Goal: Communication & Community: Answer question/provide support

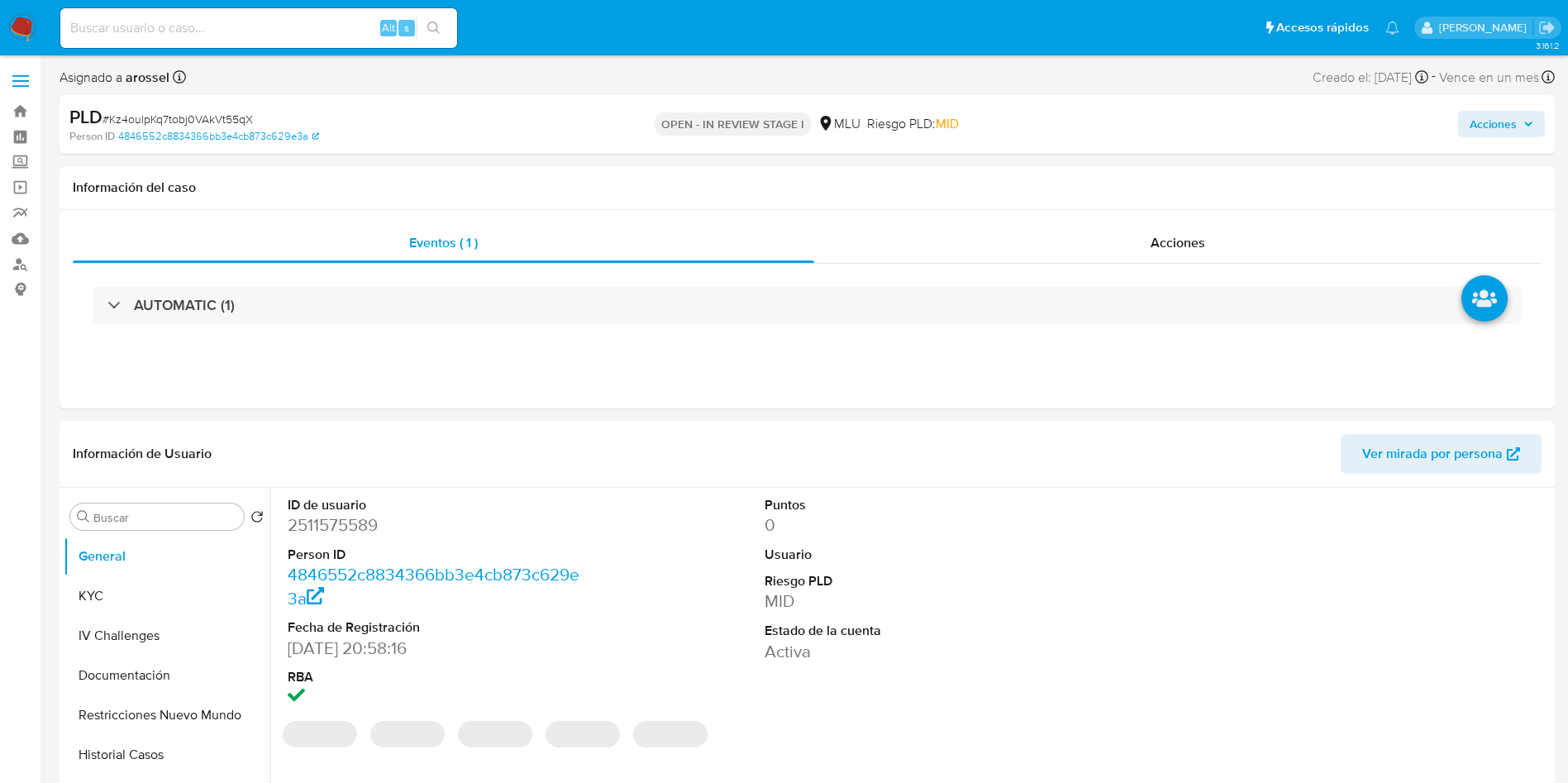
select select "10"
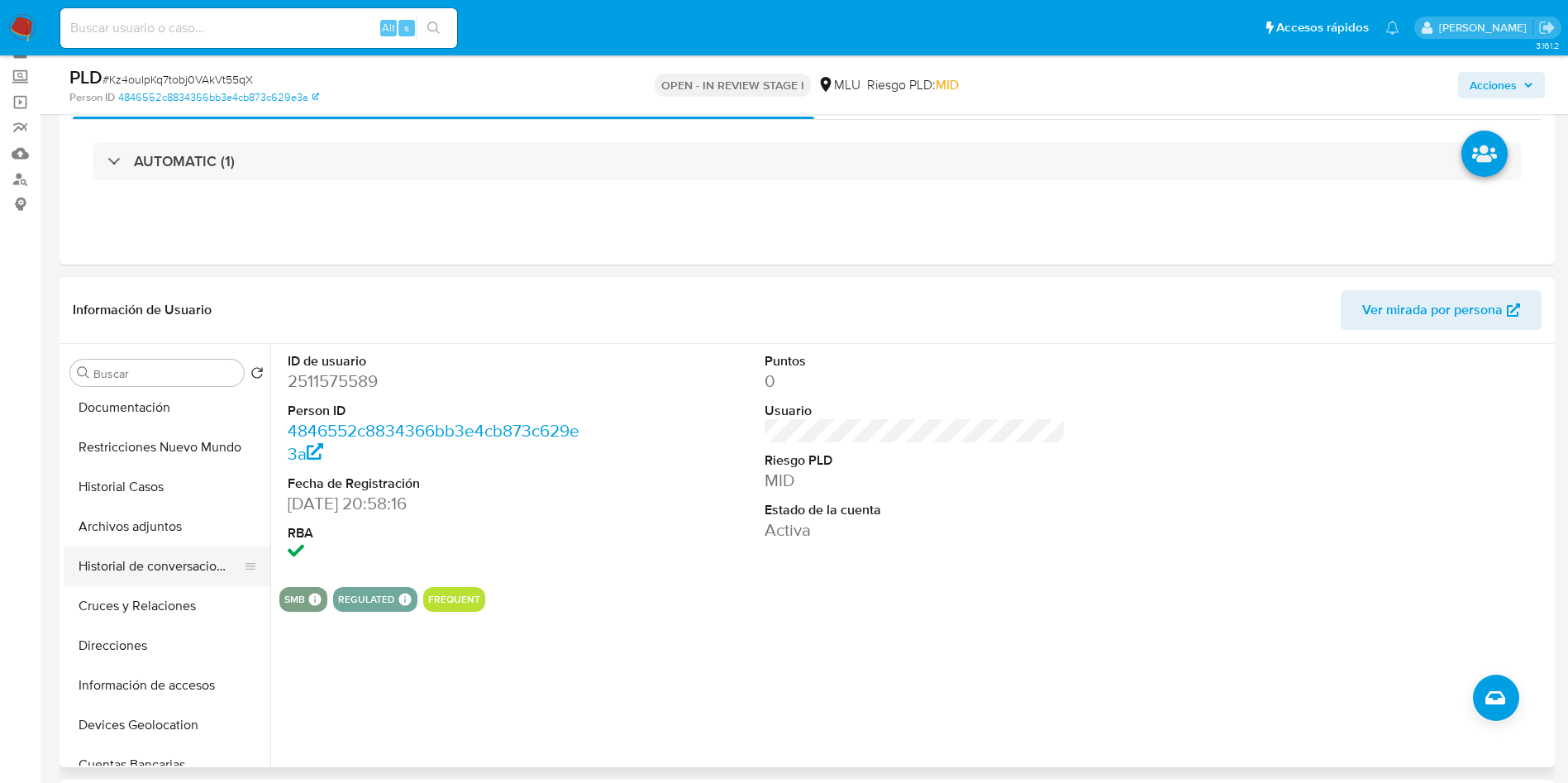
scroll to position [125, 0]
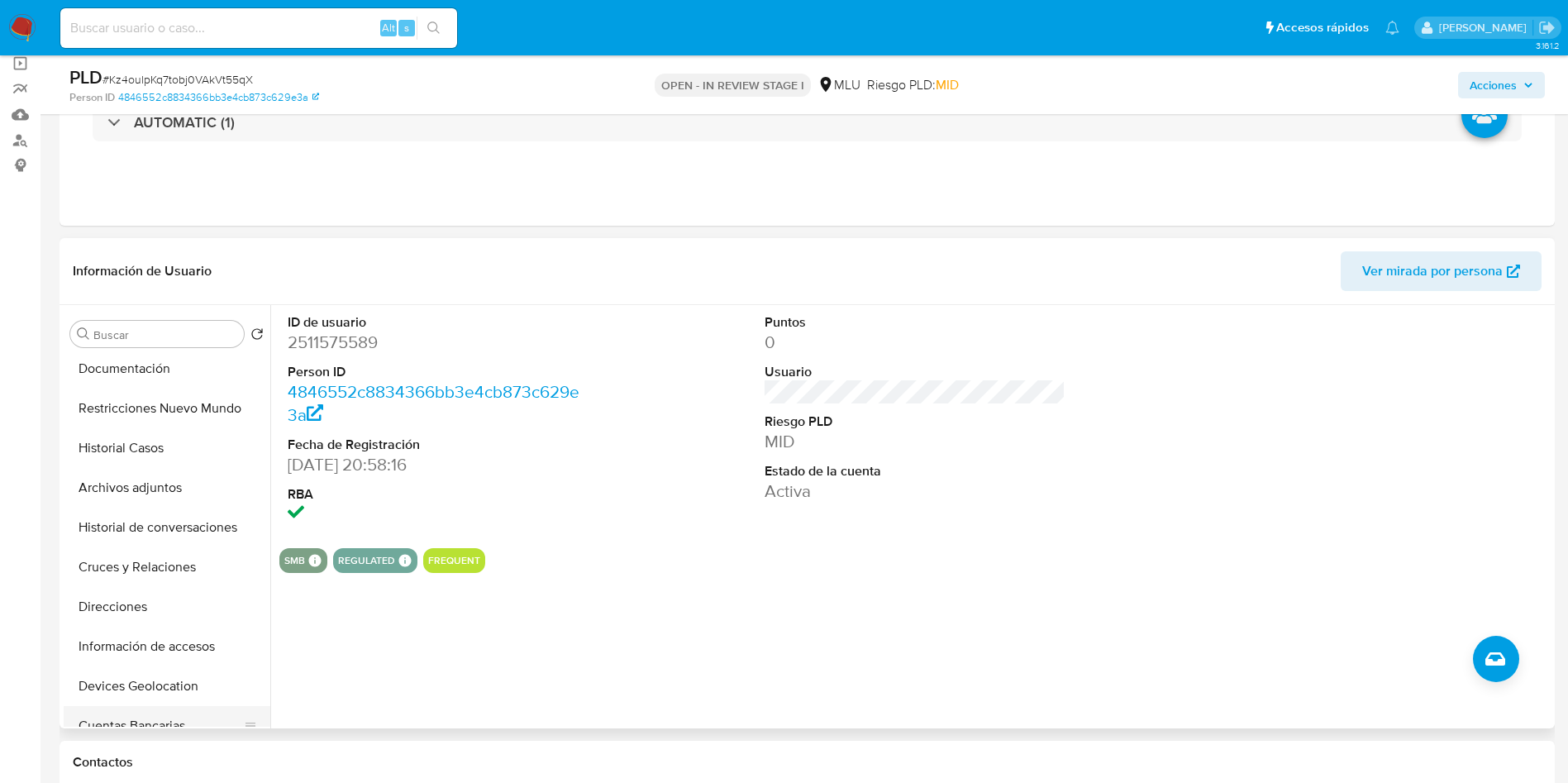
click at [179, 718] on button "Cuentas Bancarias" at bounding box center [159, 726] width 193 height 40
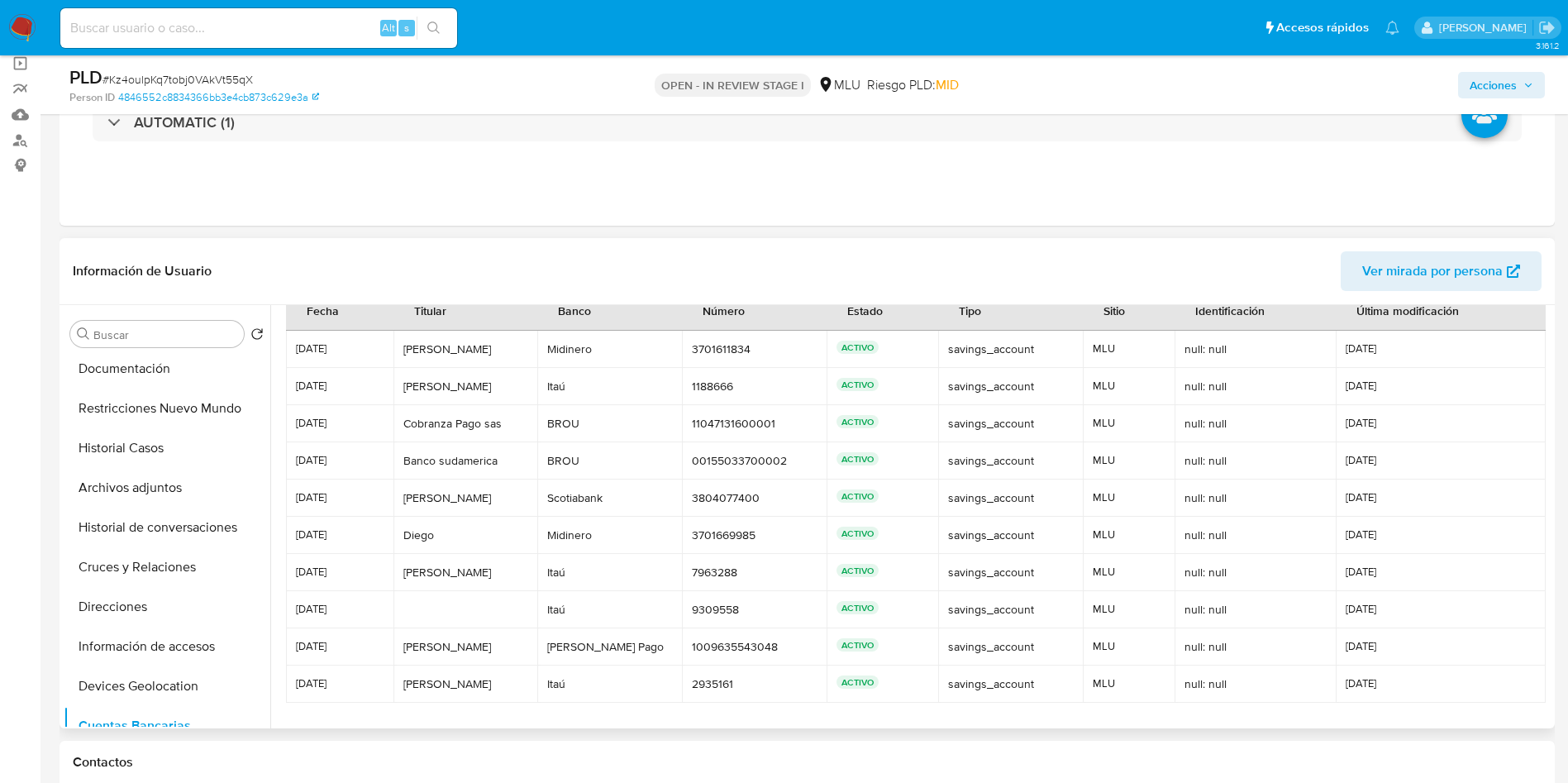
scroll to position [78, 0]
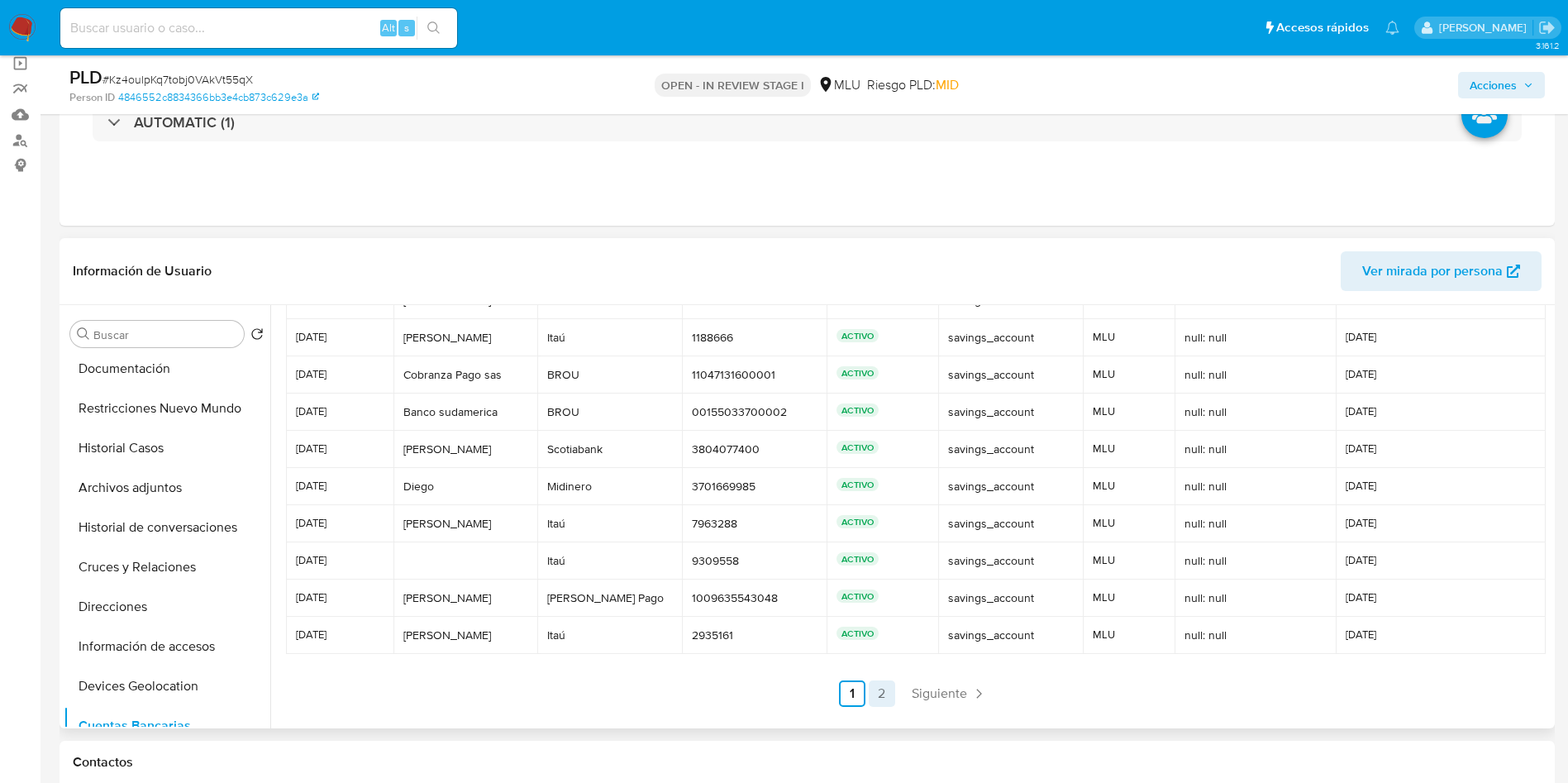
click at [885, 693] on link "2" at bounding box center [881, 694] width 26 height 26
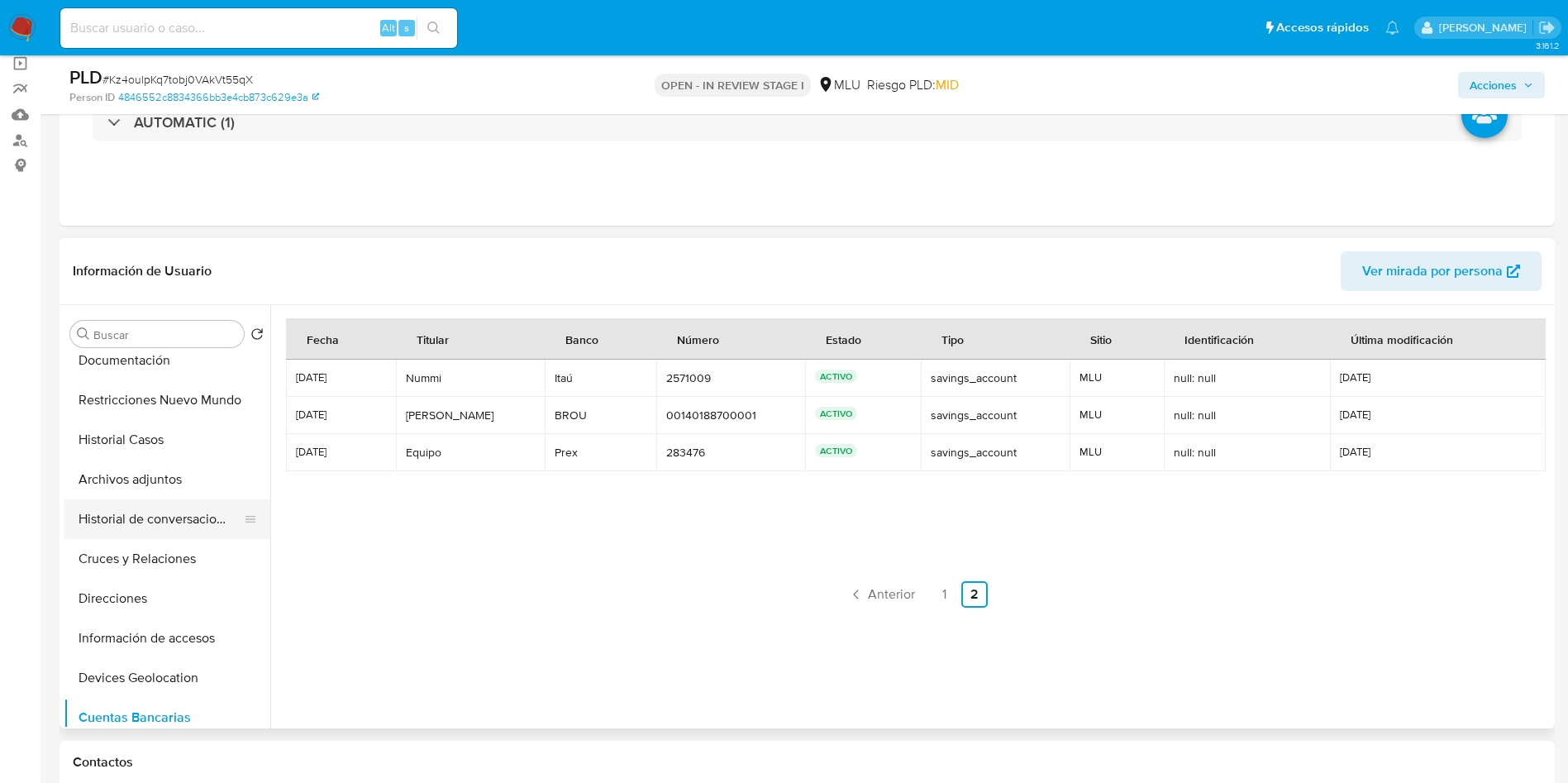
scroll to position [125, 0]
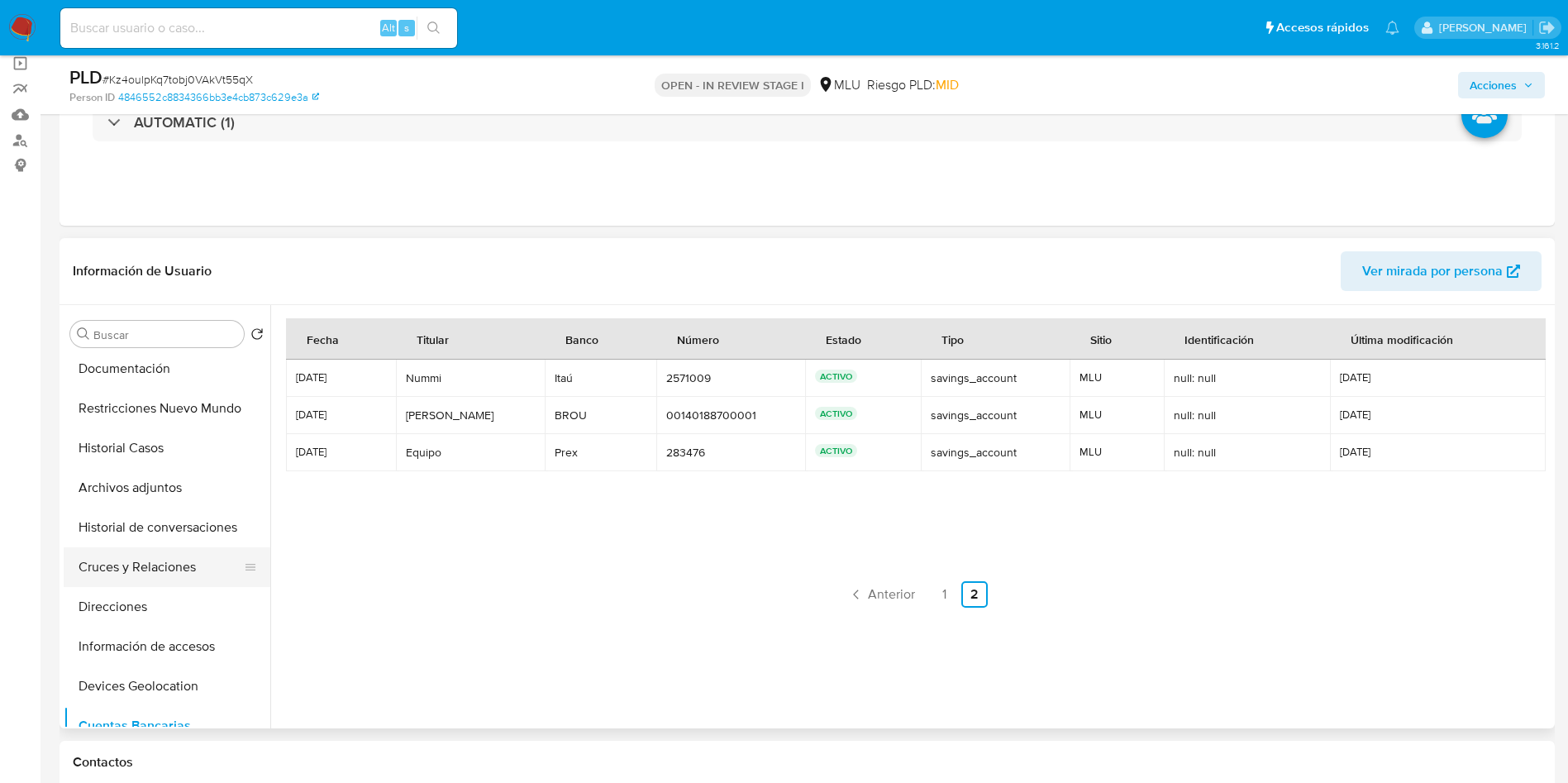
click at [163, 561] on button "Cruces y Relaciones" at bounding box center [159, 567] width 193 height 40
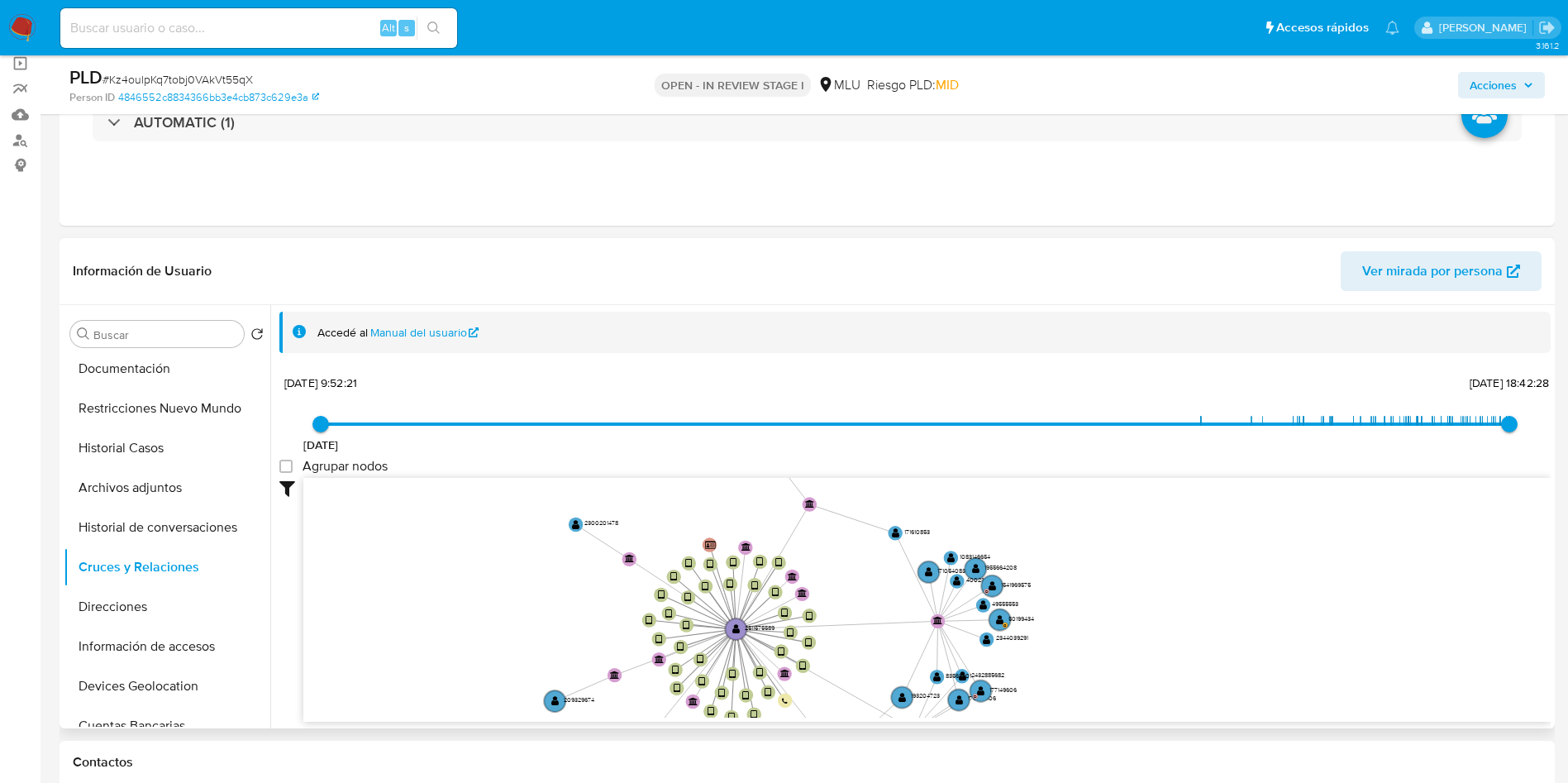
drag, startPoint x: 1050, startPoint y: 538, endPoint x: 867, endPoint y: 672, distance: 226.8
click at [867, 672] on icon "device-68a79fcd29b9f6f550ca097b  user-2511575589  2511575589 device-68a4f6662…" at bounding box center [926, 597] width 1247 height 240
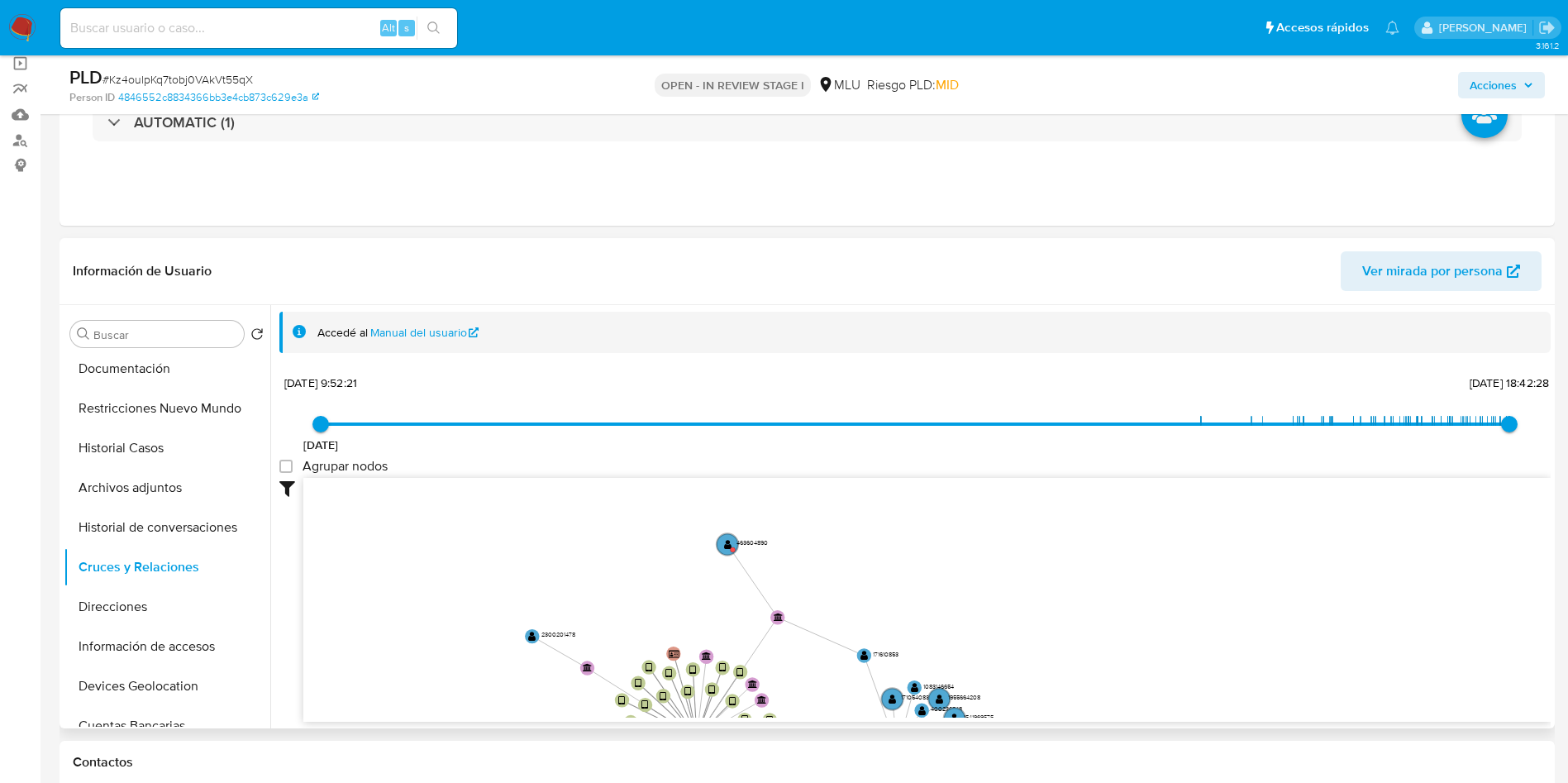
drag, startPoint x: 868, startPoint y: 605, endPoint x: 852, endPoint y: 681, distance: 77.7
click at [852, 681] on icon "device-68a79fcd29b9f6f550ca097b  user-2511575589  2511575589 device-68a4f6662…" at bounding box center [926, 597] width 1247 height 240
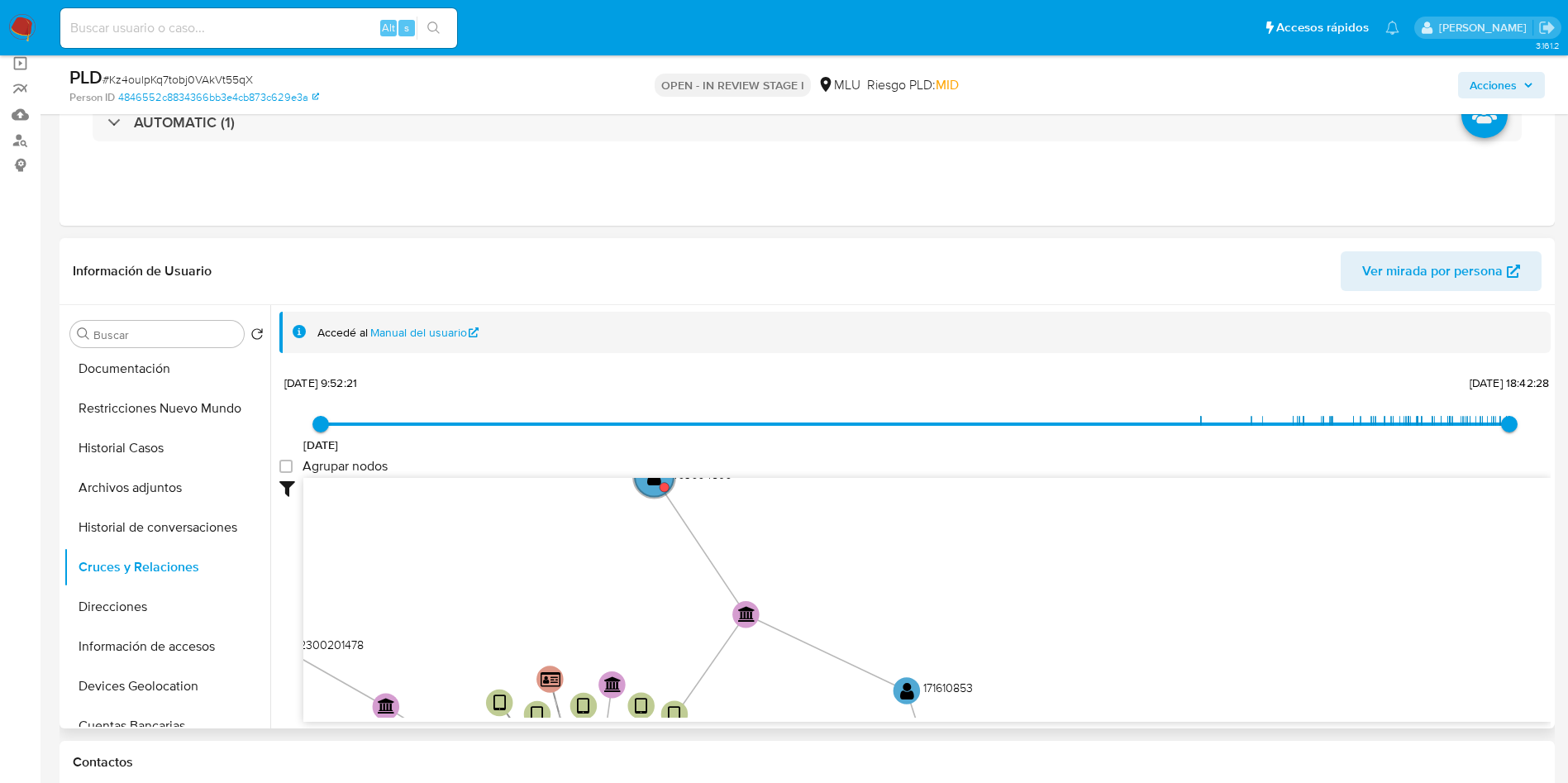
drag, startPoint x: 909, startPoint y: 597, endPoint x: 902, endPoint y: 587, distance: 12.2
click at [902, 587] on icon "device-68a79fcd29b9f6f550ca097b  user-2511575589  2511575589 device-68a4f6662…" at bounding box center [926, 597] width 1247 height 240
click at [904, 687] on text "" at bounding box center [907, 691] width 14 height 19
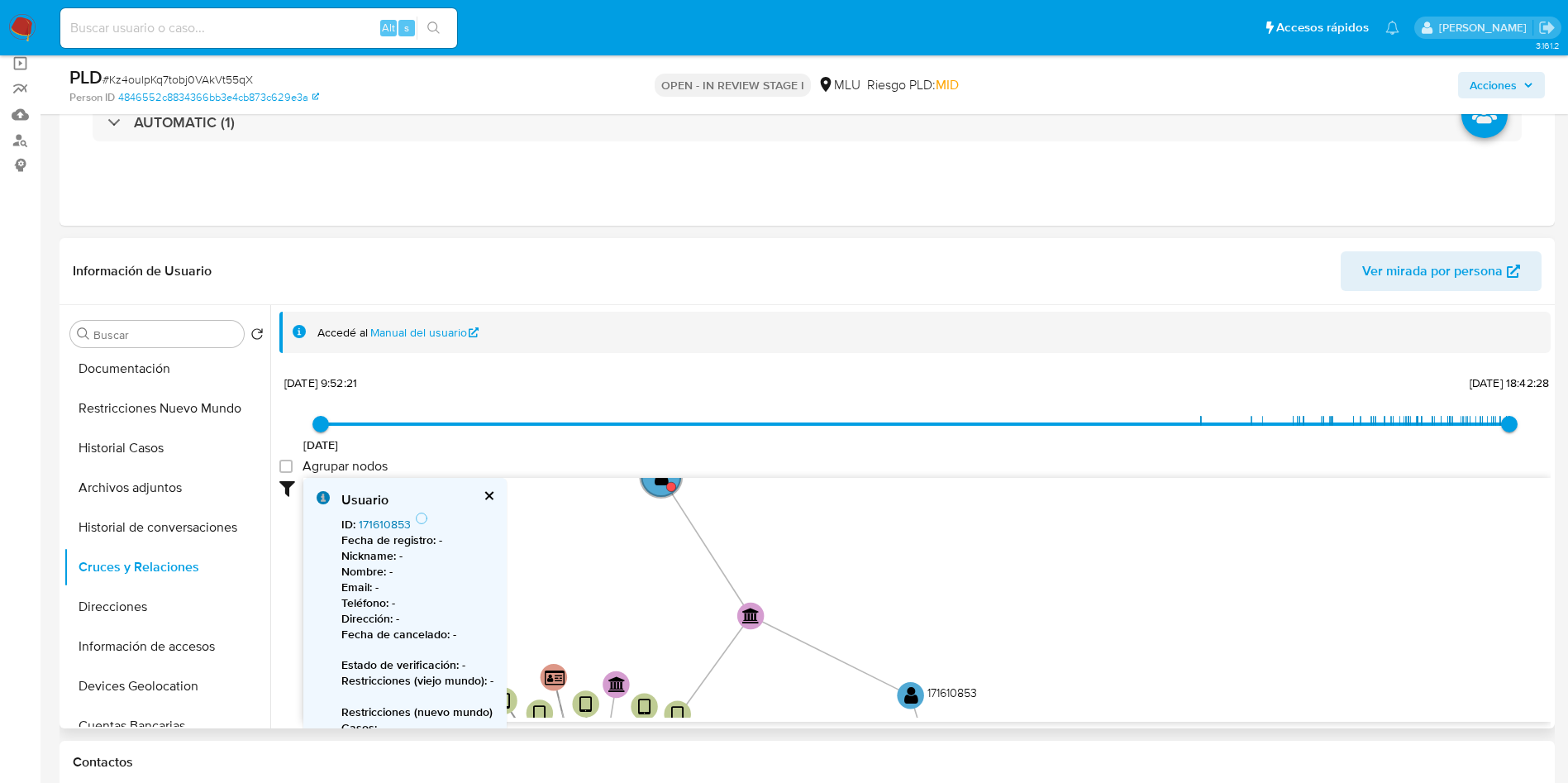
click at [386, 530] on link "171610853" at bounding box center [385, 523] width 52 height 17
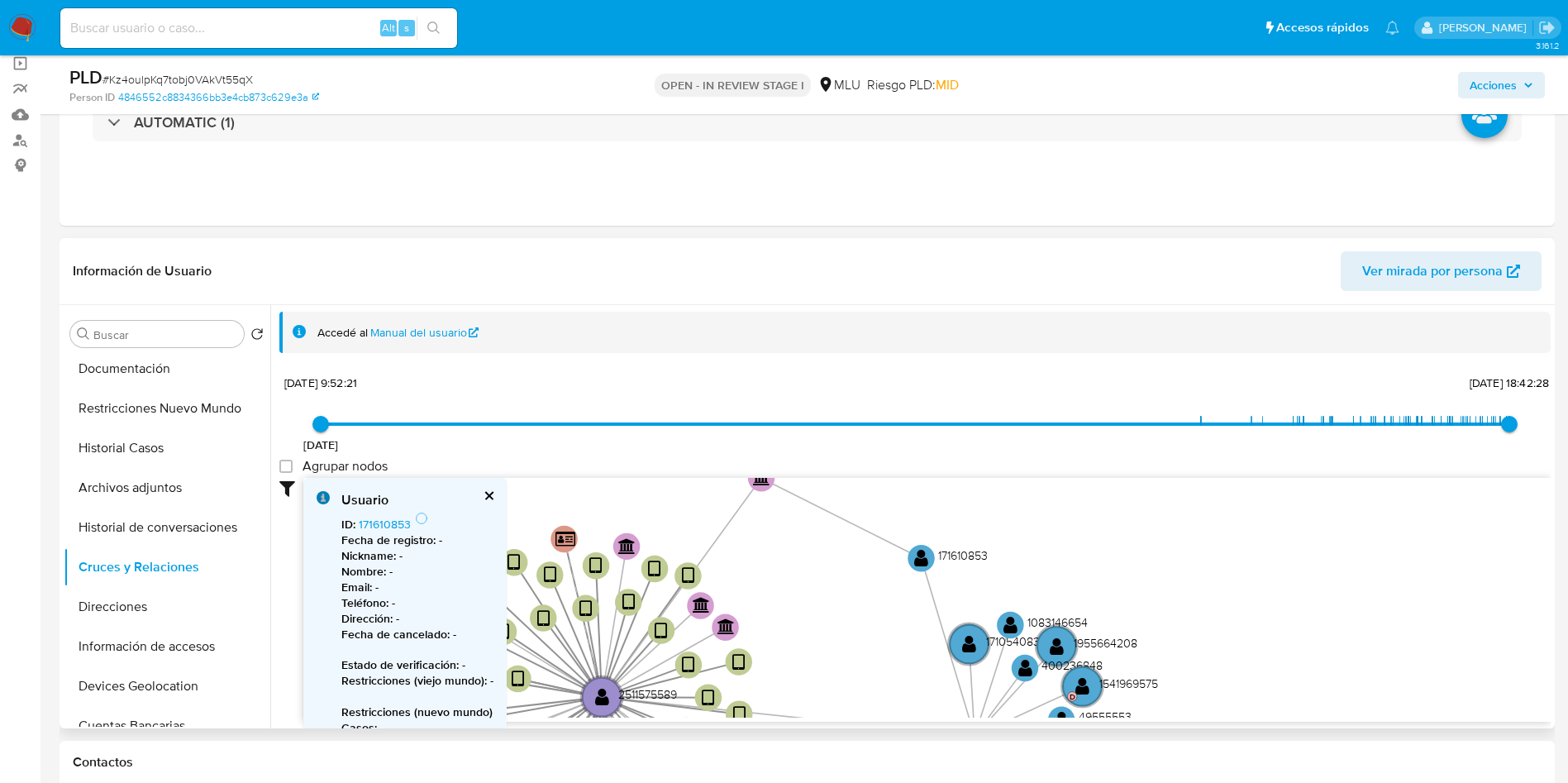
drag, startPoint x: 1050, startPoint y: 640, endPoint x: 1060, endPoint y: 502, distance: 138.4
click at [1060, 502] on icon "device-68a79fcd29b9f6f550ca097b  user-2511575589  2511575589 device-68a4f6662…" at bounding box center [926, 597] width 1247 height 240
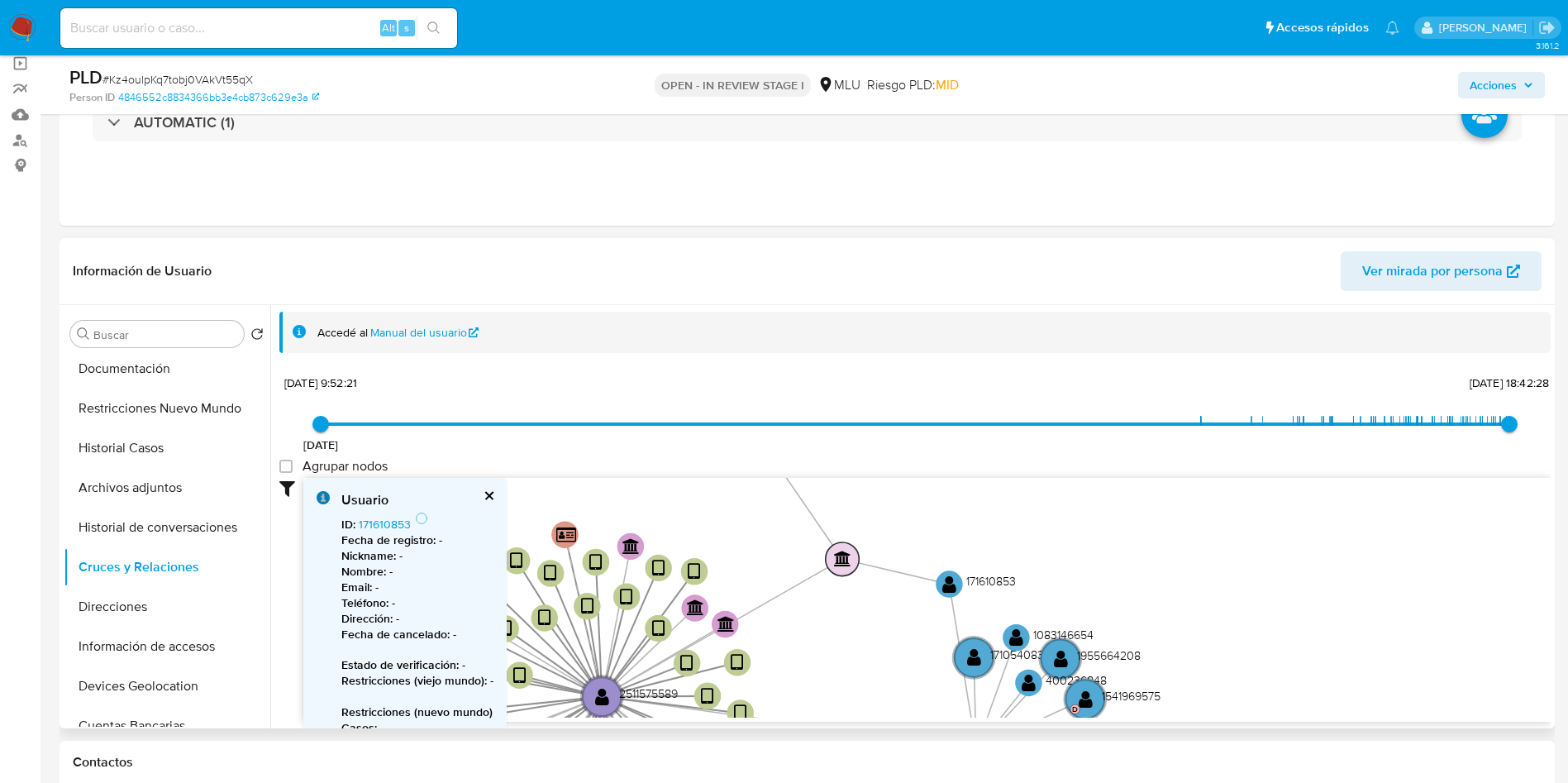
drag, startPoint x: 764, startPoint y: 480, endPoint x: 837, endPoint y: 552, distance: 102.5
click at [843, 560] on text "" at bounding box center [843, 558] width 17 height 16
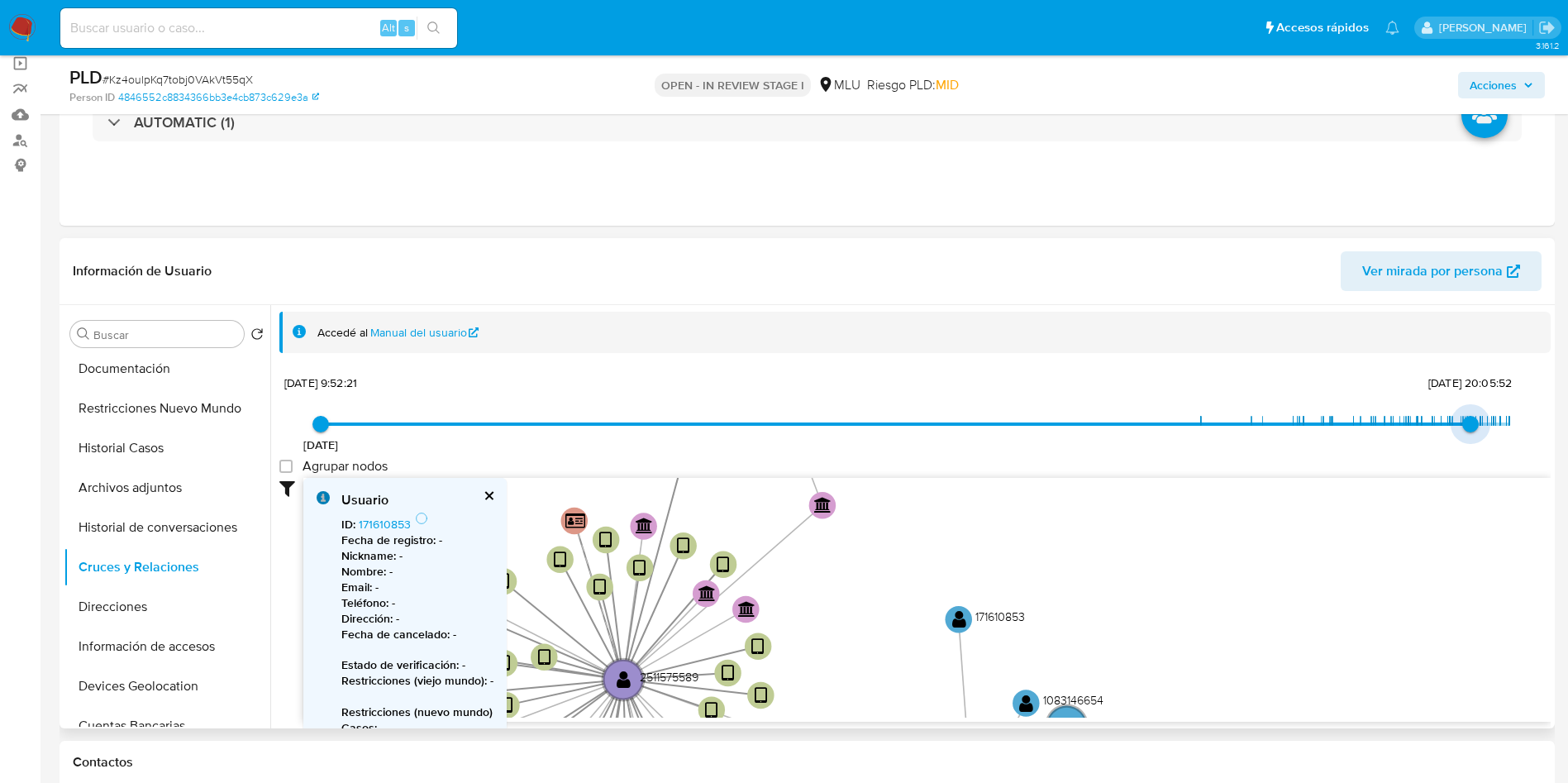
type input "1757949047000"
drag, startPoint x: 1507, startPoint y: 422, endPoint x: 1469, endPoint y: 411, distance: 39.6
click at [1469, 416] on span "15/9/2025, 12:10:47" at bounding box center [1476, 424] width 17 height 17
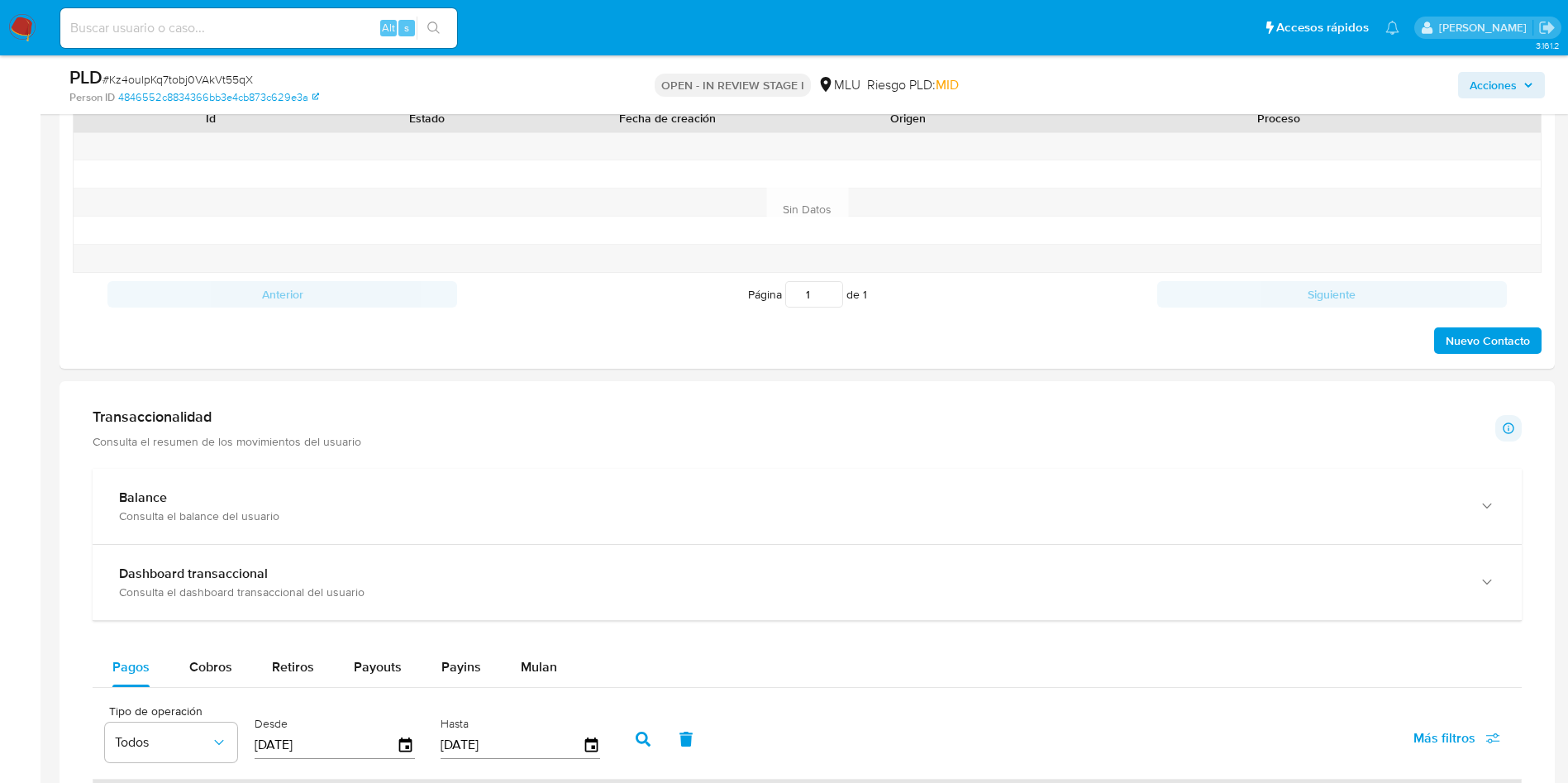
scroll to position [992, 0]
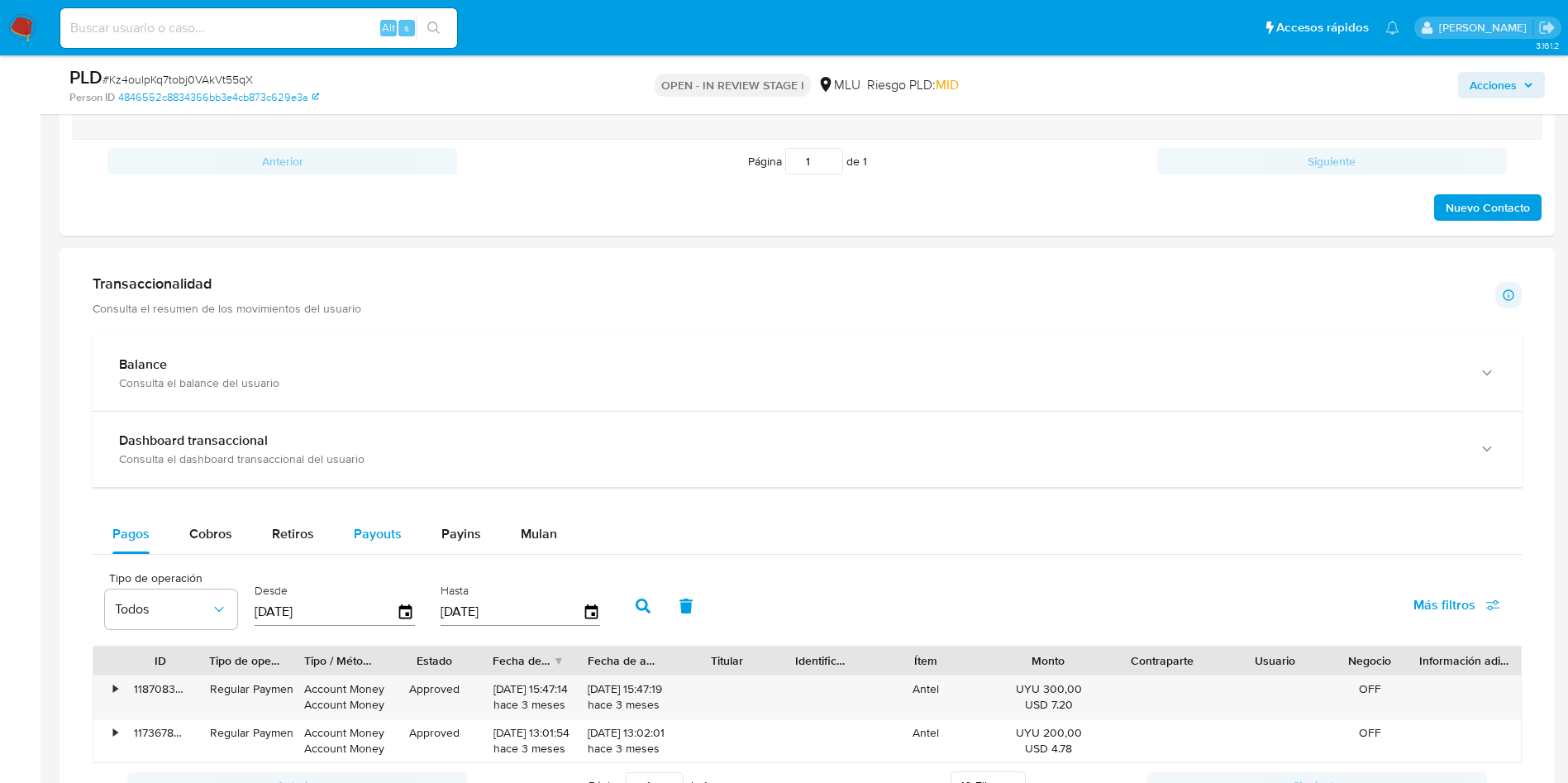
click at [375, 530] on span "Payouts" at bounding box center [377, 534] width 48 height 19
select select "10"
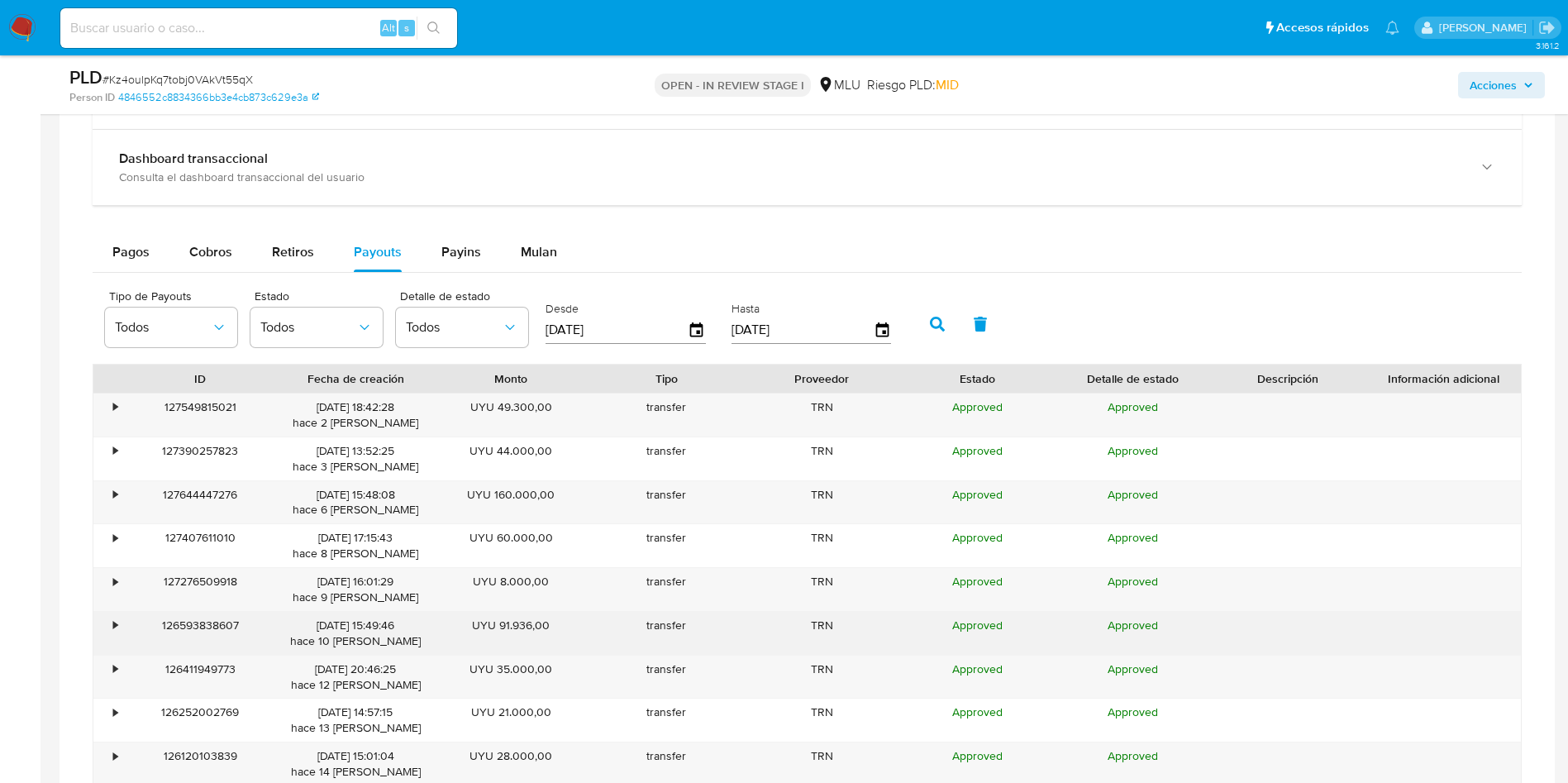
scroll to position [1365, 0]
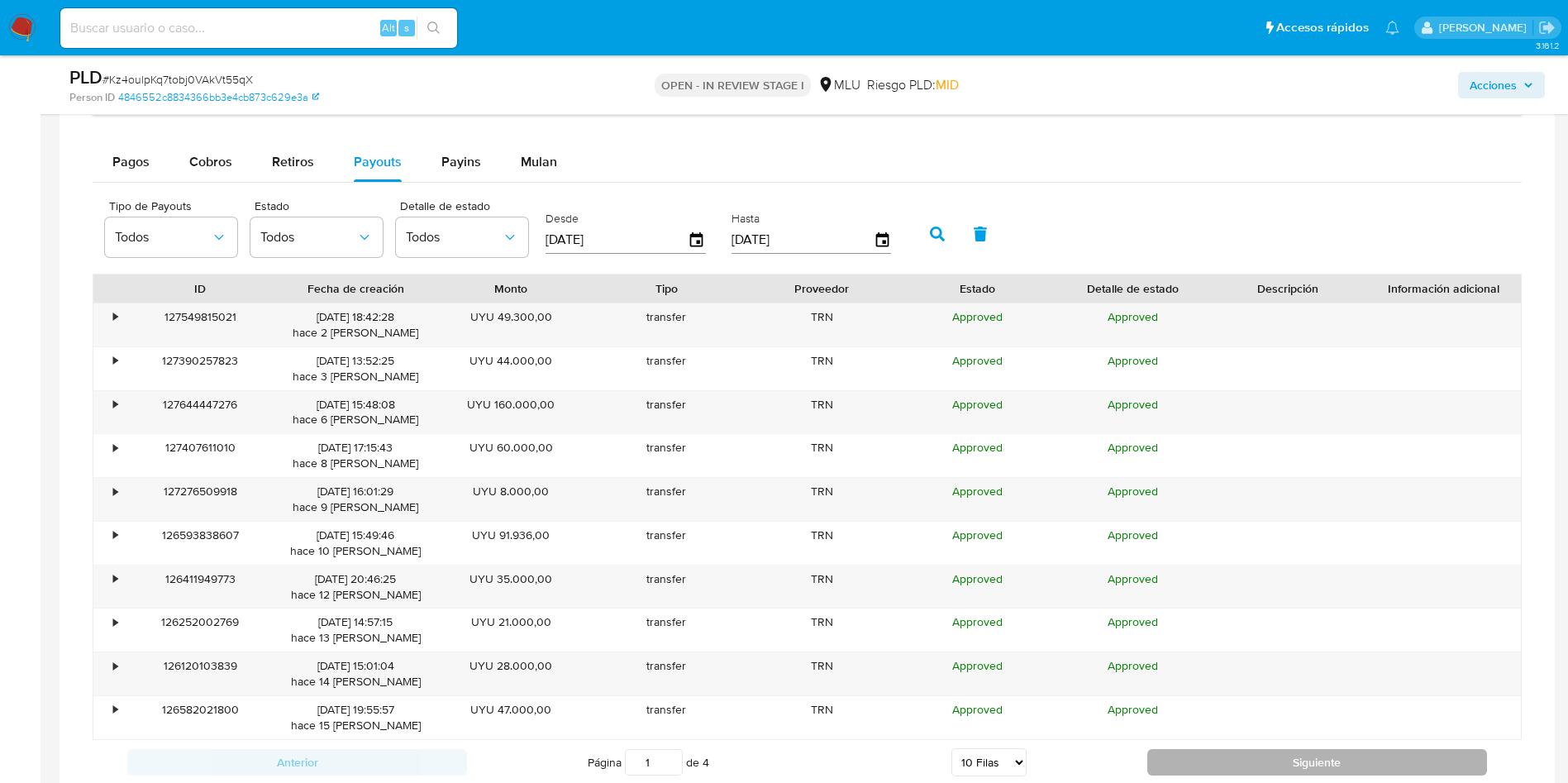
click at [1237, 772] on button "Siguiente" at bounding box center [1316, 762] width 339 height 26
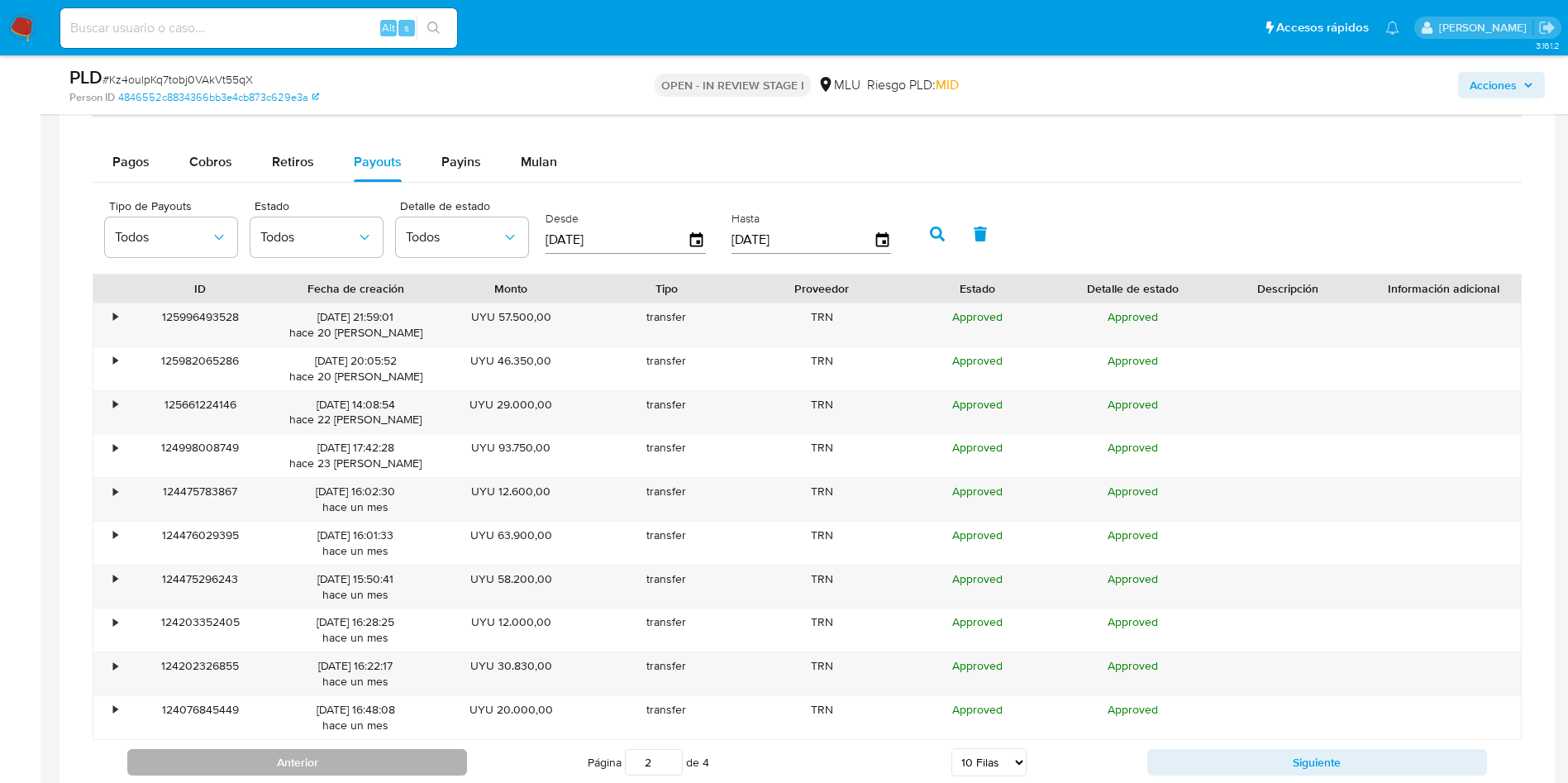
click at [395, 753] on button "Anterior" at bounding box center [296, 762] width 339 height 26
type input "1"
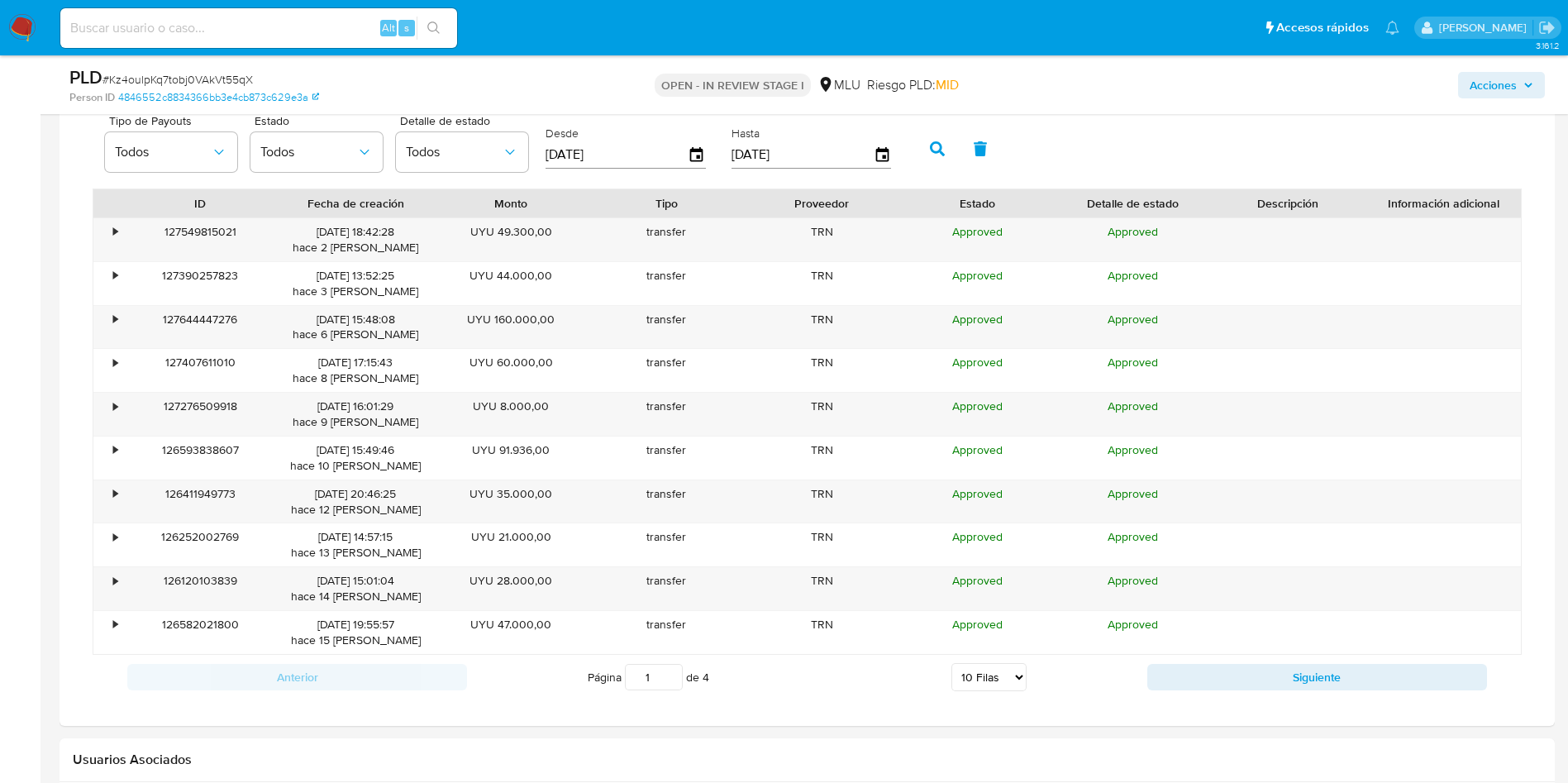
scroll to position [1488, 0]
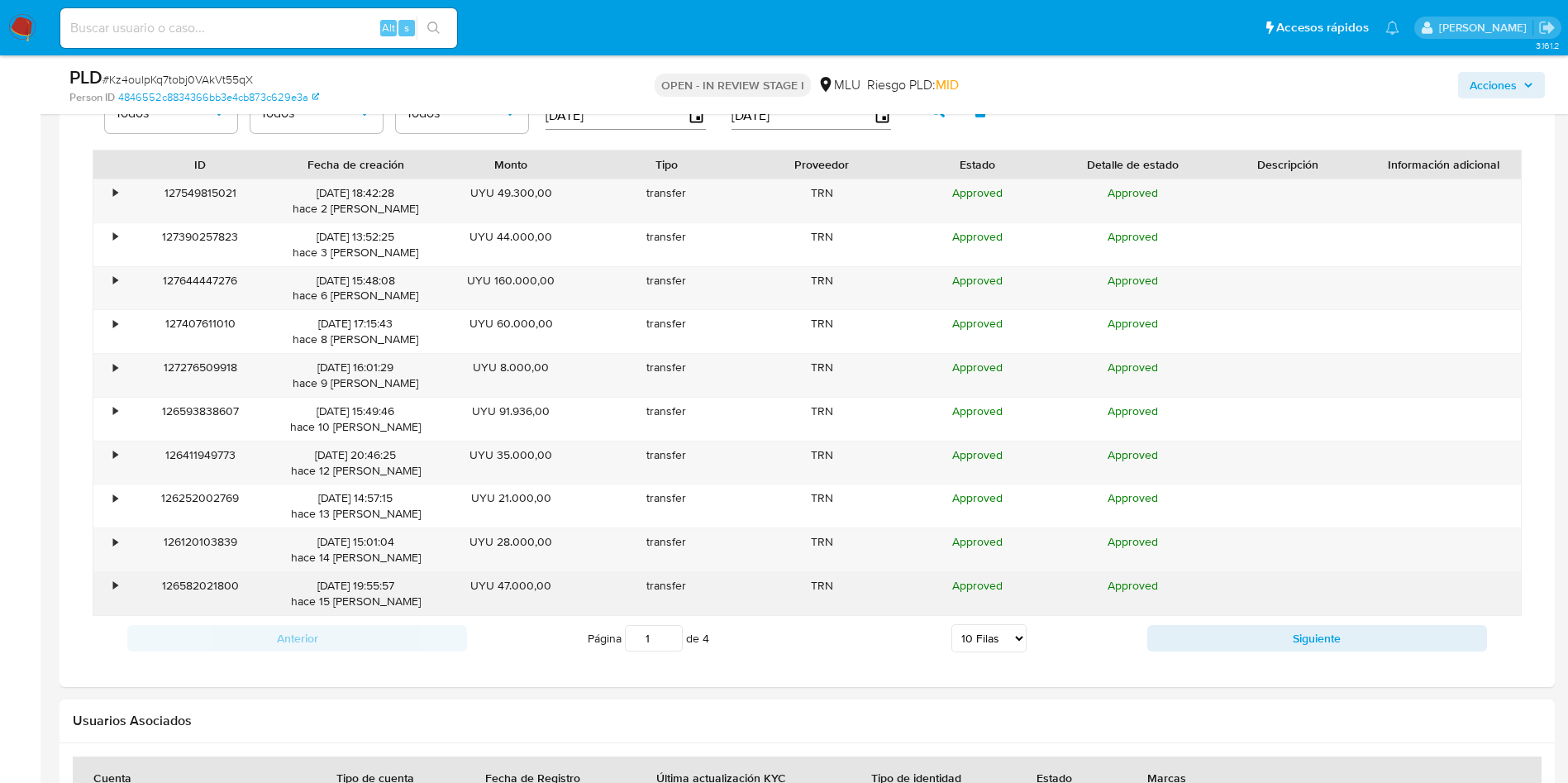
click at [111, 583] on div "•" at bounding box center [108, 593] width 29 height 43
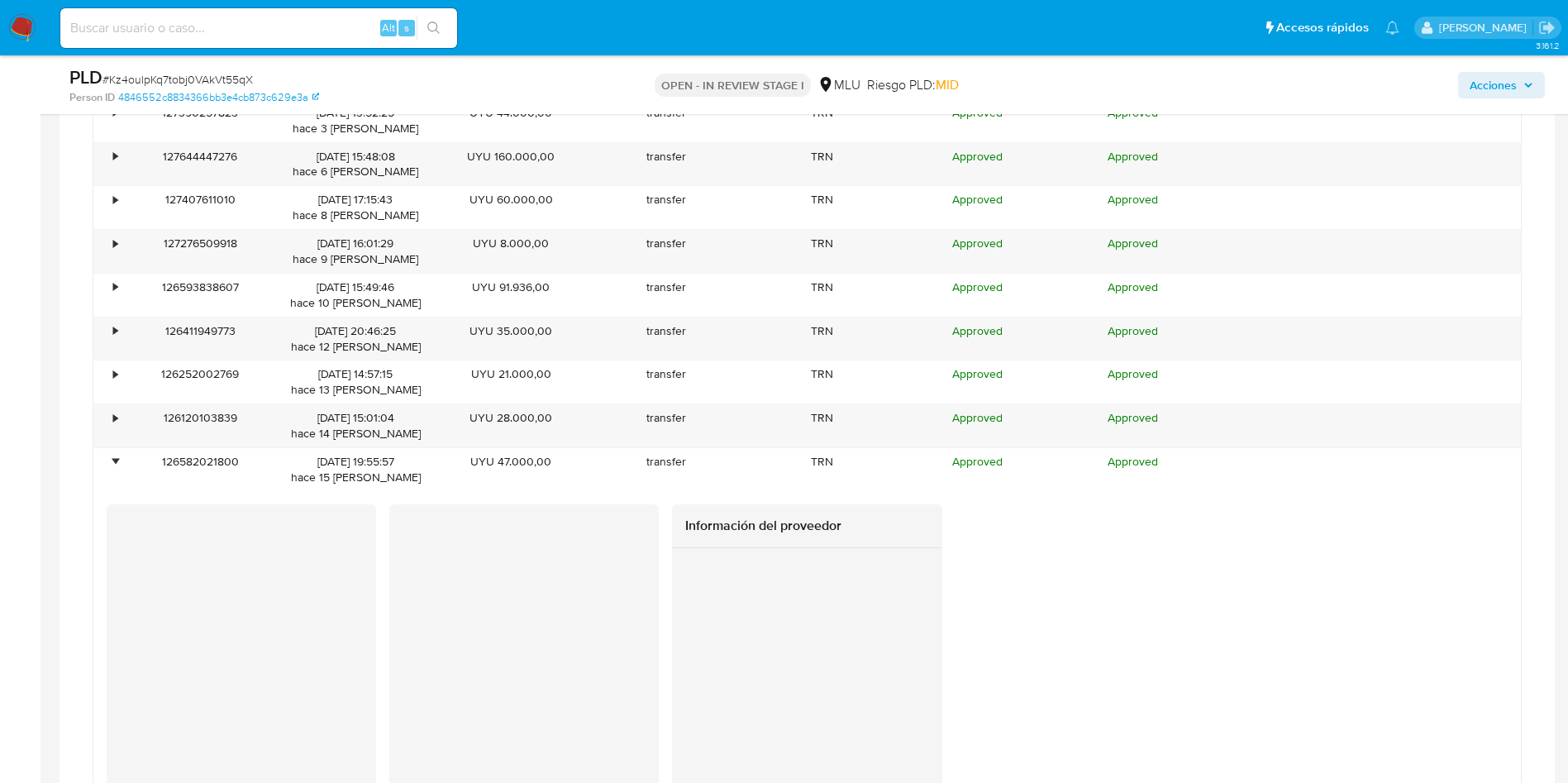
scroll to position [1736, 0]
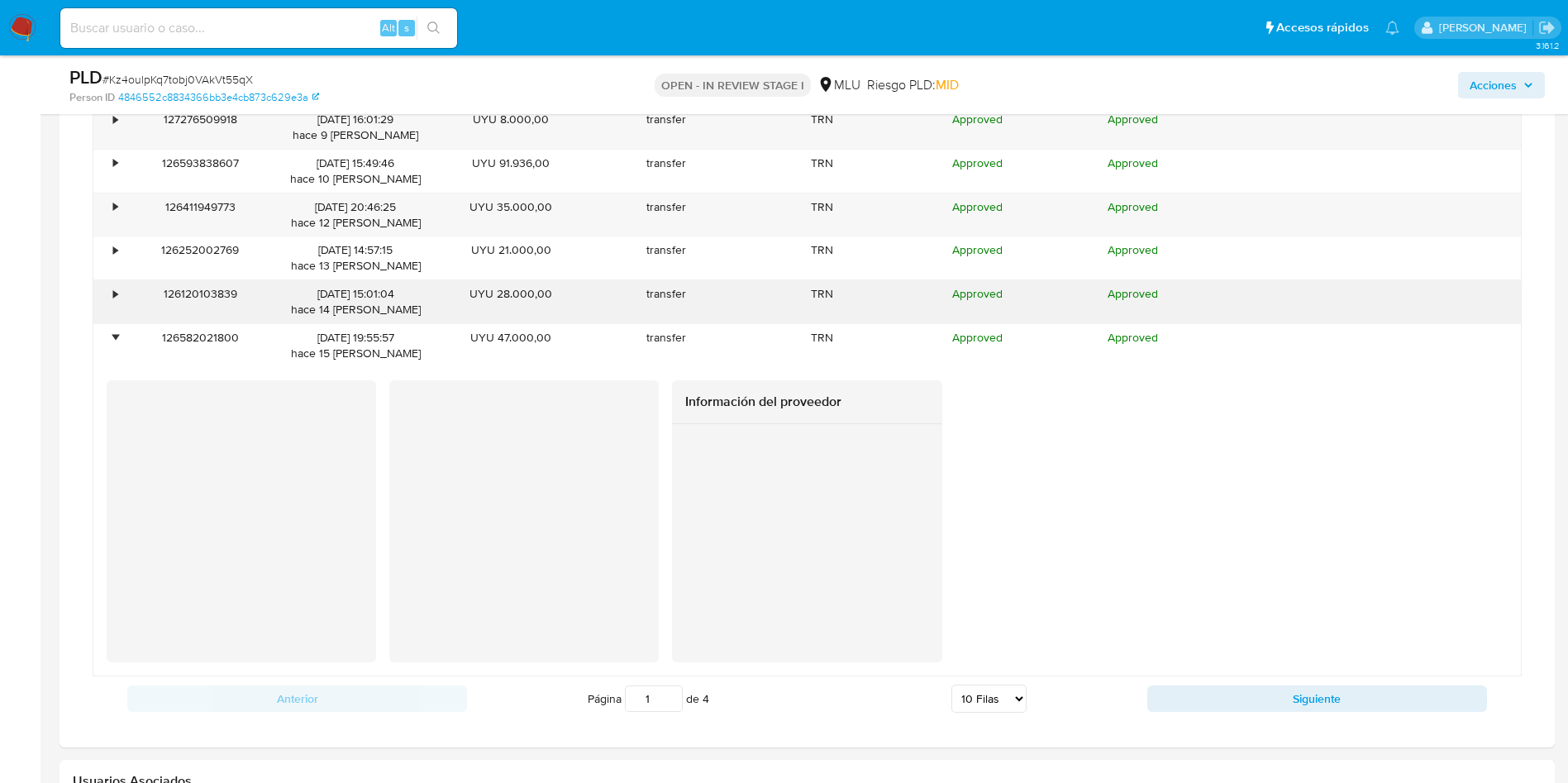
click at [116, 295] on div "•" at bounding box center [115, 294] width 4 height 16
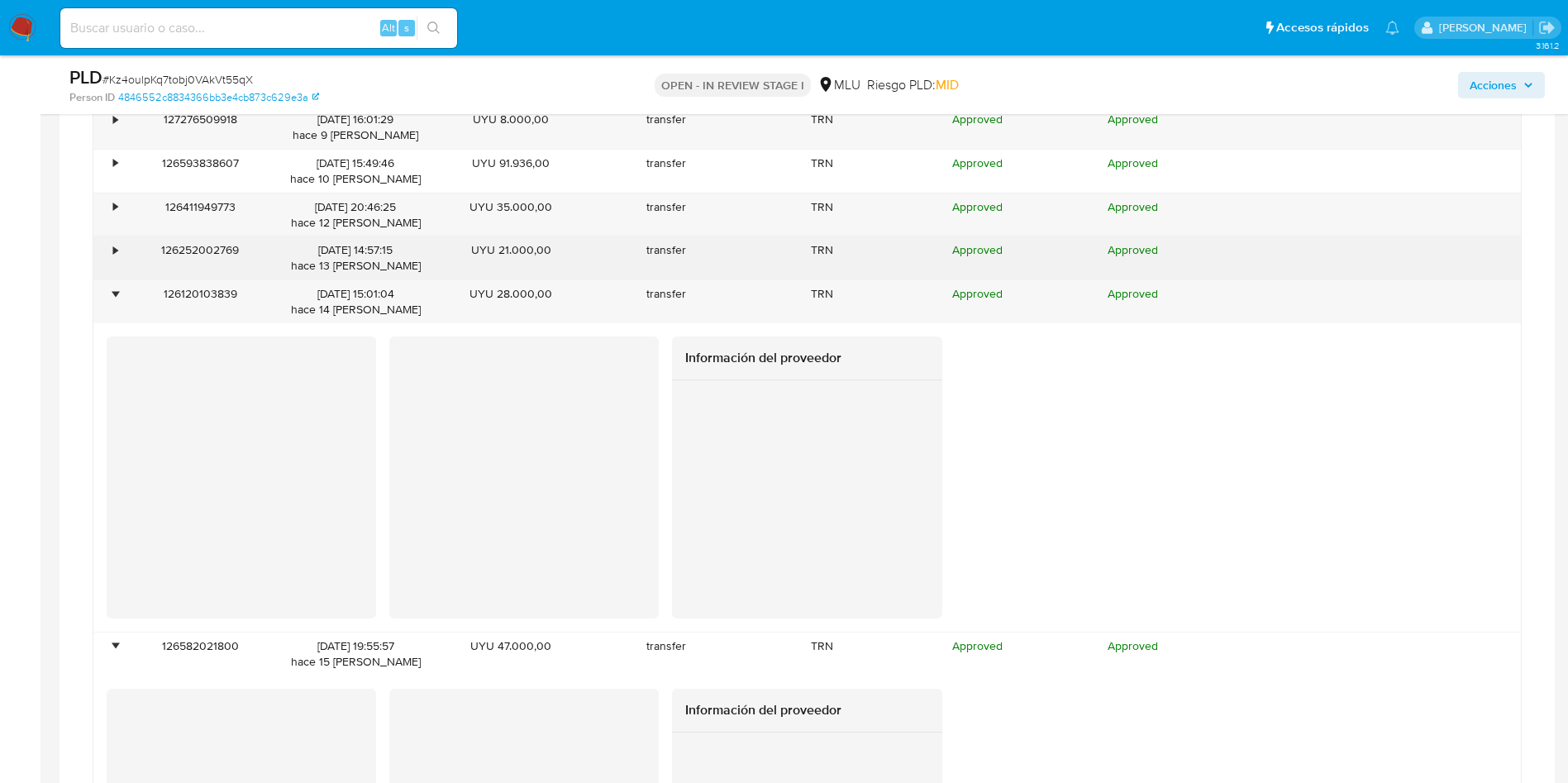
click at [118, 249] on div "•" at bounding box center [115, 250] width 4 height 16
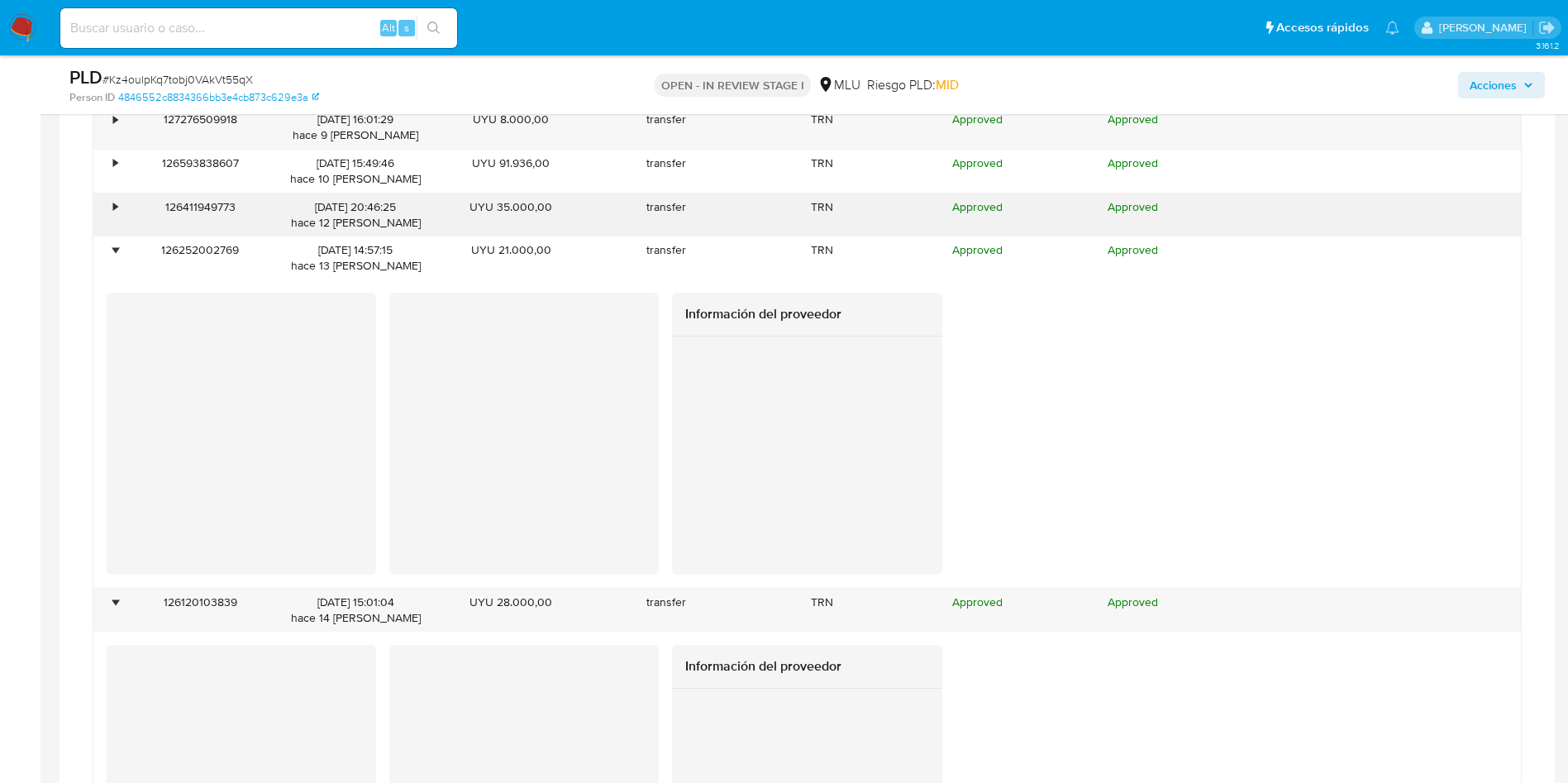
click at [118, 207] on div "•" at bounding box center [115, 207] width 4 height 16
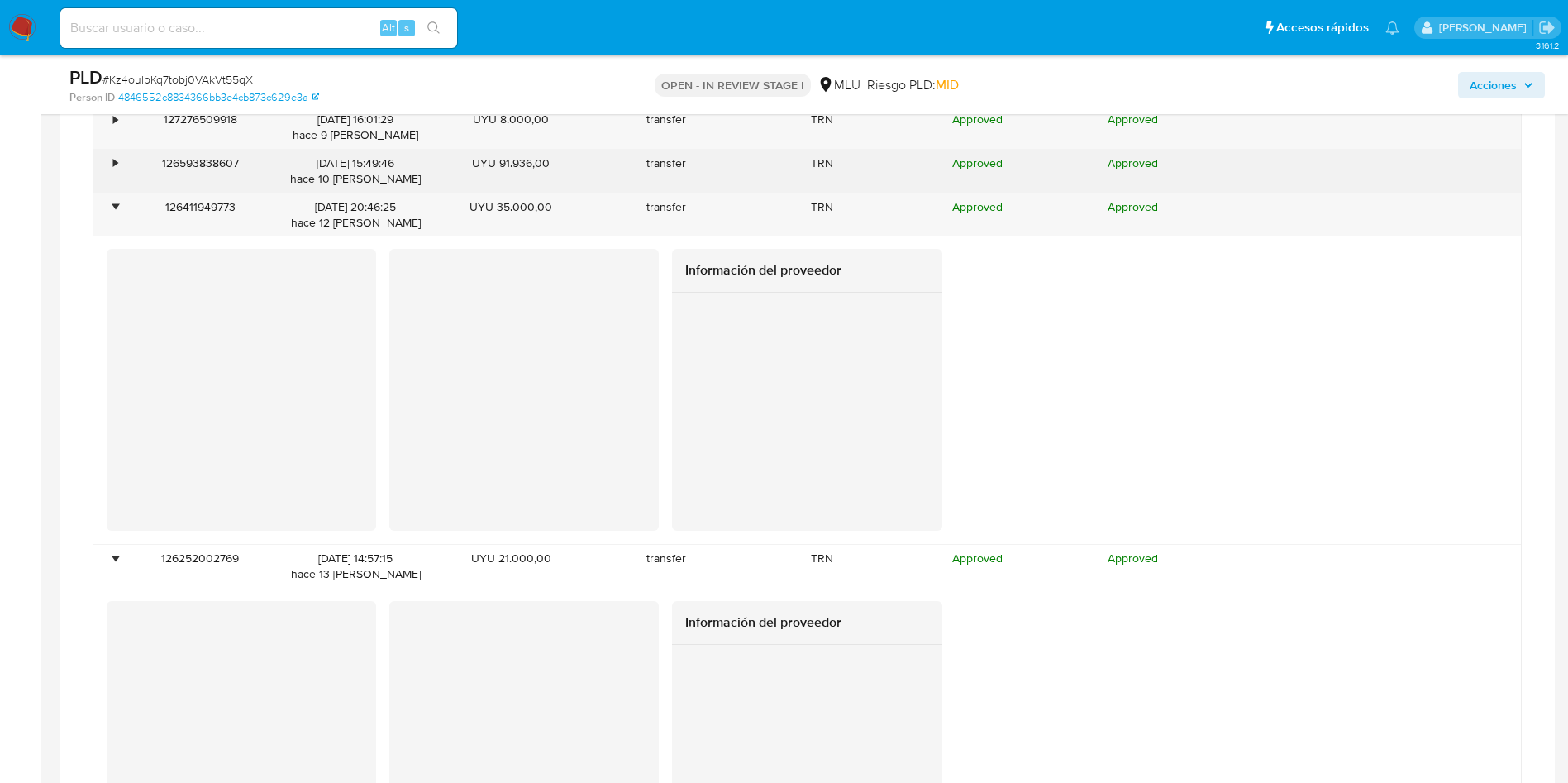
click at [117, 172] on div "•" at bounding box center [108, 171] width 29 height 43
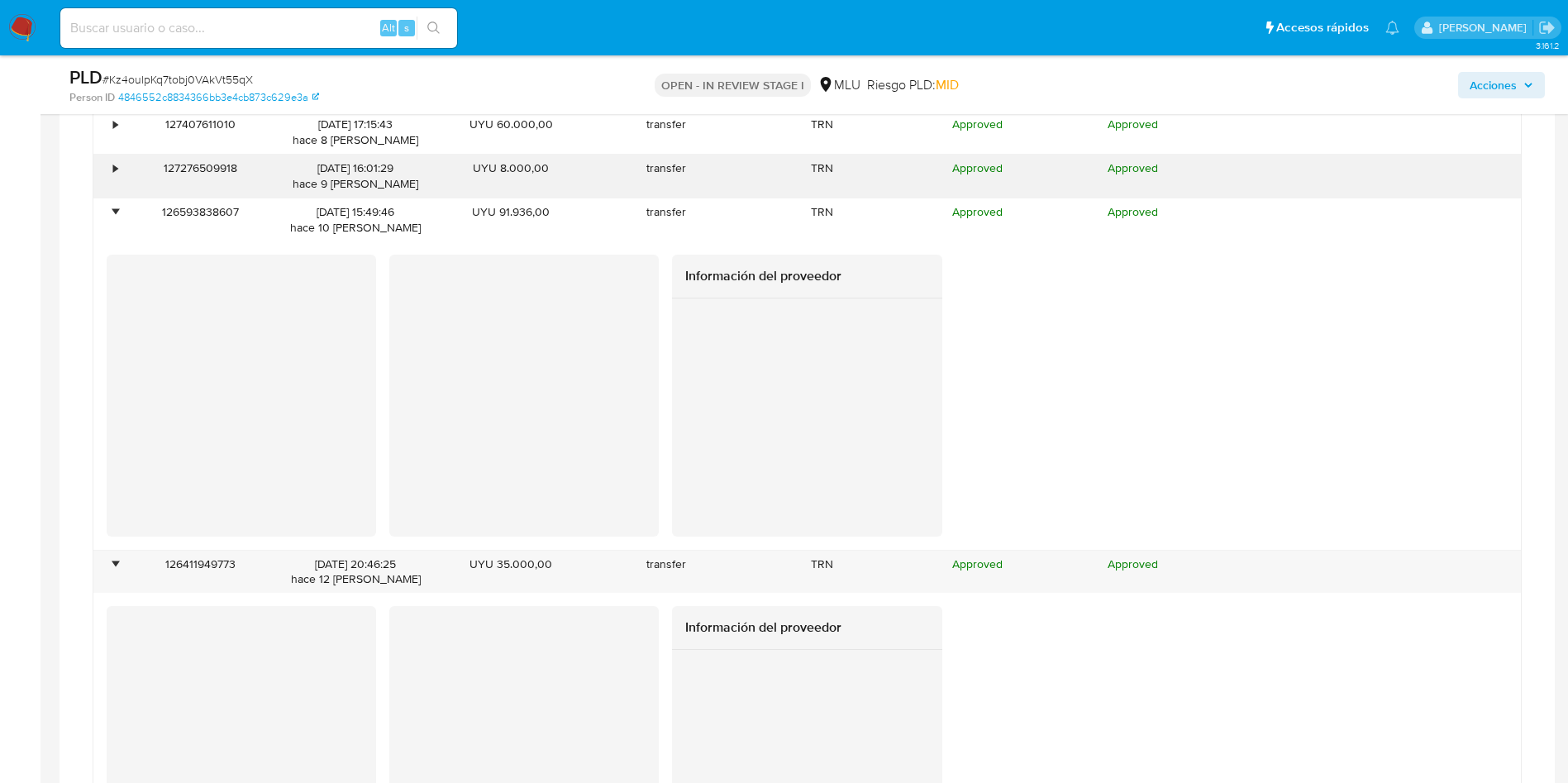
scroll to position [1613, 0]
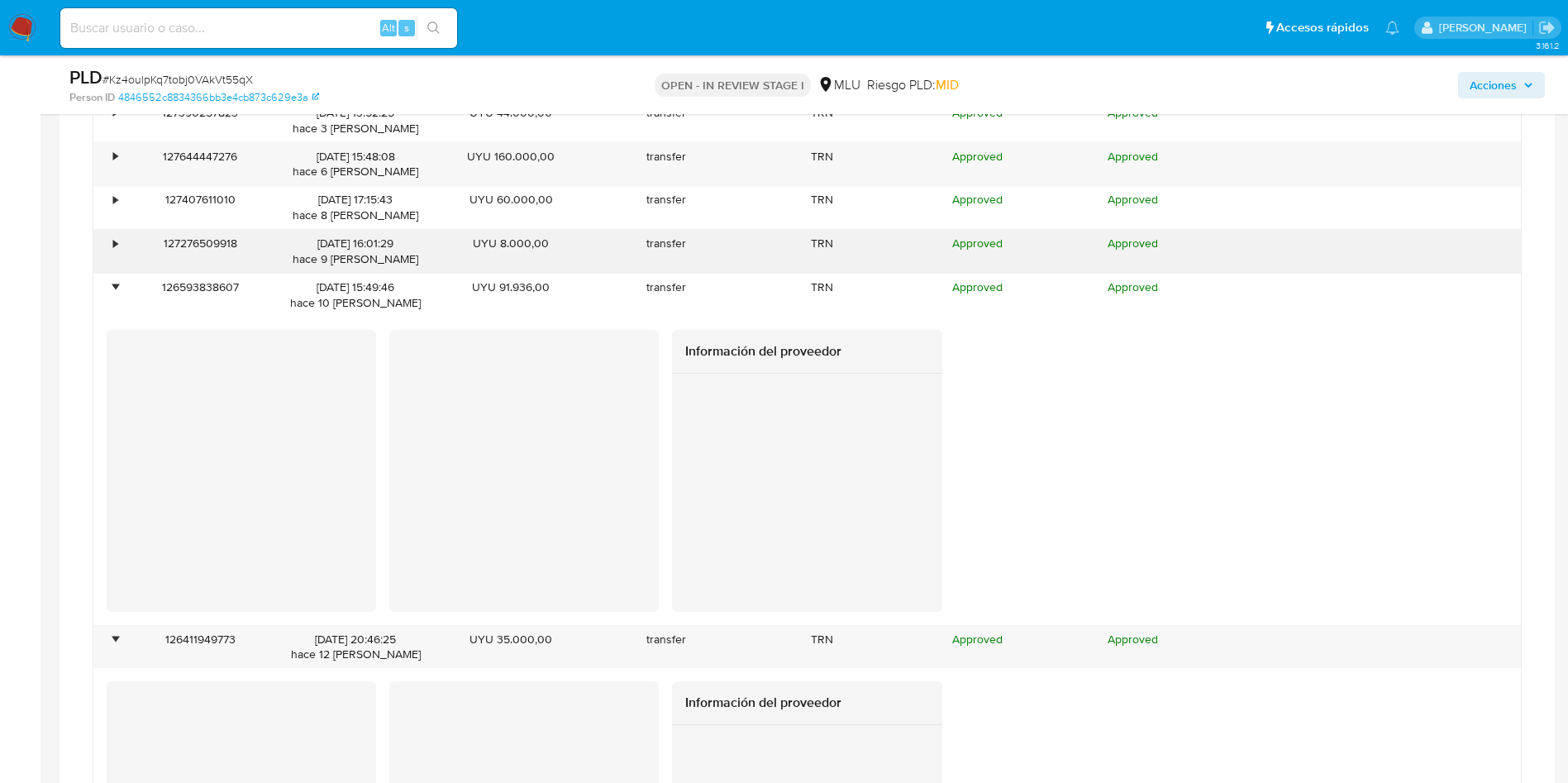
click at [112, 251] on div "•" at bounding box center [108, 251] width 29 height 43
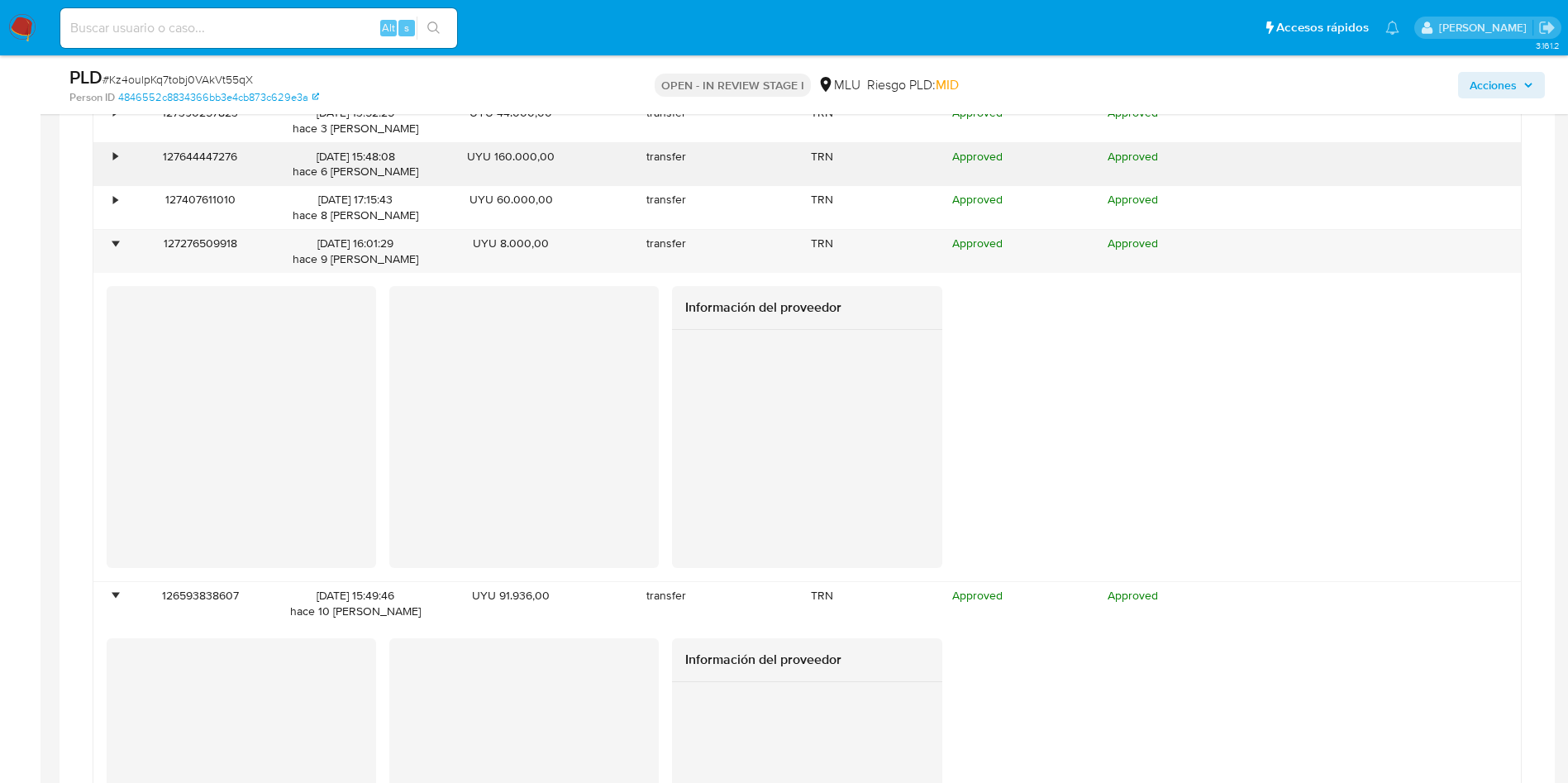
scroll to position [1488, 0]
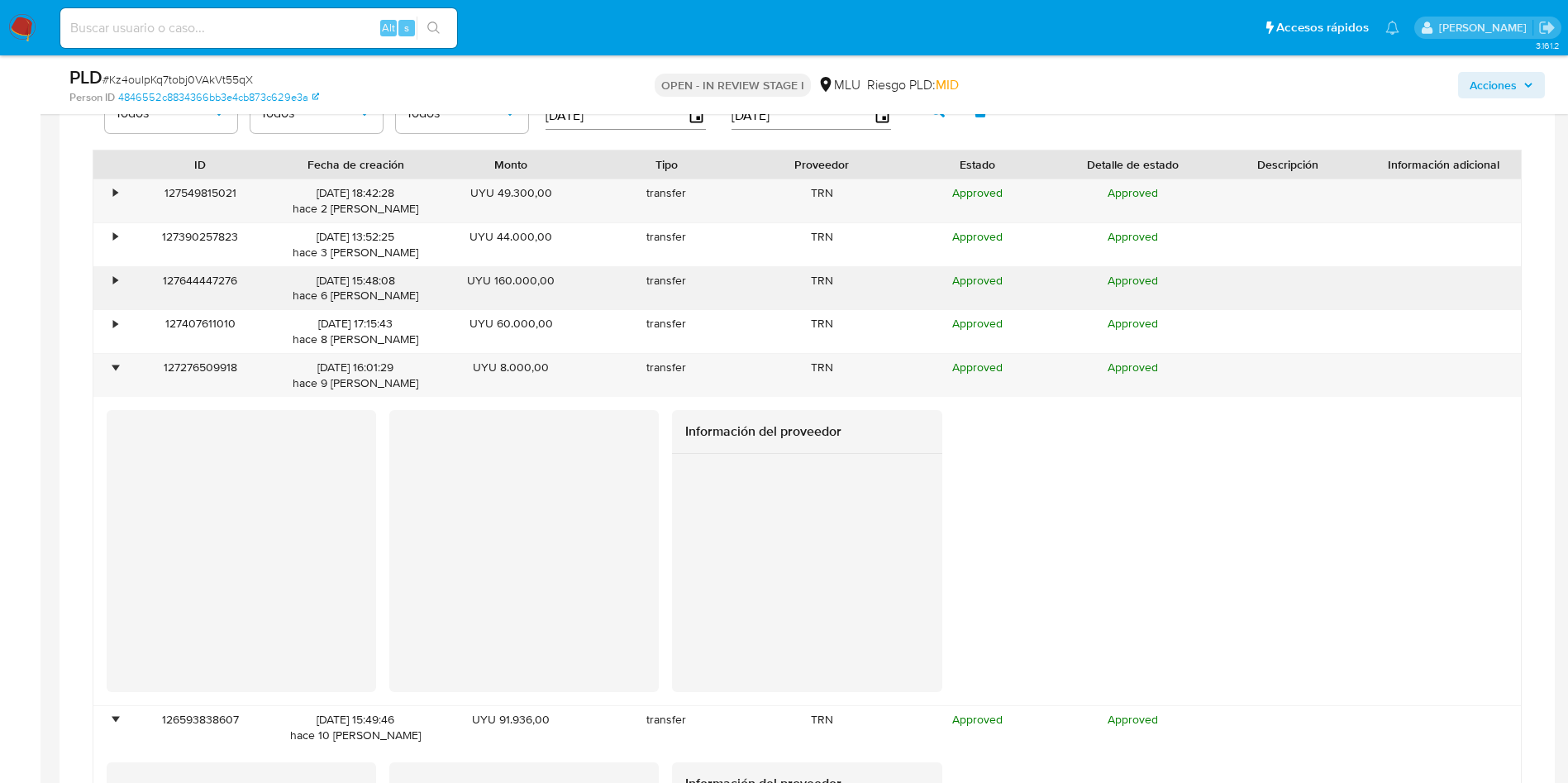
click at [107, 279] on div "•" at bounding box center [108, 289] width 29 height 43
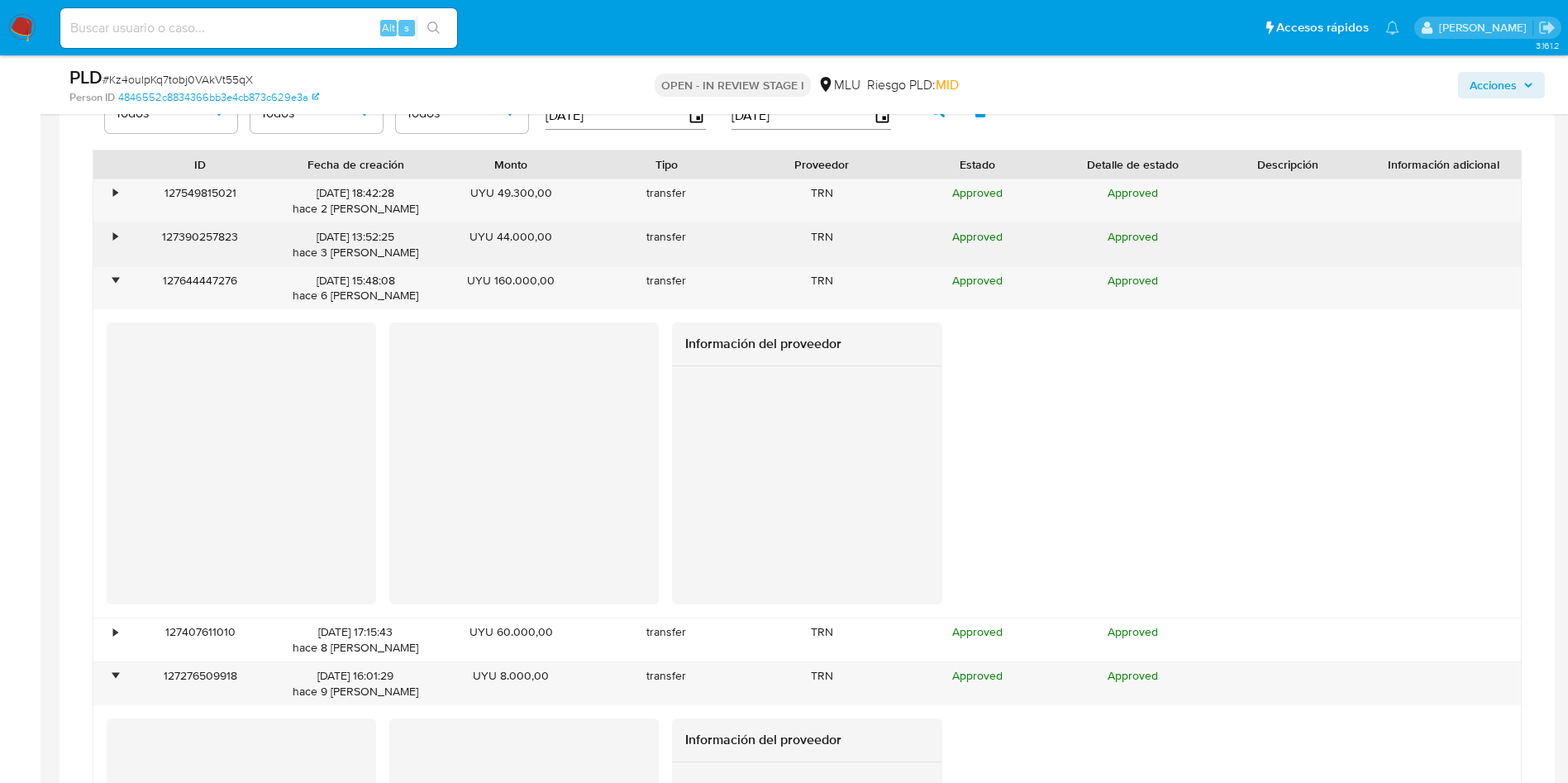
click at [118, 234] on div "•" at bounding box center [115, 236] width 4 height 16
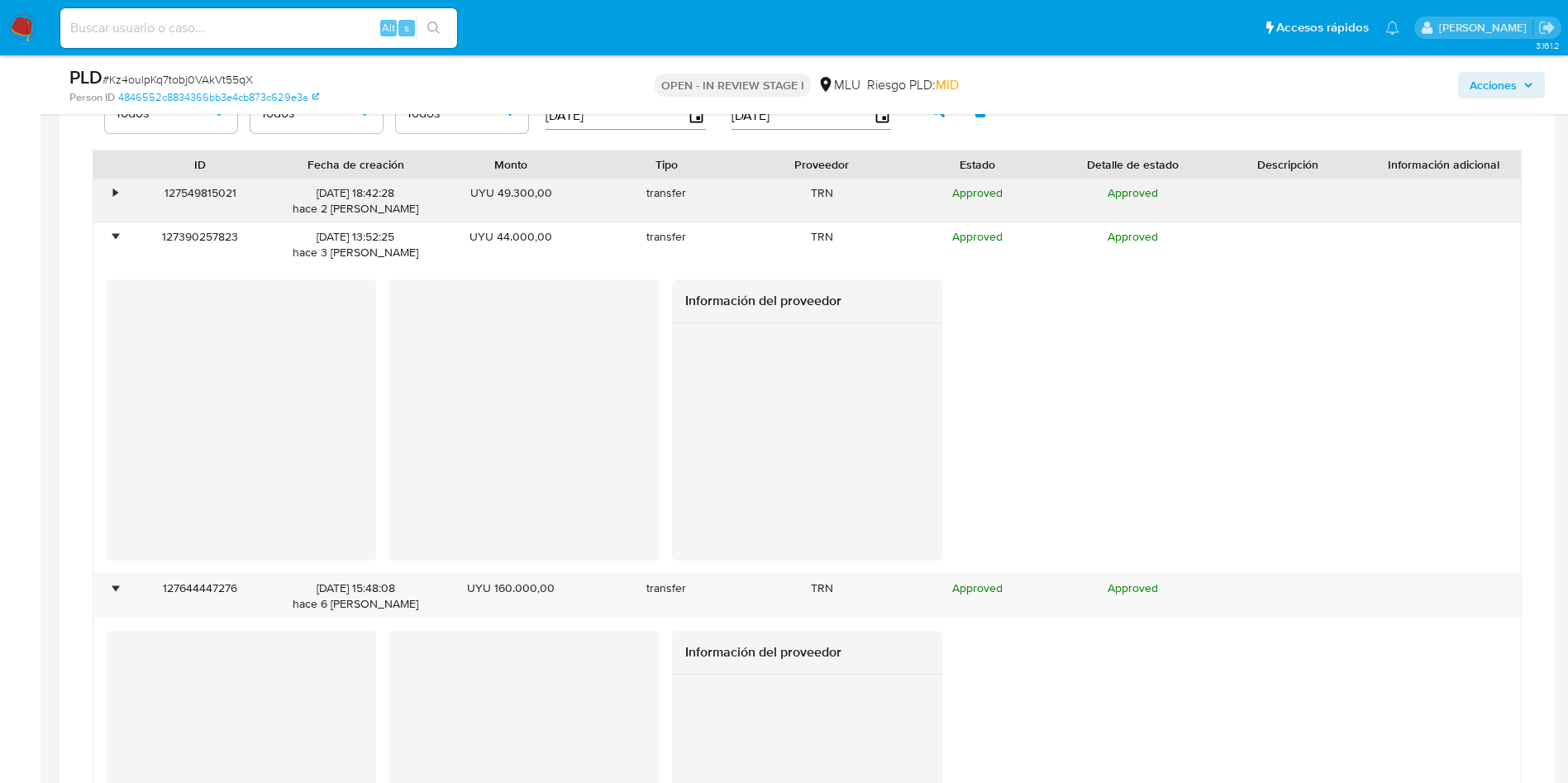
click at [120, 192] on div "•" at bounding box center [108, 200] width 29 height 43
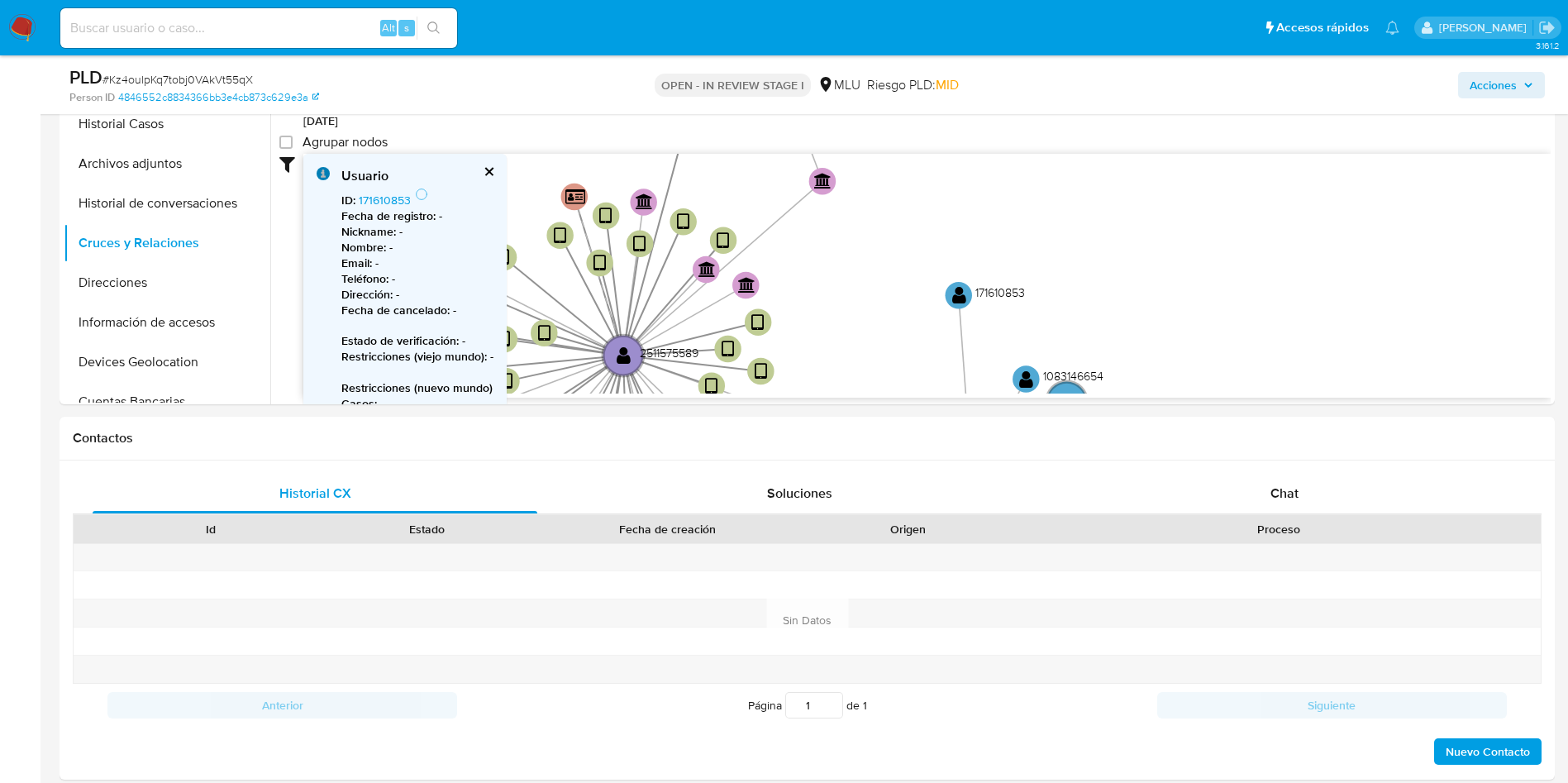
scroll to position [248, 0]
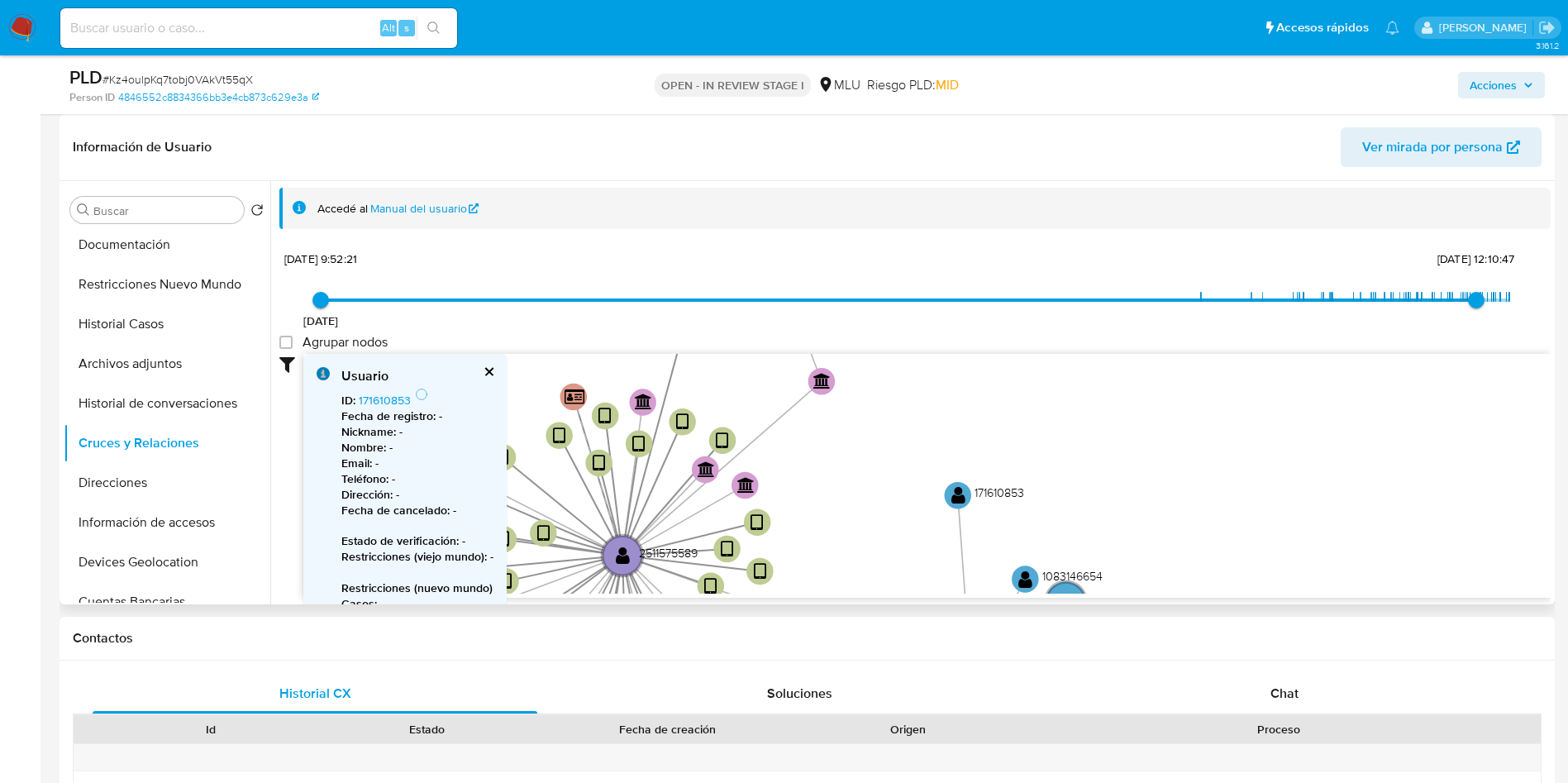
drag, startPoint x: 967, startPoint y: 420, endPoint x: 951, endPoint y: 511, distance: 92.4
click at [951, 511] on icon "device-68a79fcd29b9f6f550ca097b  user-2511575589  2511575589 device-68a4f6662…" at bounding box center [926, 474] width 1247 height 240
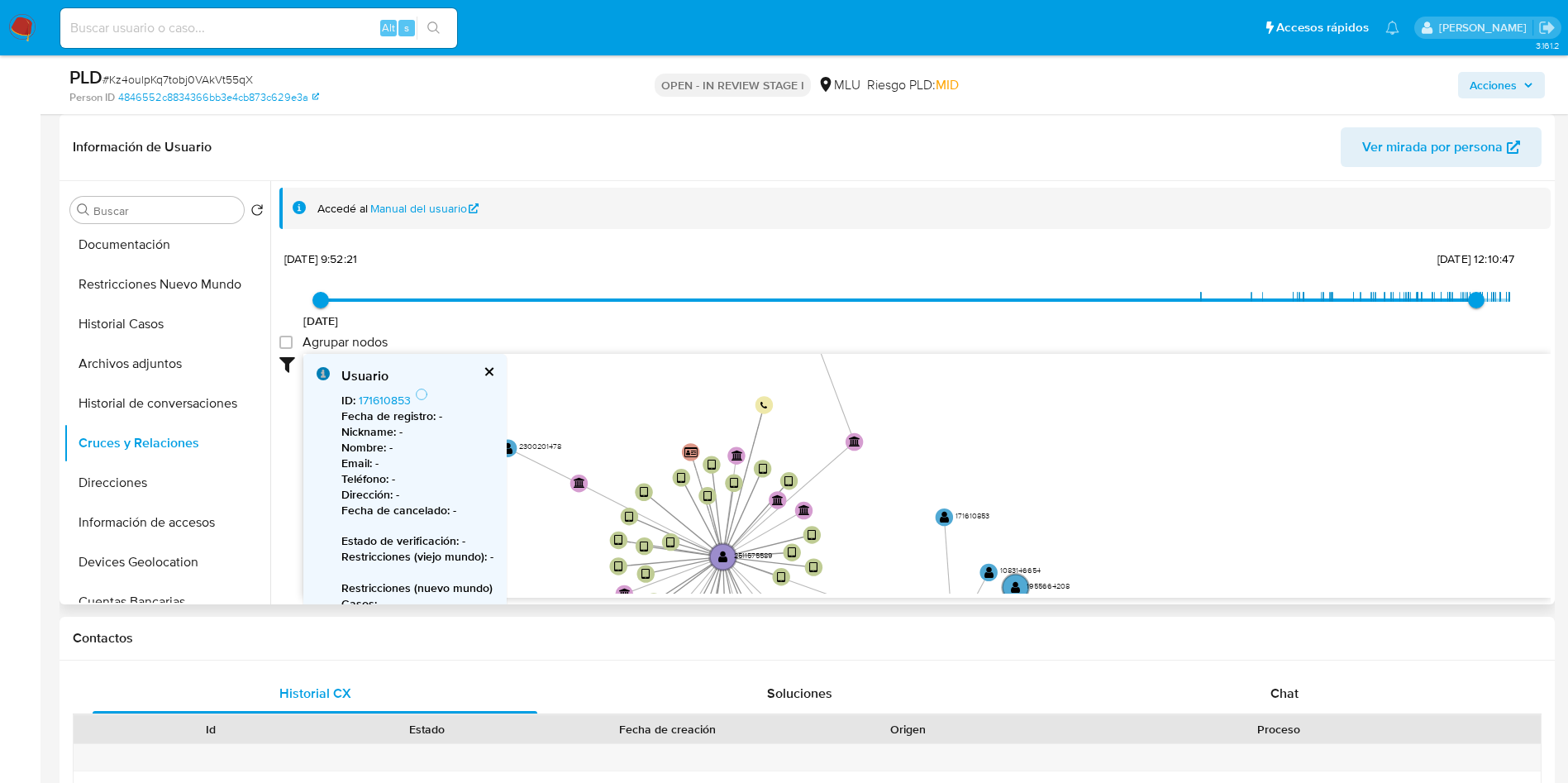
drag, startPoint x: 910, startPoint y: 499, endPoint x: 922, endPoint y: 471, distance: 30.5
click at [922, 471] on icon "device-68a79fcd29b9f6f550ca097b  user-2511575589  2511575589 device-68a4f6662…" at bounding box center [926, 474] width 1247 height 240
type input "1757949047000"
click at [1470, 292] on span "15/9/2025, 12:10:47" at bounding box center [1476, 300] width 17 height 17
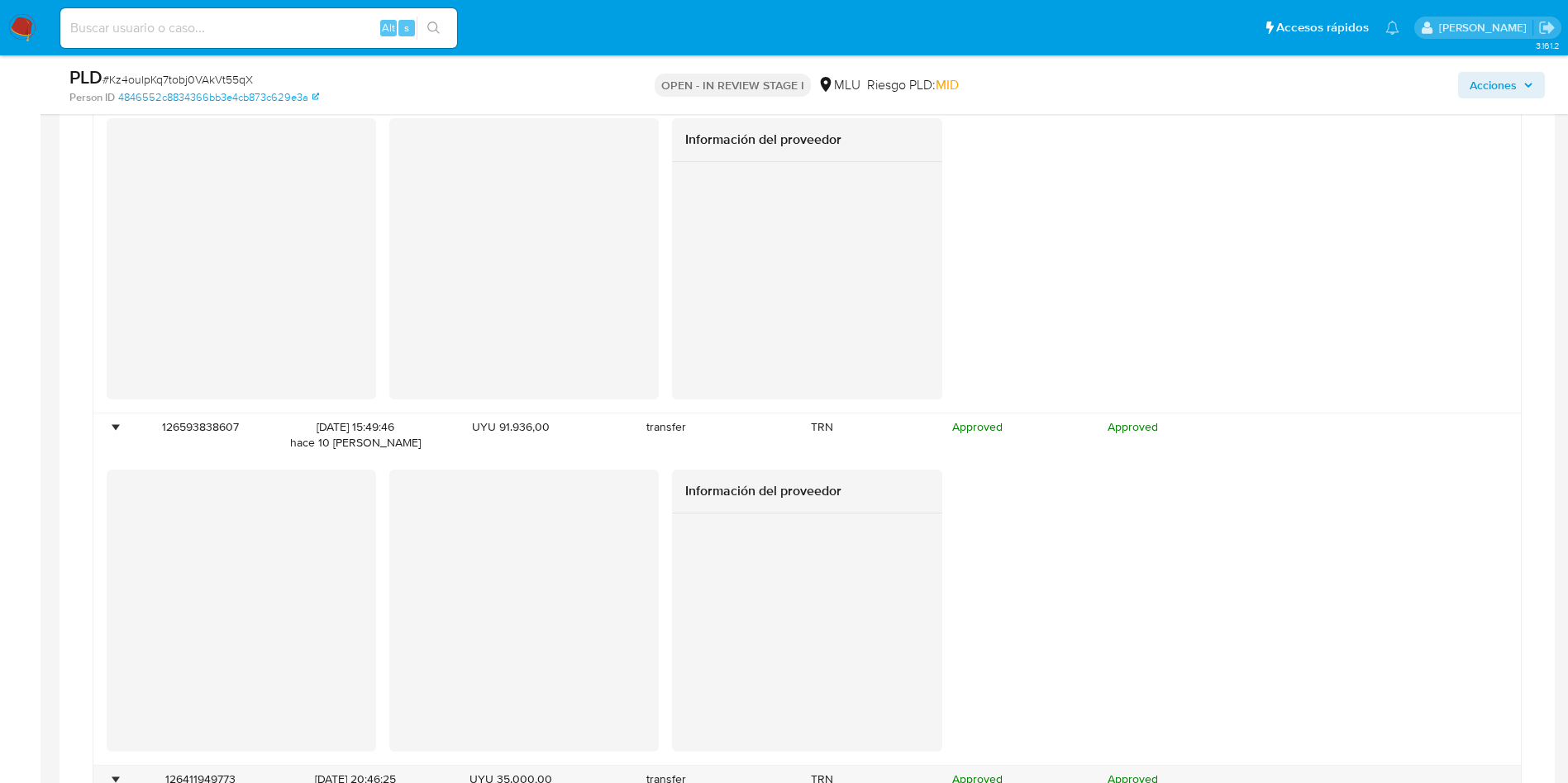
scroll to position [2728, 0]
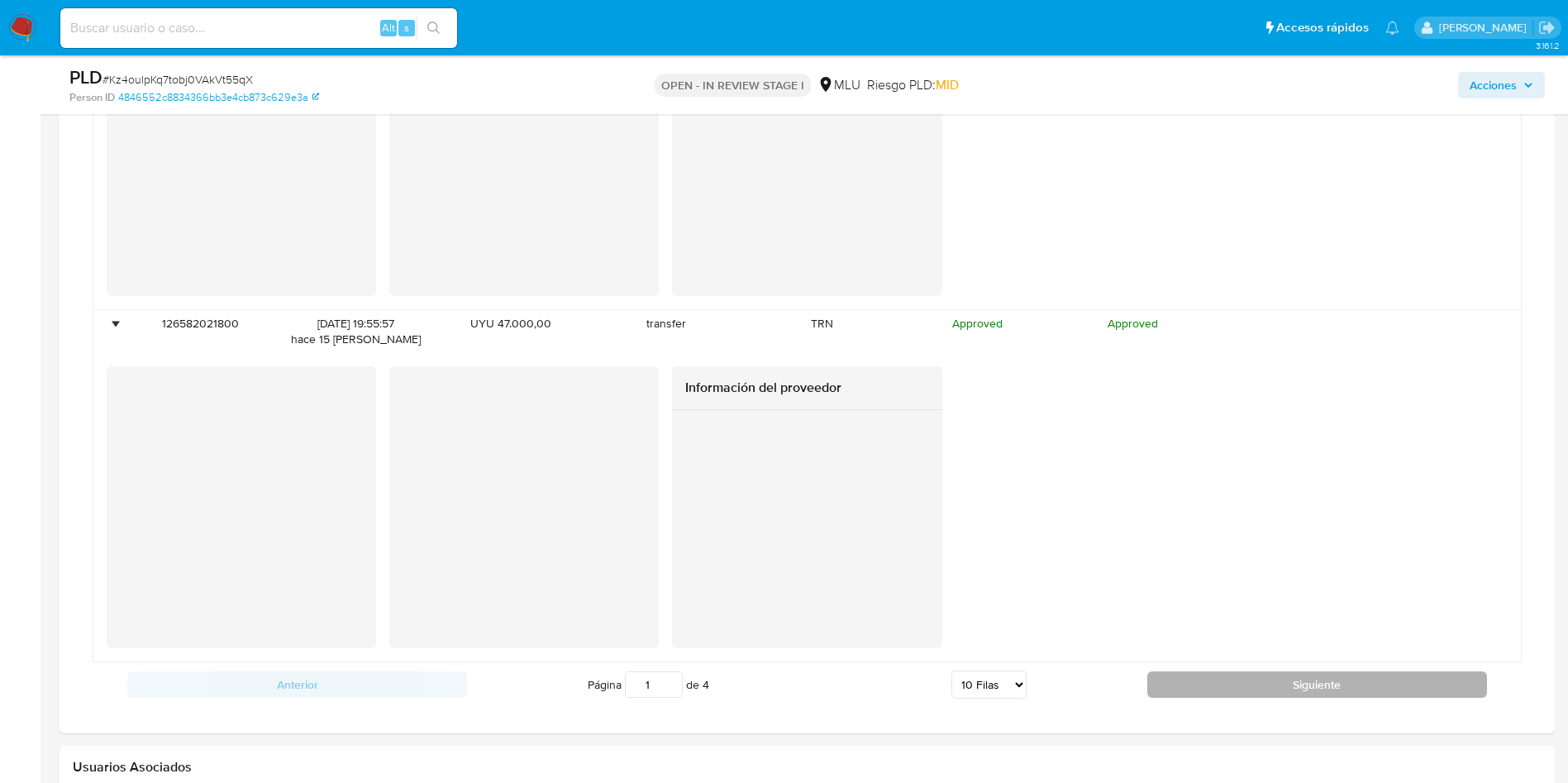
click at [1215, 676] on button "Siguiente" at bounding box center [1316, 684] width 339 height 26
type input "2"
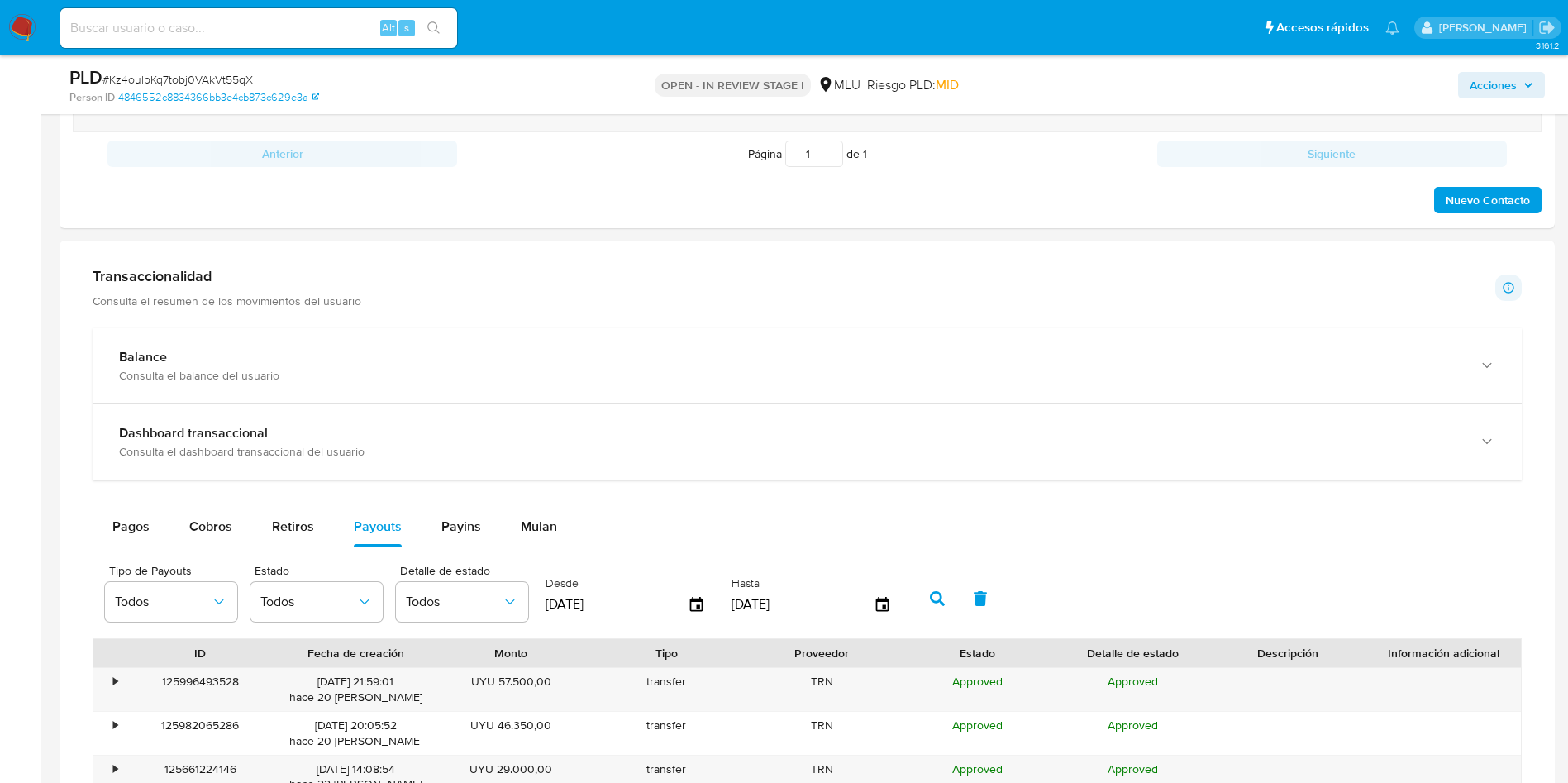
scroll to position [1259, 0]
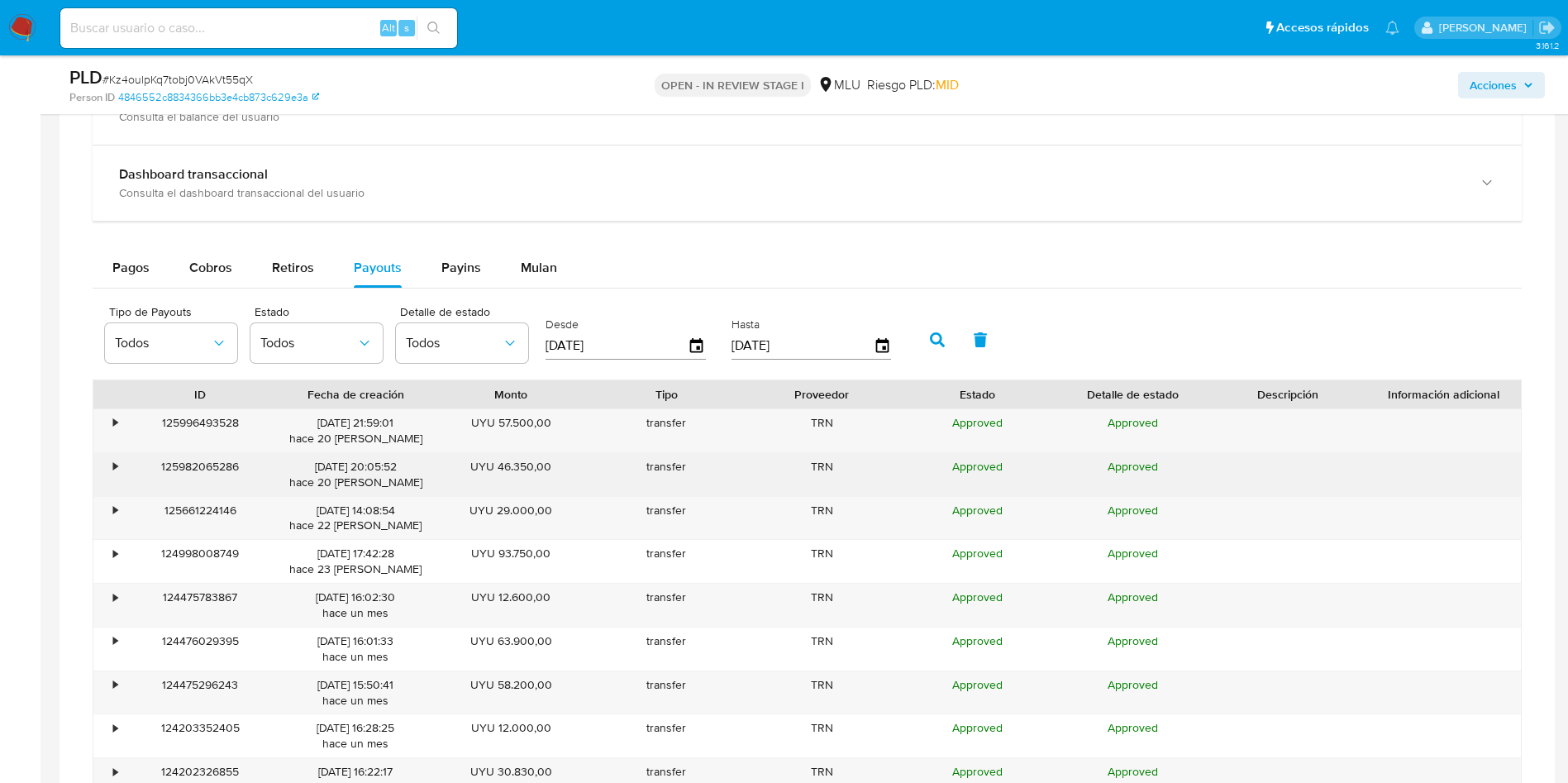
click at [112, 462] on div "•" at bounding box center [108, 475] width 29 height 43
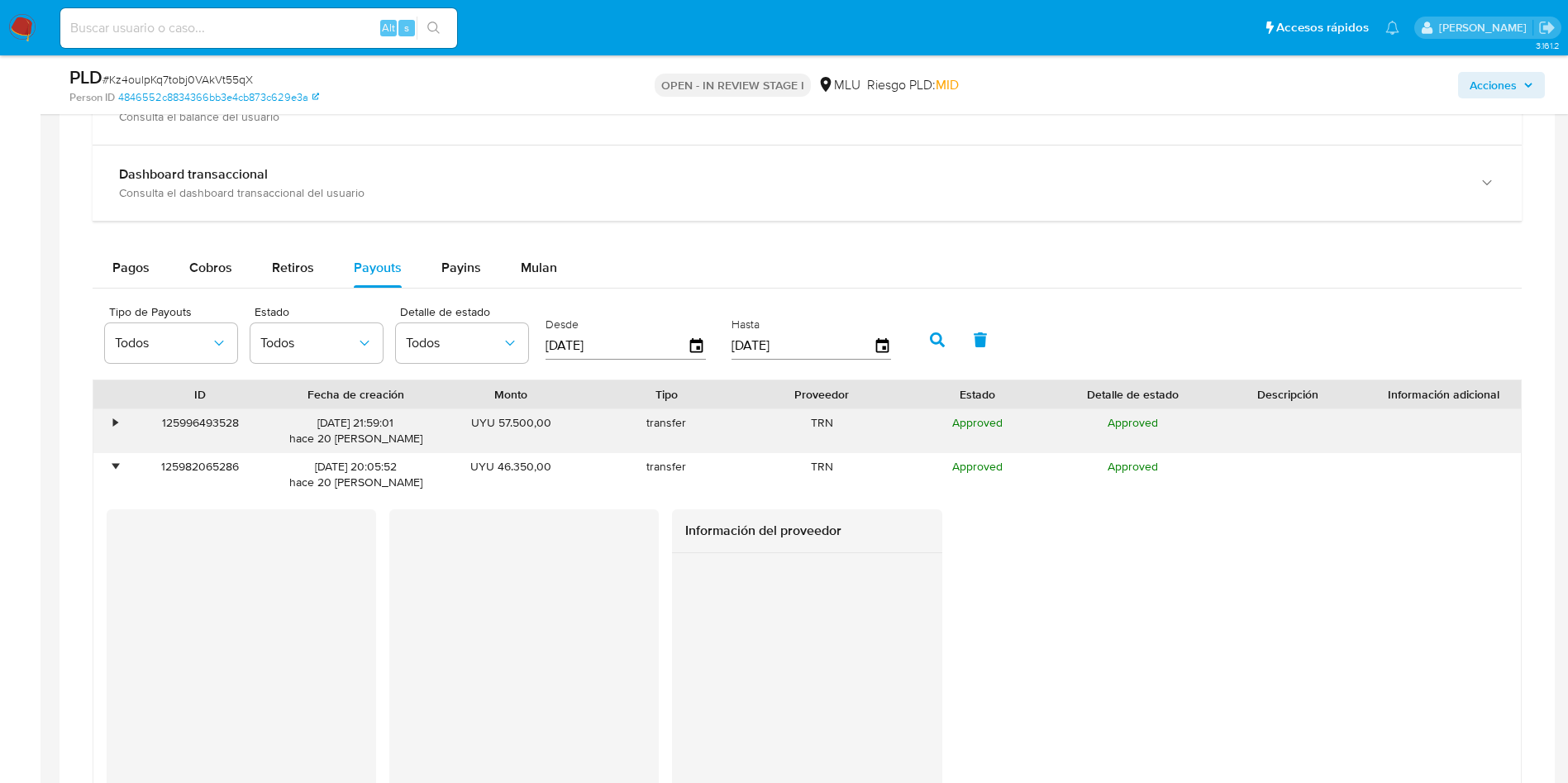
click at [117, 427] on div "•" at bounding box center [115, 423] width 4 height 16
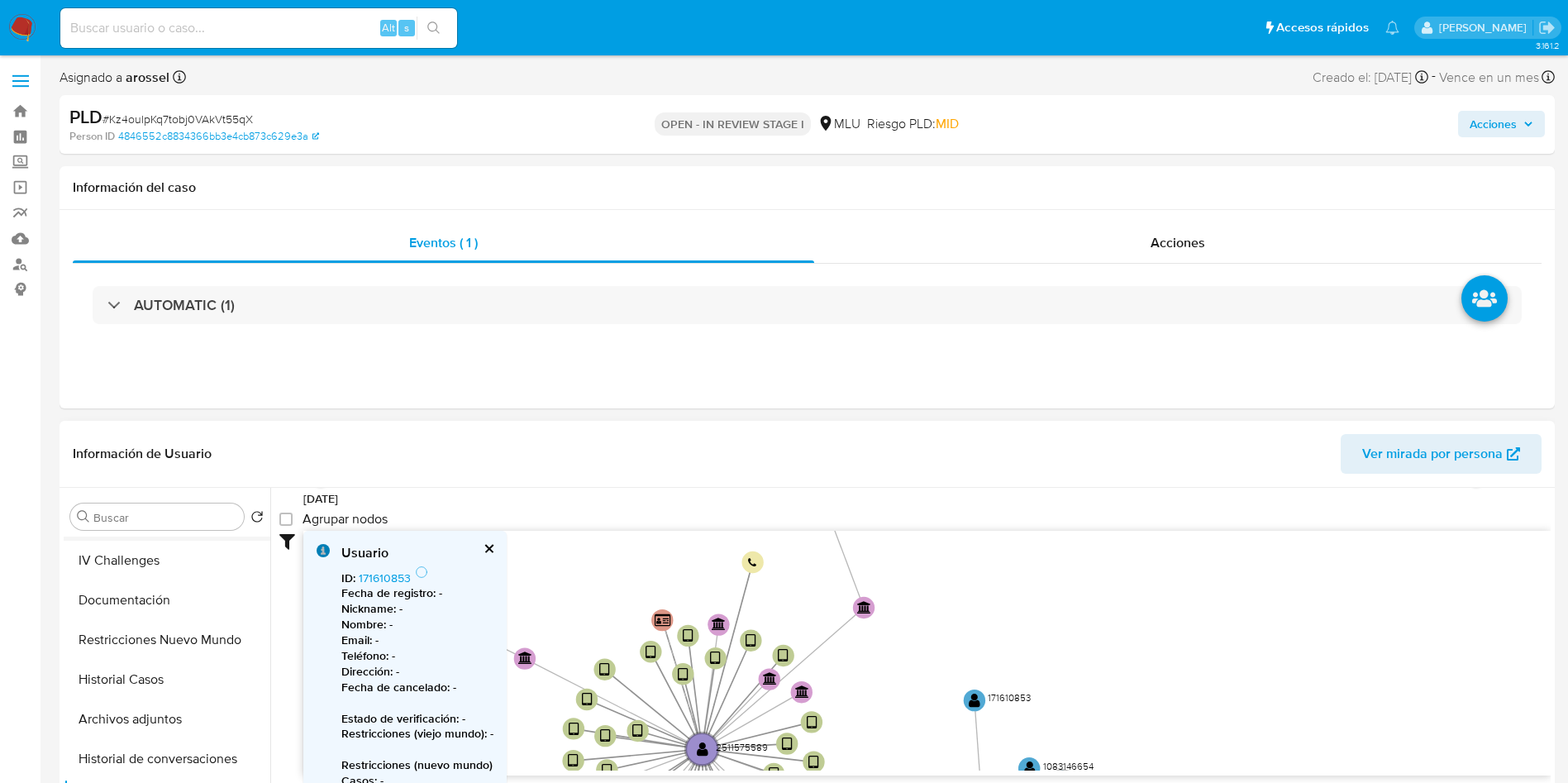
scroll to position [0, 0]
click at [97, 587] on button "KYC" at bounding box center [159, 596] width 193 height 40
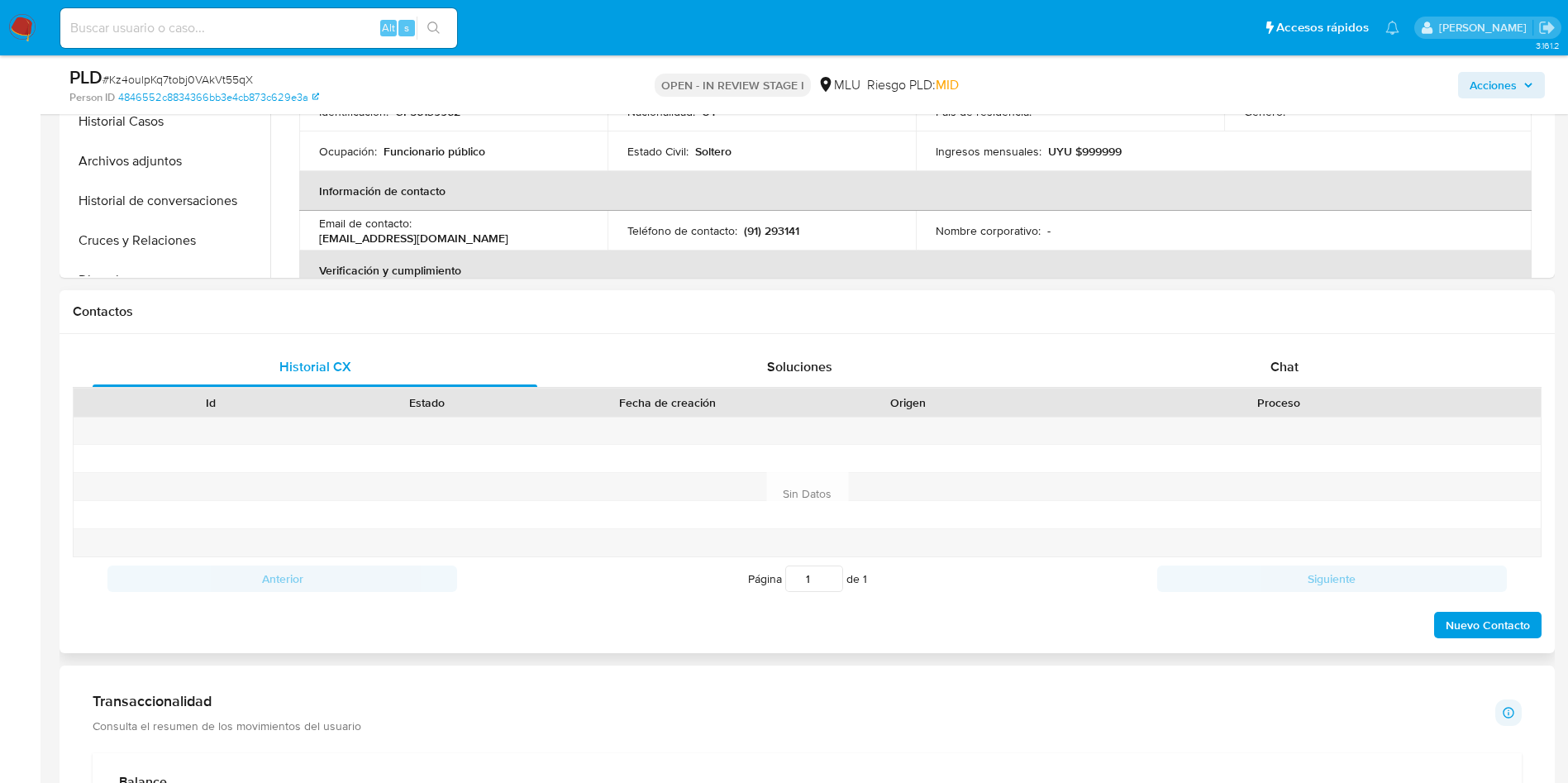
scroll to position [373, 0]
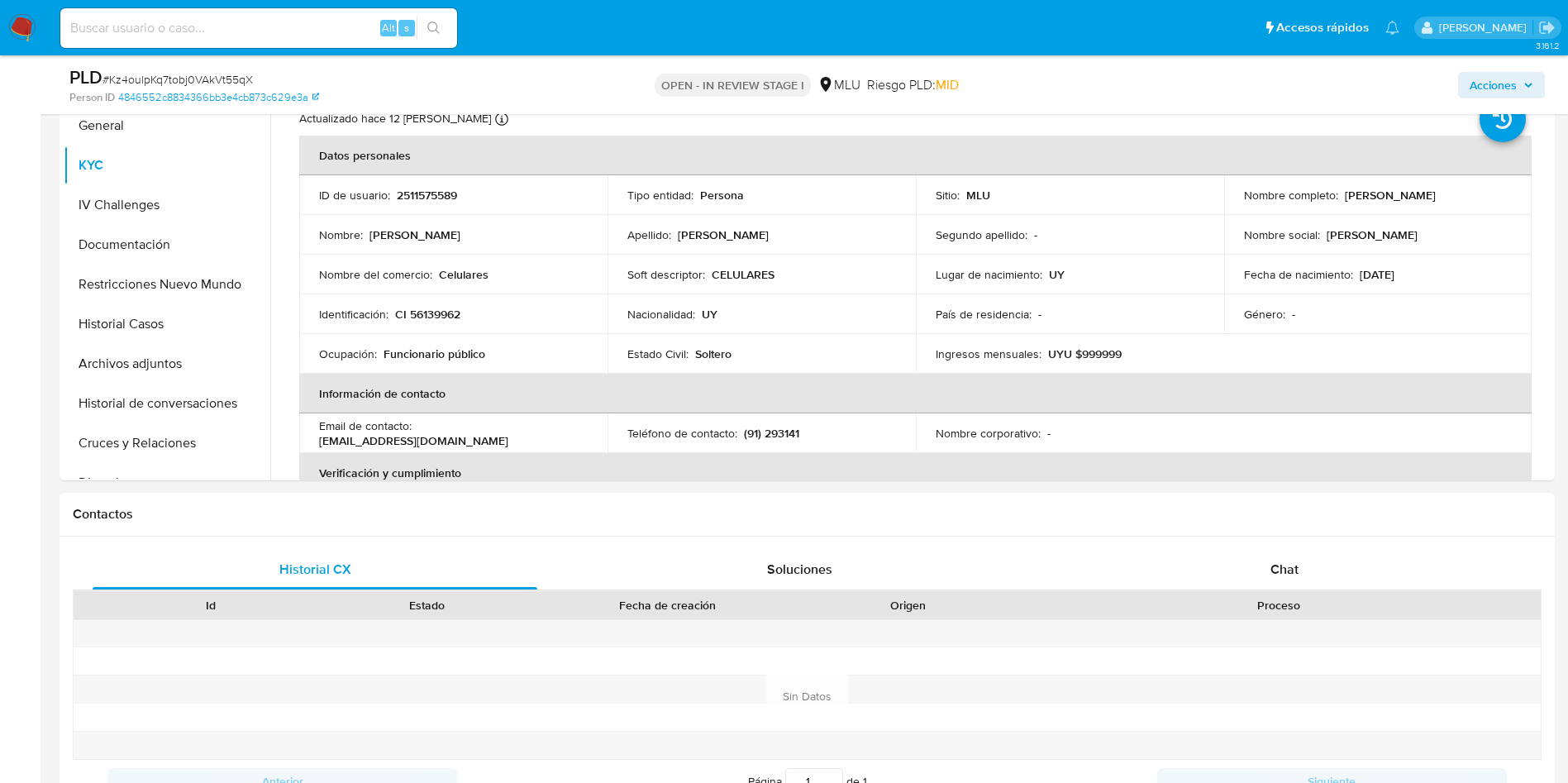
drag, startPoint x: 1300, startPoint y: 582, endPoint x: 1289, endPoint y: 593, distance: 15.6
click at [1300, 582] on div "Chat" at bounding box center [1283, 569] width 444 height 40
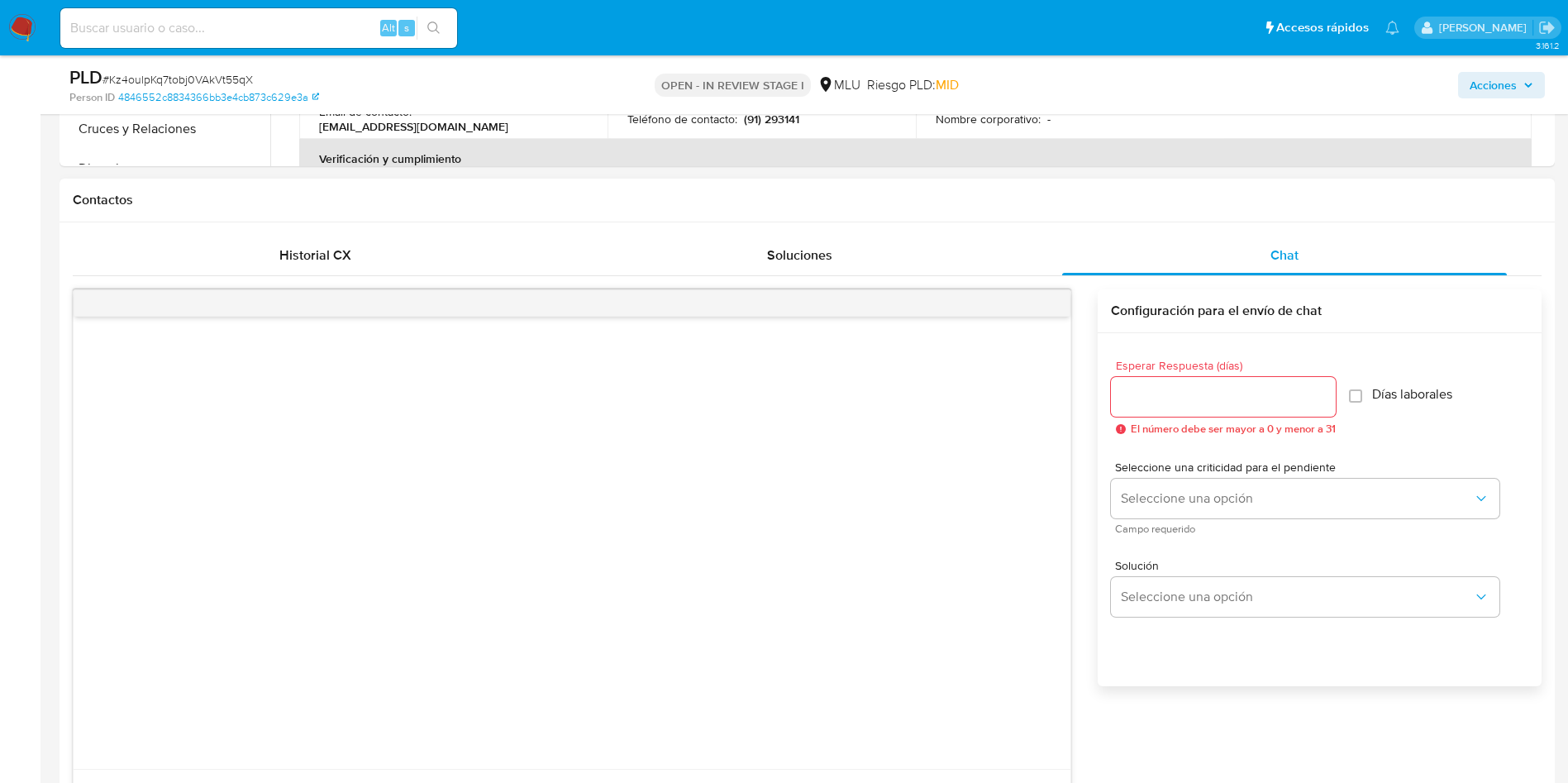
scroll to position [992, 0]
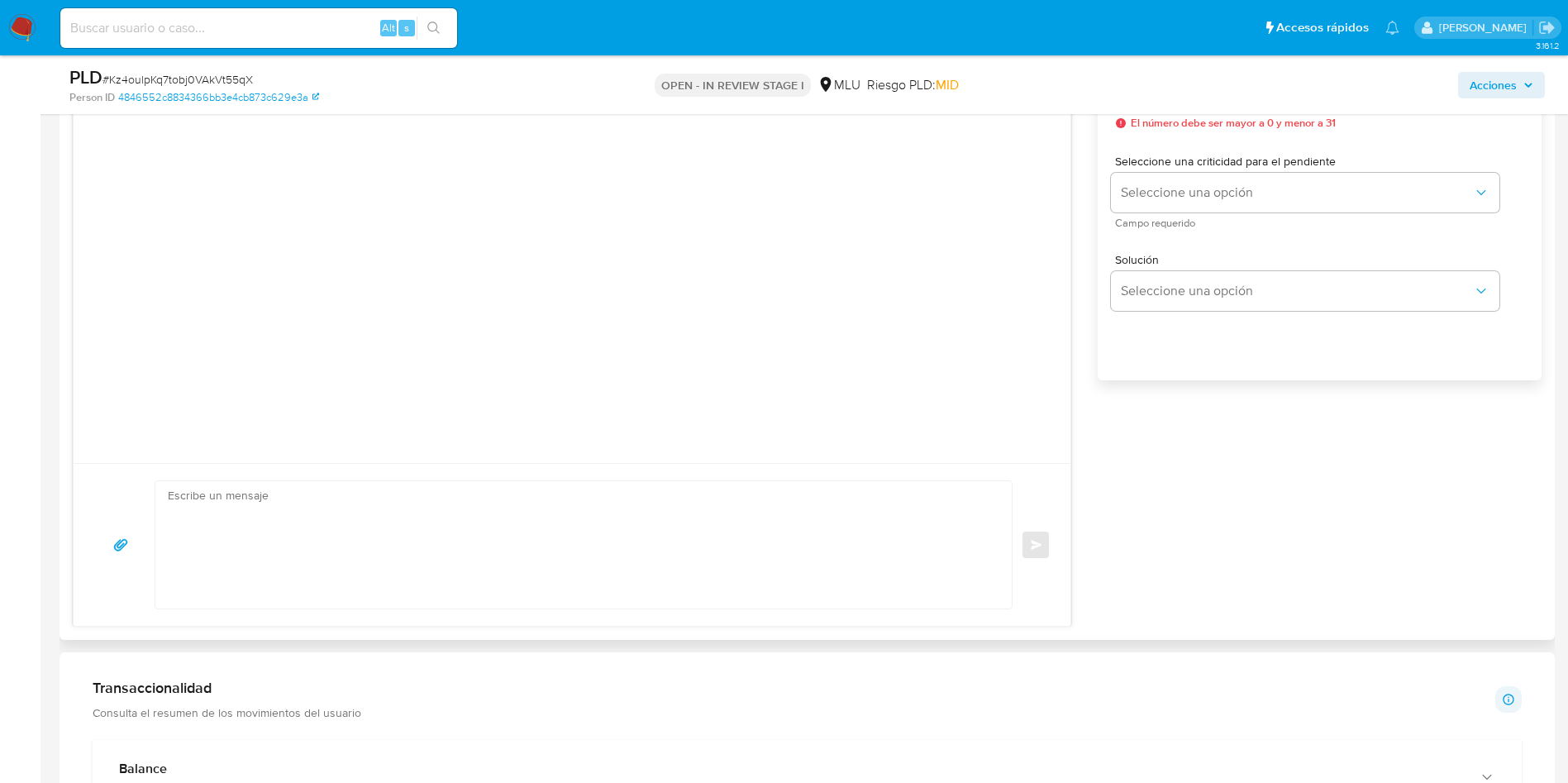
click at [422, 528] on textarea at bounding box center [579, 545] width 823 height 127
paste textarea "Hola, XXX. Te contactamos ya que necesitamos verificar algunos datos. Por este …"
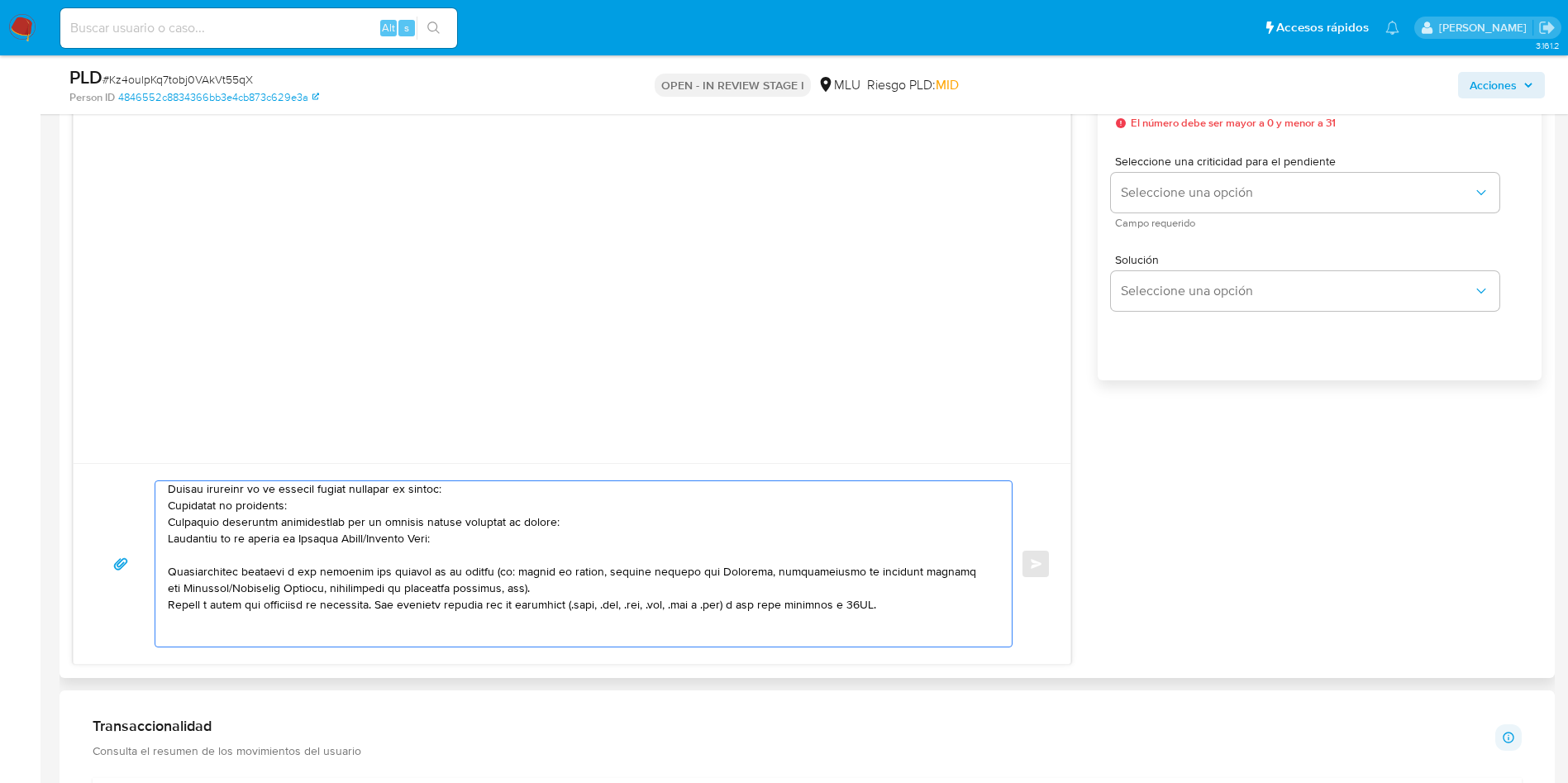
scroll to position [0, 0]
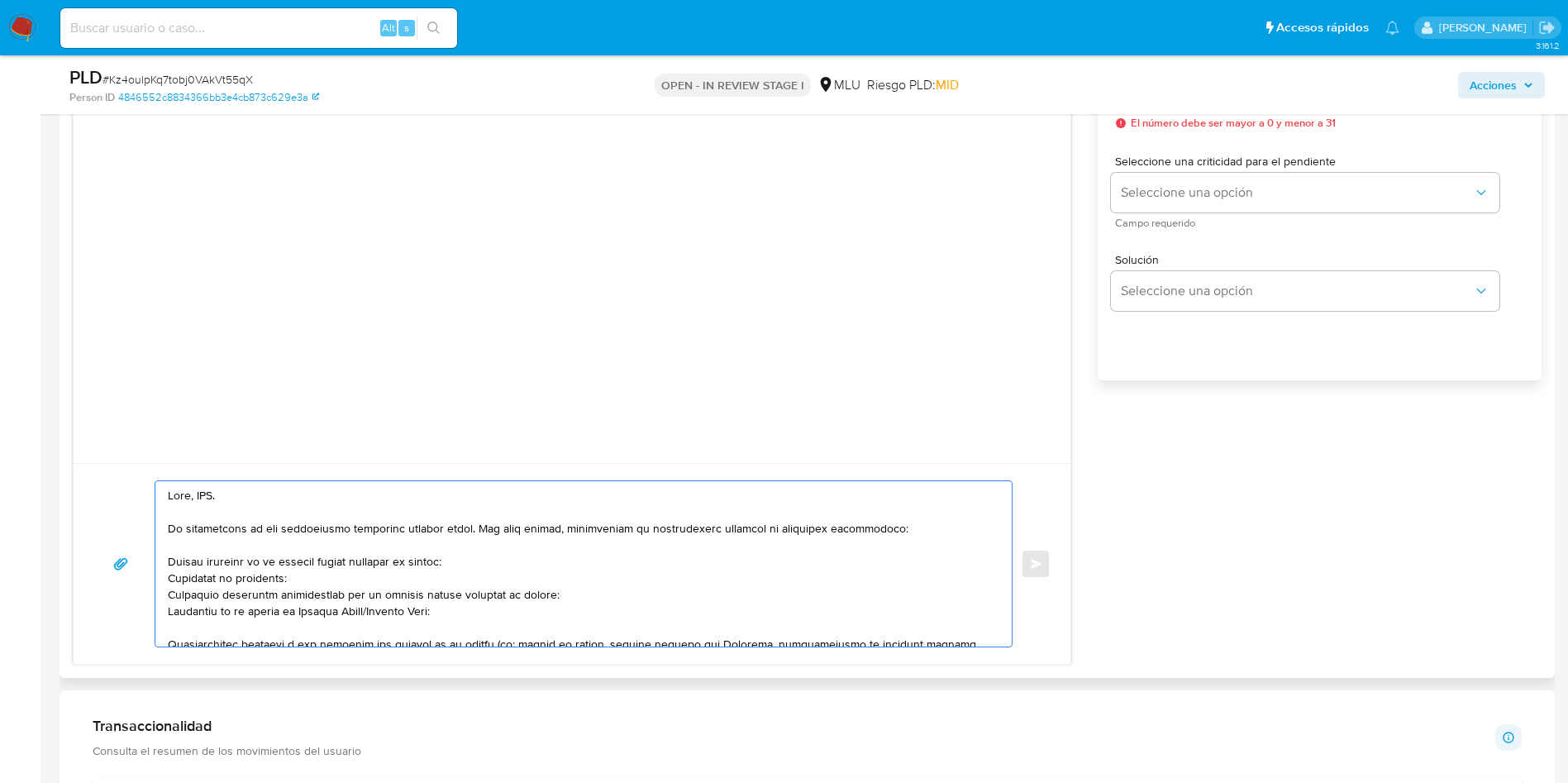
click at [208, 498] on textarea at bounding box center [579, 564] width 823 height 165
click at [282, 545] on textarea at bounding box center [579, 564] width 823 height 165
drag, startPoint x: 305, startPoint y: 575, endPoint x: 122, endPoint y: 568, distance: 183.1
click at [122, 568] on div "Enviar" at bounding box center [572, 564] width 957 height 167
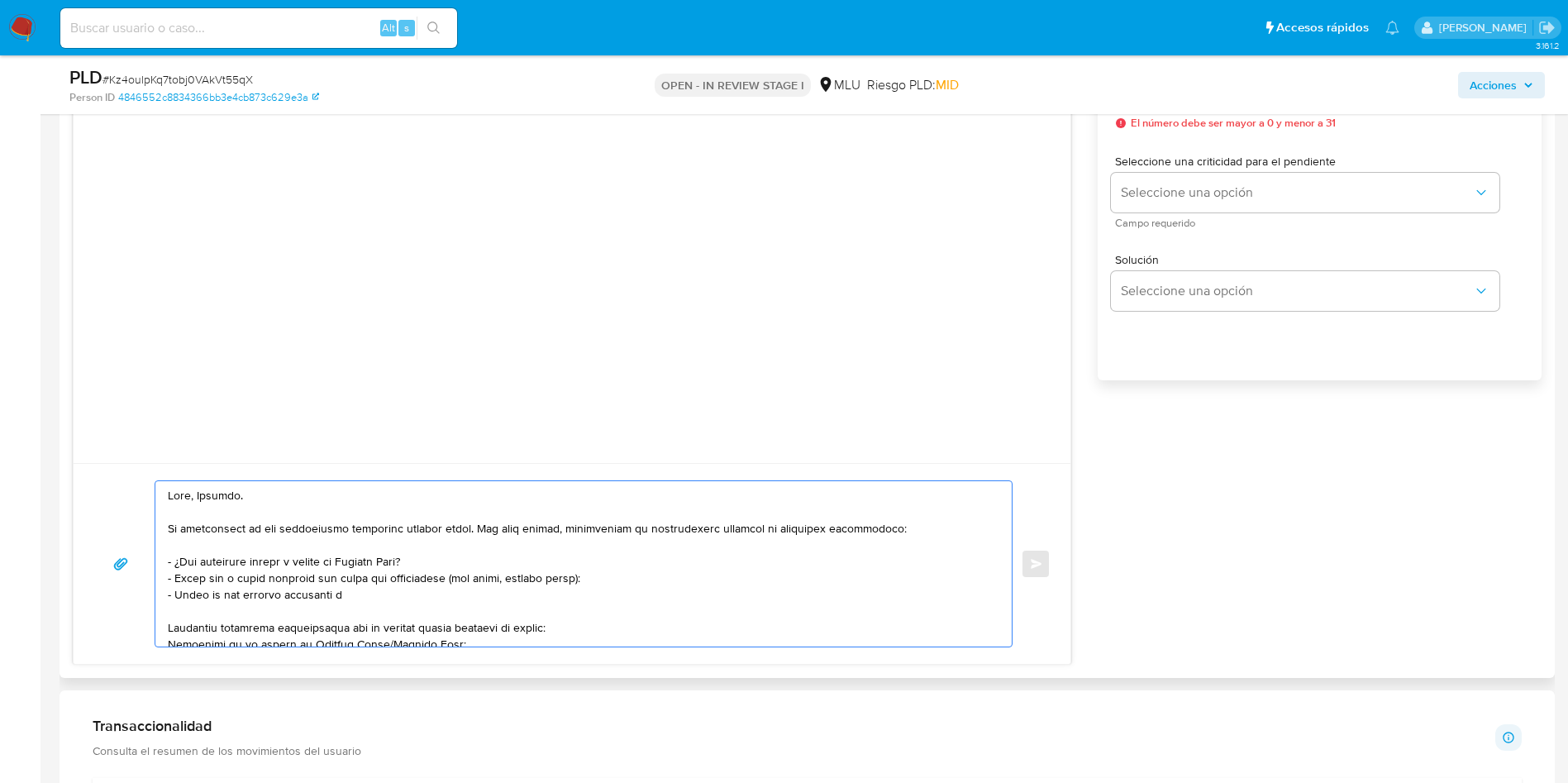
paste textarea "Cobranza Pago sas"
click at [418, 594] on textarea at bounding box center [579, 564] width 823 height 165
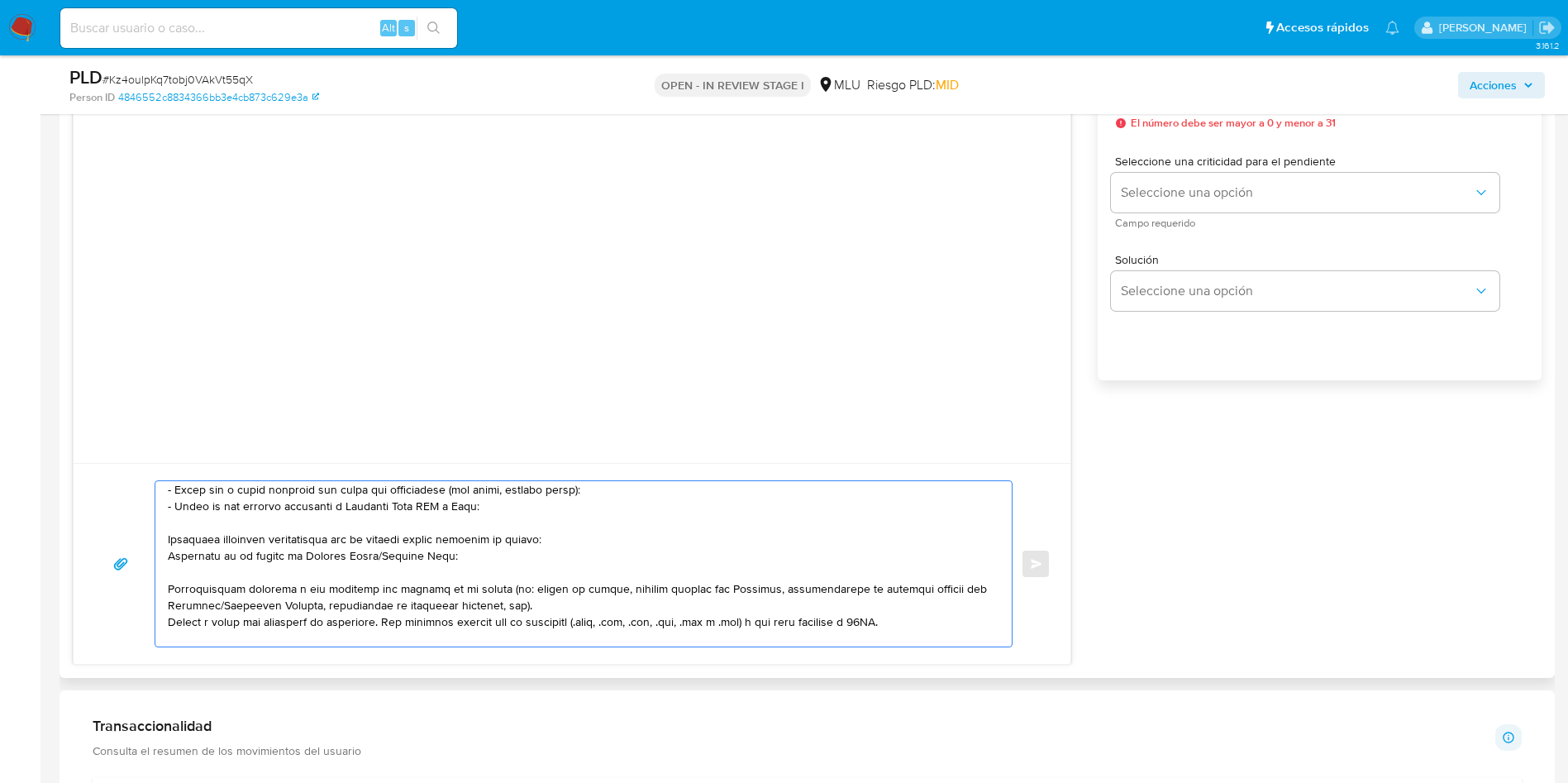
scroll to position [125, 0]
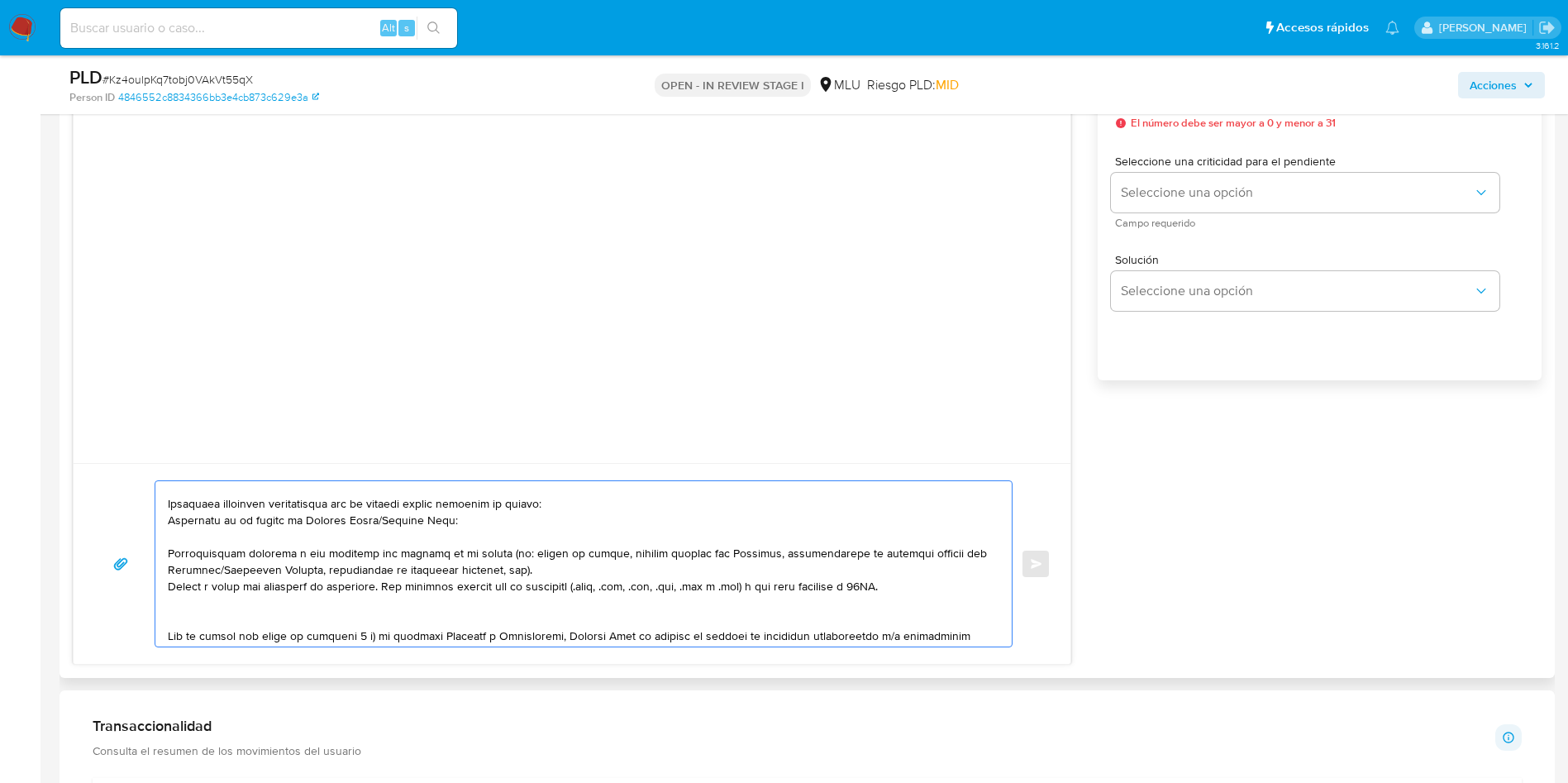
drag, startPoint x: 918, startPoint y: 593, endPoint x: 162, endPoint y: 505, distance: 761.1
click at [162, 505] on div at bounding box center [579, 564] width 848 height 165
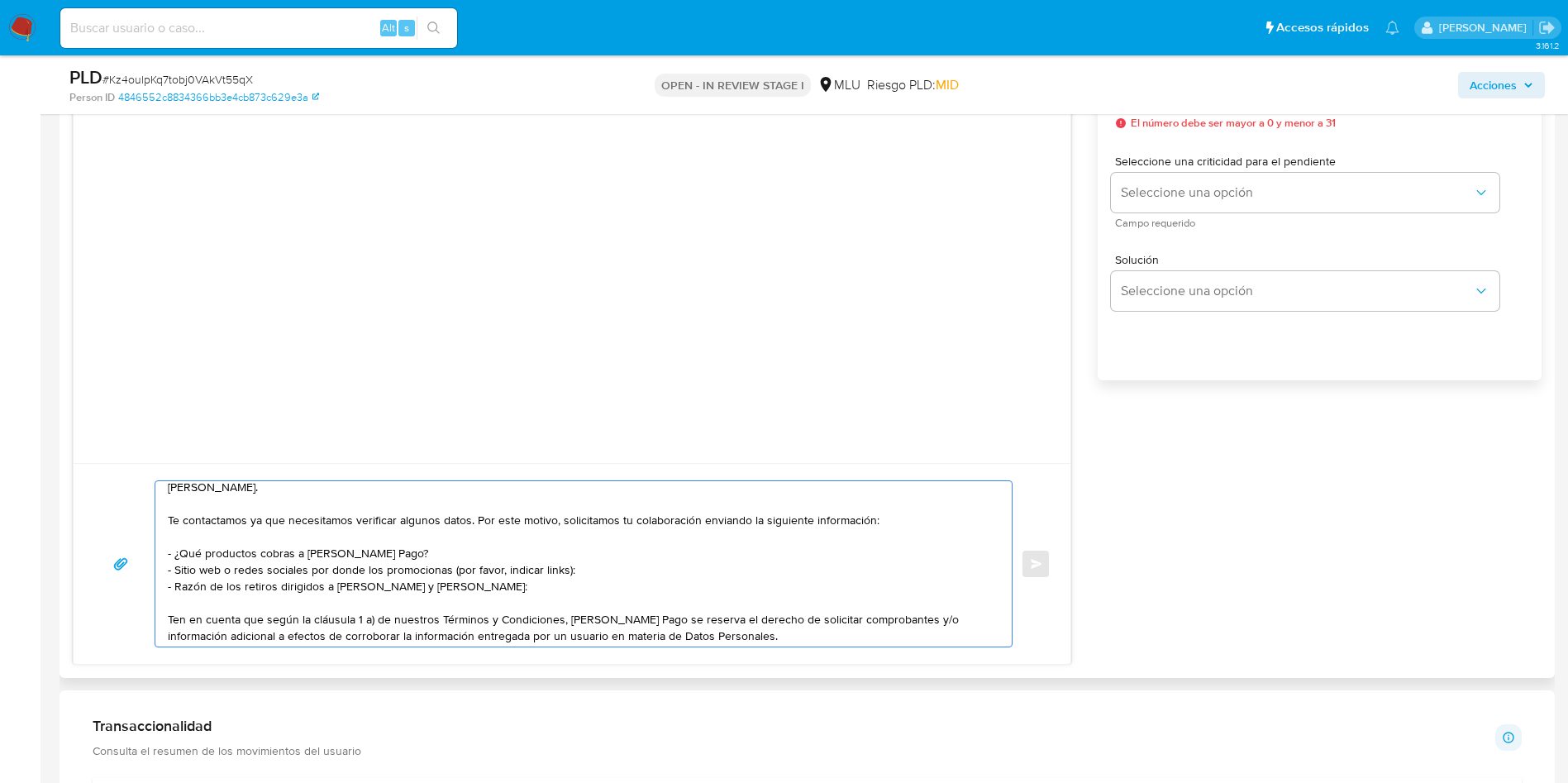
scroll to position [0, 0]
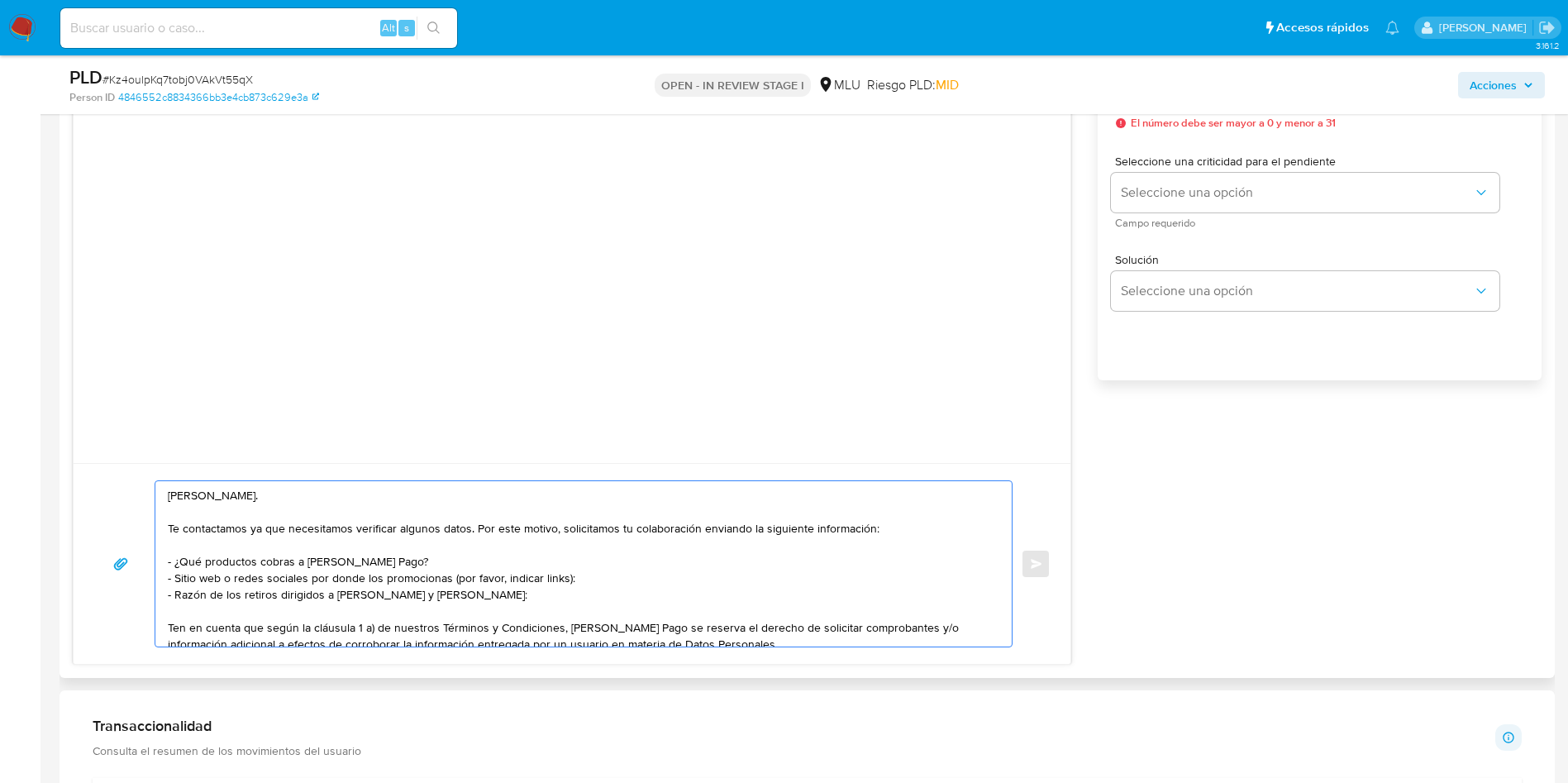
click at [438, 561] on textarea "Hola, Leandro. Te contactamos ya que necesitamos verificar algunos datos. Por e…" at bounding box center [579, 564] width 823 height 165
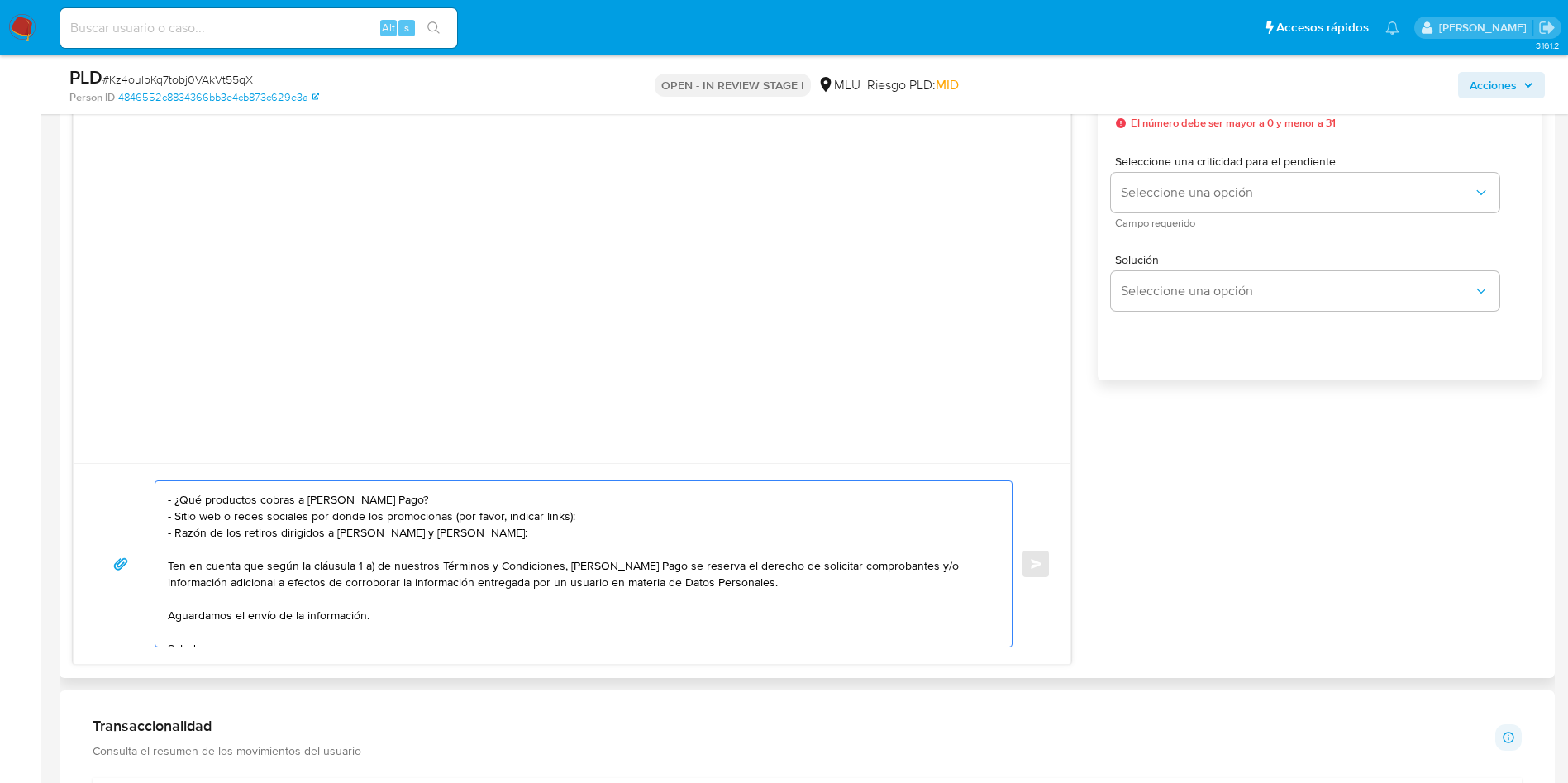
scroll to position [94, 0]
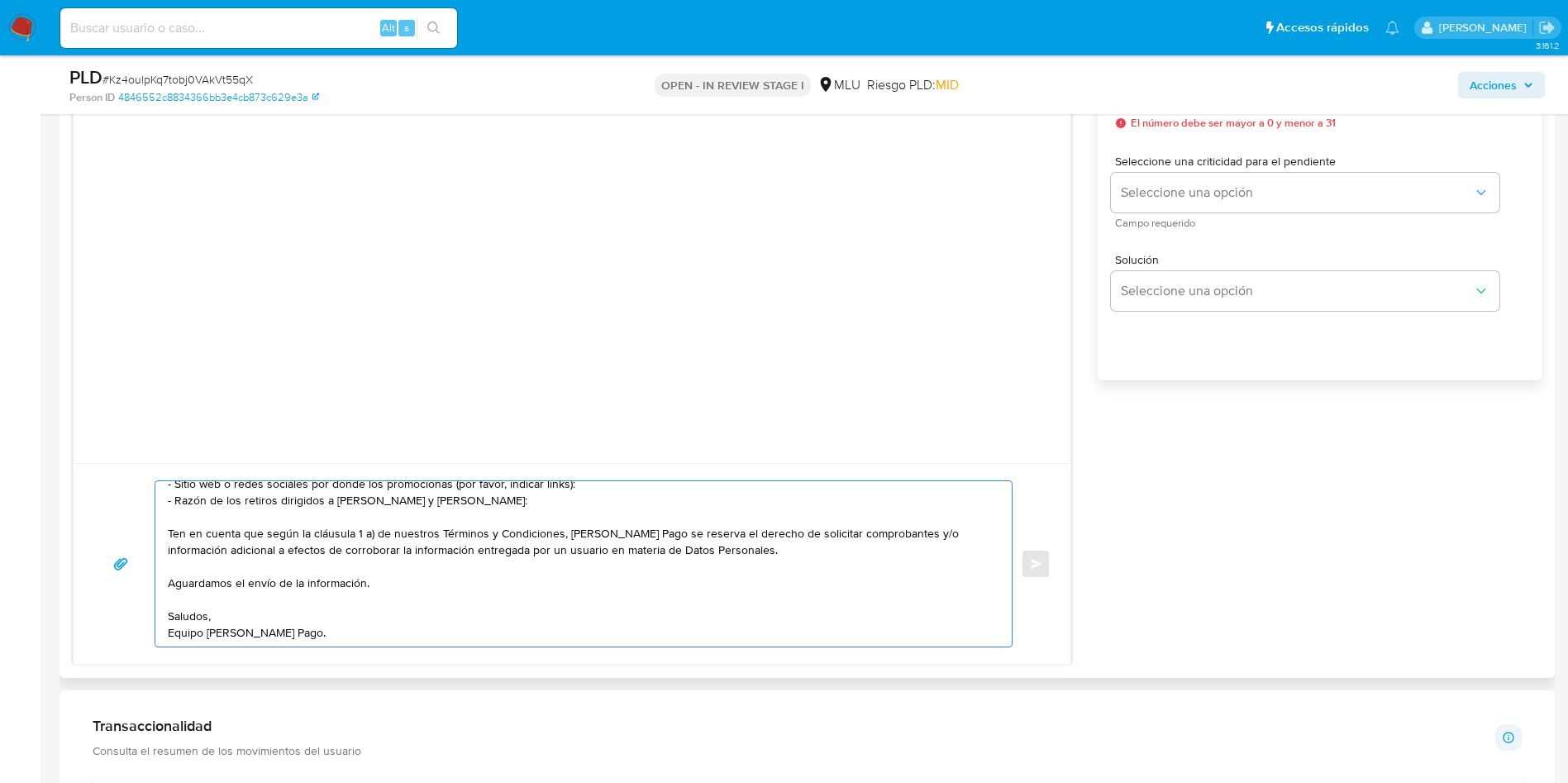
click at [380, 568] on textarea "Hola, Leandro. Te contactamos ya que necesitamos verificar algunos datos. Por e…" at bounding box center [579, 564] width 823 height 165
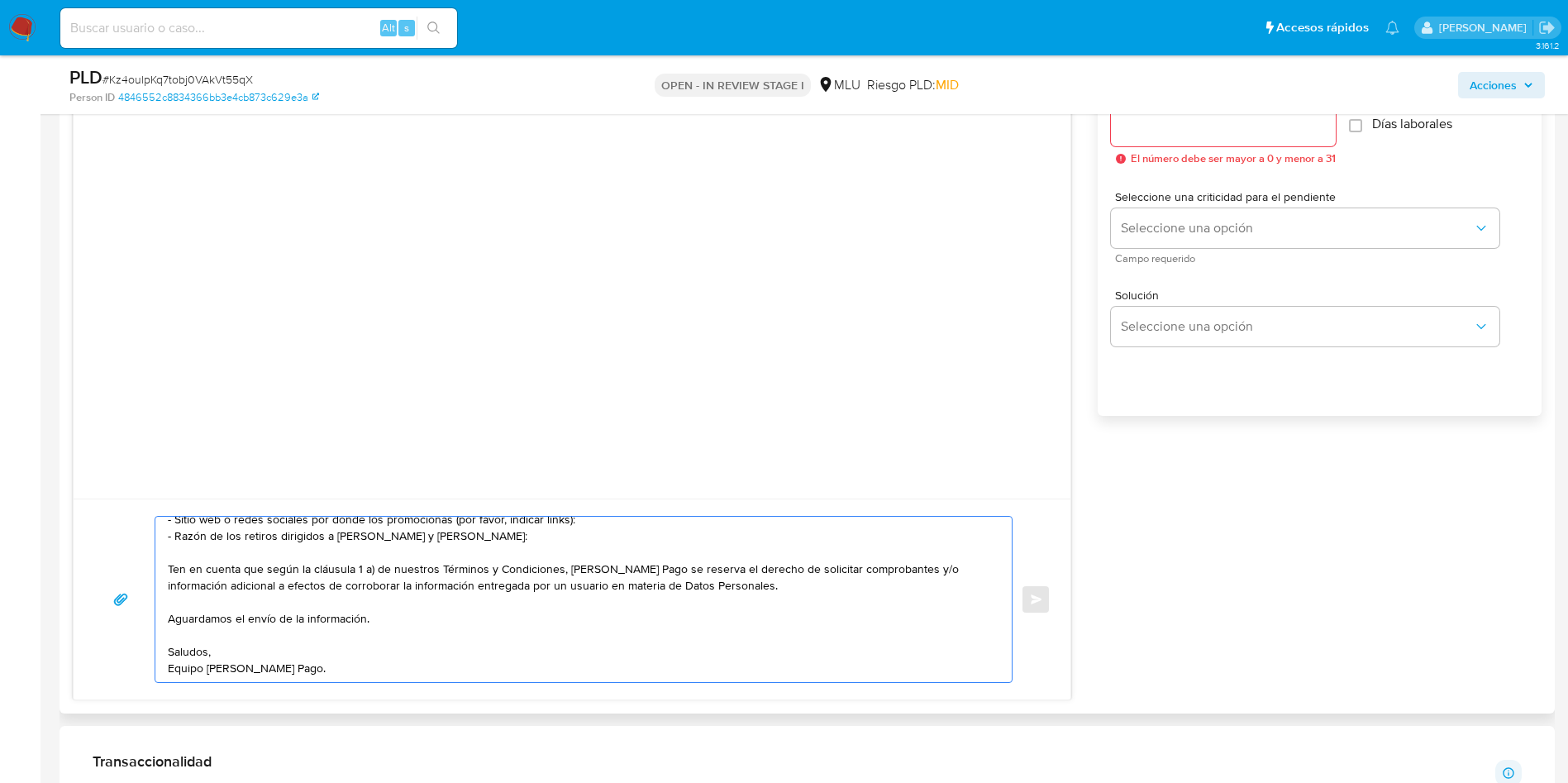
scroll to position [869, 0]
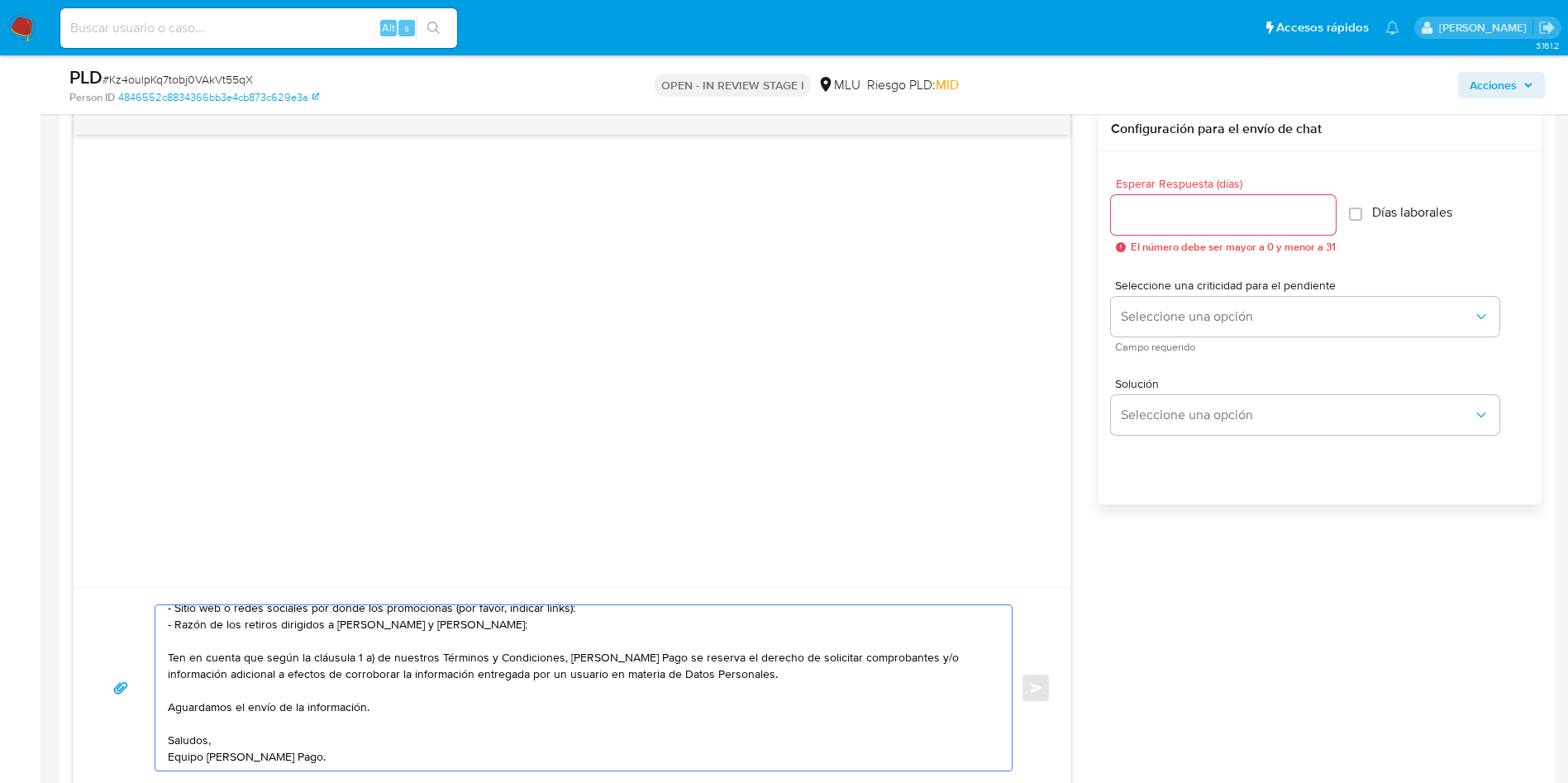
type textarea "Hola, Leandro. Te contactamos ya que necesitamos verificar algunos datos. Por e…"
click at [1135, 213] on input "Esperar Respuesta (días)" at bounding box center [1223, 215] width 225 height 21
type input "3"
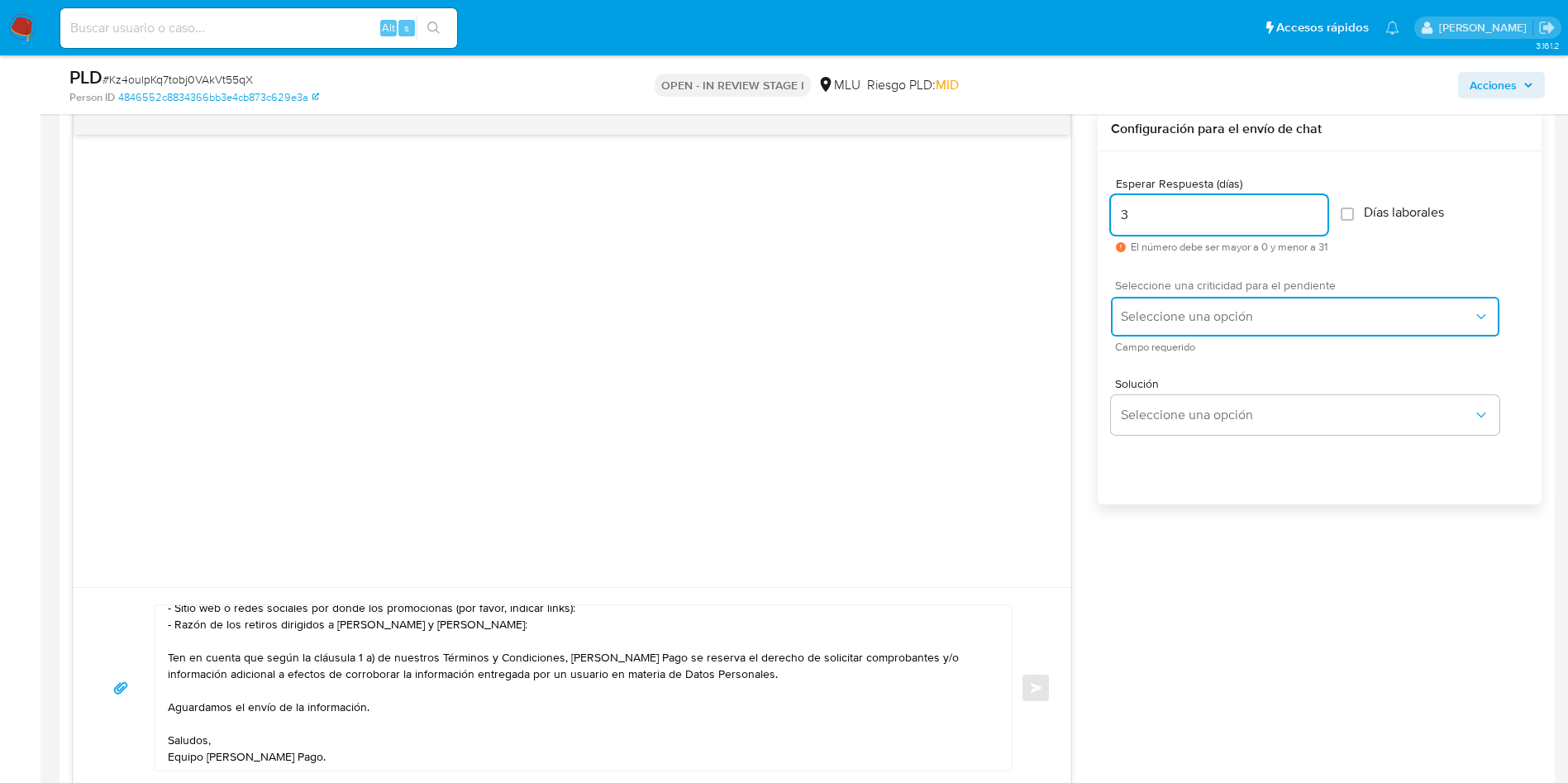
click at [1145, 309] on span "Seleccione una opción" at bounding box center [1297, 316] width 352 height 17
click at [1145, 312] on span "Seleccione una opción" at bounding box center [1297, 316] width 352 height 17
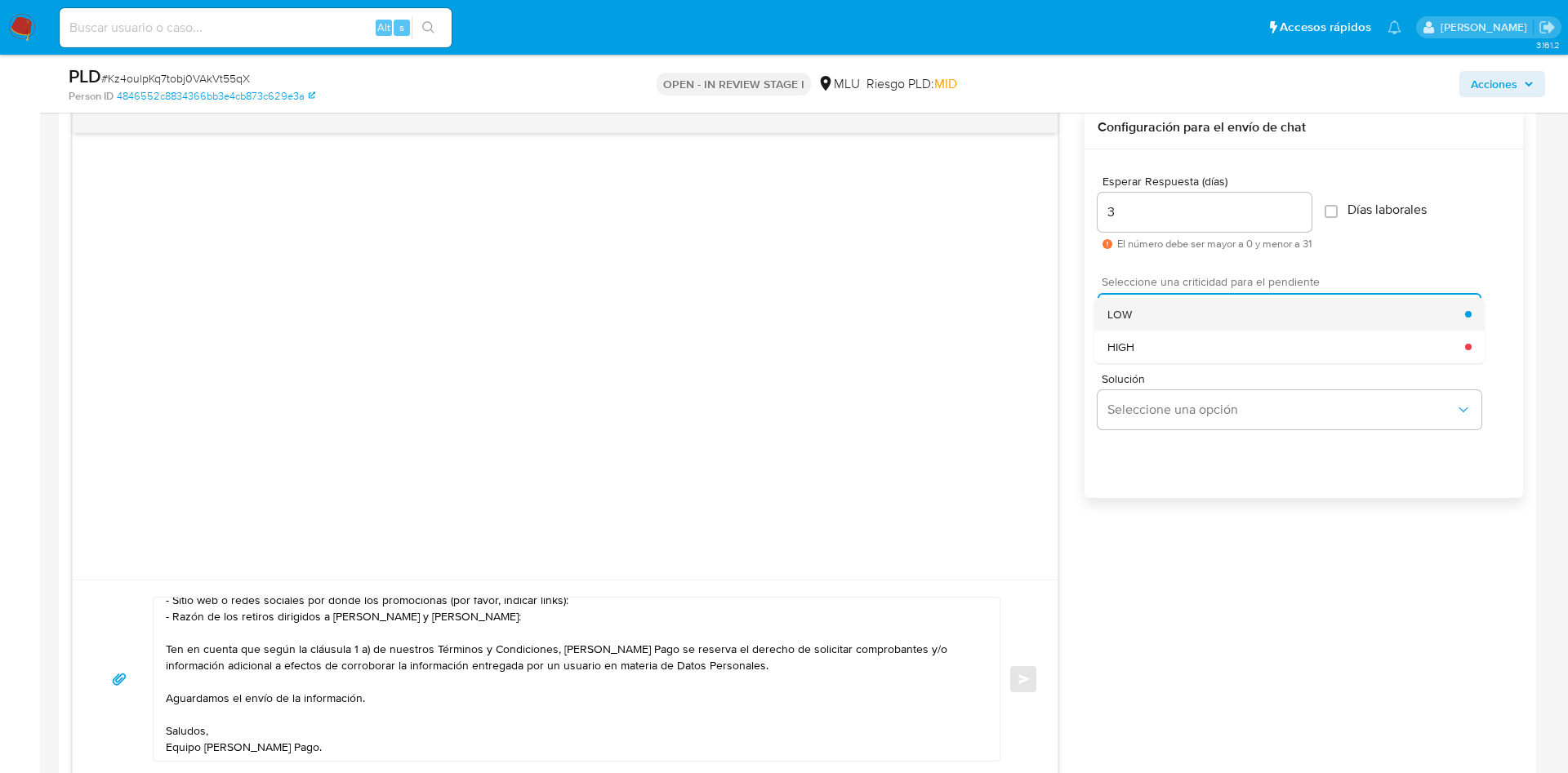
click at [1130, 310] on span "LOW" at bounding box center [1120, 314] width 25 height 14
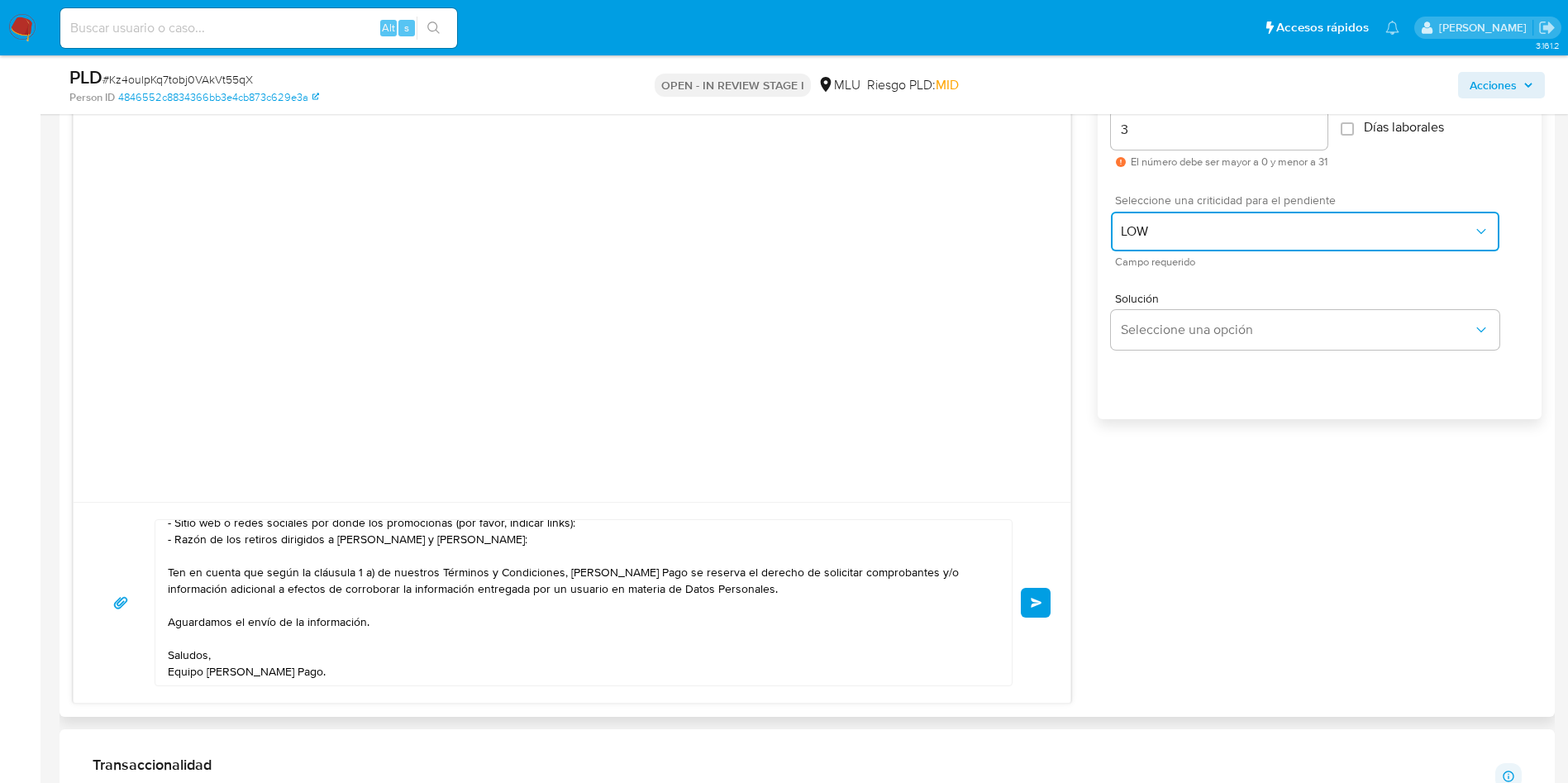
scroll to position [992, 0]
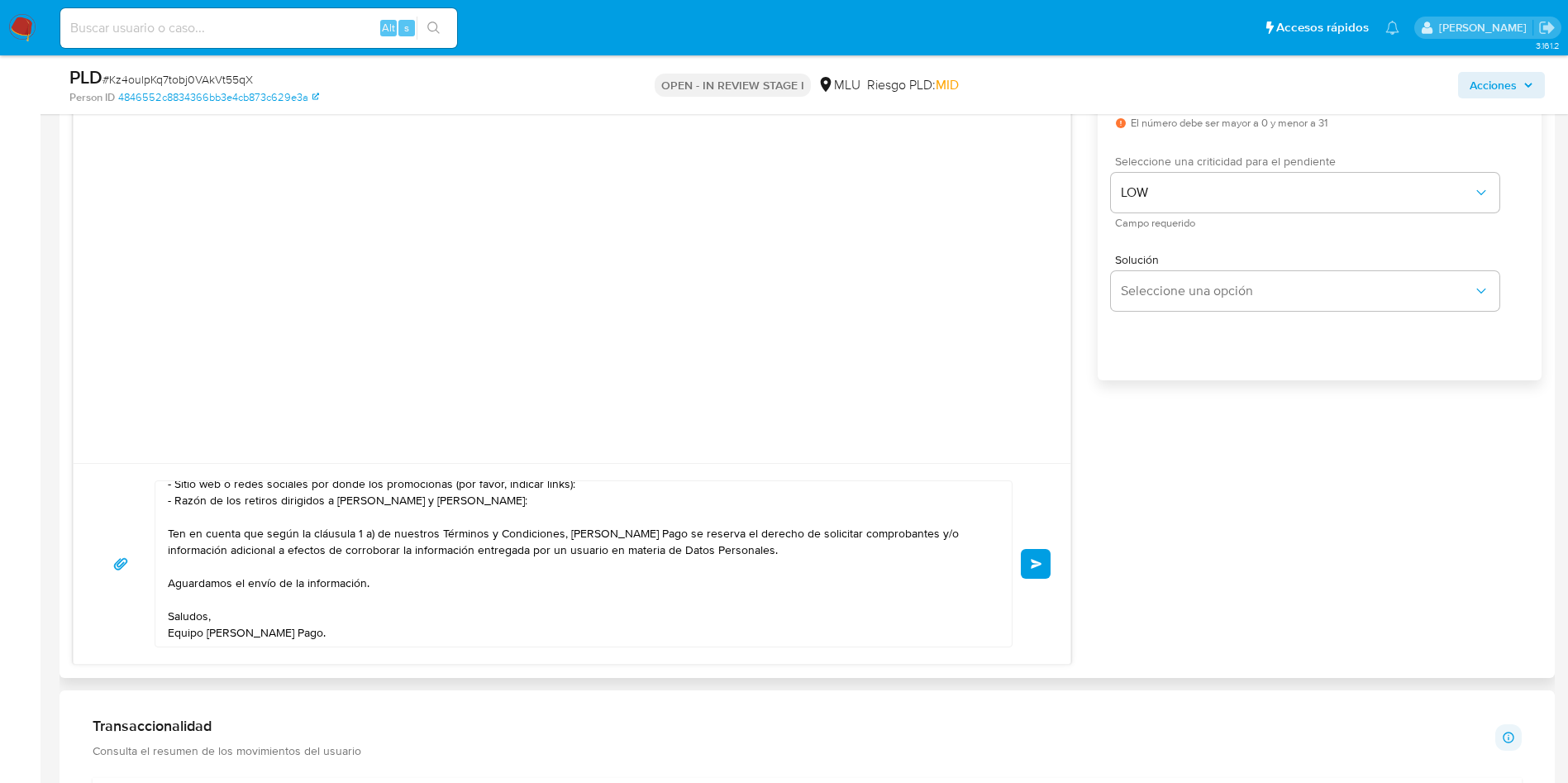
click at [1038, 557] on button "Enviar" at bounding box center [1035, 563] width 30 height 30
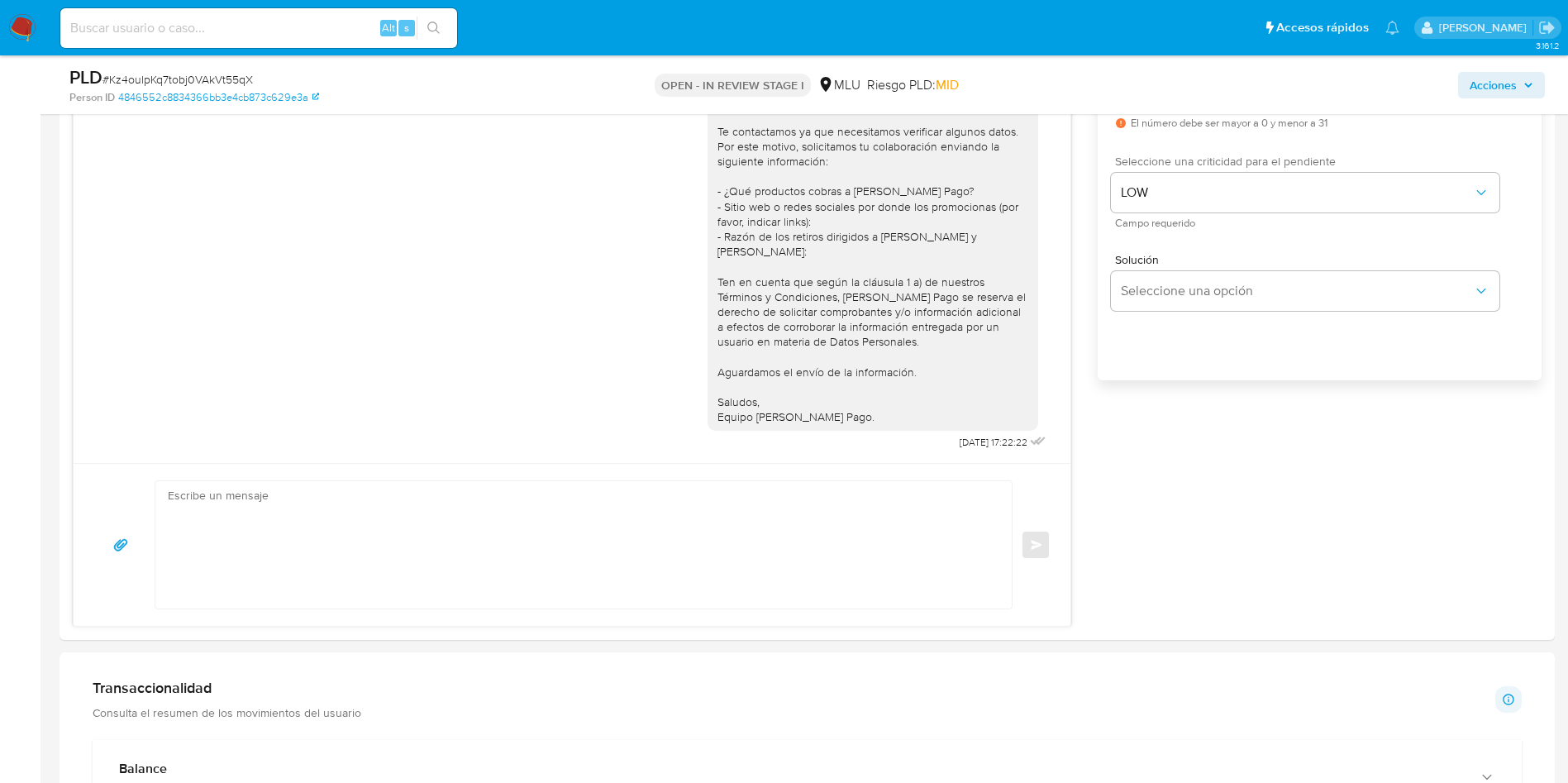
scroll to position [0, 0]
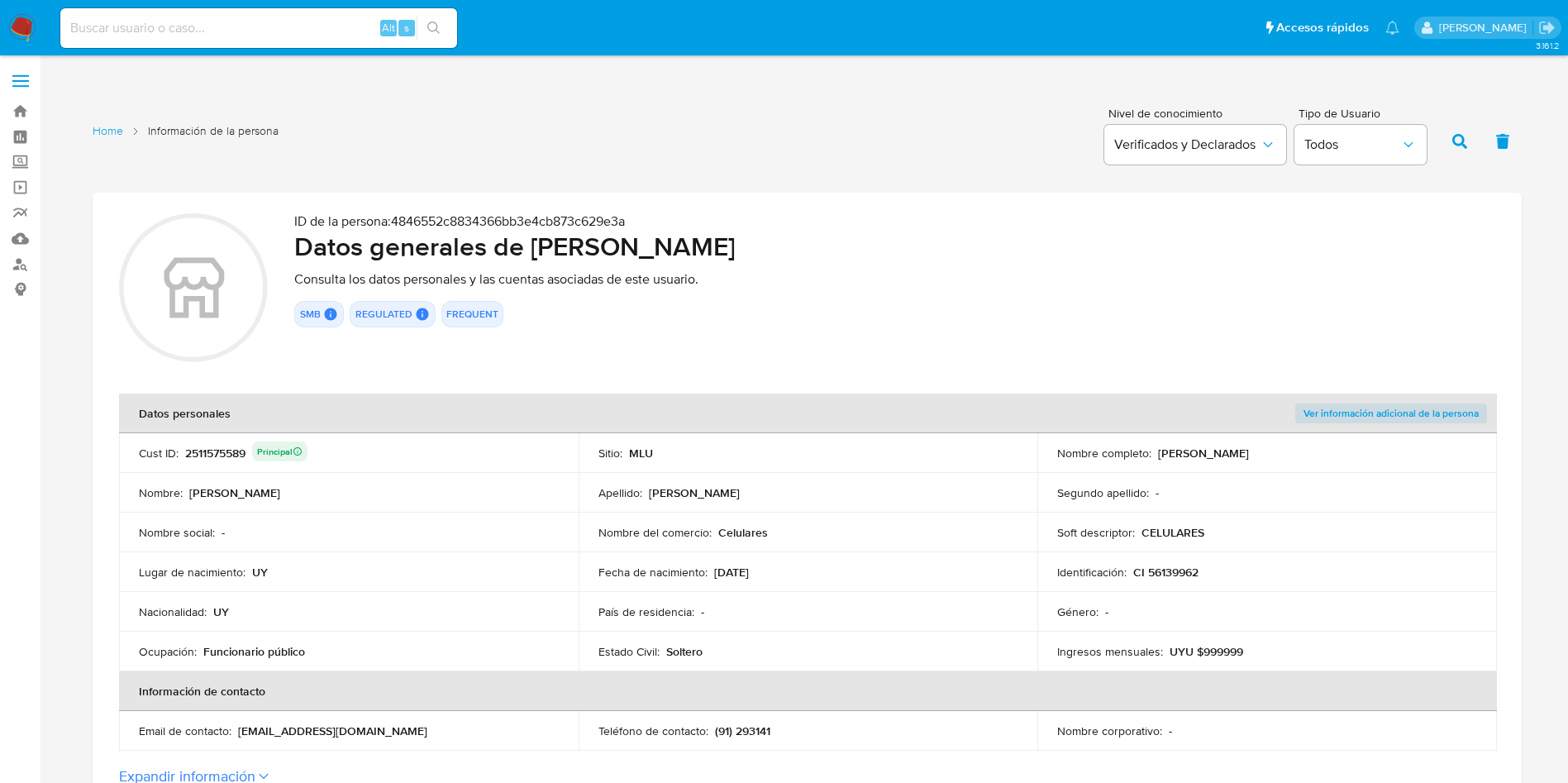
click at [251, 24] on input at bounding box center [259, 28] width 397 height 21
paste input "463604890"
type input "463604890"
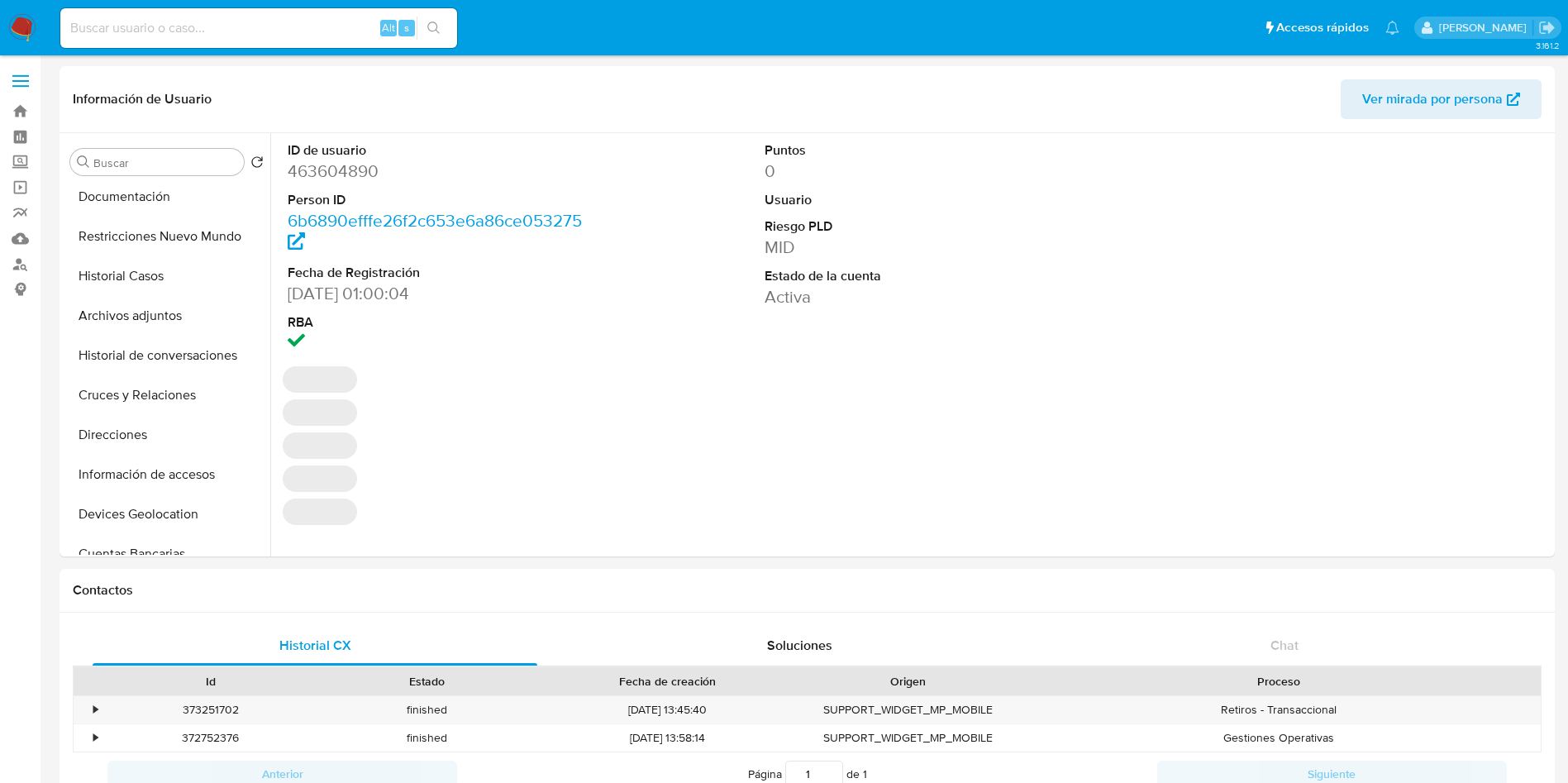
scroll to position [621, 0]
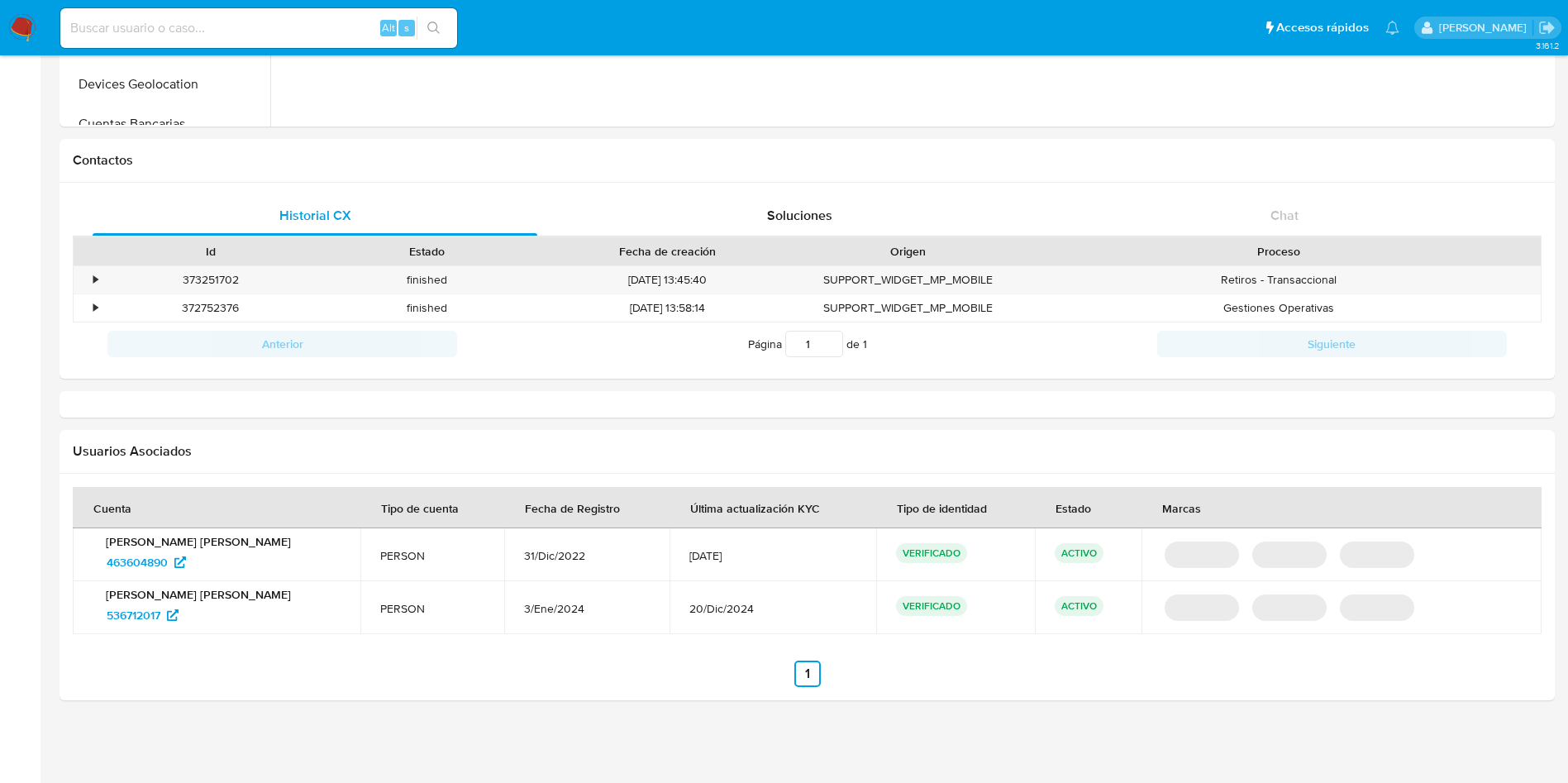
select select "10"
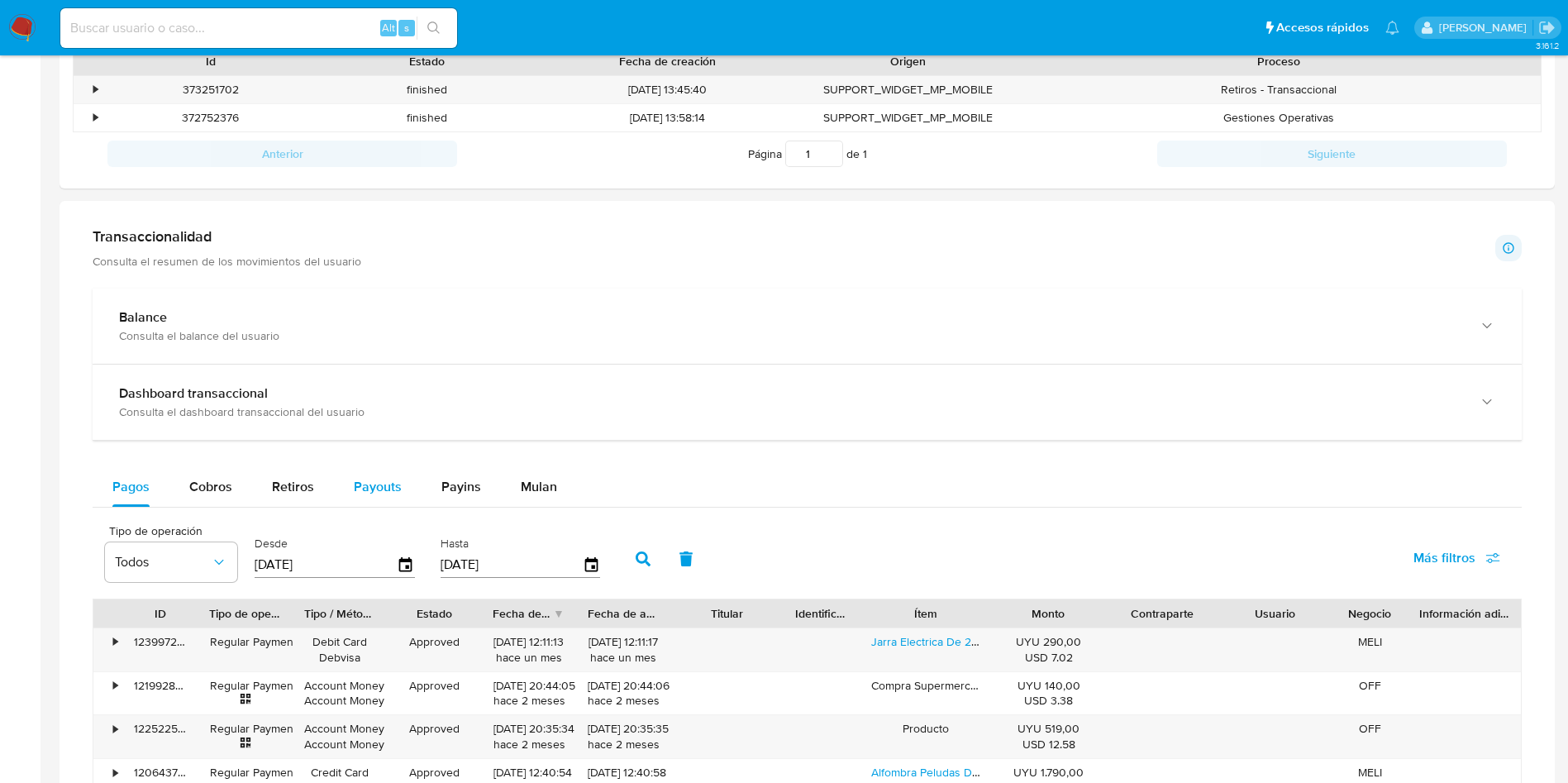
click at [383, 483] on span "Payouts" at bounding box center [377, 487] width 48 height 19
select select "10"
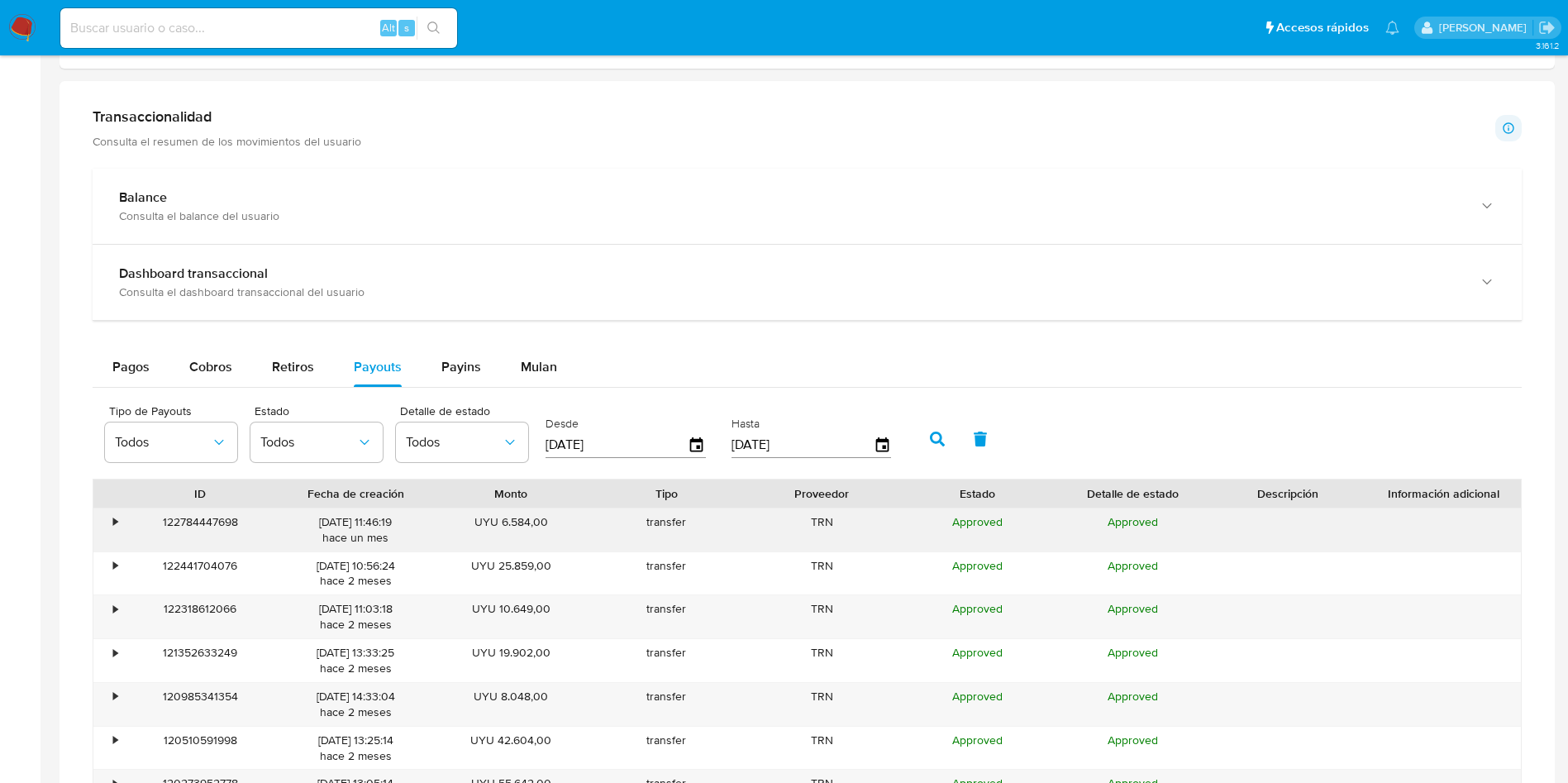
scroll to position [744, 0]
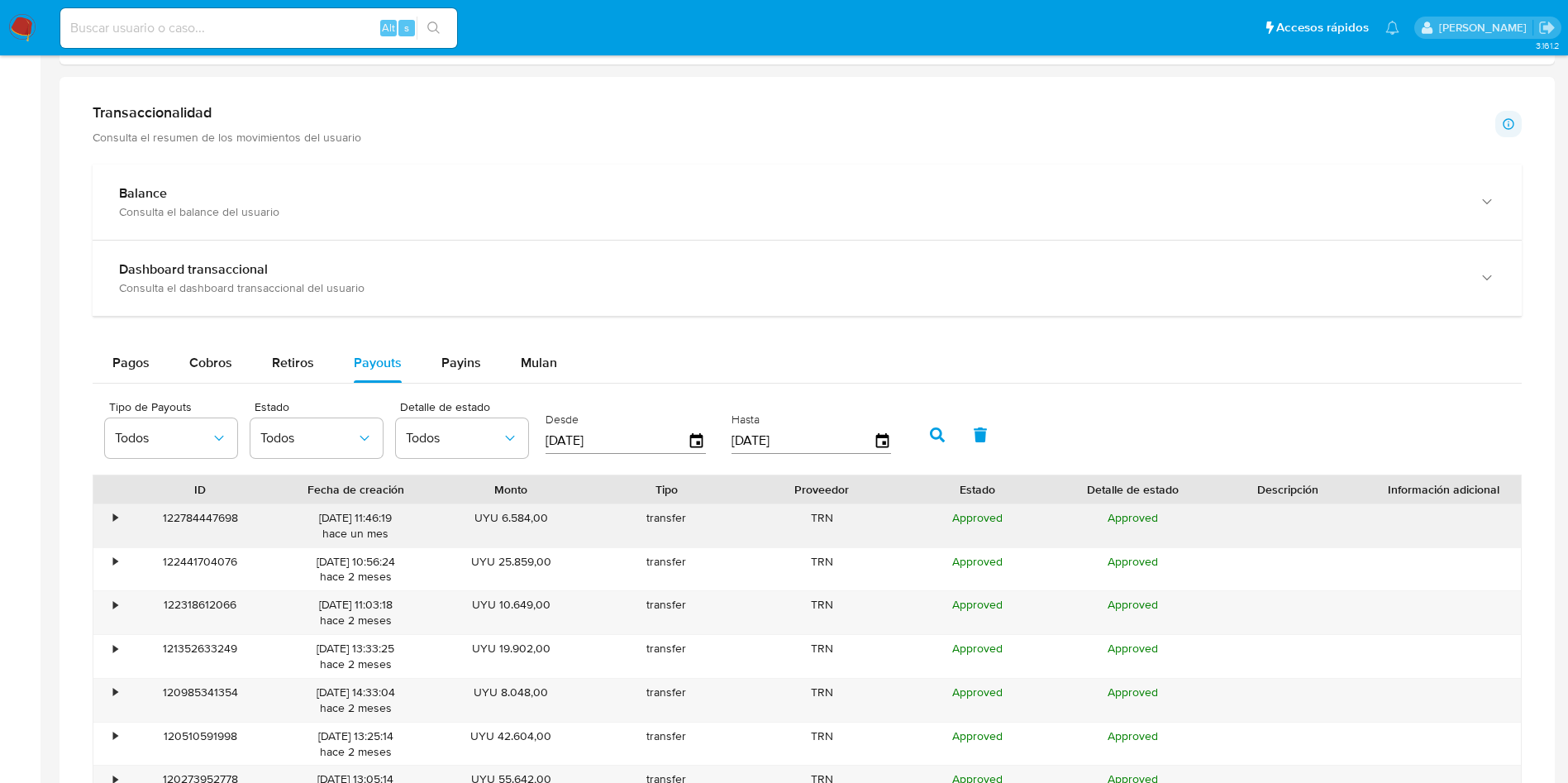
click at [108, 518] on div "•" at bounding box center [108, 526] width 29 height 43
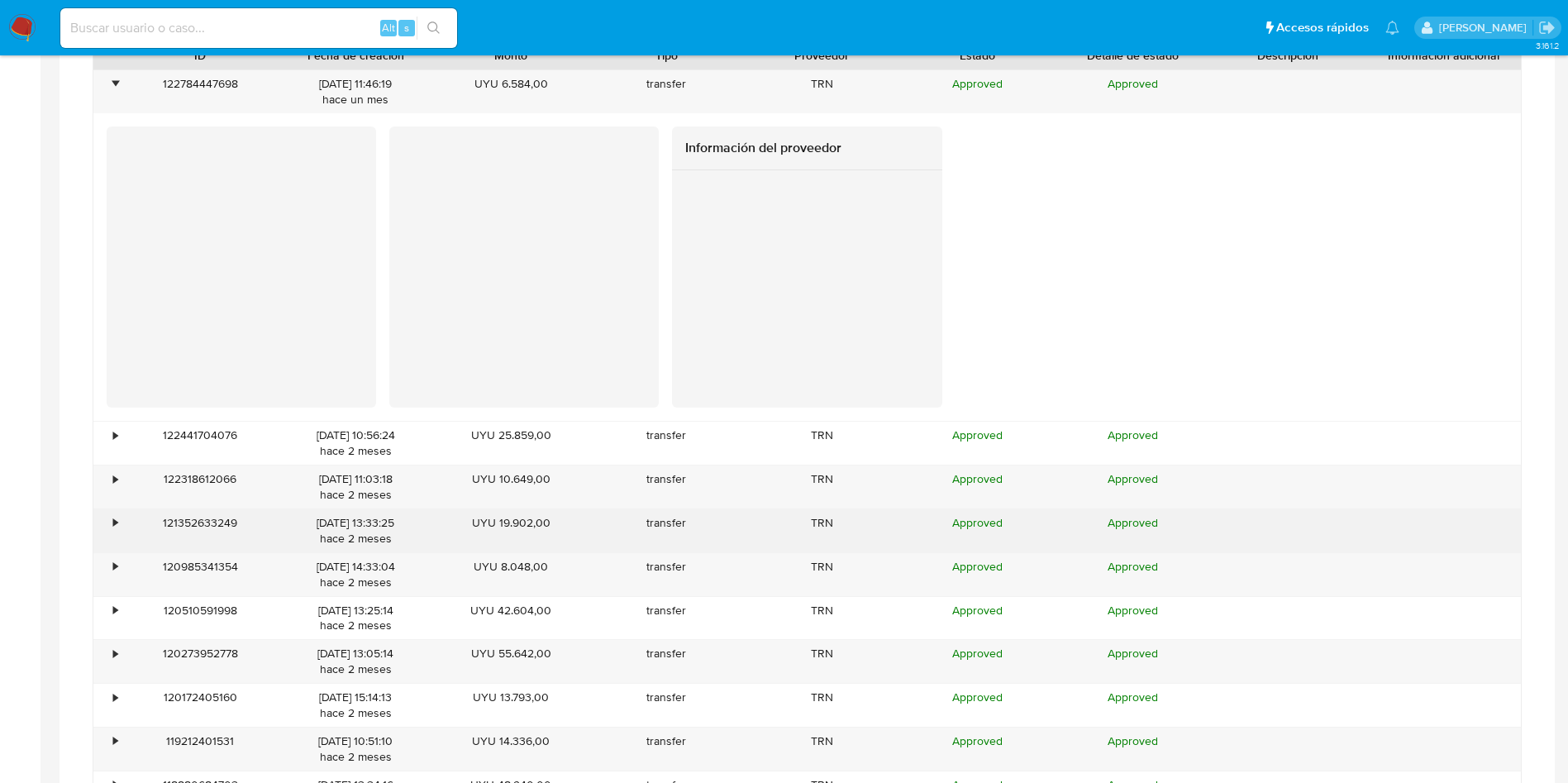
scroll to position [1240, 0]
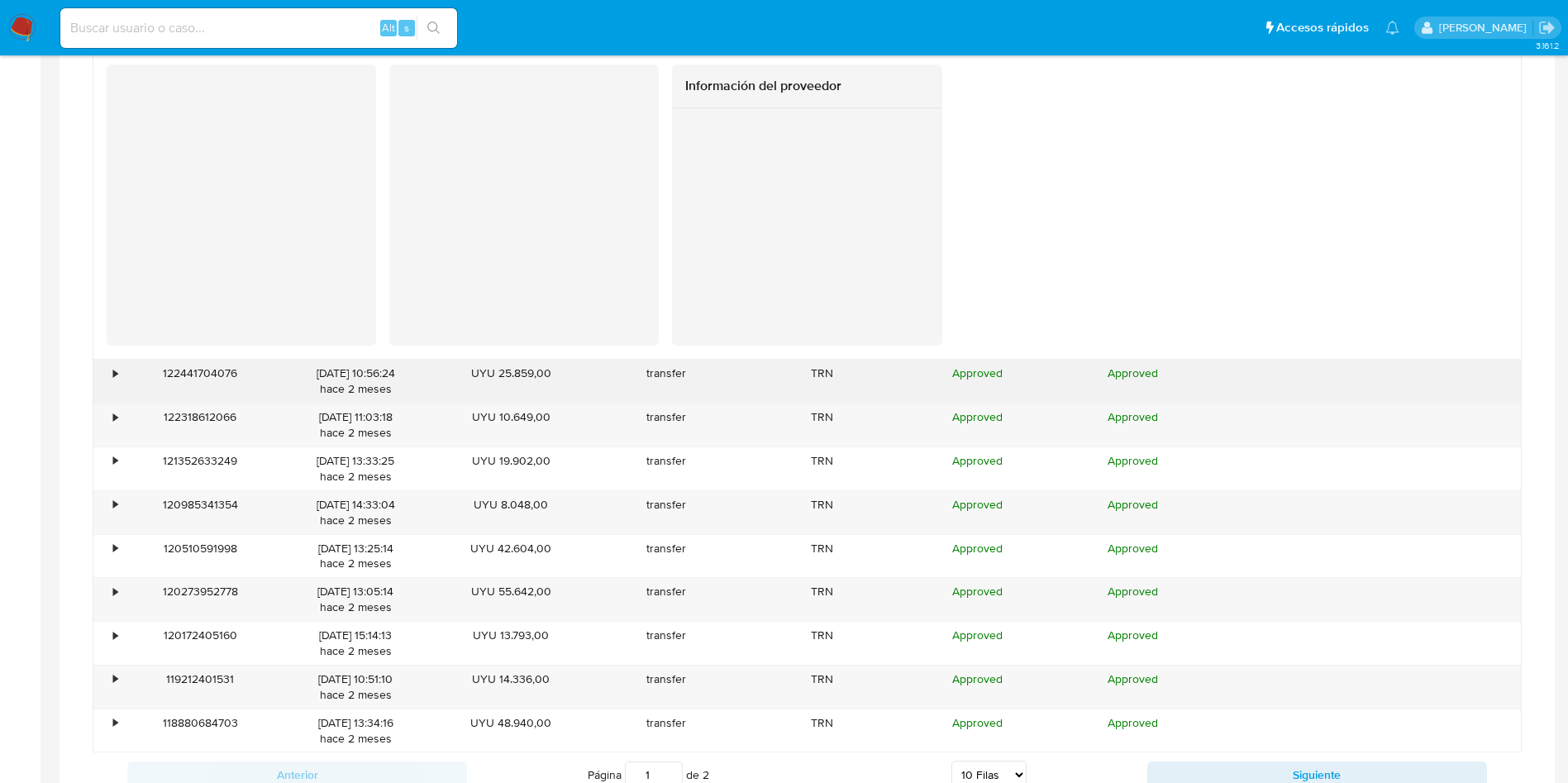
click at [119, 377] on div "•" at bounding box center [108, 381] width 29 height 43
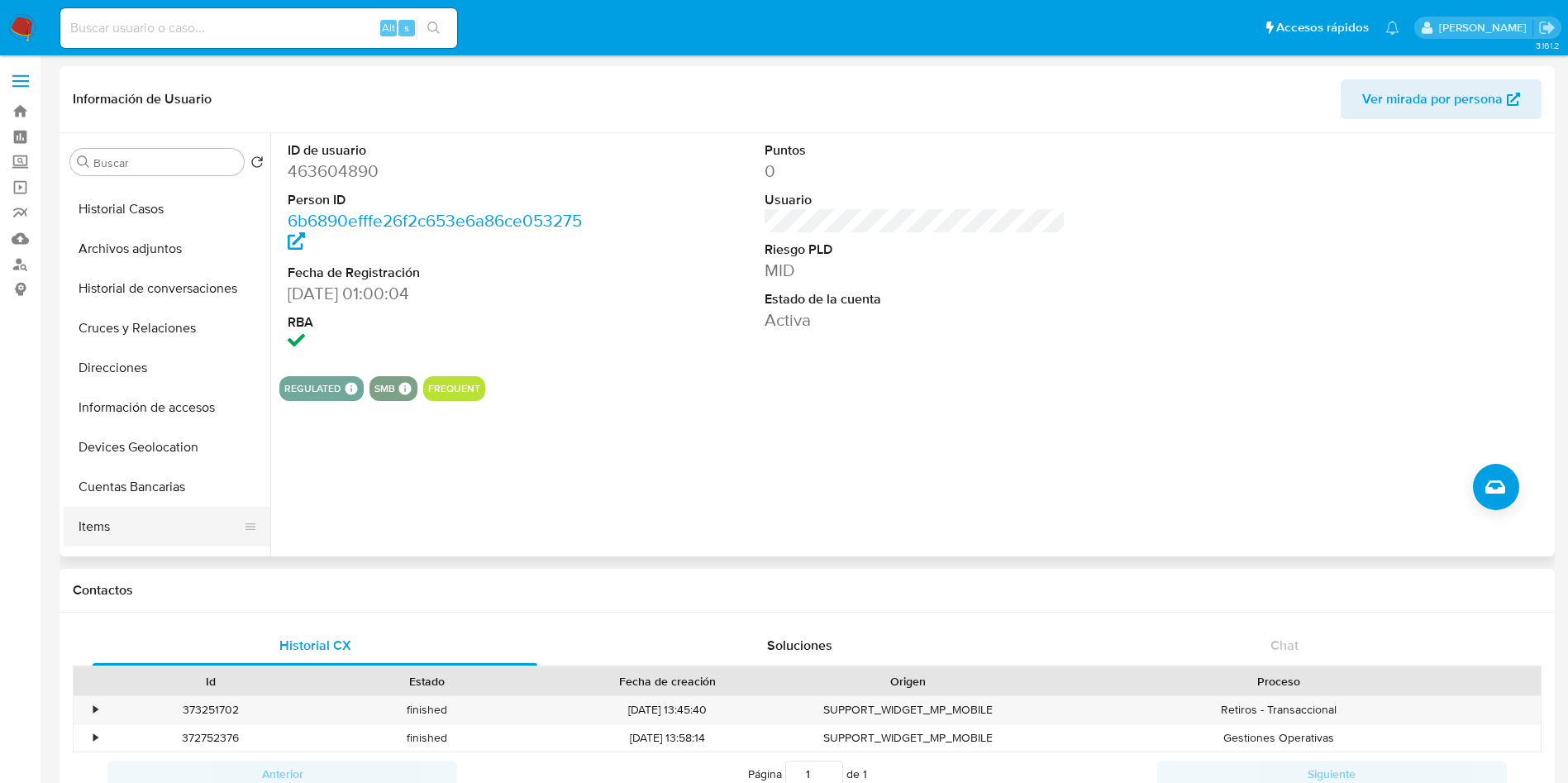
scroll to position [248, 0]
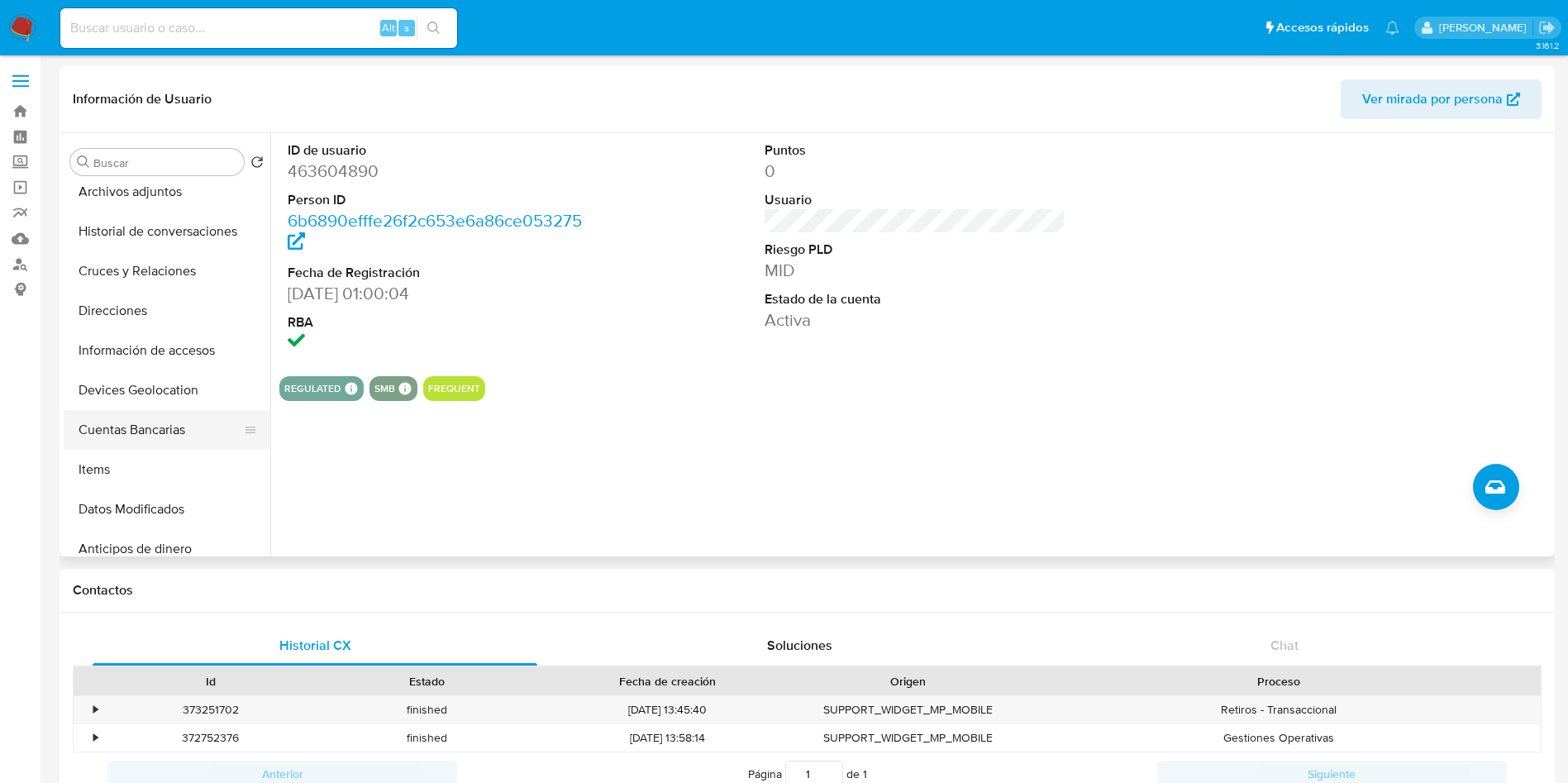
click at [153, 441] on button "Cuentas Bancarias" at bounding box center [159, 430] width 193 height 40
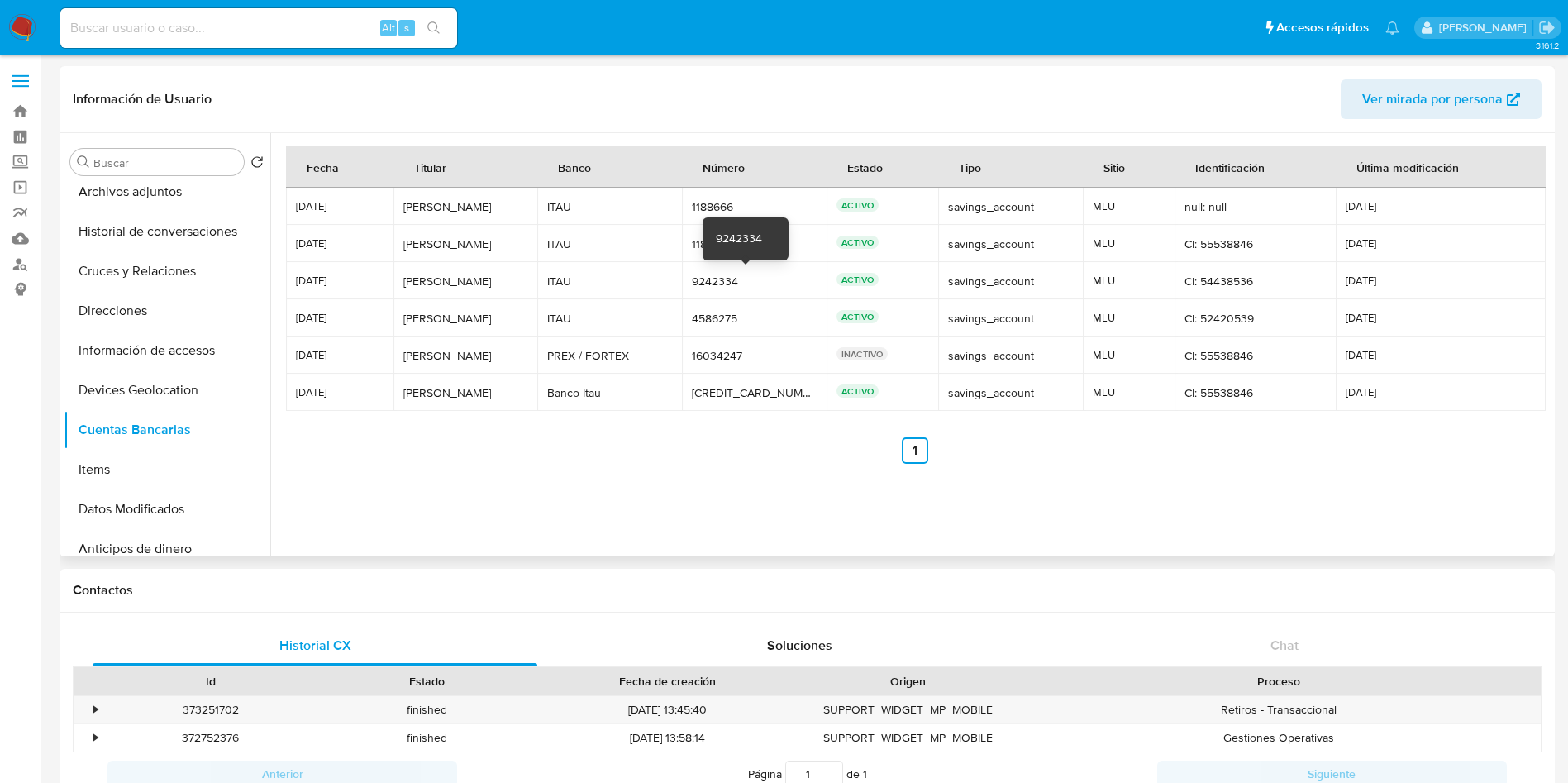
click at [713, 273] on div "9242334" at bounding box center [754, 280] width 124 height 15
click at [713, 319] on div "4586275" at bounding box center [754, 318] width 124 height 15
click at [693, 351] on div "16034247" at bounding box center [754, 355] width 124 height 15
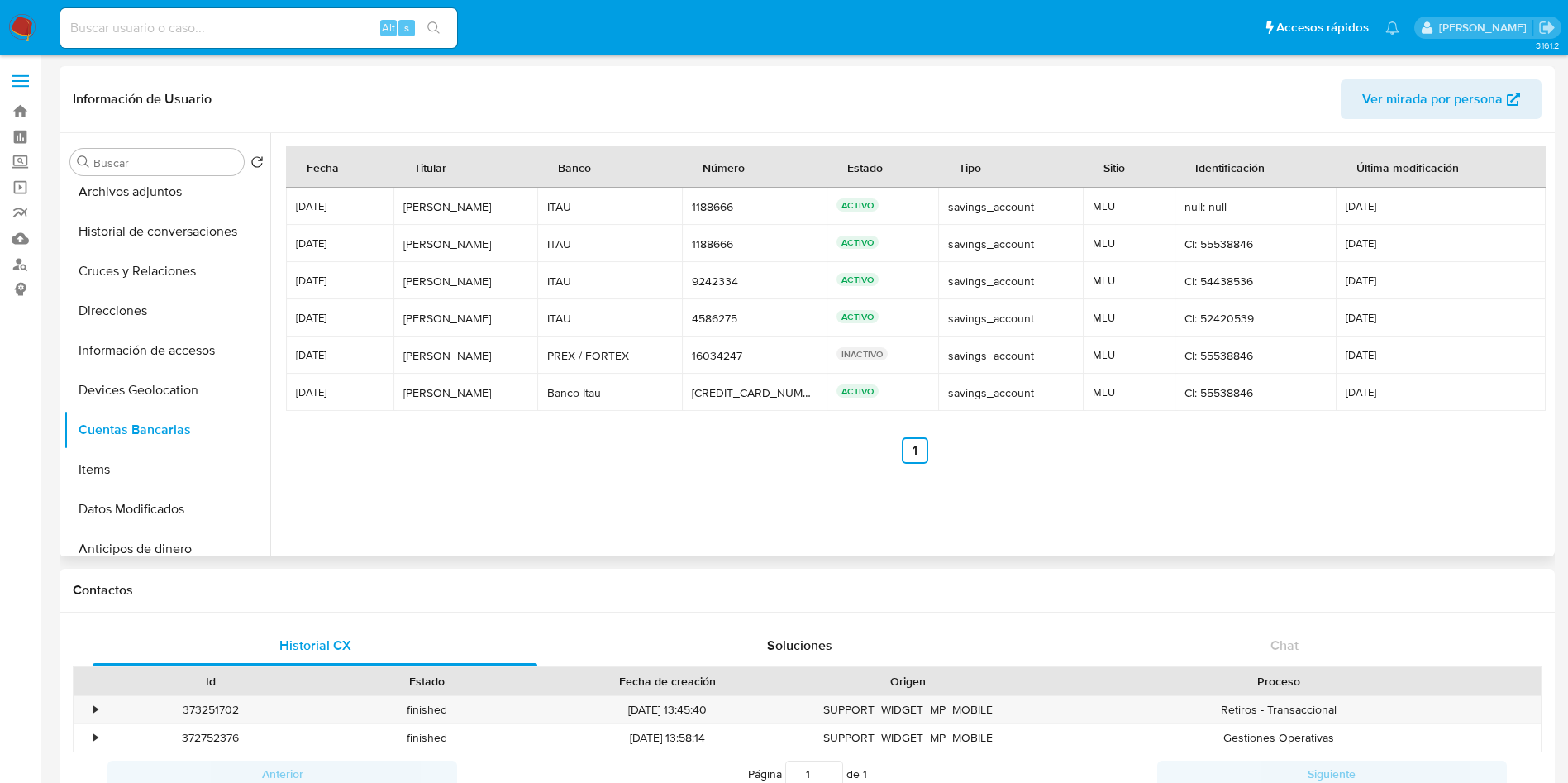
click at [693, 351] on div "16034247" at bounding box center [754, 355] width 124 height 15
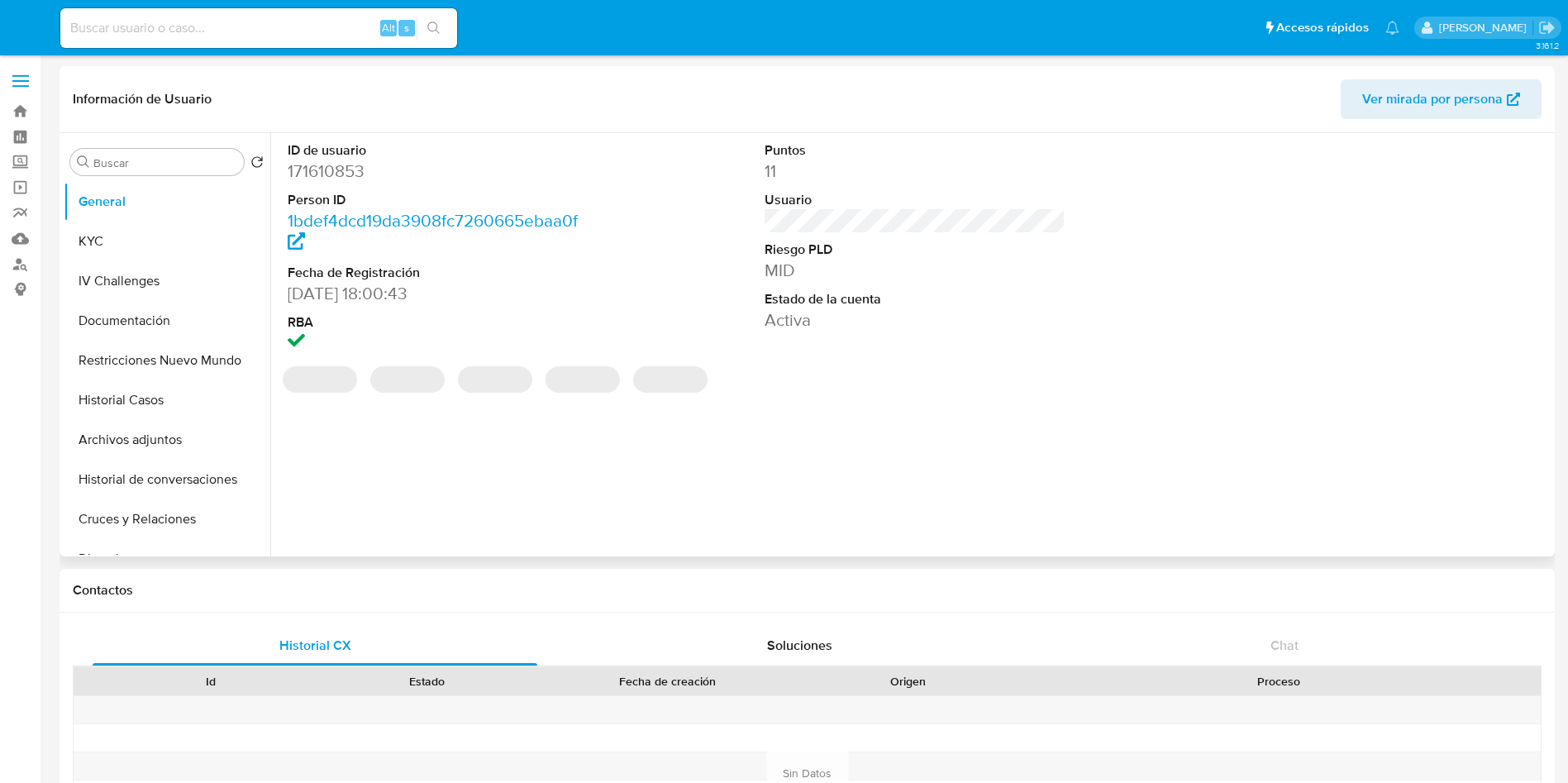
select select "10"
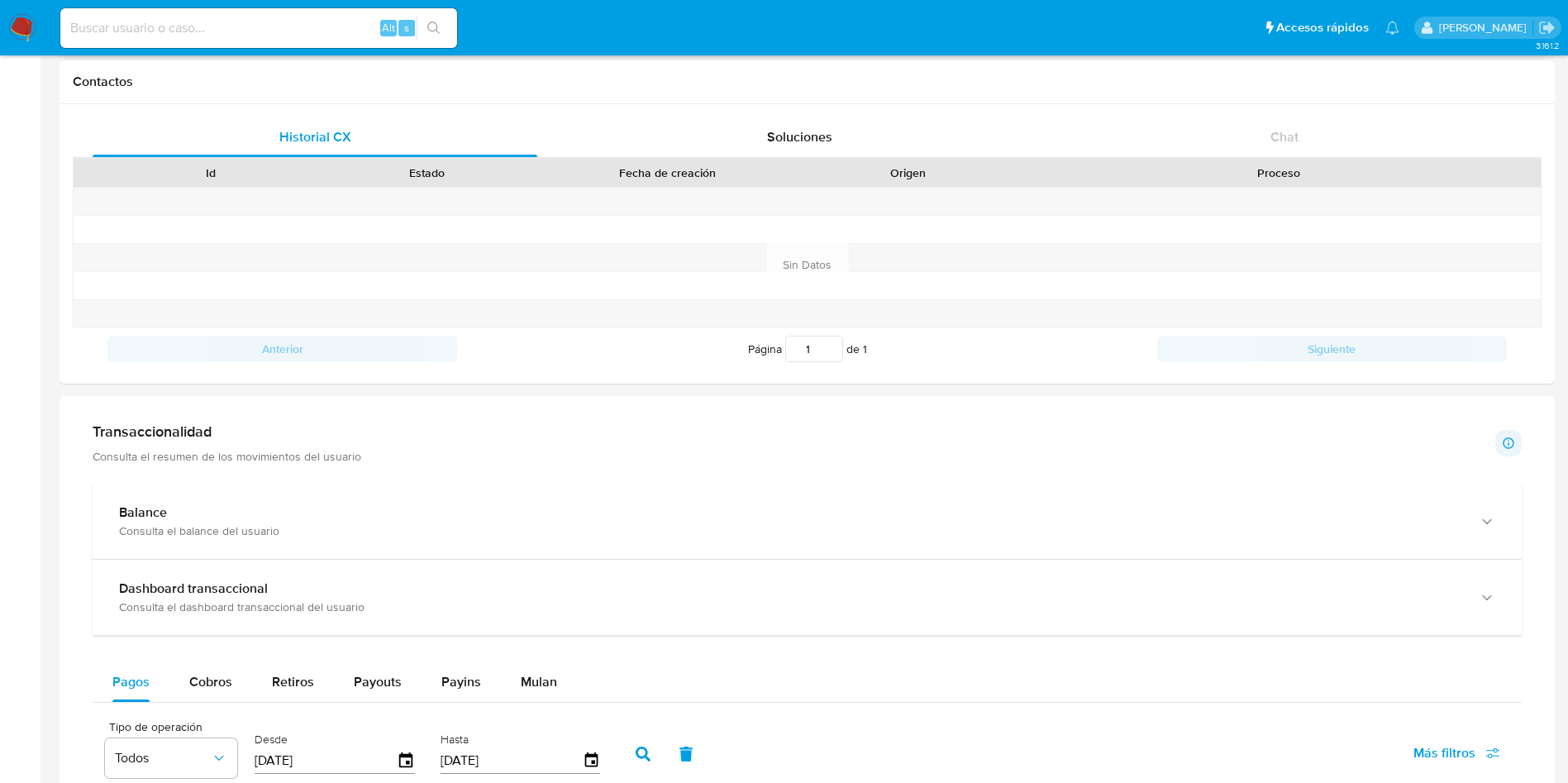
scroll to position [744, 0]
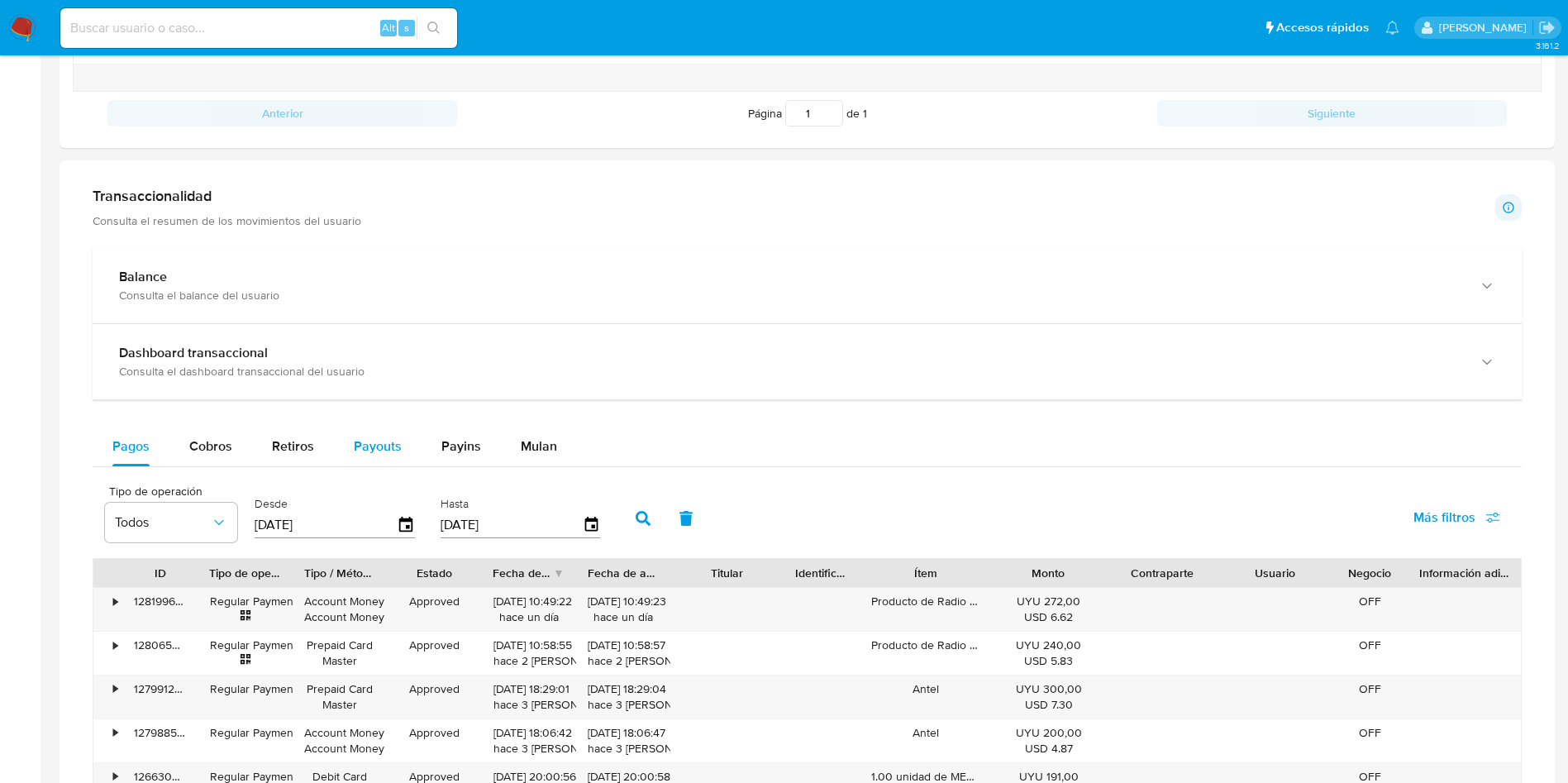
click at [386, 449] on span "Payouts" at bounding box center [377, 446] width 48 height 19
select select "10"
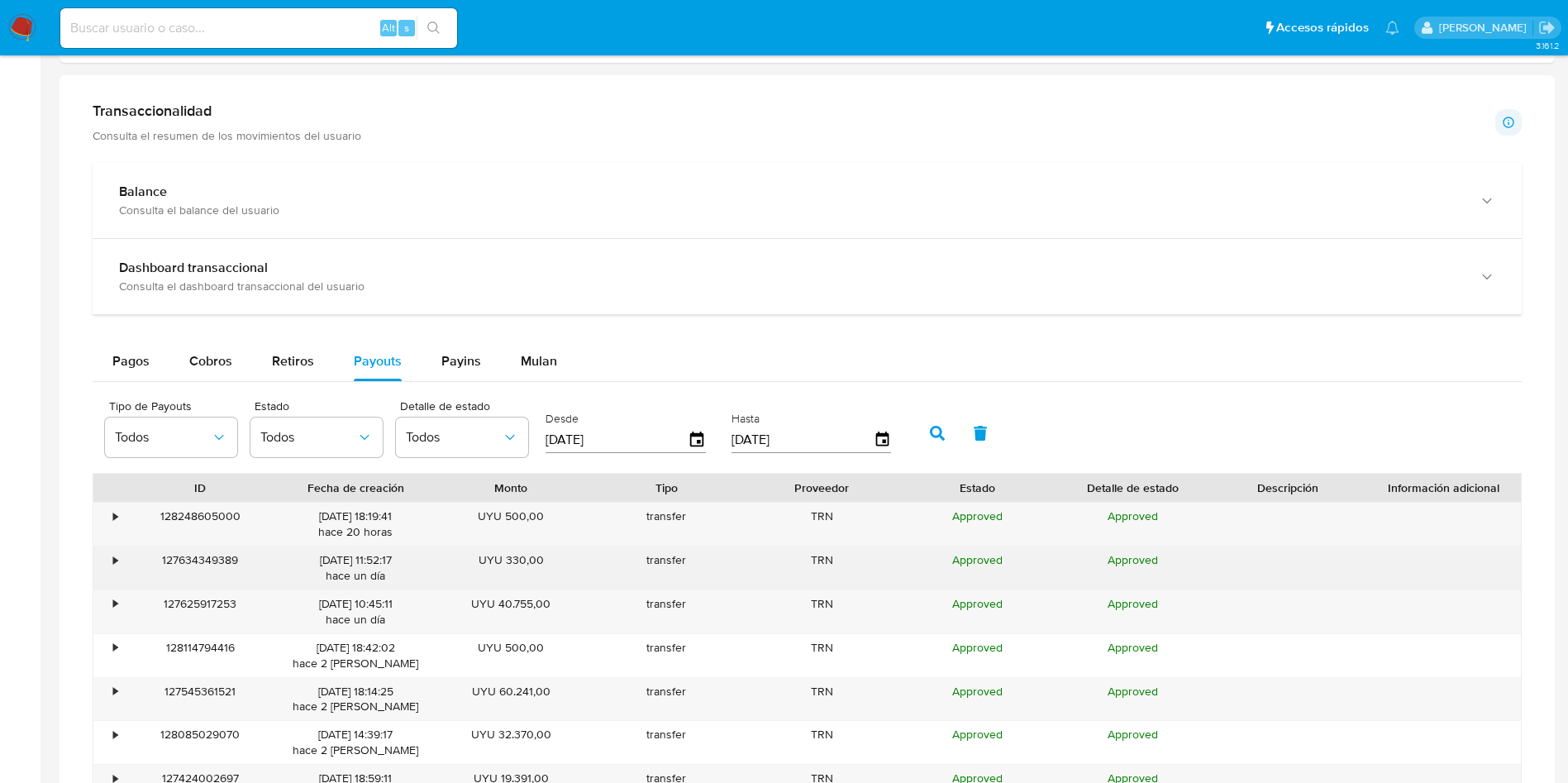
scroll to position [869, 0]
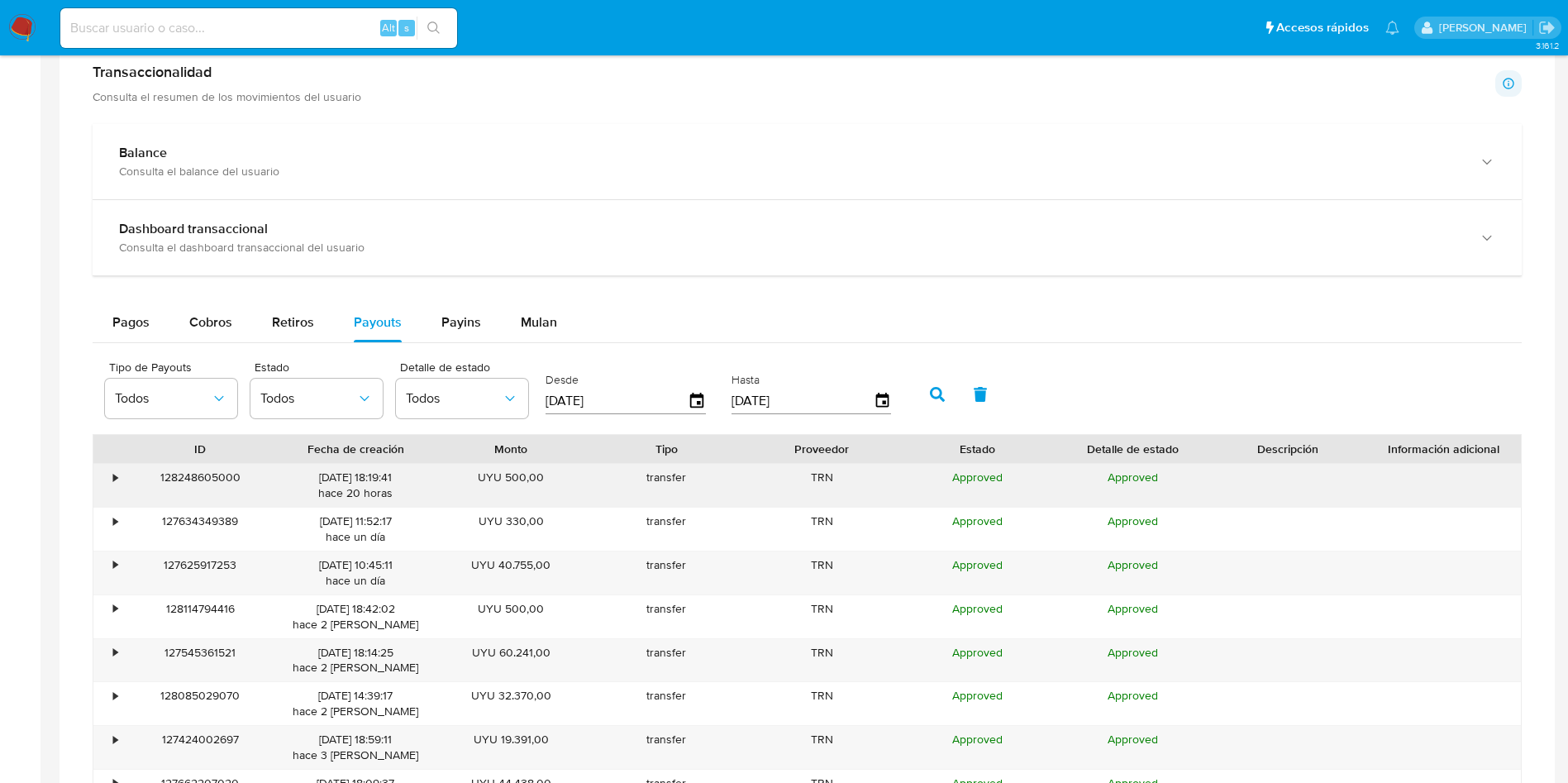
click at [115, 476] on div "•" at bounding box center [115, 478] width 4 height 16
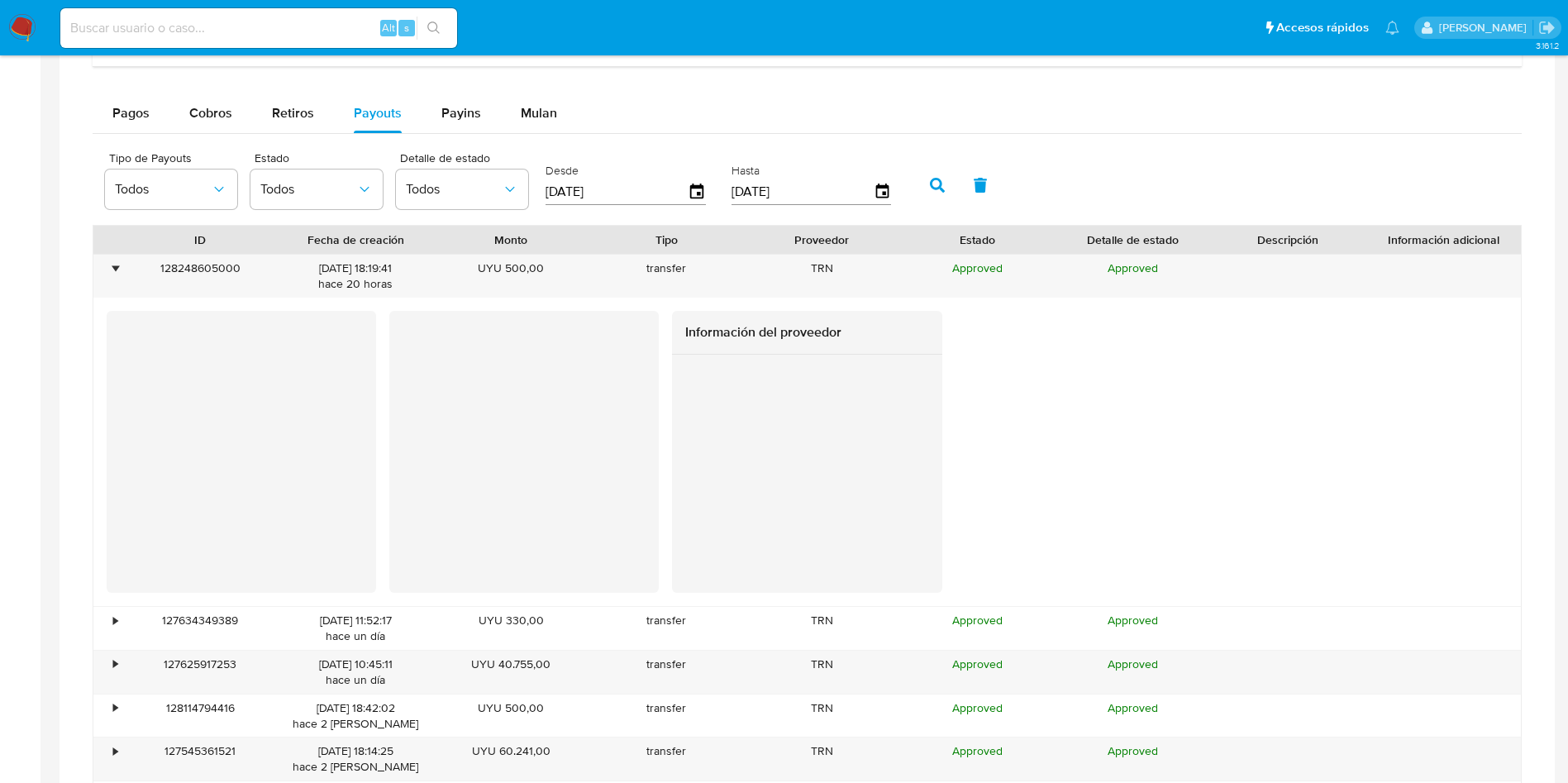
scroll to position [1117, 0]
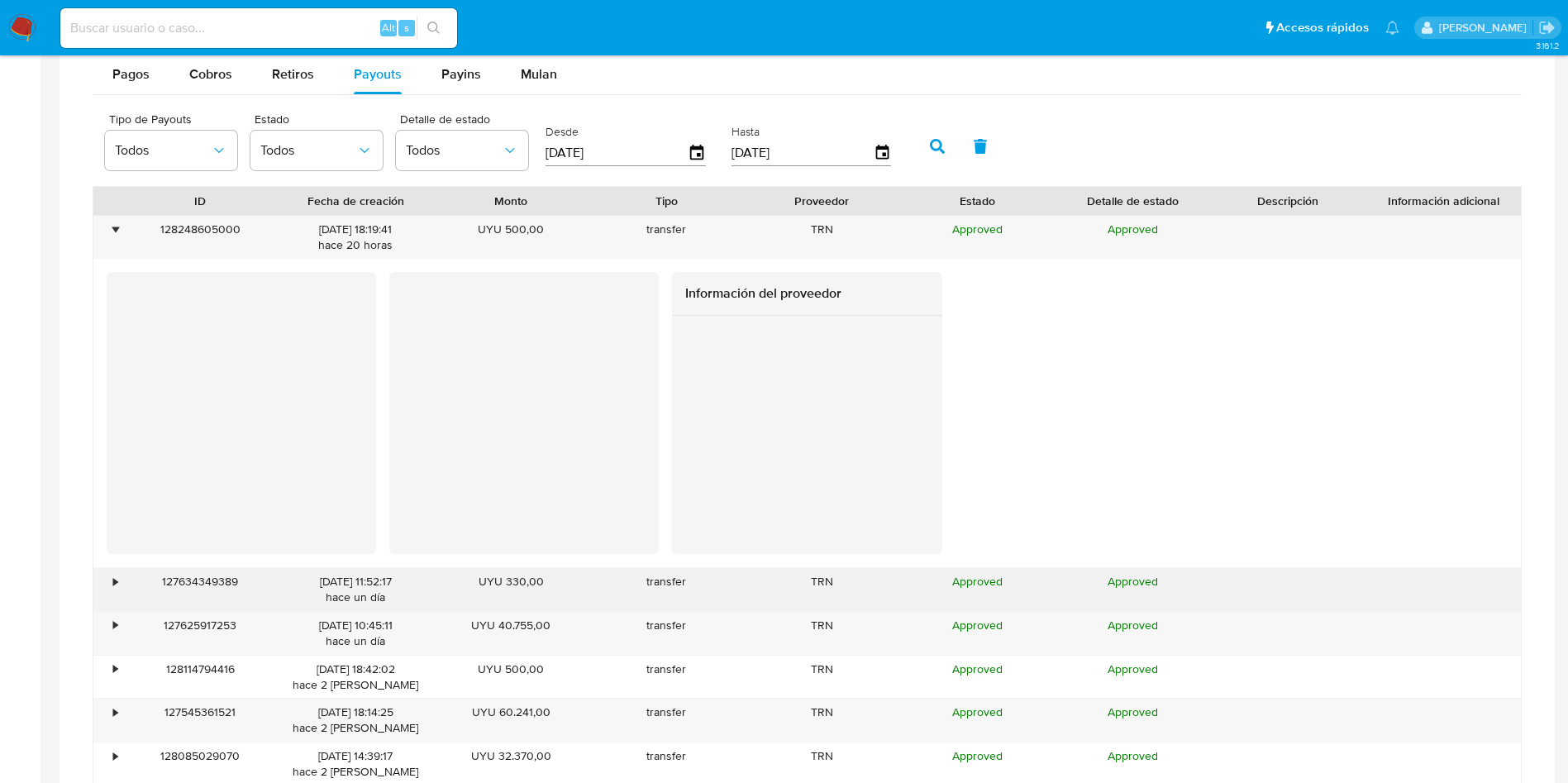
drag, startPoint x: 110, startPoint y: 585, endPoint x: 119, endPoint y: 579, distance: 10.8
click at [111, 585] on div "•" at bounding box center [108, 589] width 29 height 43
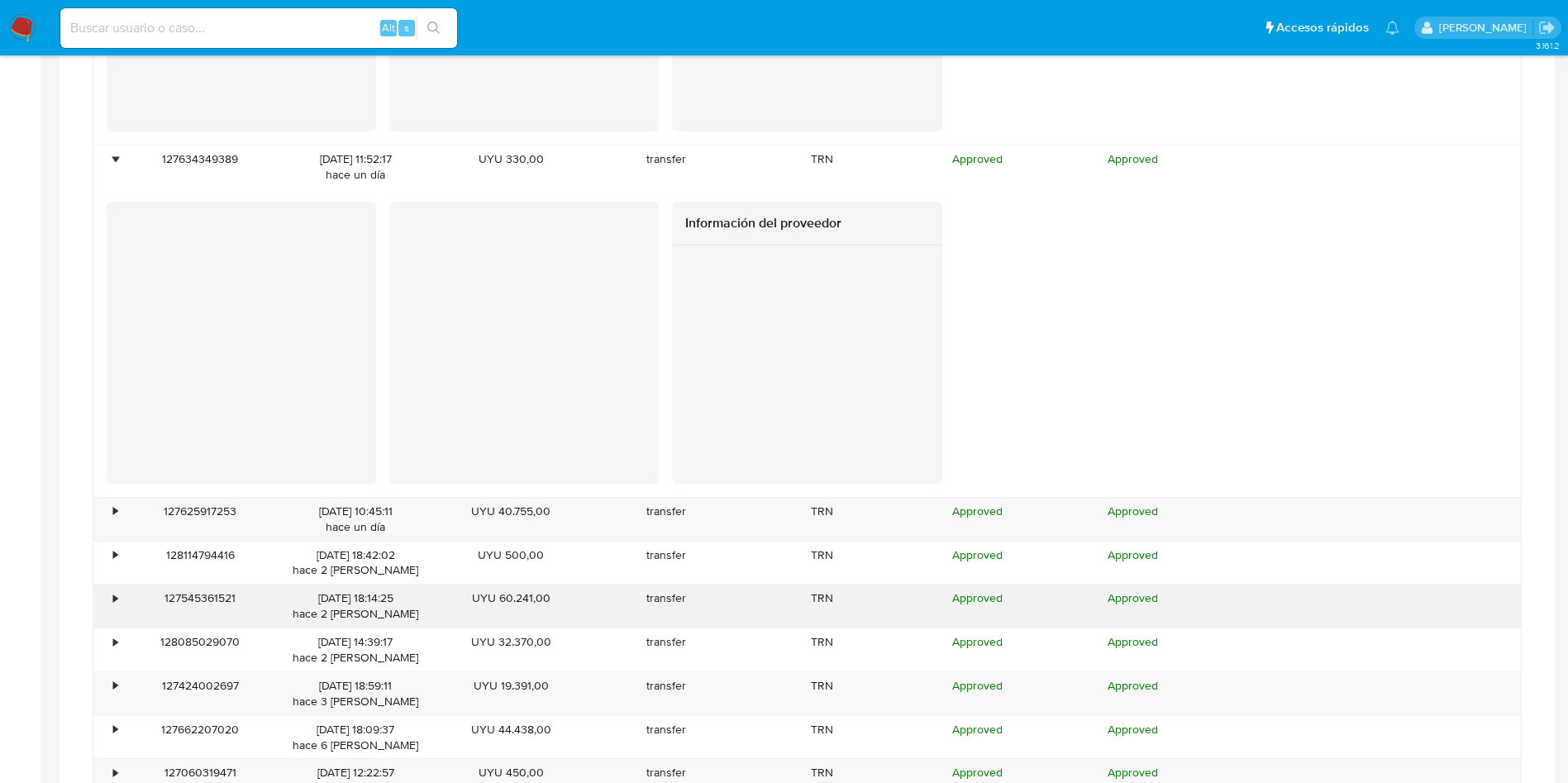
scroll to position [1613, 0]
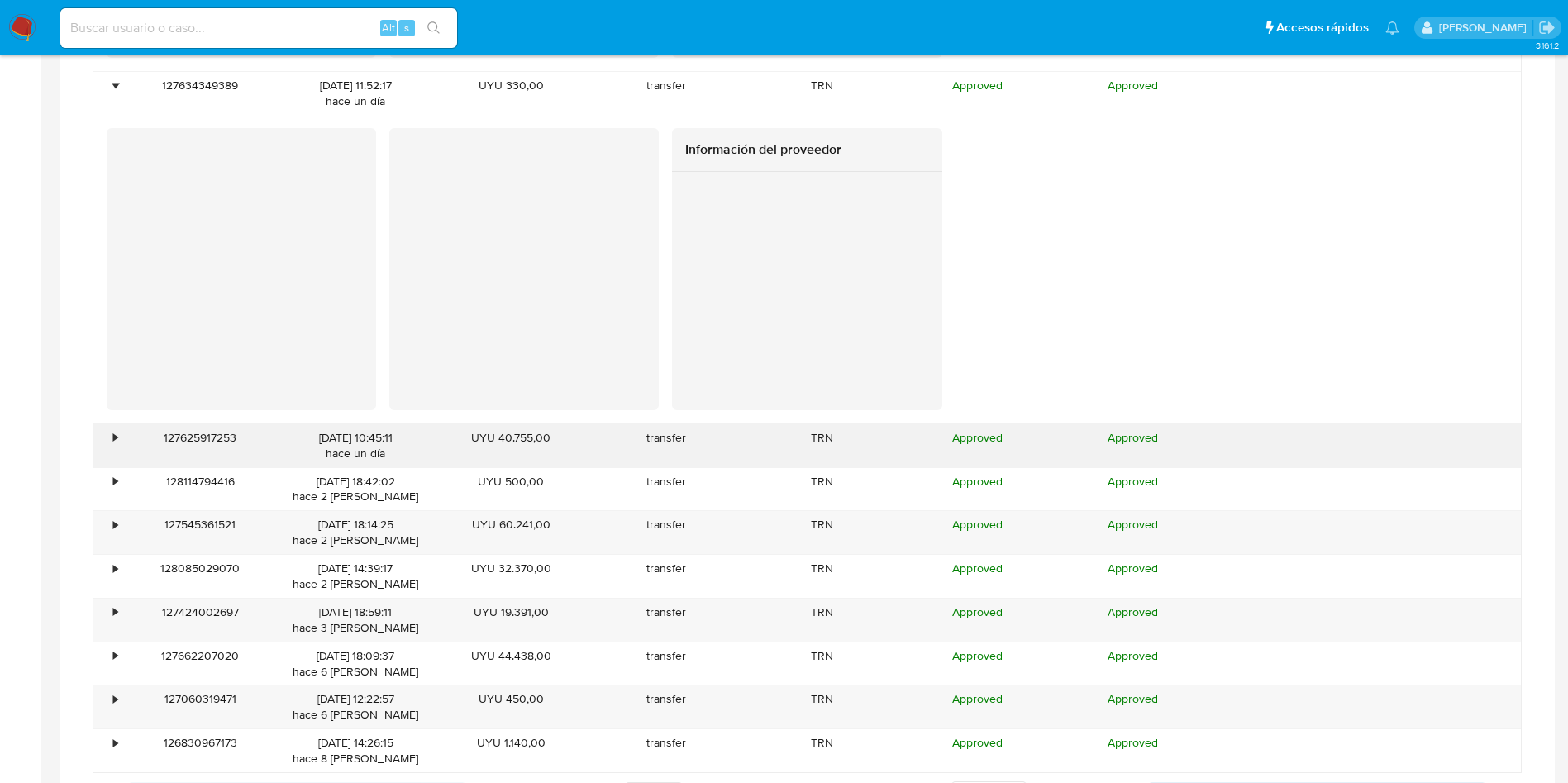
click at [113, 433] on div "•" at bounding box center [108, 445] width 29 height 43
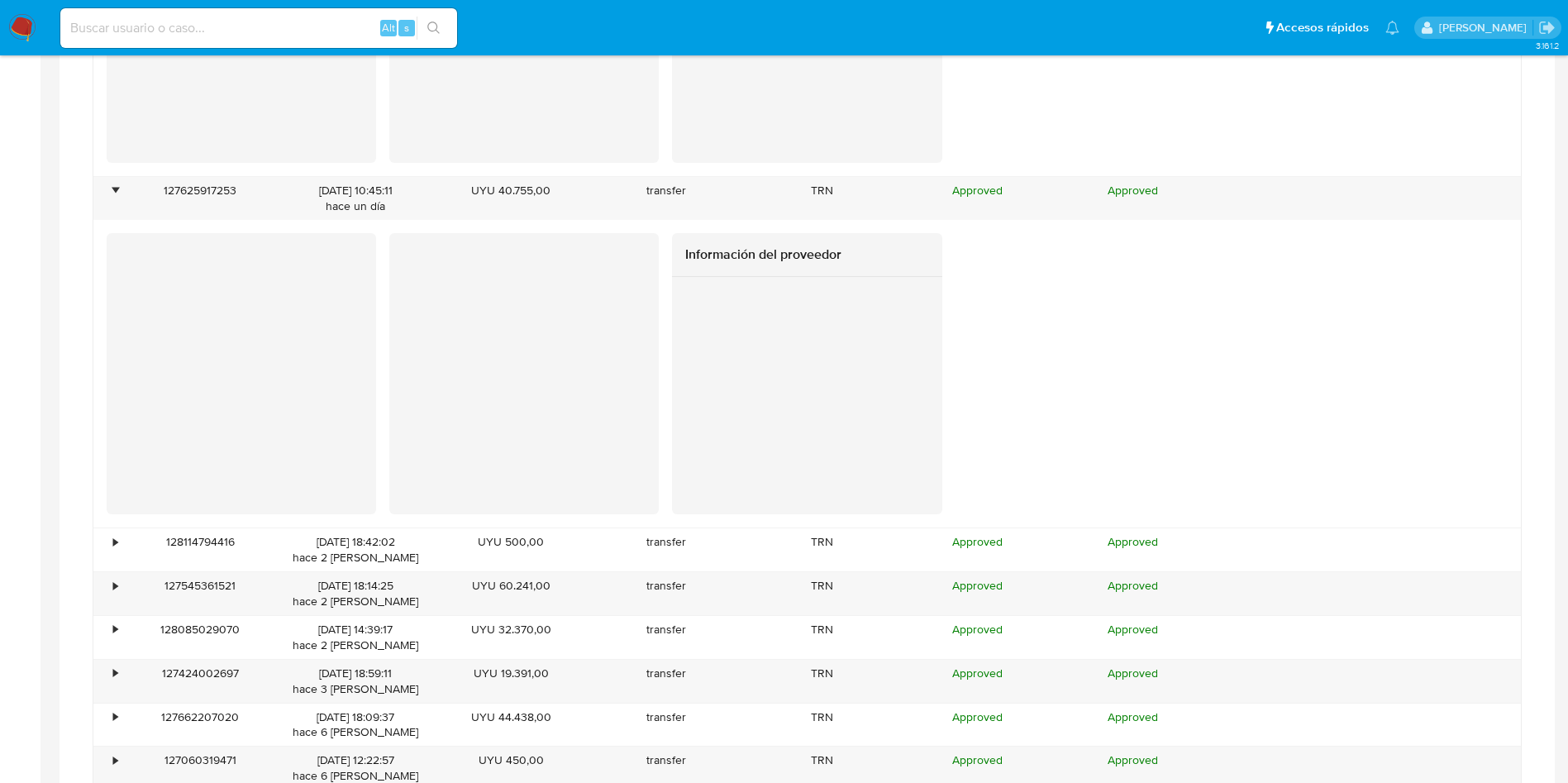
scroll to position [1861, 0]
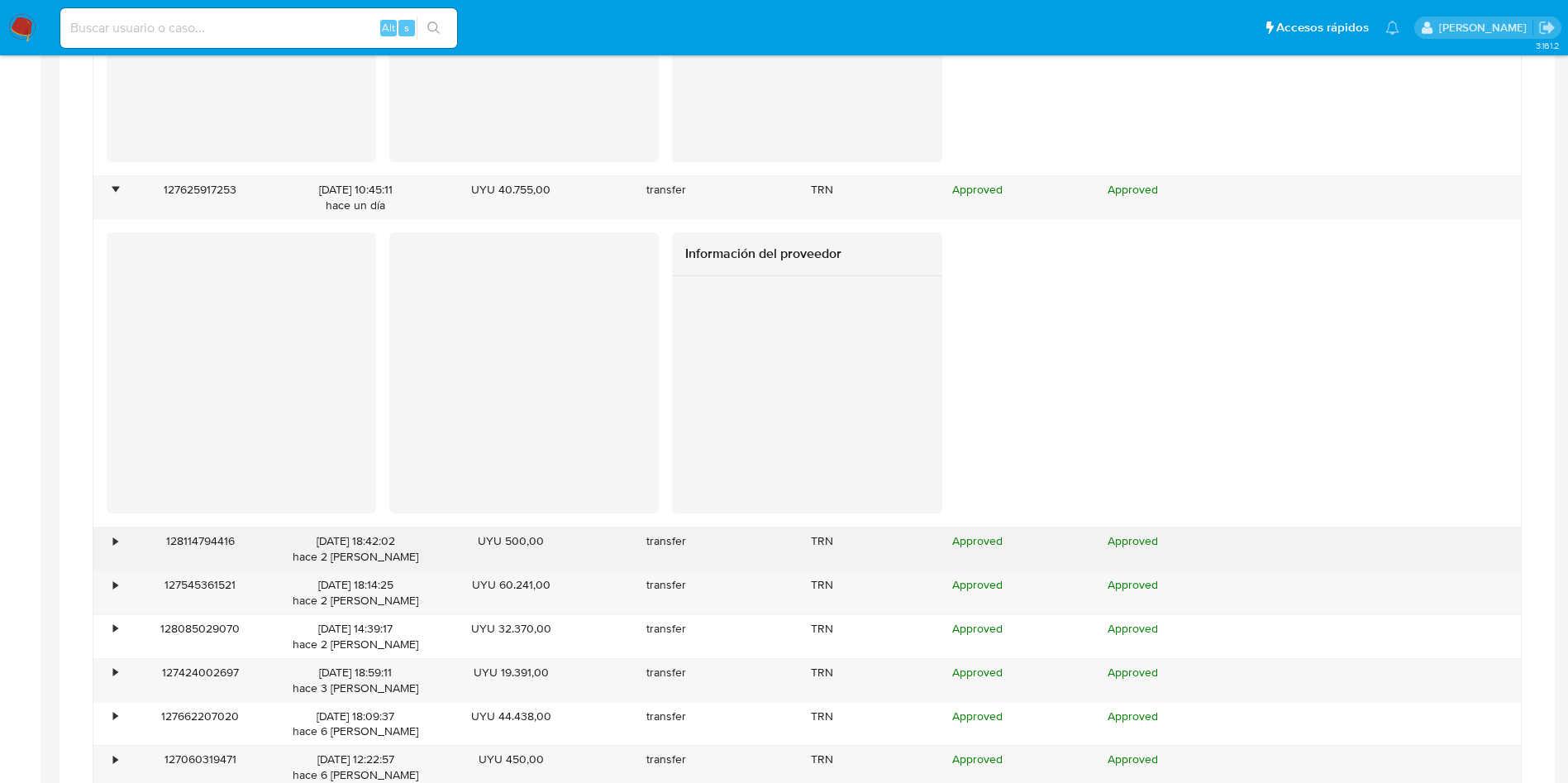
click at [113, 538] on div "•" at bounding box center [115, 541] width 4 height 16
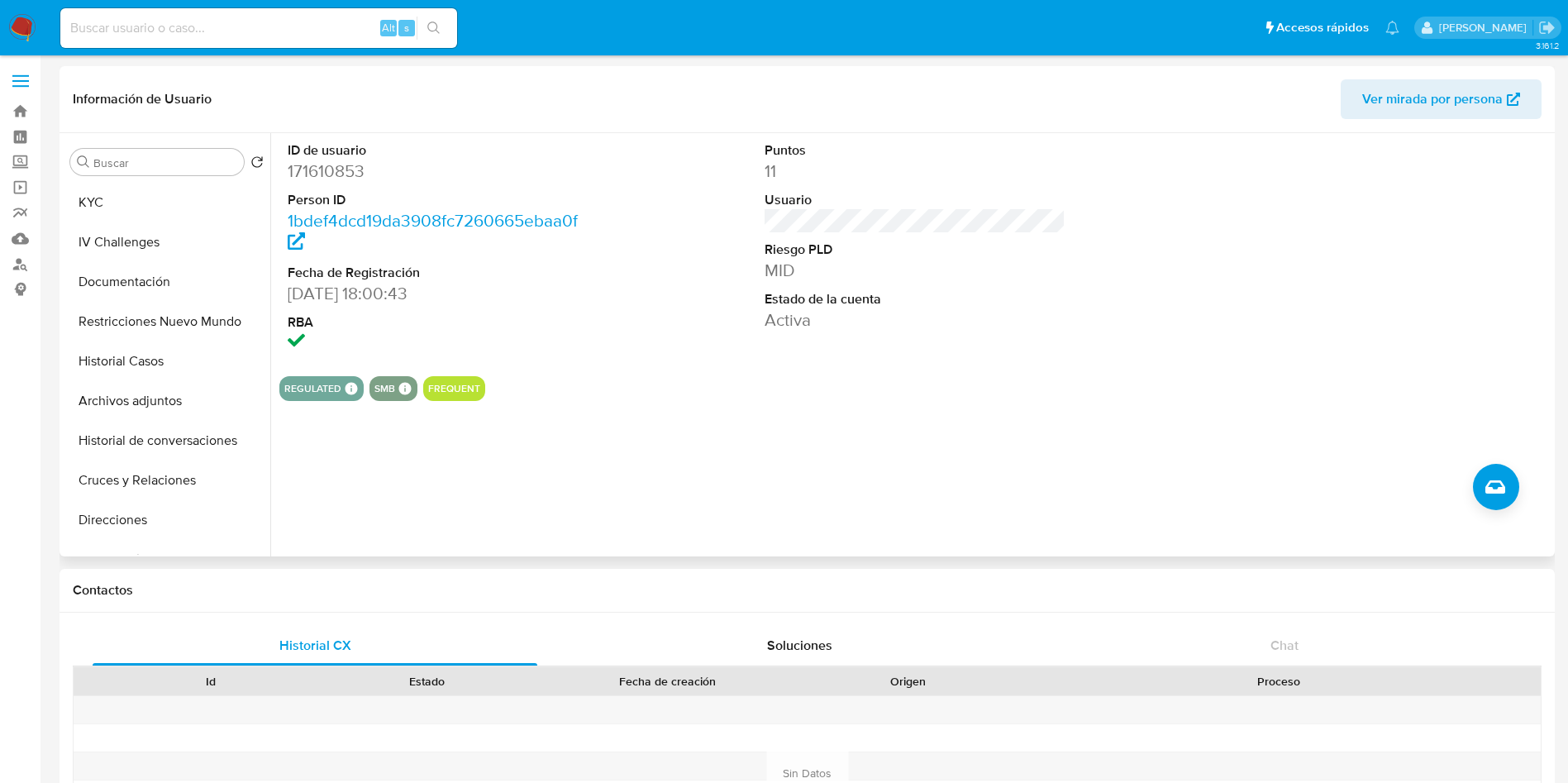
scroll to position [0, 0]
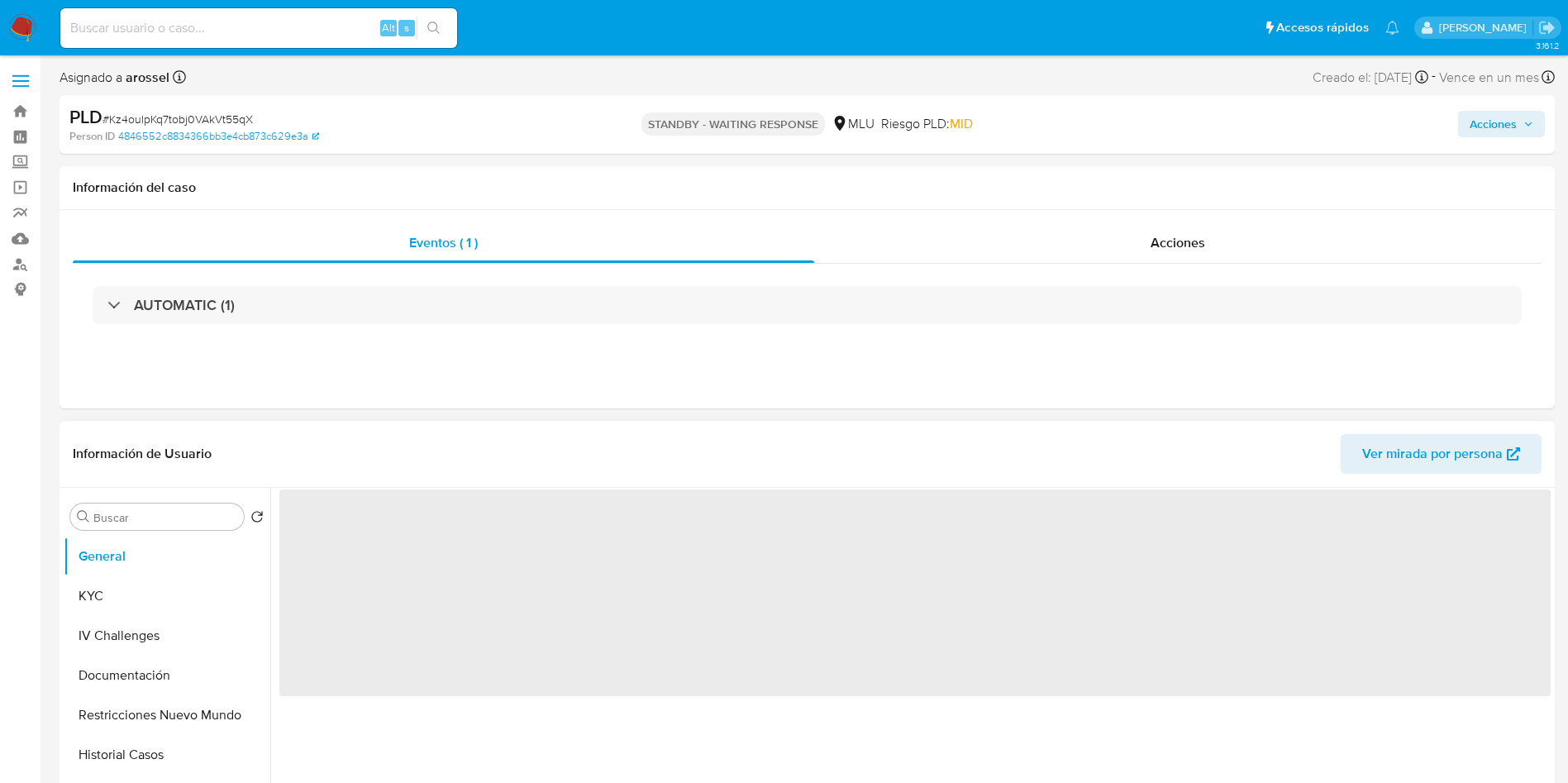
select select "10"
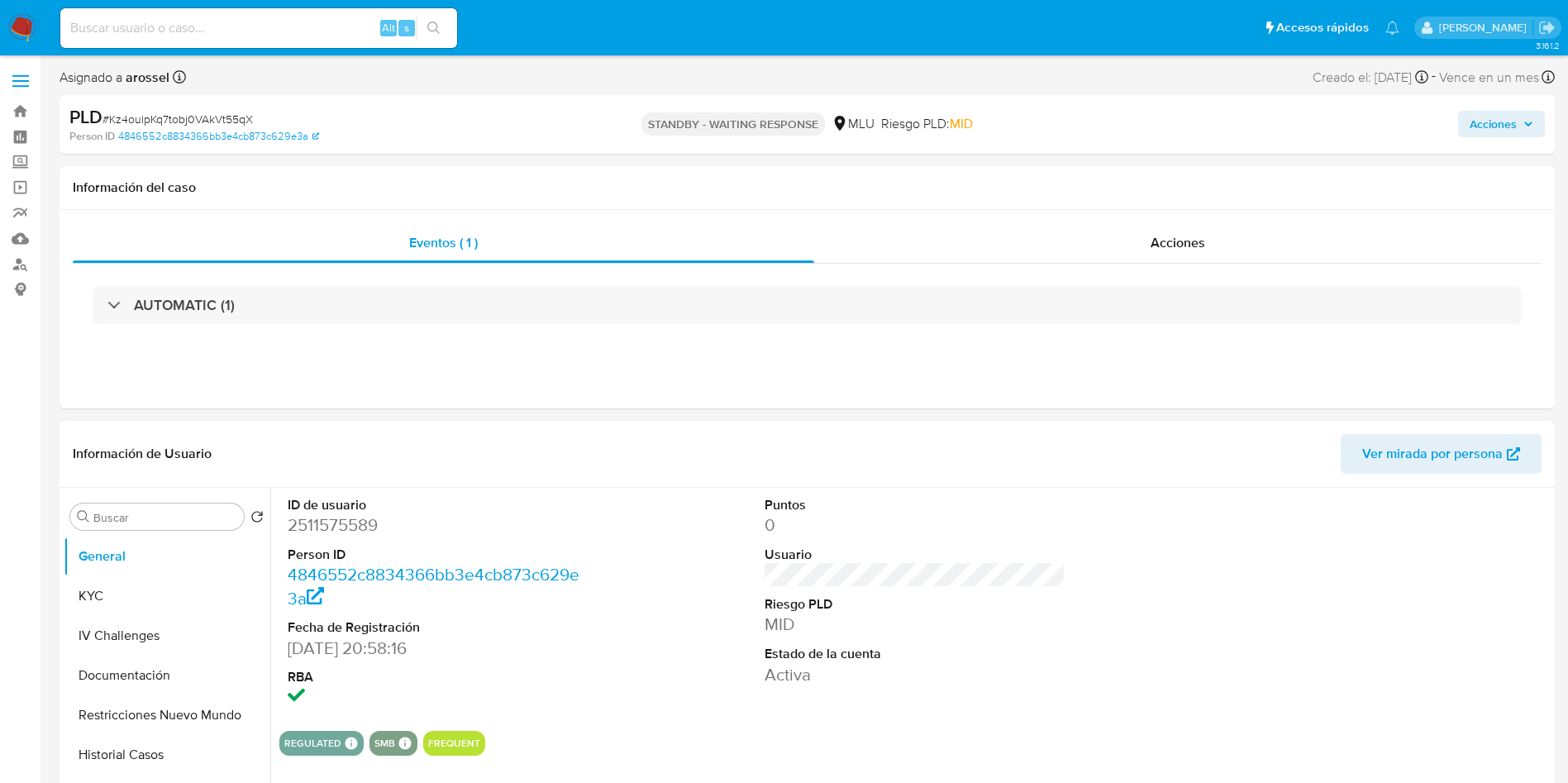
click at [1441, 623] on div at bounding box center [1391, 603] width 318 height 230
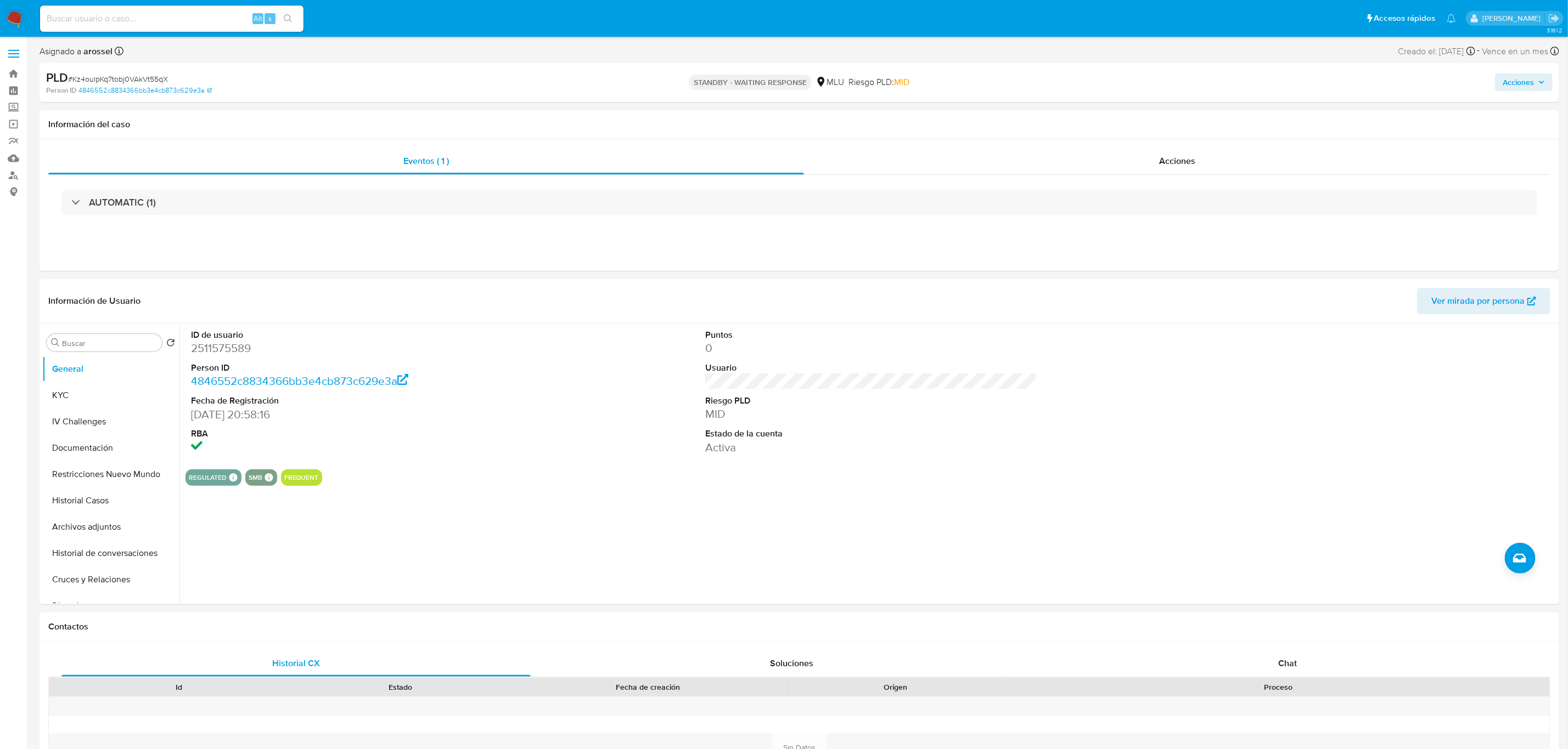
click at [212, 19] on input at bounding box center [172, 19] width 263 height 14
paste input "Kz4oulpKq7tobj0VAkVt55qX"
type input "Kz4oulpKq7tobj0VAkVt55qX"
click at [84, 412] on button "IV Challenges" at bounding box center [106, 421] width 128 height 26
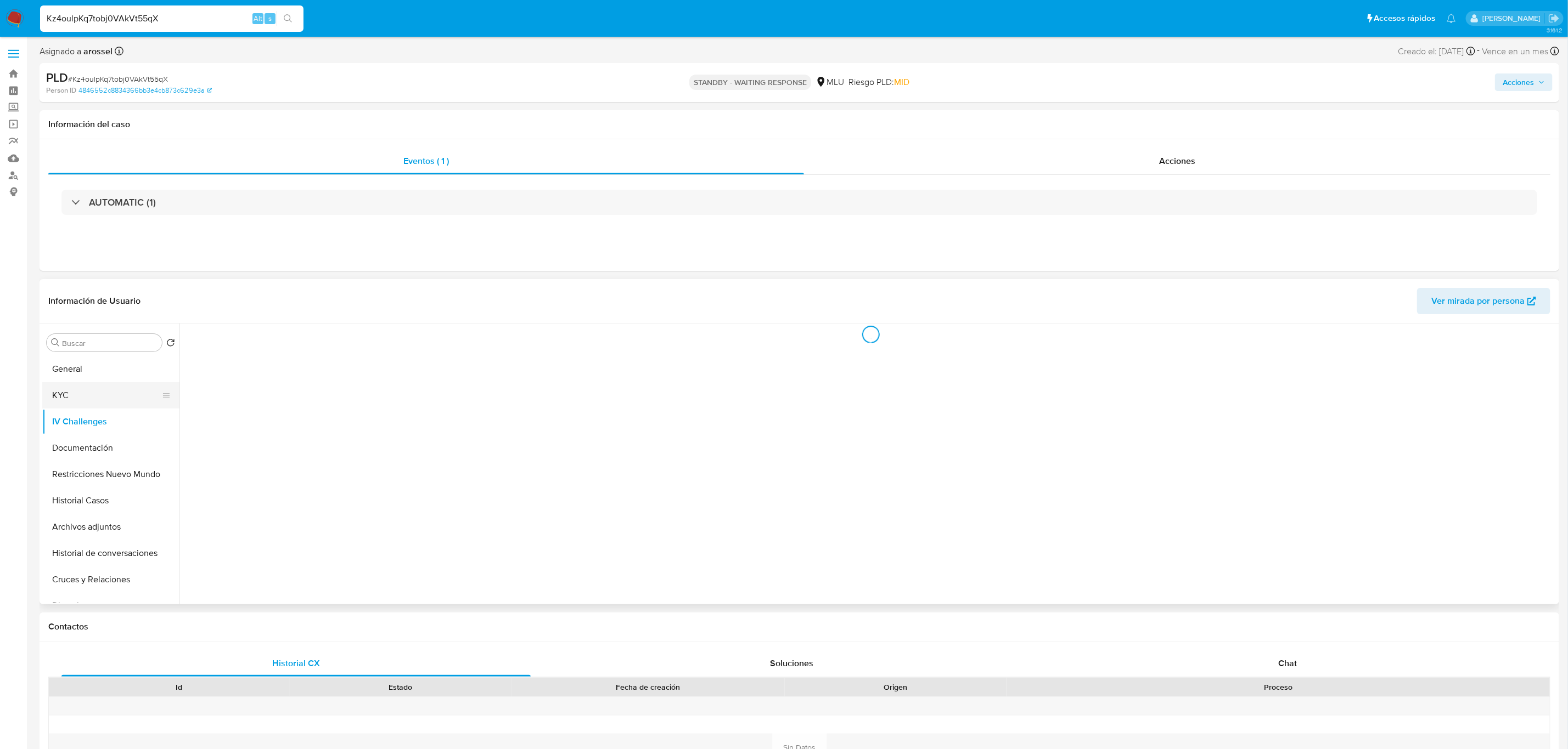
click at [86, 399] on button "KYC" at bounding box center [106, 395] width 128 height 26
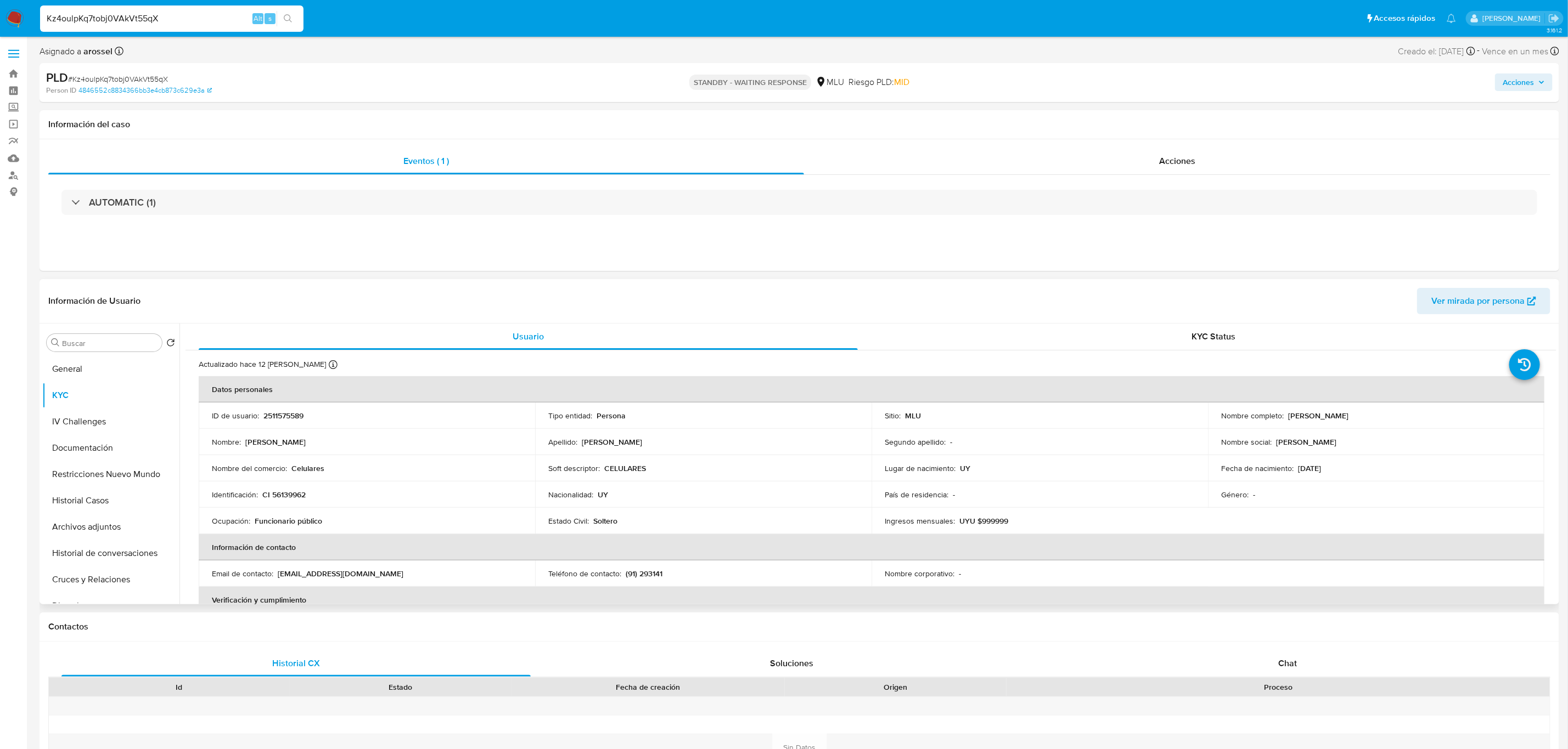
drag, startPoint x: 1285, startPoint y: 412, endPoint x: 1363, endPoint y: 413, distance: 78.0
click at [1053, 413] on div "Nombre completo : Leandro Chiurchiu" at bounding box center [1376, 415] width 310 height 10
copy p "Leandro Chiurchiu"
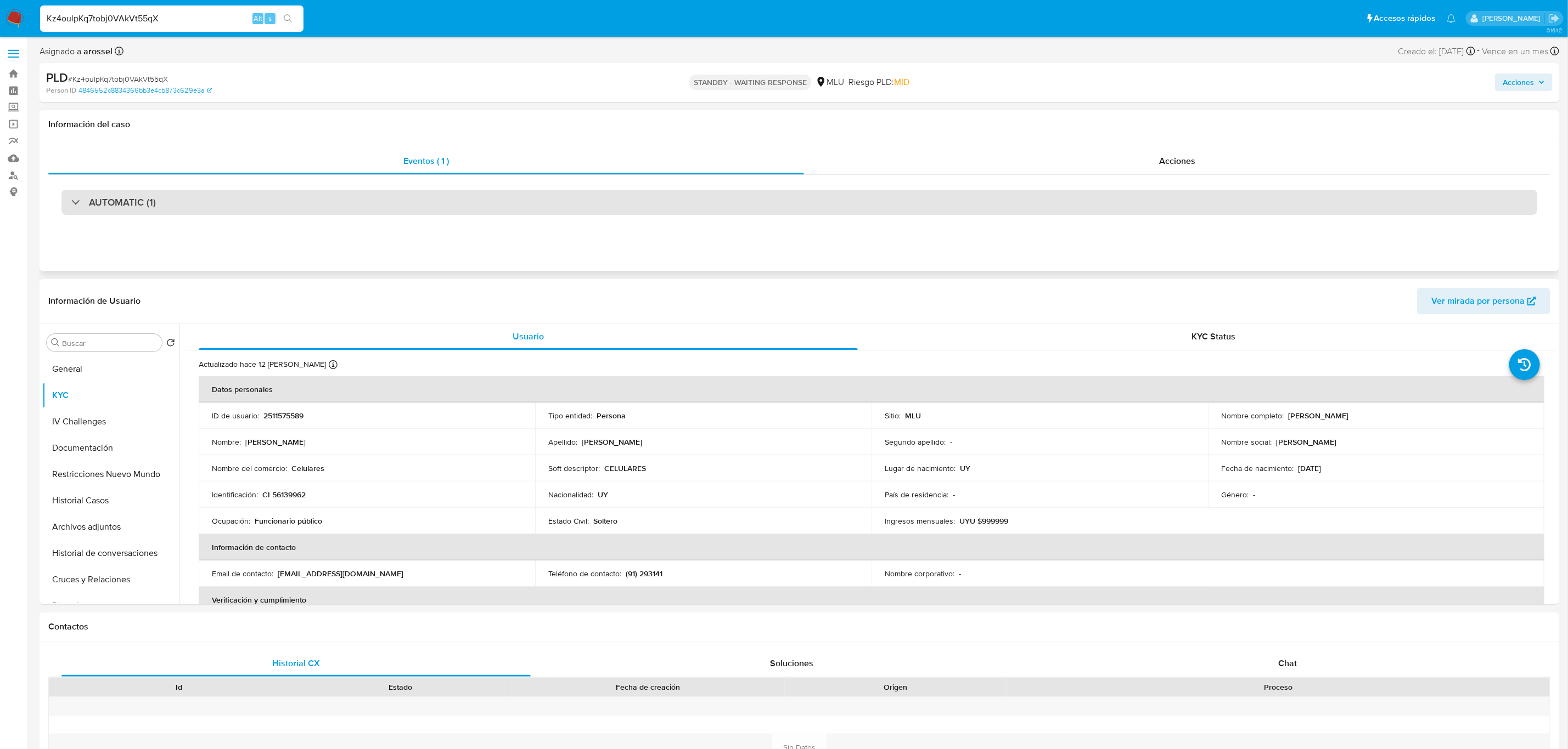
click at [242, 209] on div "AUTOMATIC (1)" at bounding box center [799, 202] width 1476 height 25
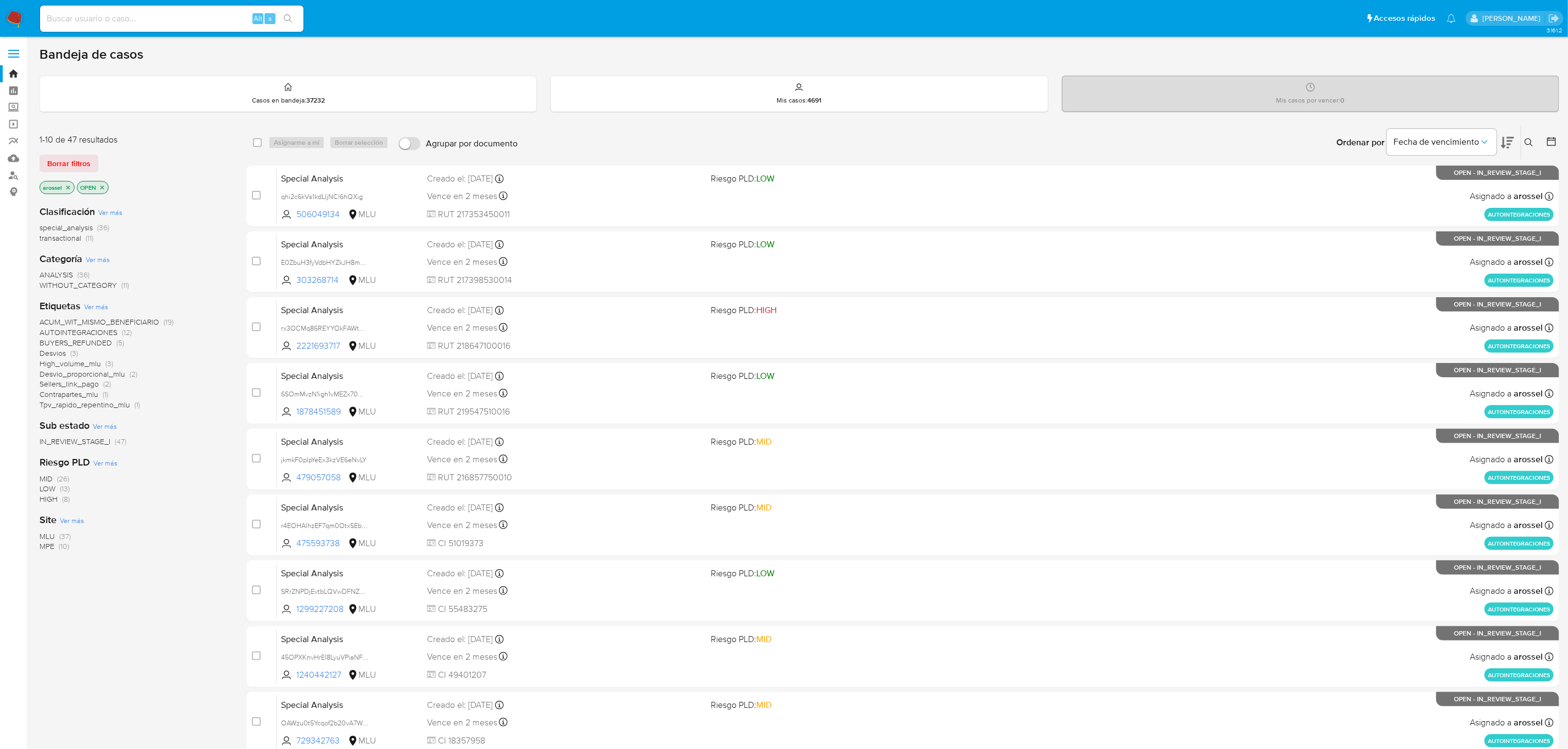
click at [173, 18] on input at bounding box center [172, 19] width 263 height 14
paste input "8lUGeAU6jBEmB5TOVkF9N4q7"
type input "8lUGeAU6jBEmB5TOVkF9N4q7"
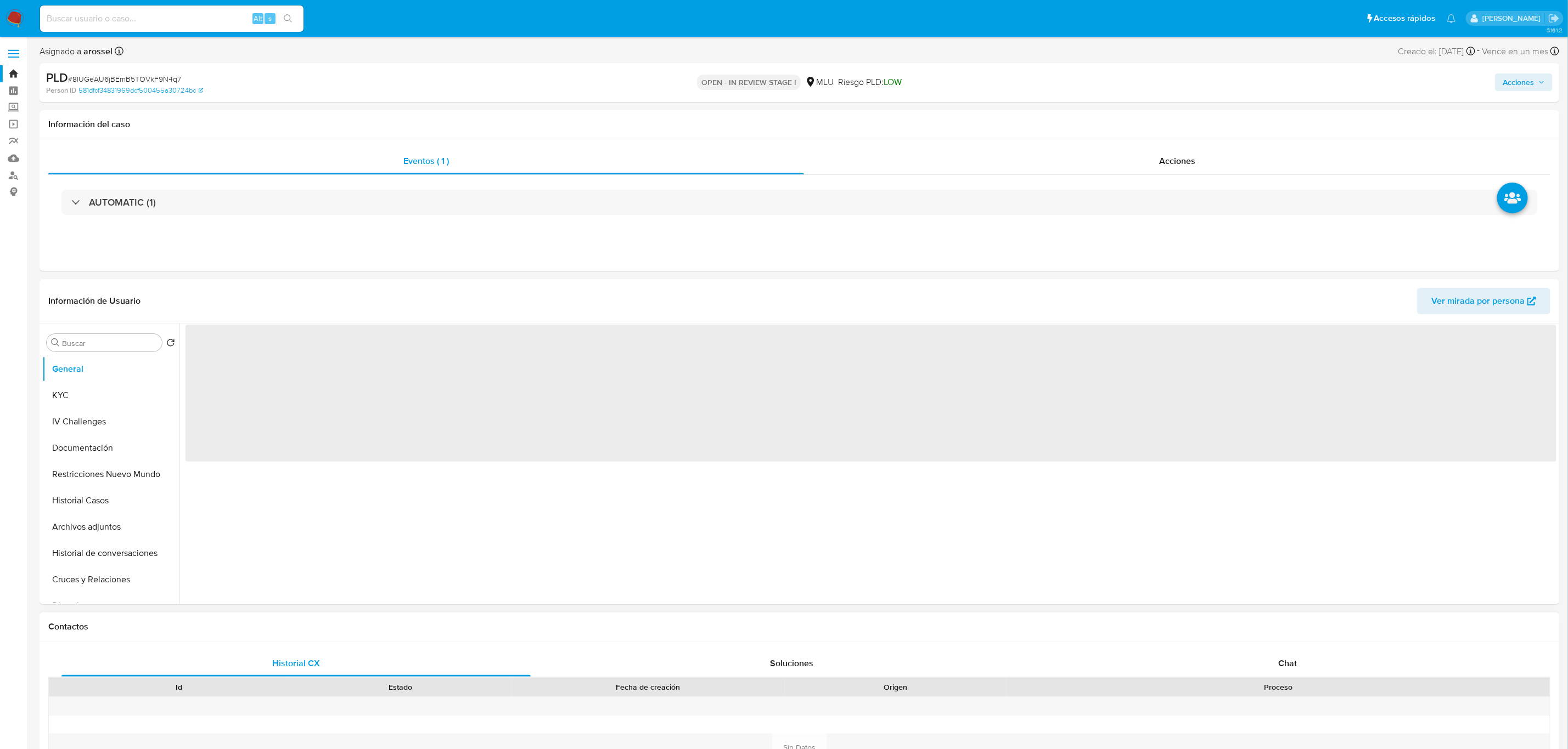
select select "10"
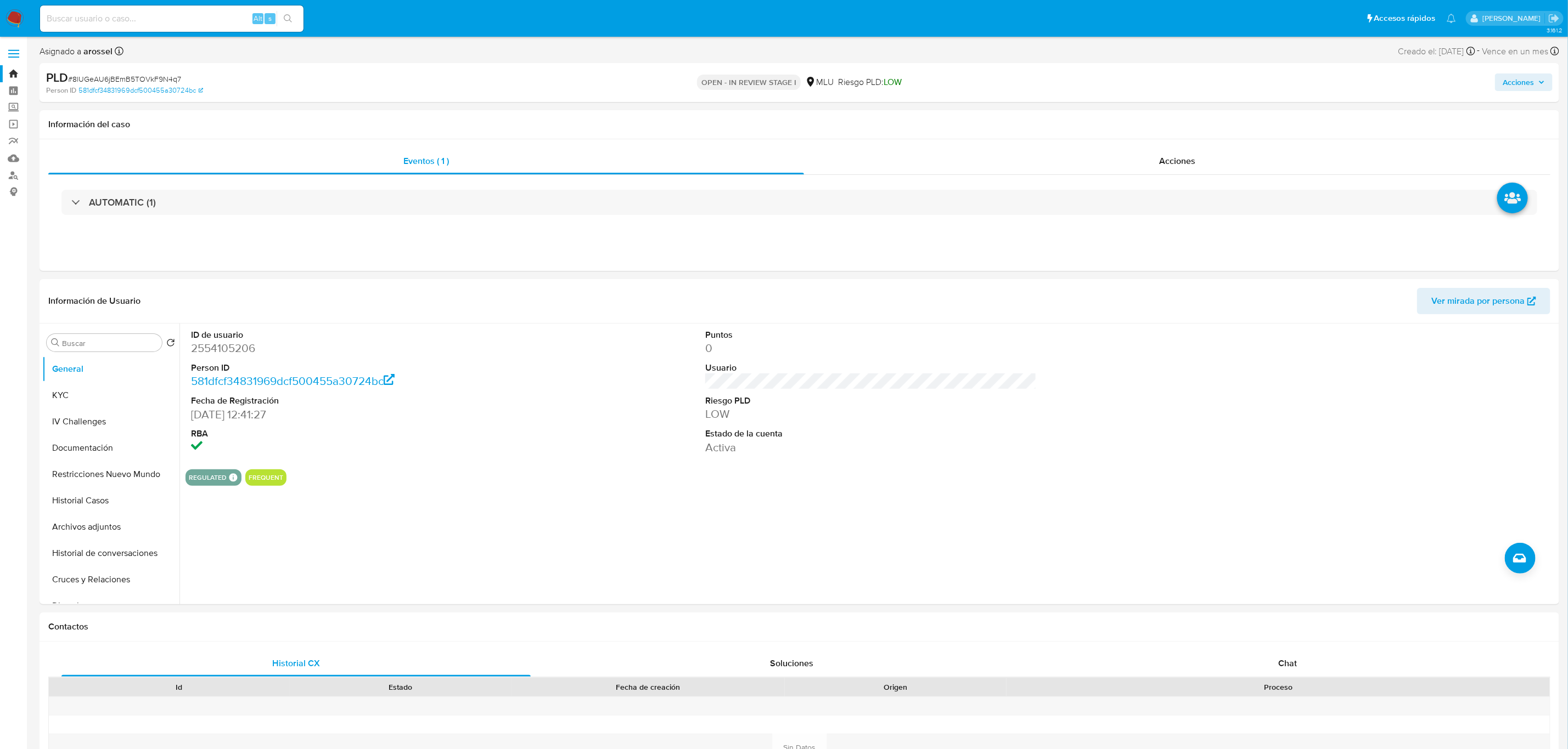
click at [132, 77] on span "# 8lUGeAU6jBEmB5TOVkF9N4q7" at bounding box center [124, 79] width 113 height 11
drag, startPoint x: 132, startPoint y: 77, endPoint x: 155, endPoint y: 71, distance: 23.8
click at [132, 77] on span "# 8lUGeAU6jBEmB5TOVkF9N4q7" at bounding box center [124, 79] width 113 height 11
copy span "8lUGeAU6jBEmB5TOVkF9N4q7"
click at [700, 381] on div "Puntos 0 Usuario Riesgo PLD LOW Estado de la cuenta Activa" at bounding box center [871, 392] width 343 height 137
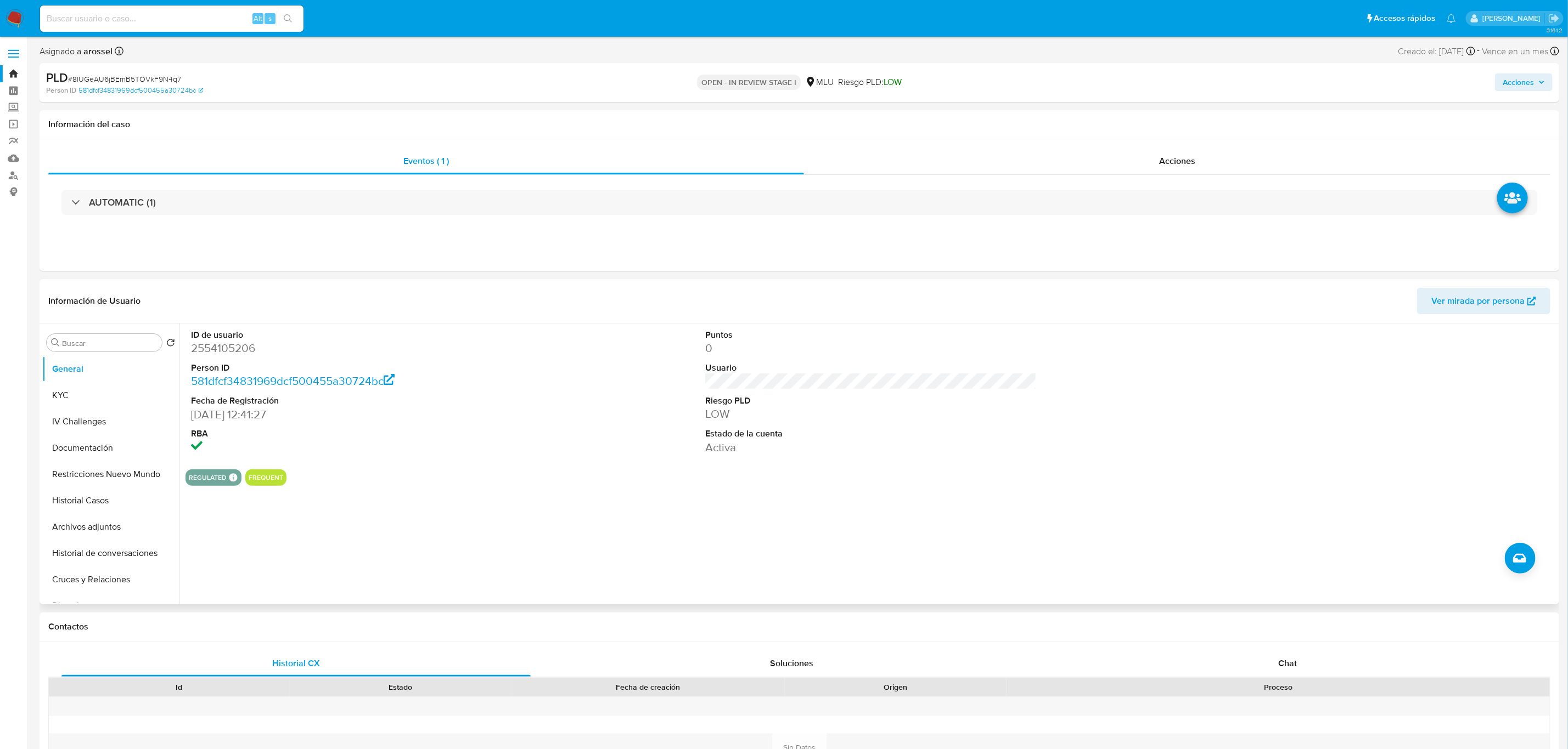
click at [627, 524] on div "ID de usuario 2554105206 Person ID 581dfcf34831969dcf500455a30724bc Fecha de Re…" at bounding box center [868, 464] width 1377 height 281
click at [108, 394] on button "KYC" at bounding box center [106, 395] width 128 height 26
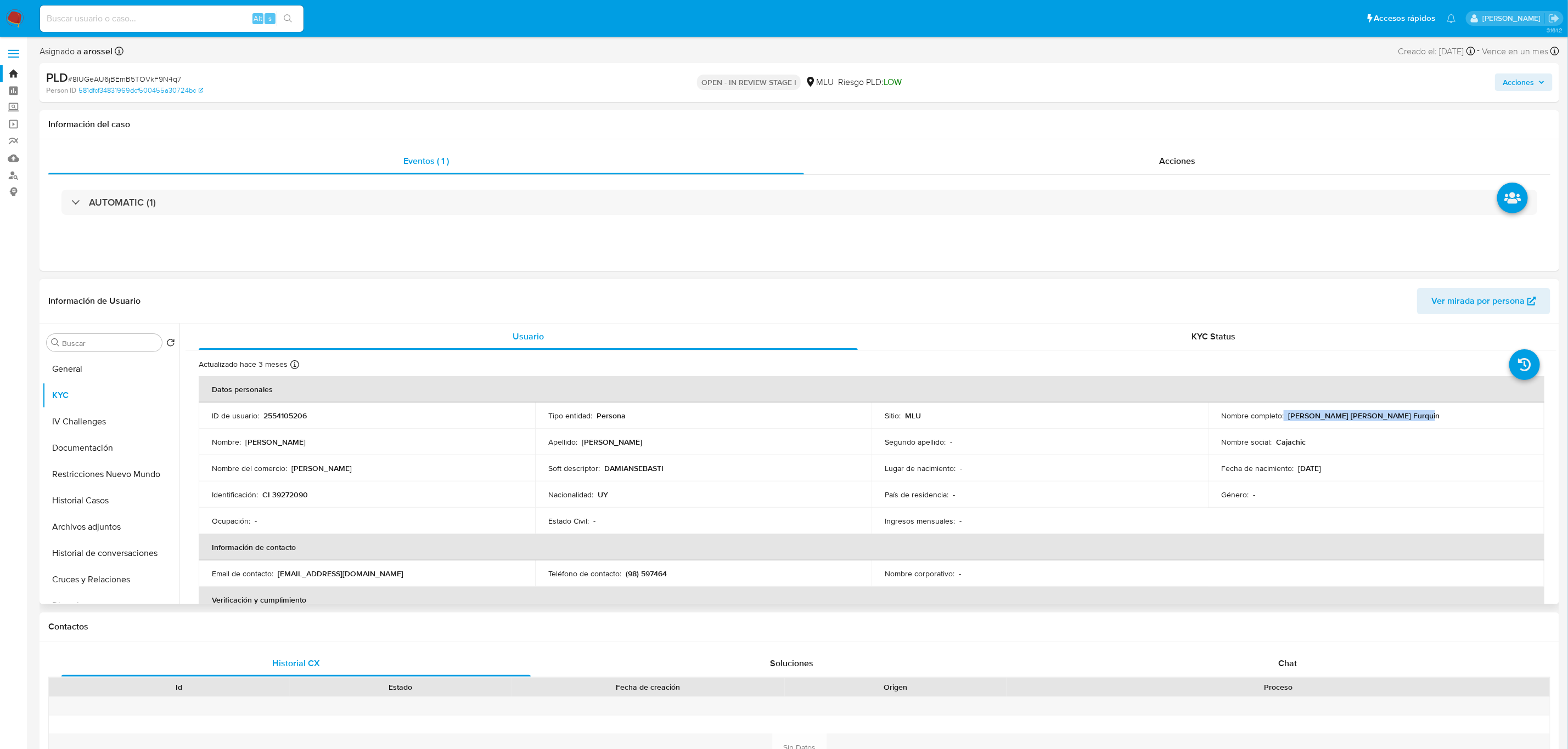
drag, startPoint x: 1281, startPoint y: 416, endPoint x: 1478, endPoint y: 415, distance: 197.0
click at [1478, 415] on div "Nombre completo : Damian Sebastian Fernandez Furquin" at bounding box center [1376, 415] width 310 height 10
copy div "[PERSON_NAME]"
click at [1482, 317] on div "Información de Usuario Ver mirada por persona" at bounding box center [799, 301] width 1520 height 45
click at [1481, 306] on span "Ver mirada por persona" at bounding box center [1478, 301] width 94 height 26
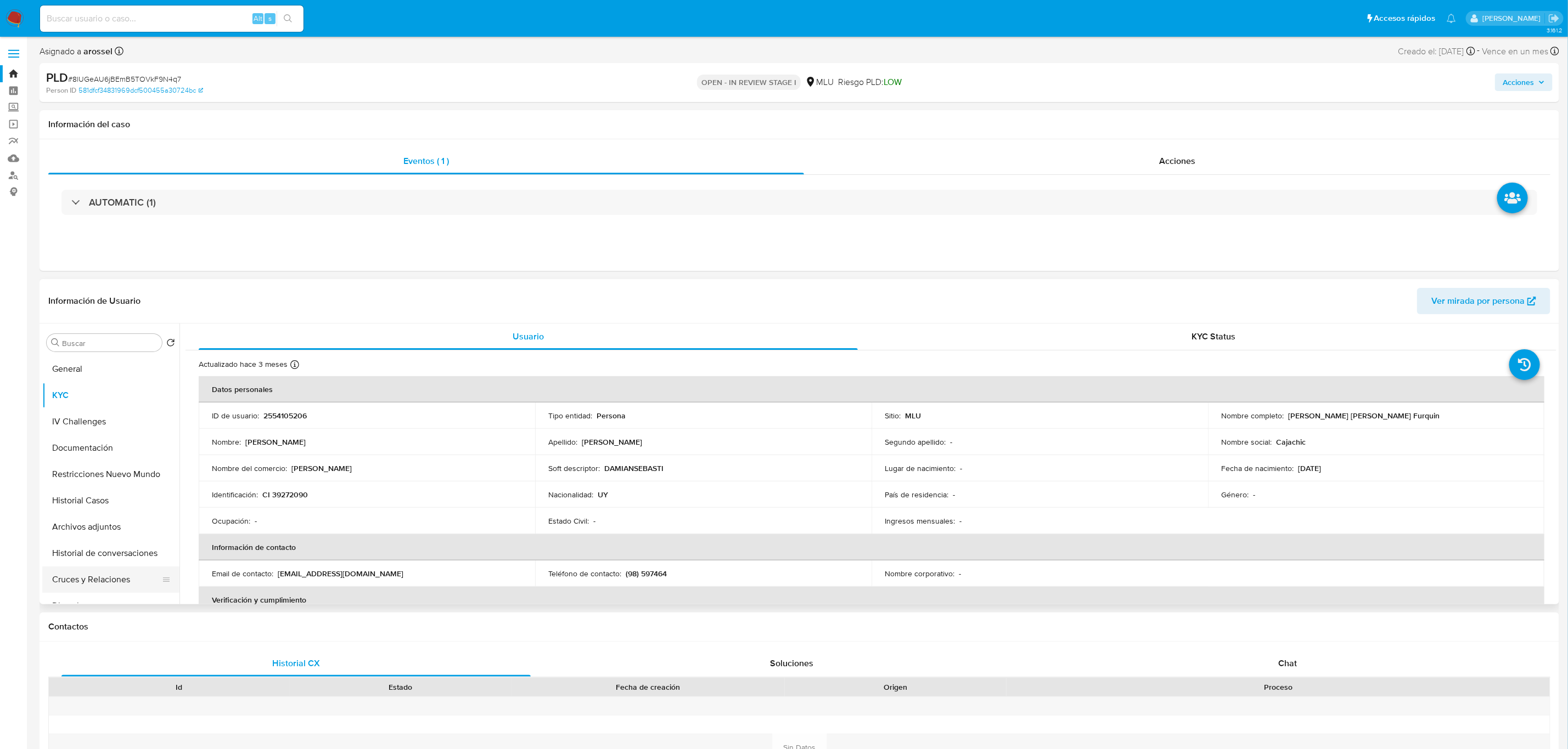
click at [102, 566] on button "Cruces y Relaciones" at bounding box center [106, 579] width 128 height 26
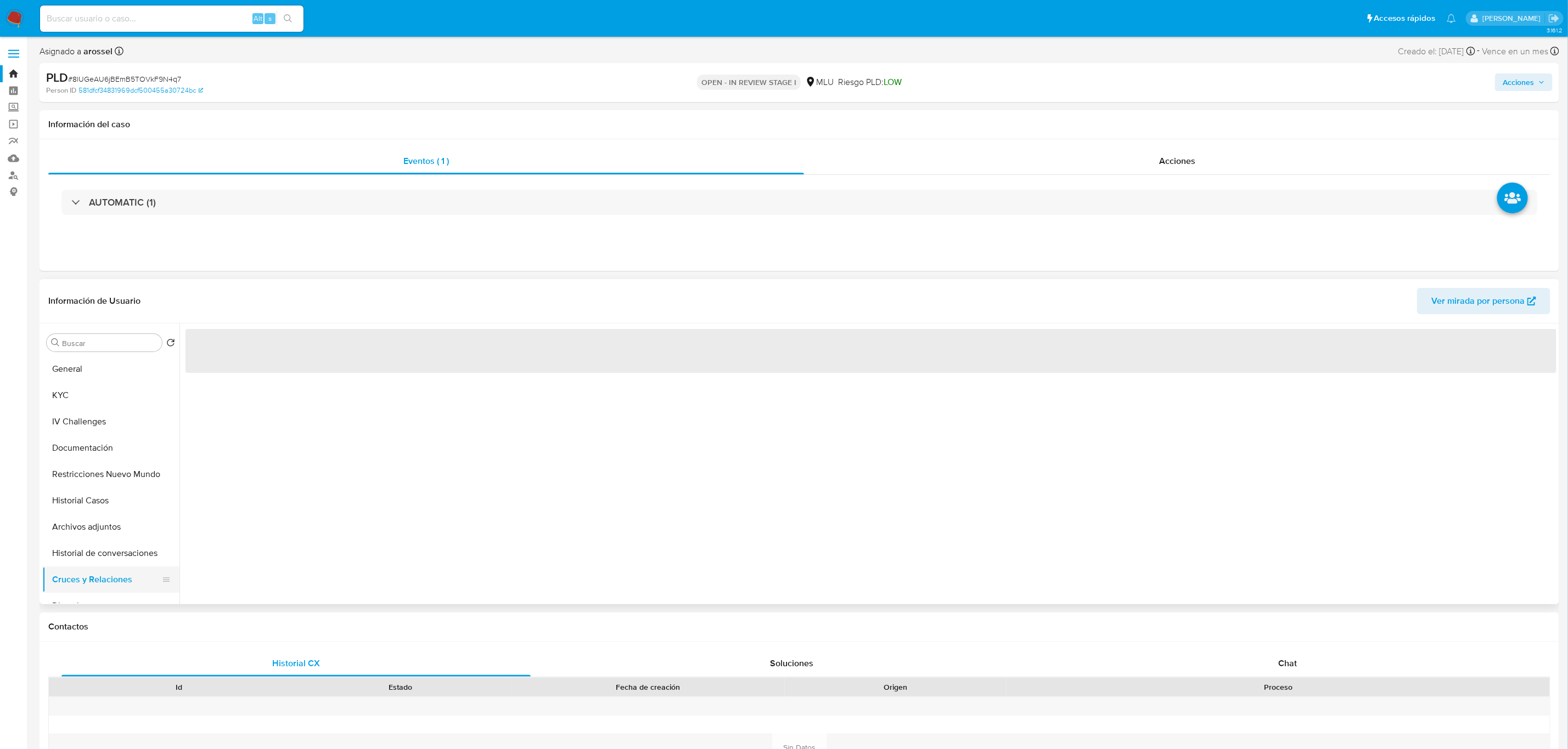
click at [101, 578] on button "Cruces y Relaciones" at bounding box center [106, 579] width 128 height 26
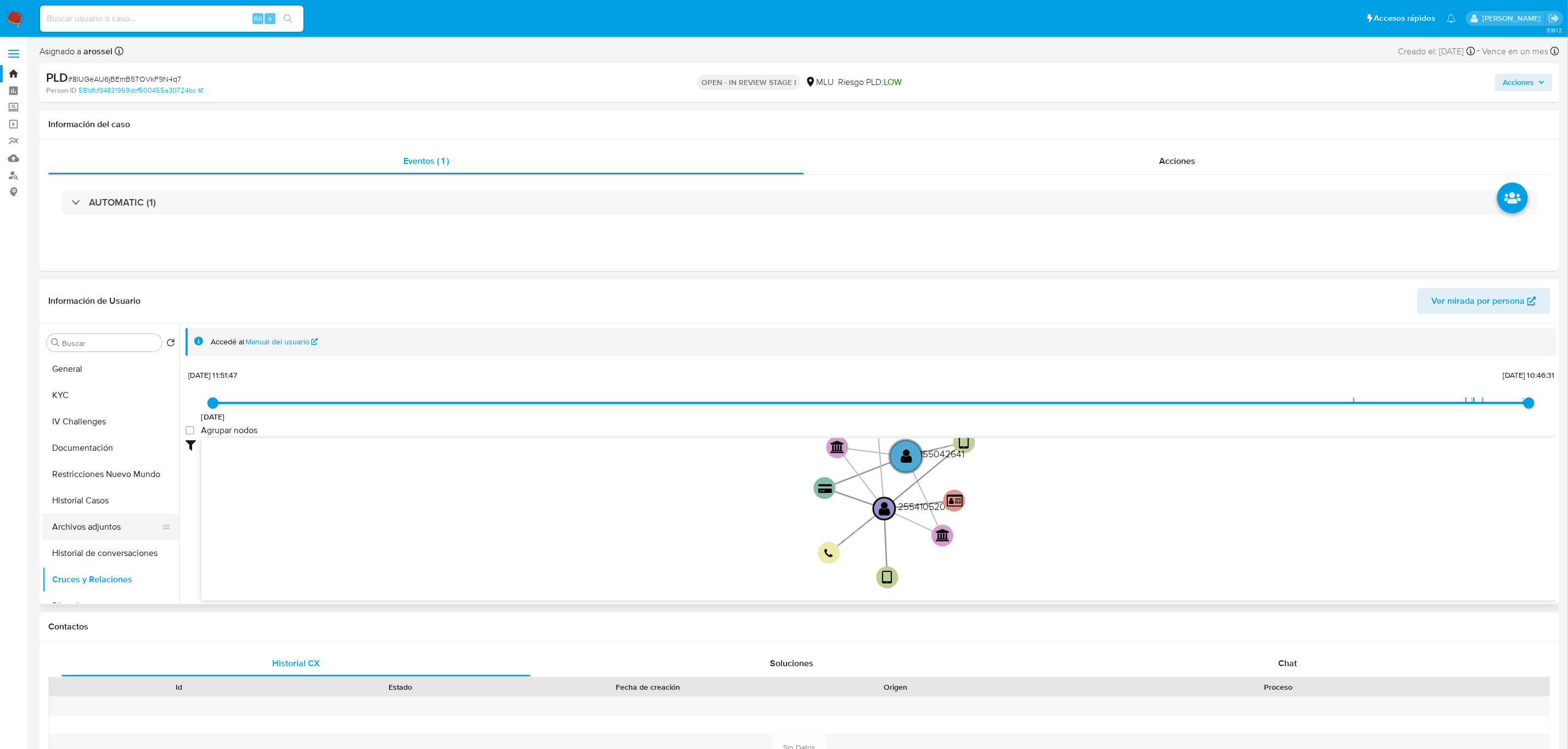
click at [81, 519] on button "Archivos adjuntos" at bounding box center [106, 527] width 128 height 26
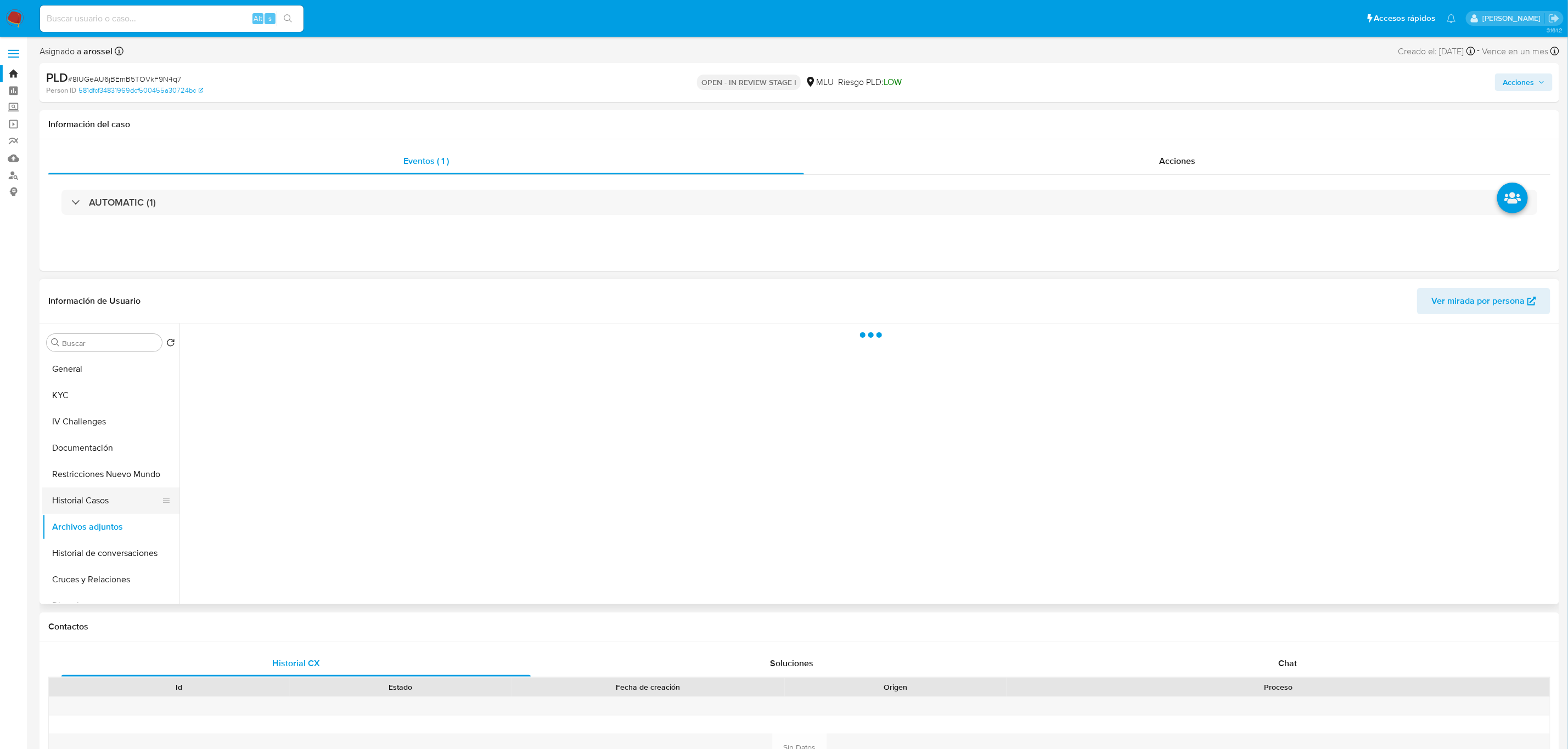
click at [81, 507] on button "Historial Casos" at bounding box center [106, 501] width 128 height 26
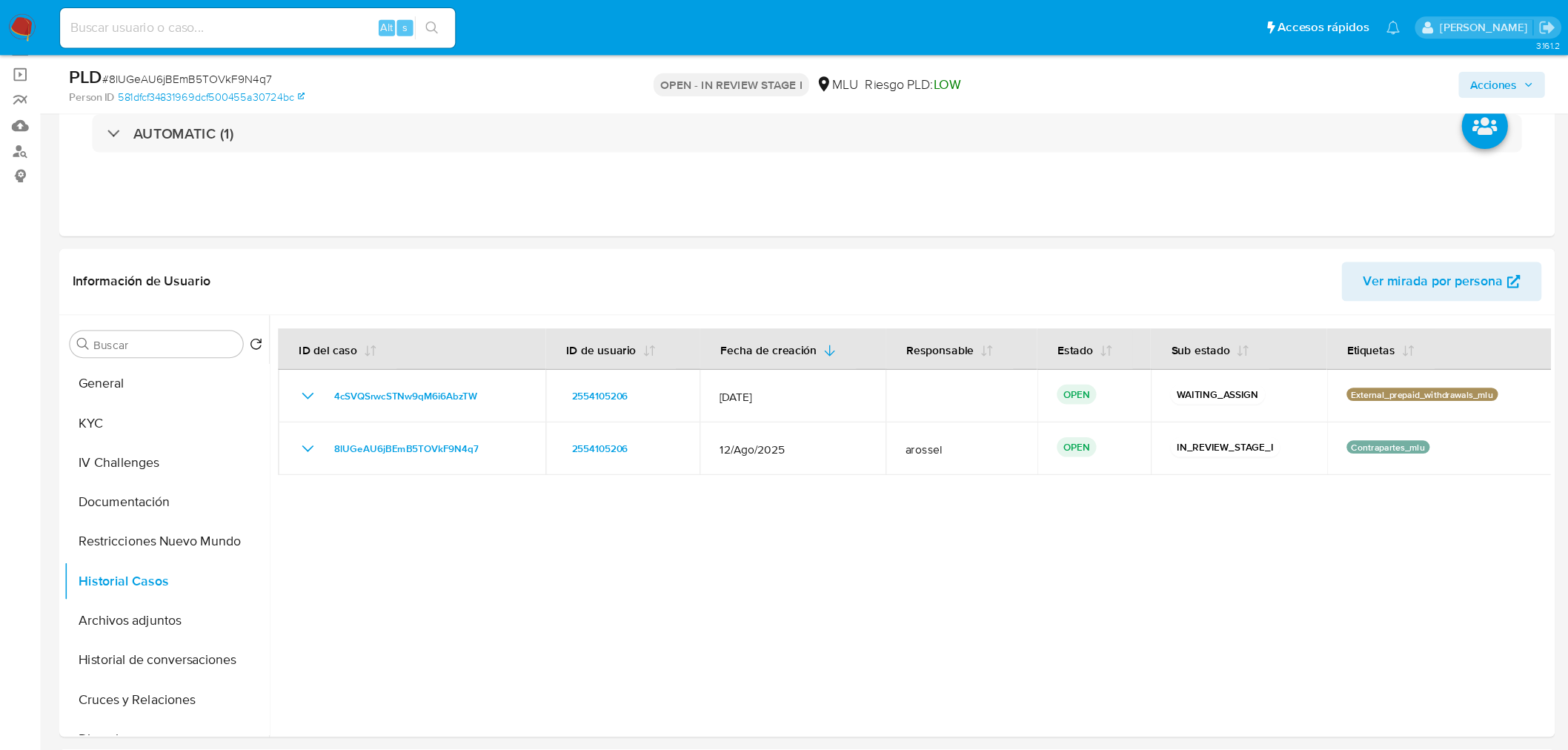
scroll to position [74, 0]
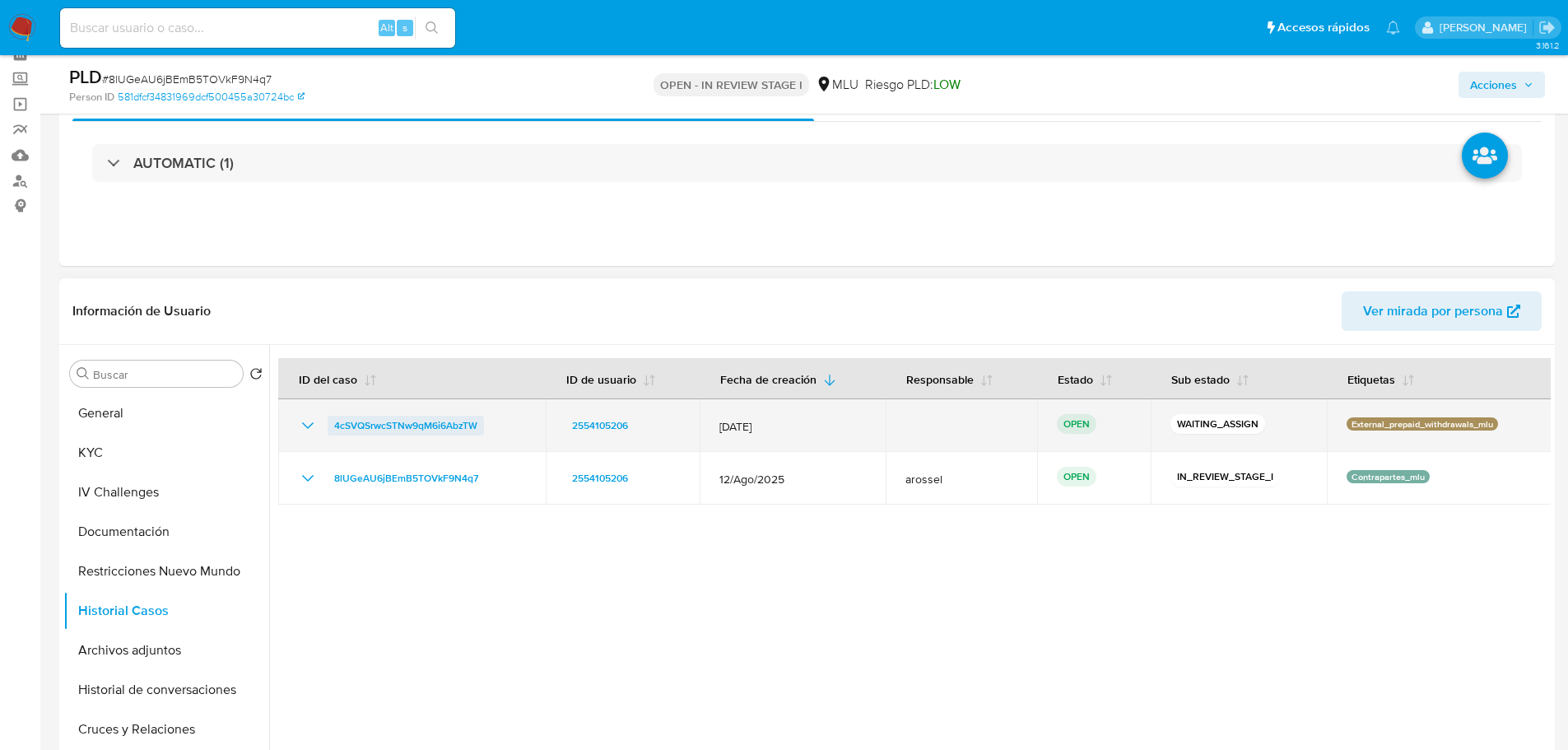
drag, startPoint x: 488, startPoint y: 415, endPoint x: 327, endPoint y: 422, distance: 161.2
click at [327, 422] on div "4cSVQSrwcSTNw9qM6i6AbzTW" at bounding box center [412, 425] width 228 height 19
click at [456, 431] on span "4cSVQSrwcSTNw9qM6i6AbzTW" at bounding box center [406, 425] width 143 height 19
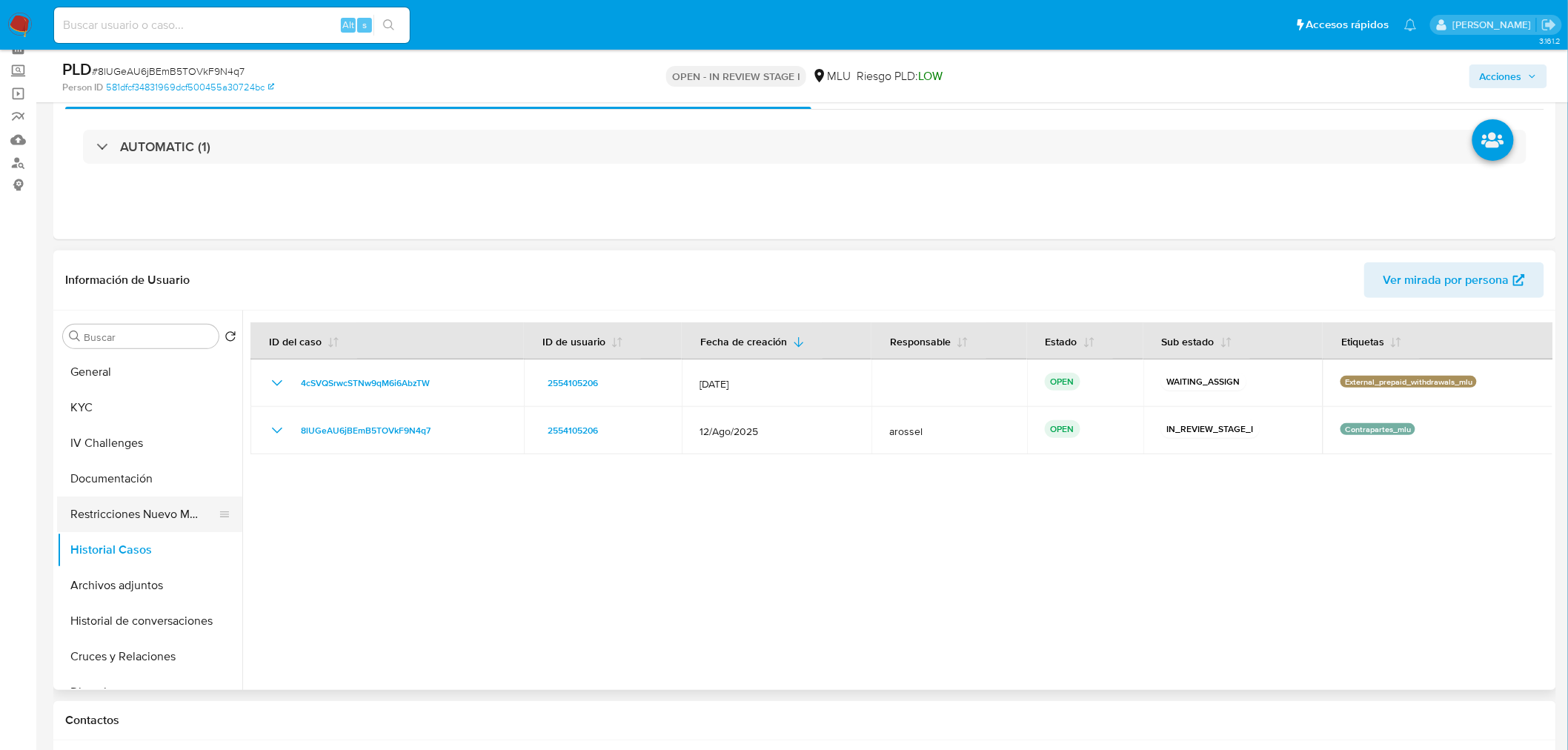
click at [136, 519] on button "Restricciones Nuevo Mundo" at bounding box center [143, 515] width 173 height 36
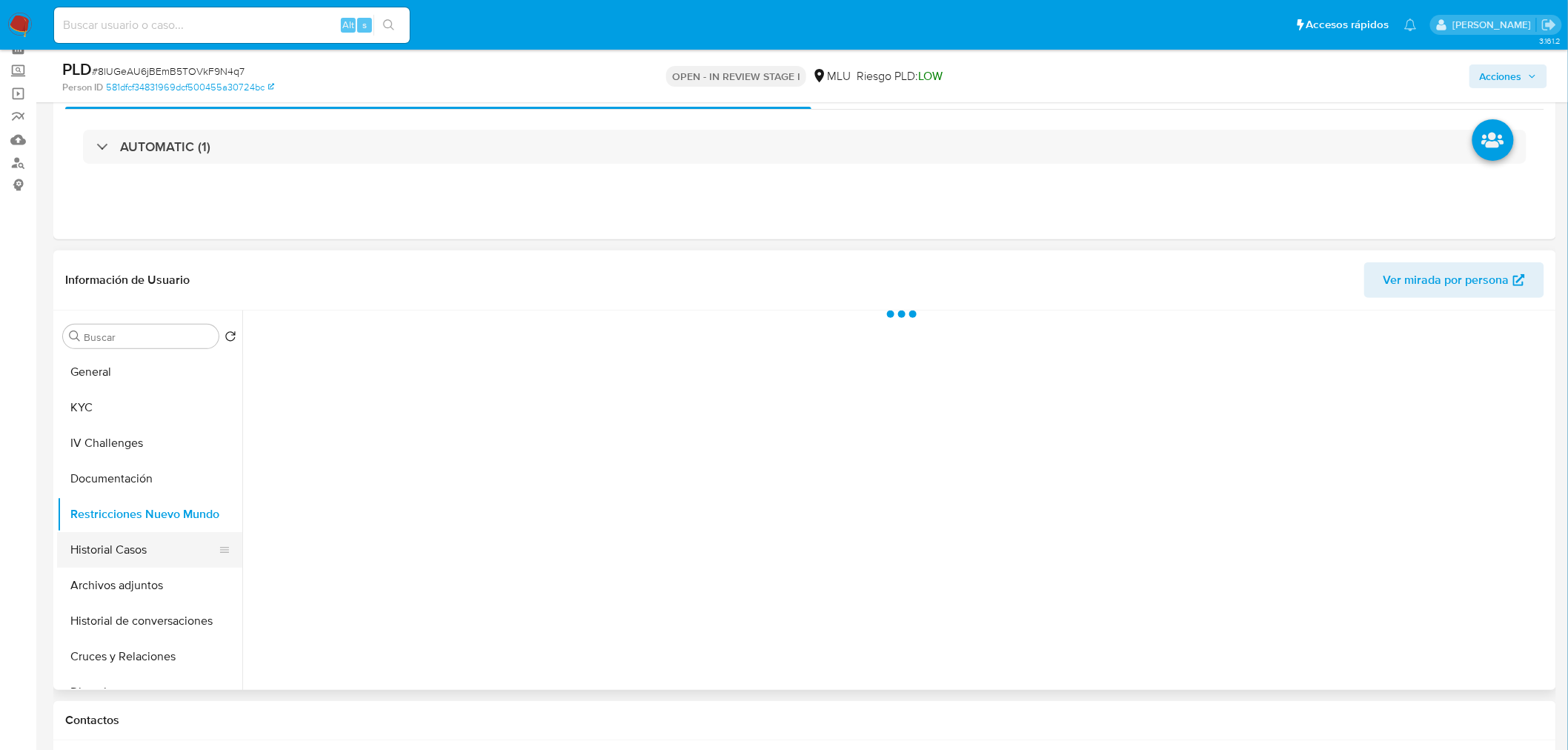
click at [137, 555] on button "Historial Casos" at bounding box center [143, 549] width 173 height 36
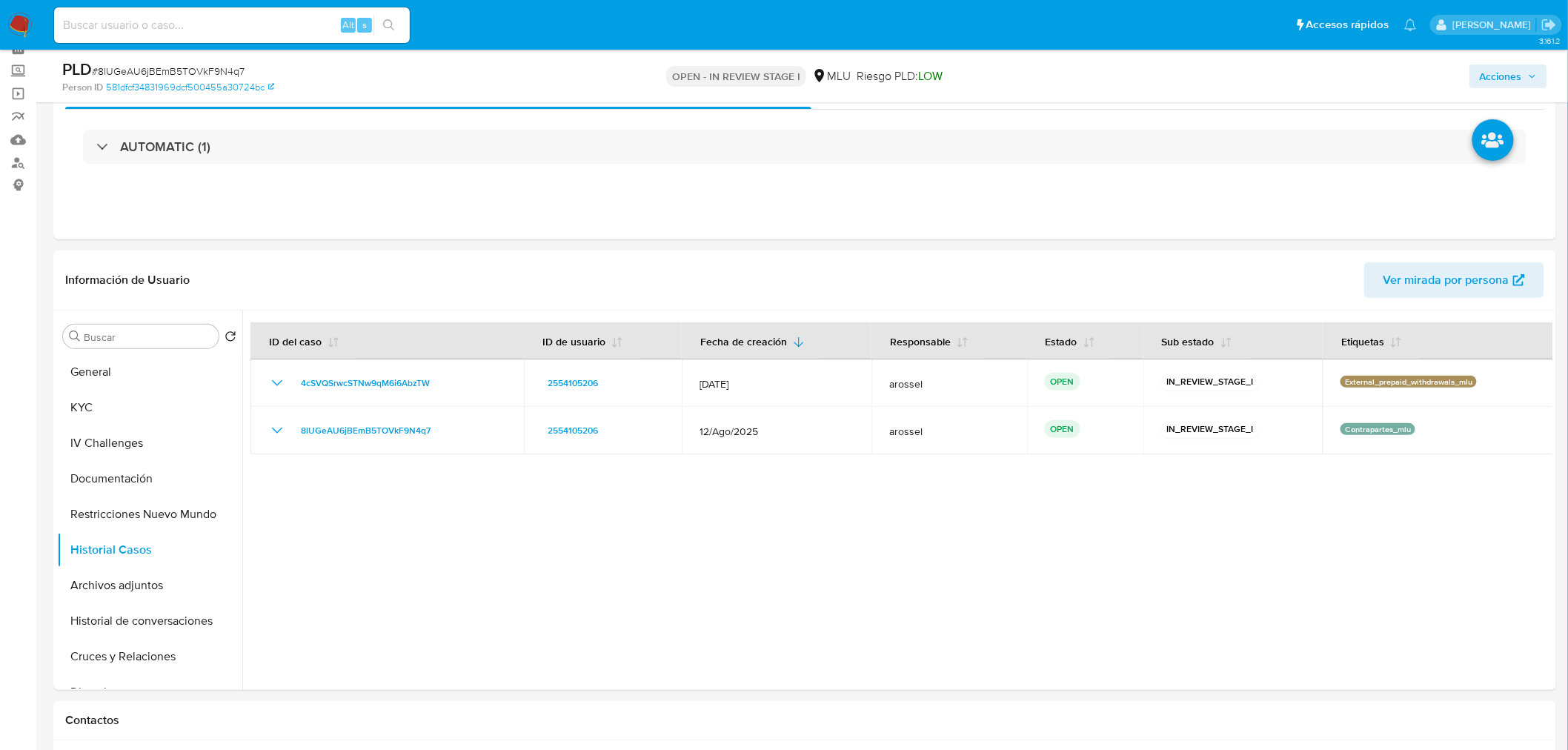
click at [230, 72] on span "# 8lUGeAU6jBEmB5TOVkF9N4q7" at bounding box center [167, 71] width 153 height 15
click at [231, 72] on span "# 8lUGeAU6jBEmB5TOVkF9N4q7" at bounding box center [167, 71] width 153 height 15
copy span "8lUGeAU6jBEmB5TOVkF9N4q7"
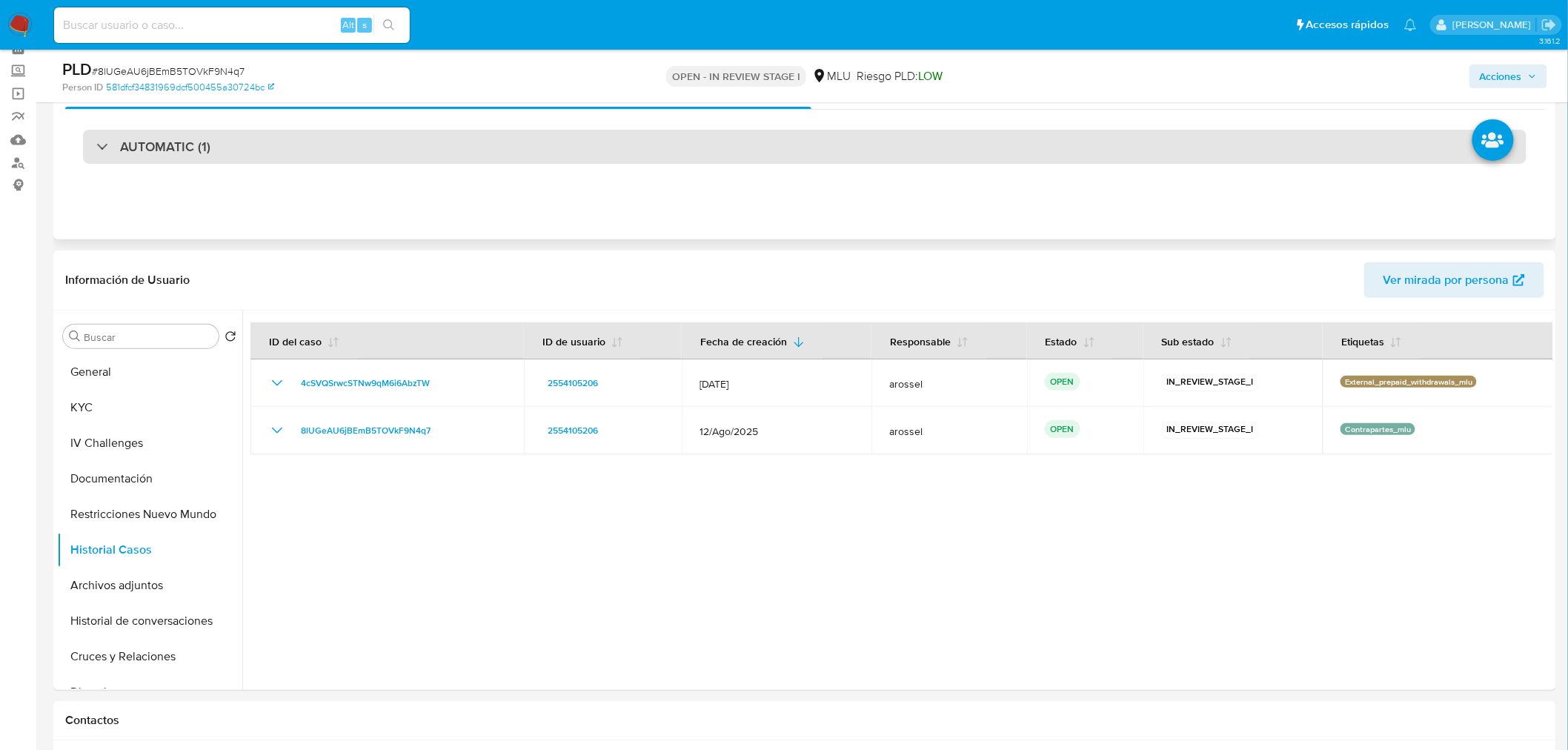
click at [315, 132] on div "AUTOMATIC (1)" at bounding box center [804, 147] width 1443 height 34
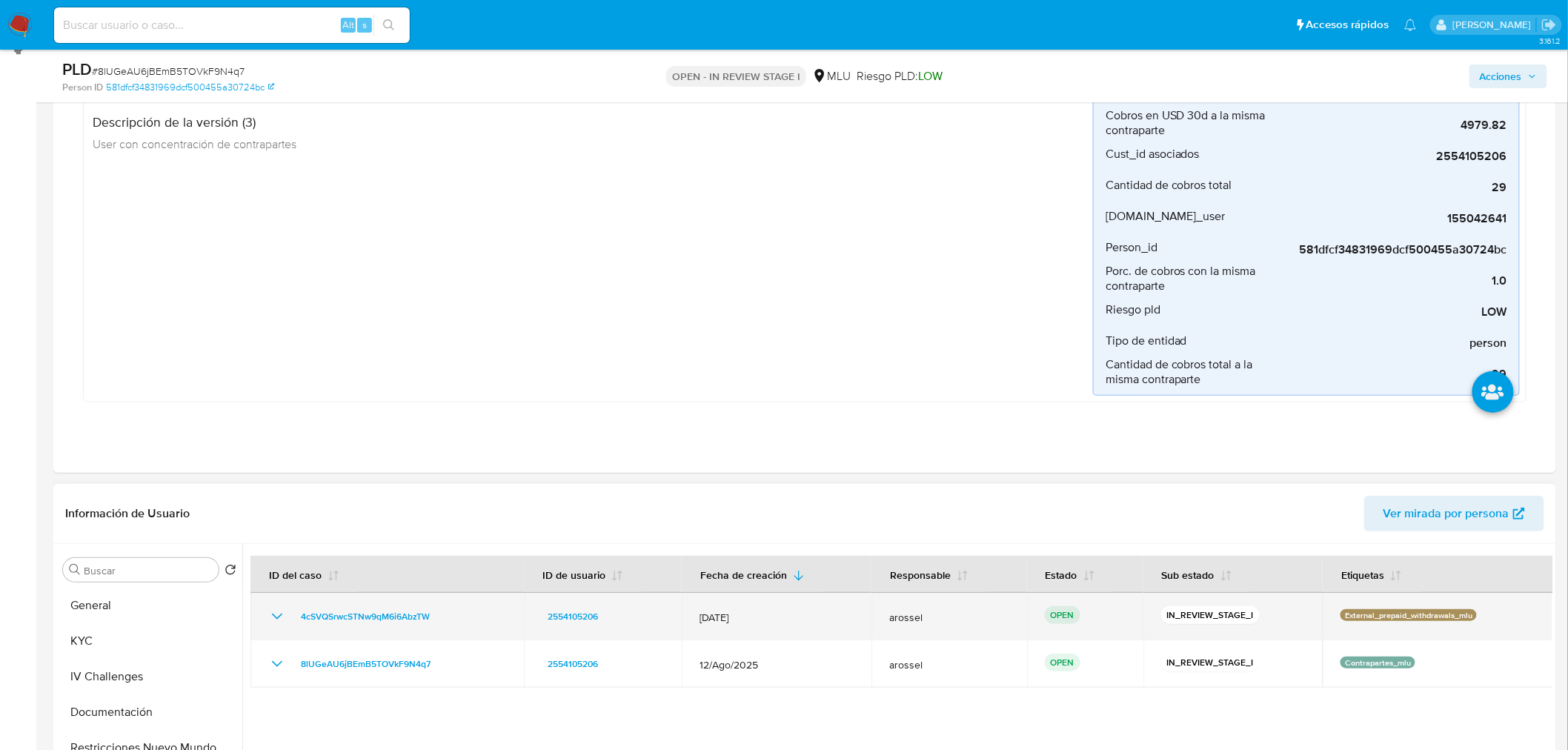
scroll to position [412, 0]
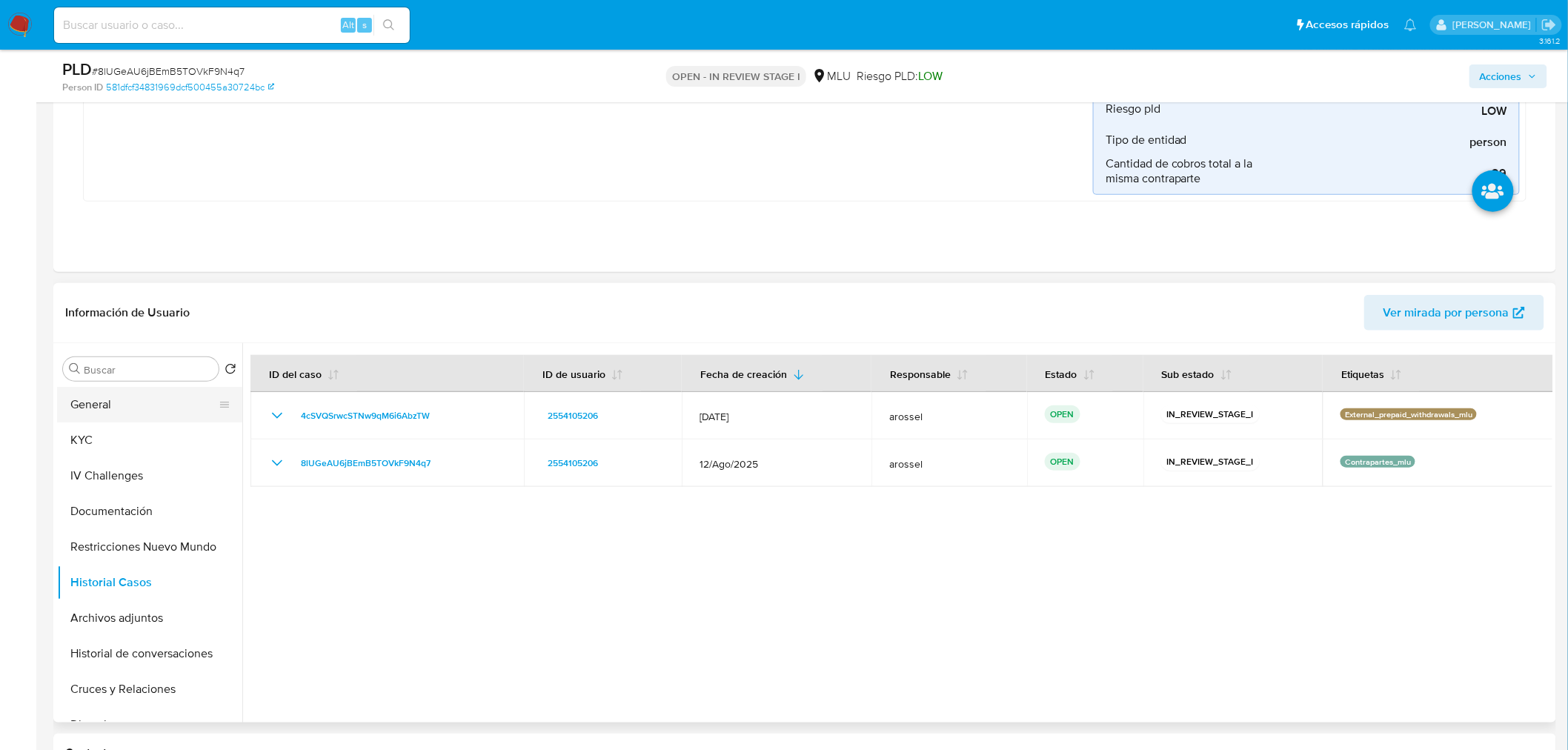
click at [156, 402] on button "General" at bounding box center [143, 405] width 173 height 36
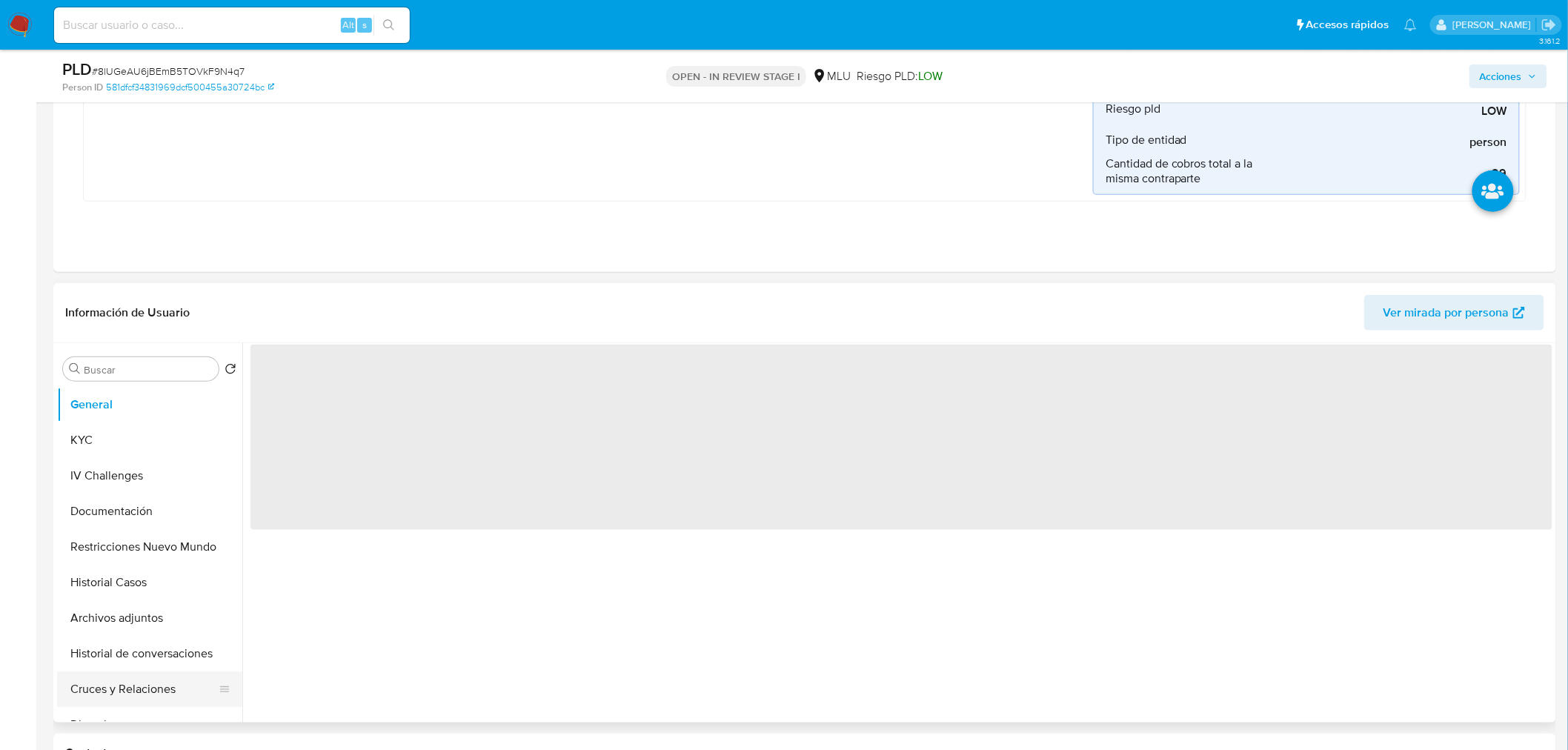
click at [146, 687] on button "Cruces y Relaciones" at bounding box center [143, 689] width 173 height 36
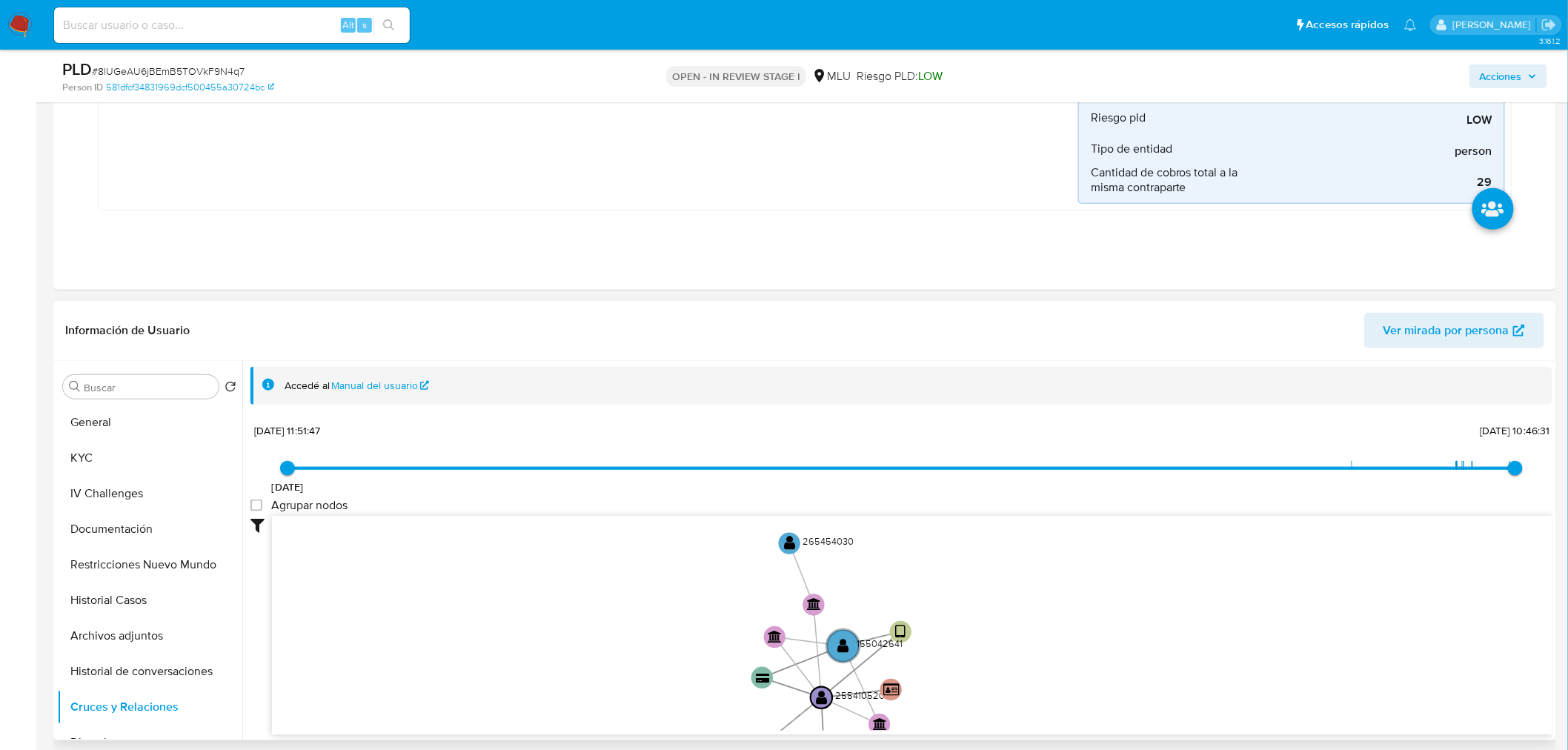
click at [715, 734] on div "Filtros Confianza alta Device Tarjeta Persona validada Teléfono validado Confia…" at bounding box center [901, 652] width 1302 height 273
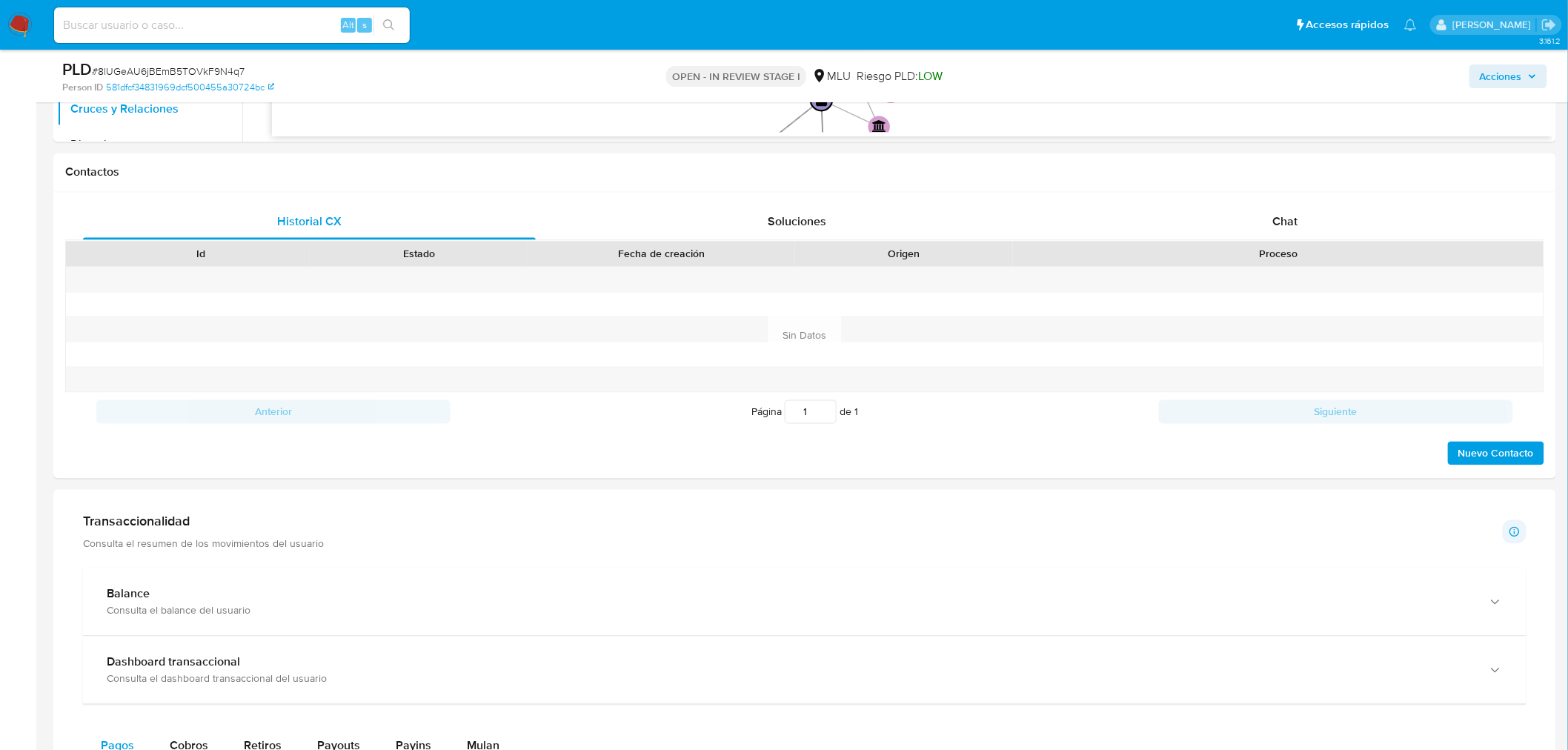
scroll to position [823, 0]
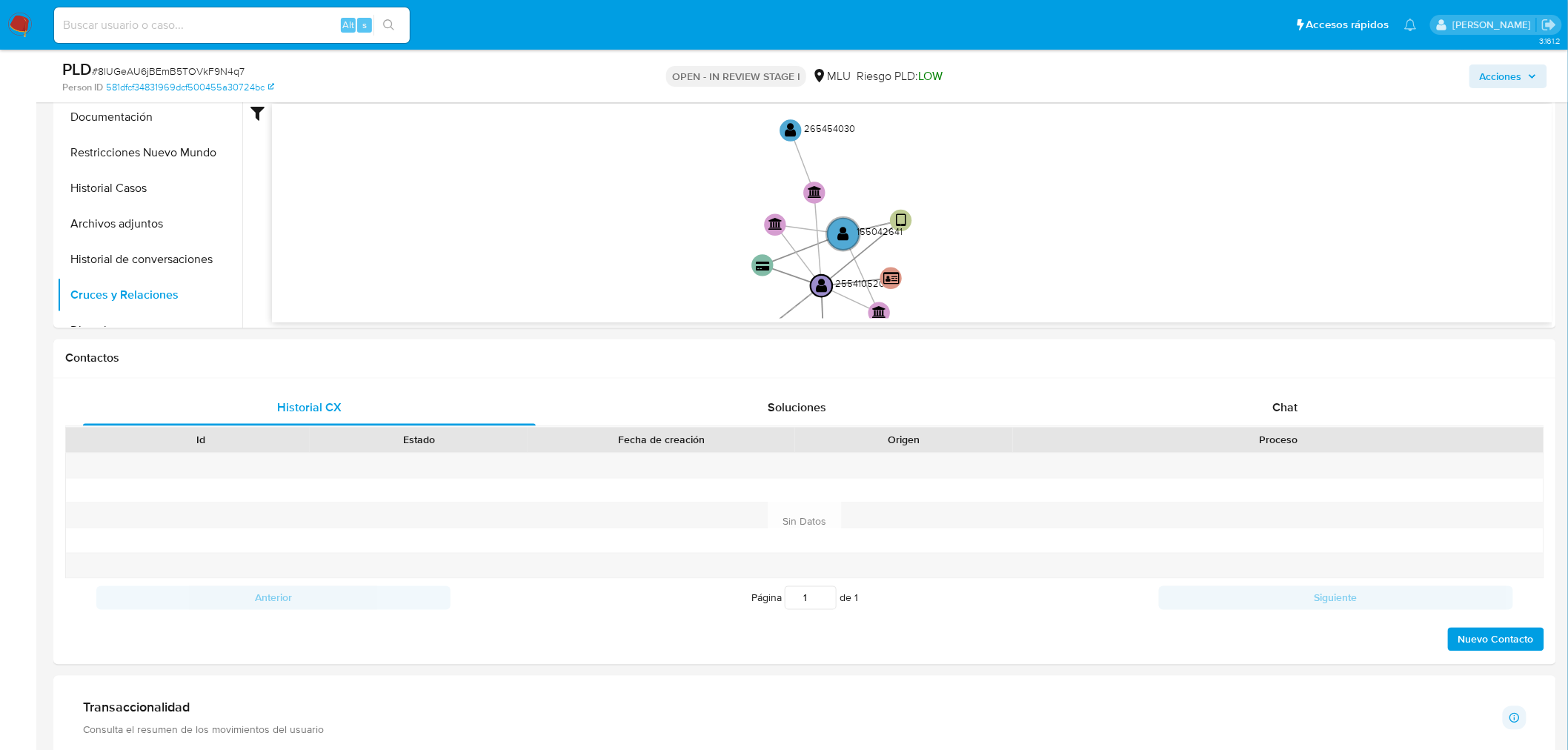
click at [225, 68] on span "# 8lUGeAU6jBEmB5TOVkF9N4q7" at bounding box center [167, 71] width 153 height 15
copy span "8lUGeAU6jBEmB5TOVkF9N4q7"
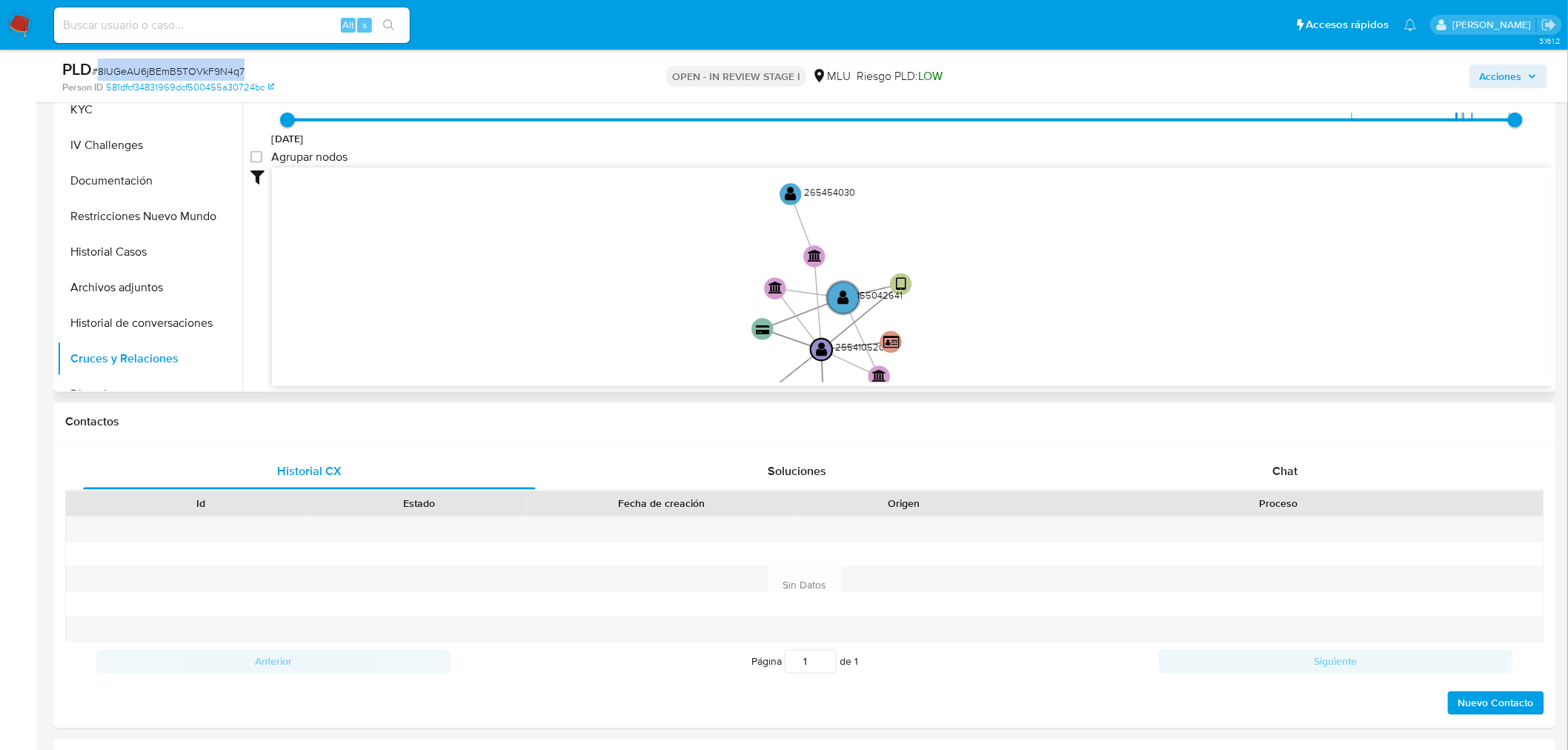
scroll to position [658, 0]
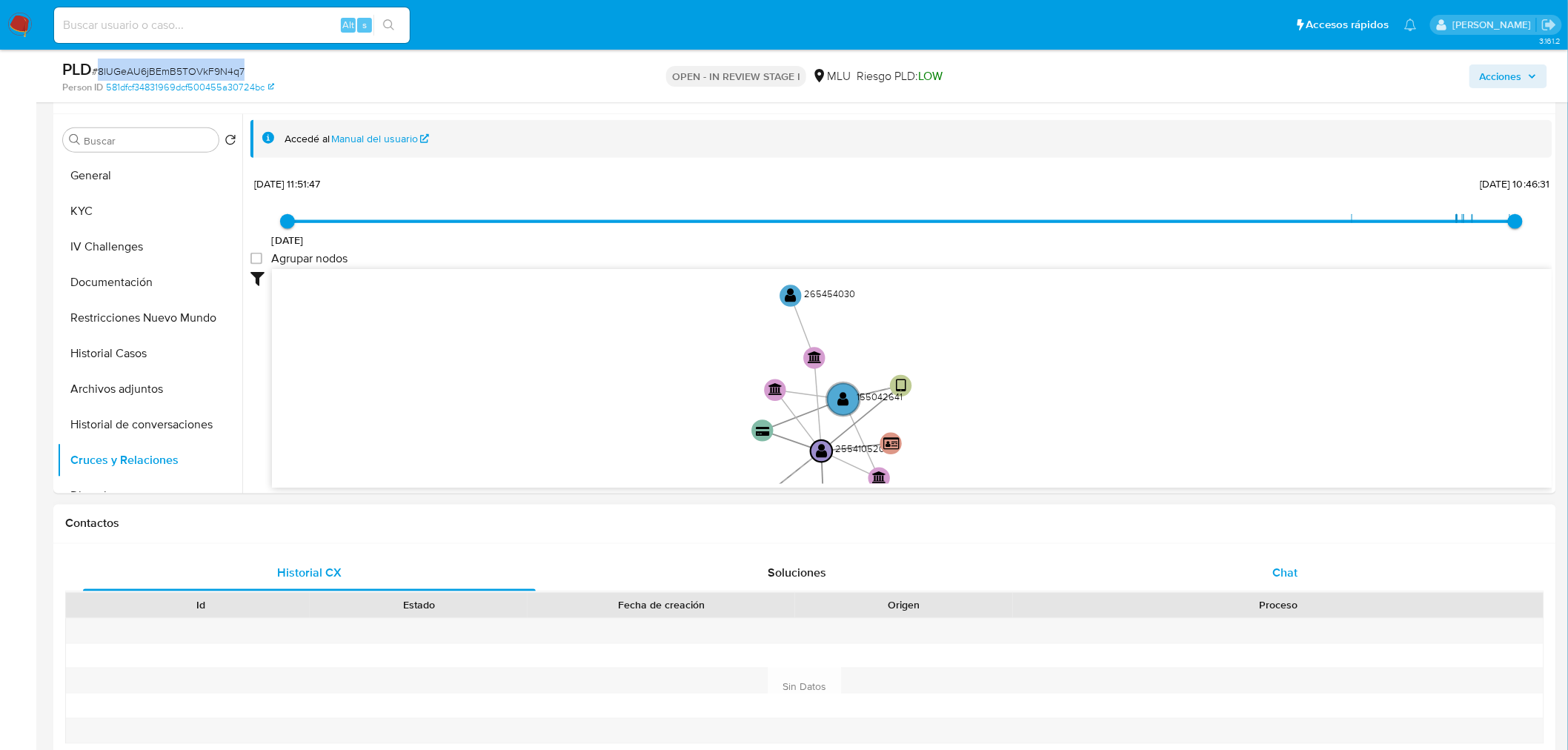
click at [1313, 581] on div "Chat" at bounding box center [1285, 574] width 452 height 36
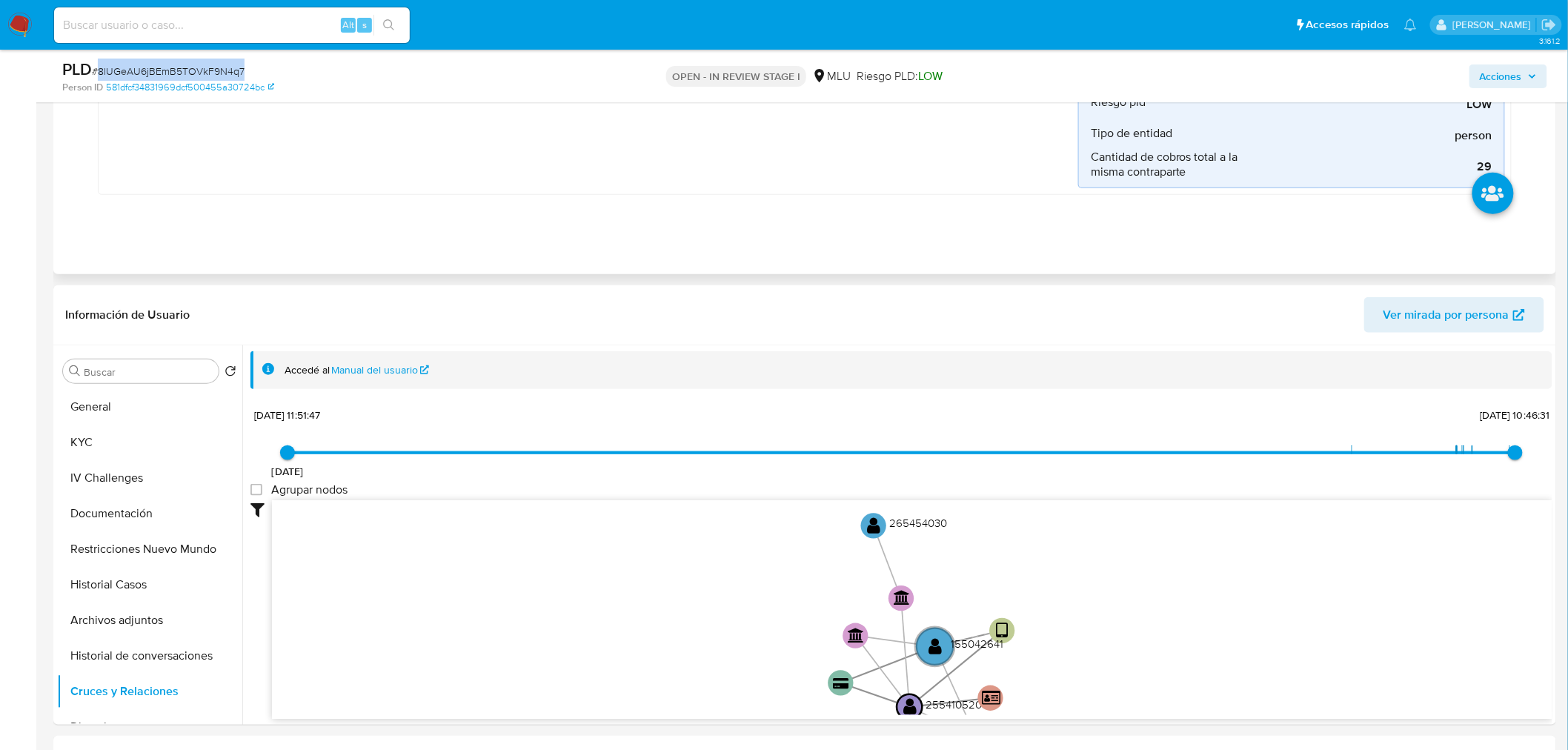
scroll to position [82, 0]
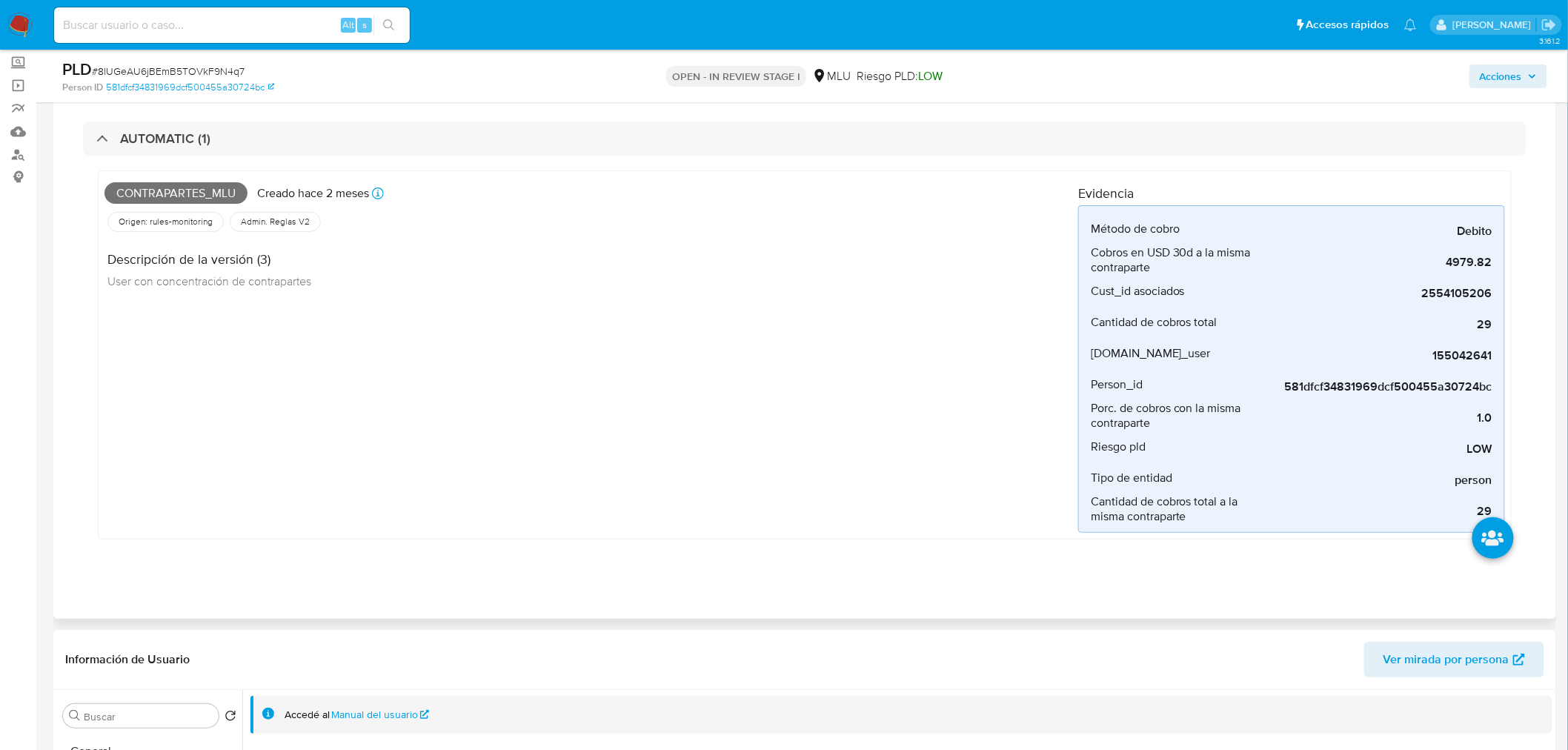
click at [199, 191] on span "Contrapartes_mlu" at bounding box center [176, 194] width 143 height 23
copy span "Contrapartes_mlu"
click at [260, 32] on input at bounding box center [232, 25] width 356 height 19
paste input "t1FwciGoBrHVJkKmXkWvjDMI"
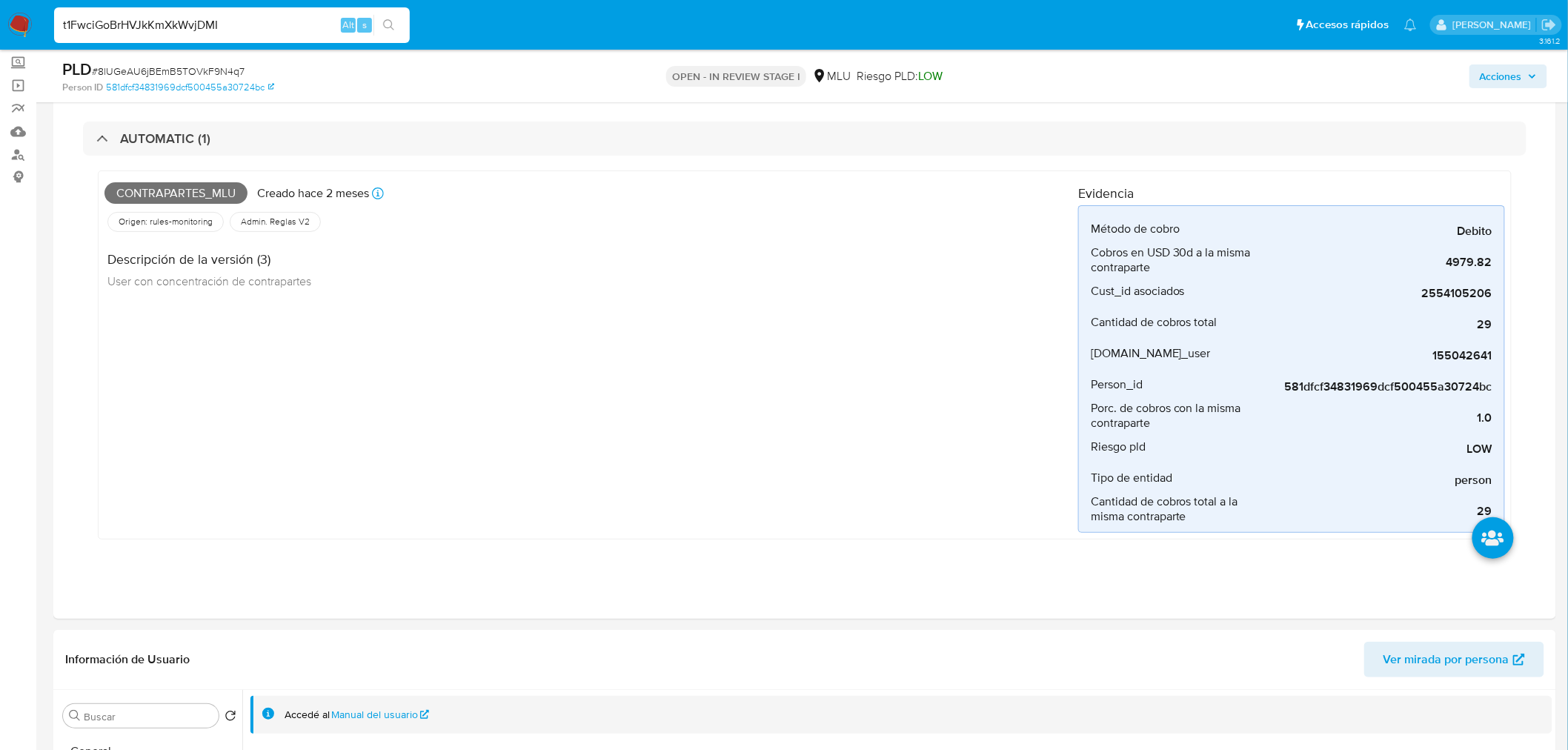
type input "t1FwciGoBrHVJkKmXkWvjDMI"
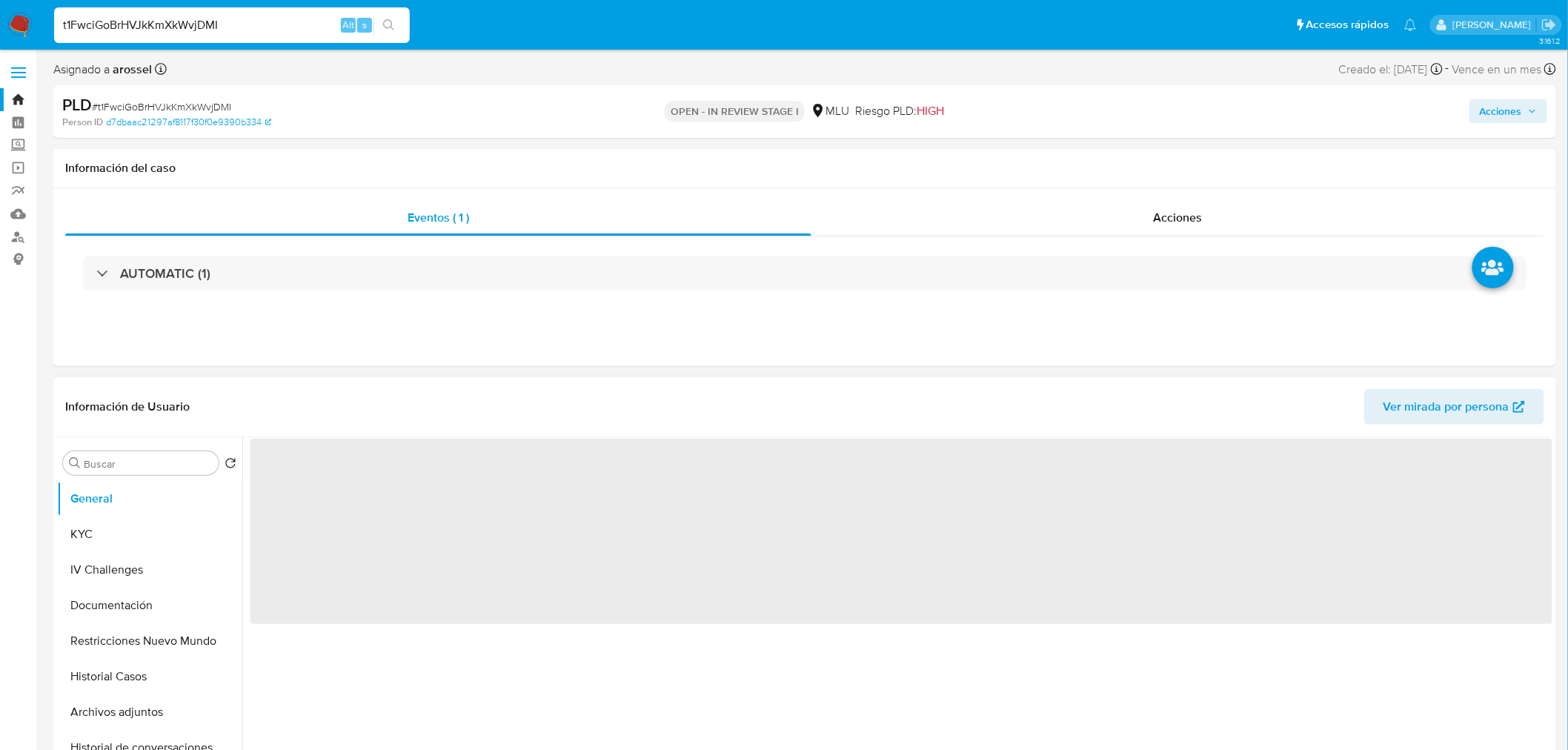
select select "10"
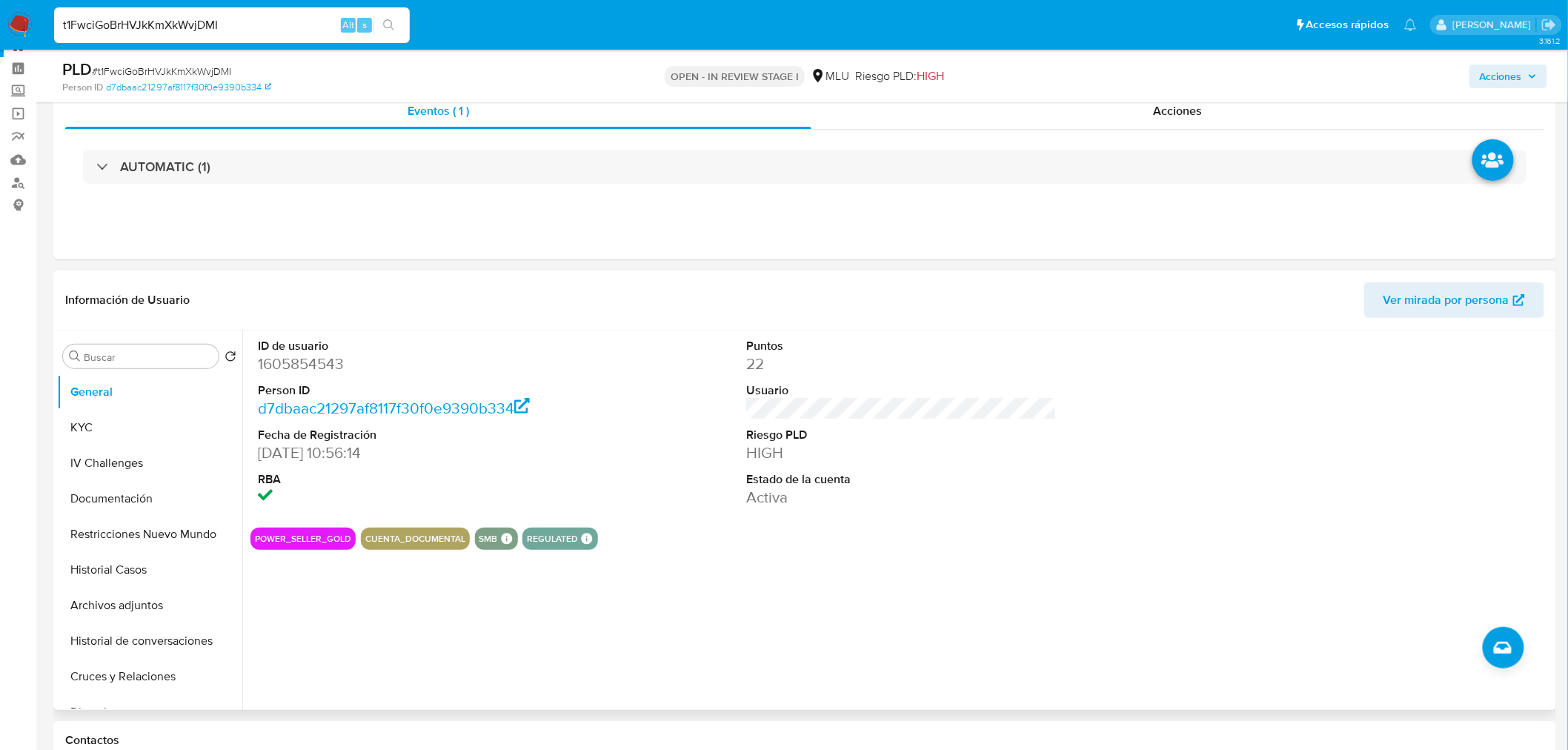
scroll to position [82, 0]
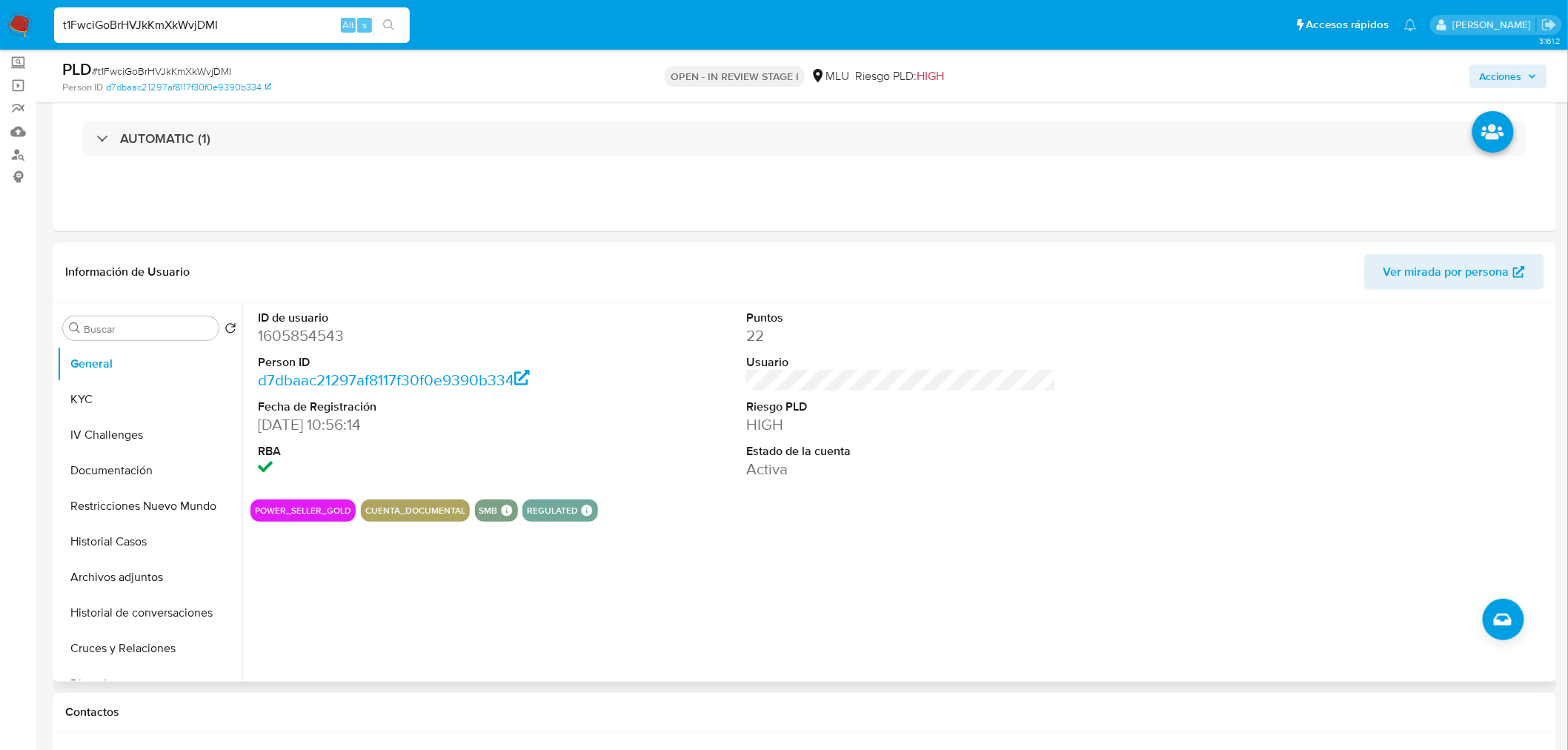
click at [1443, 292] on div "Información de Usuario Ver mirada por persona" at bounding box center [804, 272] width 1503 height 60
click at [1441, 269] on span "Ver mirada por persona" at bounding box center [1446, 272] width 126 height 36
click at [148, 535] on button "Historial Casos" at bounding box center [143, 542] width 173 height 36
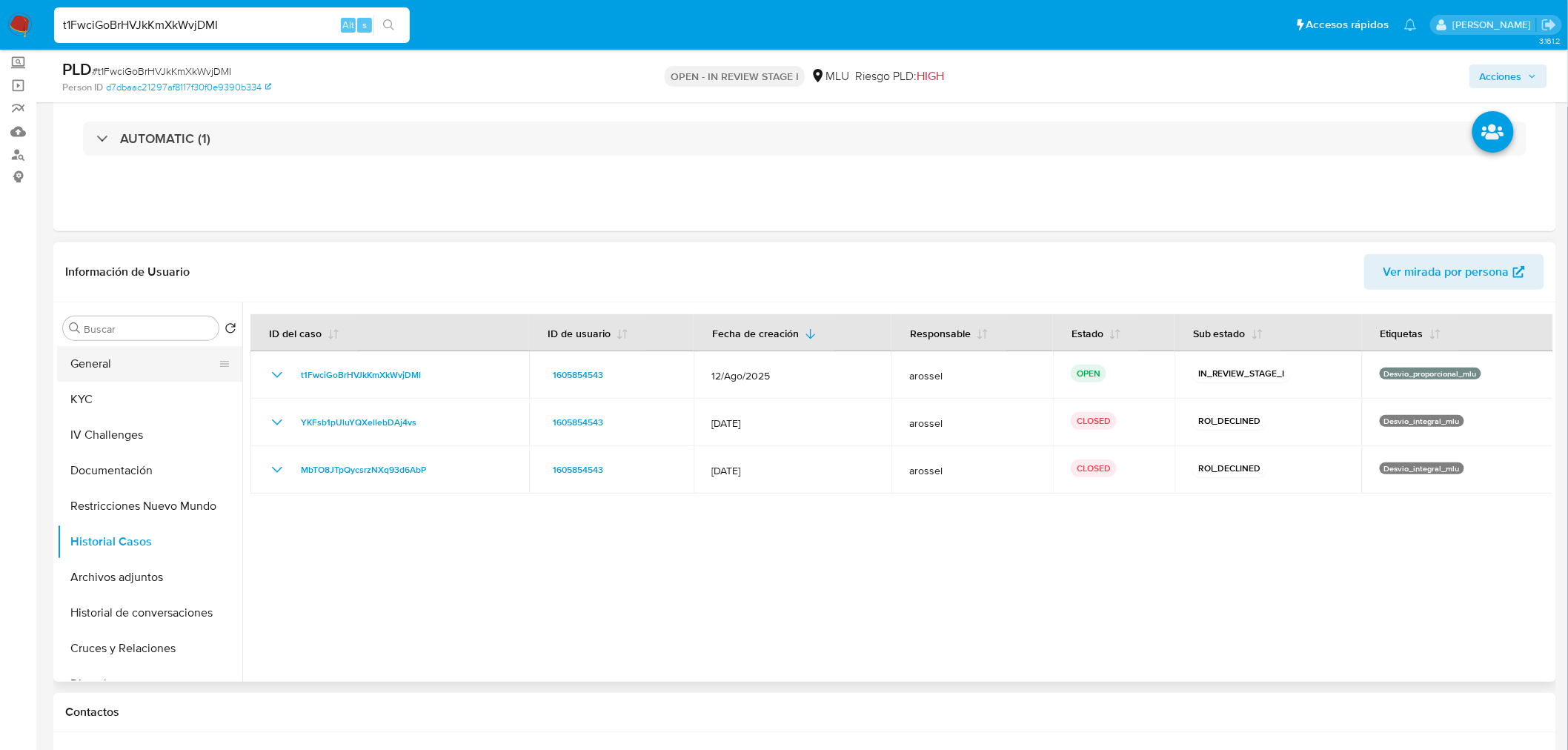
click at [144, 358] on button "General" at bounding box center [143, 364] width 173 height 36
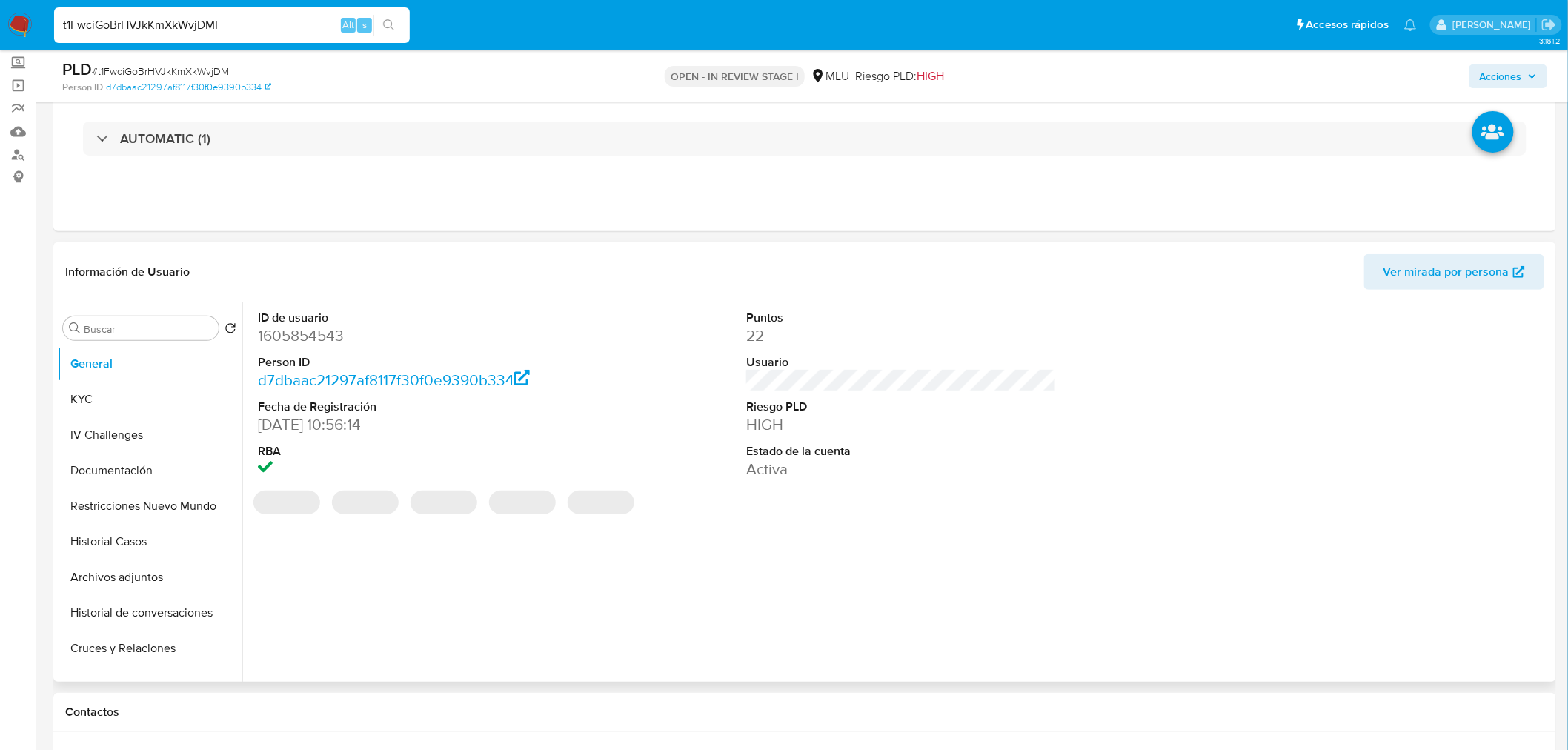
click at [293, 338] on dd "1605854543" at bounding box center [413, 336] width 310 height 21
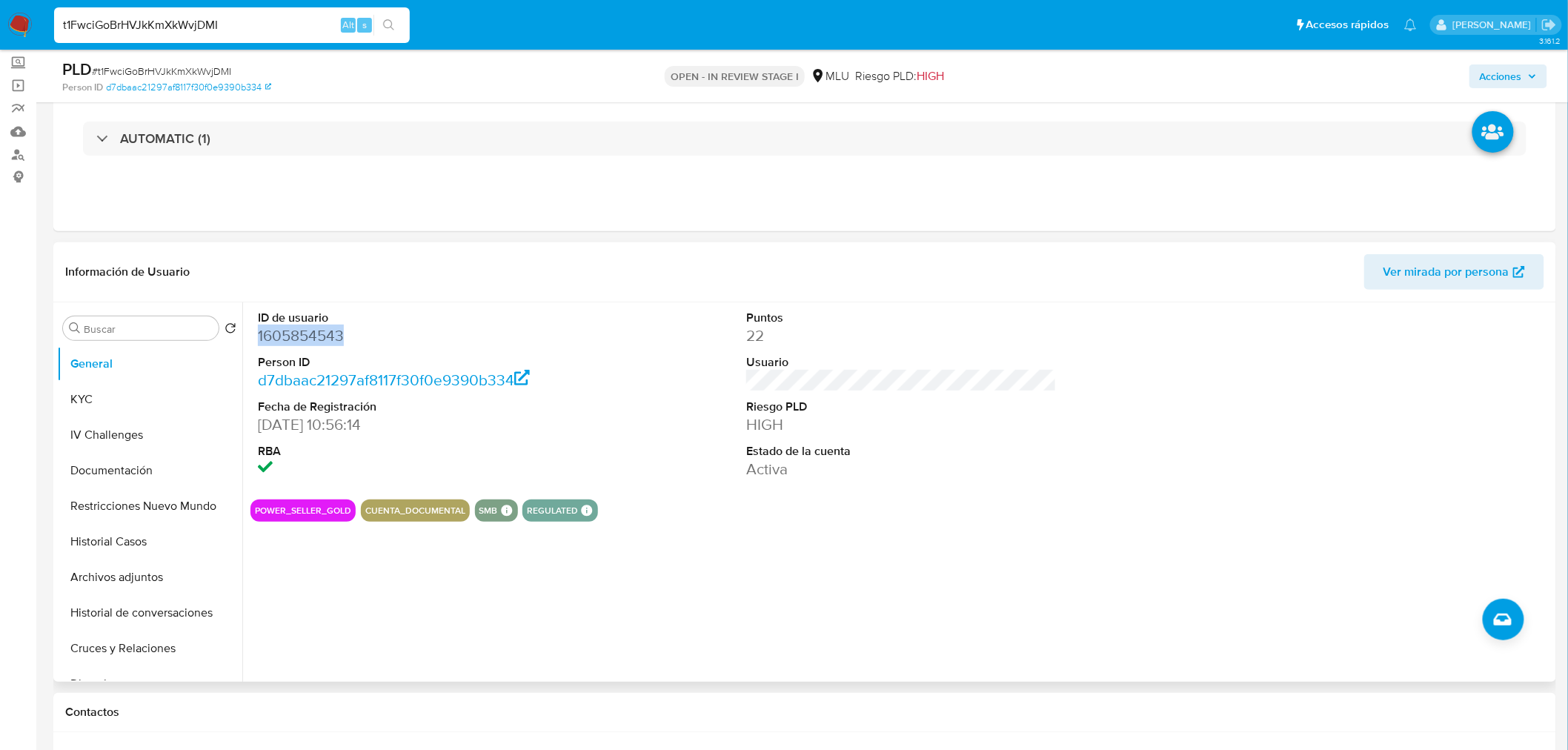
copy dd "1605854543"
click at [212, 67] on span "# t1FwciGoBrHVJkKmXkWvjDMI" at bounding box center [161, 71] width 139 height 15
copy span "t1FwciGoBrHVJkKmXkWvjDMI"
click at [157, 402] on button "KYC" at bounding box center [143, 399] width 173 height 36
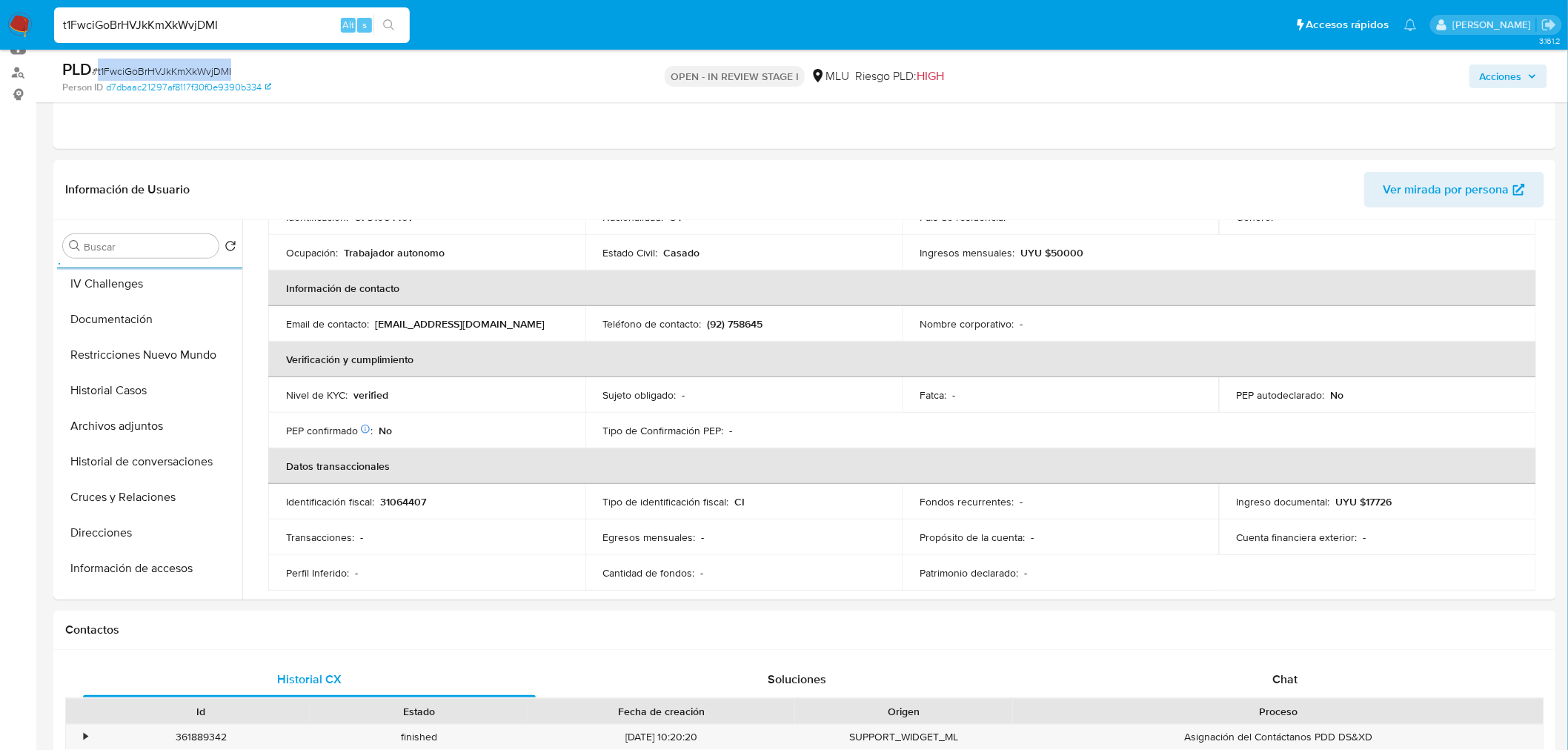
scroll to position [165, 0]
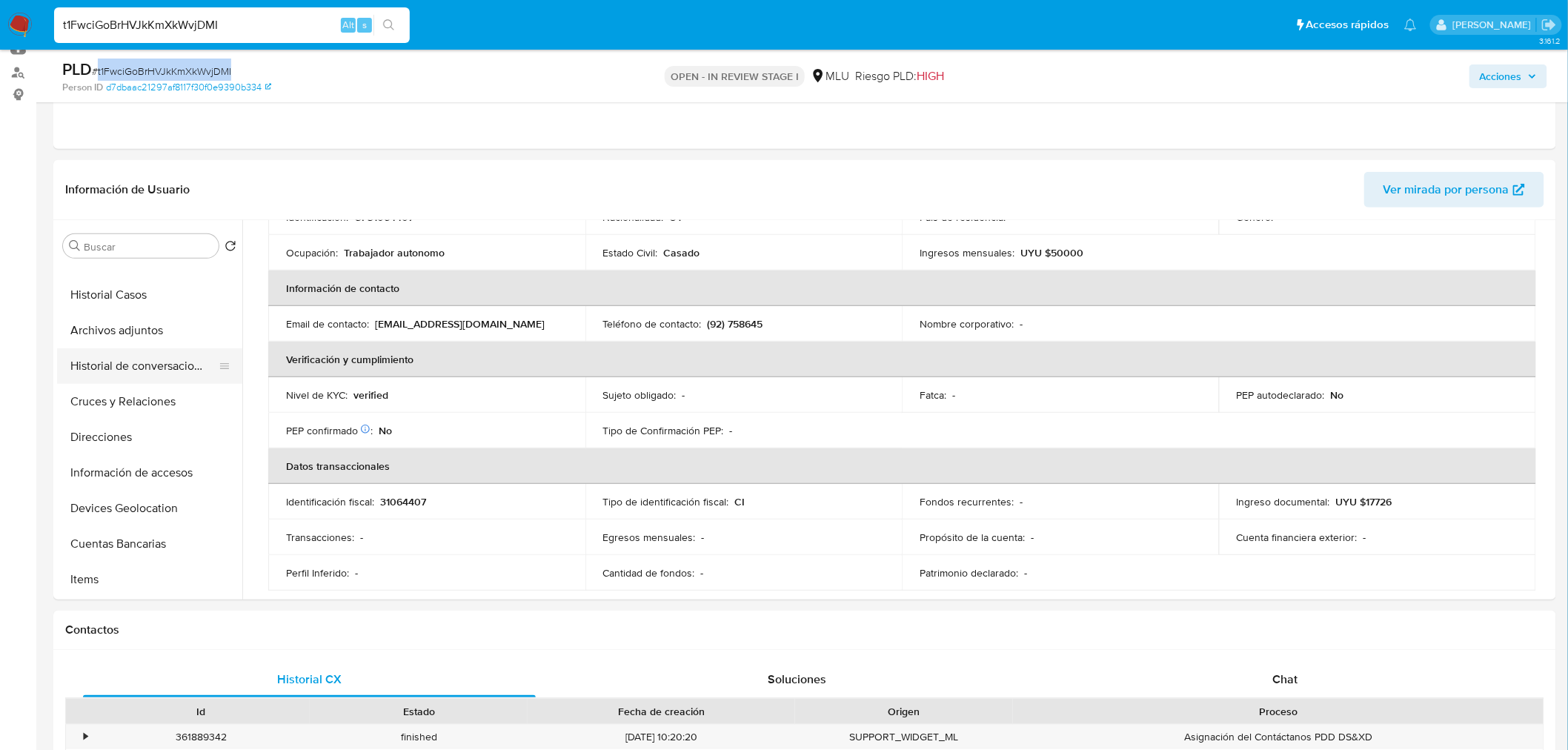
click at [125, 359] on button "Historial de conversaciones" at bounding box center [143, 366] width 173 height 36
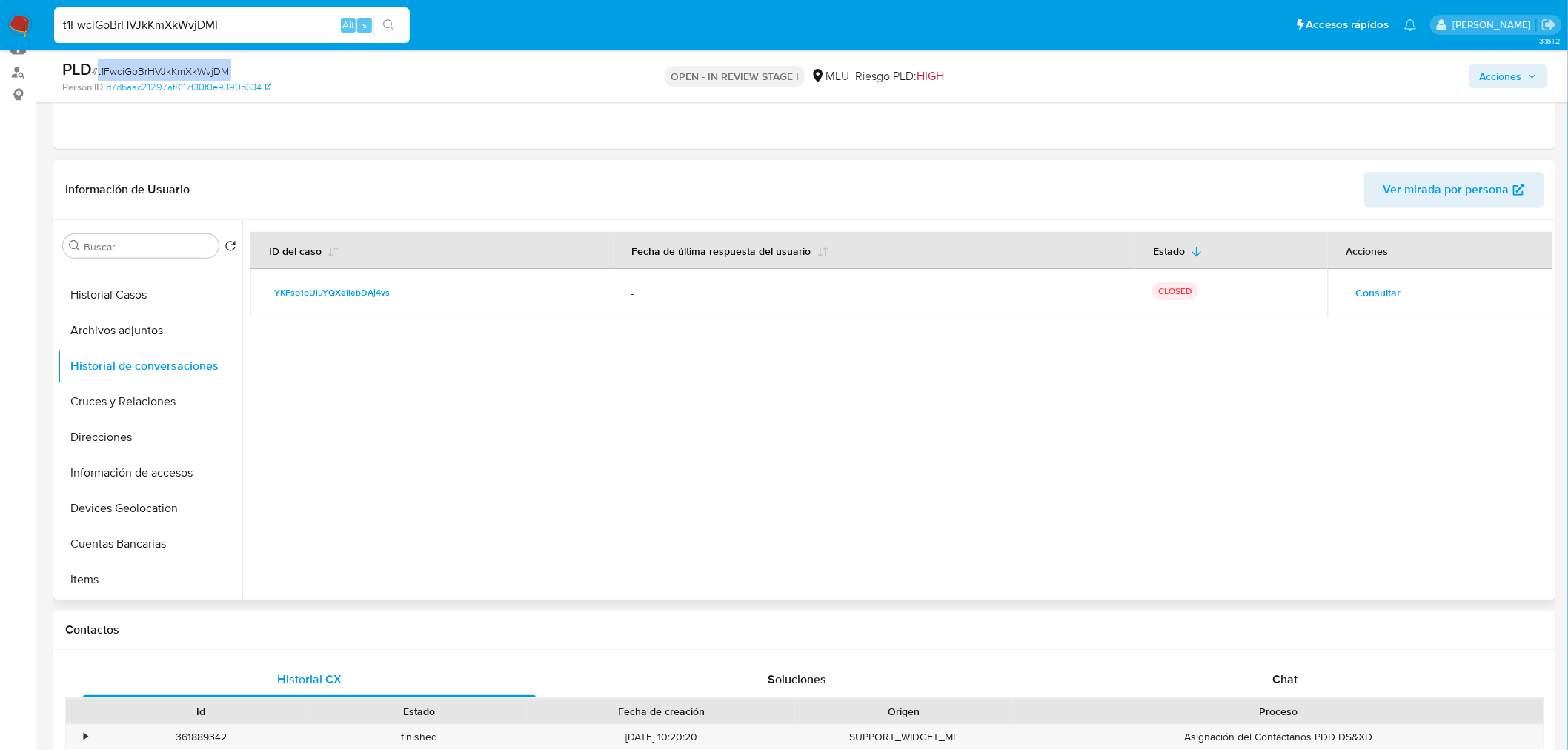
click at [1363, 291] on span "Consultar" at bounding box center [1379, 293] width 45 height 21
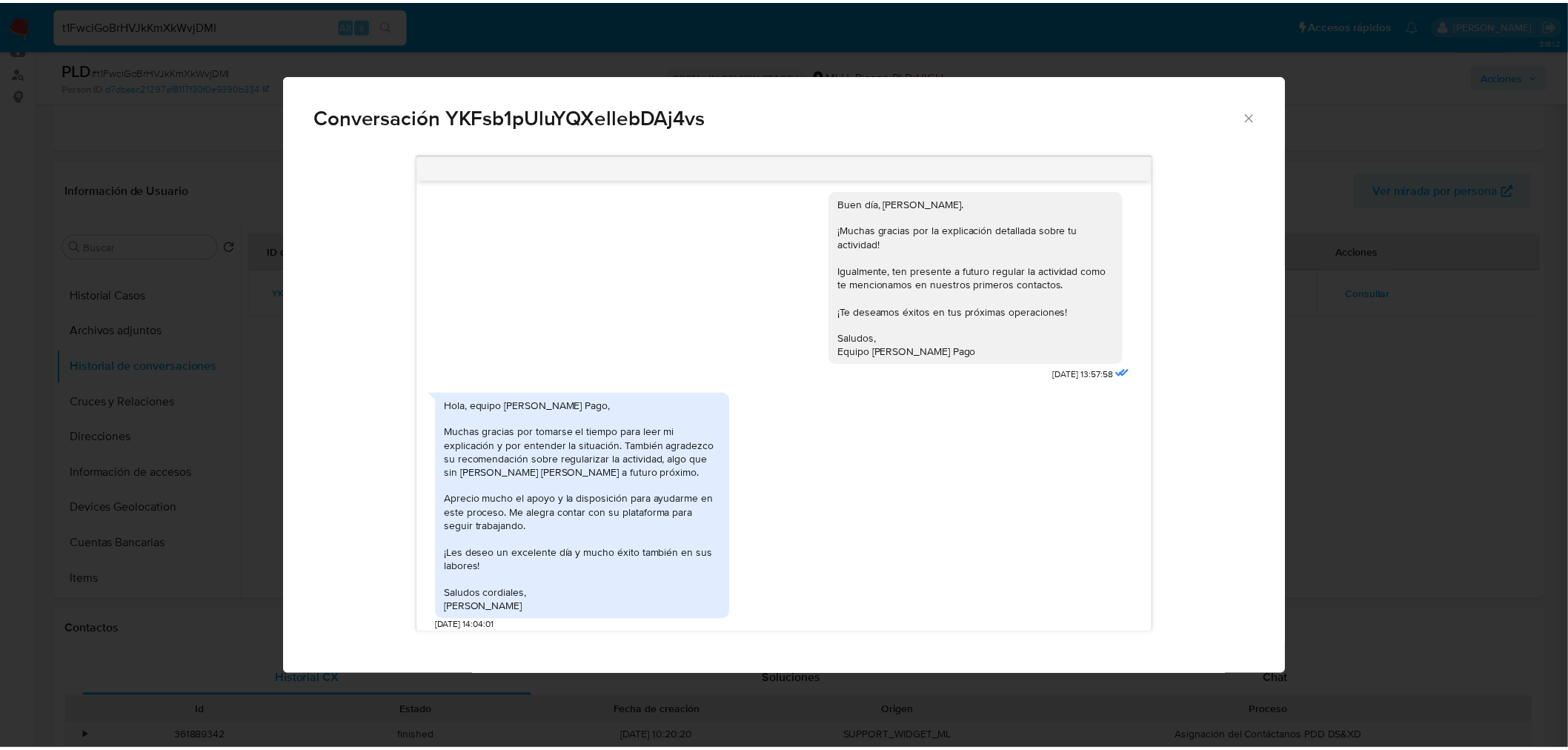
scroll to position [3314, 0]
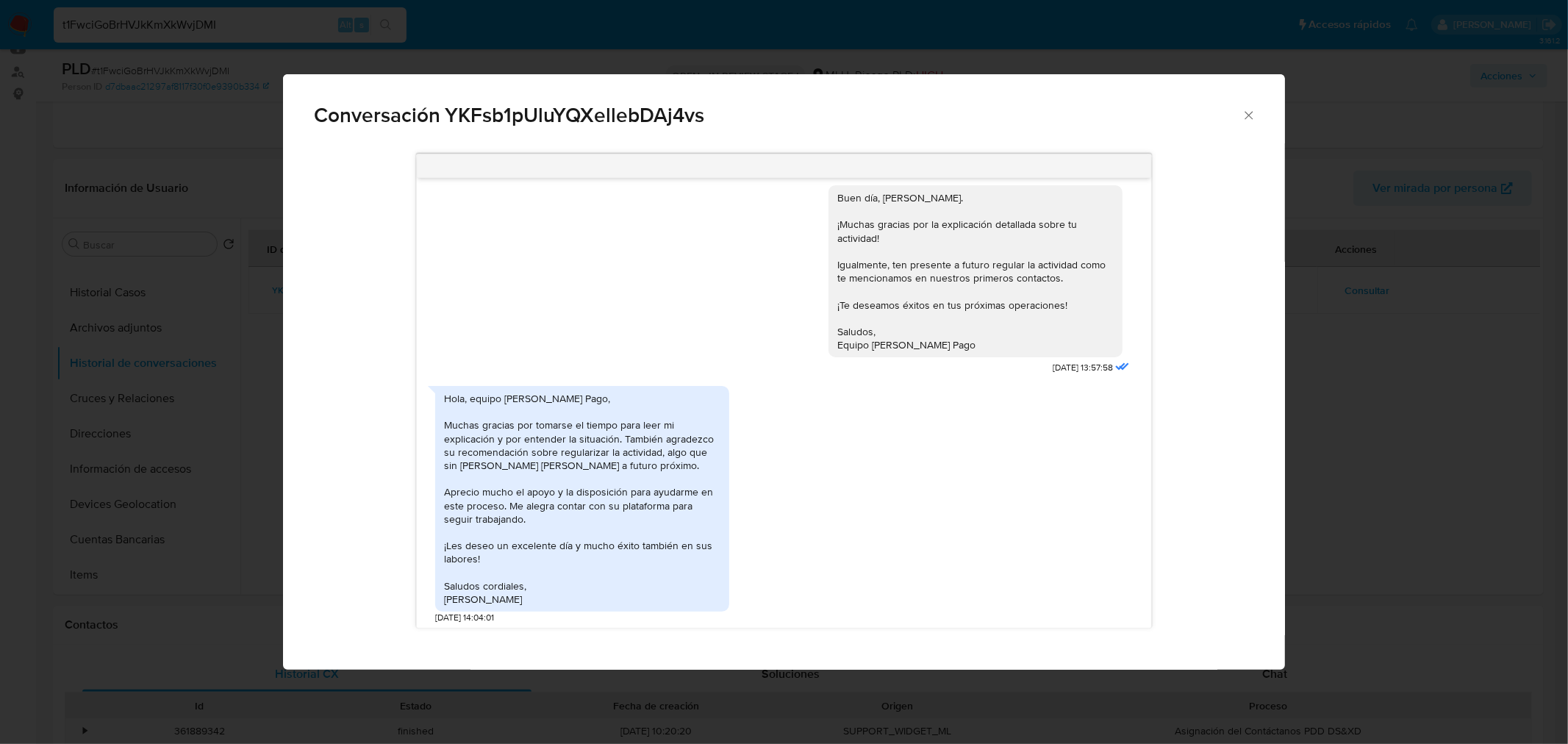
click at [1383, 423] on div "Conversación YKFsb1pUluYQXellebDAj4vs Hola, Robinson. Te contactamos ya que nec…" at bounding box center [784, 372] width 1568 height 744
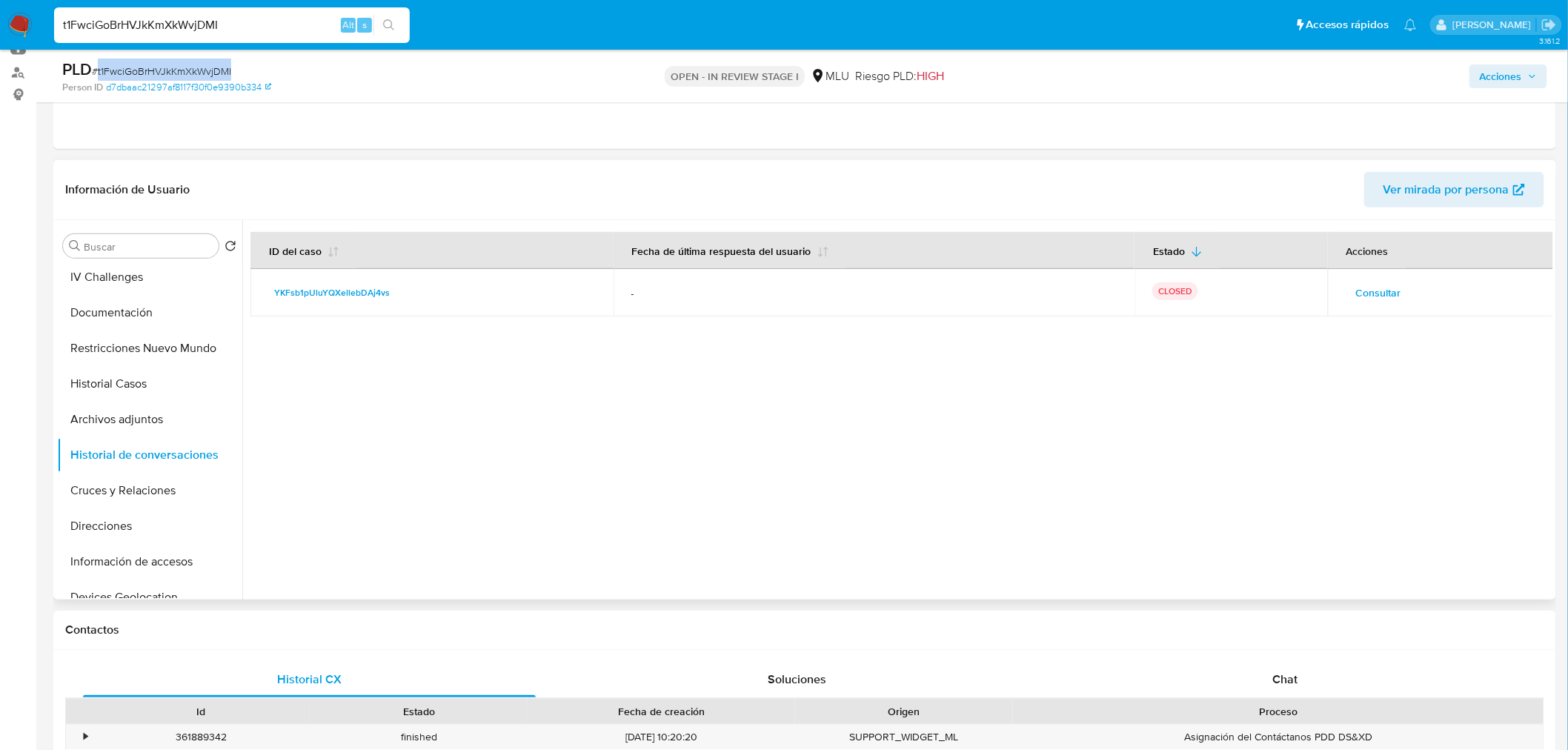
scroll to position [0, 0]
click at [116, 294] on button "General" at bounding box center [143, 282] width 173 height 36
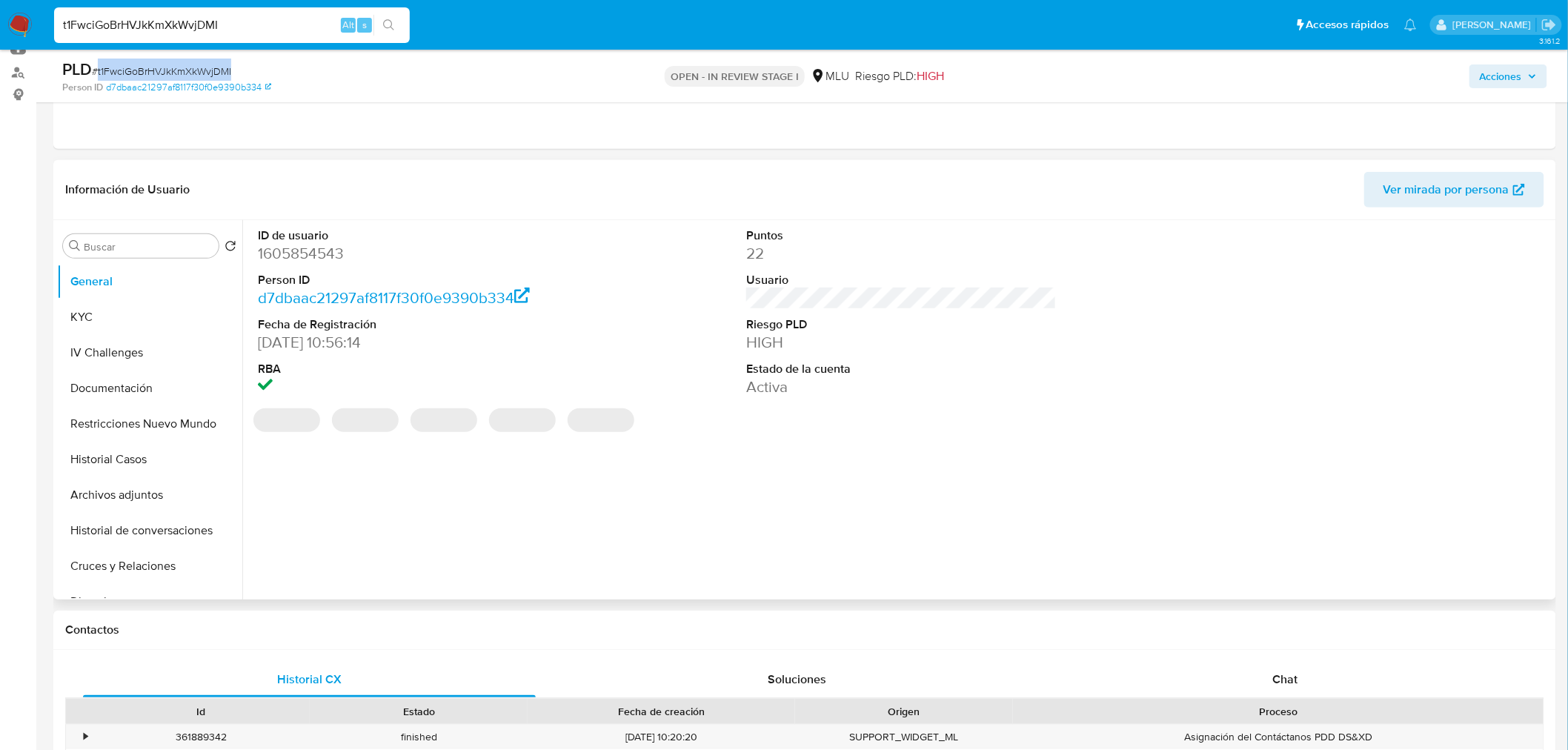
click at [302, 260] on dd "1605854543" at bounding box center [413, 254] width 310 height 21
click at [302, 257] on dd "1605854543" at bounding box center [413, 254] width 310 height 21
copy dd "1605854543"
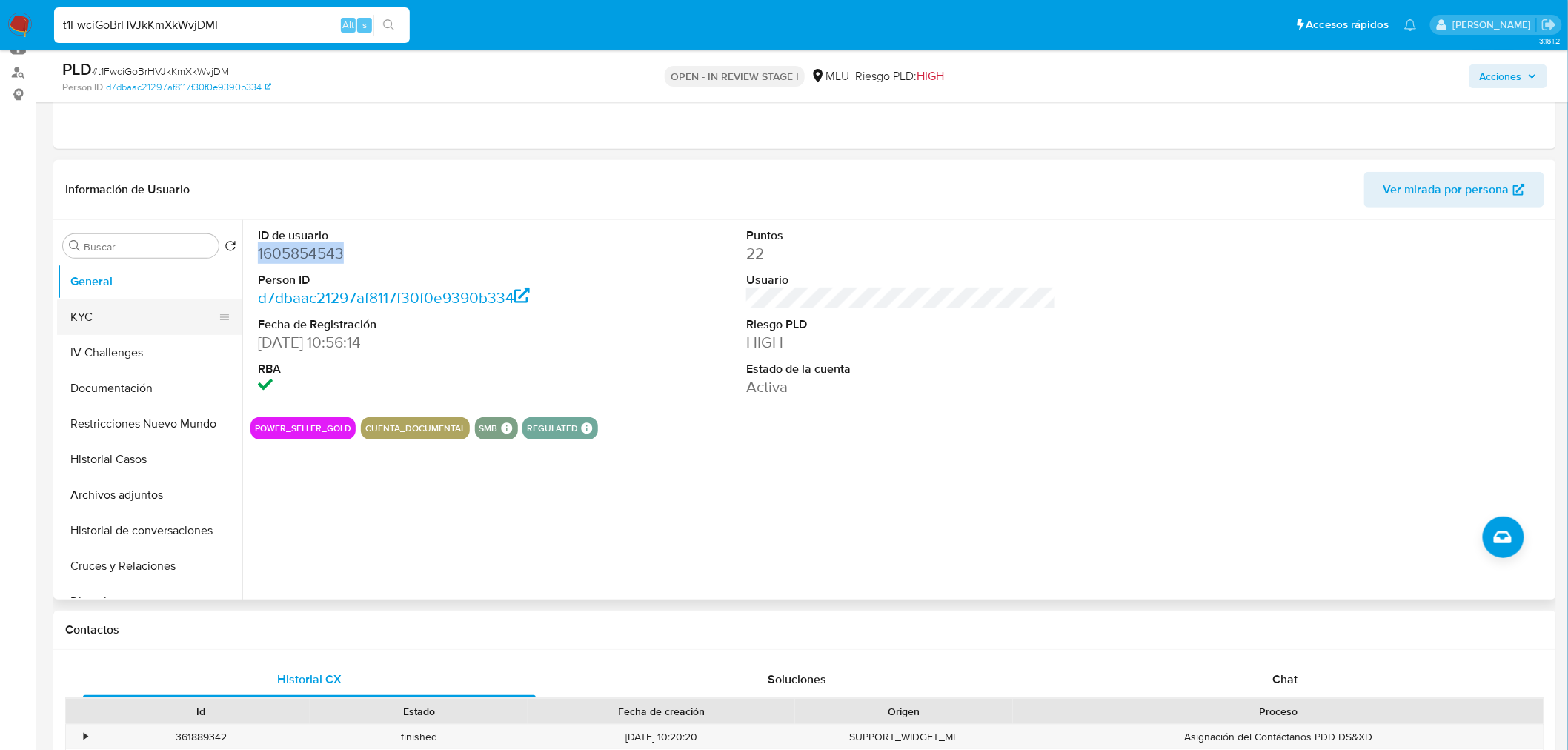
click at [106, 315] on button "KYC" at bounding box center [143, 317] width 173 height 36
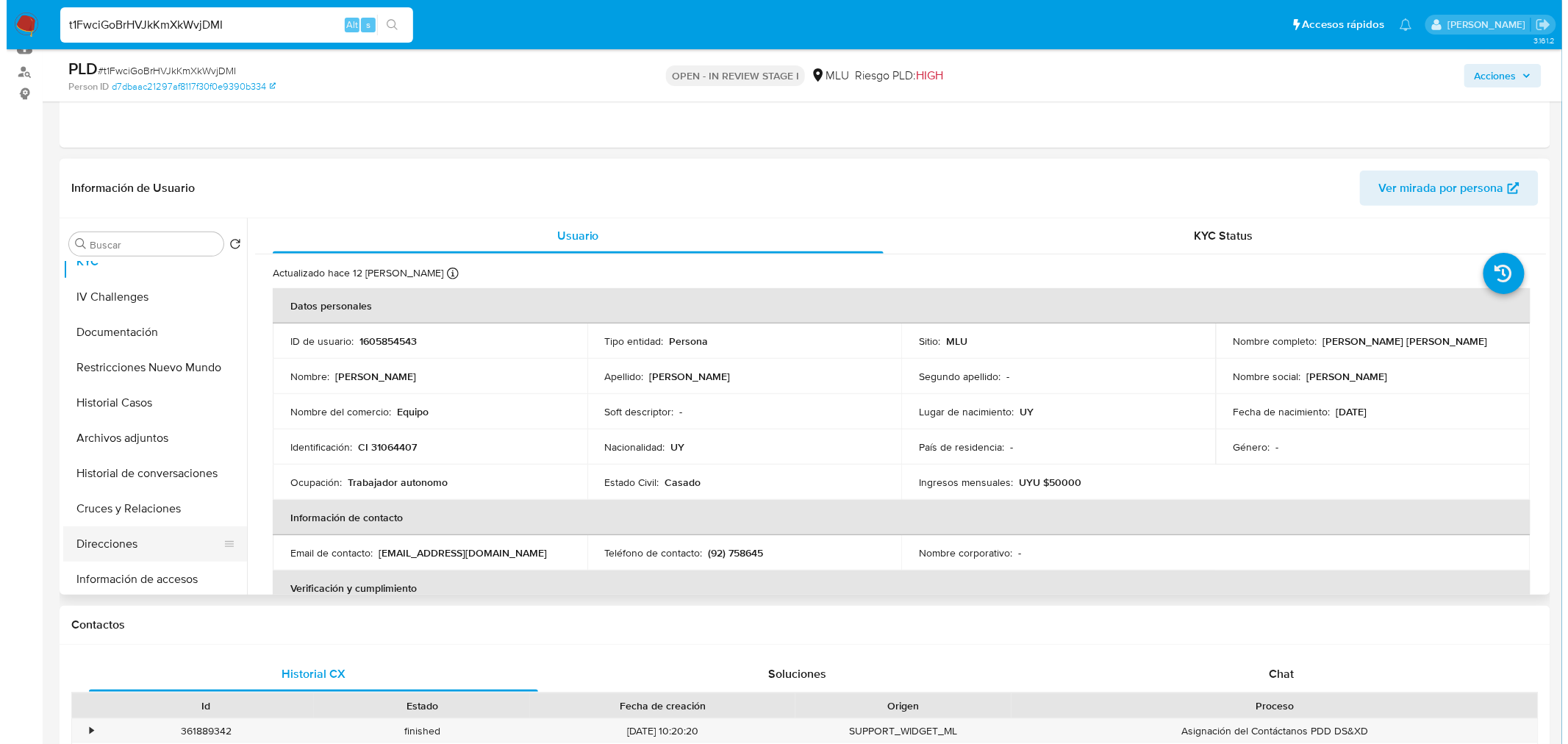
scroll to position [81, 0]
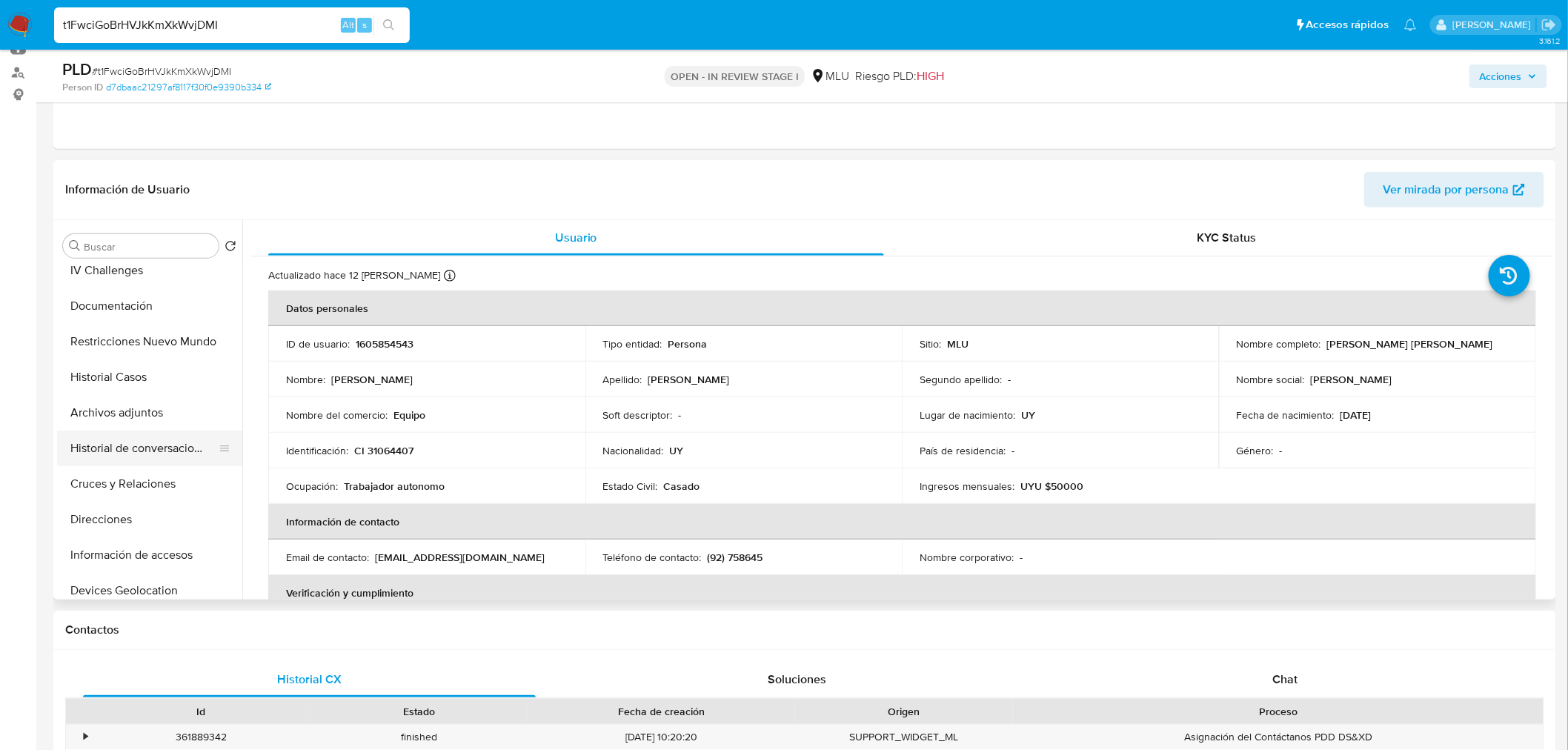
click at [176, 442] on button "Historial de conversaciones" at bounding box center [143, 448] width 173 height 36
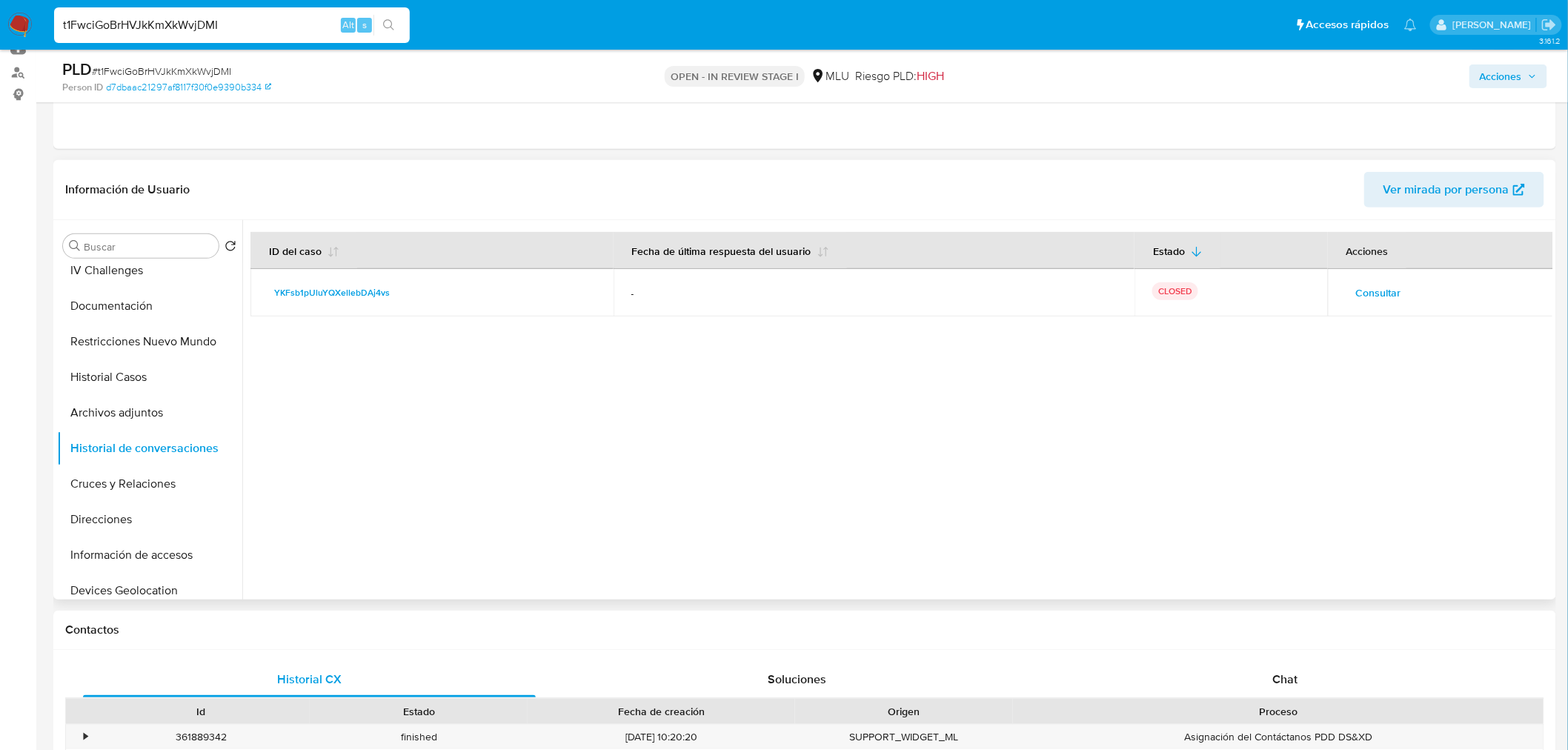
click at [1378, 277] on td "Consultar" at bounding box center [1440, 293] width 226 height 47
click at [1375, 297] on span "Consultar" at bounding box center [1379, 293] width 45 height 21
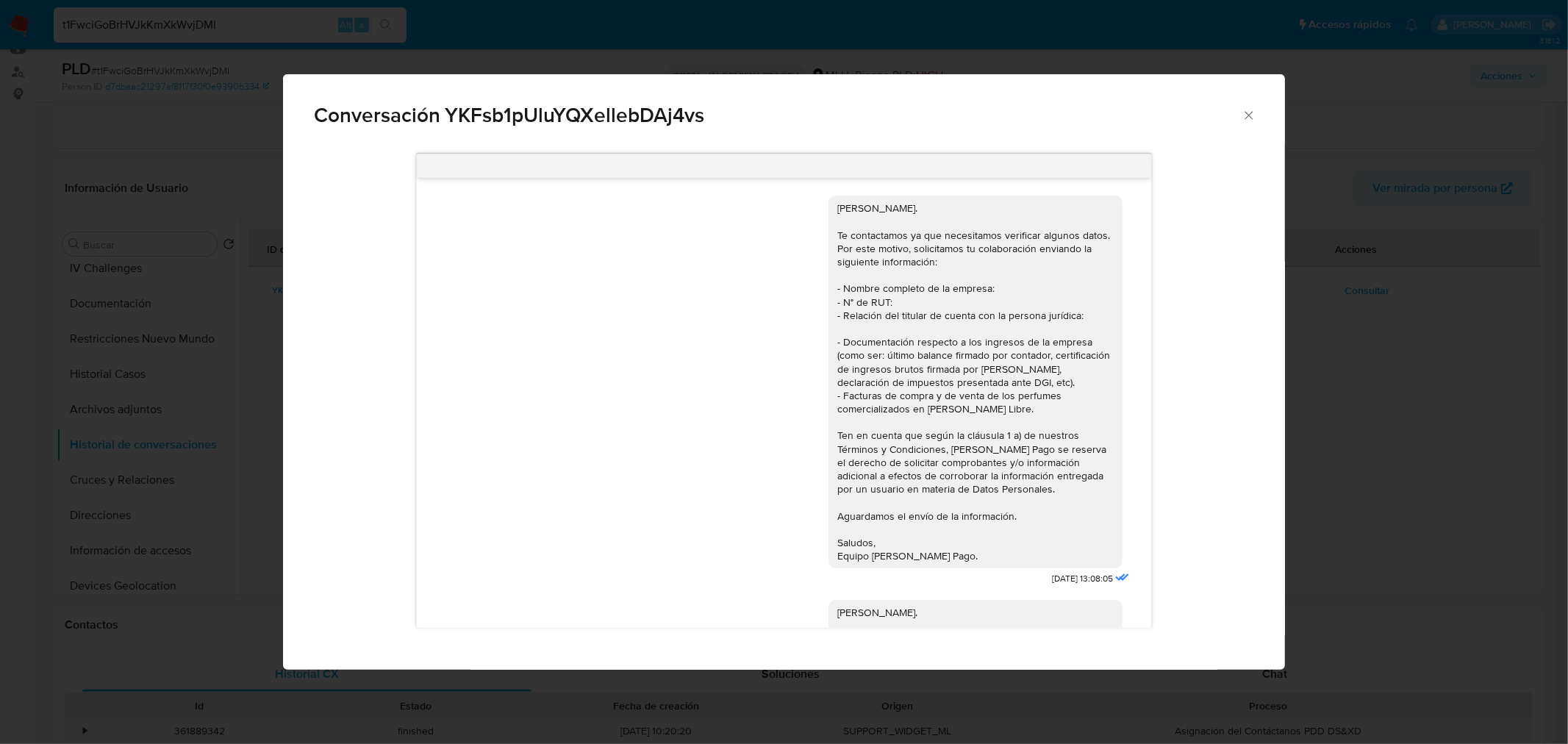
scroll to position [3287, 0]
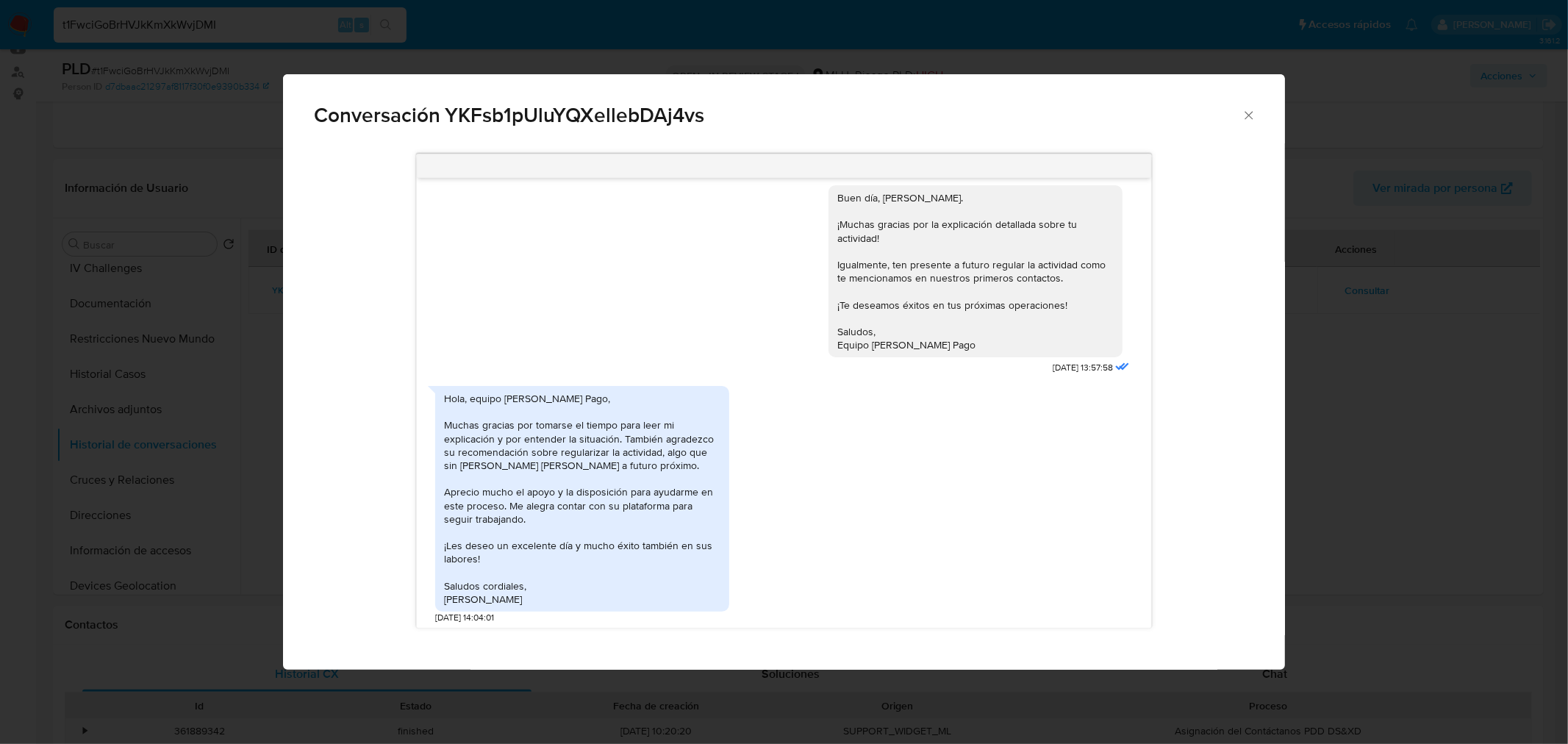
click at [572, 456] on div "Hola, equipo de Mercado Pago, Muchas gracias por tomarse el tiempo para leer mi…" at bounding box center [582, 498] width 277 height 214
click at [528, 477] on div "Hola, equipo de Mercado Pago, Muchas gracias por tomarse el tiempo para leer mi…" at bounding box center [582, 498] width 277 height 214
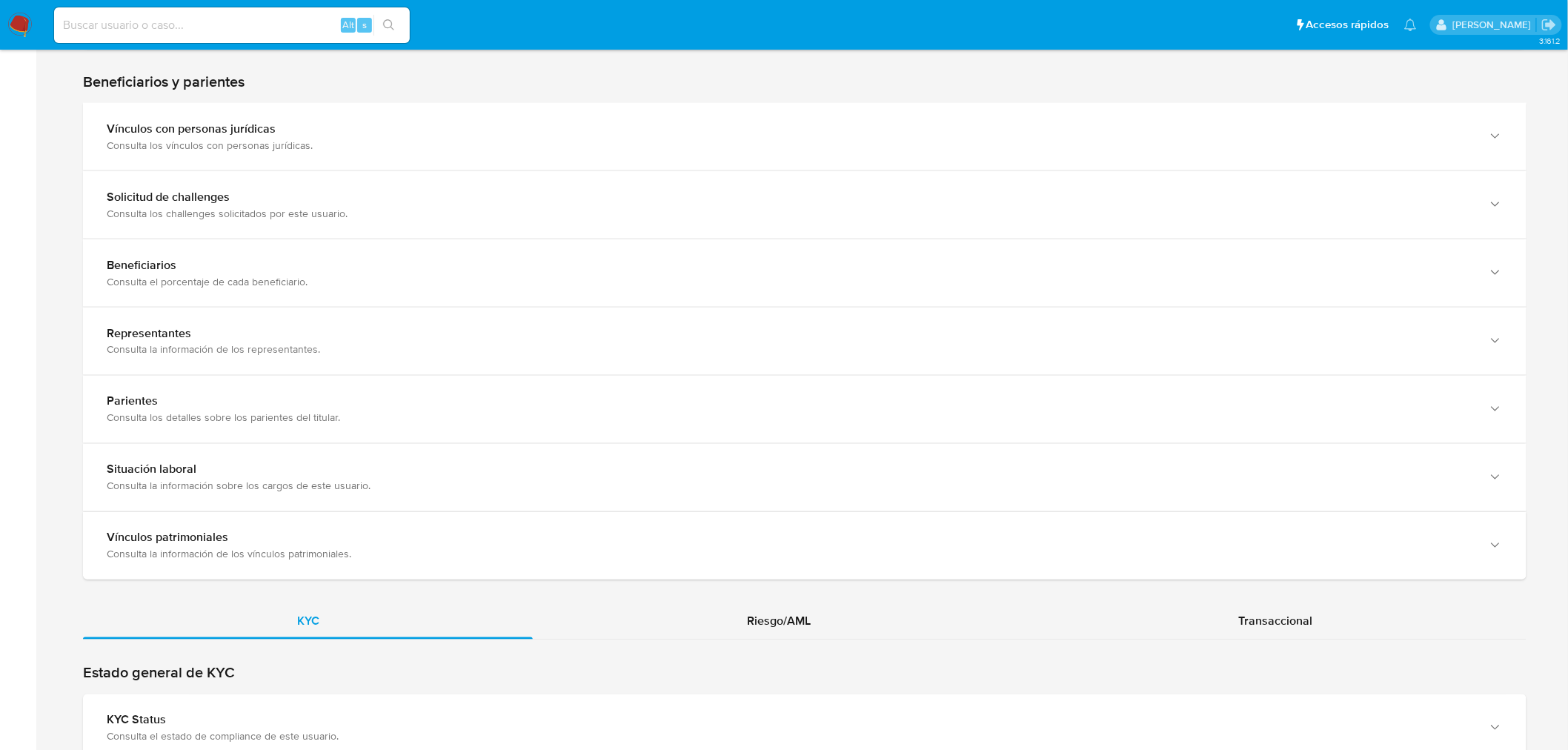
scroll to position [1153, 0]
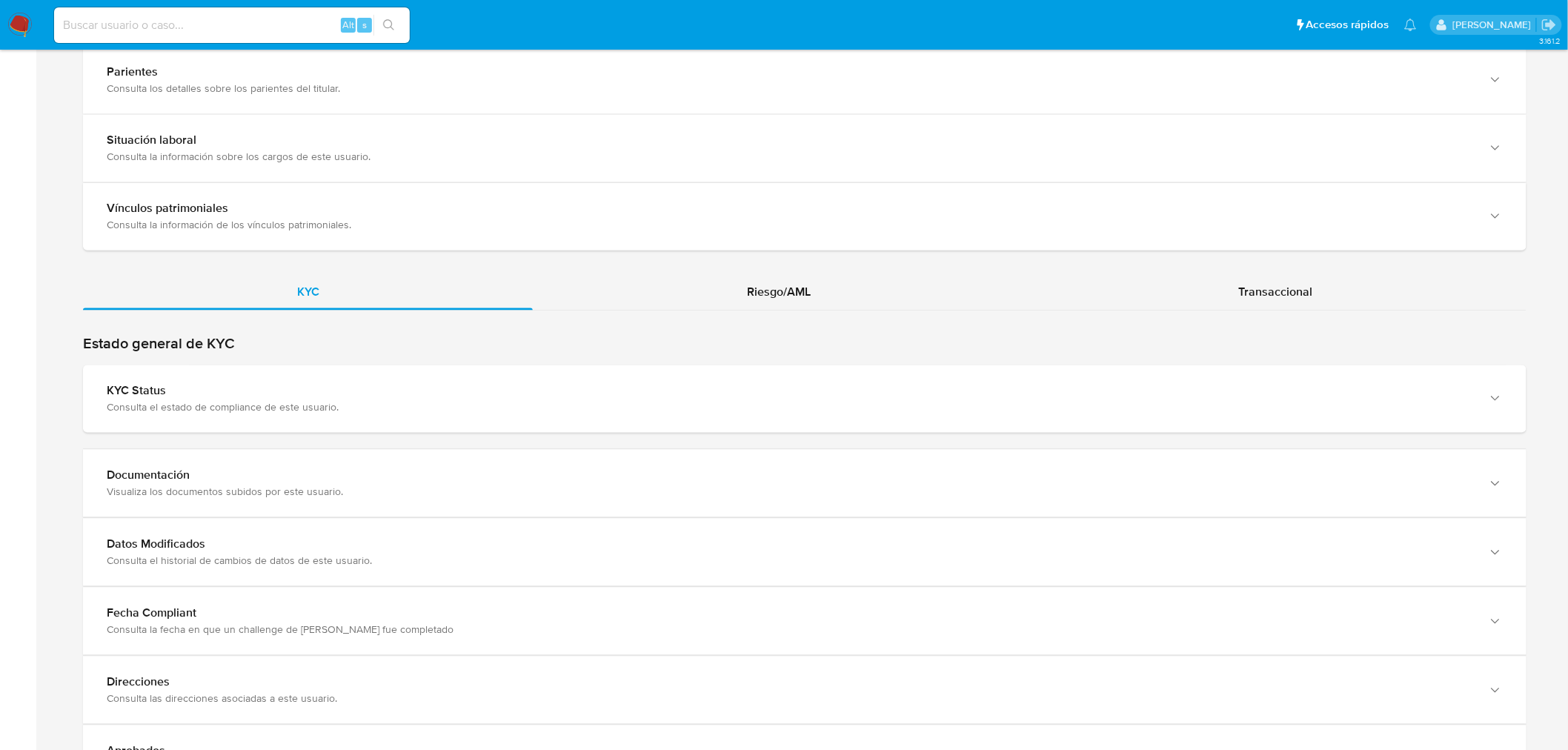
click at [316, 354] on div "Estado general de KYC KYC Status Consulta el estado de compliance de este usuar…" at bounding box center [804, 384] width 1443 height 99
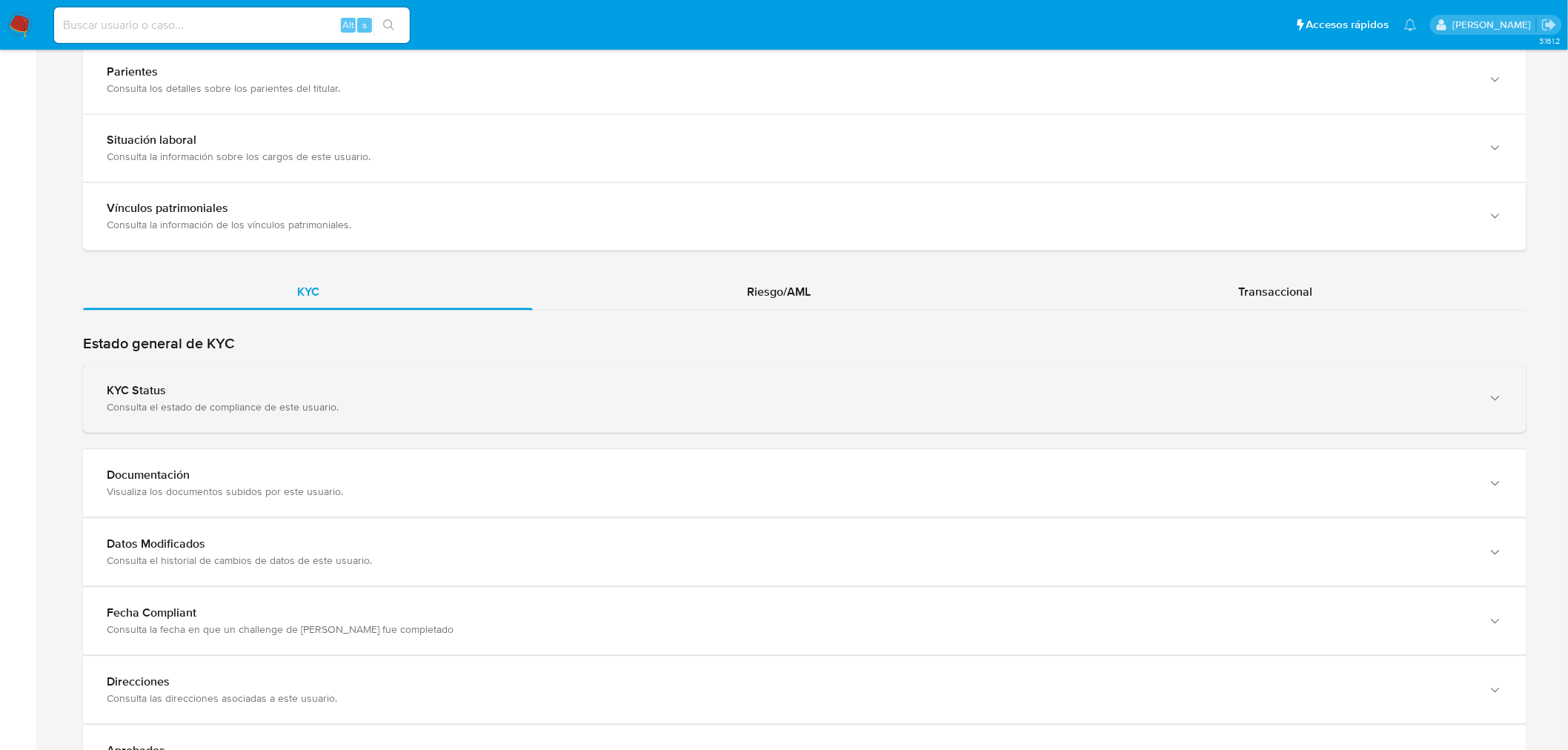
click at [329, 412] on div "Consulta el estado de compliance de este usuario." at bounding box center [790, 407] width 1367 height 13
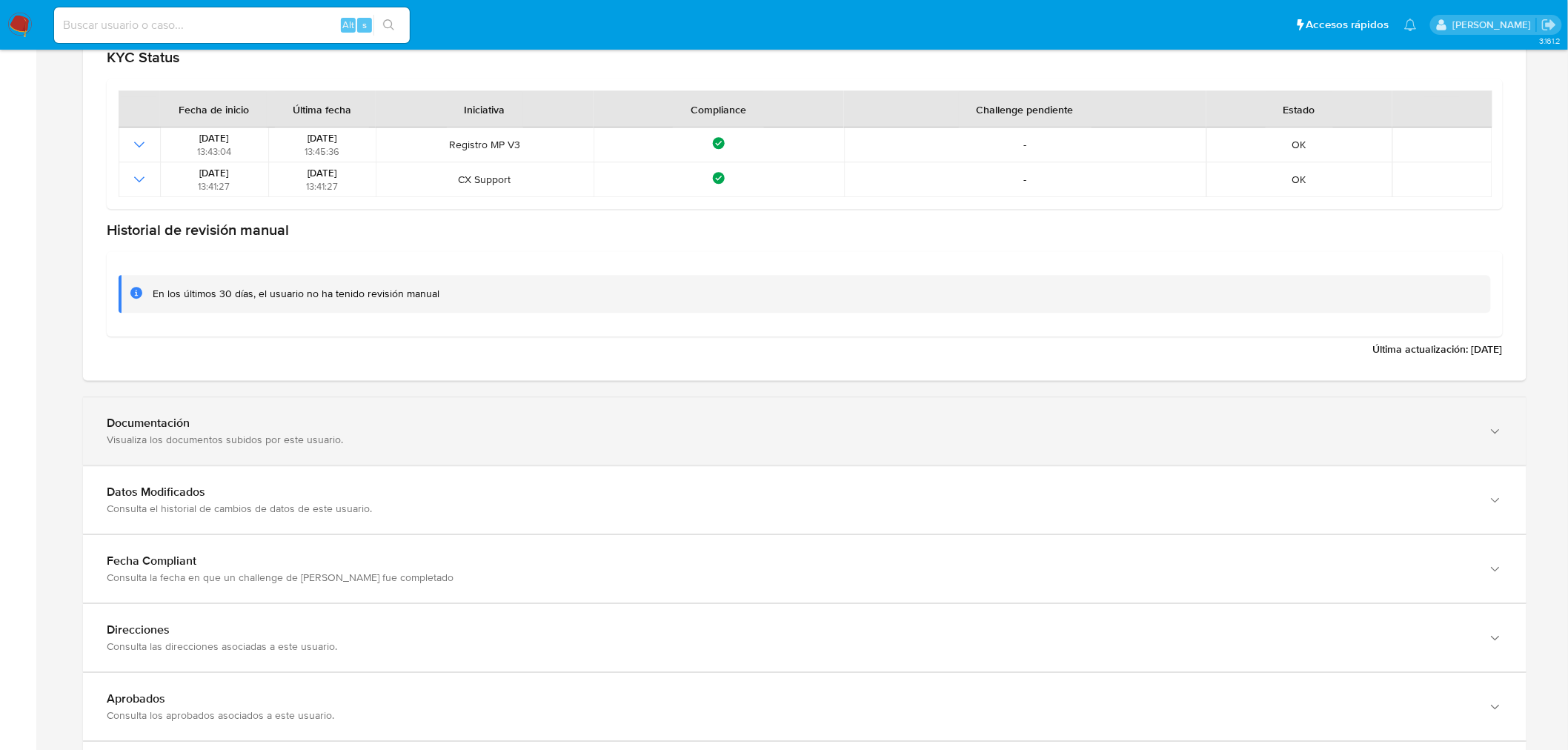
click at [338, 434] on div "Visualiza los documentos subidos por este usuario." at bounding box center [790, 439] width 1367 height 13
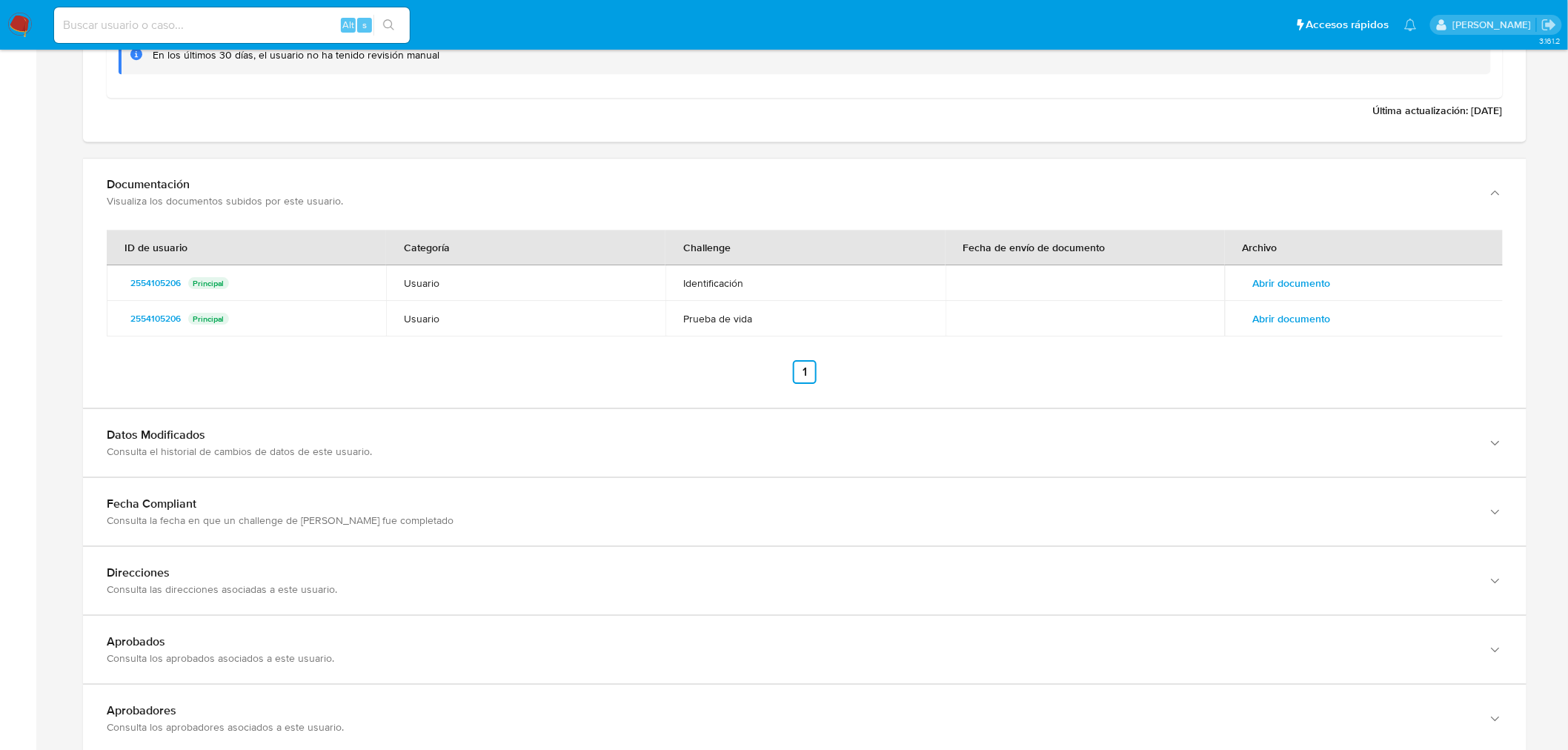
scroll to position [1812, 0]
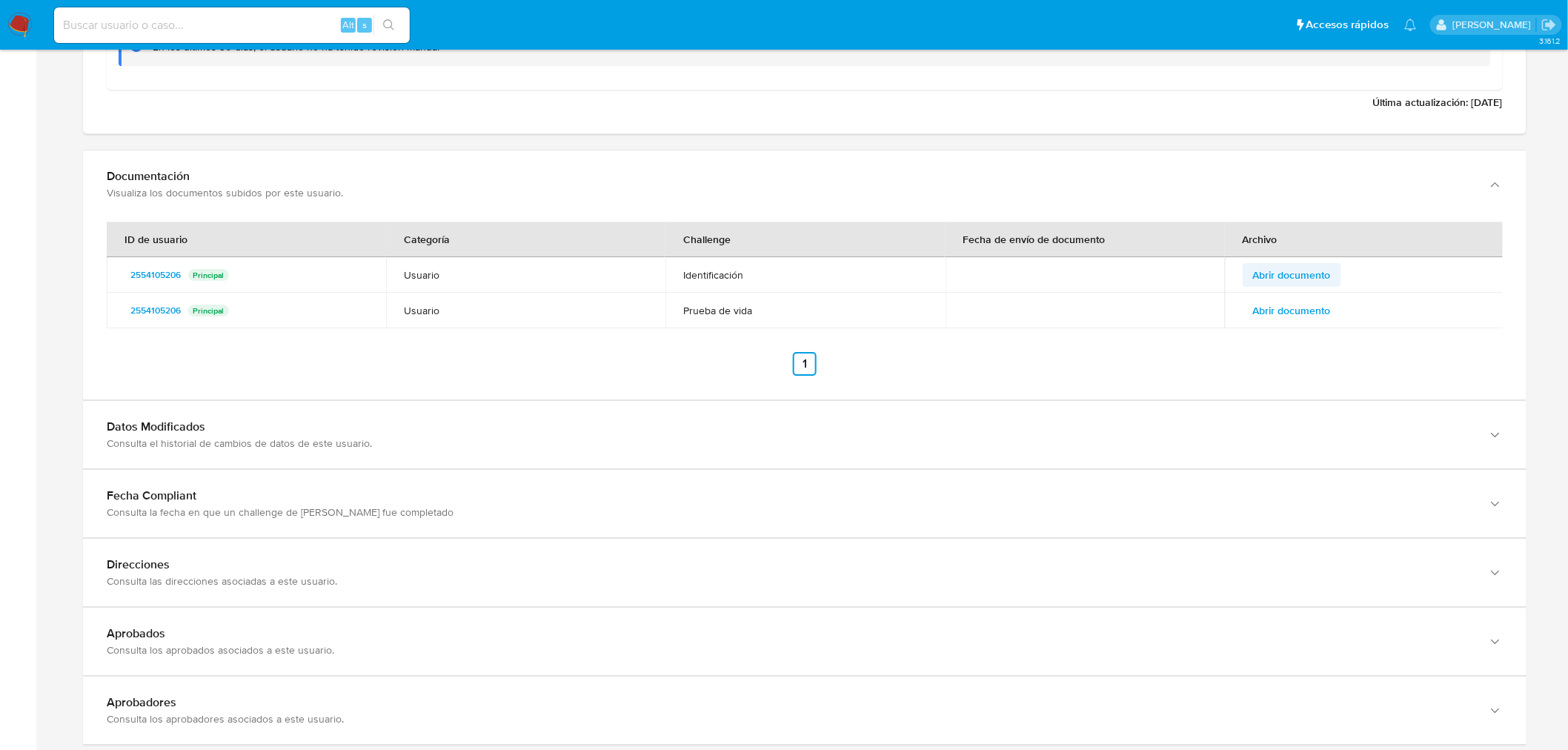
click at [1324, 280] on span "Abrir documento" at bounding box center [1292, 275] width 78 height 21
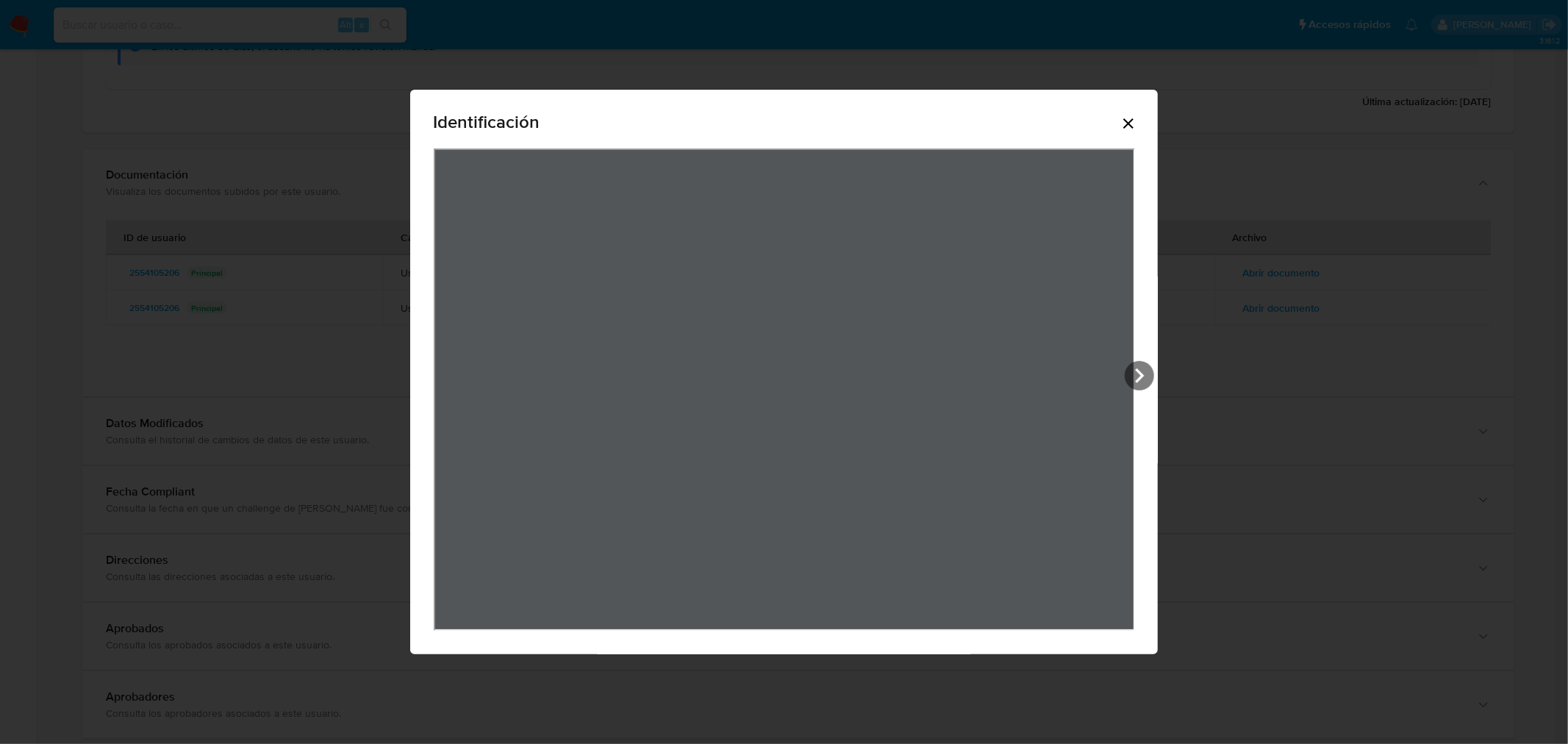
click at [1127, 122] on icon "Cerrar" at bounding box center [1129, 124] width 10 height 10
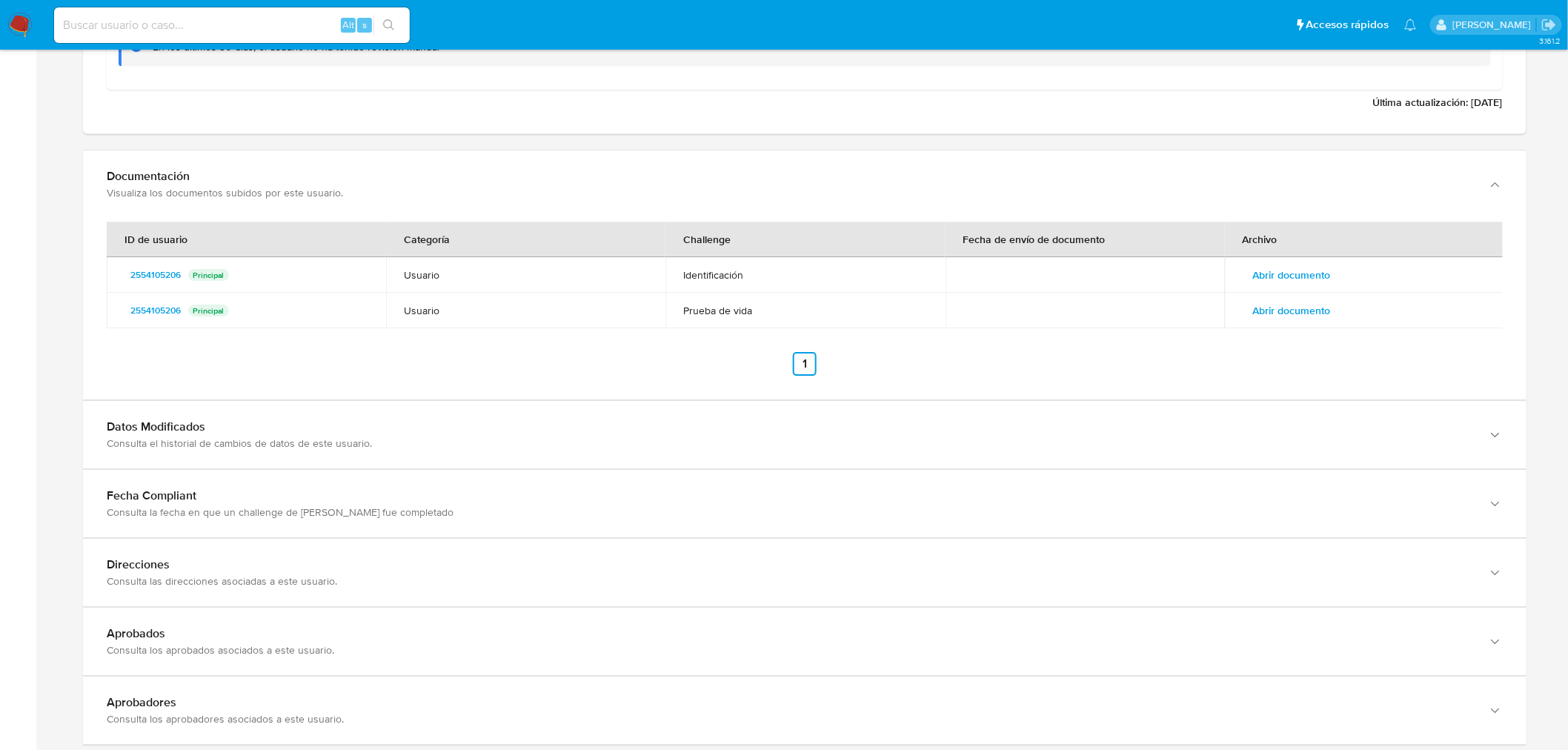
click at [1295, 330] on div "ID de usuario Categoría Challenge Fecha de envío de documento Archivo 255410520…" at bounding box center [804, 298] width 1396 height 154
click at [1298, 311] on span "Abrir documento" at bounding box center [1292, 310] width 78 height 21
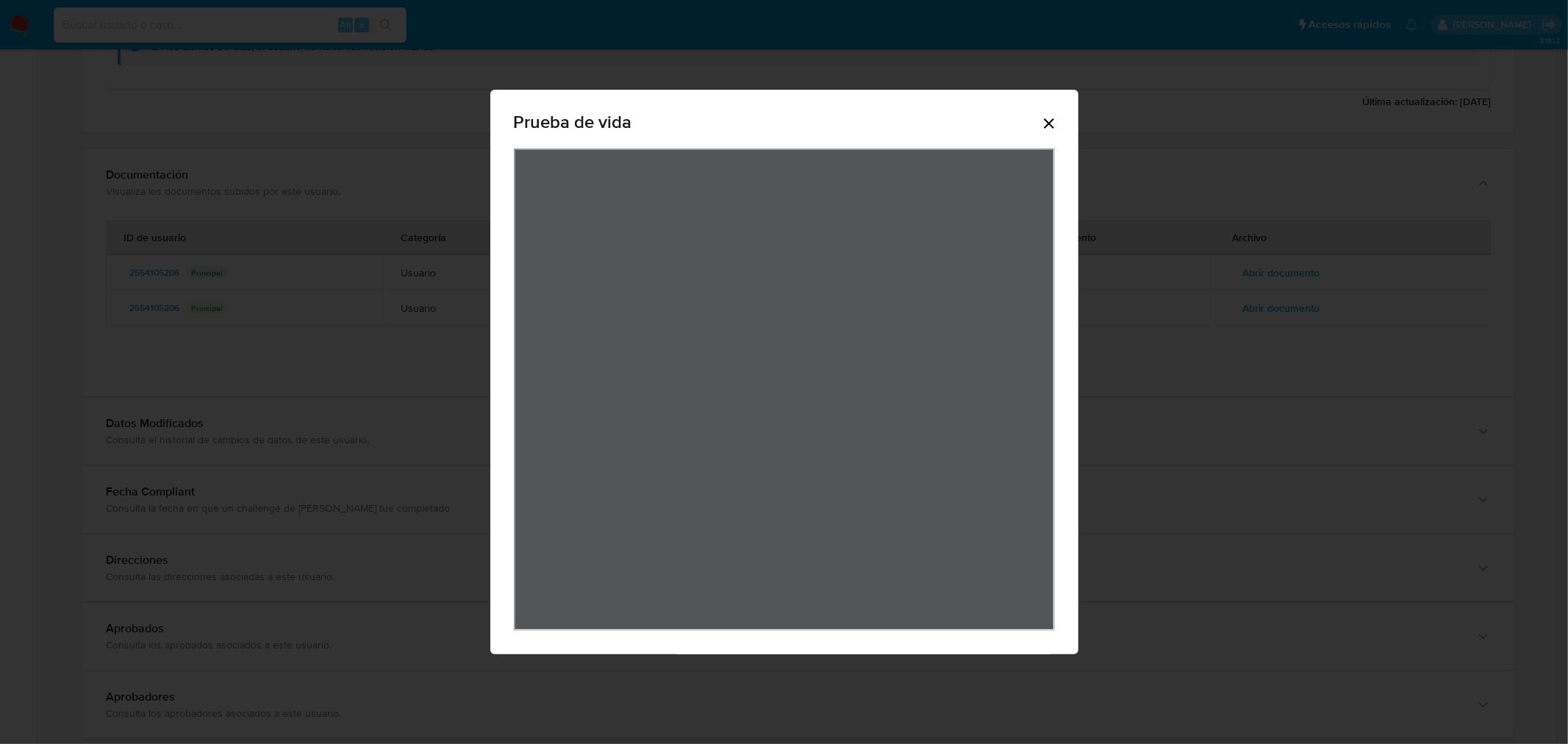
click at [1052, 125] on icon "Cerrar" at bounding box center [1049, 124] width 10 height 10
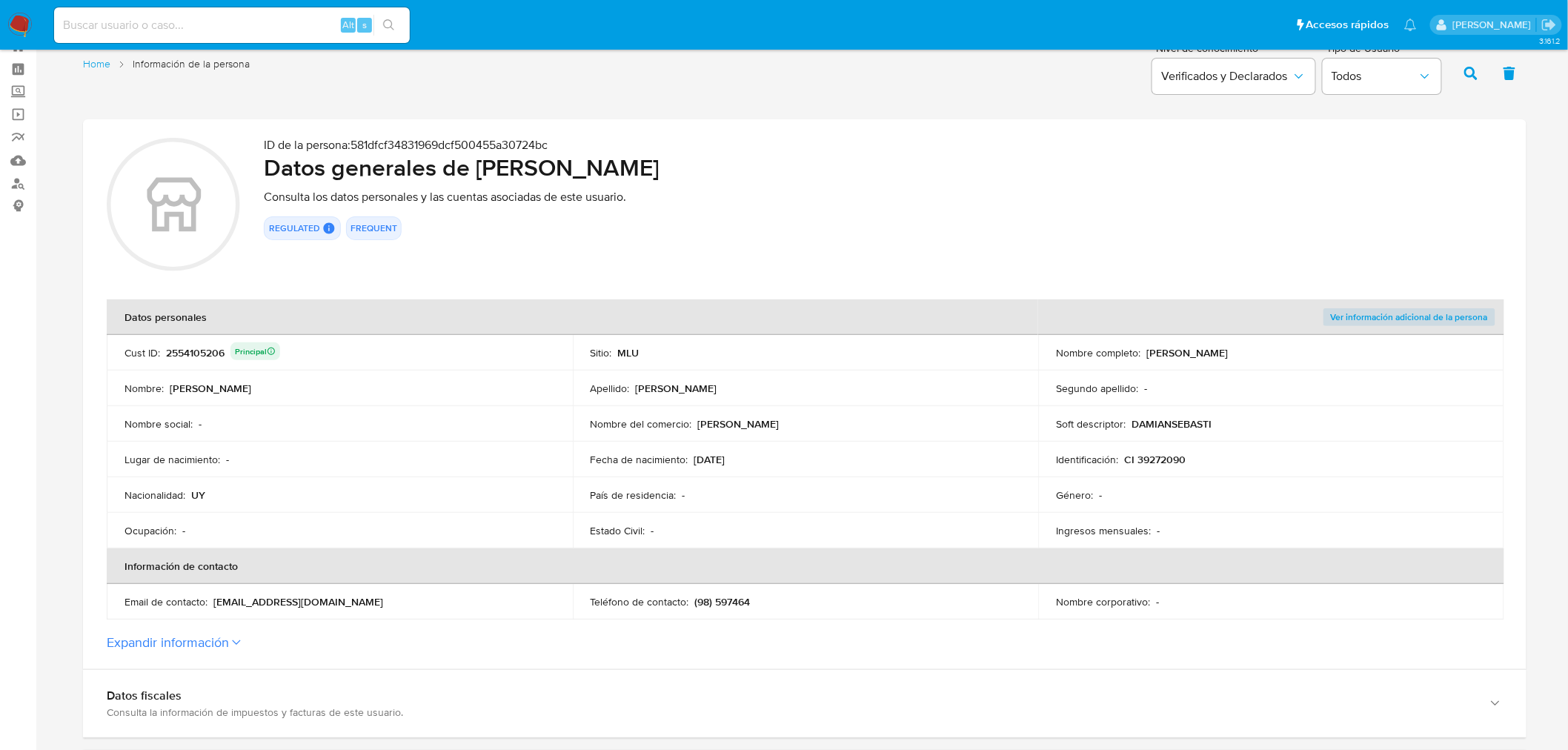
scroll to position [82, 0]
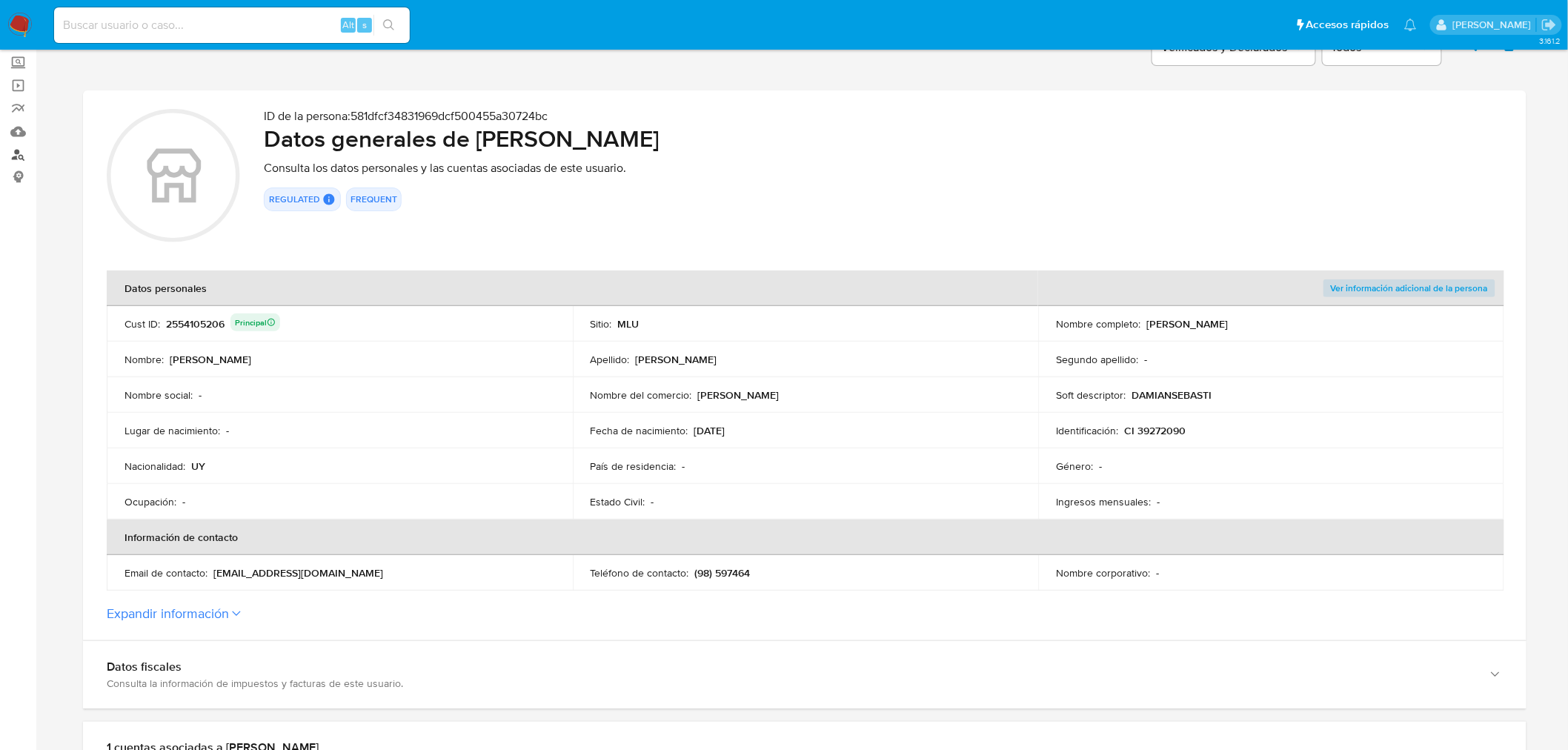
click at [23, 158] on link "Buscador de personas" at bounding box center [88, 154] width 176 height 23
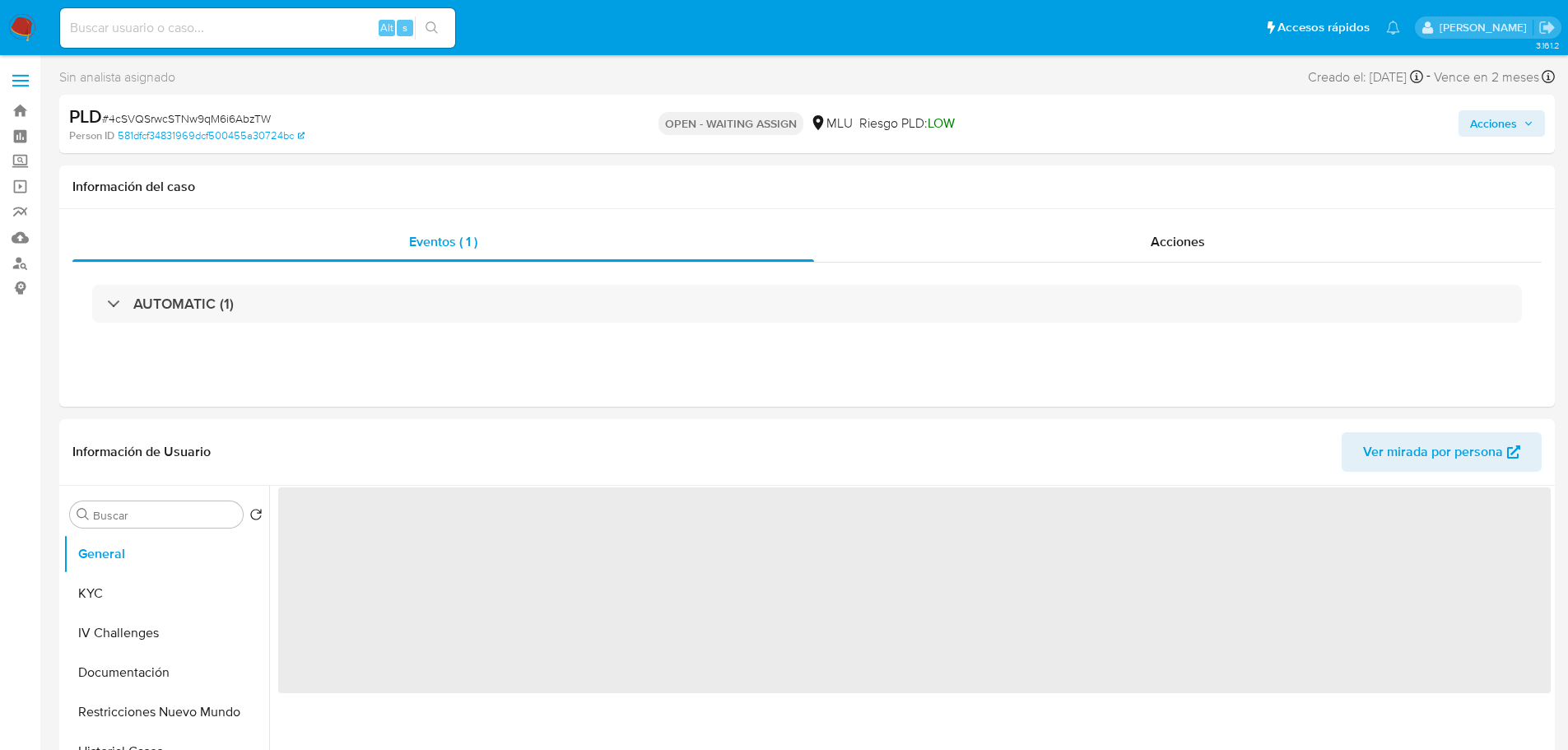
click at [26, 28] on img at bounding box center [22, 27] width 28 height 28
select select "10"
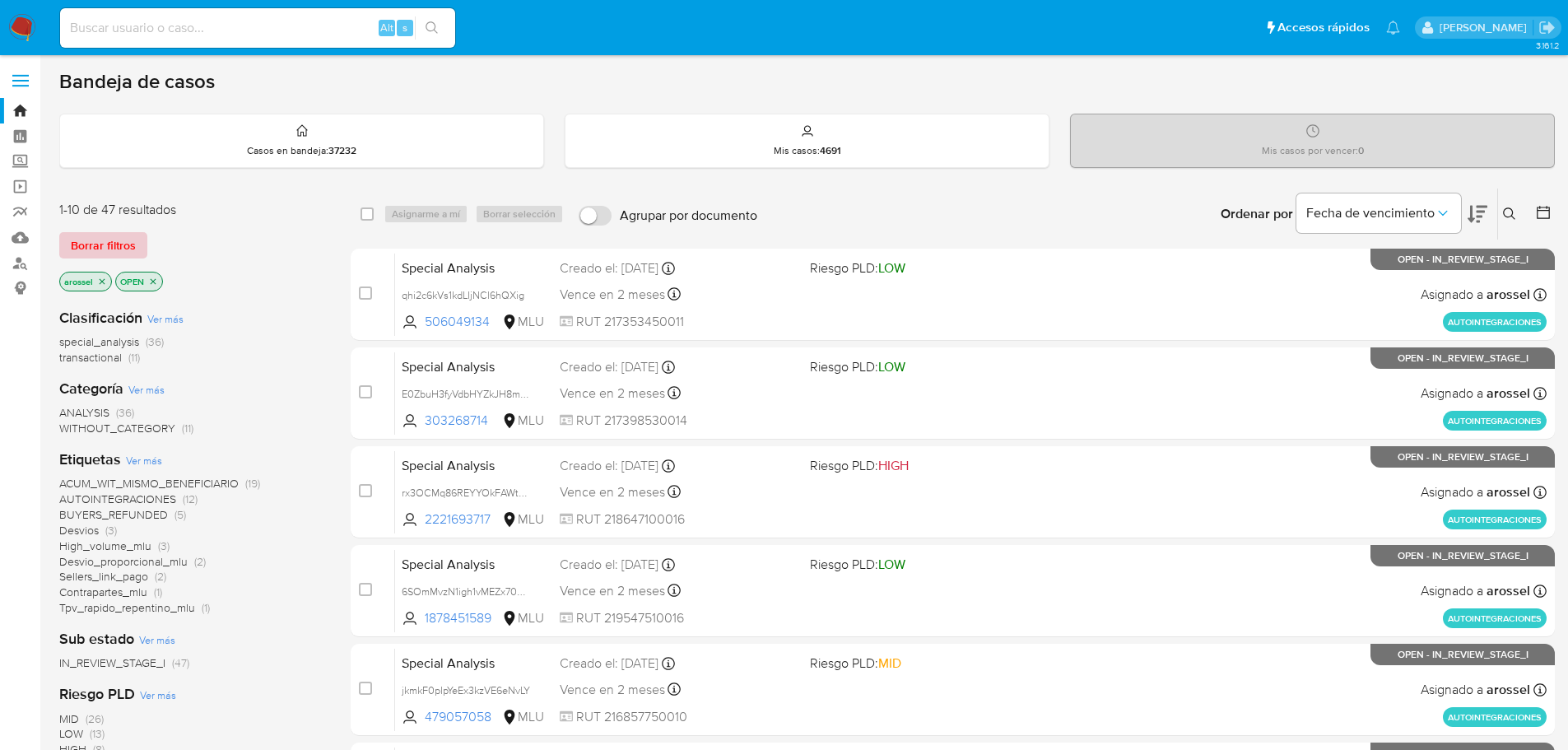
click at [112, 247] on span "Borrar filtros" at bounding box center [103, 245] width 65 height 23
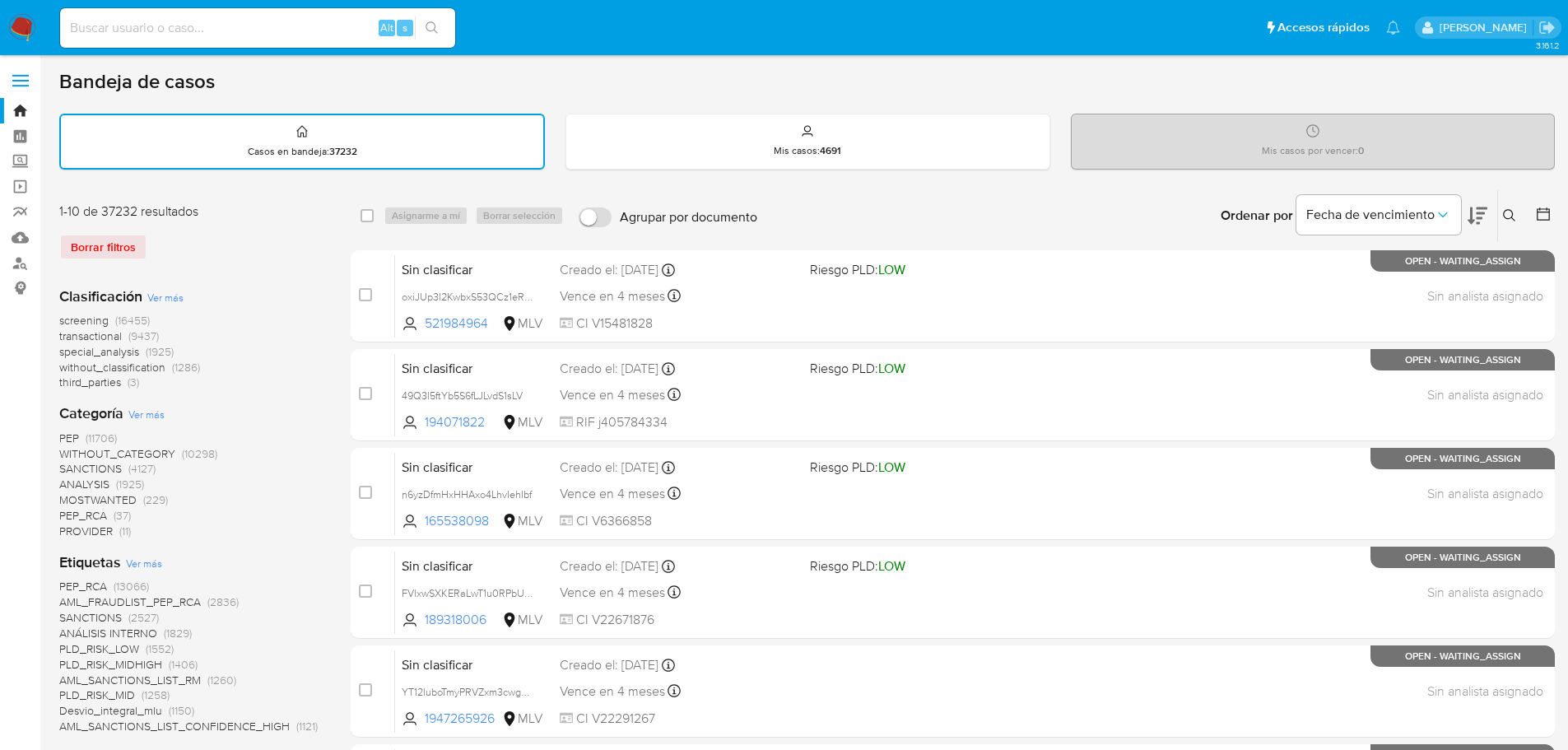
click at [1508, 210] on icon at bounding box center [1509, 215] width 13 height 13
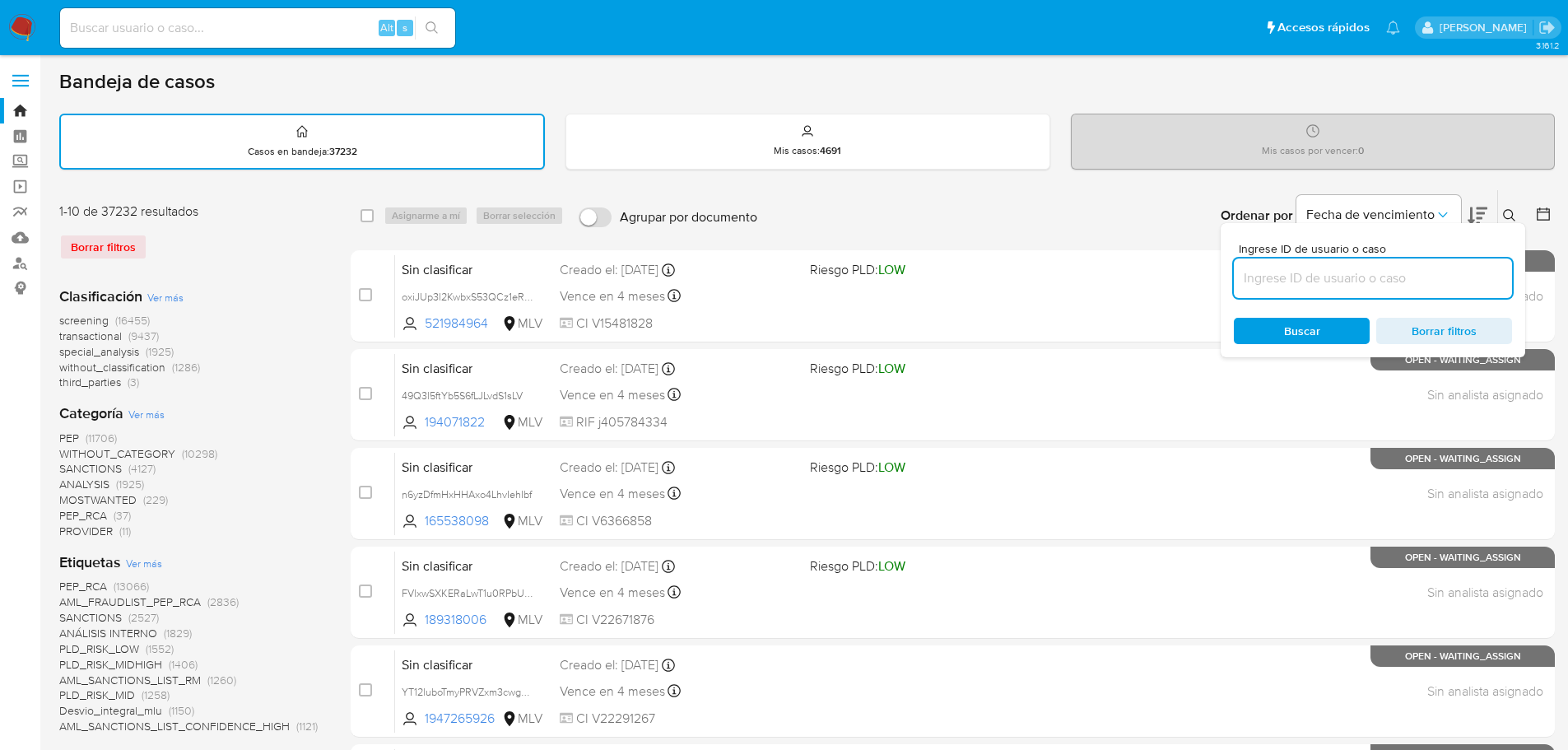
click at [1276, 281] on input at bounding box center [1372, 278] width 278 height 21
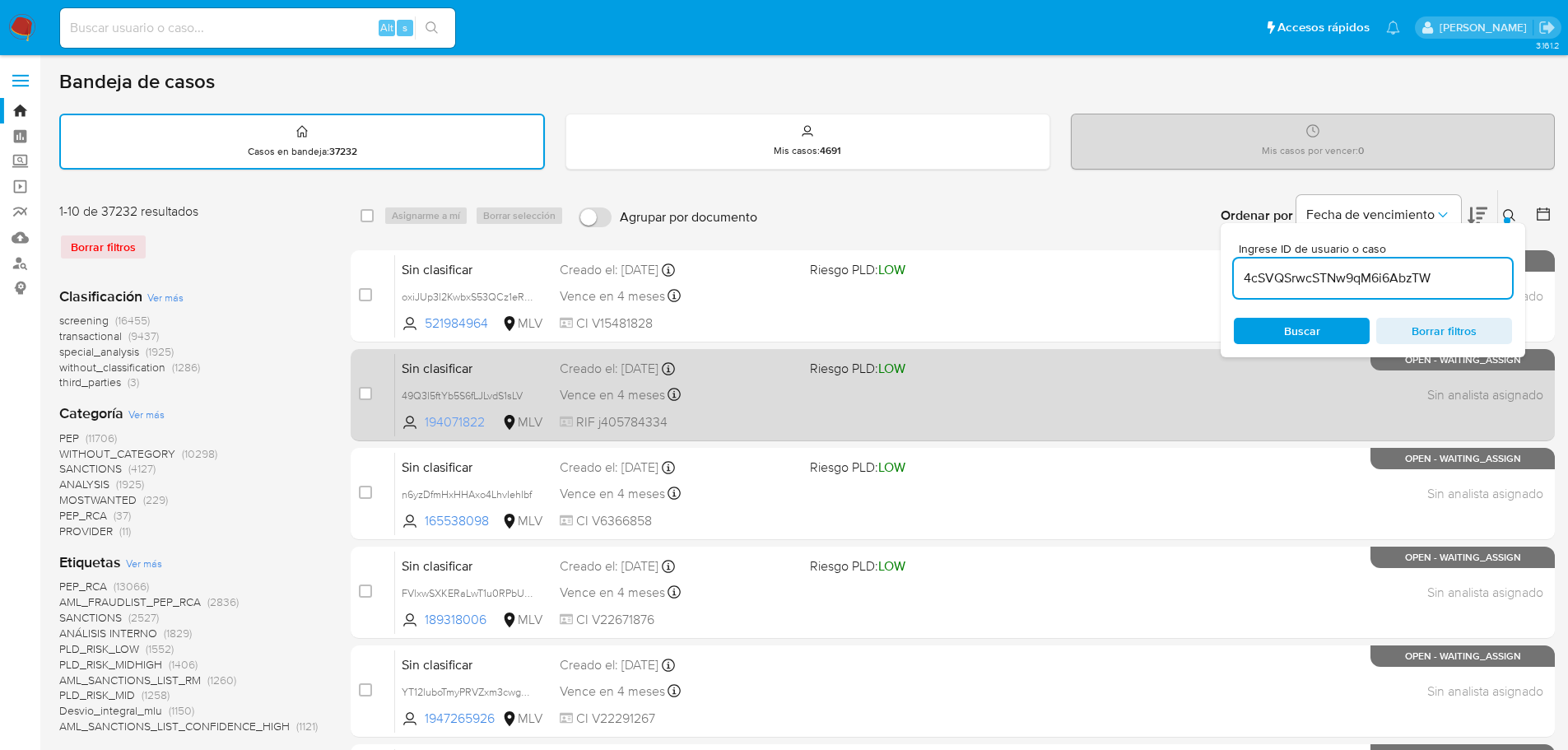
type input "4cSVQSrwcSTNw9qM6i6AbzTW"
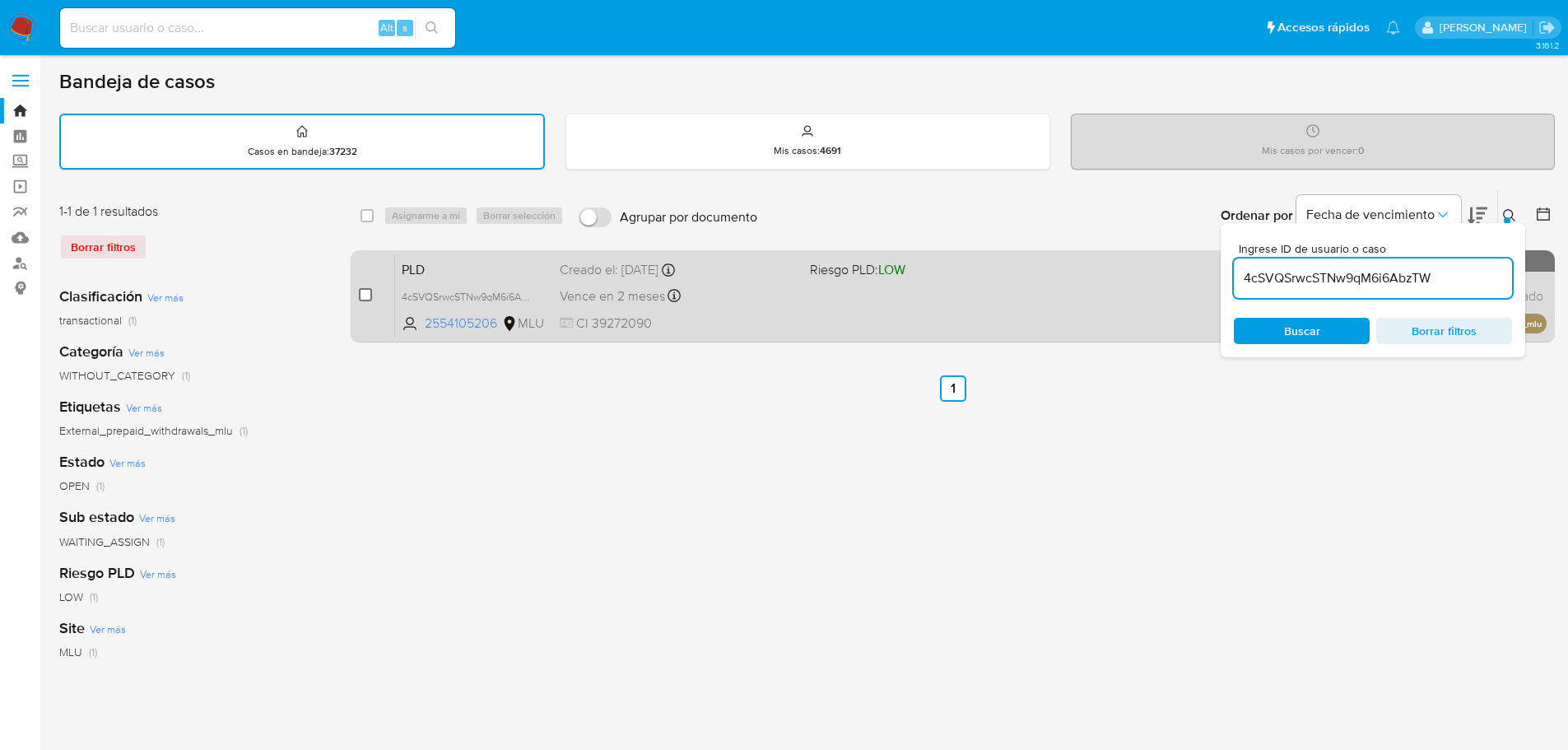
click at [360, 294] on input "checkbox" at bounding box center [366, 296] width 14 height 14
checkbox input "true"
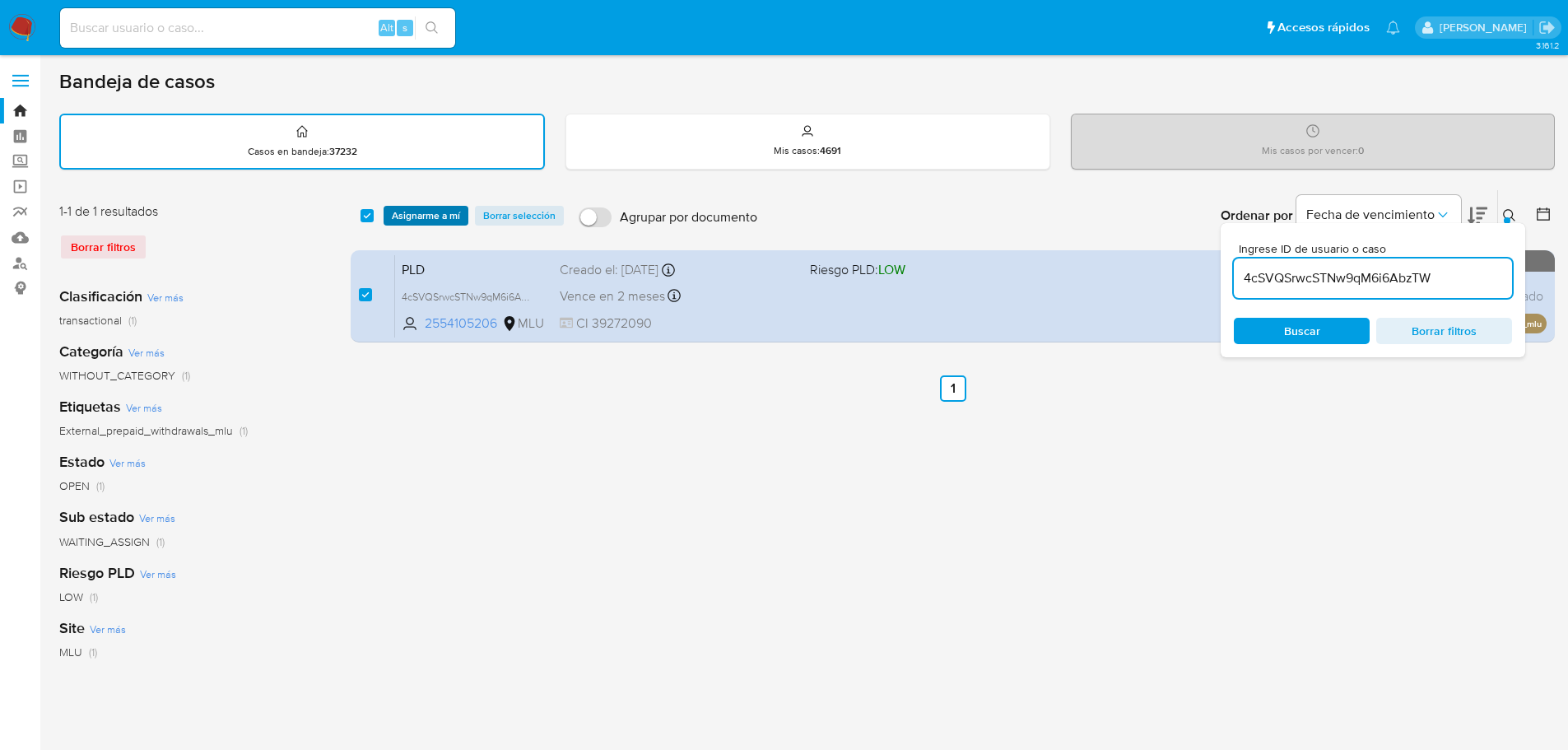
click at [430, 212] on span "Asignarme a mí" at bounding box center [426, 215] width 69 height 16
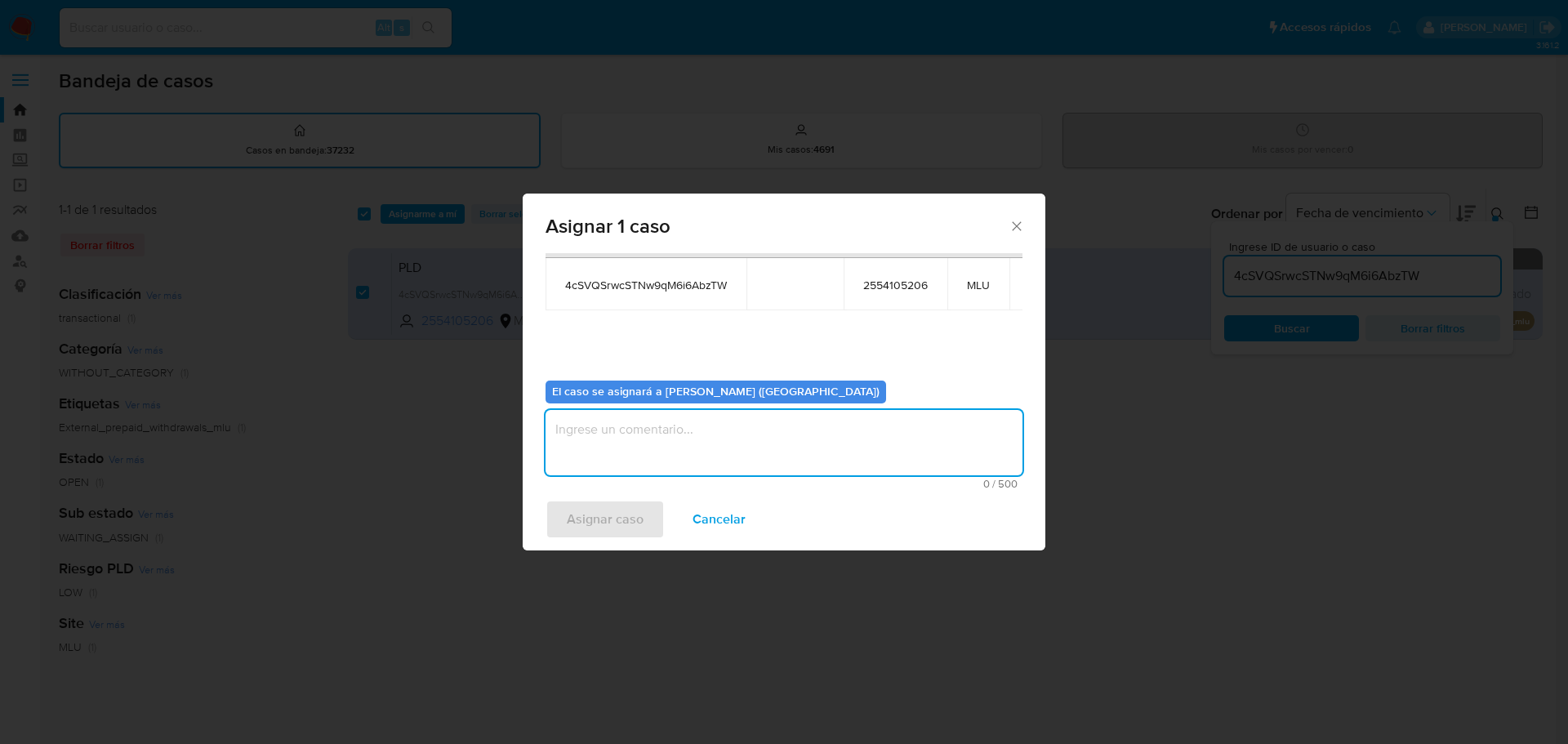
click at [677, 435] on textarea "assign-modal" at bounding box center [784, 443] width 477 height 65
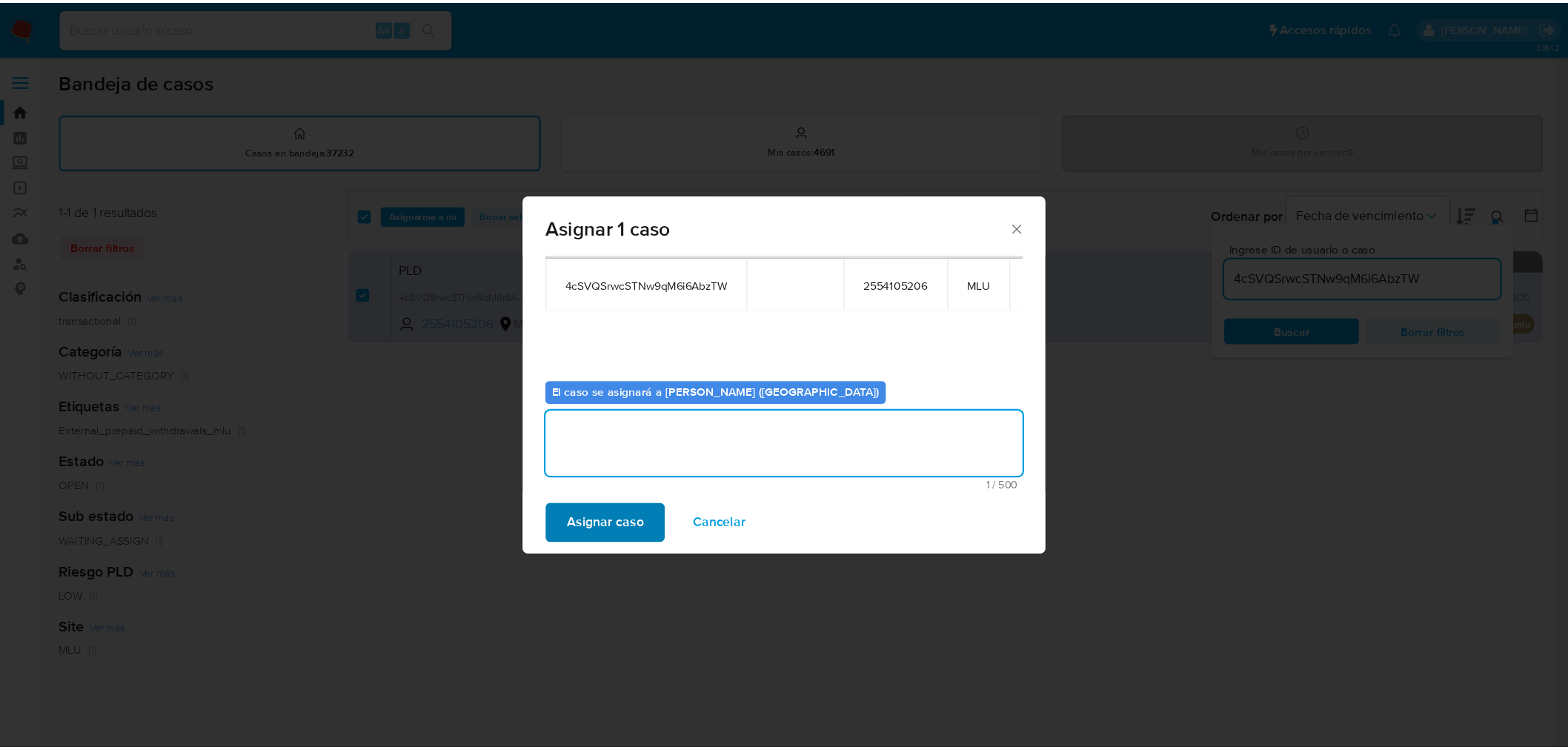
scroll to position [77, 0]
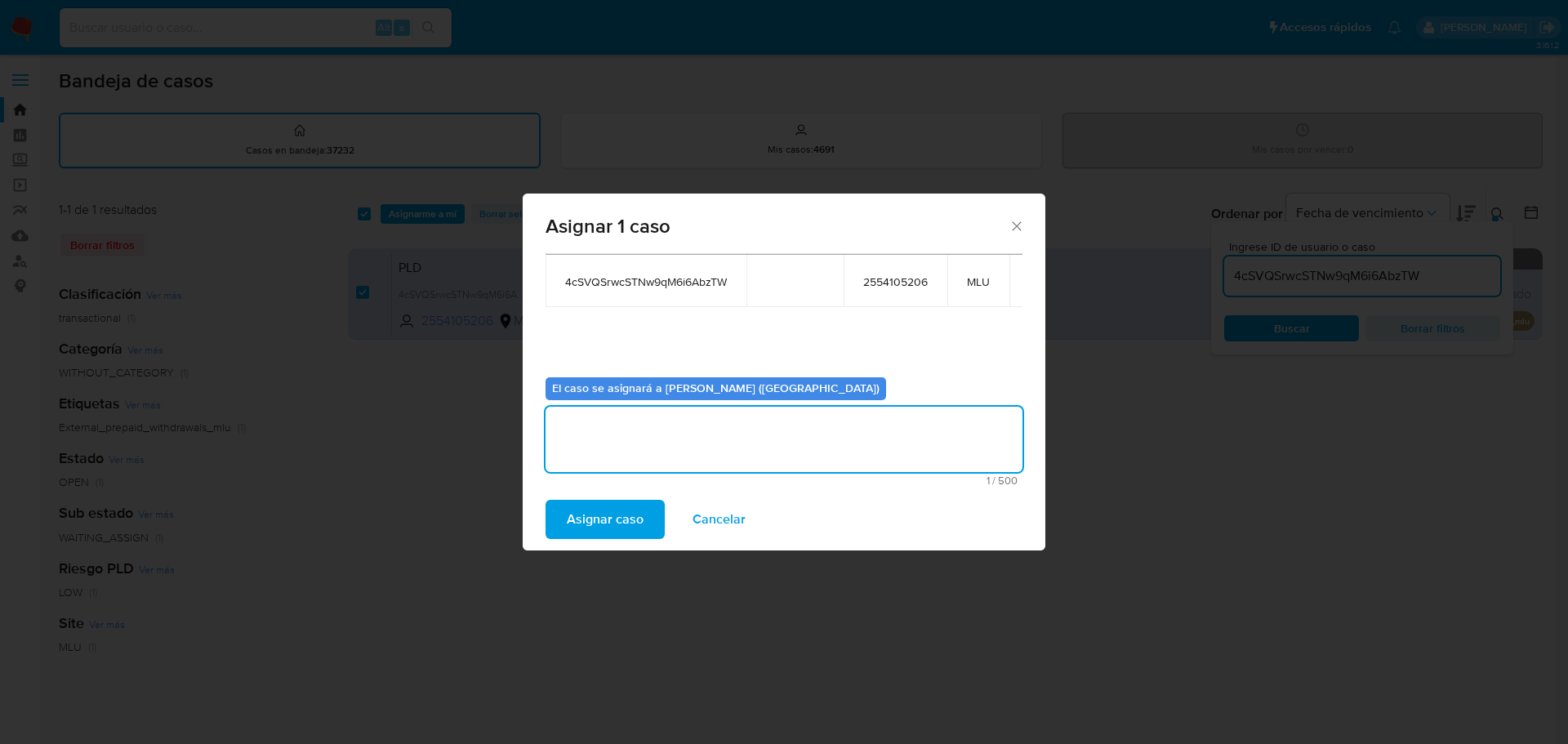
click at [607, 525] on span "Asignar caso" at bounding box center [605, 519] width 77 height 36
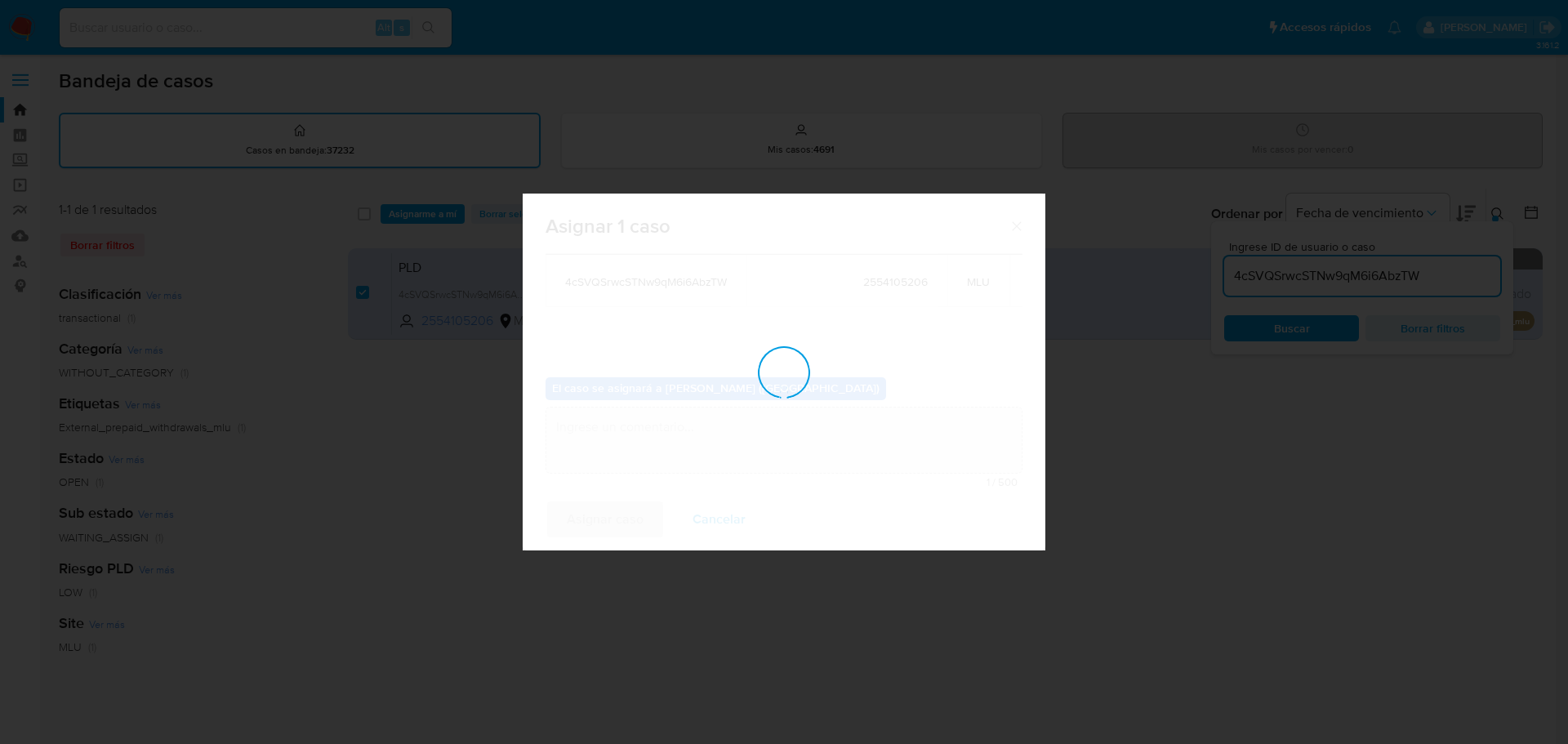
checkbox input "false"
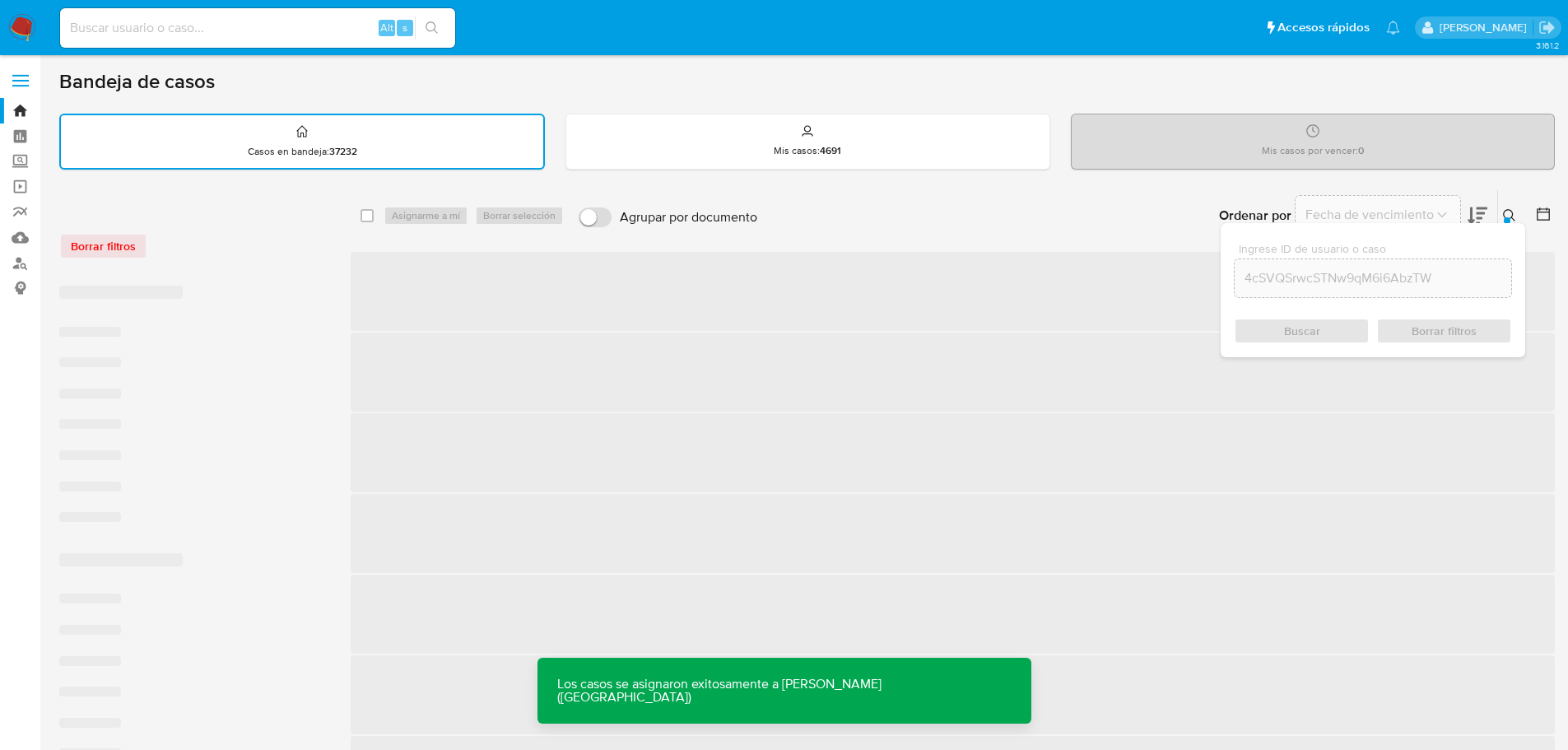
click at [260, 29] on input at bounding box center [258, 28] width 395 height 21
paste input "4cSVQSrwcSTNw9qM6i6AbzTW"
type input "4cSVQSrwcSTNw9qM6i6AbzTW"
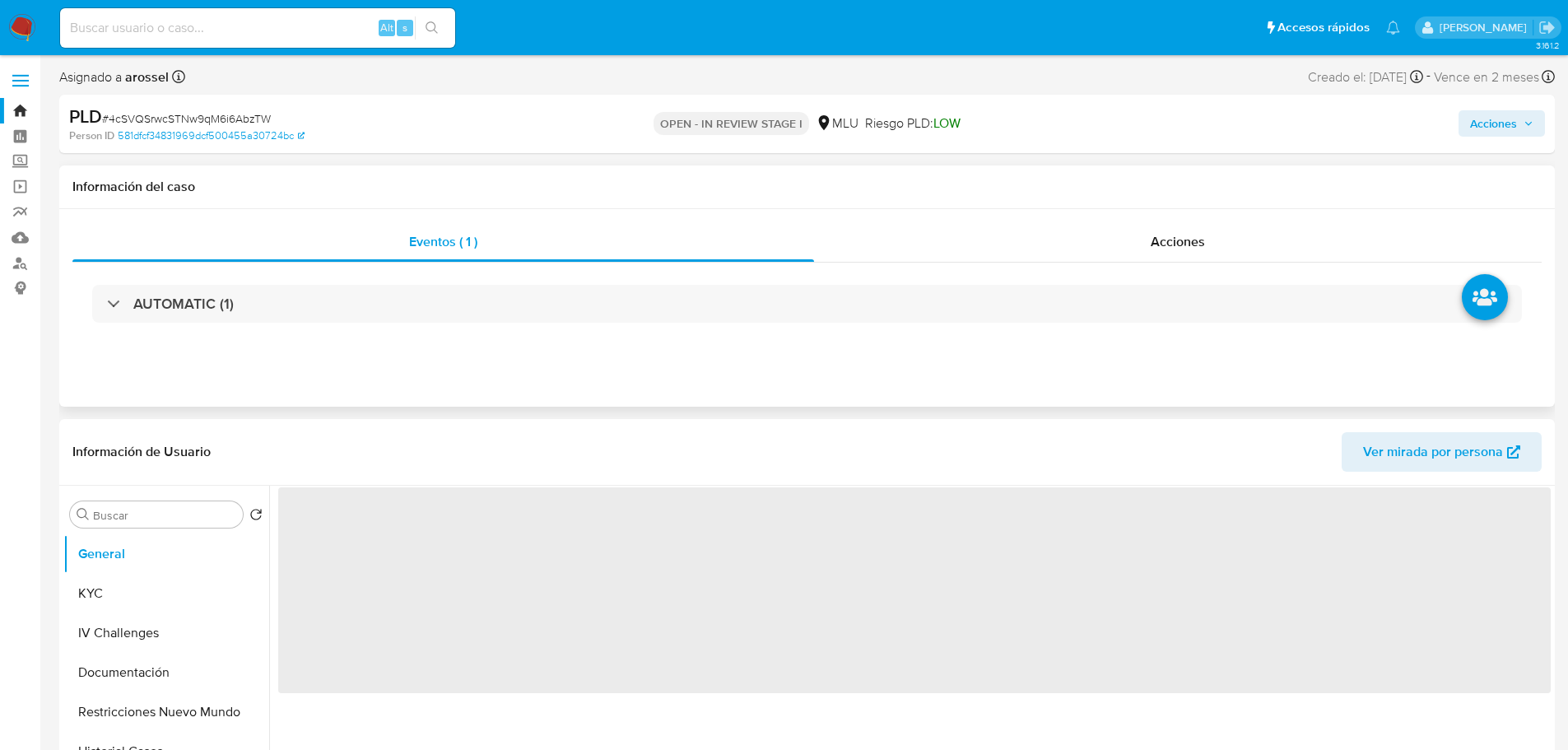
select select "10"
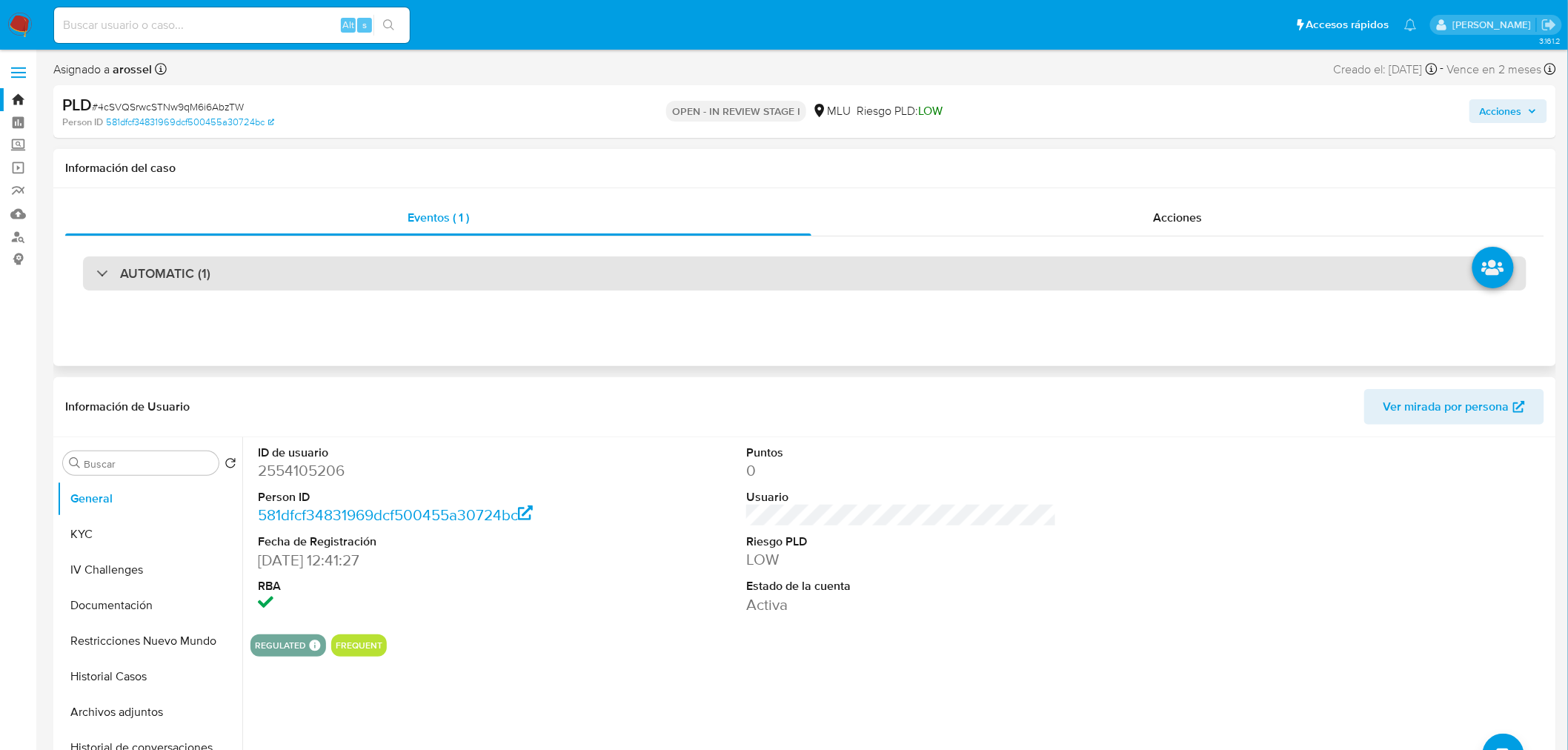
click at [234, 288] on div "AUTOMATIC (1)" at bounding box center [804, 273] width 1443 height 34
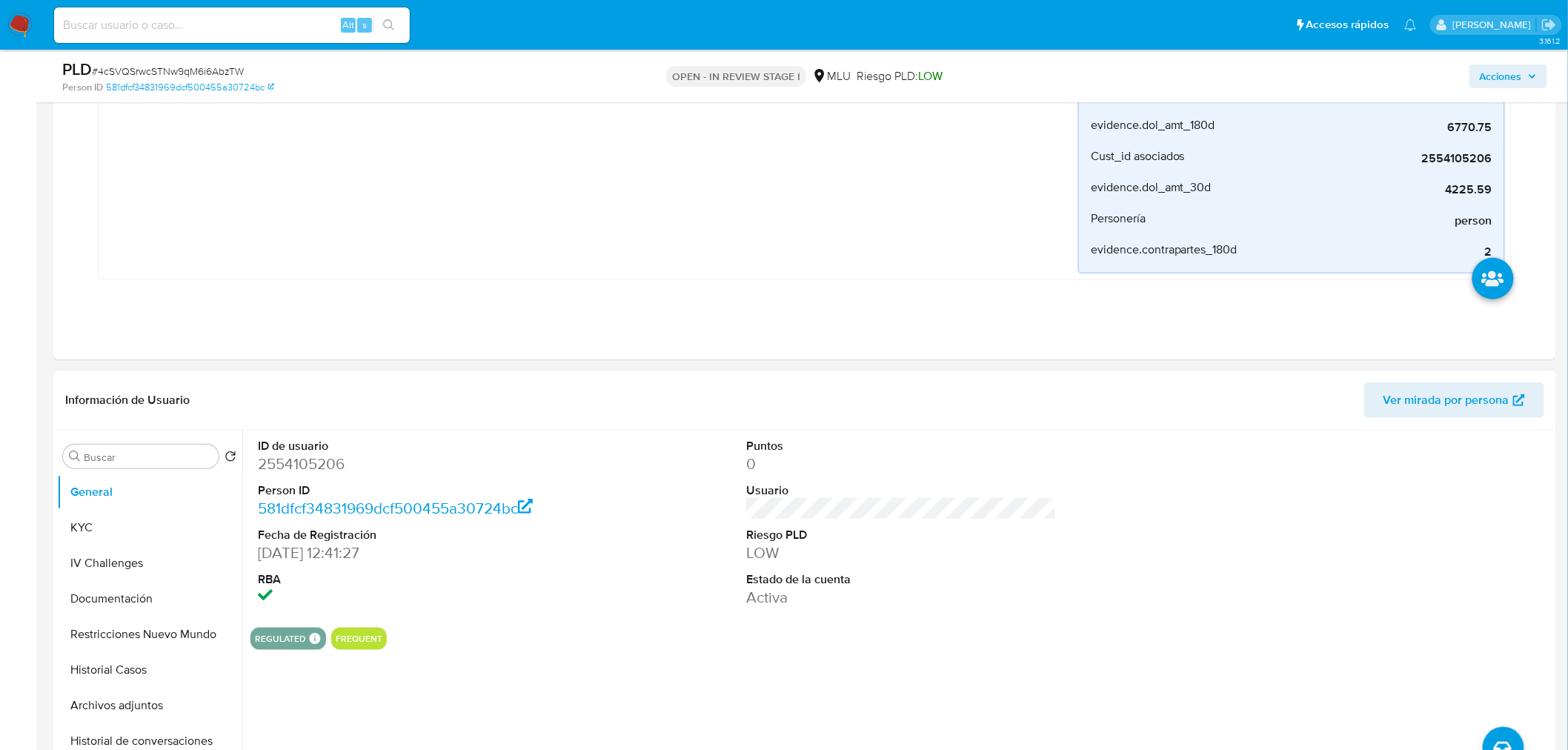
scroll to position [412, 0]
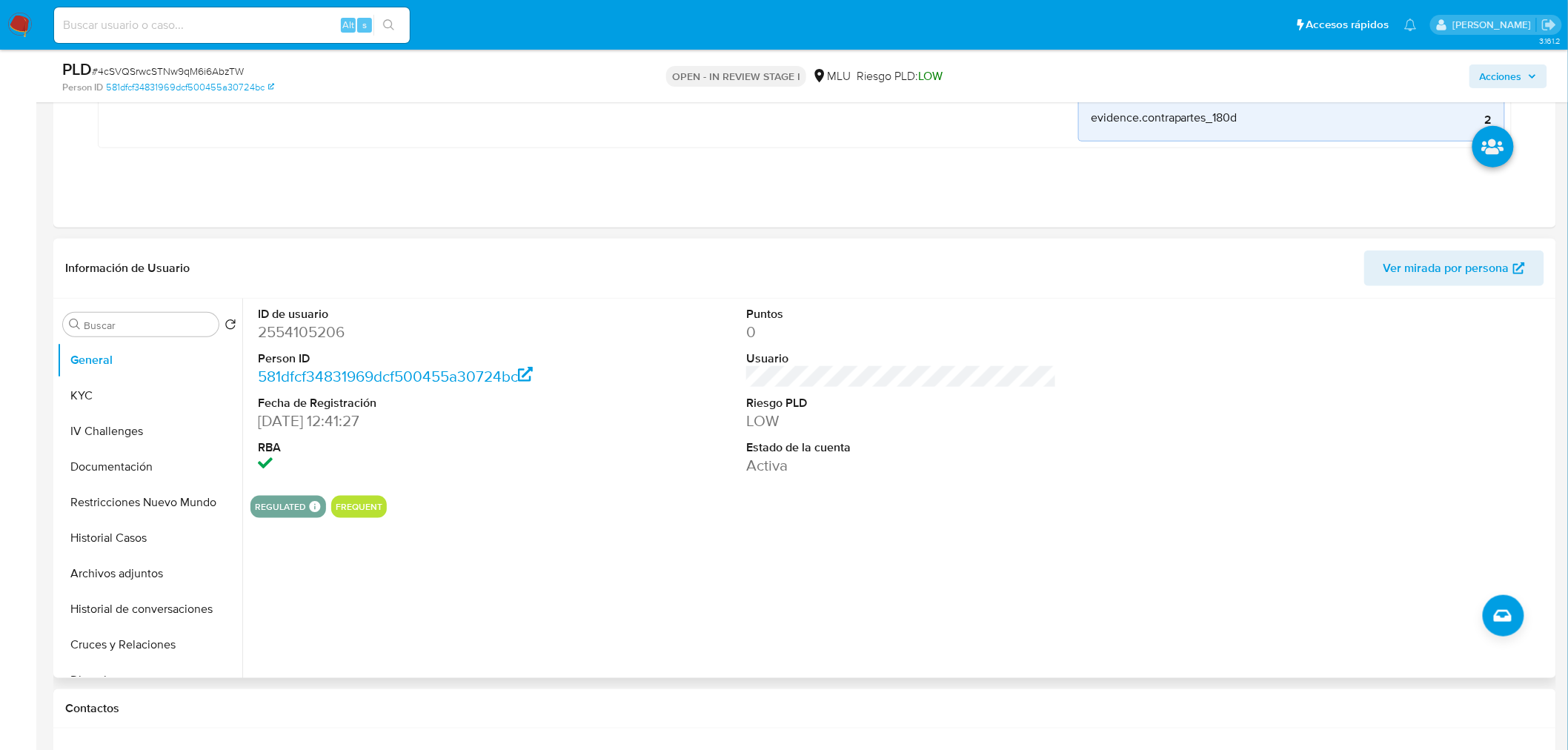
click at [309, 331] on dd "2554105206" at bounding box center [413, 332] width 310 height 21
copy dd "2554105206"
click at [180, 396] on button "KYC" at bounding box center [143, 396] width 173 height 36
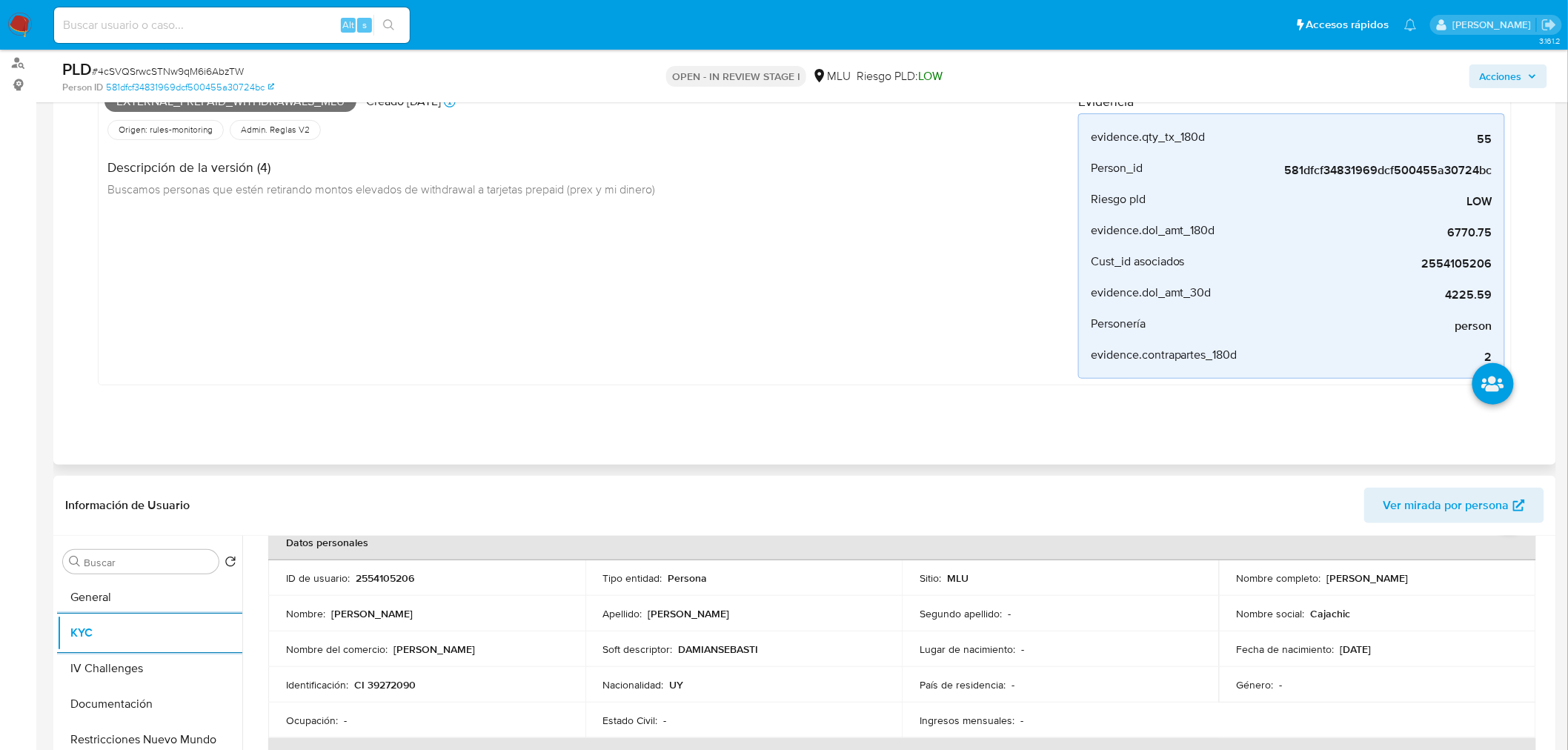
scroll to position [0, 0]
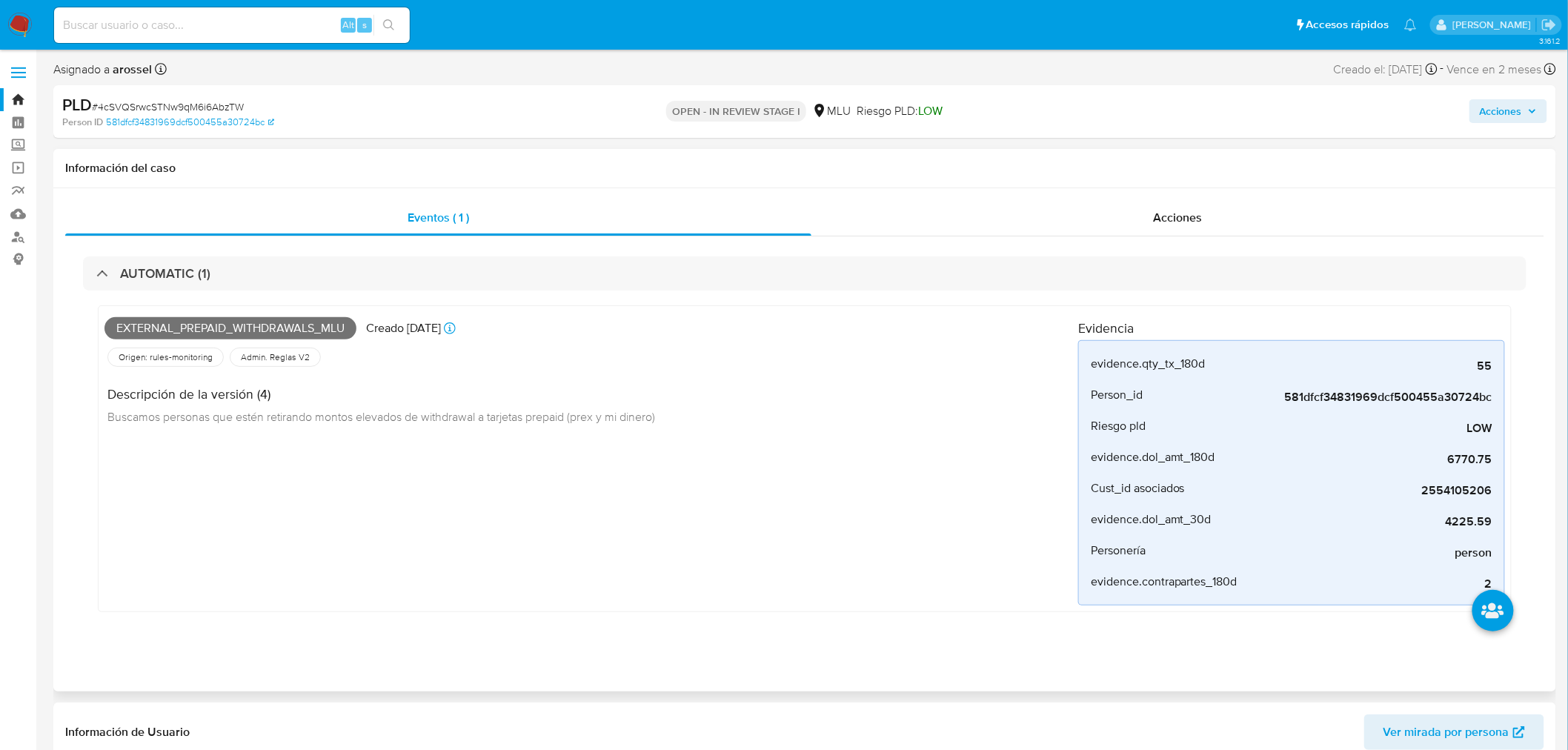
click at [245, 335] on span "External_prepaid_withdrawals_mlu" at bounding box center [230, 329] width 252 height 23
copy span "External_prepaid_withdrawals_mlu"
click at [221, 109] on span "# 4cSVQSrwcSTNw9qM6i6AbzTW" at bounding box center [167, 106] width 152 height 15
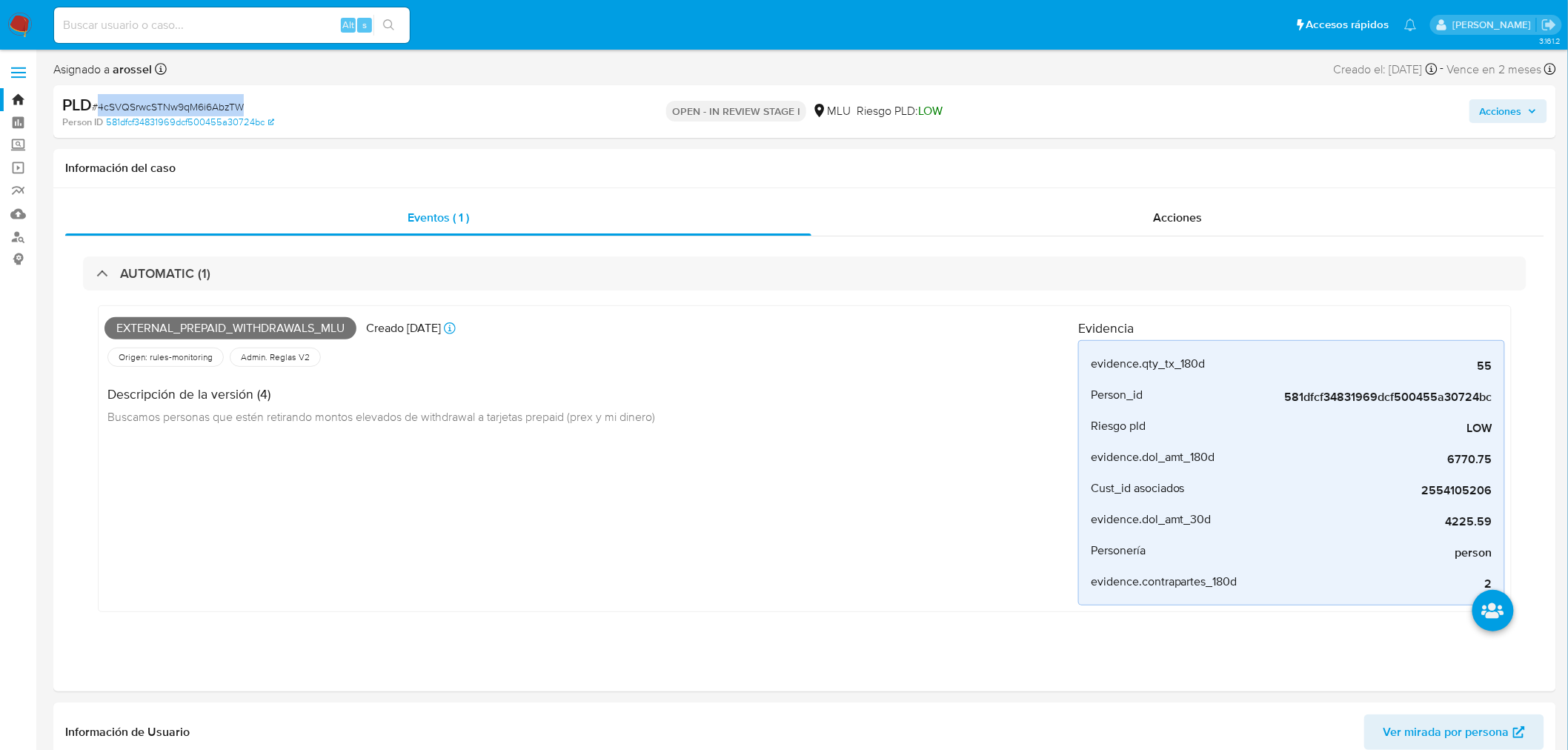
copy span "4cSVQSrwcSTNw9qM6i6AbzTW"
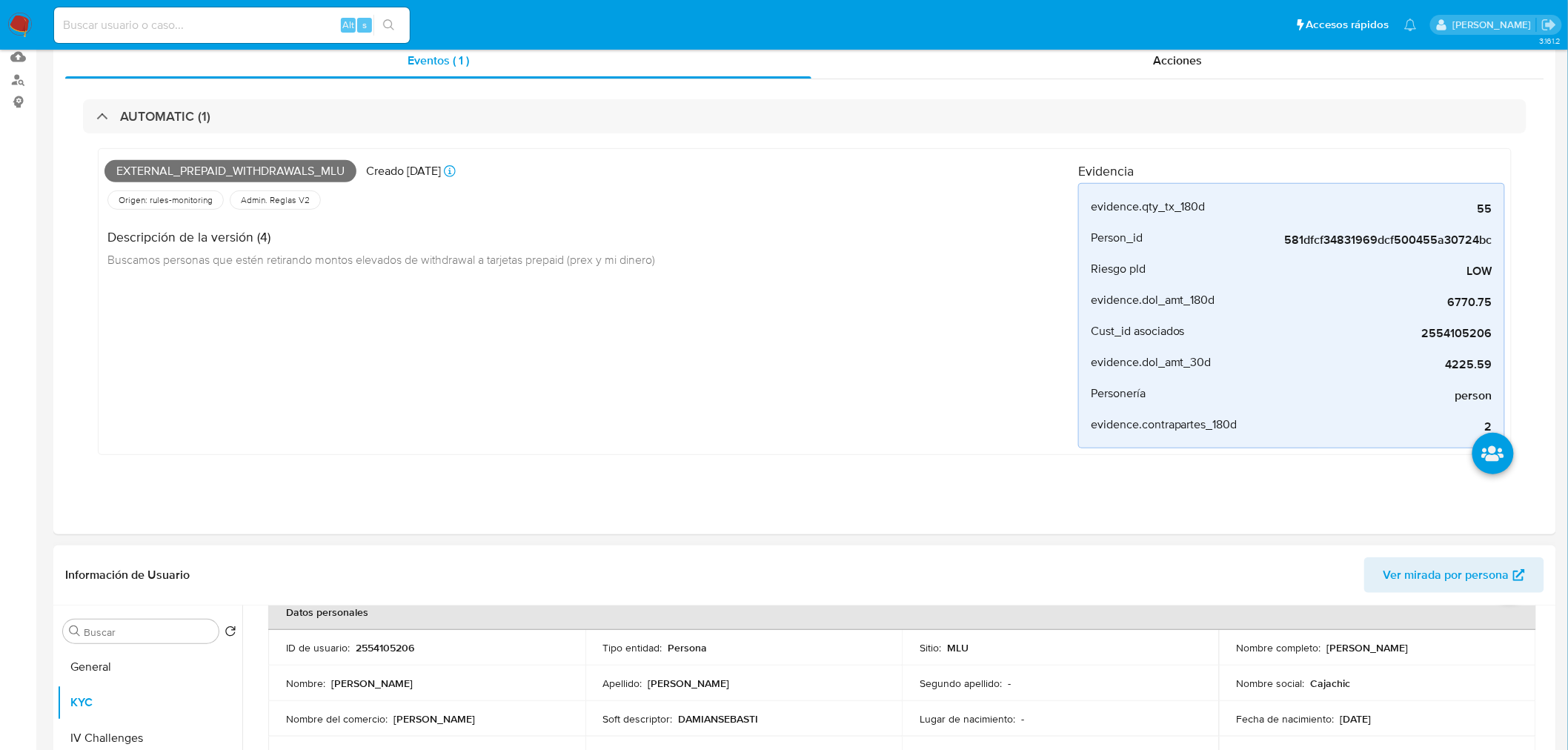
scroll to position [412, 0]
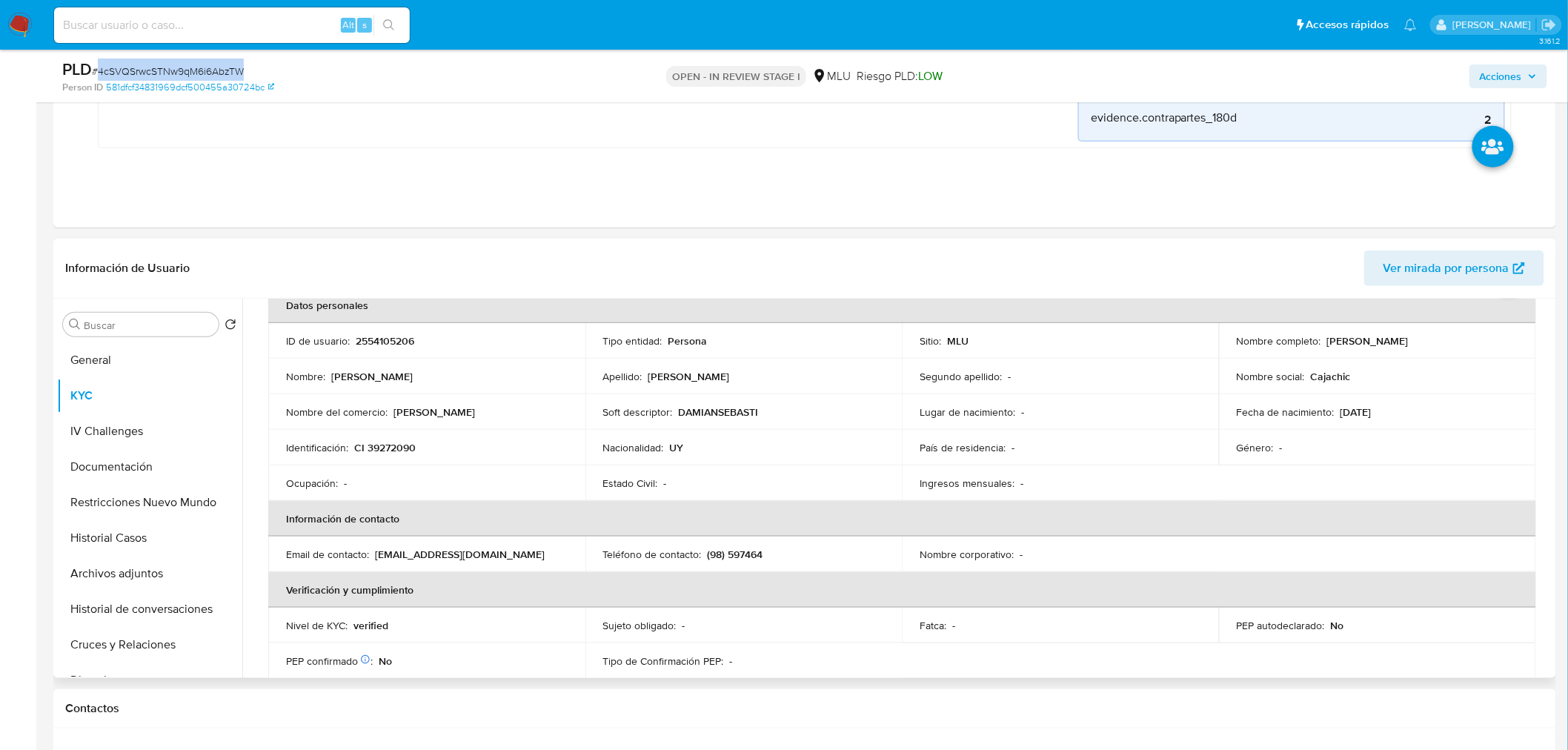
drag, startPoint x: 374, startPoint y: 553, endPoint x: 513, endPoint y: 549, distance: 139.1
click at [513, 548] on div "Email de contacto : [EMAIL_ADDRESS][DOMAIN_NAME]" at bounding box center [426, 554] width 282 height 13
copy p "[EMAIL_ADDRESS][DOMAIN_NAME]"
click at [680, 536] on td "Teléfono de contacto : (98) 597464" at bounding box center [744, 554] width 317 height 36
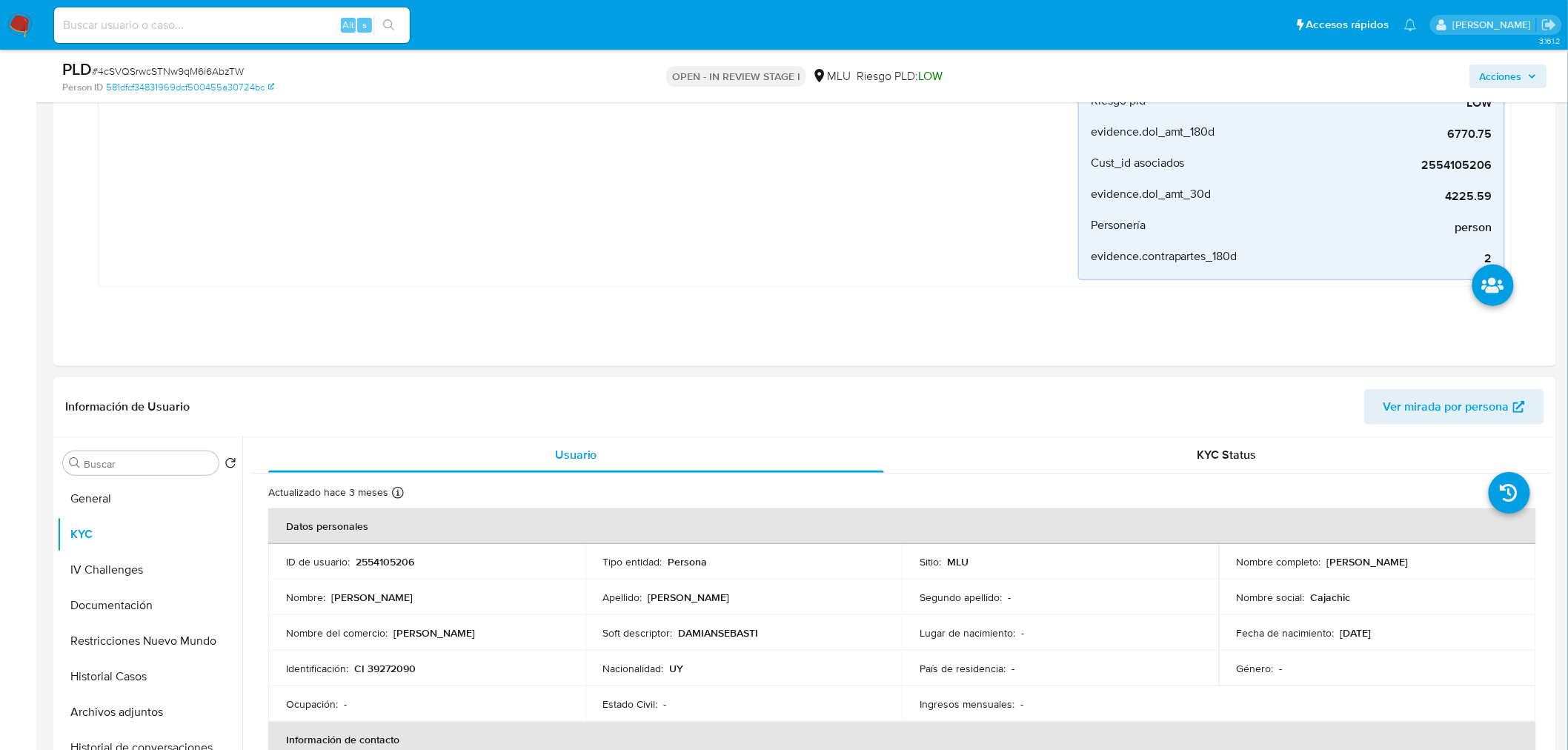
scroll to position [494, 0]
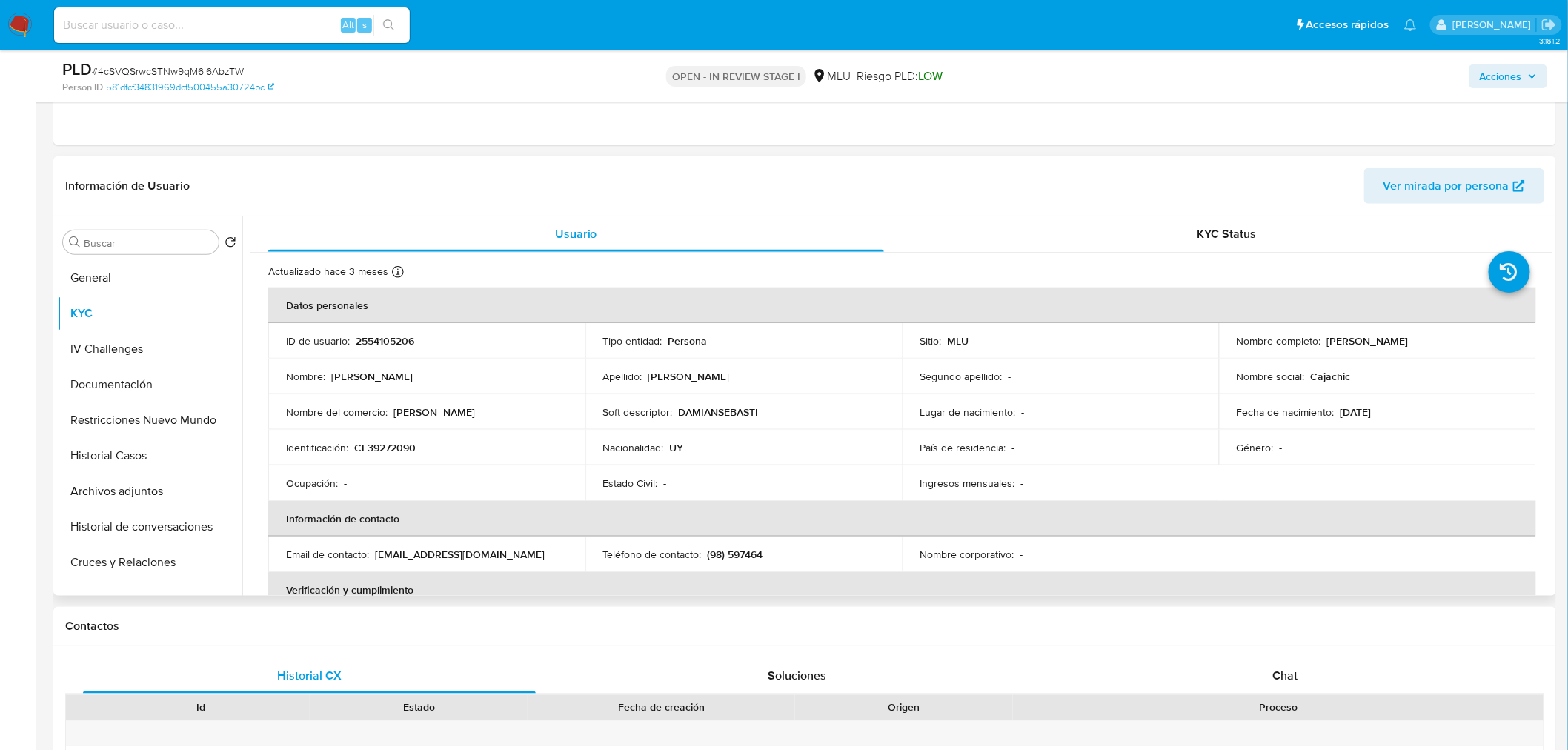
drag, startPoint x: 378, startPoint y: 554, endPoint x: 521, endPoint y: 547, distance: 143.2
click at [521, 548] on div "Email de contacto : afiliaciones.sutcra@gmail.com" at bounding box center [426, 554] width 282 height 13
copy div "afiliaciones.sutcra@gmail.com"
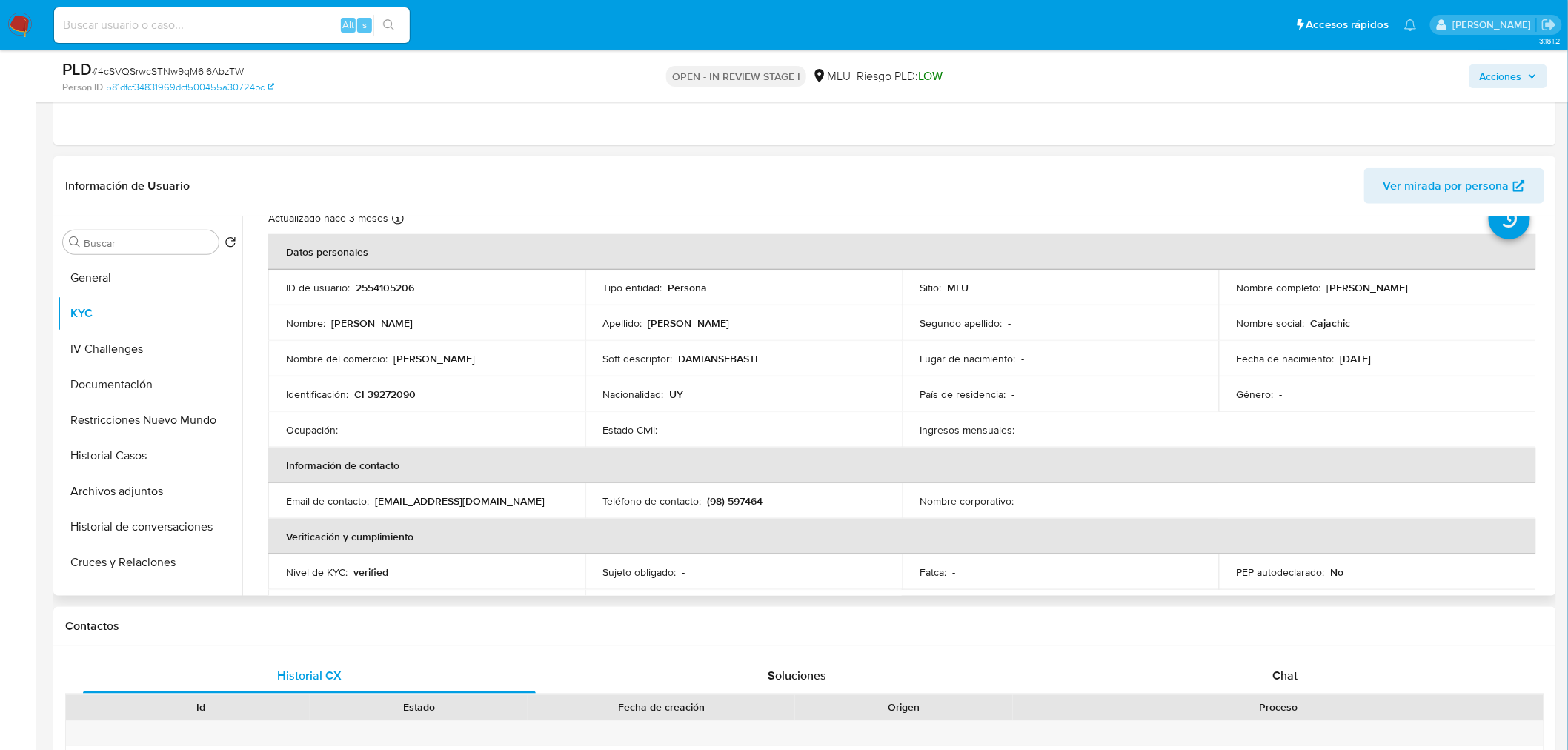
scroll to position [82, 0]
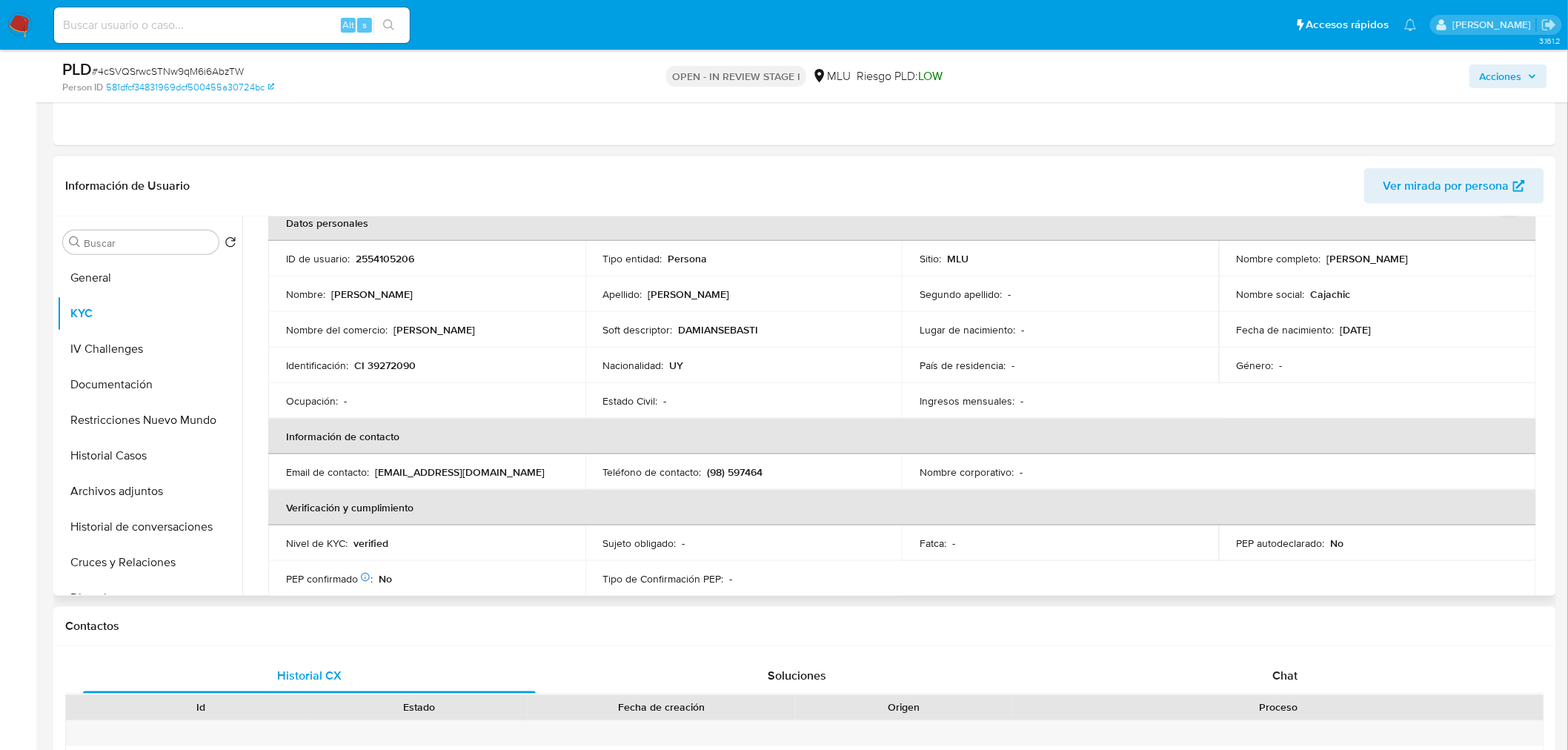
click at [751, 471] on p "(98) 597464" at bounding box center [736, 472] width 56 height 13
drag, startPoint x: 751, startPoint y: 471, endPoint x: 752, endPoint y: 478, distance: 7.1
click at [752, 471] on p "(98) 597464" at bounding box center [736, 472] width 56 height 13
copy p "597464"
drag, startPoint x: 373, startPoint y: 470, endPoint x: 460, endPoint y: 469, distance: 87.0
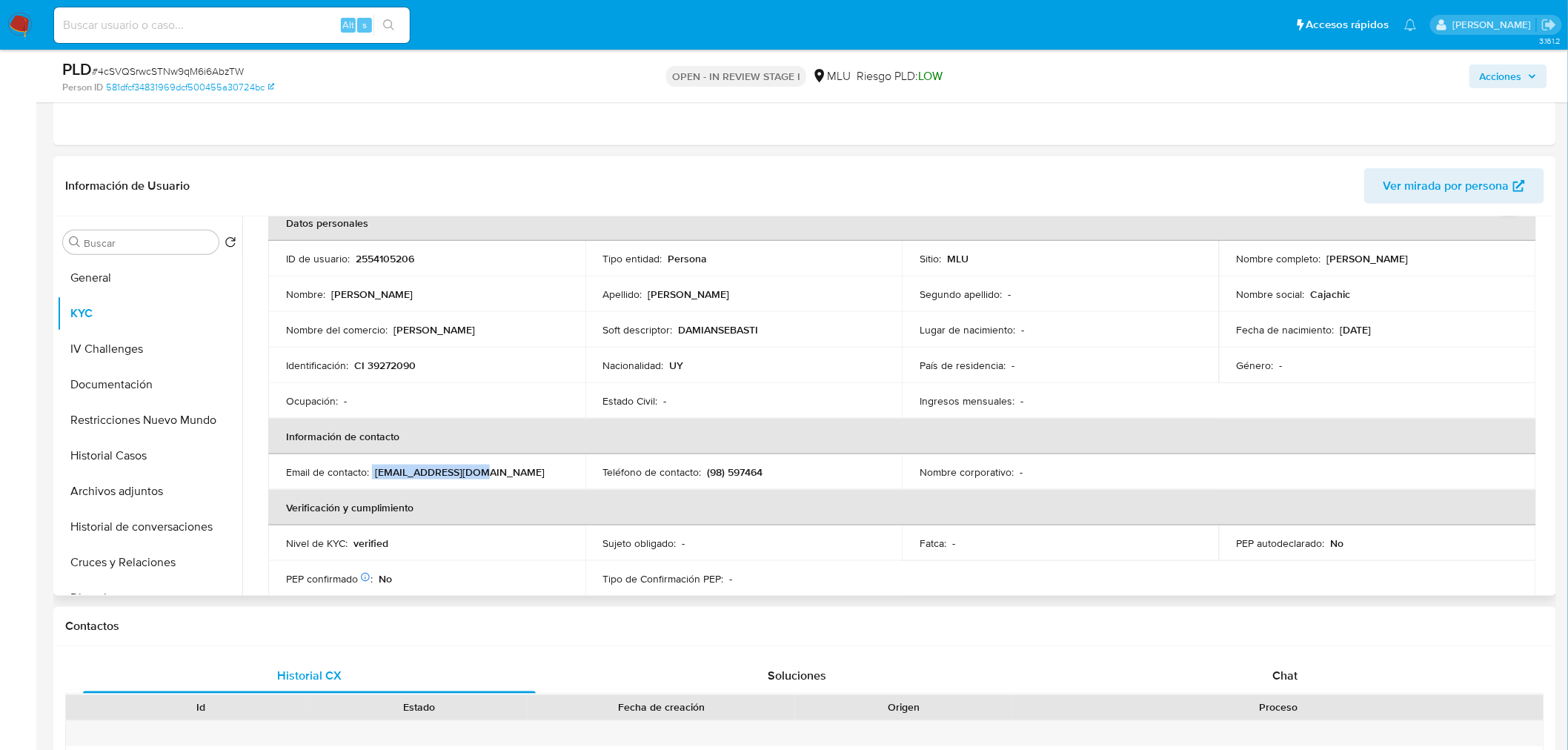
click at [460, 469] on div "Email de contacto : afiliaciones.sutcra@gmail.com" at bounding box center [426, 472] width 282 height 13
drag, startPoint x: 521, startPoint y: 470, endPoint x: 373, endPoint y: 470, distance: 148.0
click at [373, 470] on div "Email de contacto : afiliaciones.sutcra@gmail.com" at bounding box center [426, 472] width 282 height 13
copy p "afiliaciones.sutcra@gmail.com"
drag, startPoint x: 1335, startPoint y: 256, endPoint x: 1529, endPoint y: 255, distance: 194.0
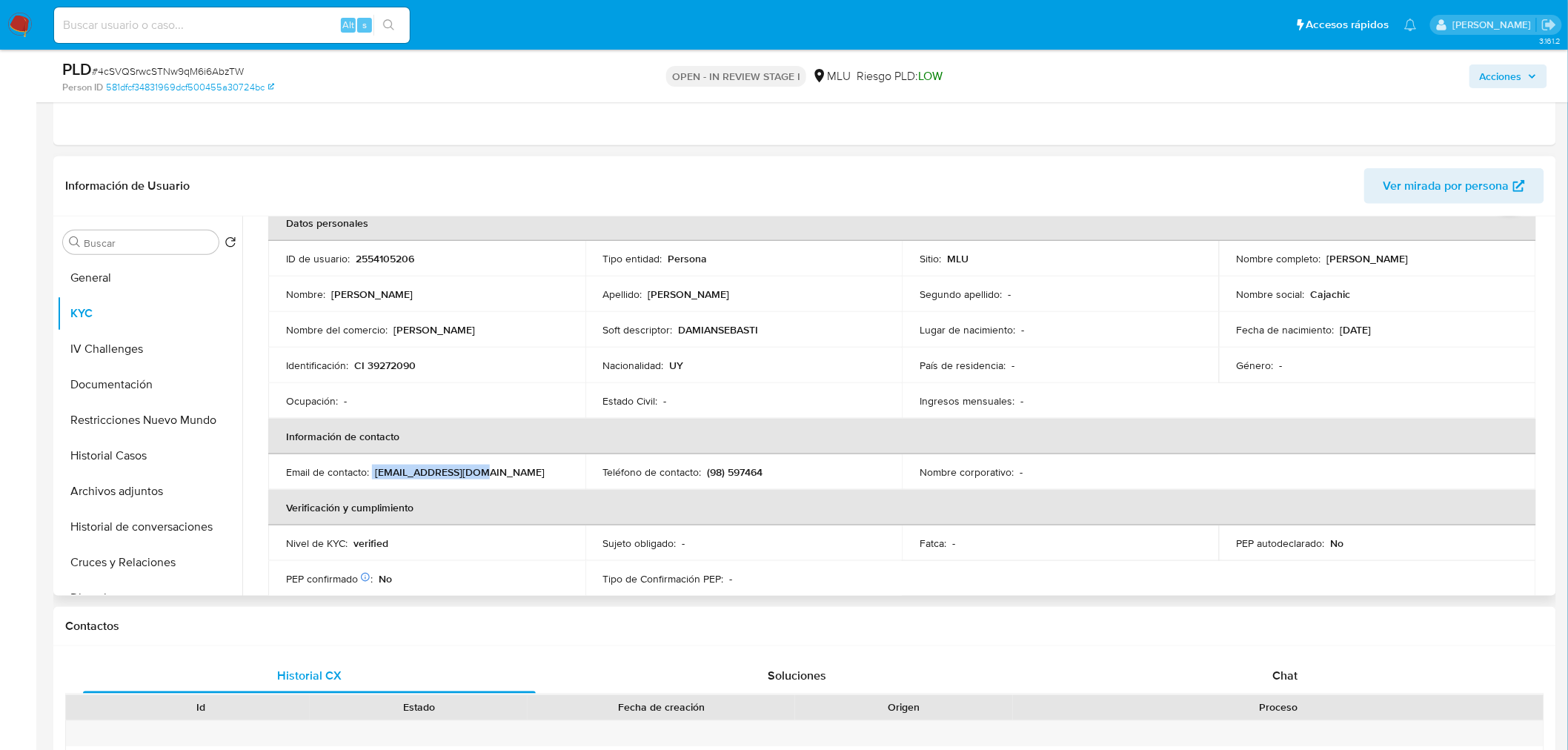
click at [1422, 255] on td "Nombre completo : Damian Sebastian Fernandez Furquin" at bounding box center [1377, 258] width 317 height 36
copy p "Damian Sebastian Fernandez Furquin"
click at [1327, 294] on p "Cajachic" at bounding box center [1331, 294] width 40 height 13
copy p "Cajachic"
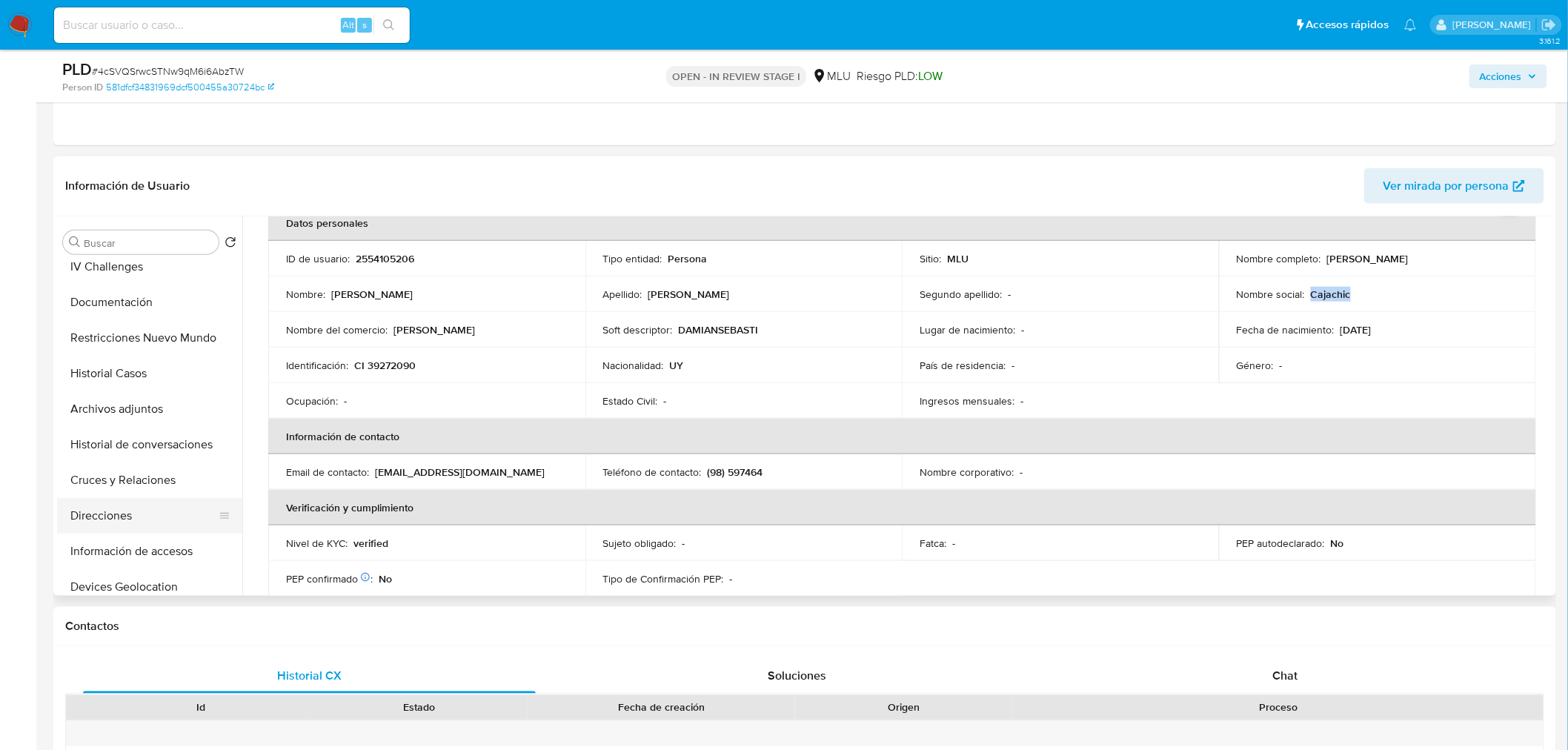
click at [152, 493] on button "Cruces y Relaciones" at bounding box center [149, 480] width 186 height 36
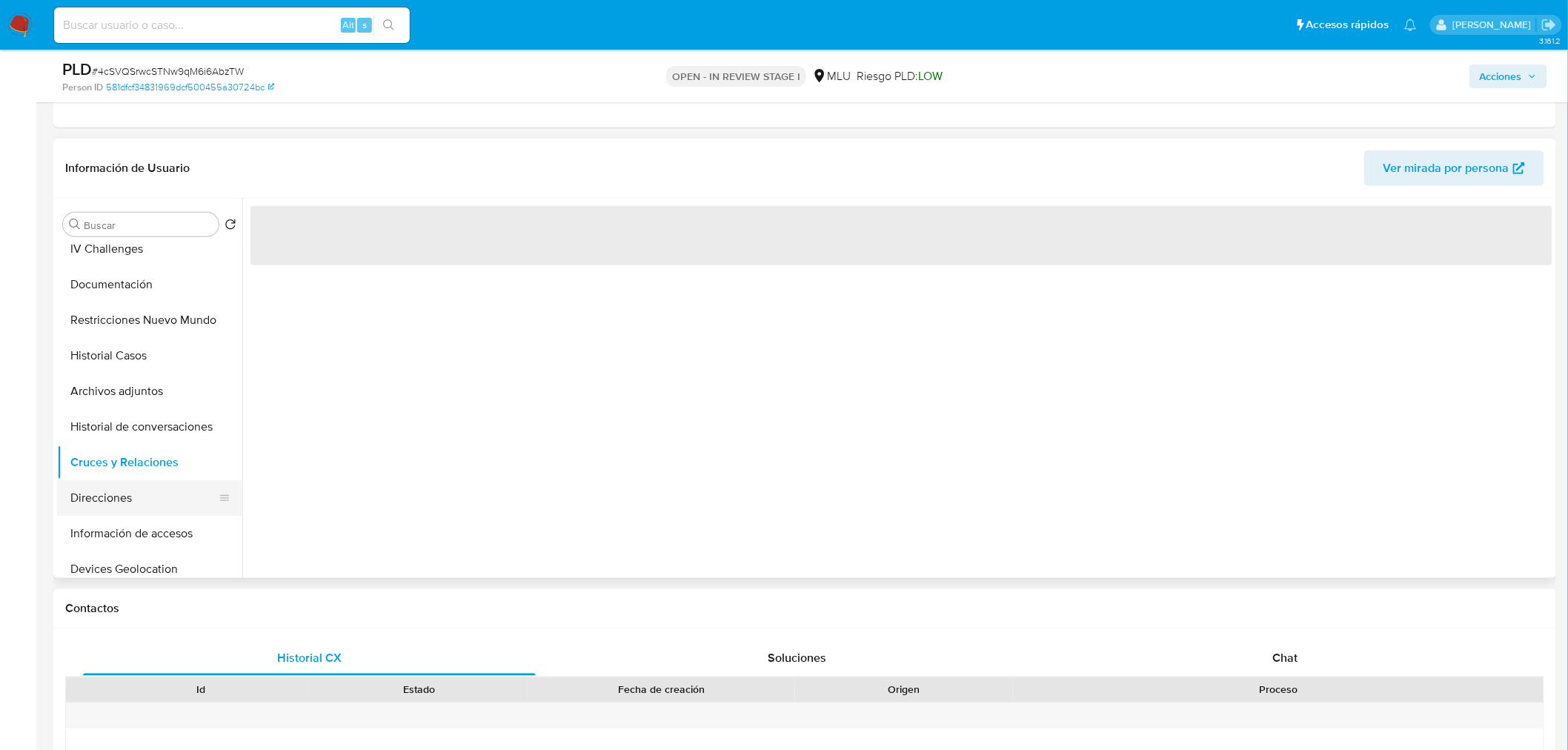
scroll to position [0, 0]
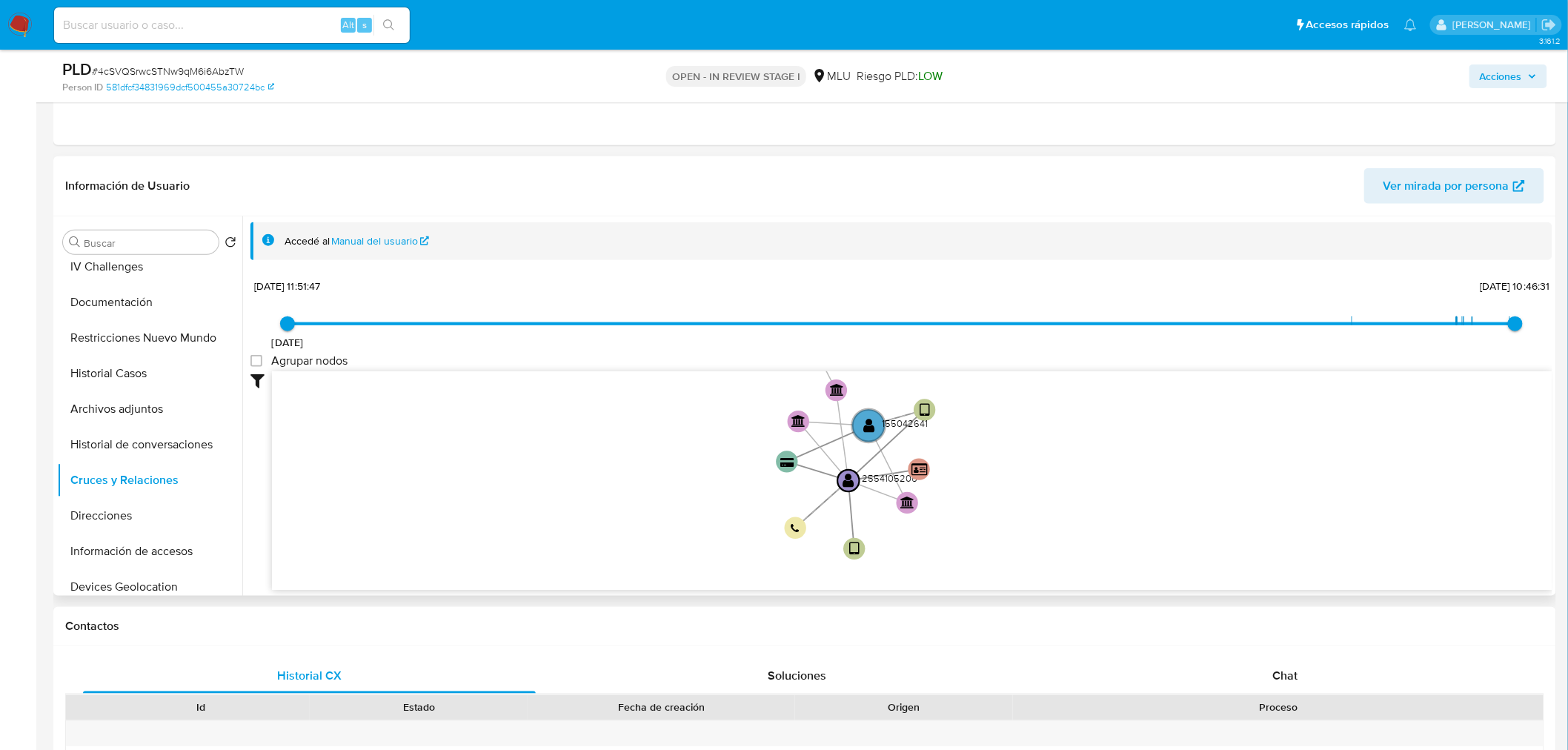
drag, startPoint x: 657, startPoint y: 475, endPoint x: 619, endPoint y: 527, distance: 64.4
click at [619, 527] on icon "device-68713eb73ba5911a8748533d  user-2554105206  2554105206 device-652959599…" at bounding box center [912, 479] width 1280 height 215
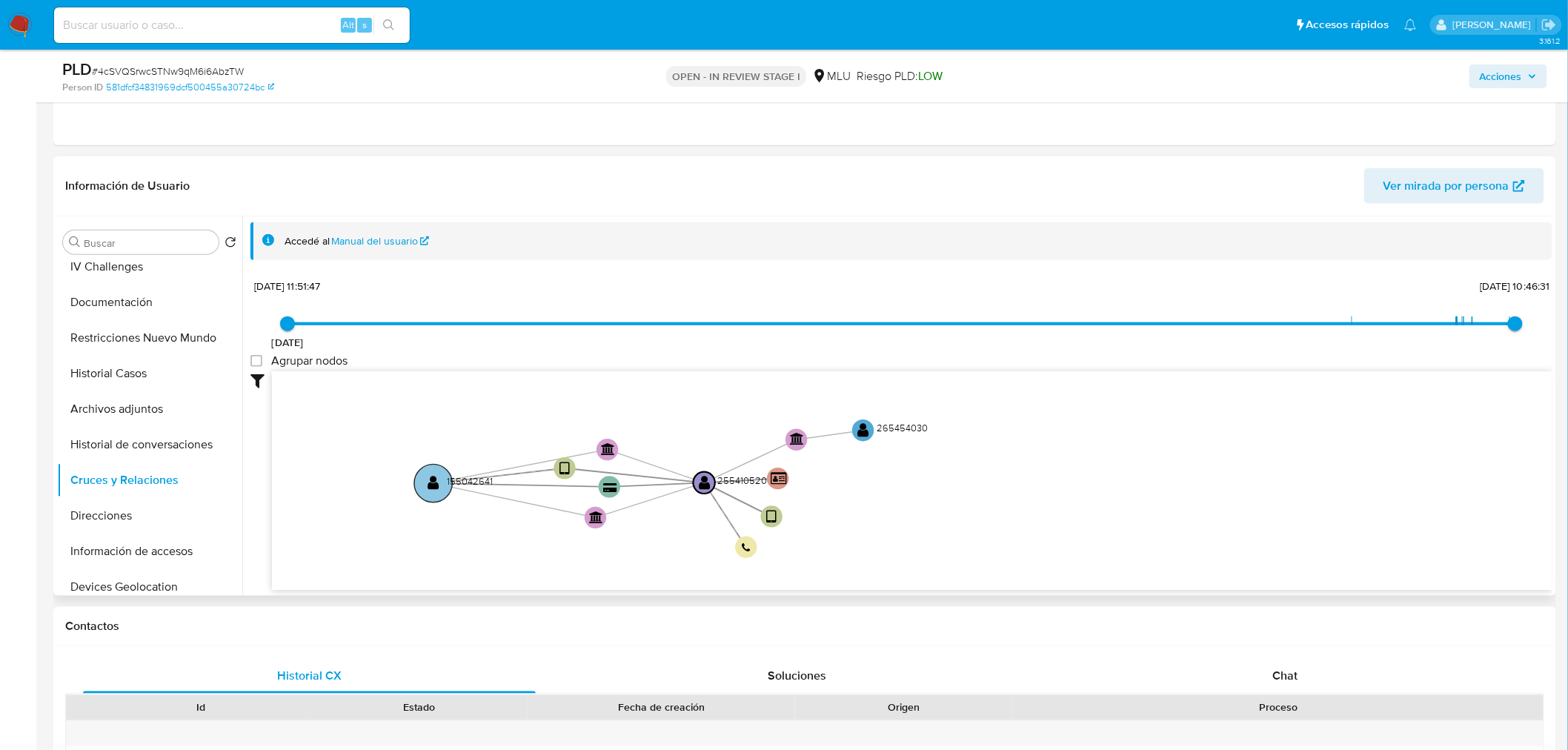
drag, startPoint x: 832, startPoint y: 475, endPoint x: 428, endPoint y: 492, distance: 404.4
click at [428, 492] on text "" at bounding box center [434, 484] width 12 height 16
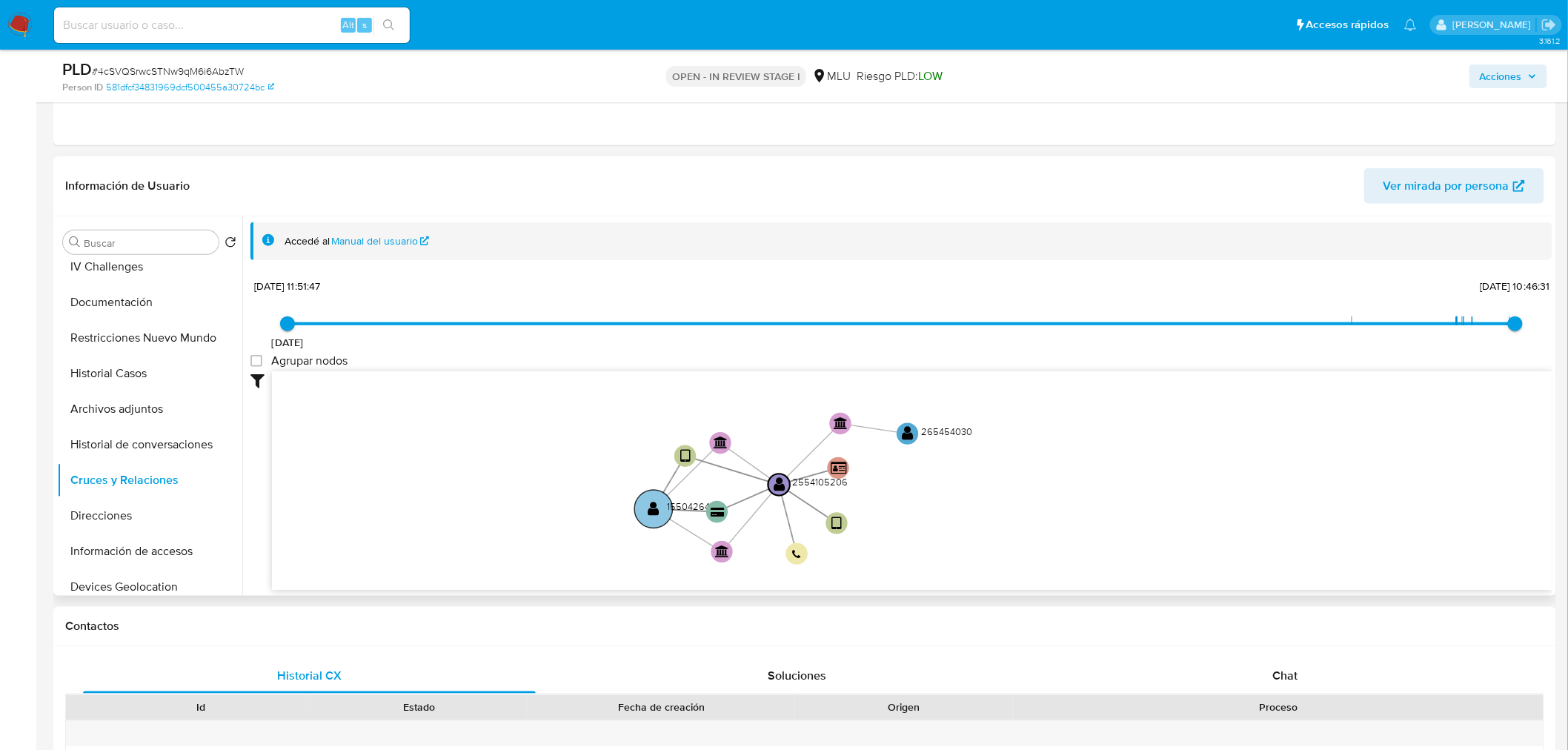
click at [661, 508] on circle at bounding box center [653, 508] width 37 height 38
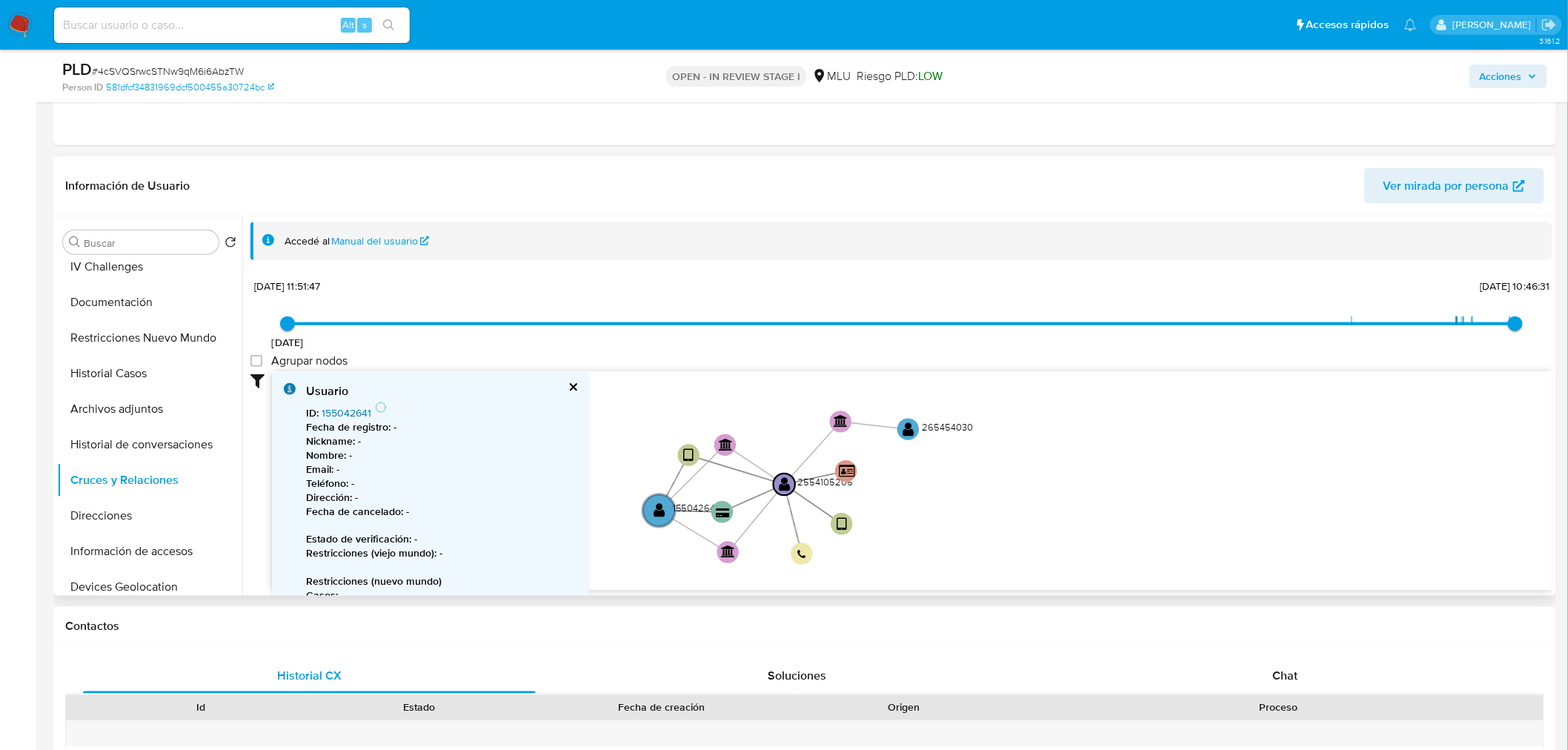
click at [350, 410] on link "155042641" at bounding box center [346, 412] width 50 height 15
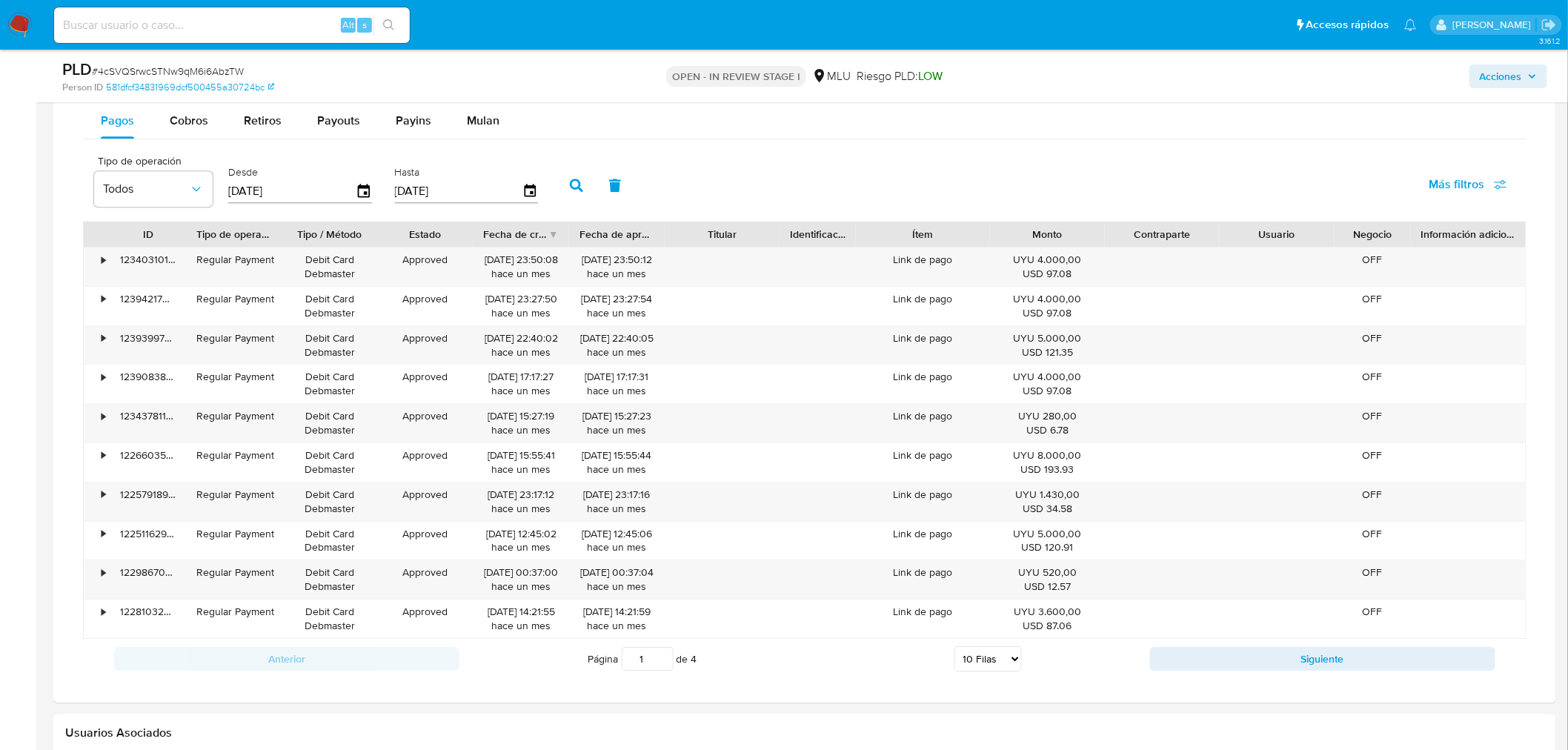
scroll to position [1729, 0]
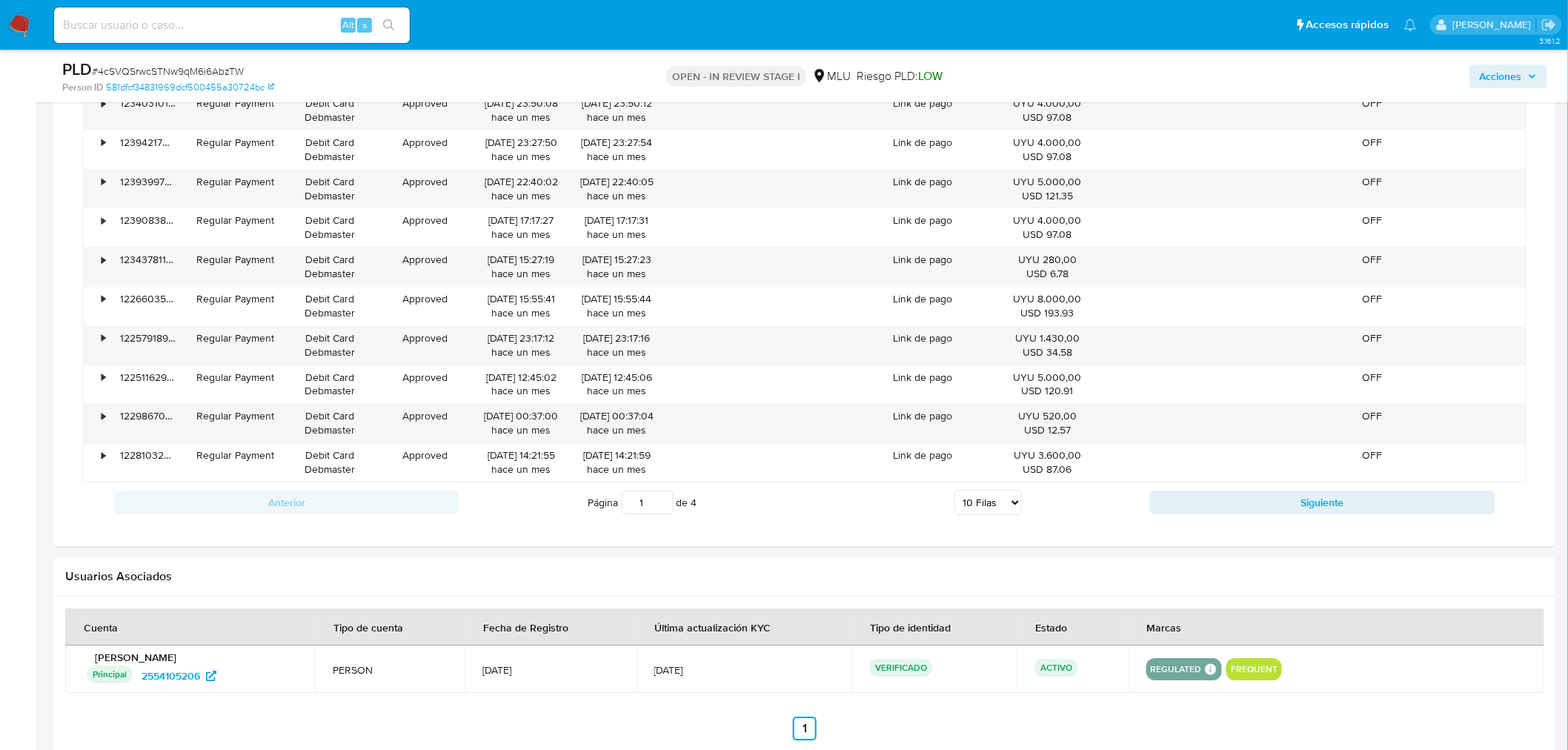
click at [976, 513] on select "5 Filas 10 Filas 20 Filas 25 Filas 50 Filas 100 Filas" at bounding box center [988, 502] width 67 height 25
select select "100"
click at [954, 493] on select "5 Filas 10 Filas 20 Filas 25 Filas 50 Filas 100 Filas" at bounding box center [988, 502] width 67 height 25
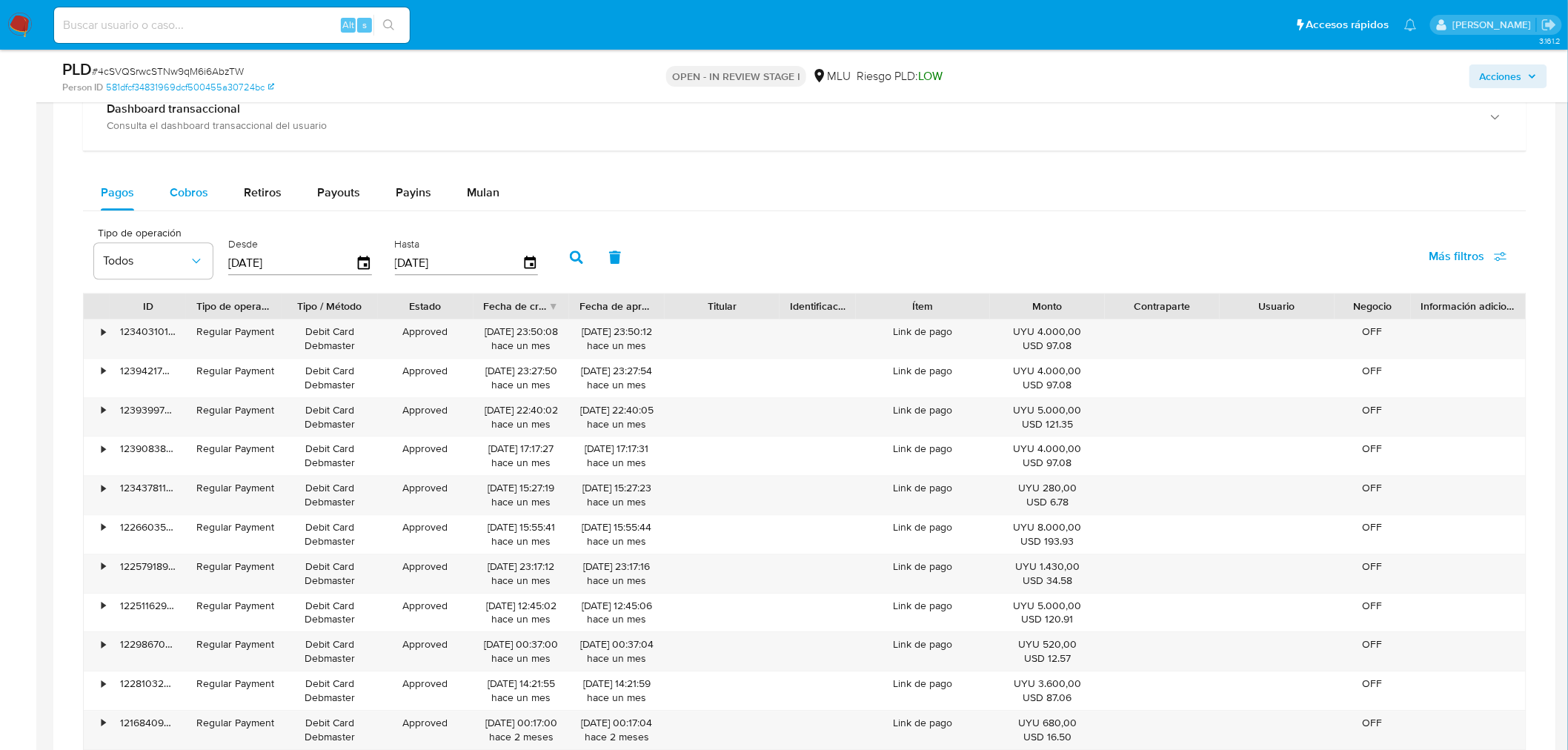
scroll to position [1483, 0]
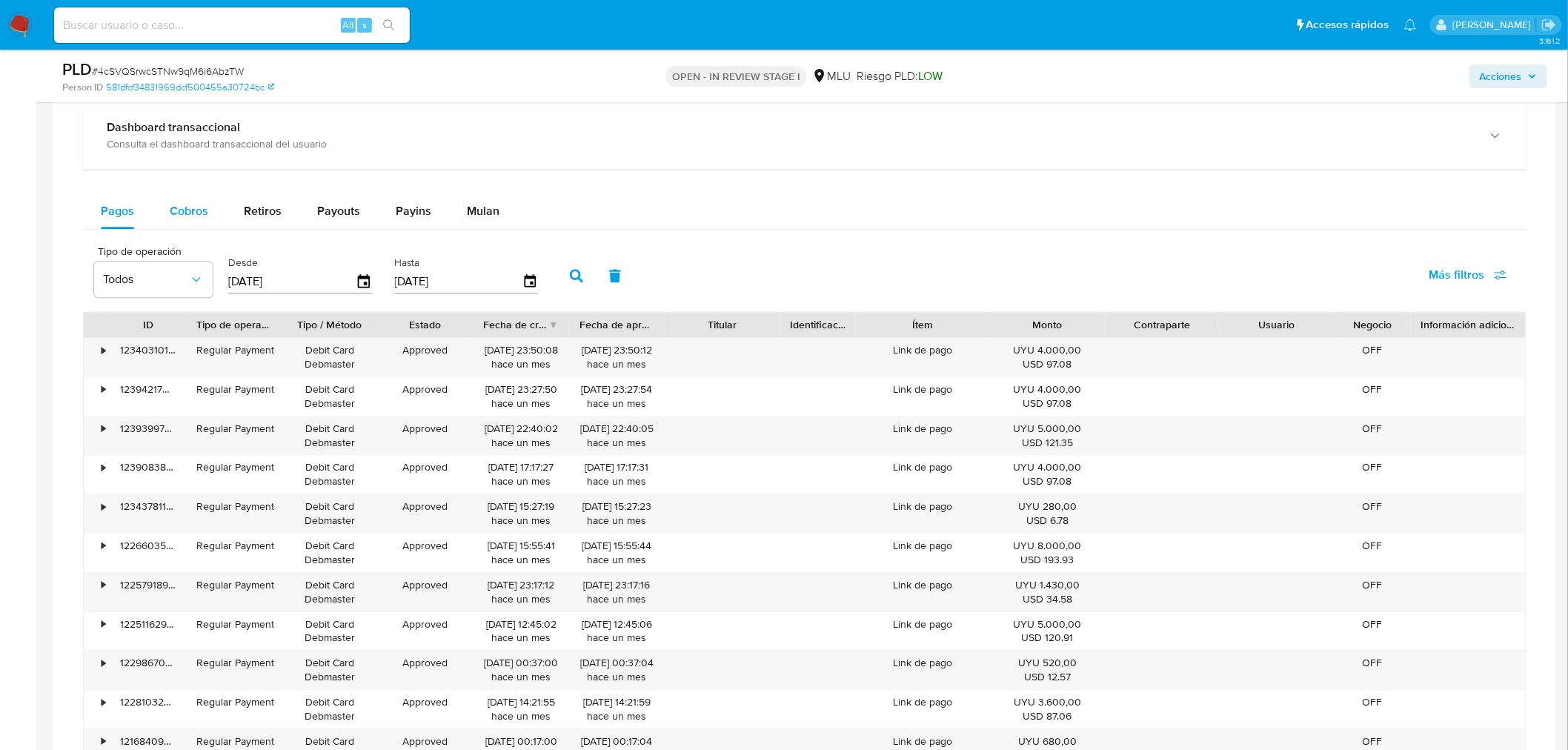
click at [176, 223] on div "Cobros" at bounding box center [189, 211] width 38 height 36
select select "10"
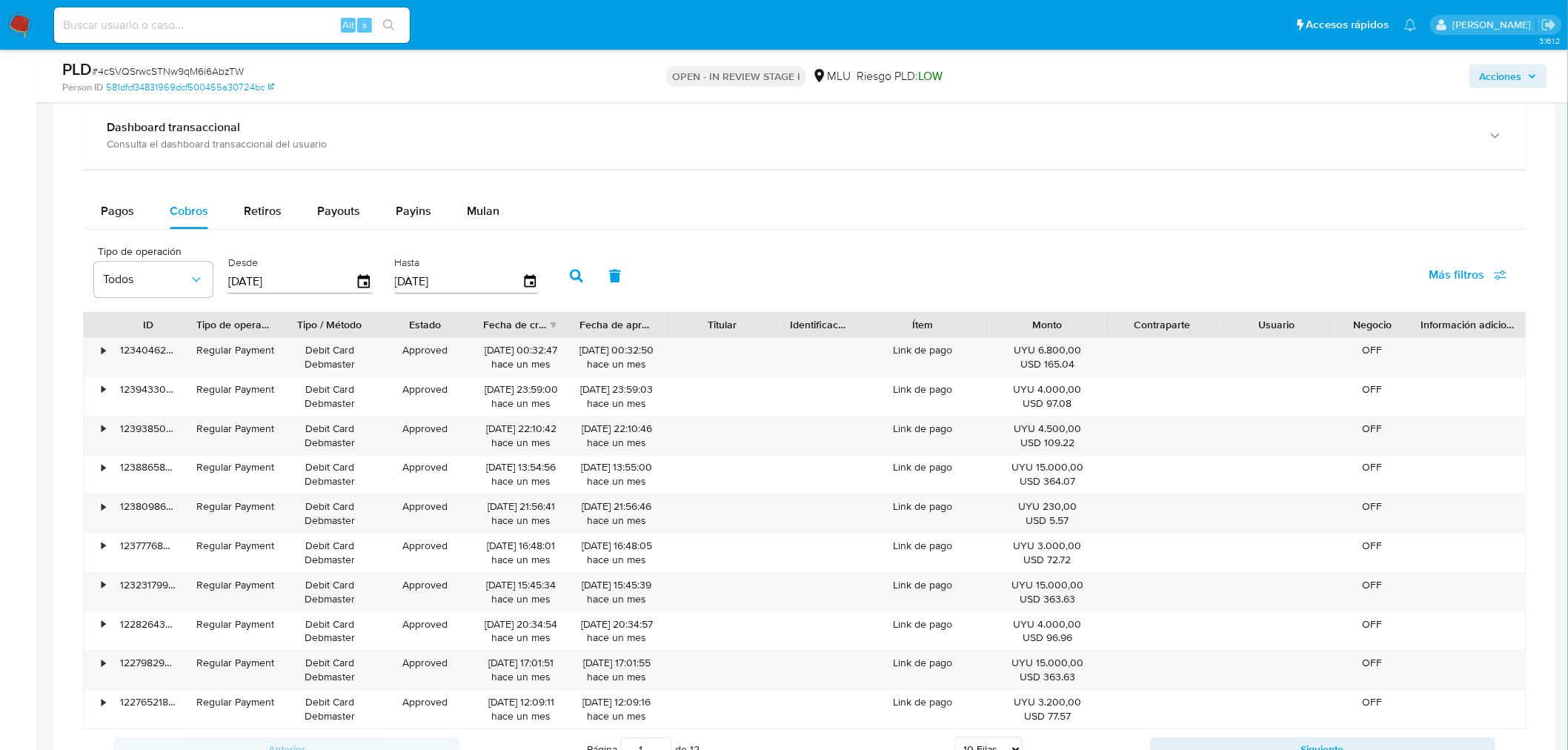
drag, startPoint x: 131, startPoint y: 210, endPoint x: 167, endPoint y: 311, distance: 107.2
click at [131, 210] on span "Pagos" at bounding box center [118, 211] width 33 height 17
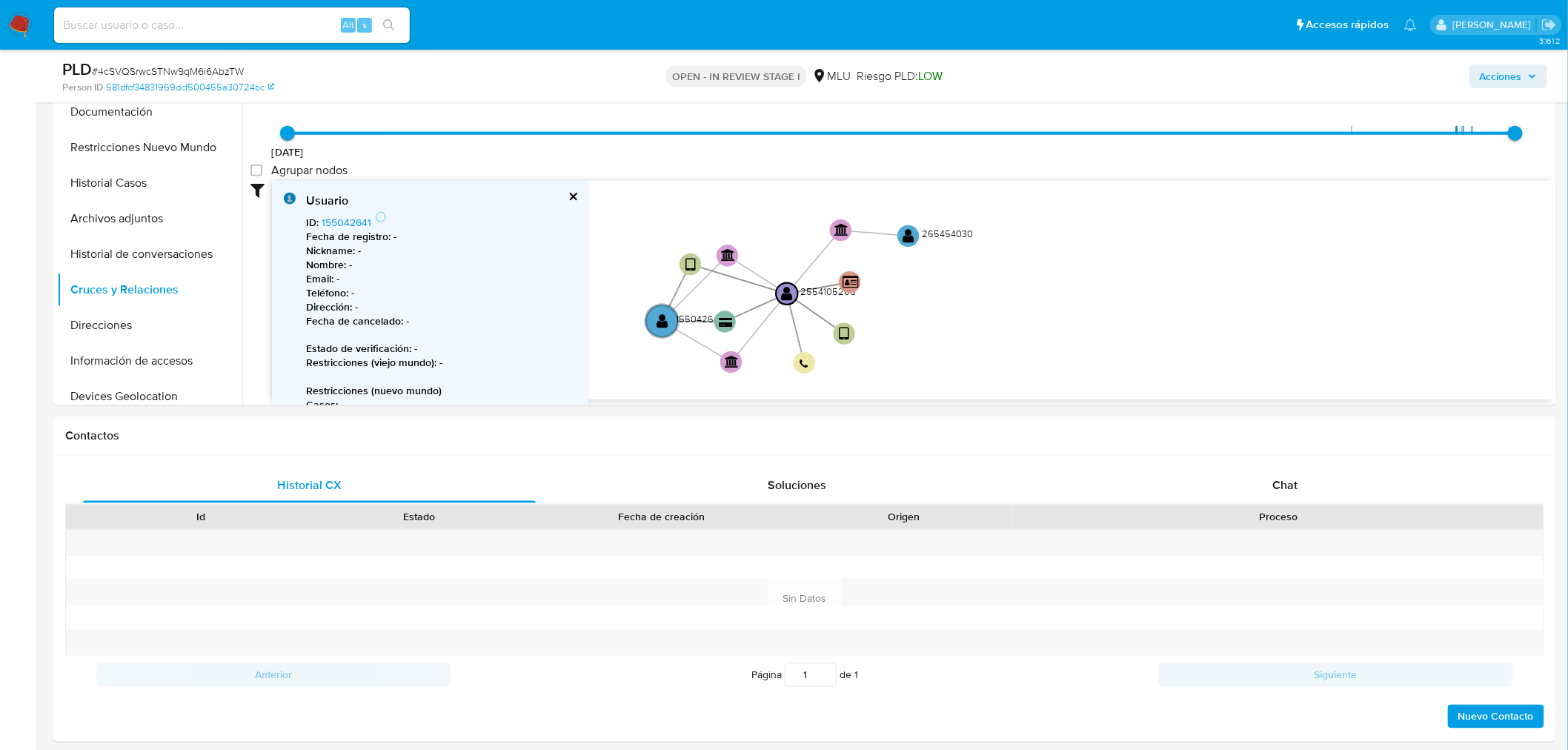
scroll to position [906, 0]
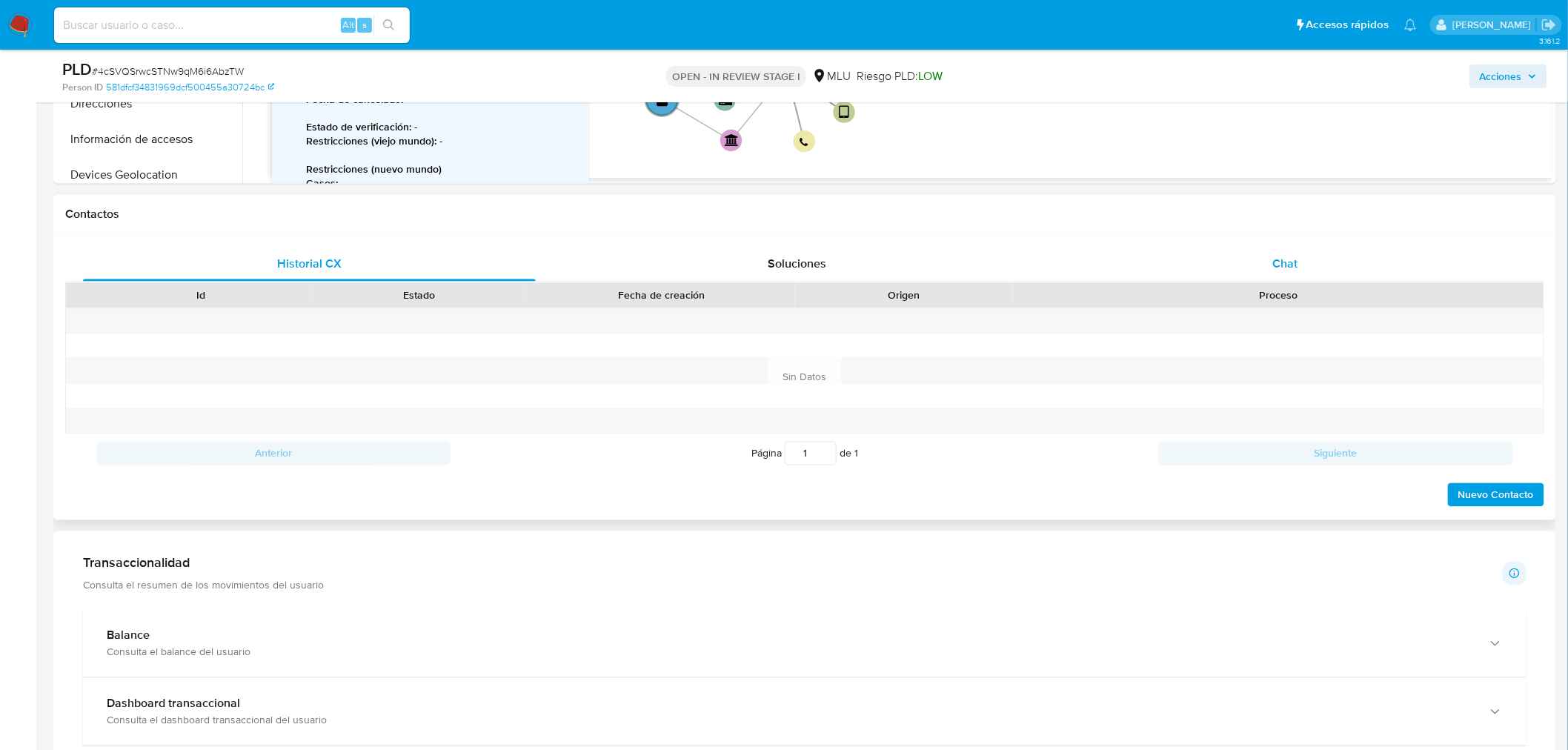
click at [1316, 252] on div "Chat" at bounding box center [1285, 263] width 452 height 36
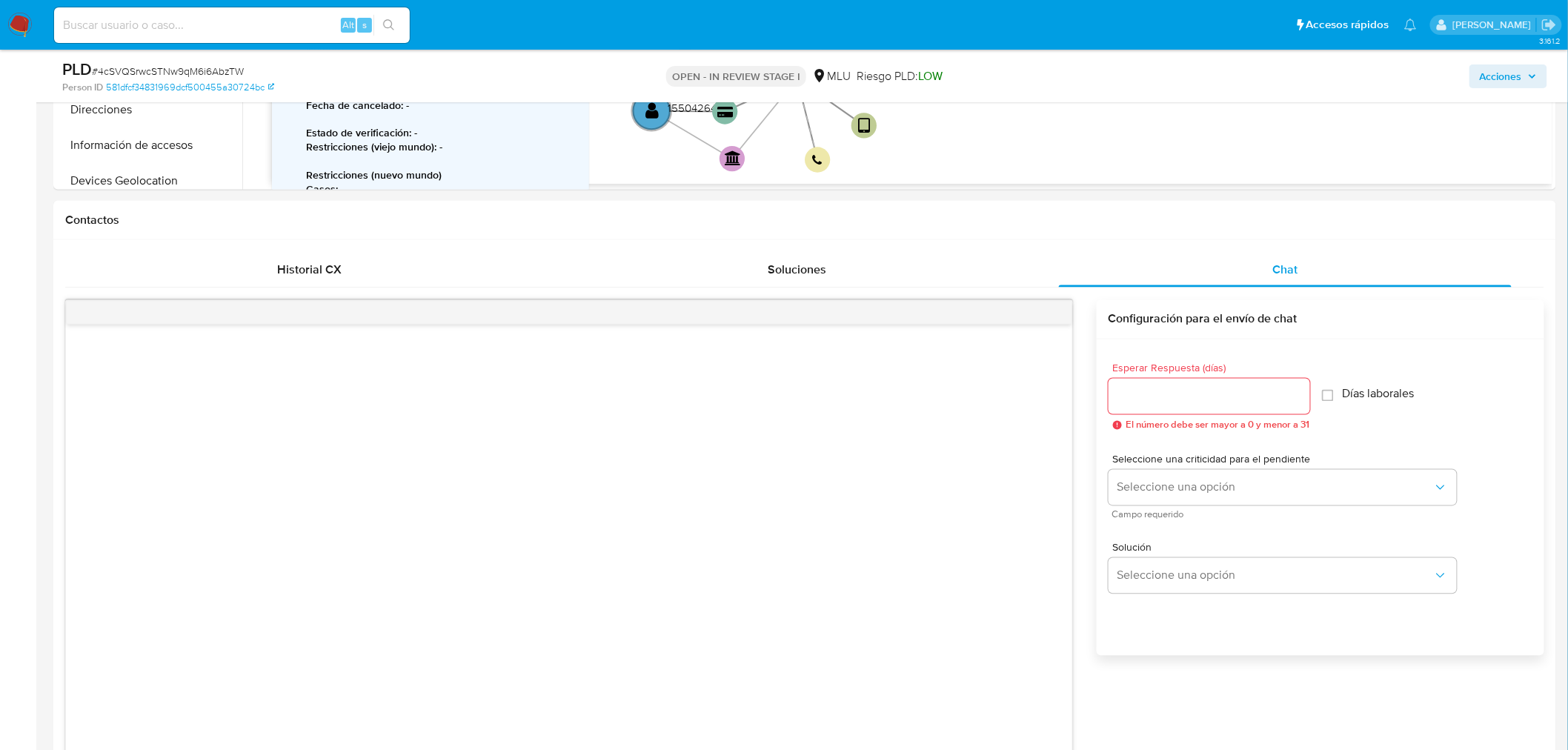
scroll to position [1235, 0]
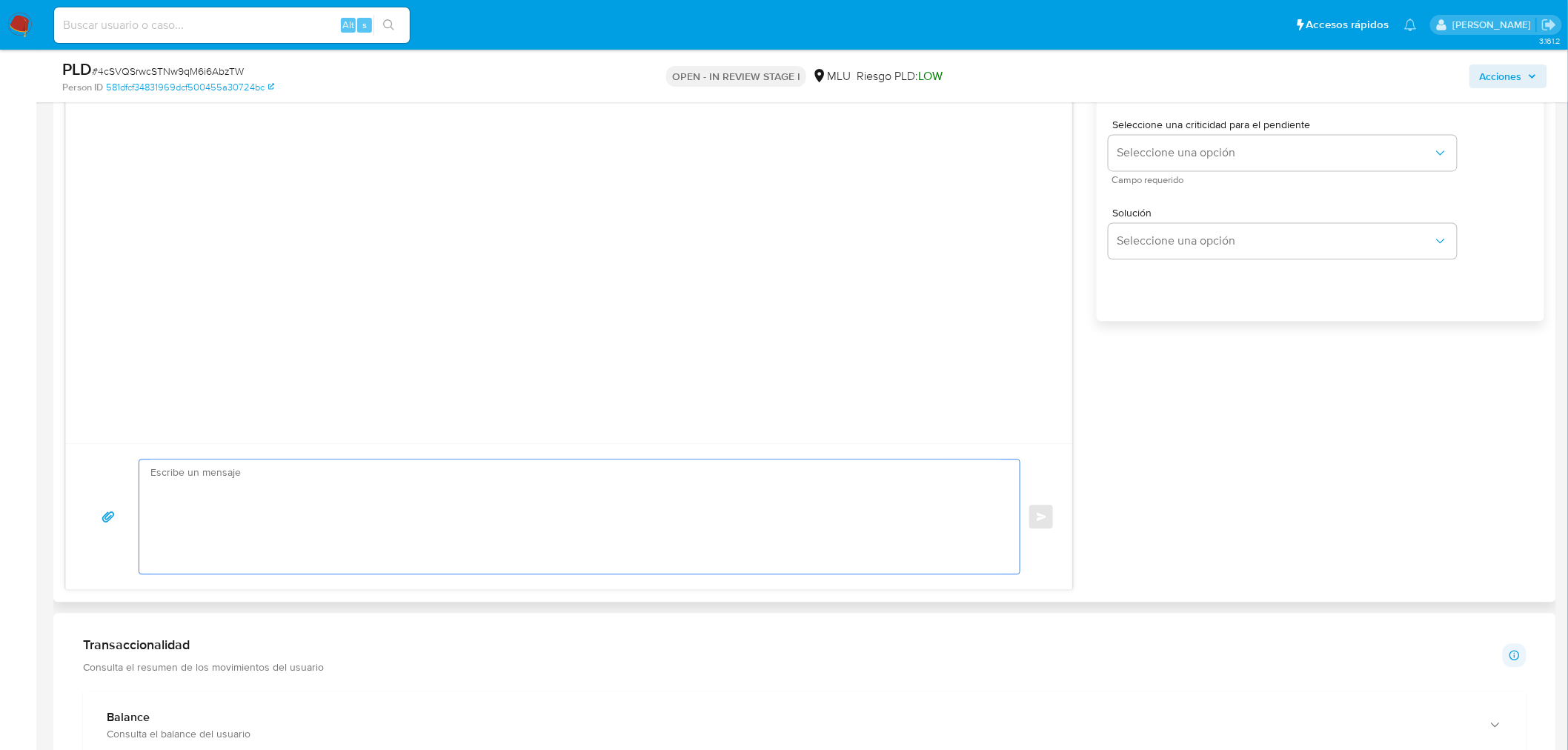
click at [634, 552] on textarea at bounding box center [576, 516] width 851 height 114
paste textarea "Hola, XXX. Te contactamos ya que necesitamos verificar algunos datos. Por este …"
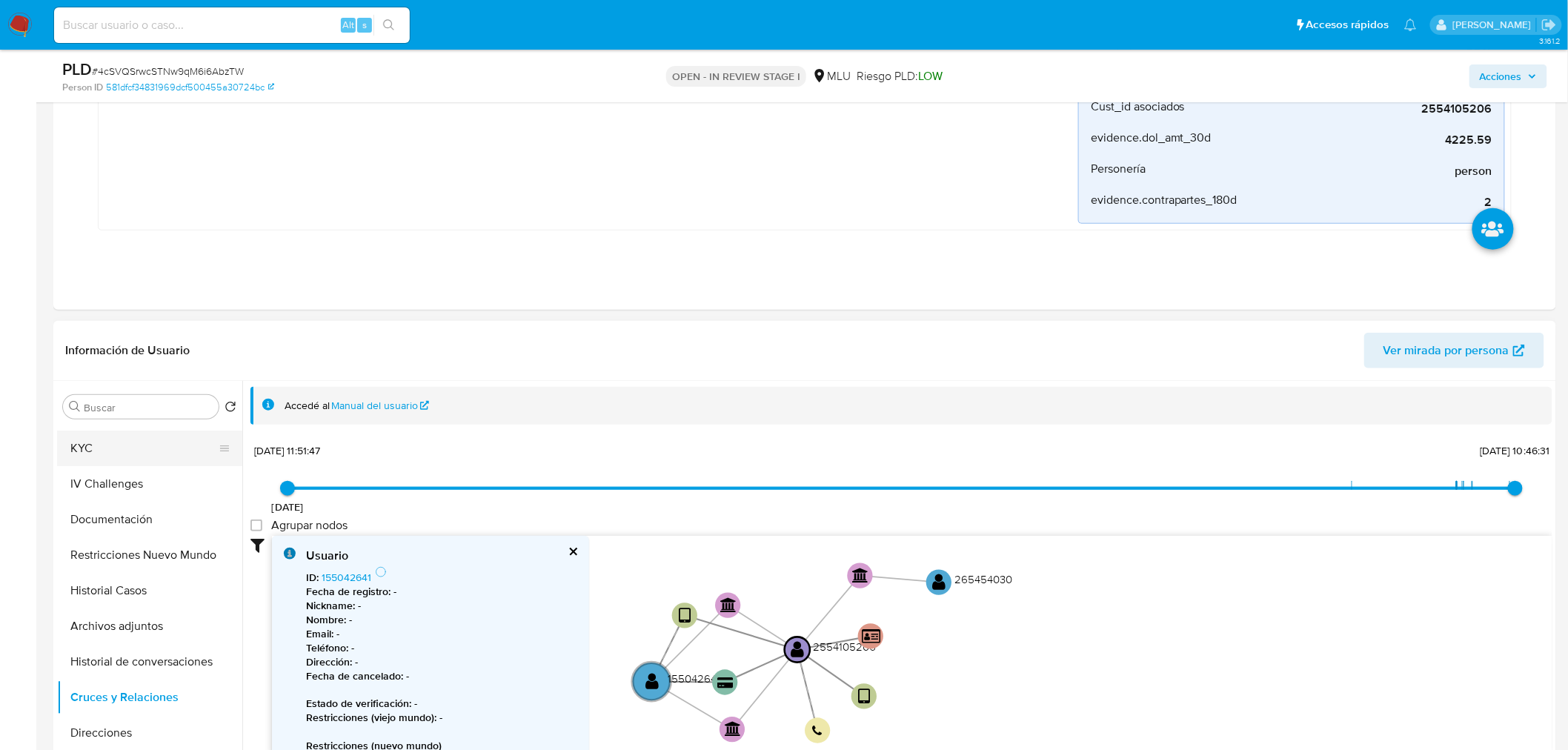
scroll to position [0, 0]
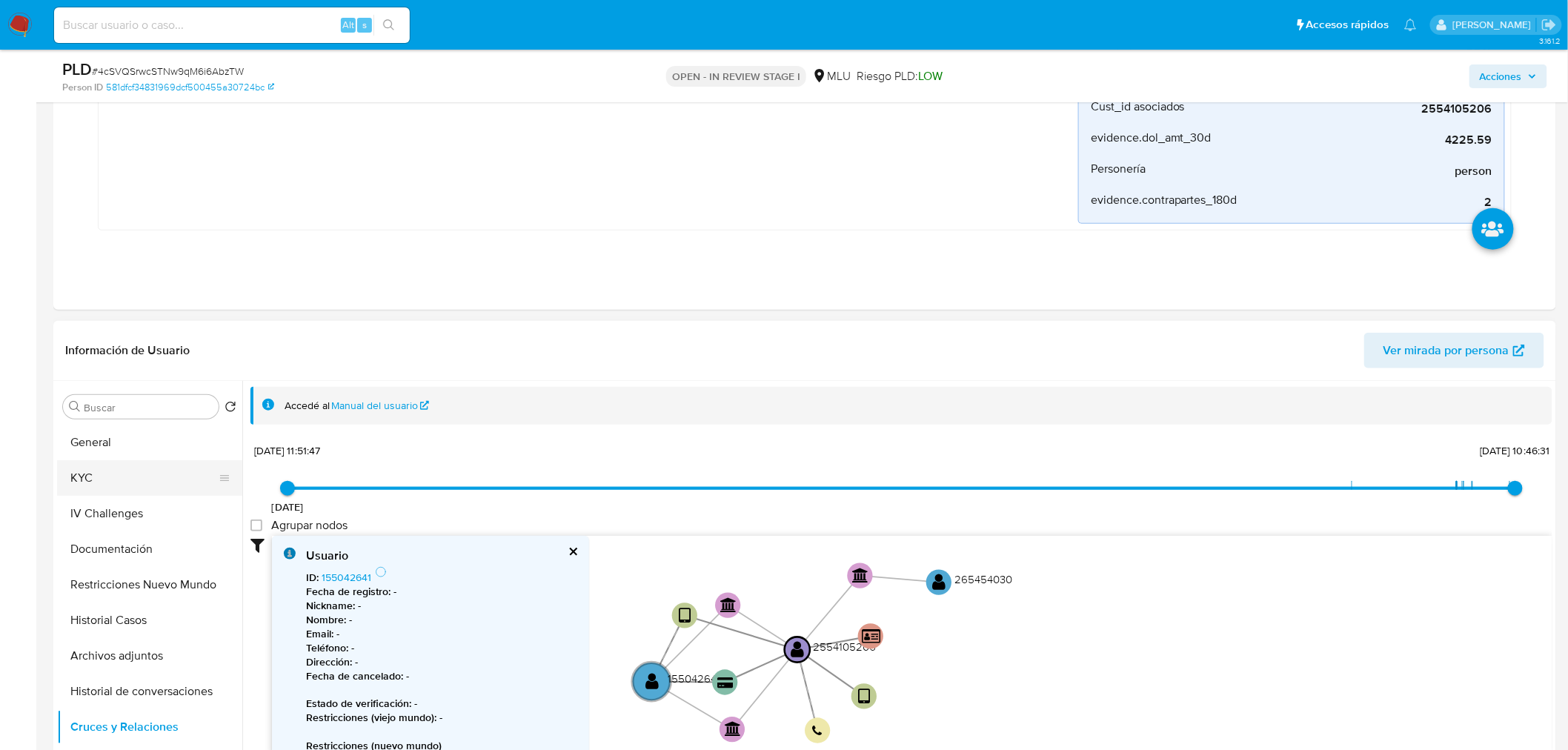
click at [121, 474] on button "KYC" at bounding box center [143, 478] width 173 height 36
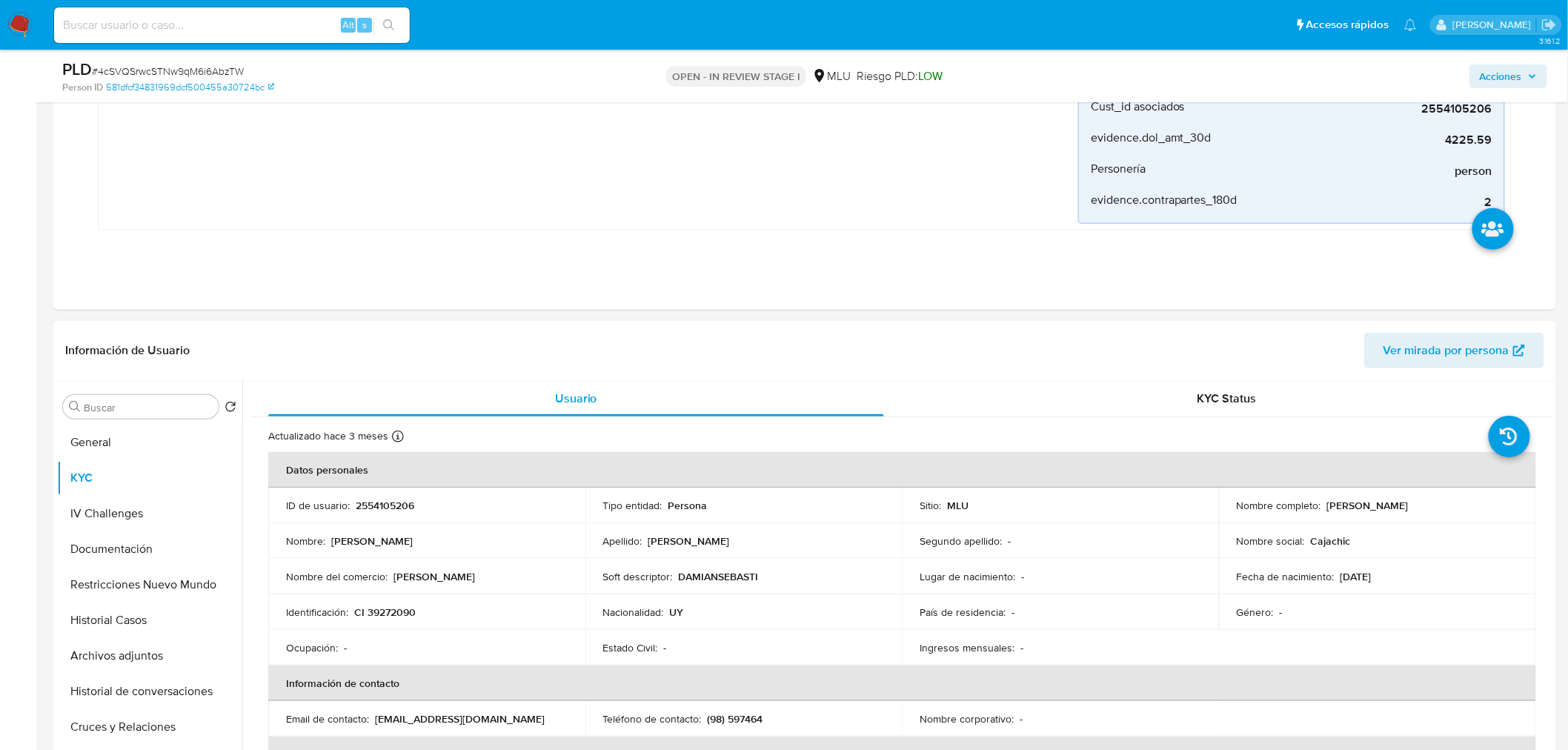
click at [1338, 502] on p "Damian Sebastian Fernandez Furquin" at bounding box center [1368, 505] width 82 height 13
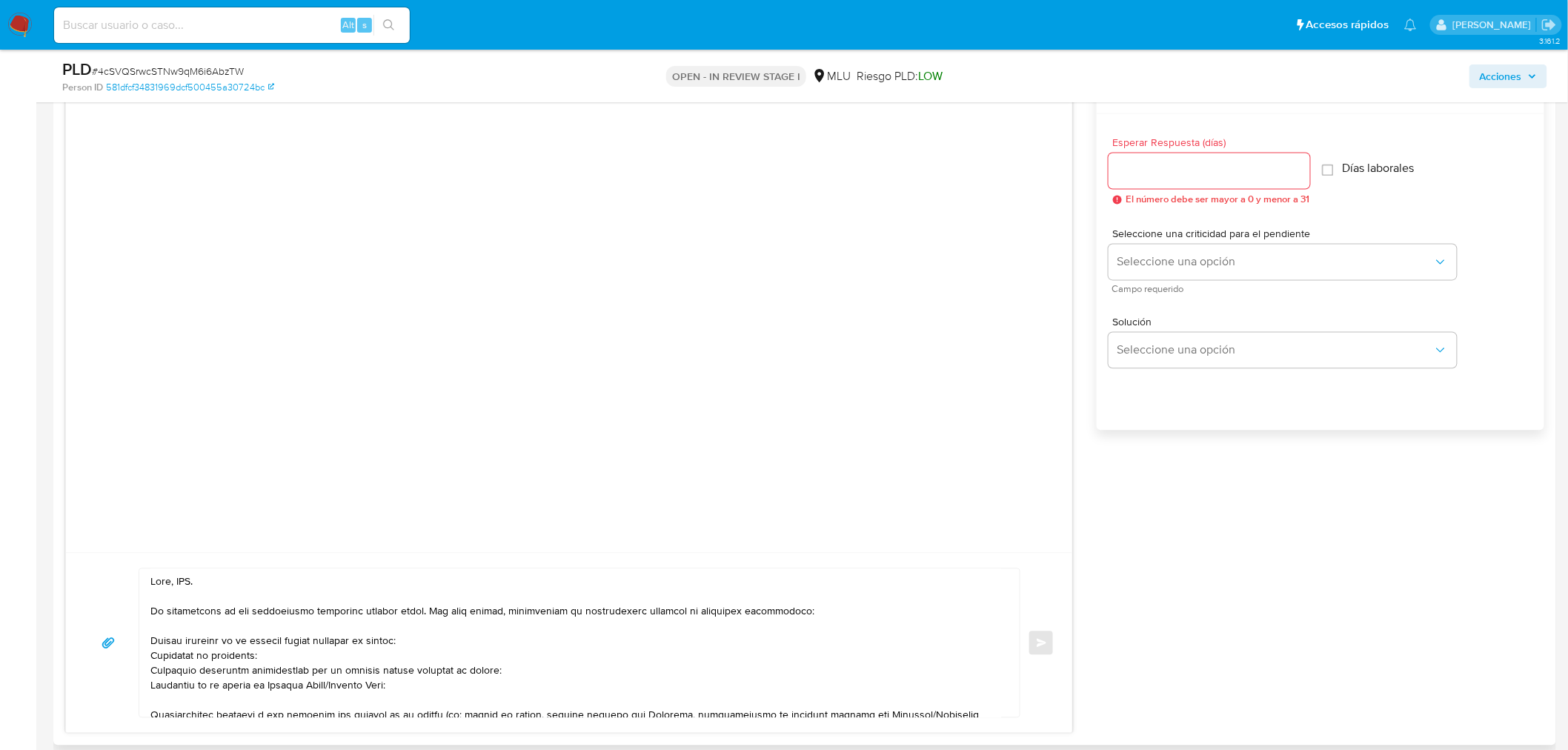
scroll to position [1153, 0]
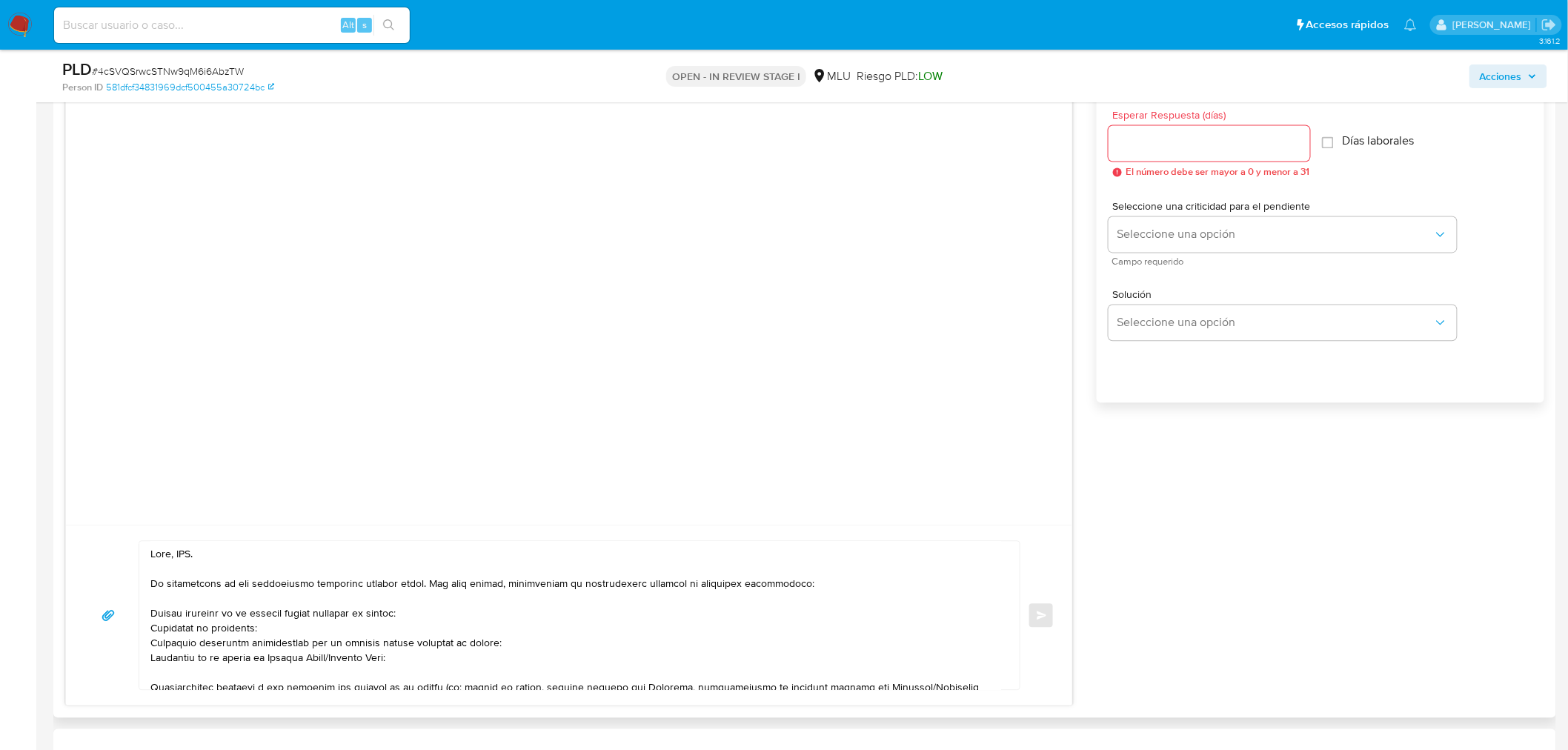
click at [187, 556] on textarea at bounding box center [576, 616] width 851 height 148
paste textarea "Damian"
click at [275, 606] on textarea at bounding box center [576, 616] width 851 height 148
click at [279, 613] on textarea at bounding box center [576, 616] width 851 height 148
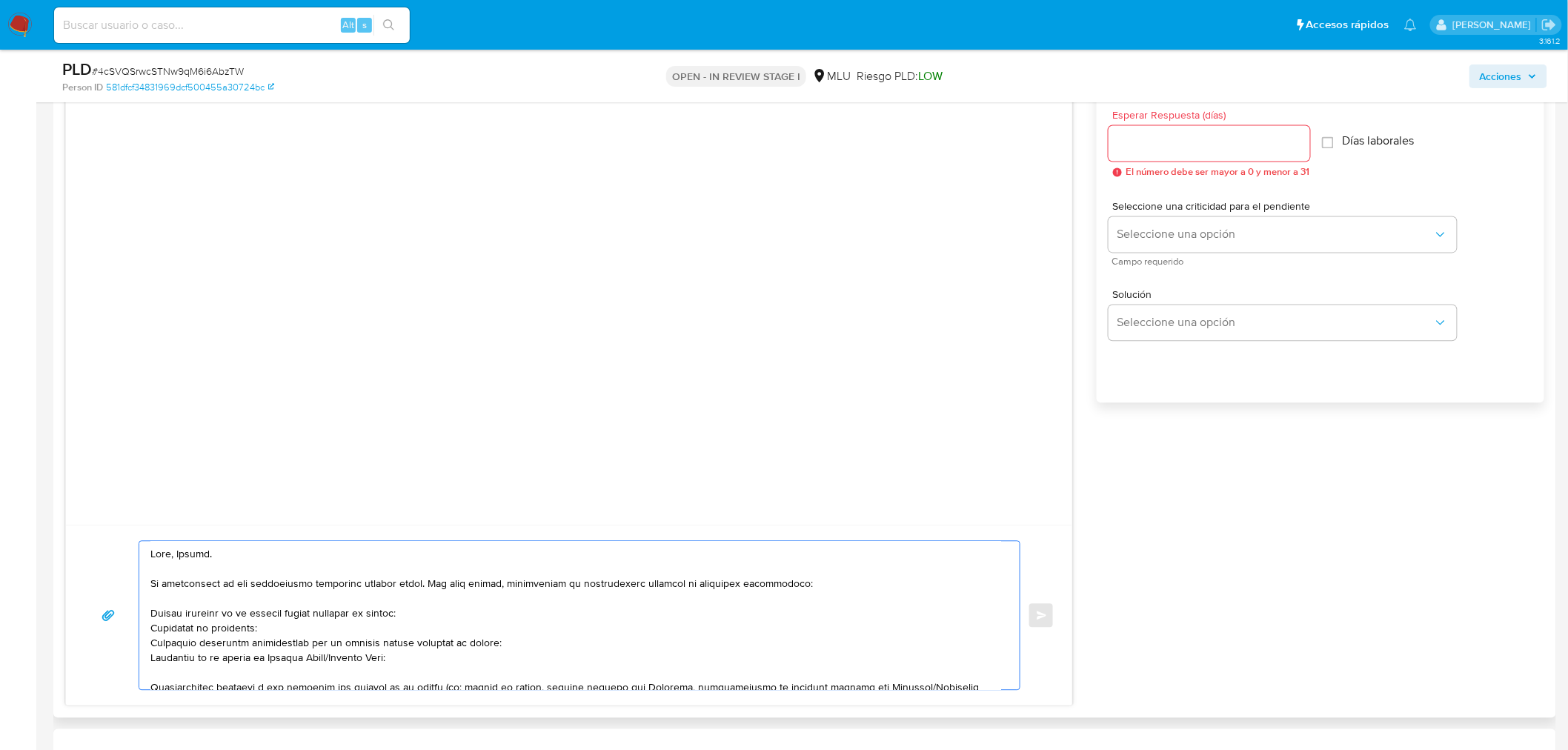
click at [279, 613] on textarea at bounding box center [576, 616] width 851 height 148
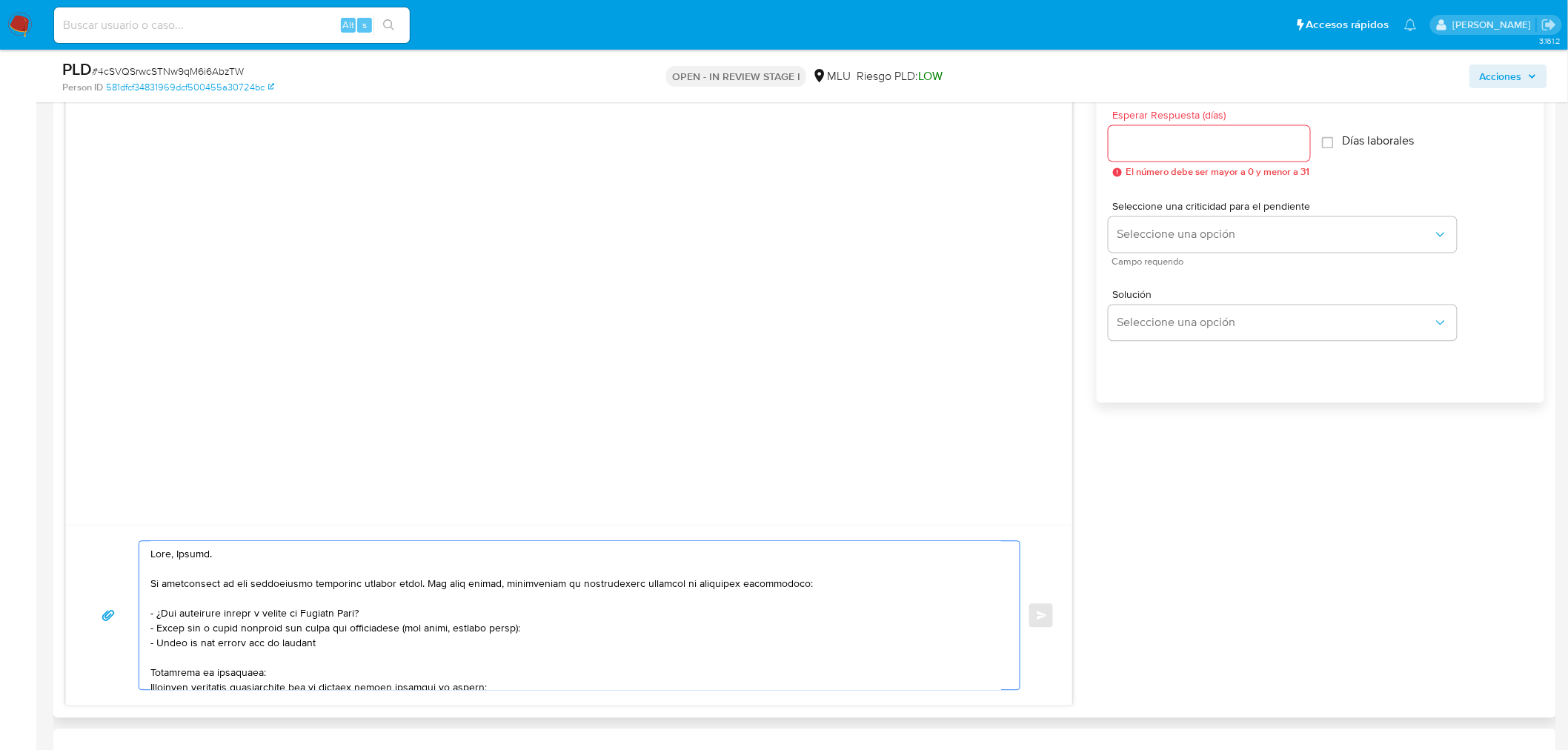
paste textarea "LOMBARDIEMILIANO"
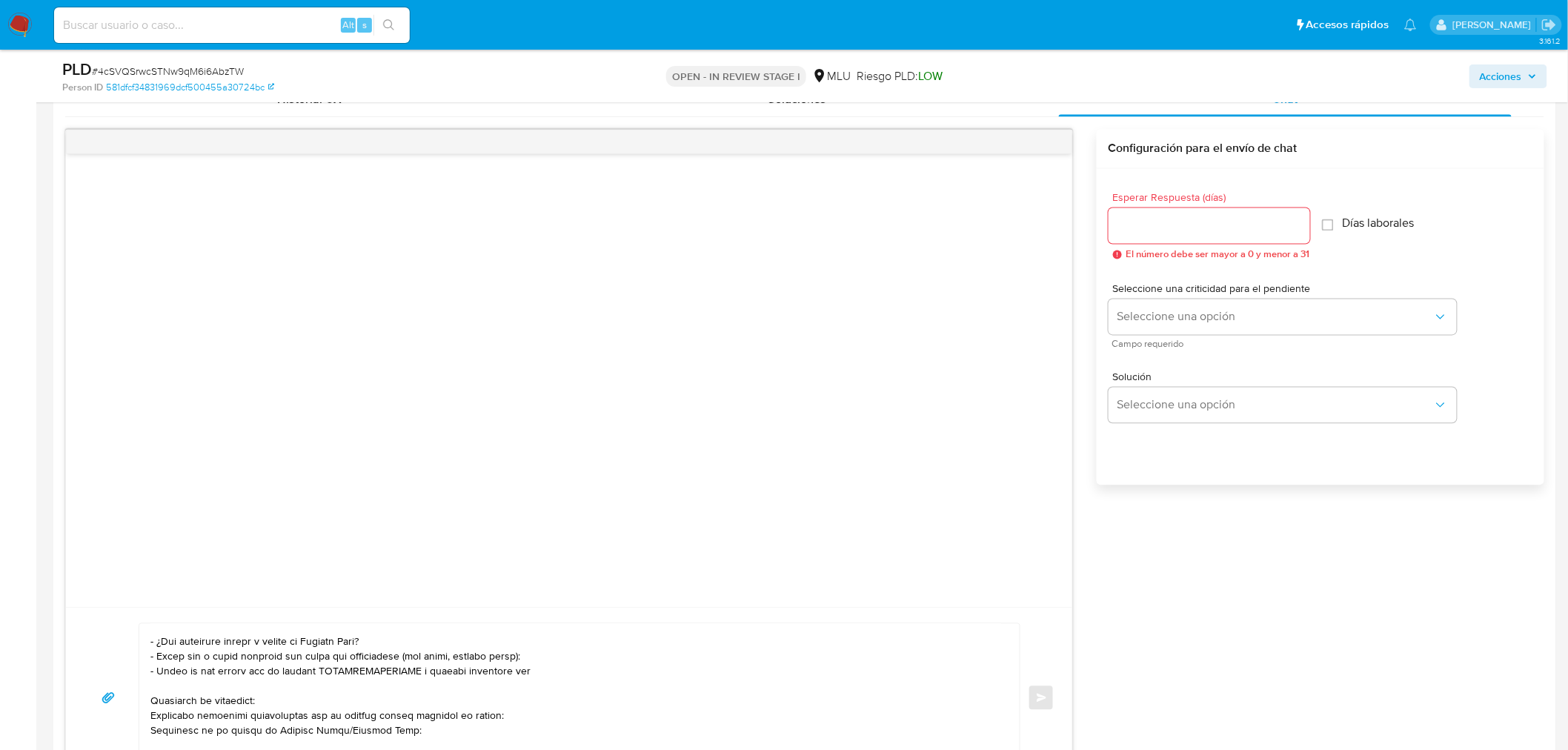
scroll to position [53, 0]
click at [552, 675] on textarea at bounding box center [576, 699] width 851 height 148
click at [554, 675] on textarea at bounding box center [576, 699] width 851 height 148
paste textarea "Eduardo Aguirre Titular: EDUARDO AGUIRRE Identificación: CI 46100345 Número de …"
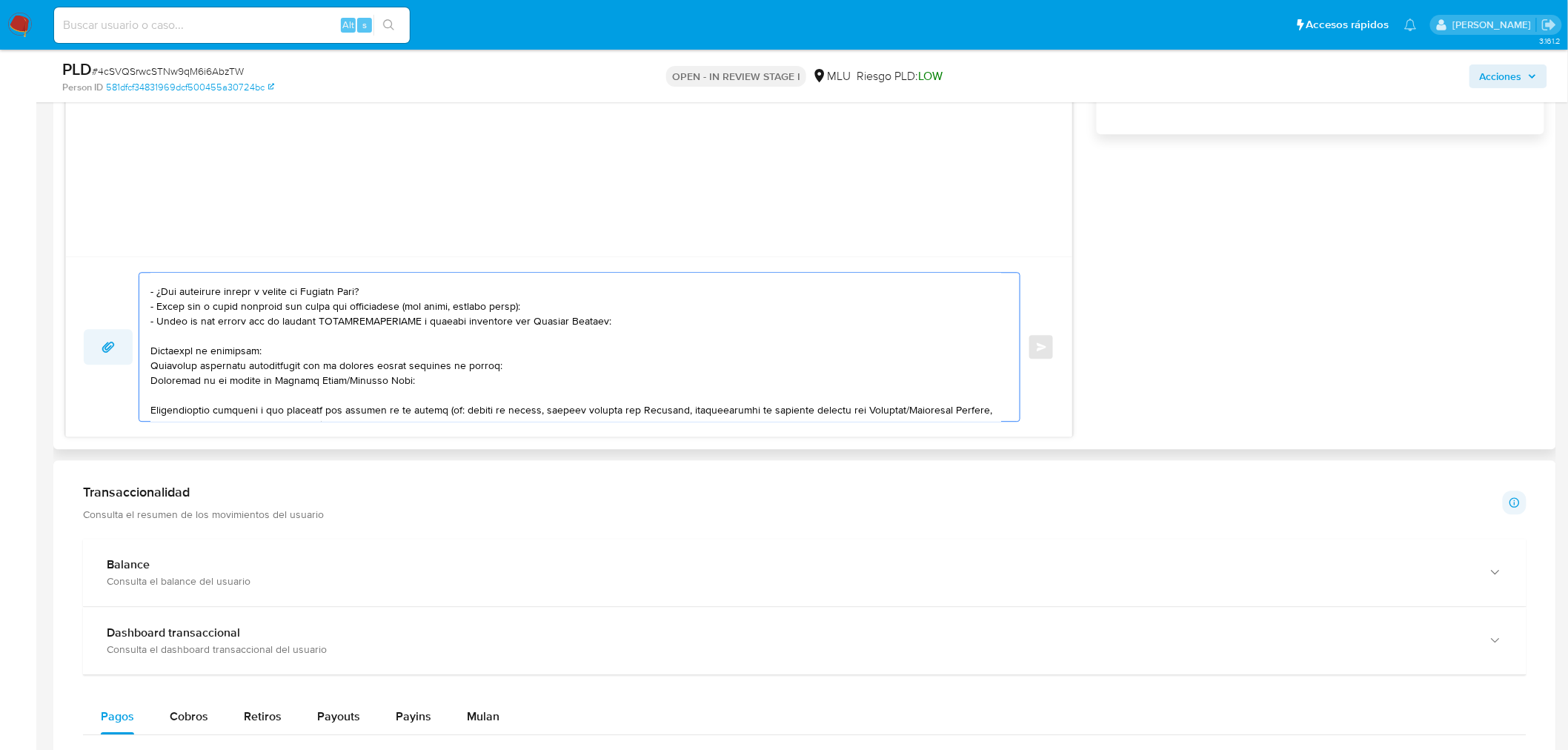
drag, startPoint x: 420, startPoint y: 401, endPoint x: 106, endPoint y: 347, distance: 318.6
click at [106, 347] on div "Enviar" at bounding box center [569, 347] width 971 height 150
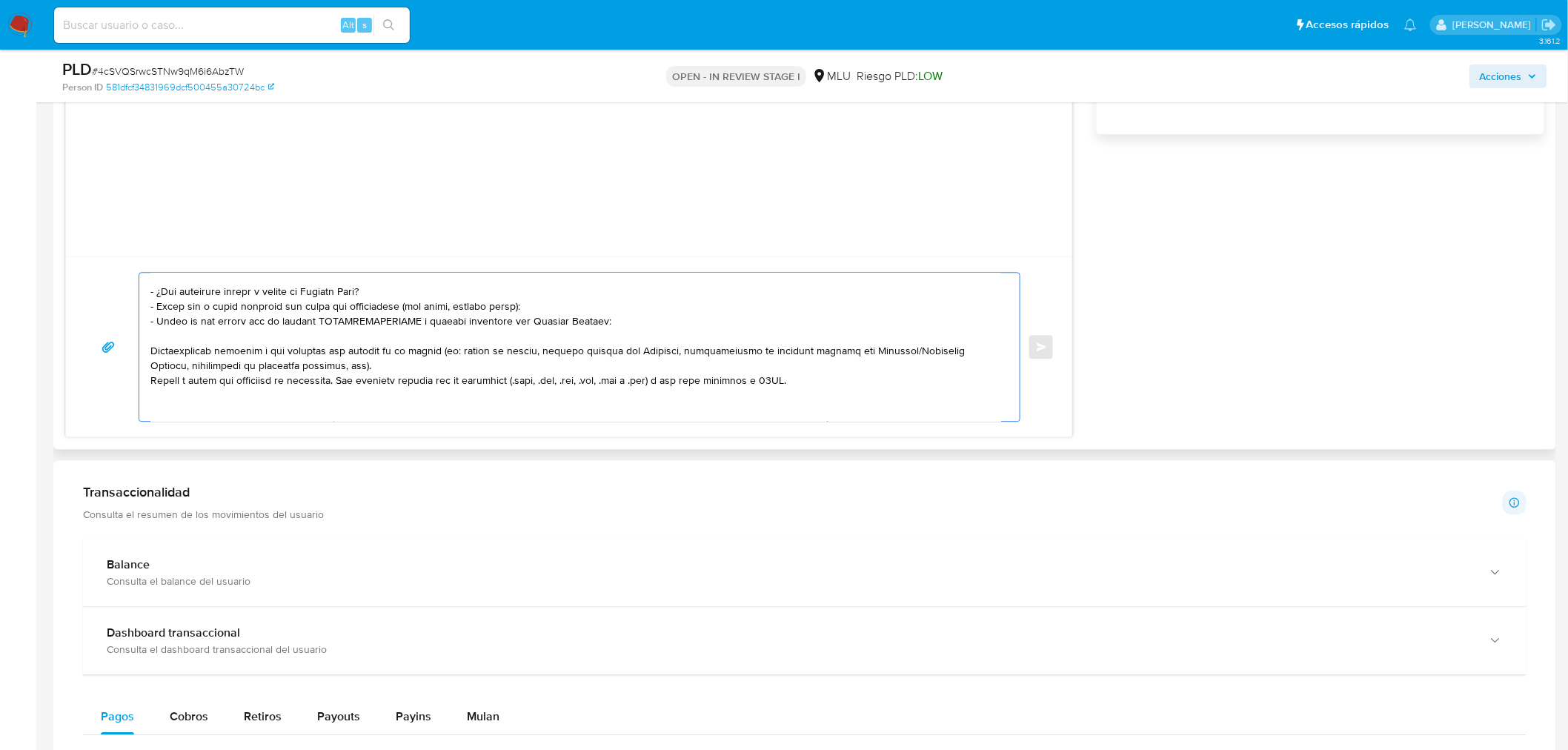
click at [253, 359] on textarea at bounding box center [576, 347] width 851 height 148
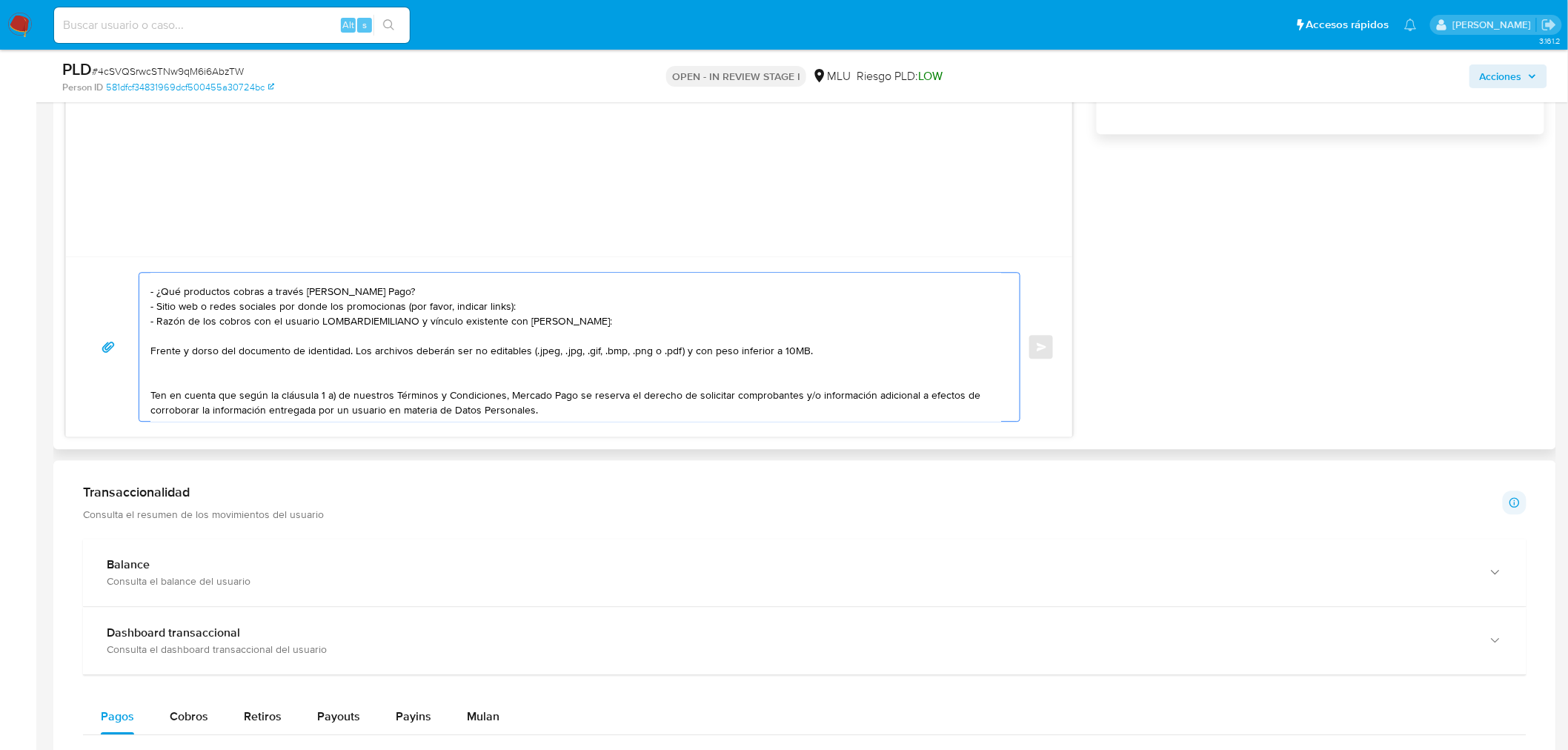
click at [255, 353] on textarea "Hola, Damian. Te contactamos ya que necesitamos verificar algunos datos. Por es…" at bounding box center [576, 347] width 851 height 148
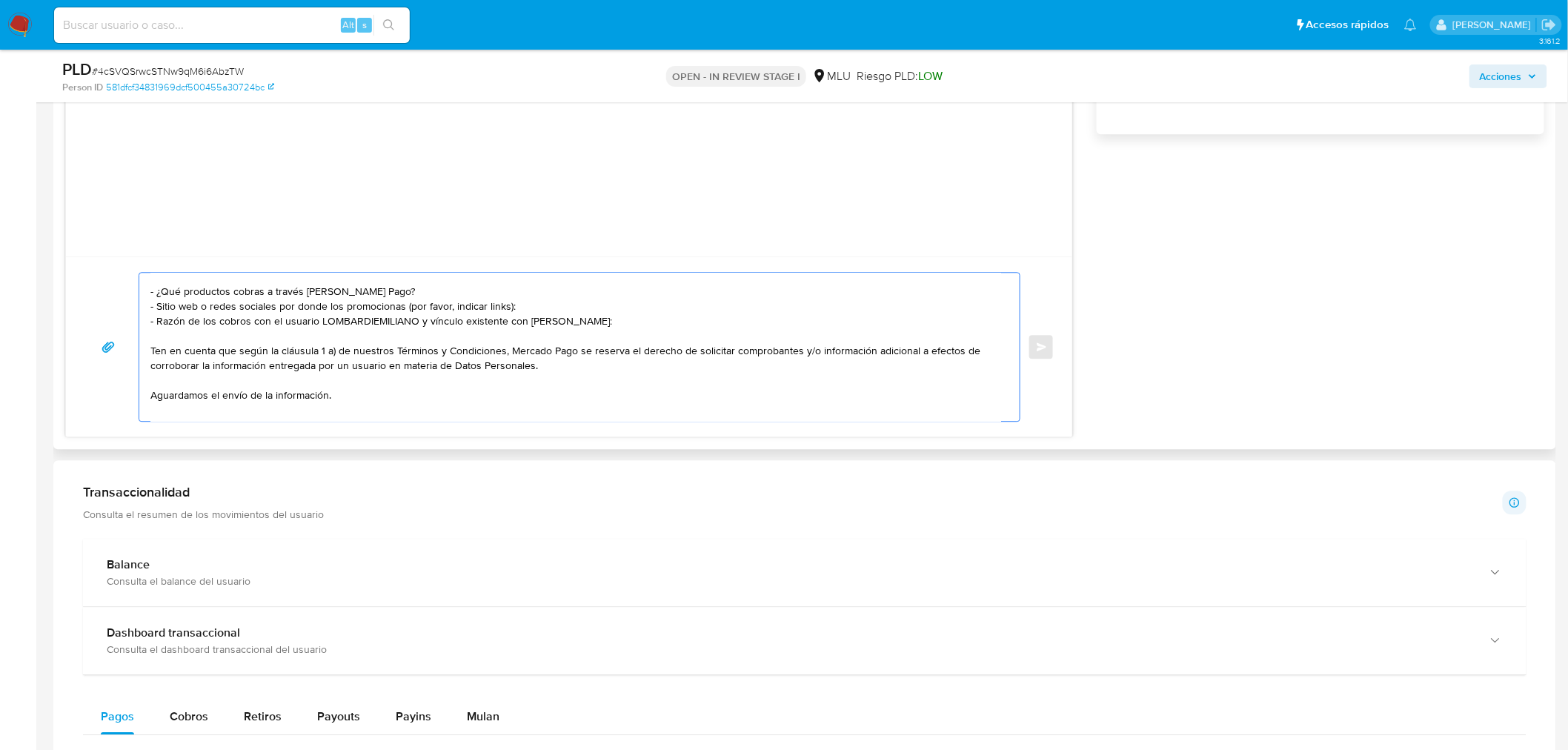
click at [255, 353] on textarea "Hola, Damian. Te contactamos ya que necesitamos verificar algunos datos. Por es…" at bounding box center [576, 347] width 851 height 148
click at [252, 376] on textarea "Hola, Damian. Te contactamos ya que necesitamos verificar algunos datos. Por es…" at bounding box center [576, 347] width 851 height 148
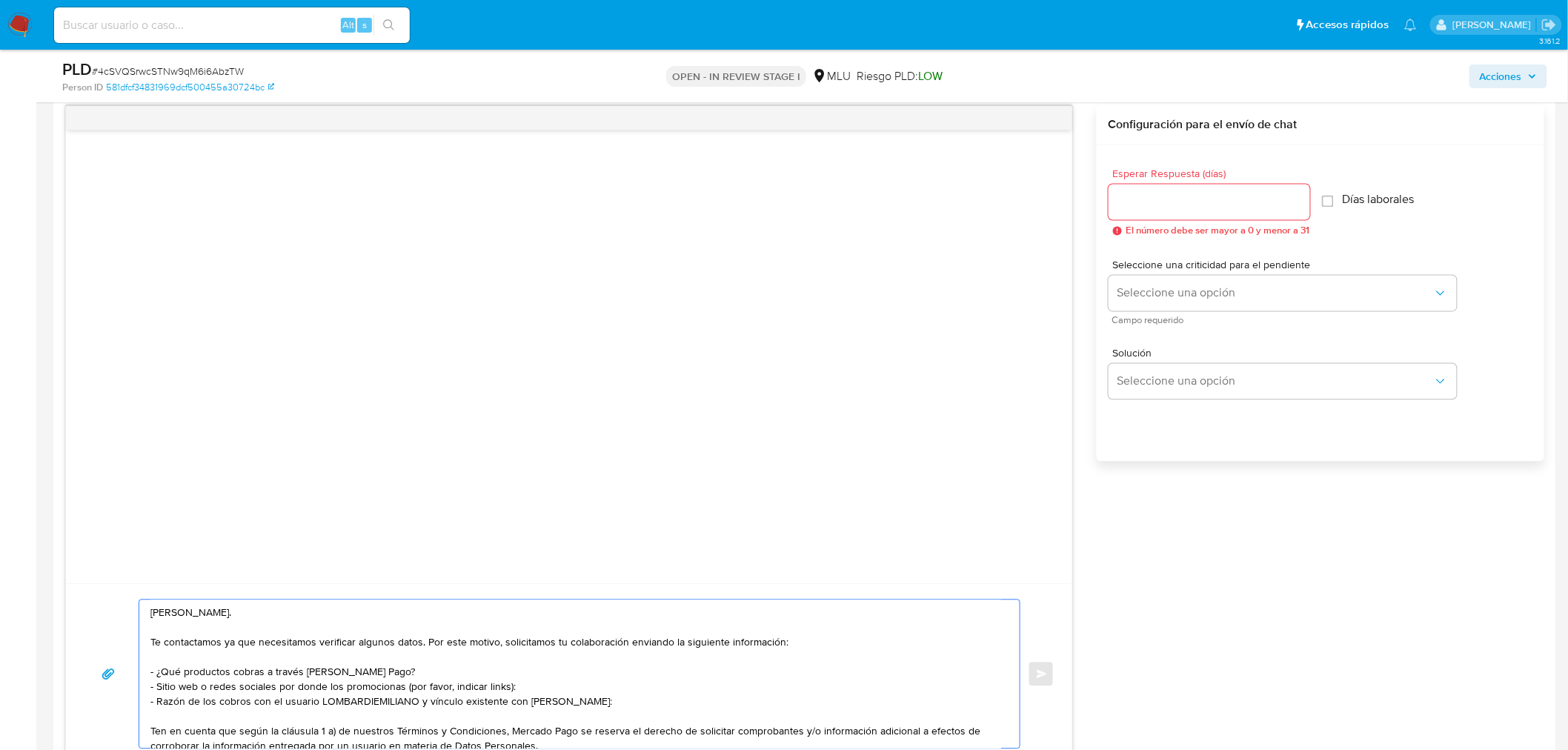
scroll to position [1011, 0]
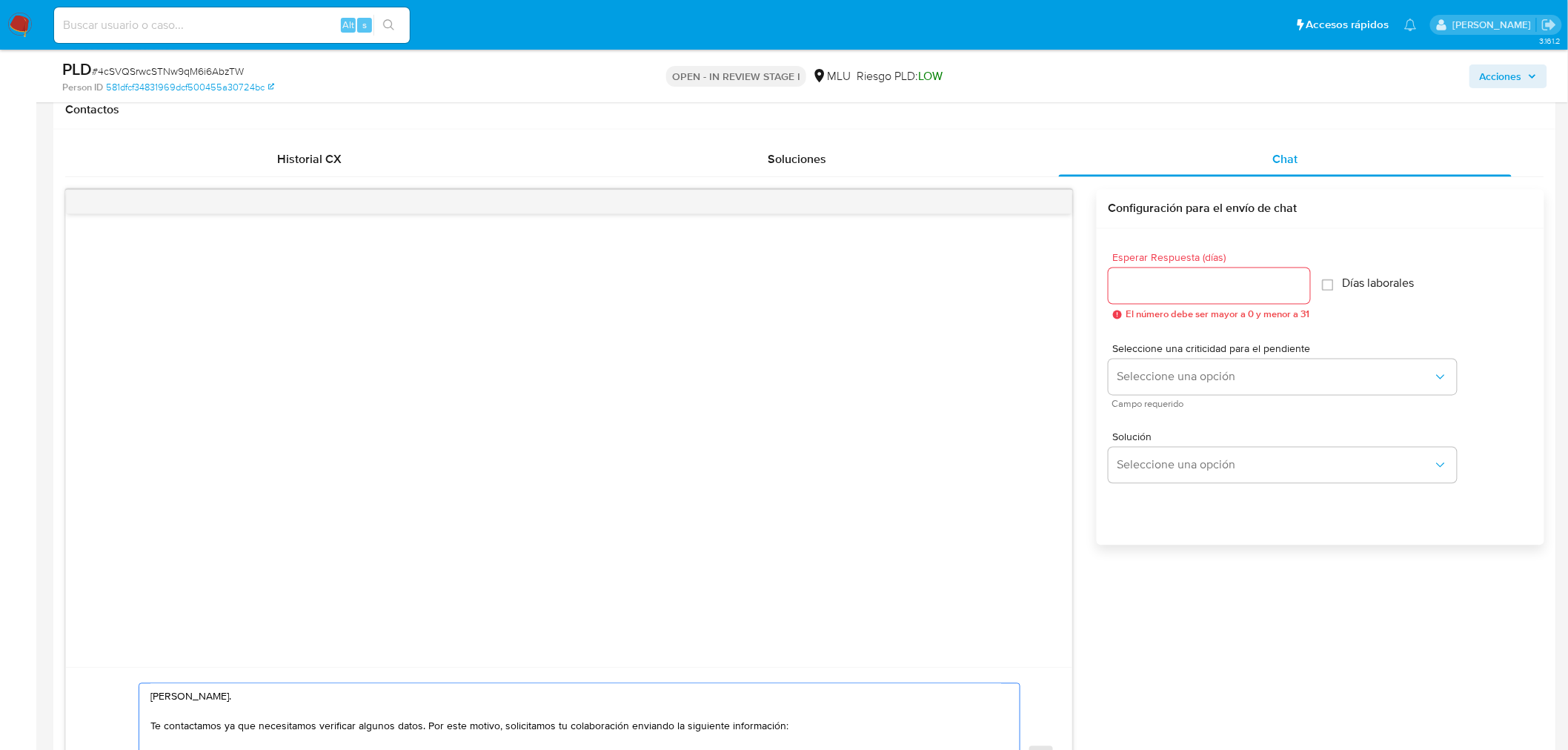
type textarea "Hola, Damian. Te contactamos ya que necesitamos verificar algunos datos. Por es…"
click at [1196, 284] on input "Esperar Respuesta (días)" at bounding box center [1209, 286] width 201 height 19
type input "3"
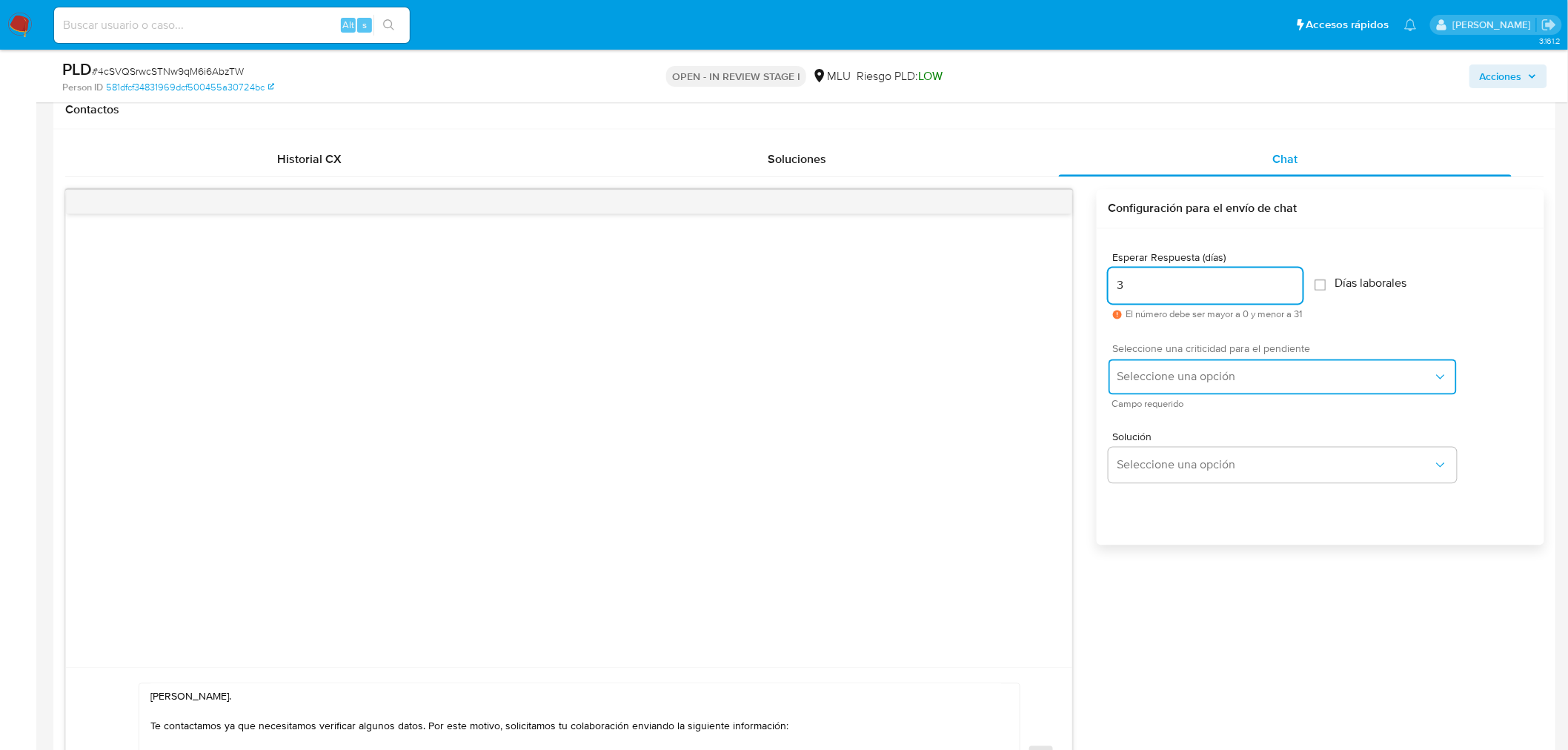
click at [1174, 361] on button "Seleccione una opción" at bounding box center [1283, 377] width 349 height 36
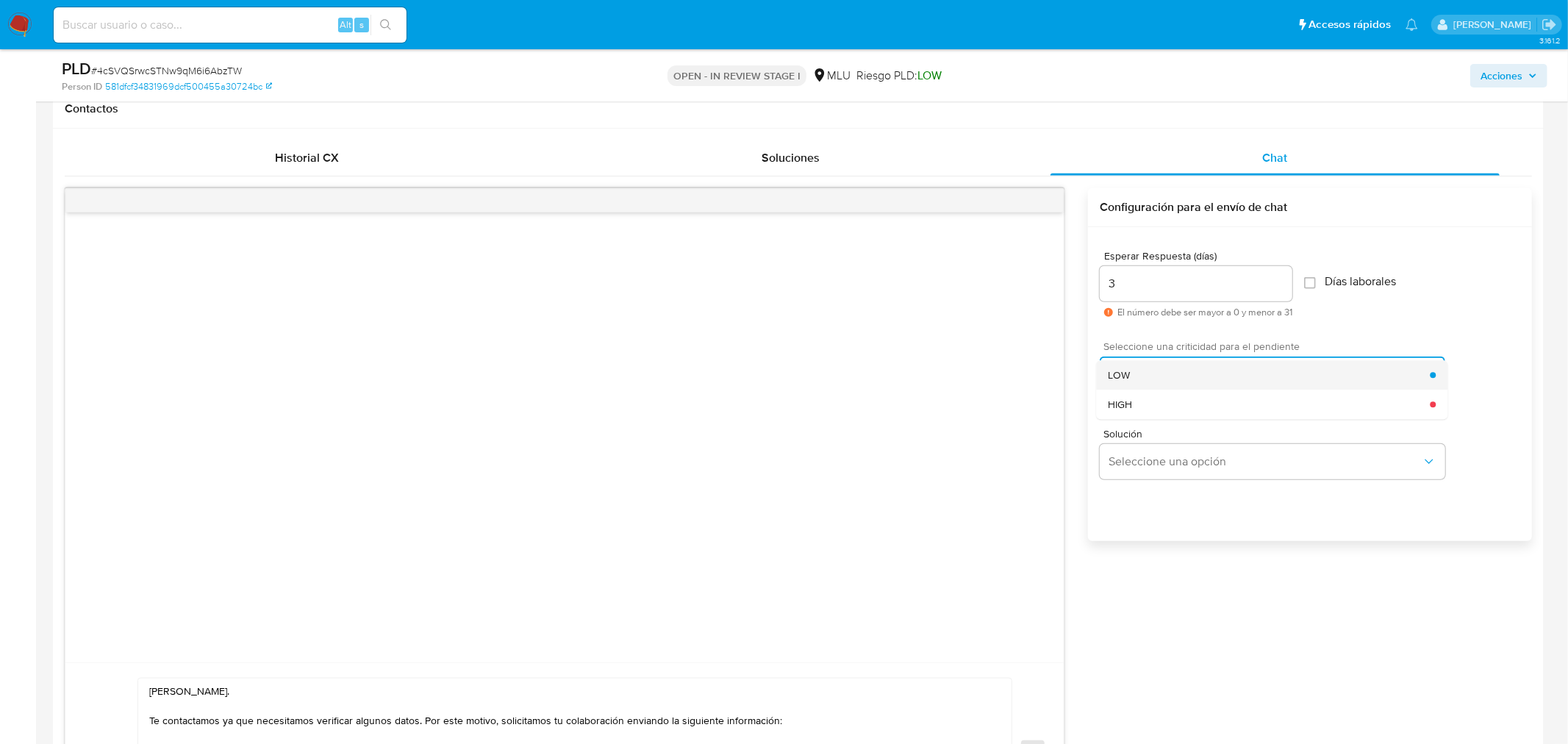
click at [1164, 375] on div "LOW" at bounding box center [1269, 375] width 322 height 29
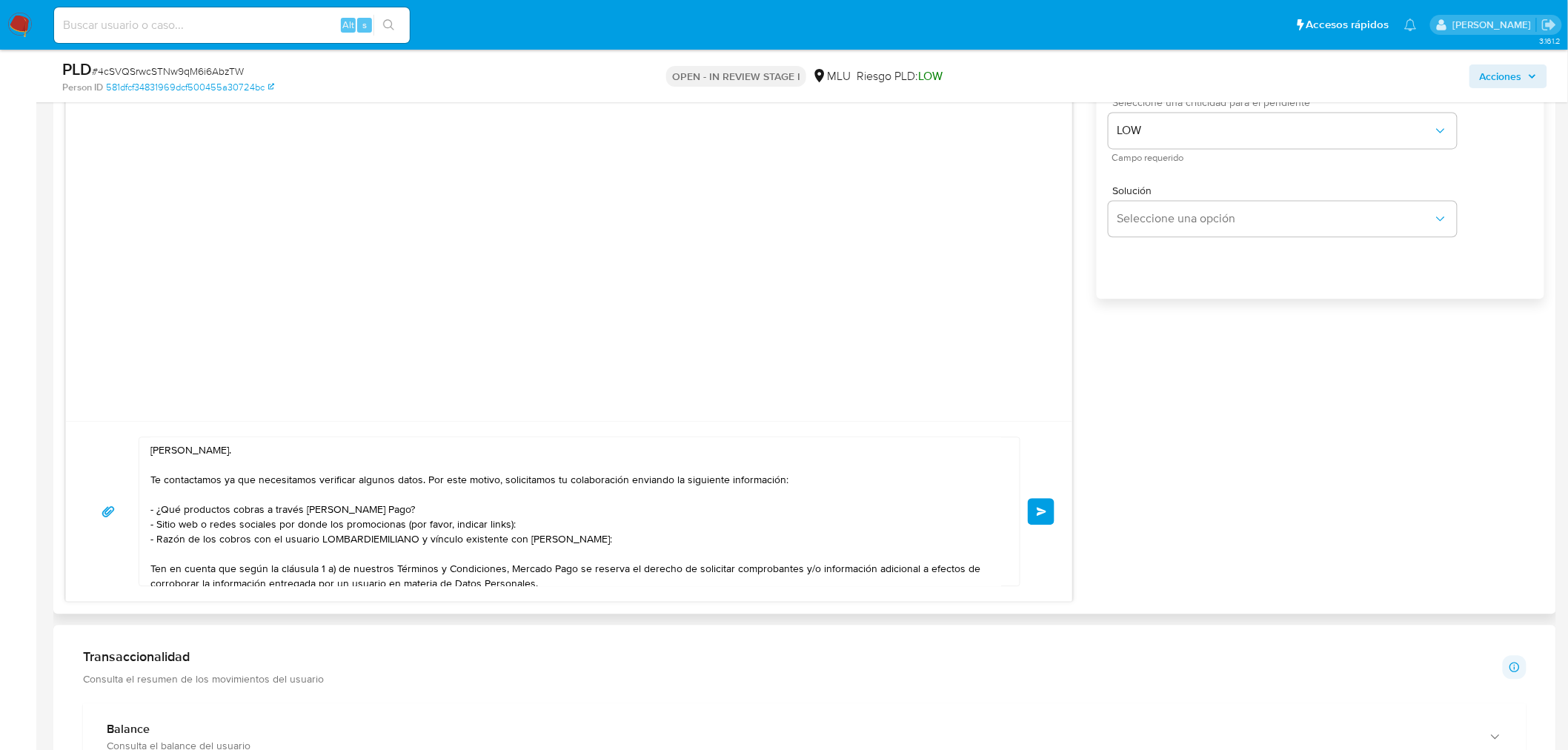
click at [1045, 506] on button "Enviar" at bounding box center [1041, 511] width 27 height 27
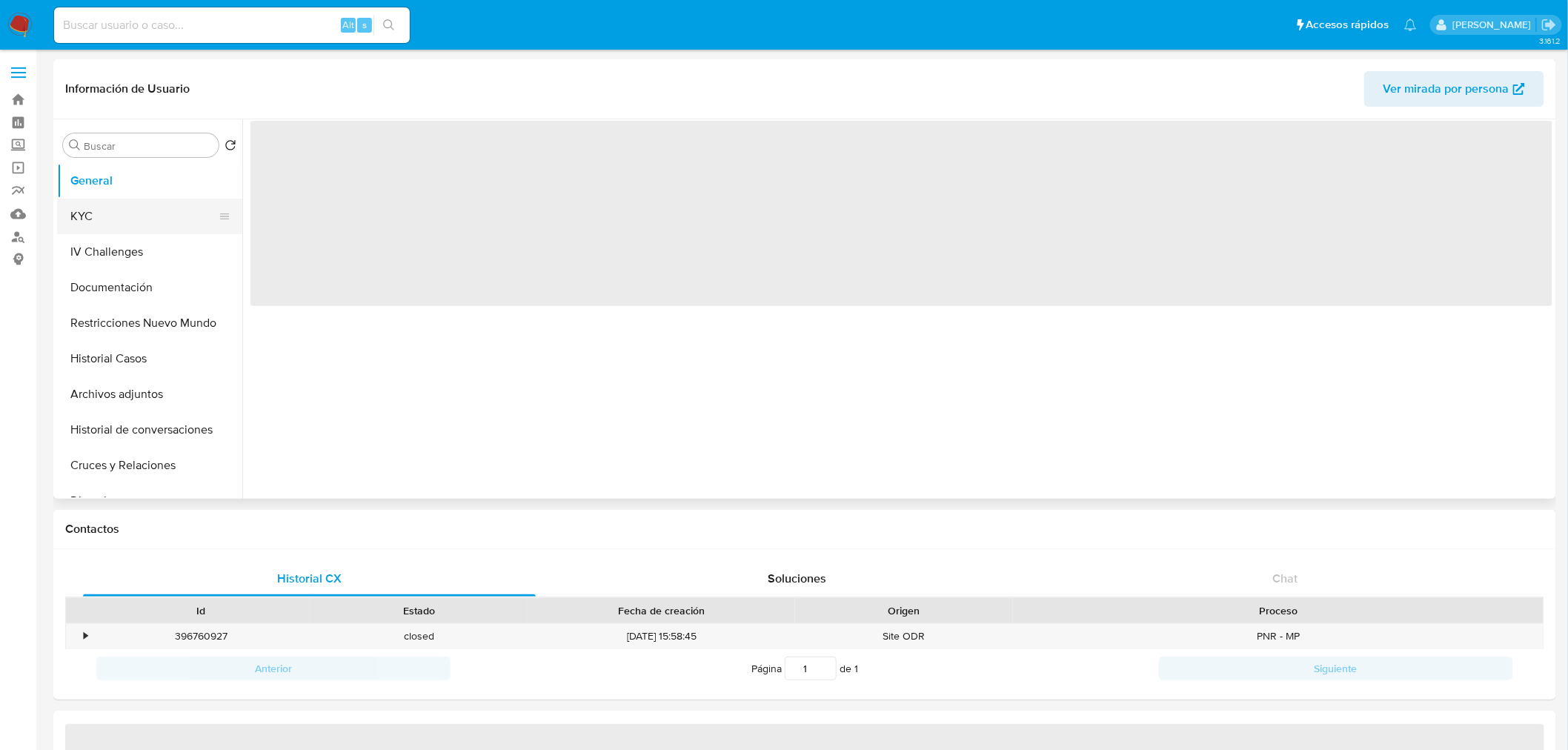
click at [108, 213] on button "KYC" at bounding box center [143, 216] width 173 height 36
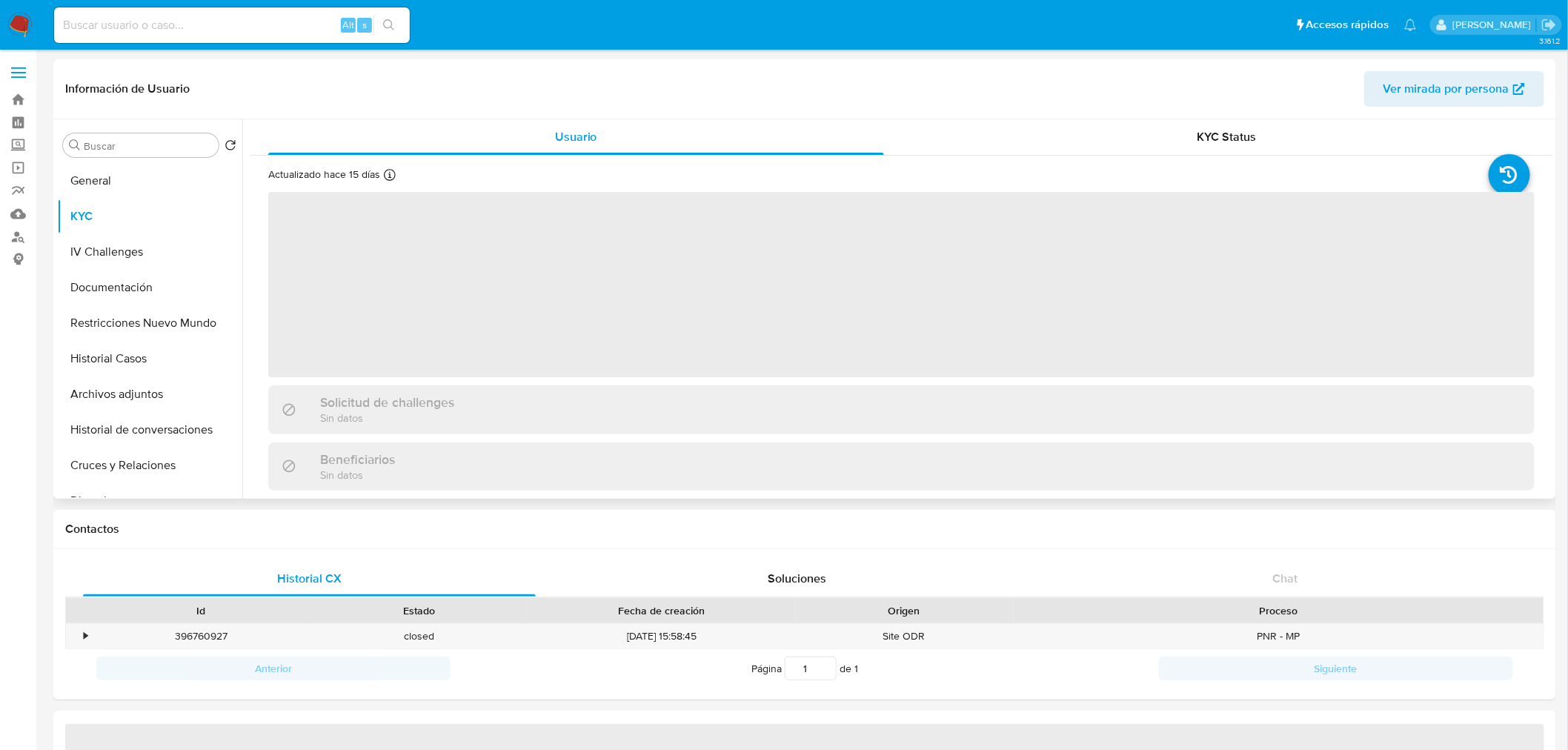
select select "10"
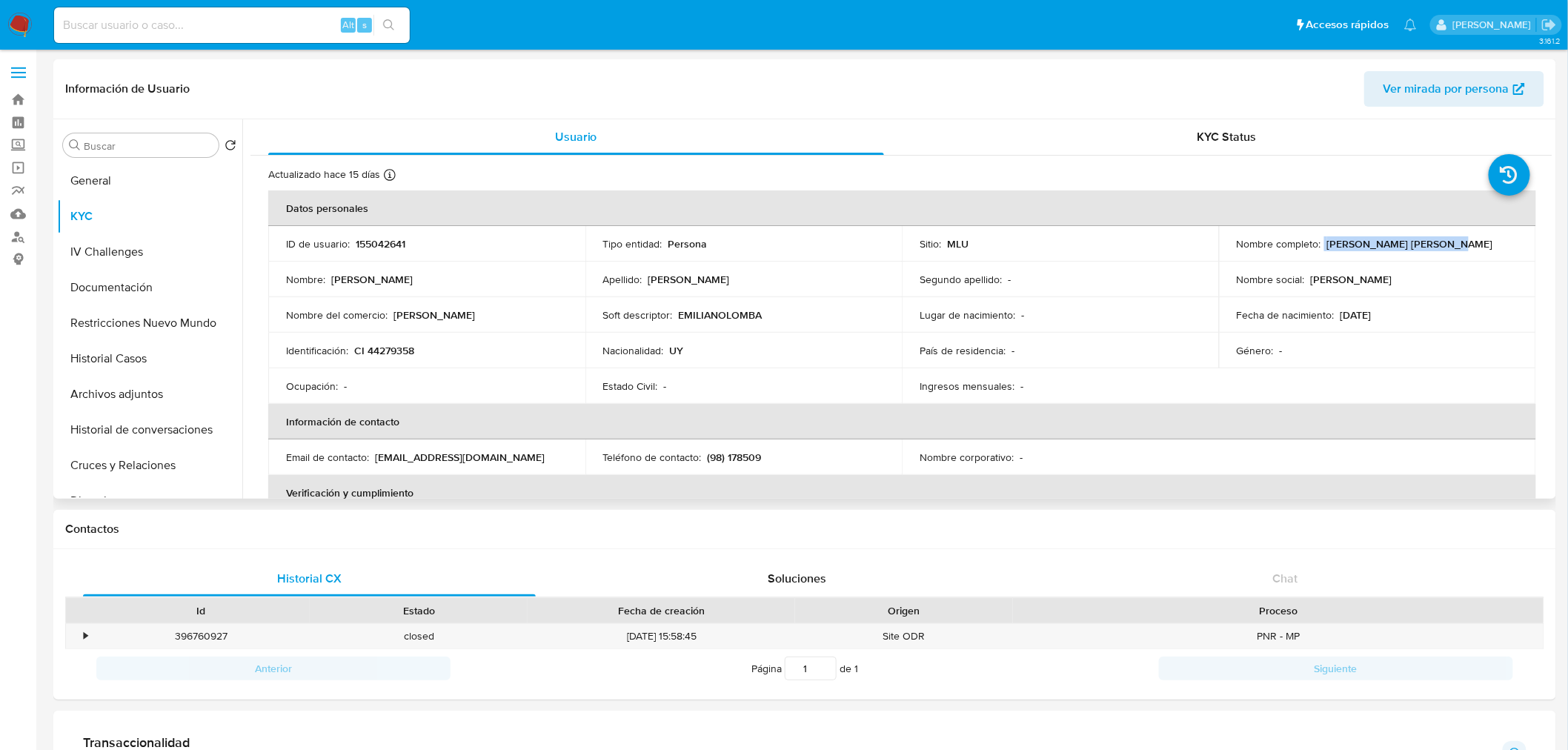
drag, startPoint x: 1320, startPoint y: 241, endPoint x: 1472, endPoint y: 242, distance: 152.0
click at [1472, 242] on div "Nombre completo : Emiliano Lombardi Ricci" at bounding box center [1377, 243] width 282 height 13
copy div "Emiliano Lombardi Ricci"
click at [396, 351] on p "CI 44279358" at bounding box center [384, 350] width 60 height 13
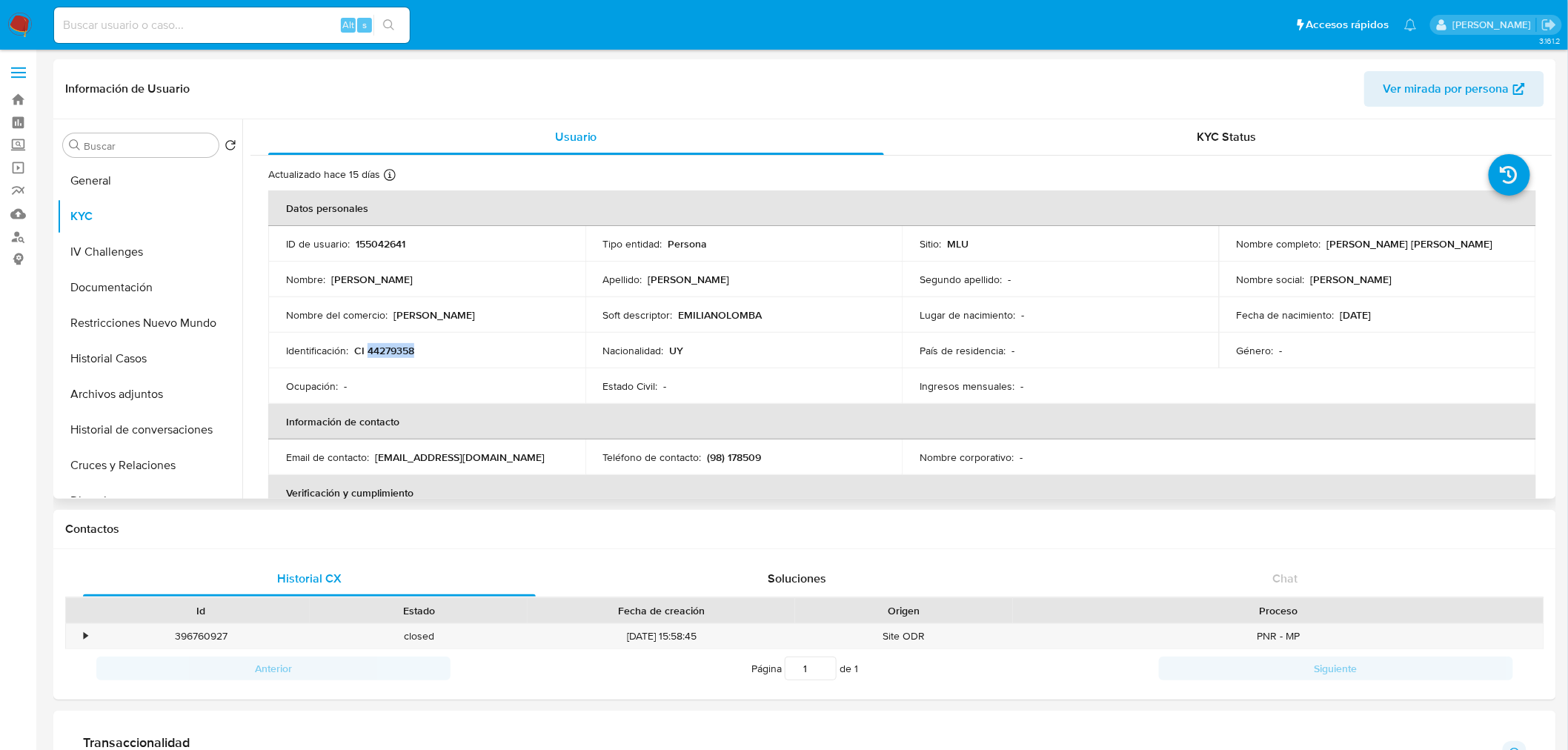
copy p "44279358"
drag, startPoint x: 443, startPoint y: 309, endPoint x: 393, endPoint y: 314, distance: 50.2
click at [393, 314] on div "Nombre del comercio : Mala fama" at bounding box center [426, 315] width 282 height 13
copy p "Mala fama"
click at [164, 294] on button "Documentación" at bounding box center [143, 287] width 173 height 36
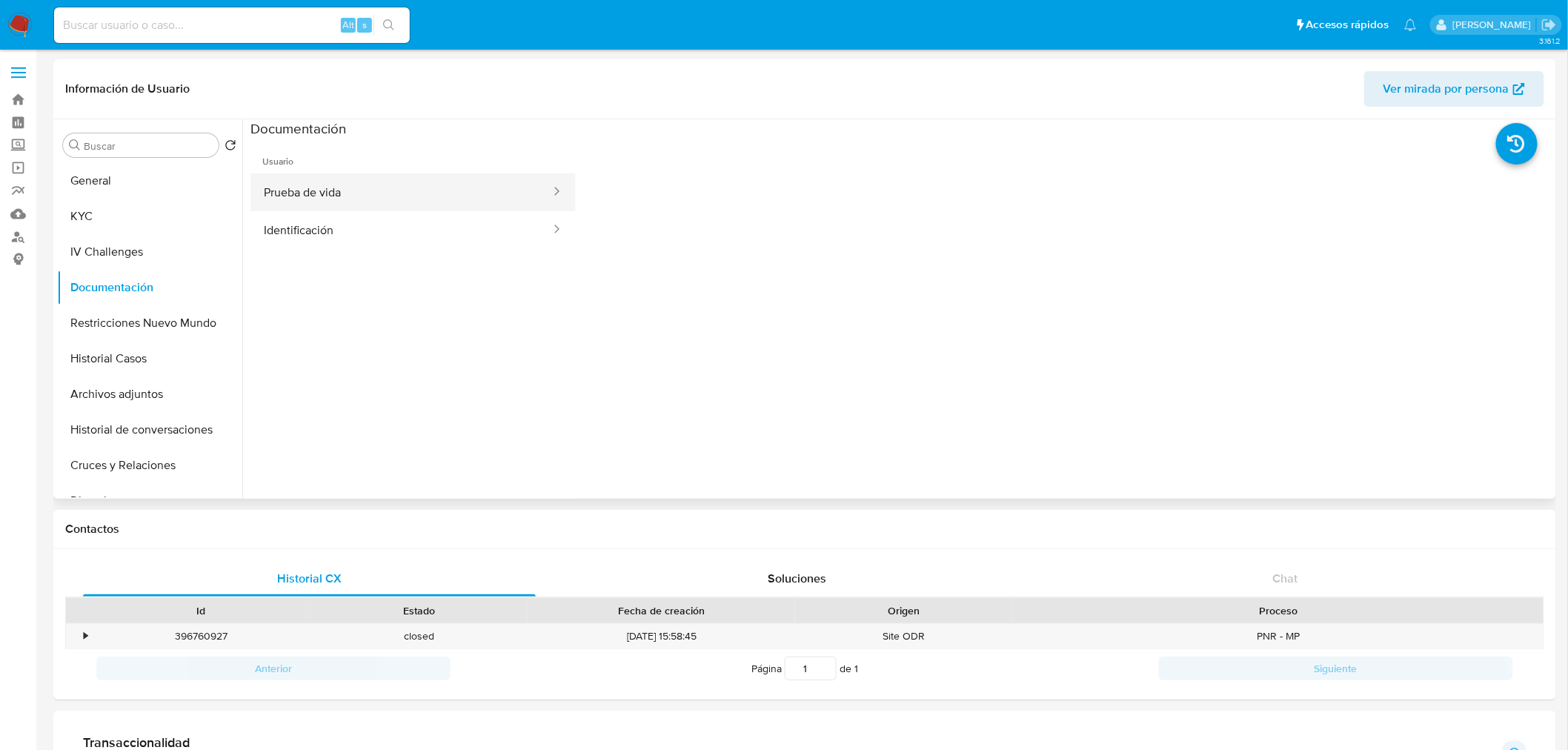
click at [358, 181] on button "Prueba de vida" at bounding box center [401, 192] width 302 height 38
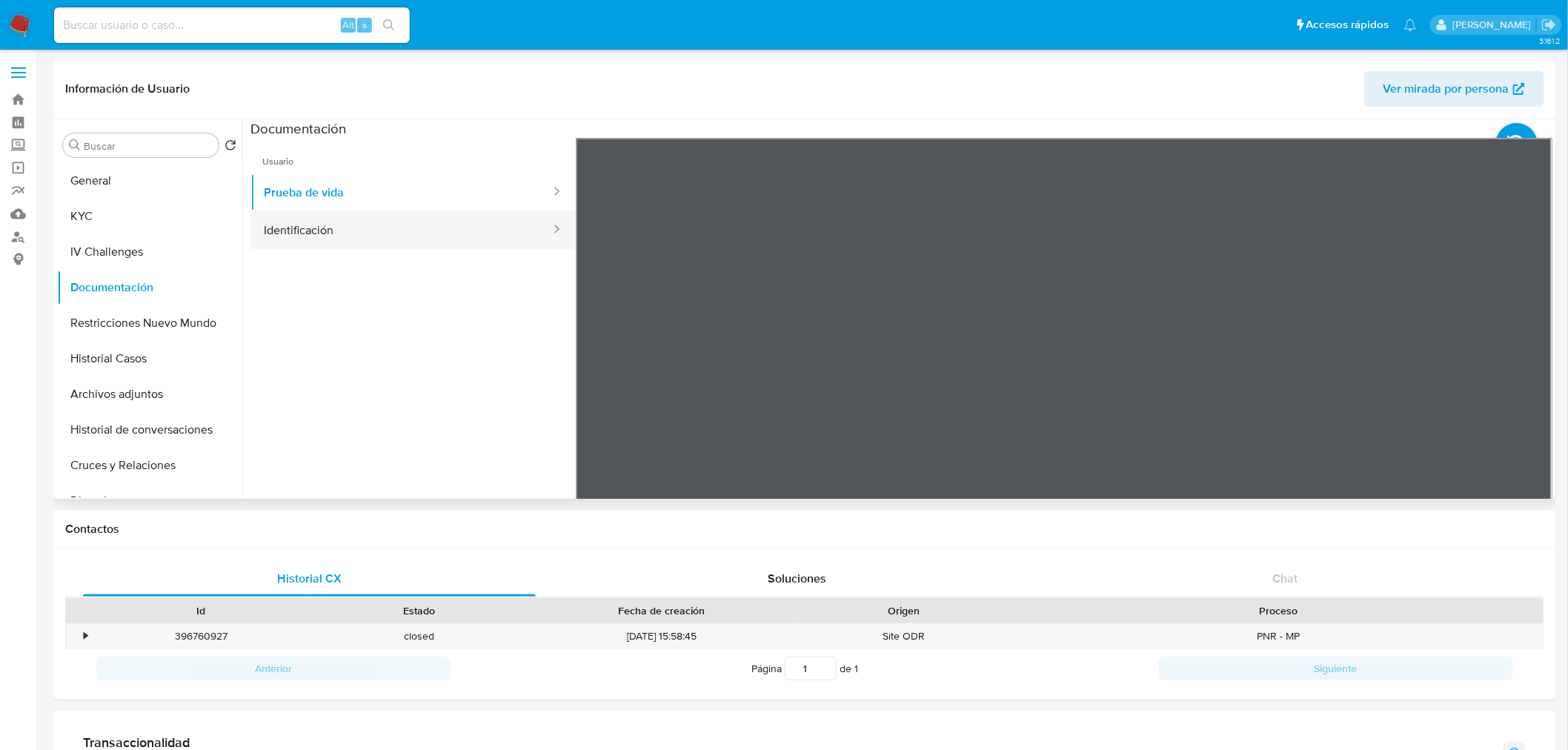
click at [376, 227] on button "Identificación" at bounding box center [401, 229] width 302 height 38
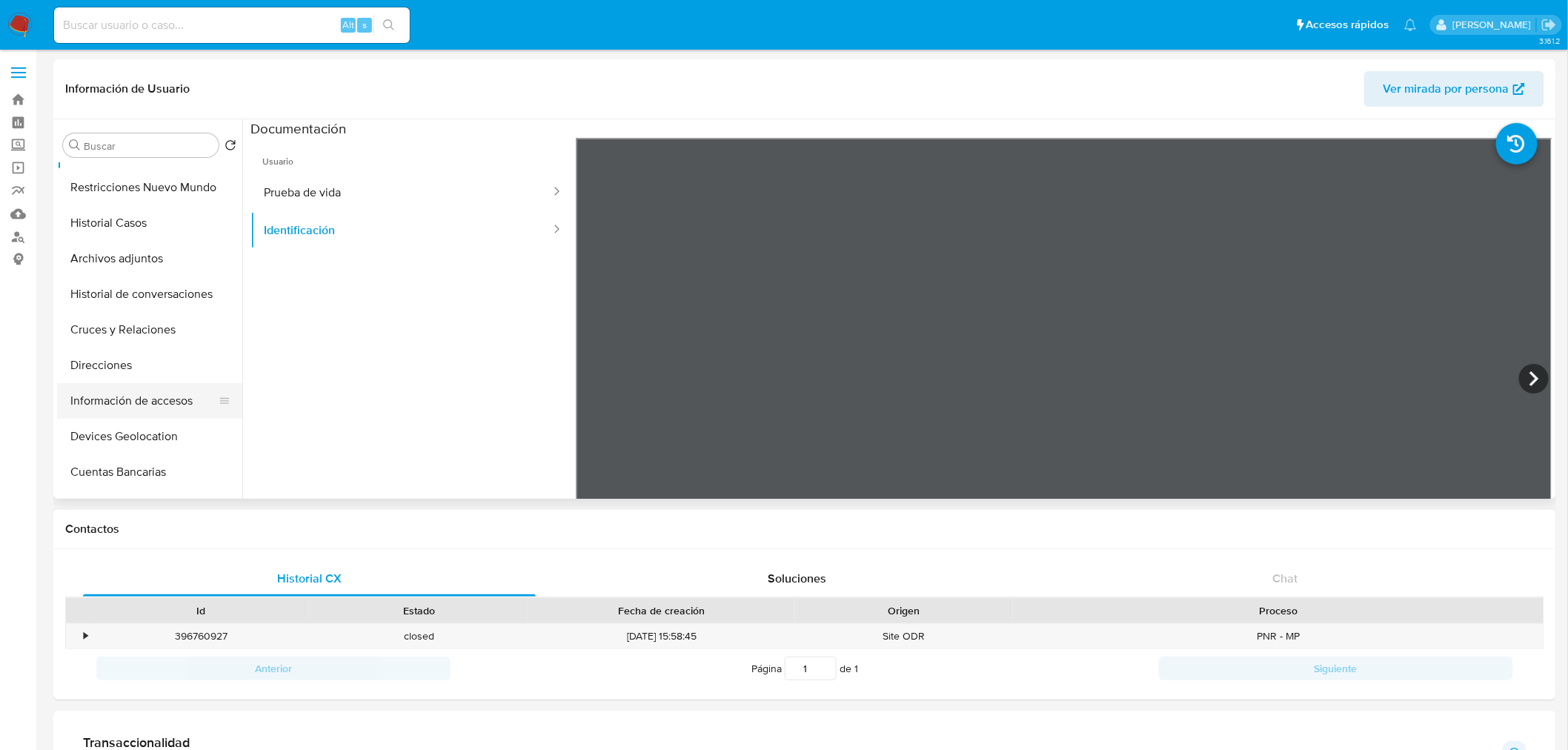
scroll to position [165, 0]
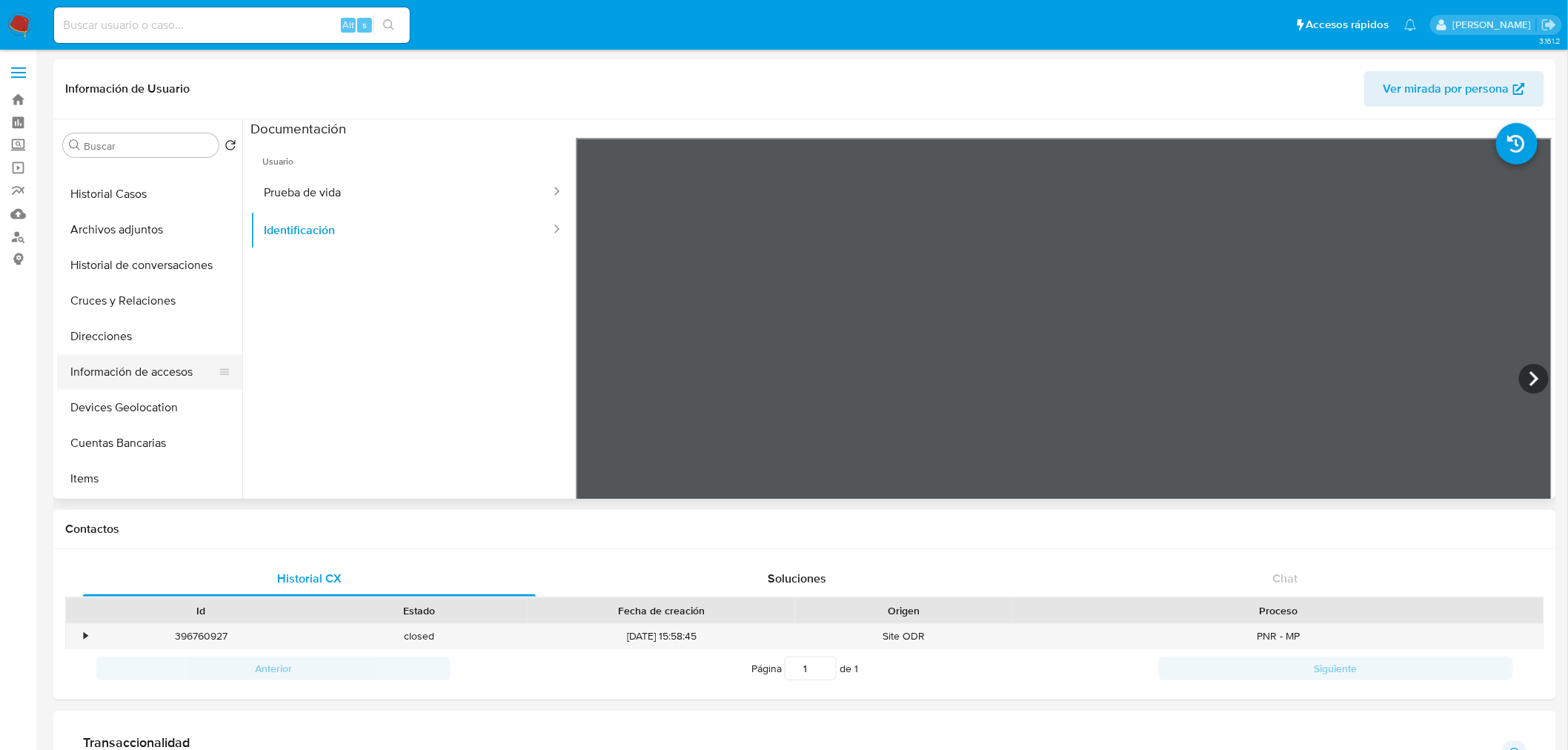
click at [137, 354] on button "Información de accesos" at bounding box center [143, 372] width 173 height 36
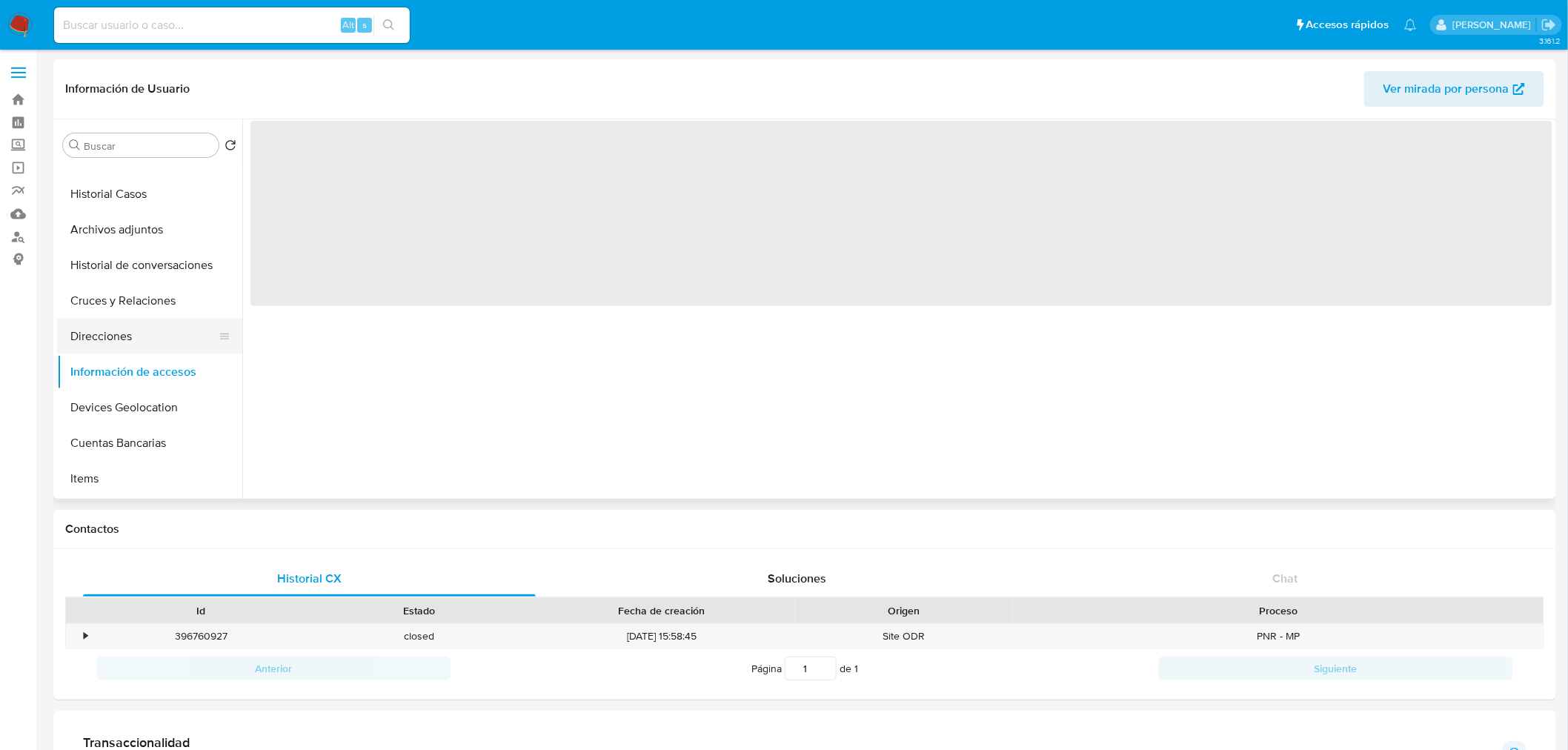
click at [166, 334] on button "Direcciones" at bounding box center [143, 337] width 173 height 36
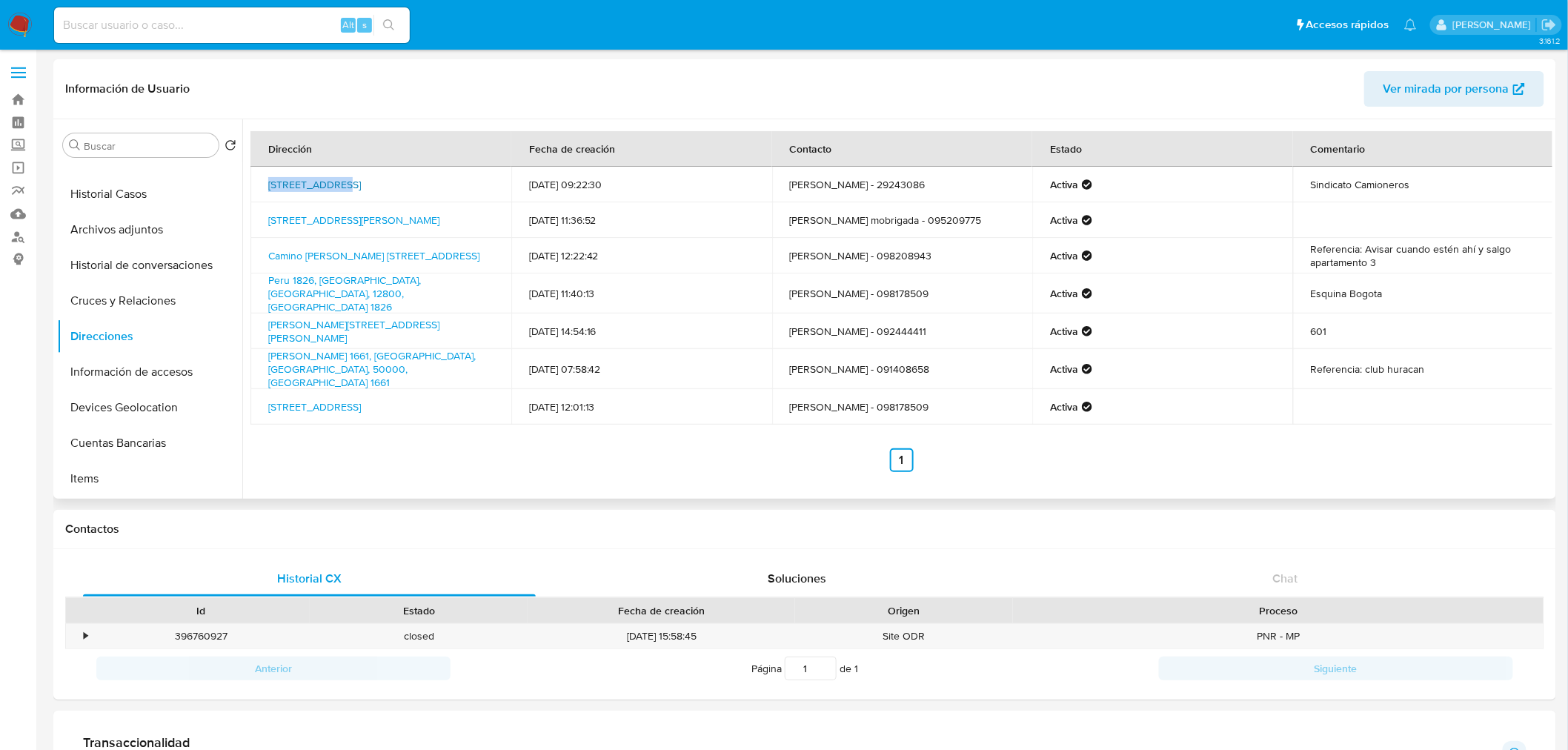
drag, startPoint x: 262, startPoint y: 179, endPoint x: 338, endPoint y: 174, distance: 76.2
click at [338, 174] on td "Agraciada 2439, Aguada, Montevideo, 11800, Uruguay 2439" at bounding box center [380, 184] width 261 height 36
copy link "Agraciada 2439"
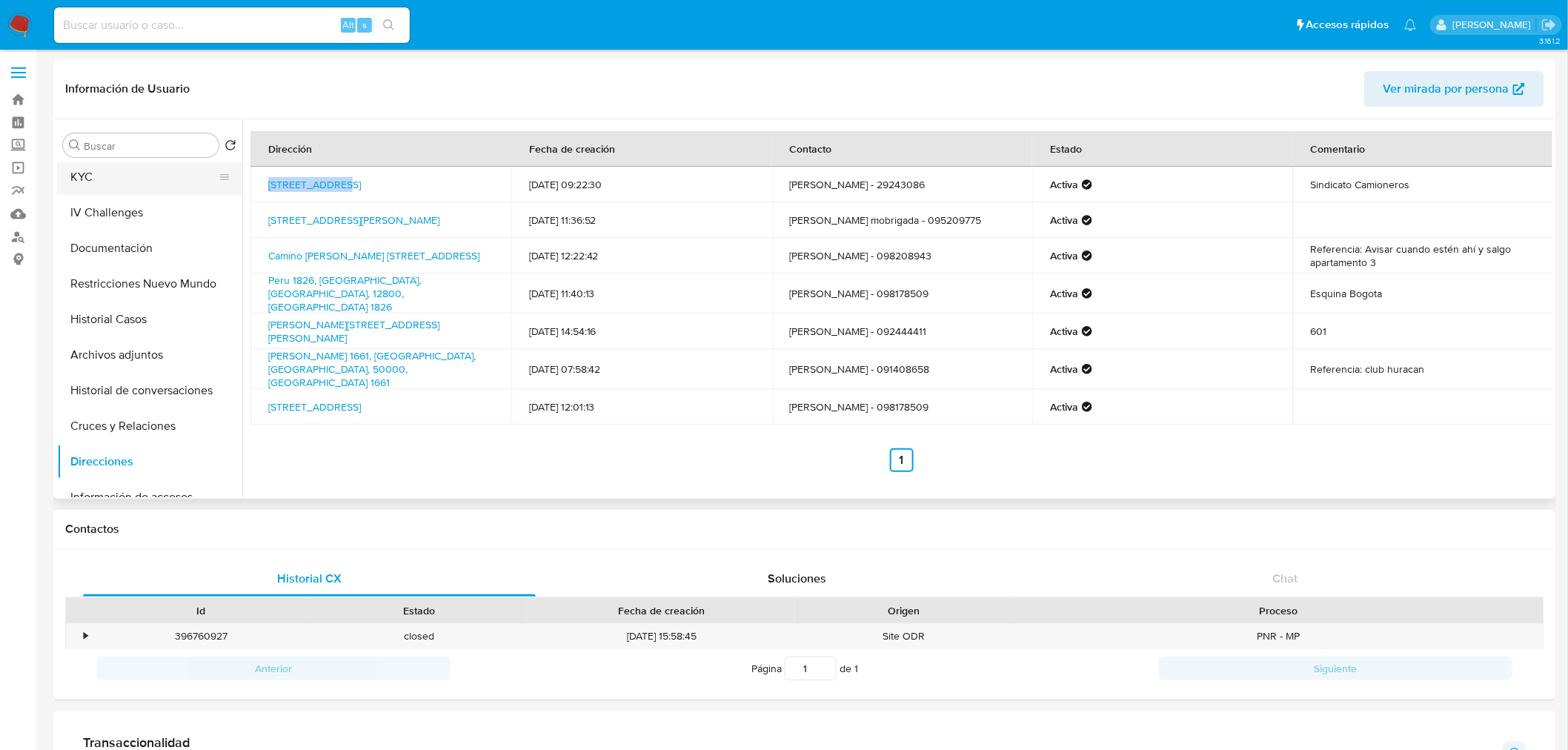
scroll to position [0, 0]
click at [152, 180] on button "General" at bounding box center [143, 181] width 173 height 36
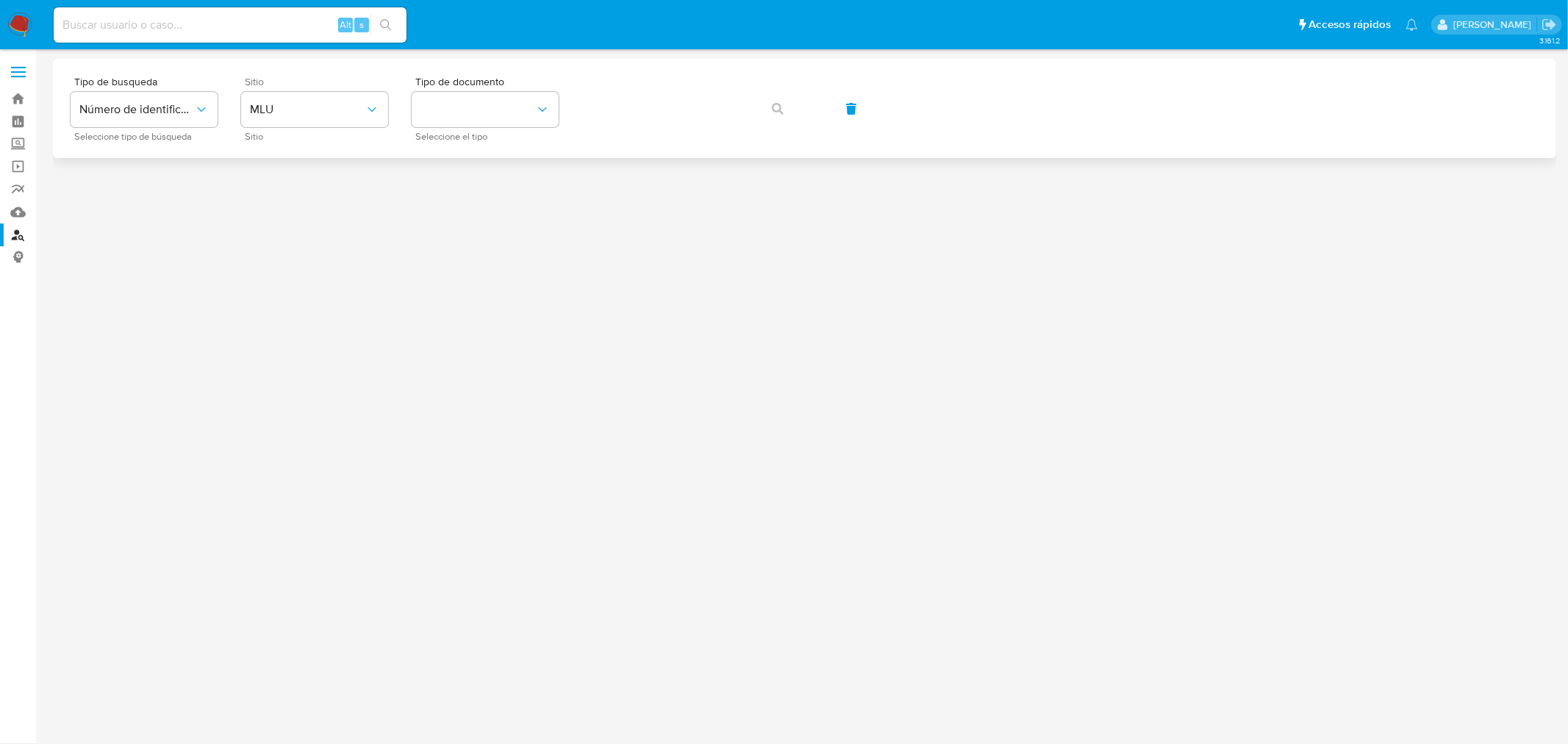
click at [291, 137] on span "Sitio" at bounding box center [318, 137] width 147 height 8
click at [545, 103] on icon "identificationType" at bounding box center [542, 109] width 15 height 15
click at [537, 149] on div "CI CI" at bounding box center [480, 157] width 120 height 50
click at [773, 100] on span "button" at bounding box center [778, 108] width 12 height 32
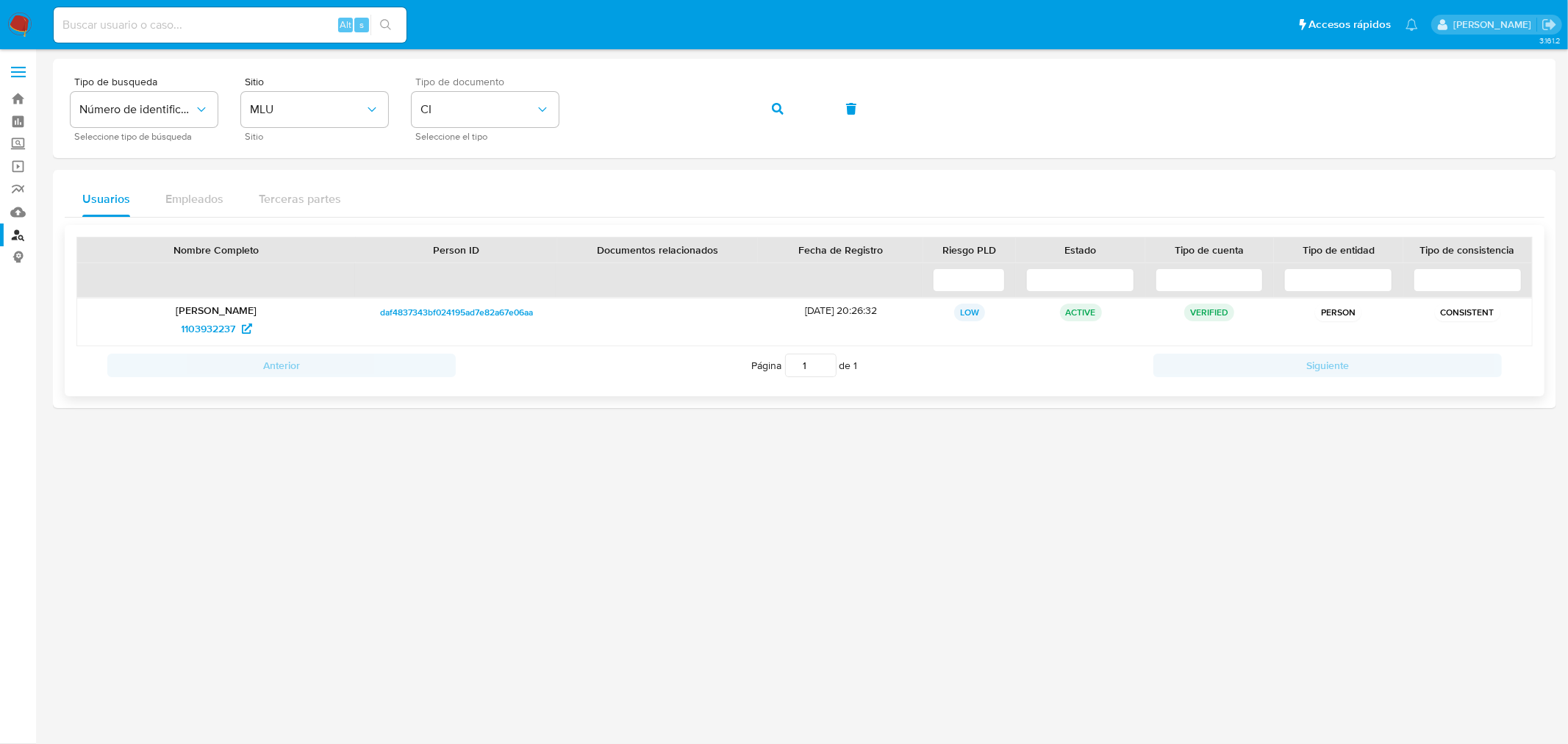
click at [245, 311] on p "[PERSON_NAME]" at bounding box center [216, 310] width 258 height 13
click at [221, 327] on span "1103932237" at bounding box center [208, 328] width 54 height 23
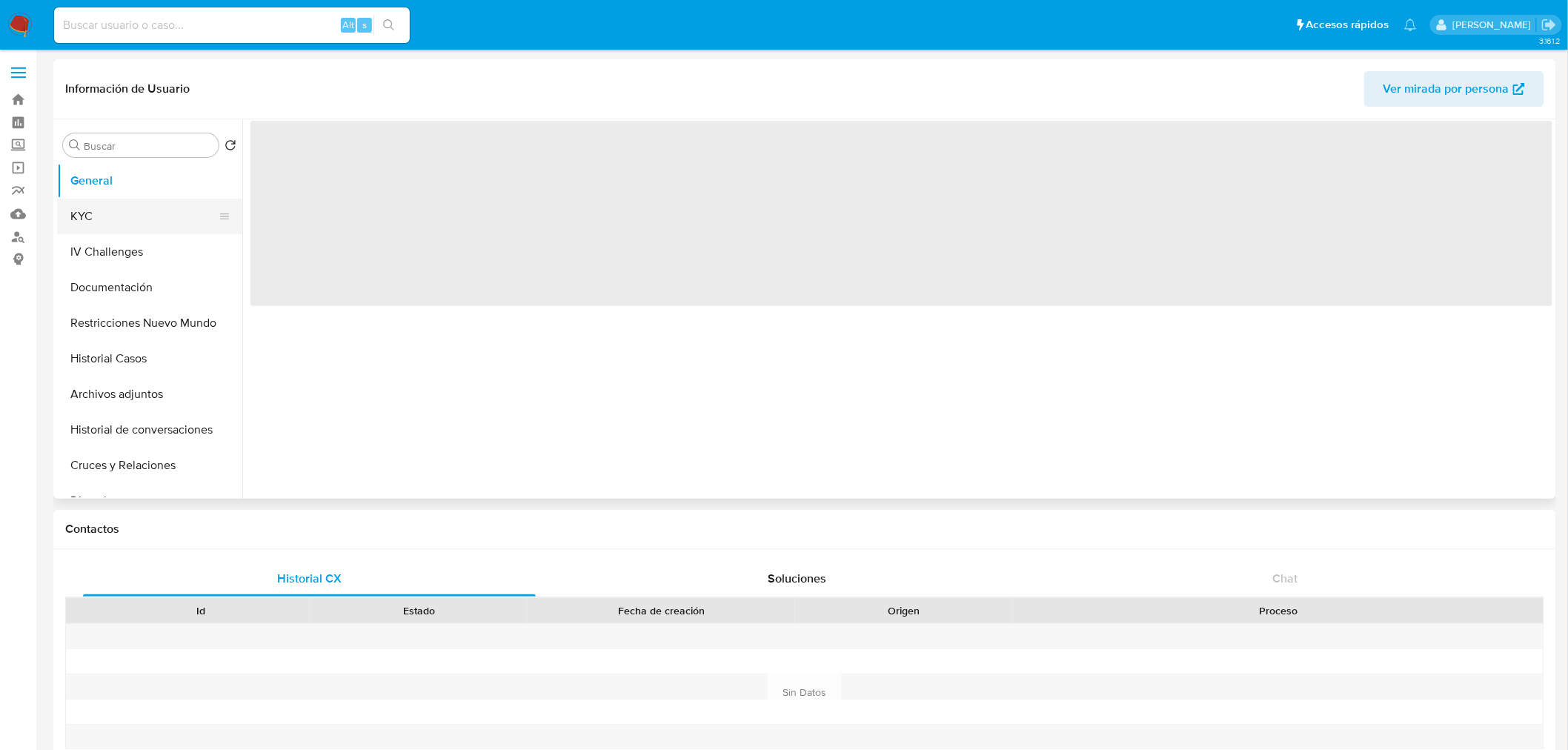
select select "10"
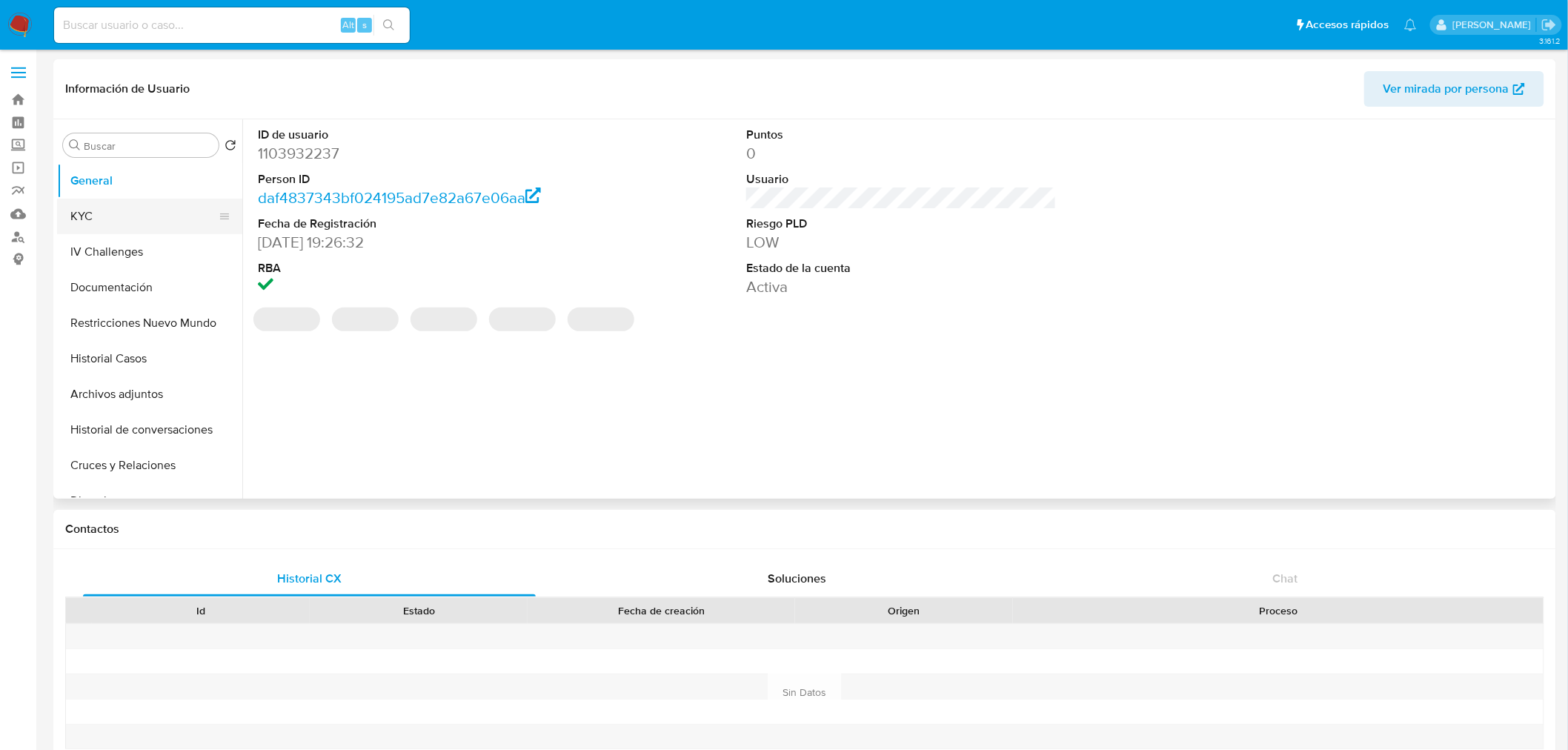
click at [106, 220] on button "KYC" at bounding box center [143, 216] width 173 height 36
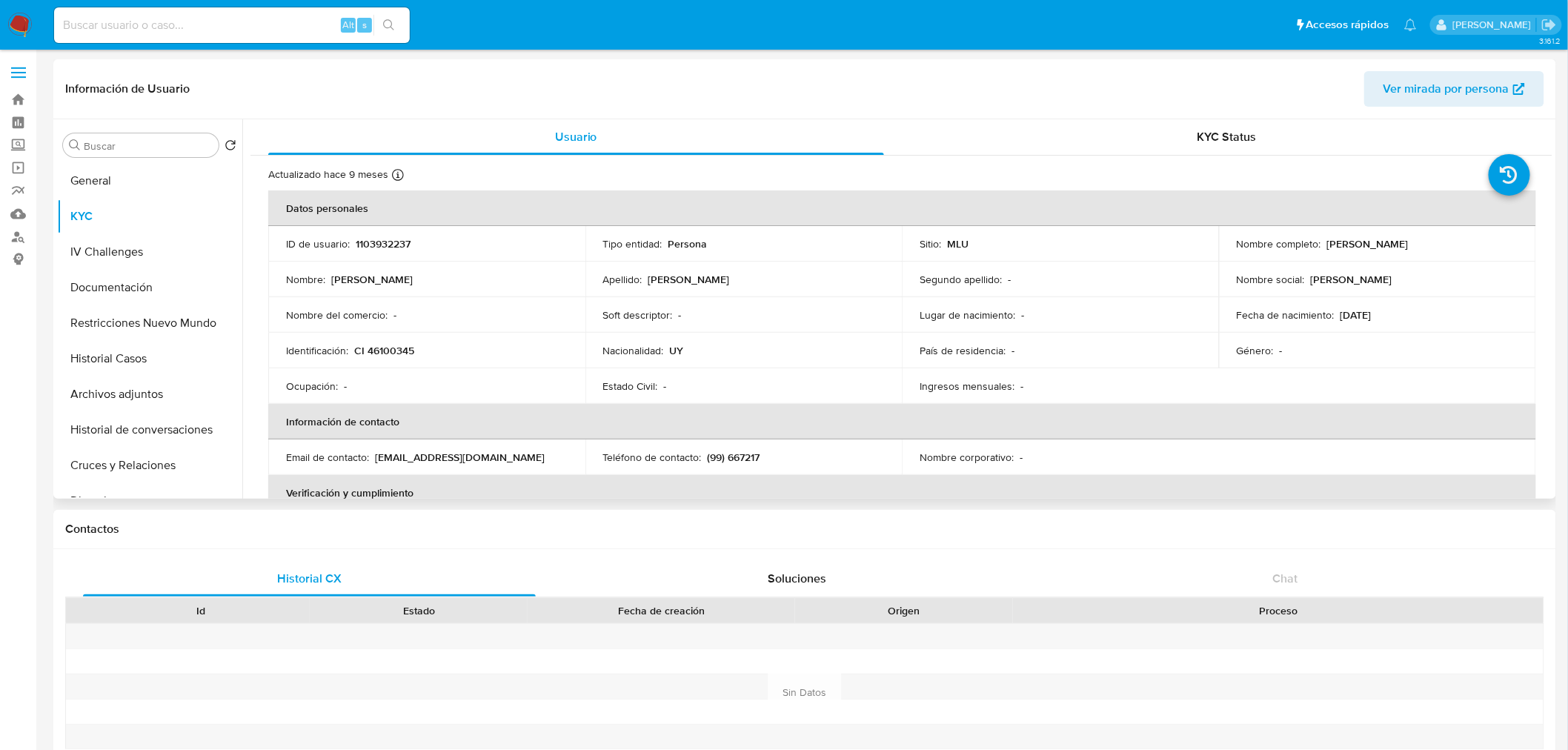
drag, startPoint x: 1323, startPoint y: 242, endPoint x: 1497, endPoint y: 237, distance: 174.1
click at [1497, 237] on div "Nombre completo : [PERSON_NAME]" at bounding box center [1377, 243] width 282 height 13
copy p "[PERSON_NAME]"
click at [388, 242] on p "1103932237" at bounding box center [383, 243] width 55 height 13
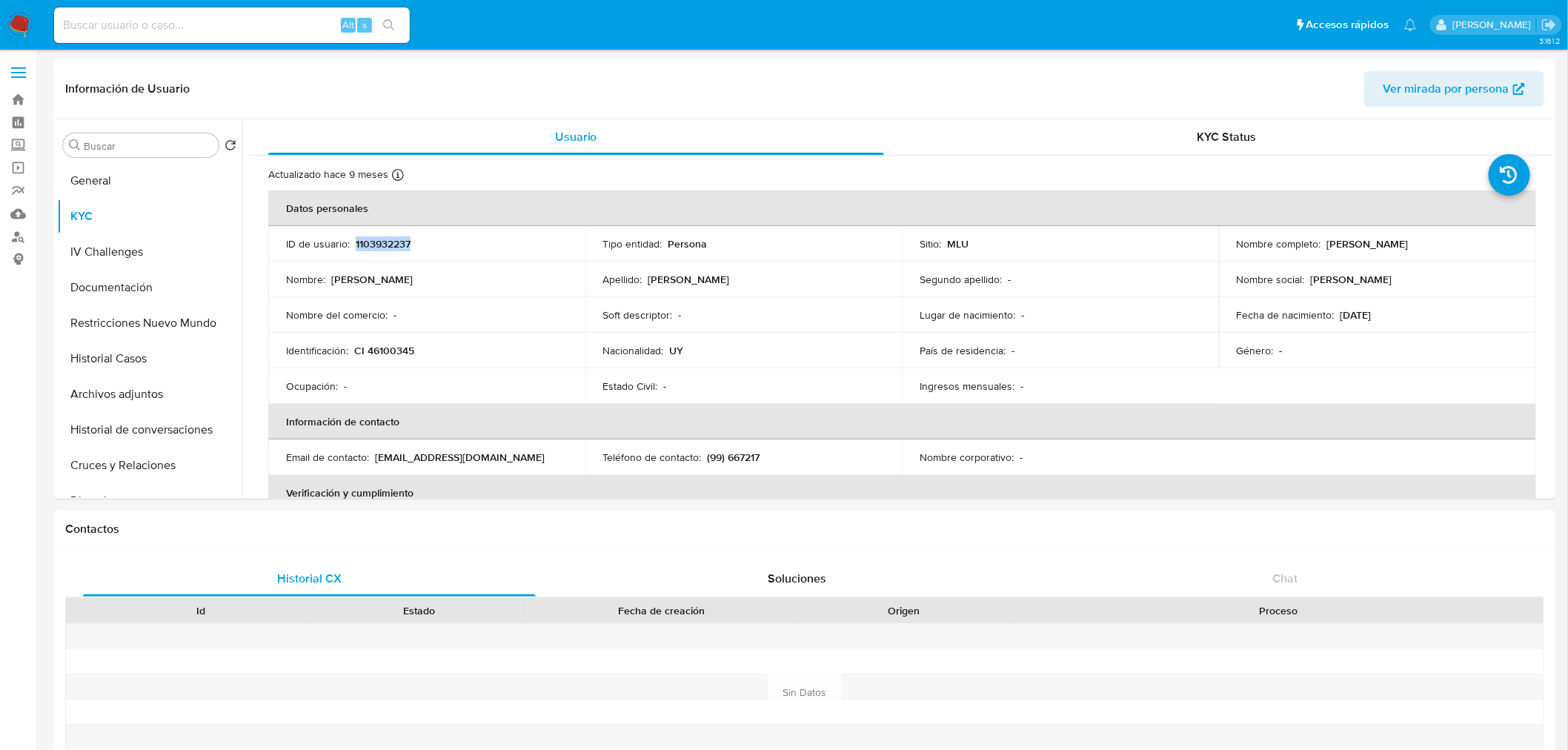
copy p "1103932237"
click at [149, 290] on button "Documentación" at bounding box center [143, 287] width 173 height 36
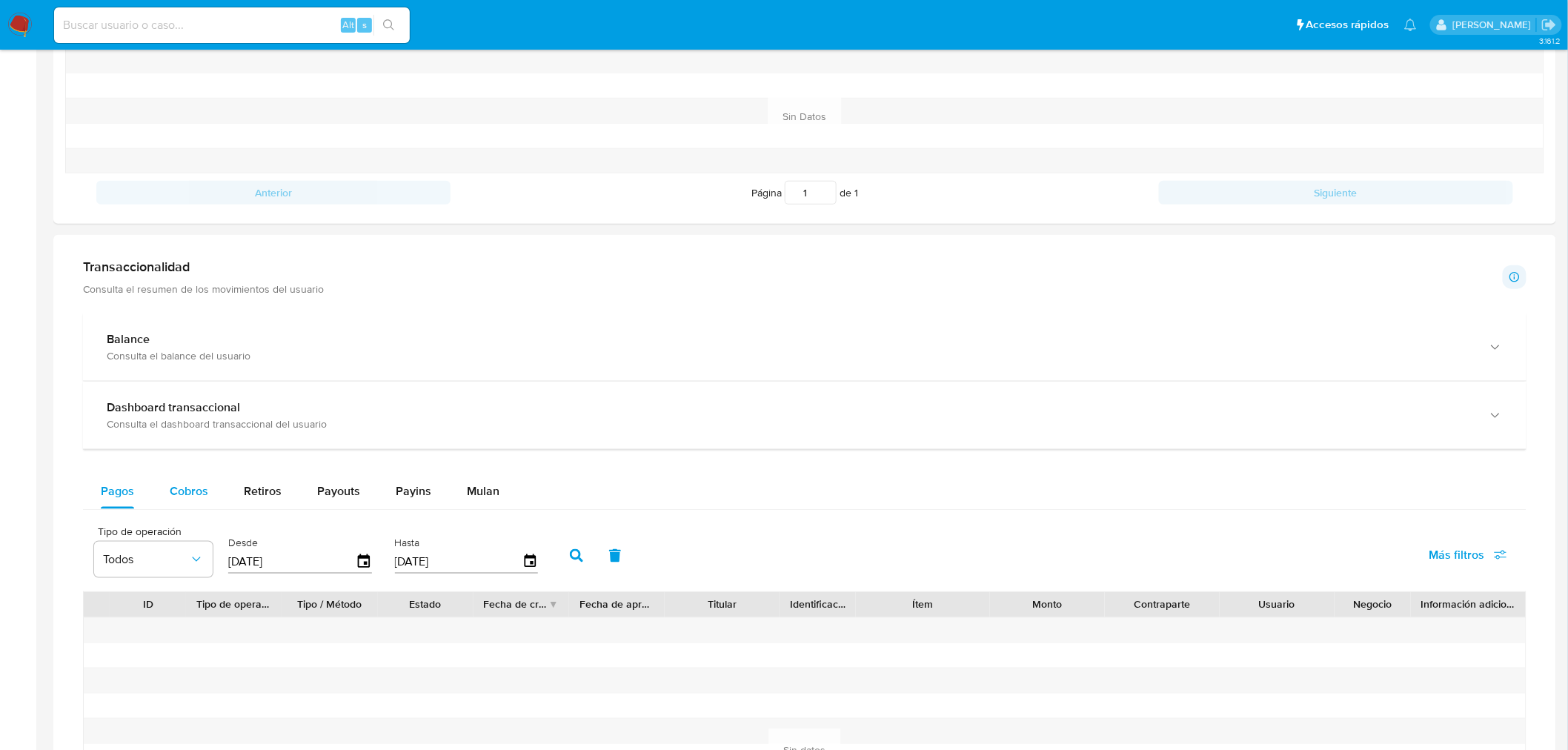
click at [176, 481] on div "Cobros" at bounding box center [189, 491] width 38 height 36
select select "10"
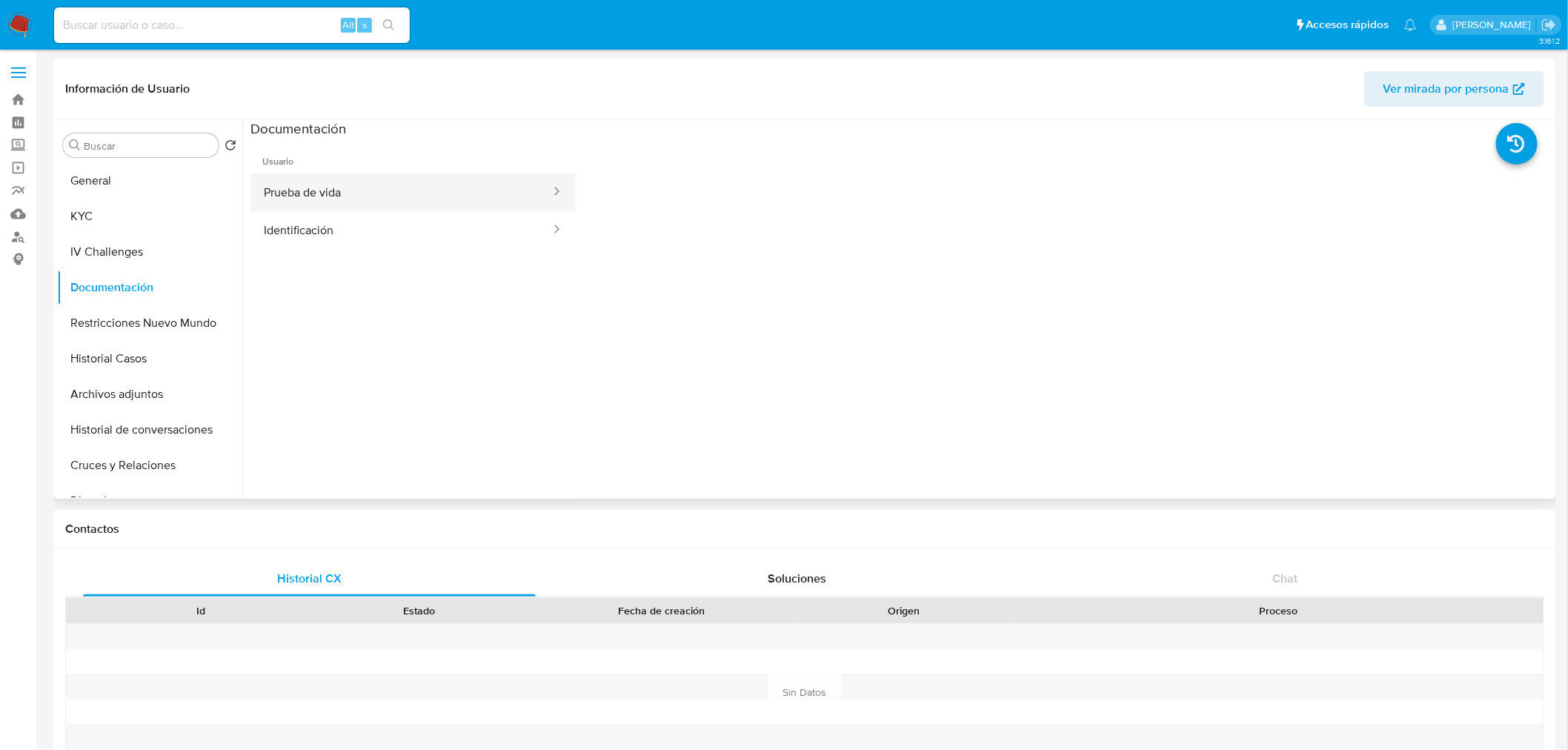
click at [369, 179] on button "Prueba de vida" at bounding box center [401, 192] width 302 height 38
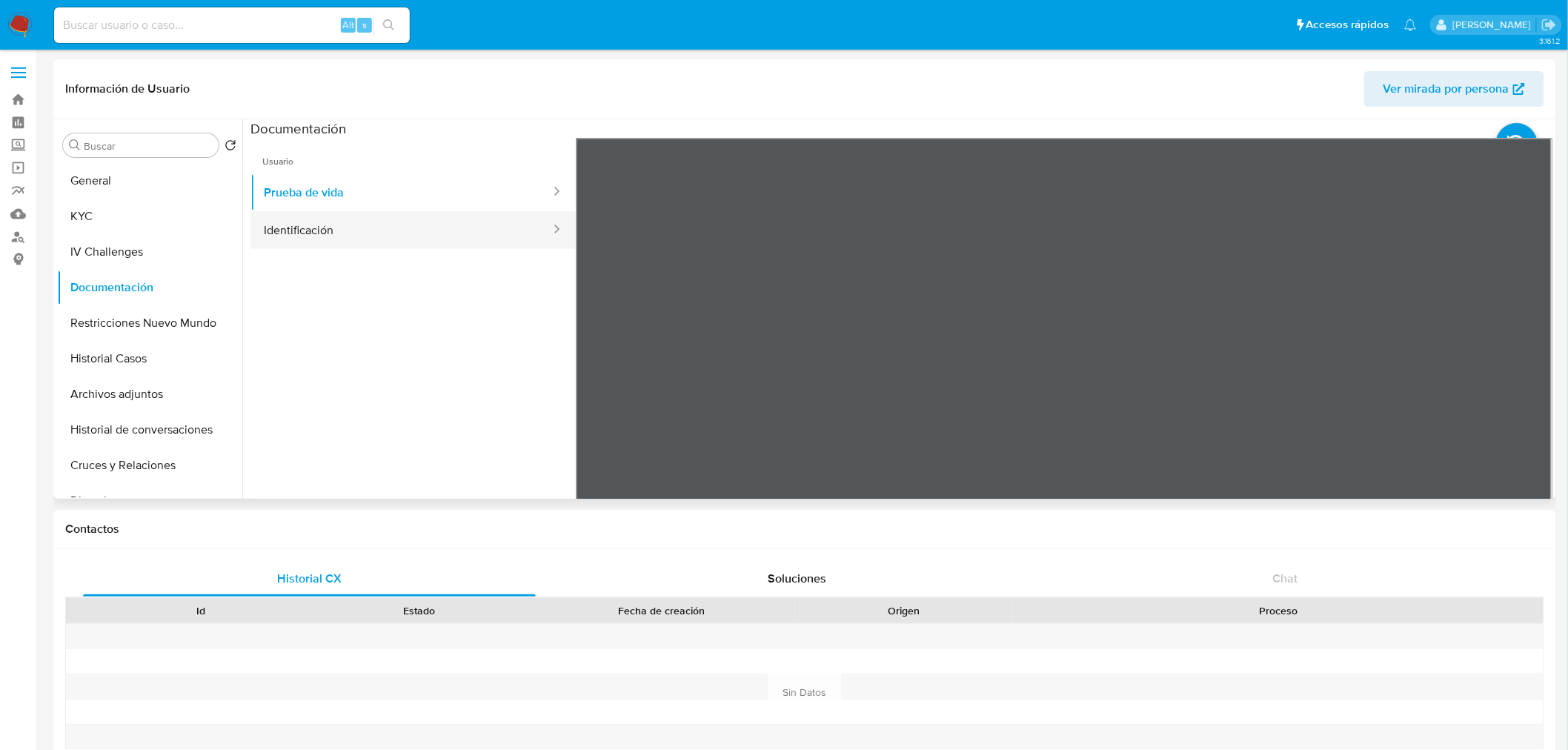
click at [316, 215] on button "Identificación" at bounding box center [401, 229] width 302 height 38
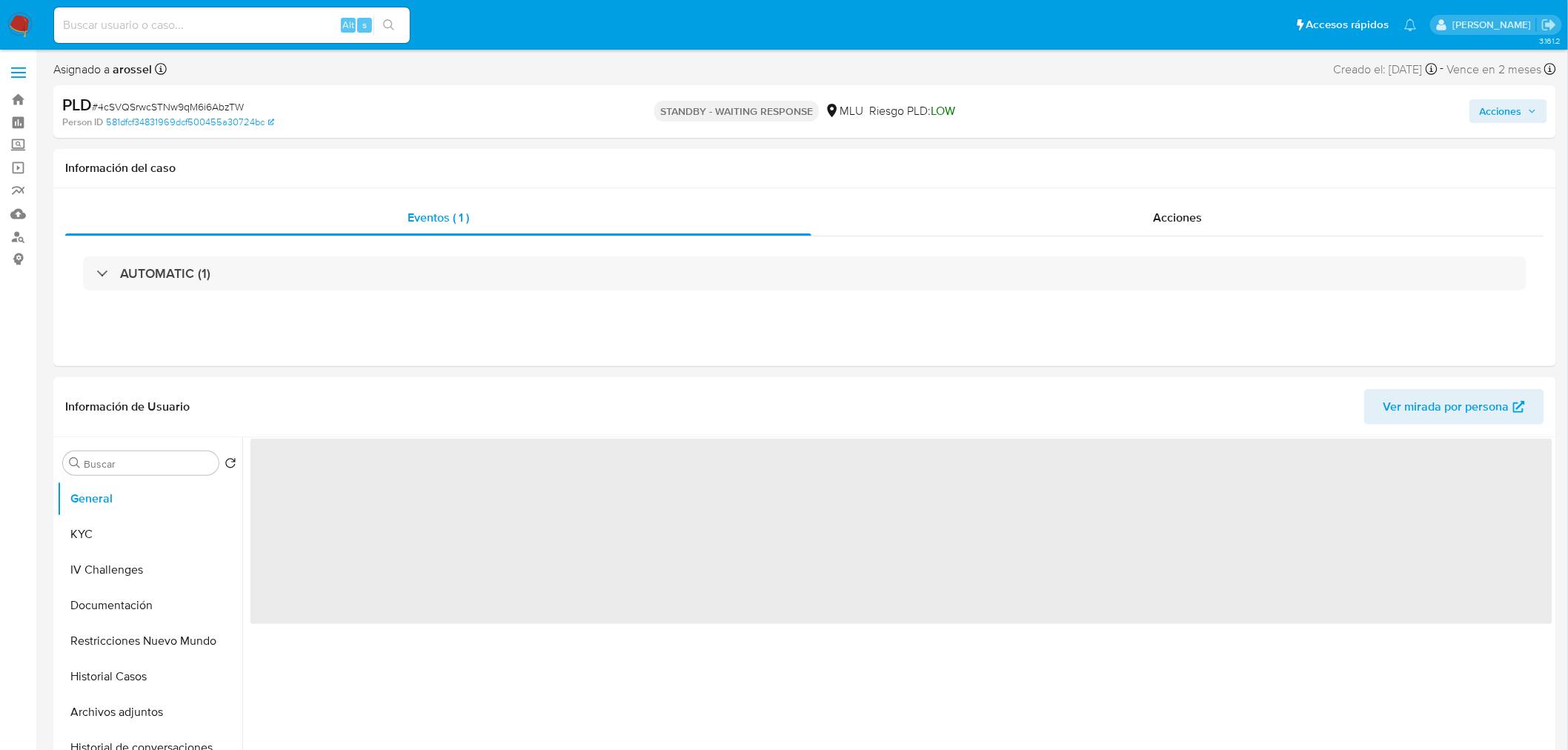
click at [215, 106] on span "# 4cSVQSrwcSTNw9qM6i6AbzTW" at bounding box center [167, 106] width 152 height 15
select select "10"
copy span "4cSVQSrwcSTNw9qM6i6AbzTW"
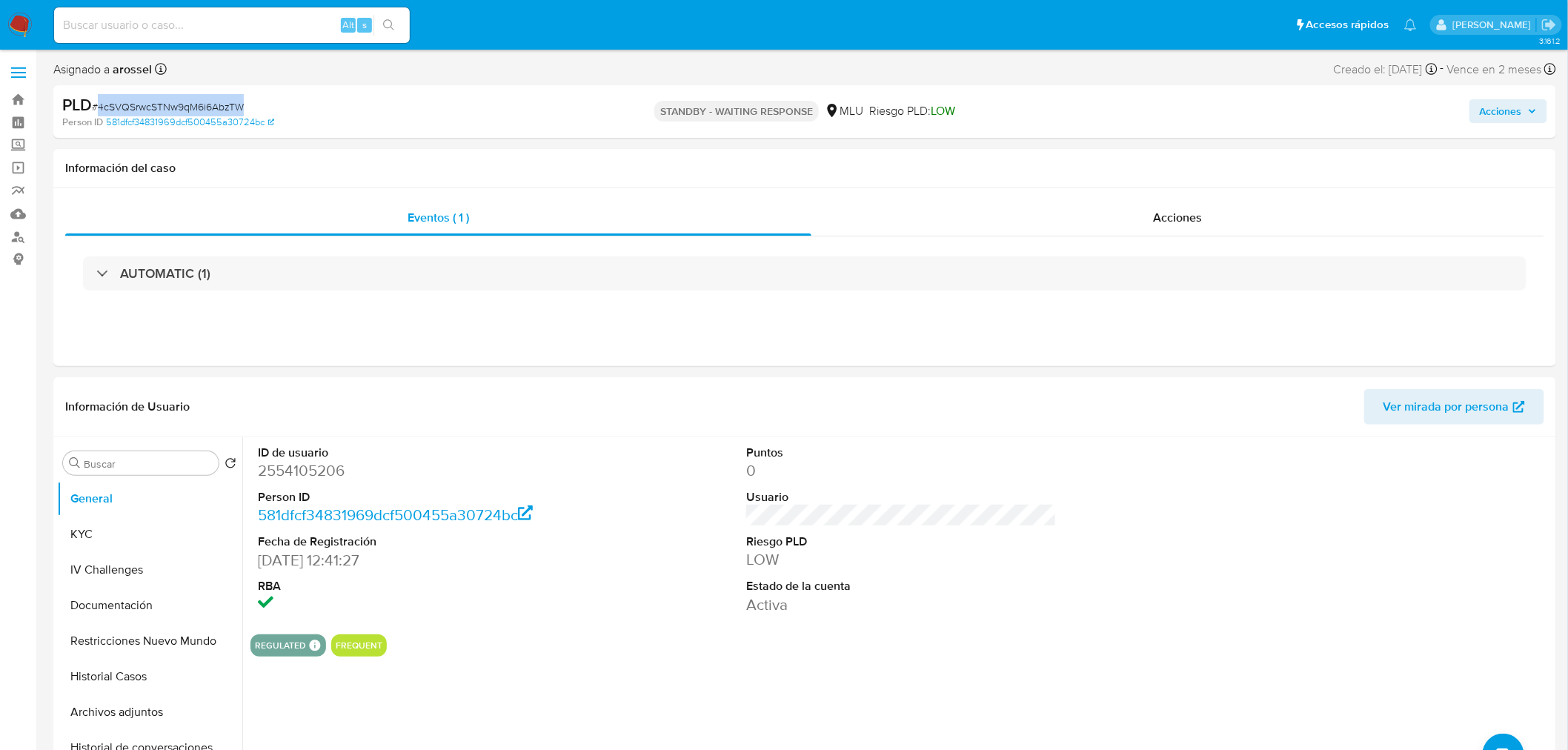
copy span "4cSVQSrwcSTNw9qM6i6AbzTW"
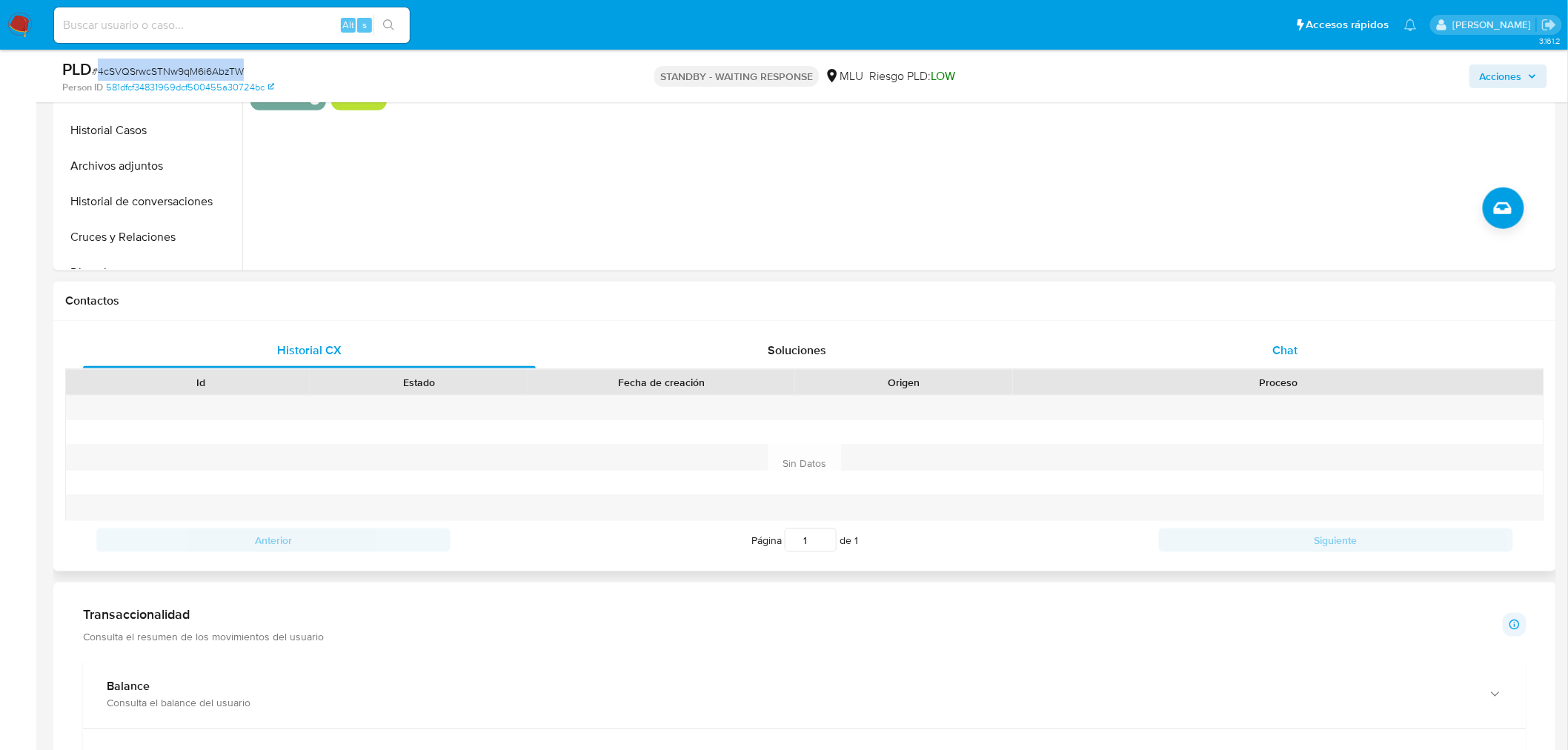
click at [1256, 339] on div "Chat" at bounding box center [1285, 351] width 452 height 36
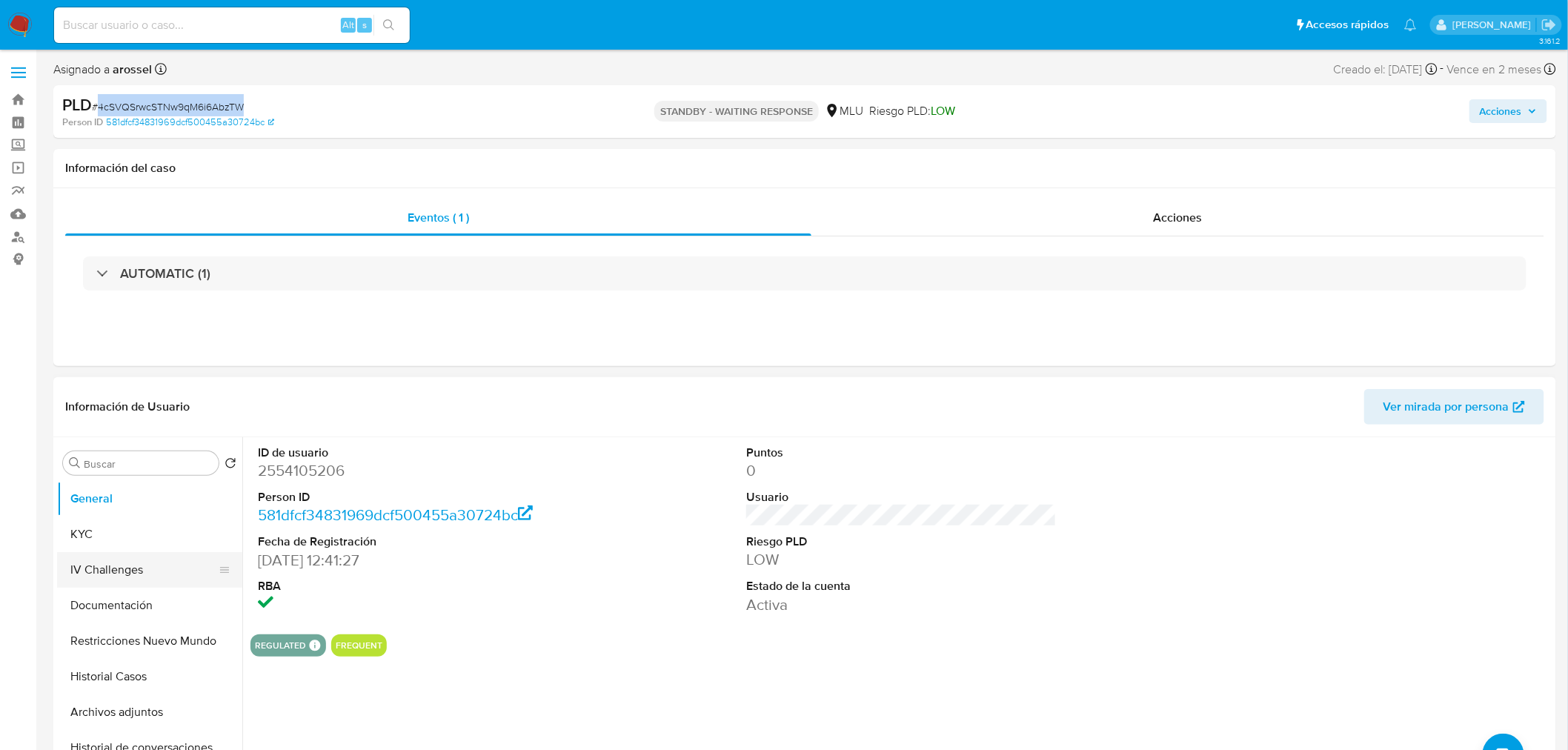
click at [85, 556] on button "IV Challenges" at bounding box center [143, 569] width 173 height 36
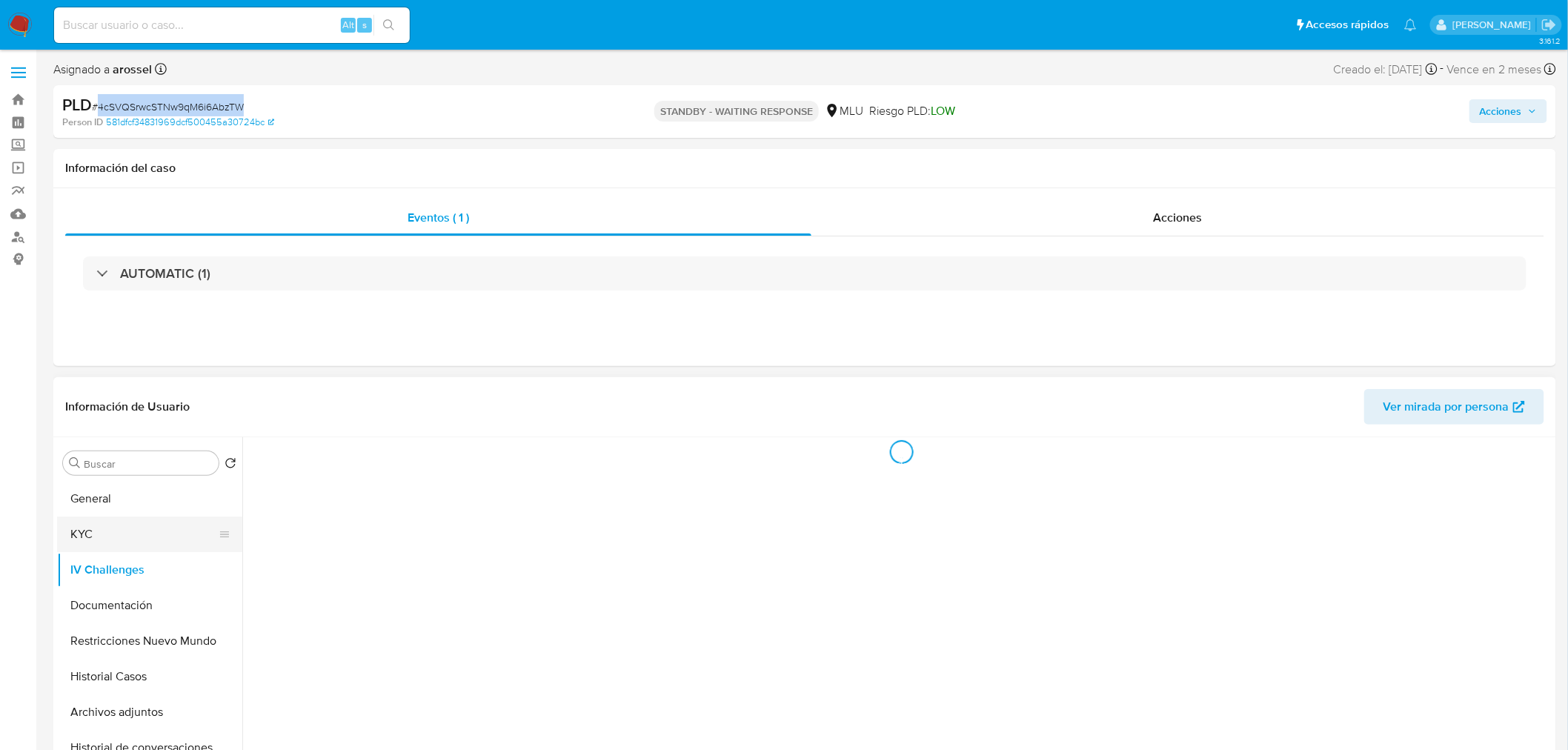
click at [100, 535] on button "KYC" at bounding box center [143, 535] width 173 height 36
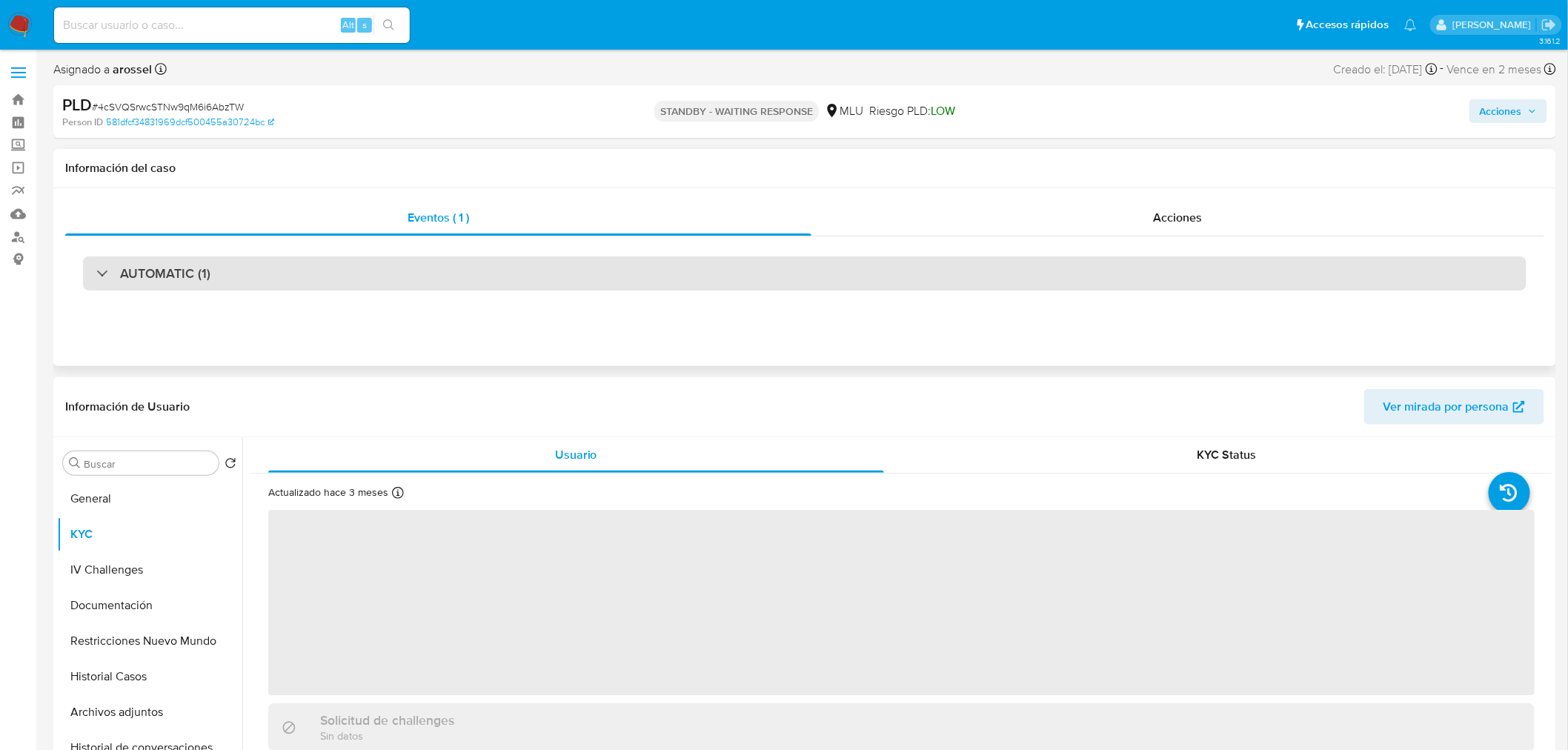
click at [425, 269] on div "AUTOMATIC (1)" at bounding box center [804, 273] width 1443 height 34
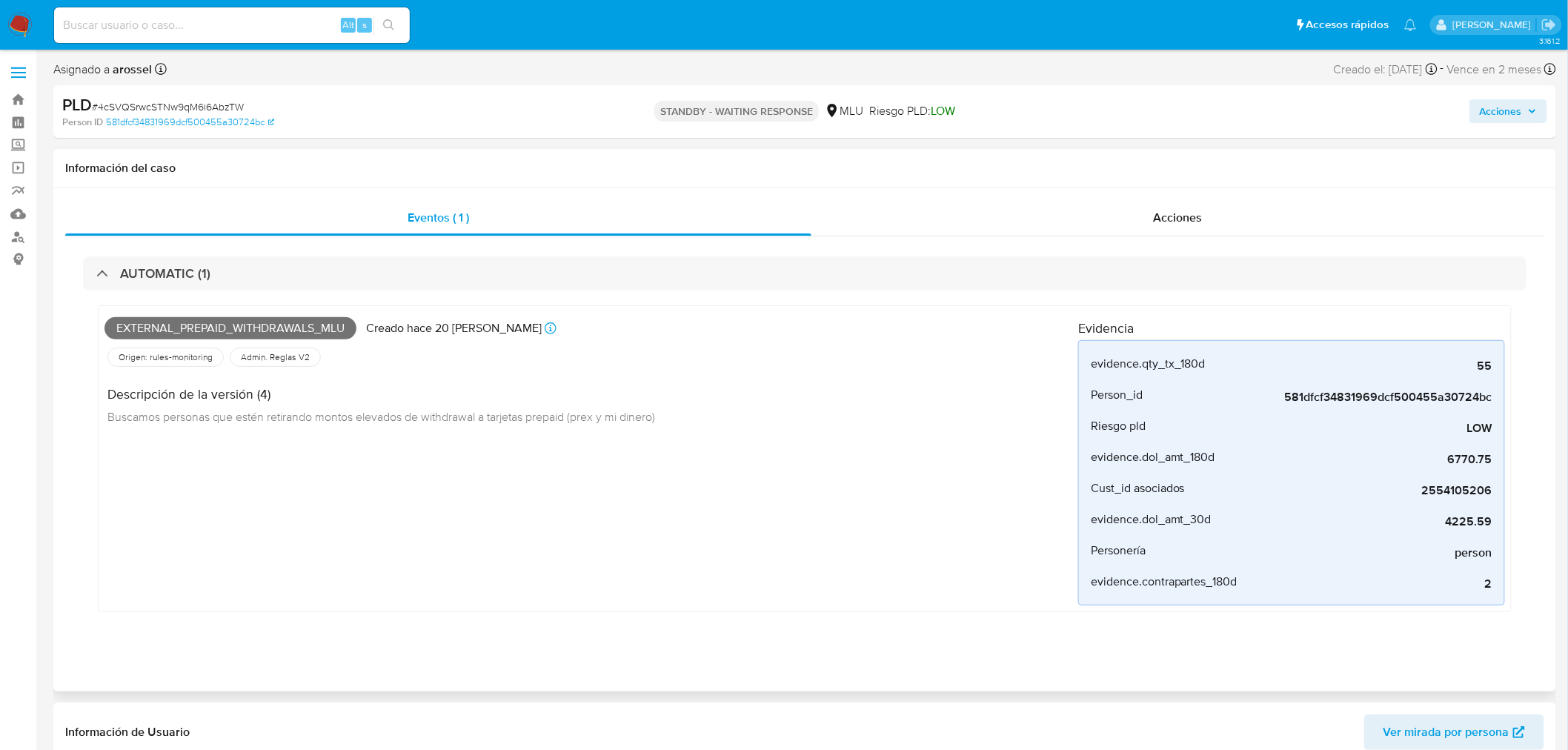
click at [290, 329] on span "External_prepaid_withdrawals_mlu" at bounding box center [230, 329] width 252 height 23
click at [292, 329] on span "External_prepaid_withdrawals_mlu" at bounding box center [230, 329] width 252 height 23
copy span "External_prepaid_withdrawals_mlu"
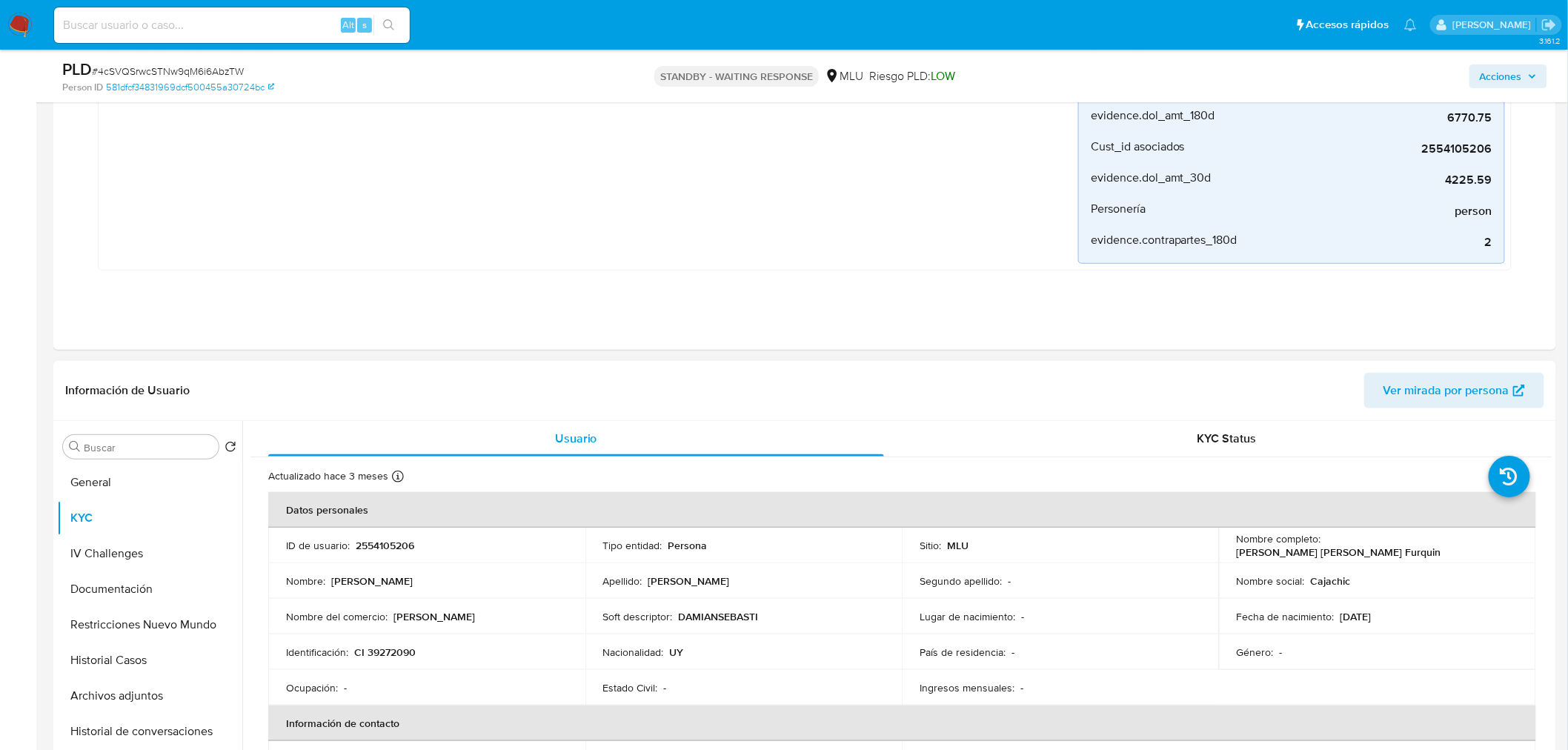
scroll to position [412, 0]
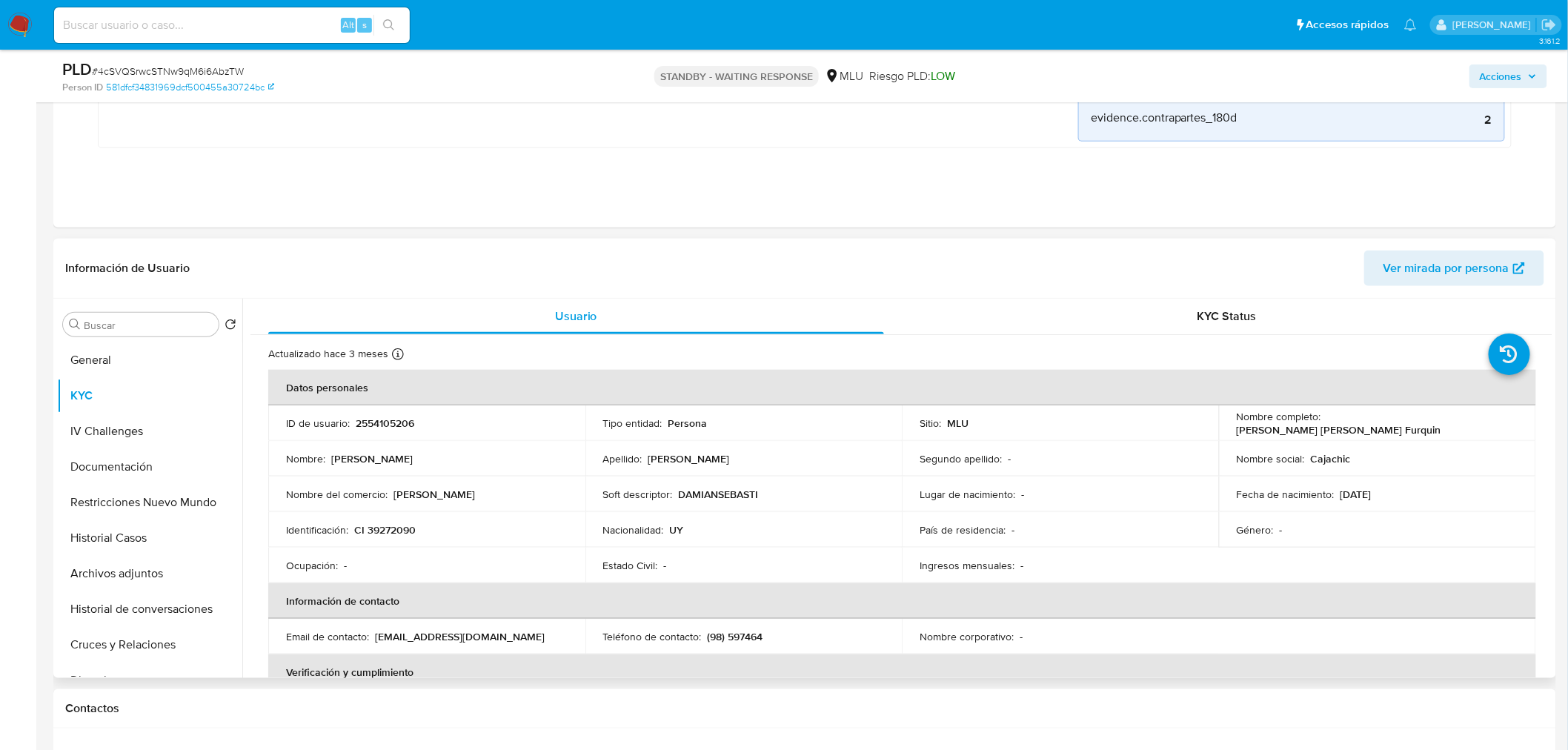
click at [405, 432] on td "ID de usuario : 2554105206" at bounding box center [427, 423] width 317 height 36
click at [403, 420] on p "2554105206" at bounding box center [384, 423] width 58 height 13
copy p "2554105206"
drag, startPoint x: 1324, startPoint y: 425, endPoint x: 1500, endPoint y: 421, distance: 176.0
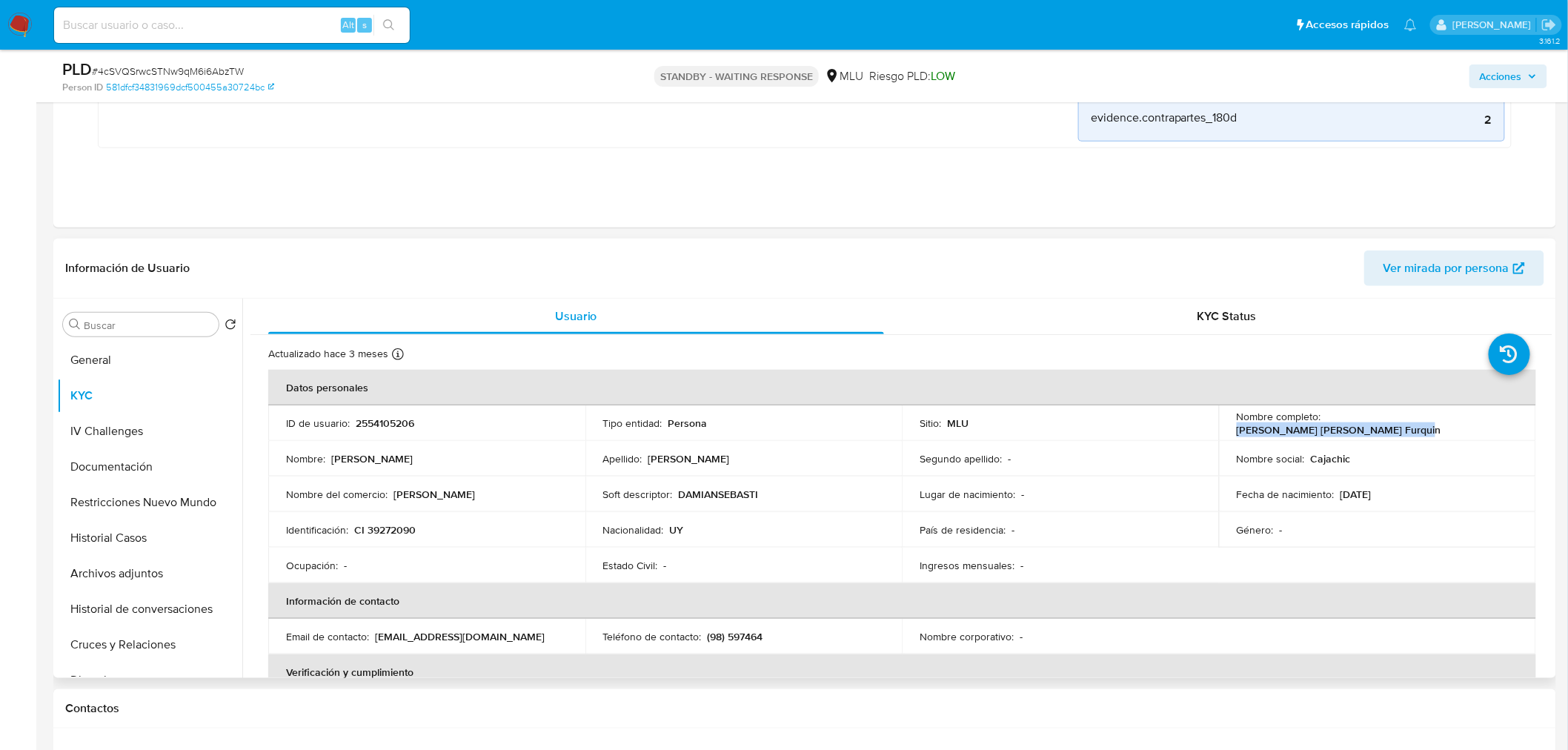
click at [1500, 421] on div "Nombre completo : Damian Sebastian Fernandez Furquin" at bounding box center [1377, 423] width 282 height 27
copy p "Damian Sebastian Fernandez Furquin"
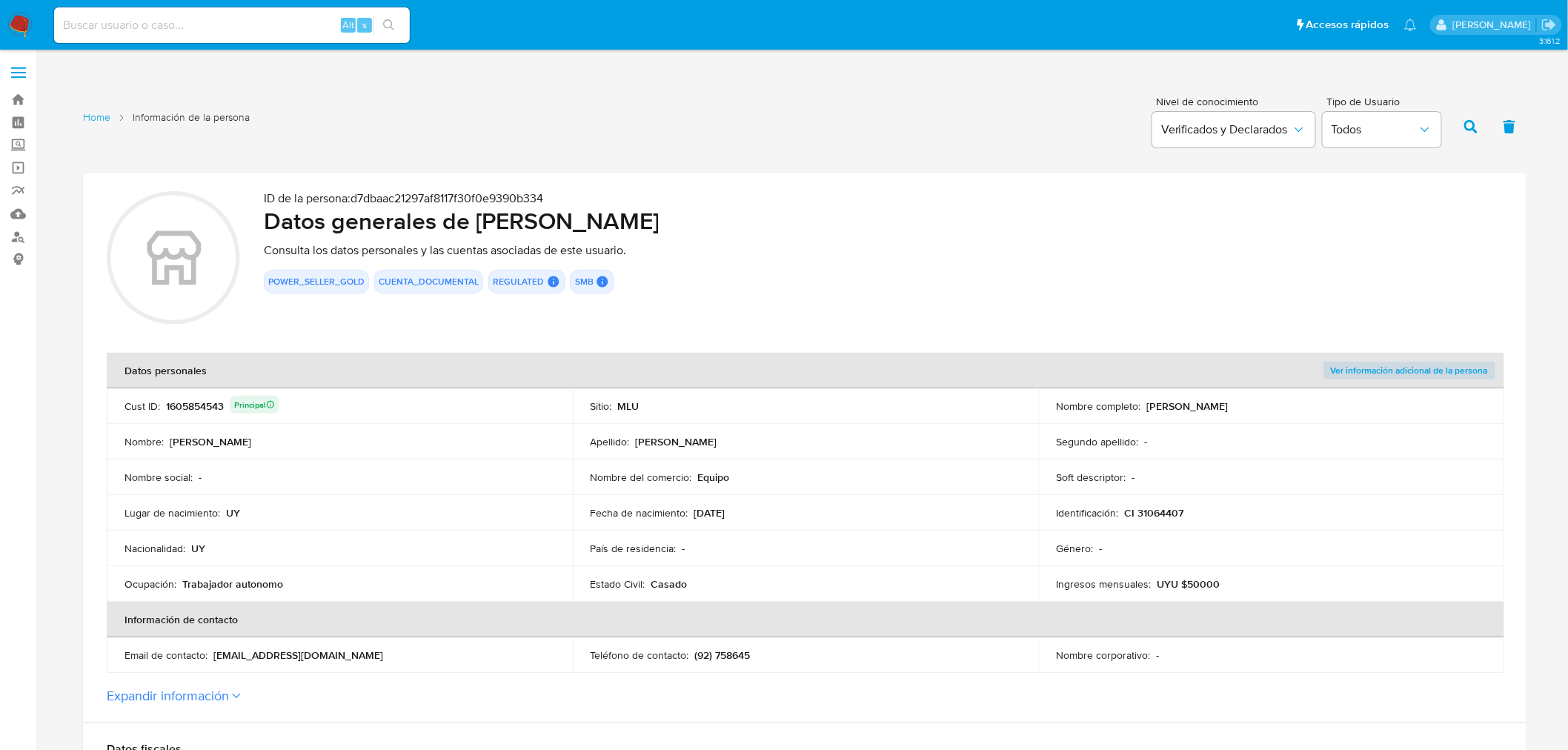
click at [1003, 477] on div "Nombre del comercio : Equipo" at bounding box center [806, 477] width 431 height 13
click at [194, 408] on div "1605854543 Principal" at bounding box center [222, 406] width 113 height 21
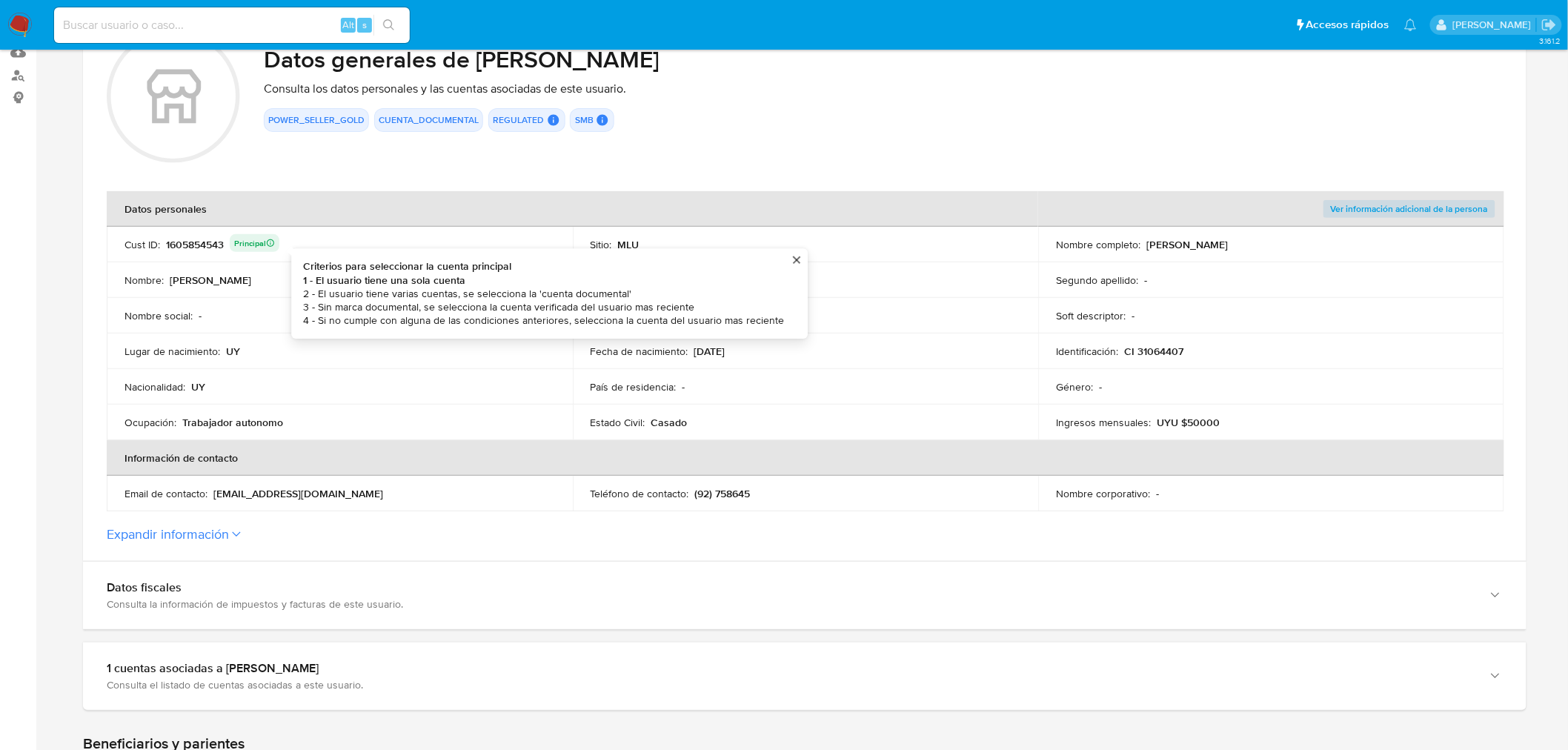
scroll to position [494, 0]
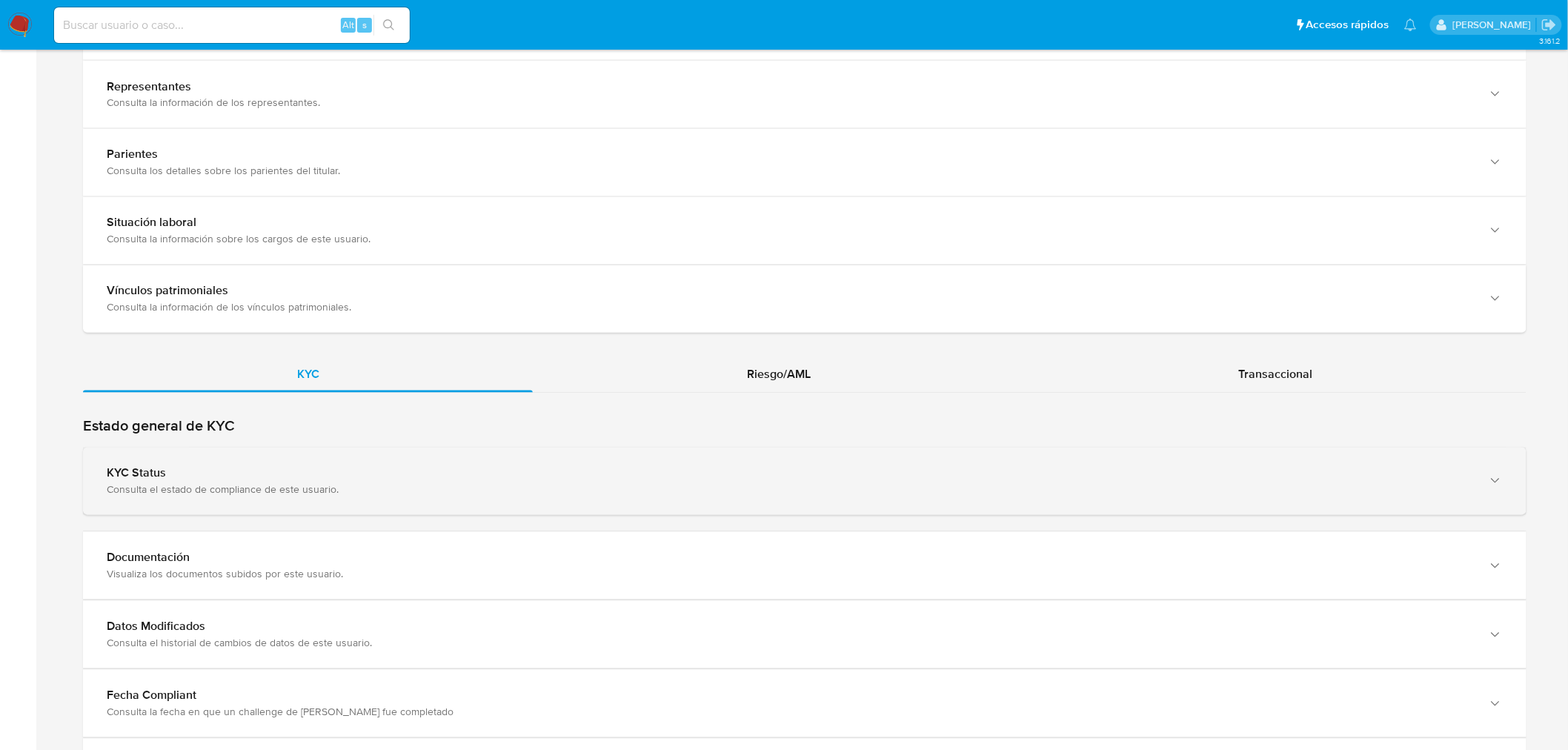
click at [373, 481] on div "KYC Status Consulta el estado de compliance de este usuario." at bounding box center [790, 481] width 1367 height 31
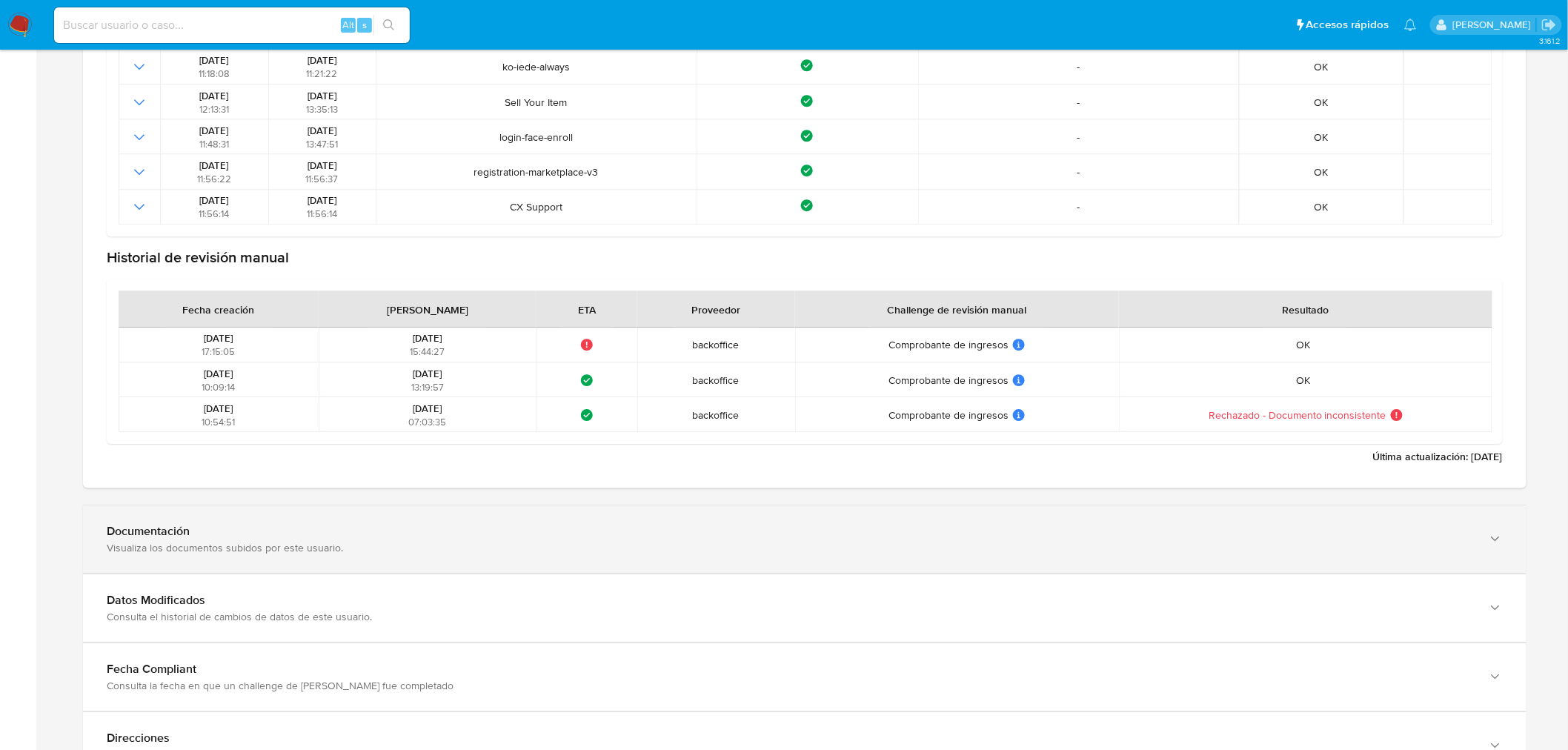
scroll to position [1812, 0]
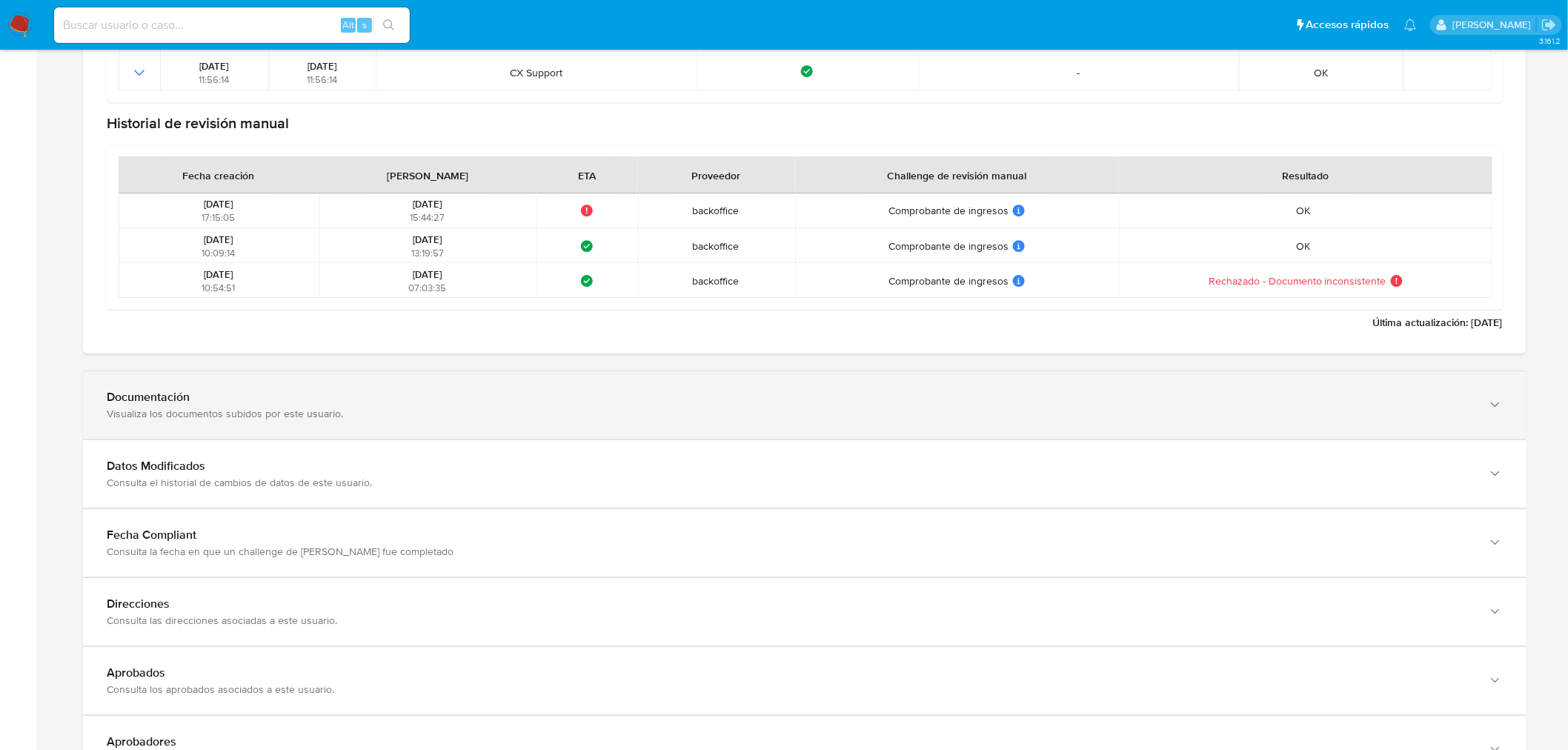
click at [297, 417] on div "Visualiza los documentos subidos por este usuario." at bounding box center [790, 413] width 1367 height 13
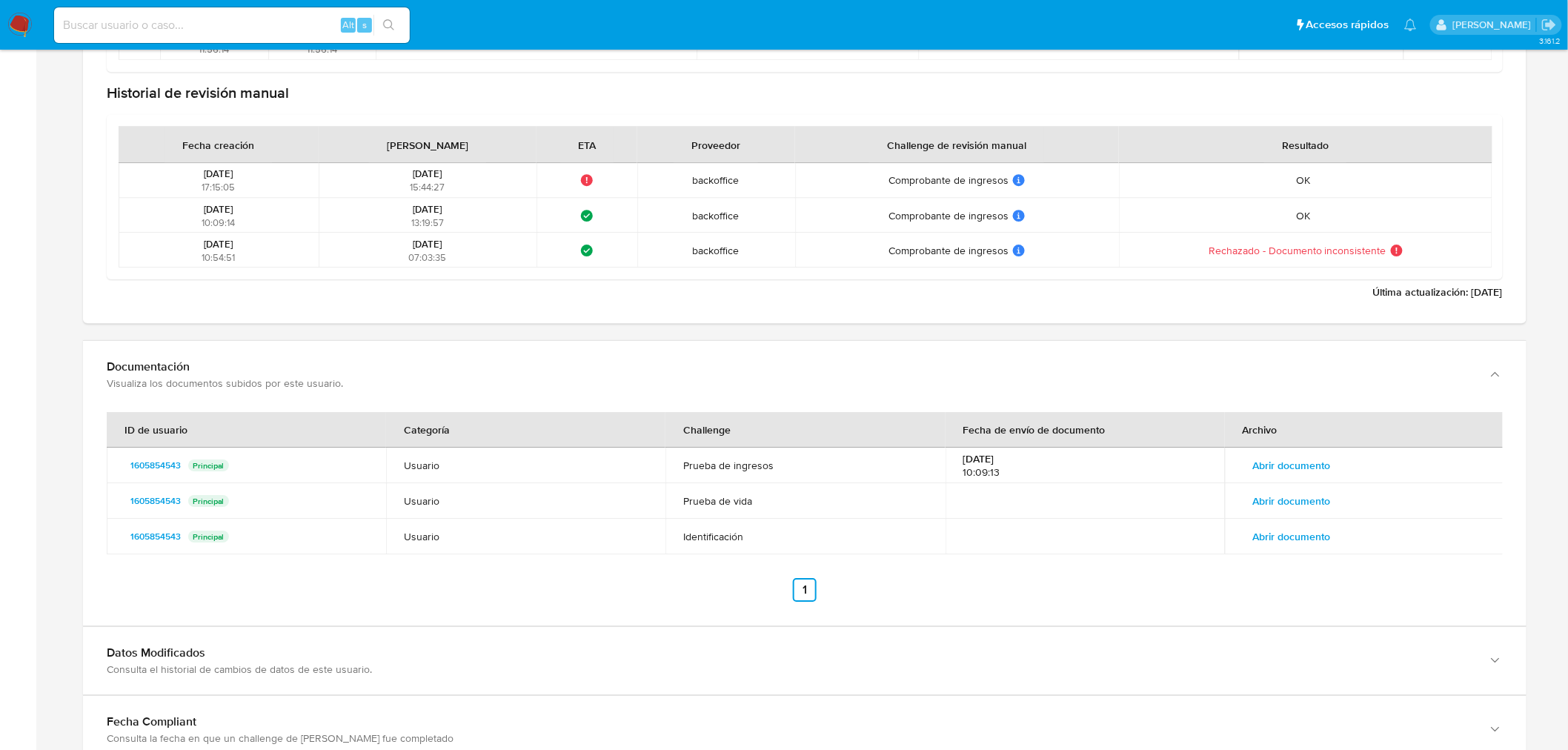
scroll to position [1894, 0]
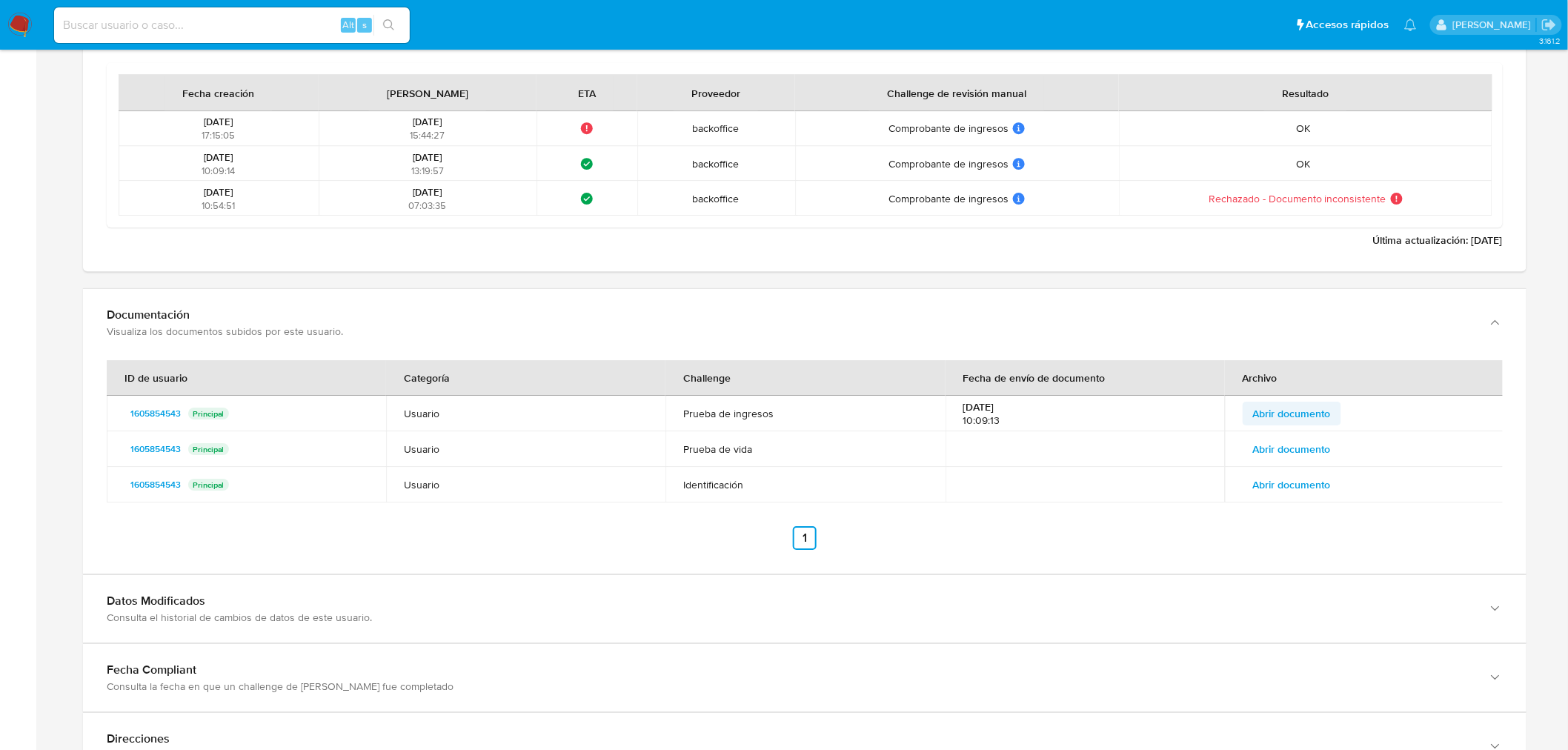
click at [1314, 408] on span "Abrir documento" at bounding box center [1292, 413] width 78 height 21
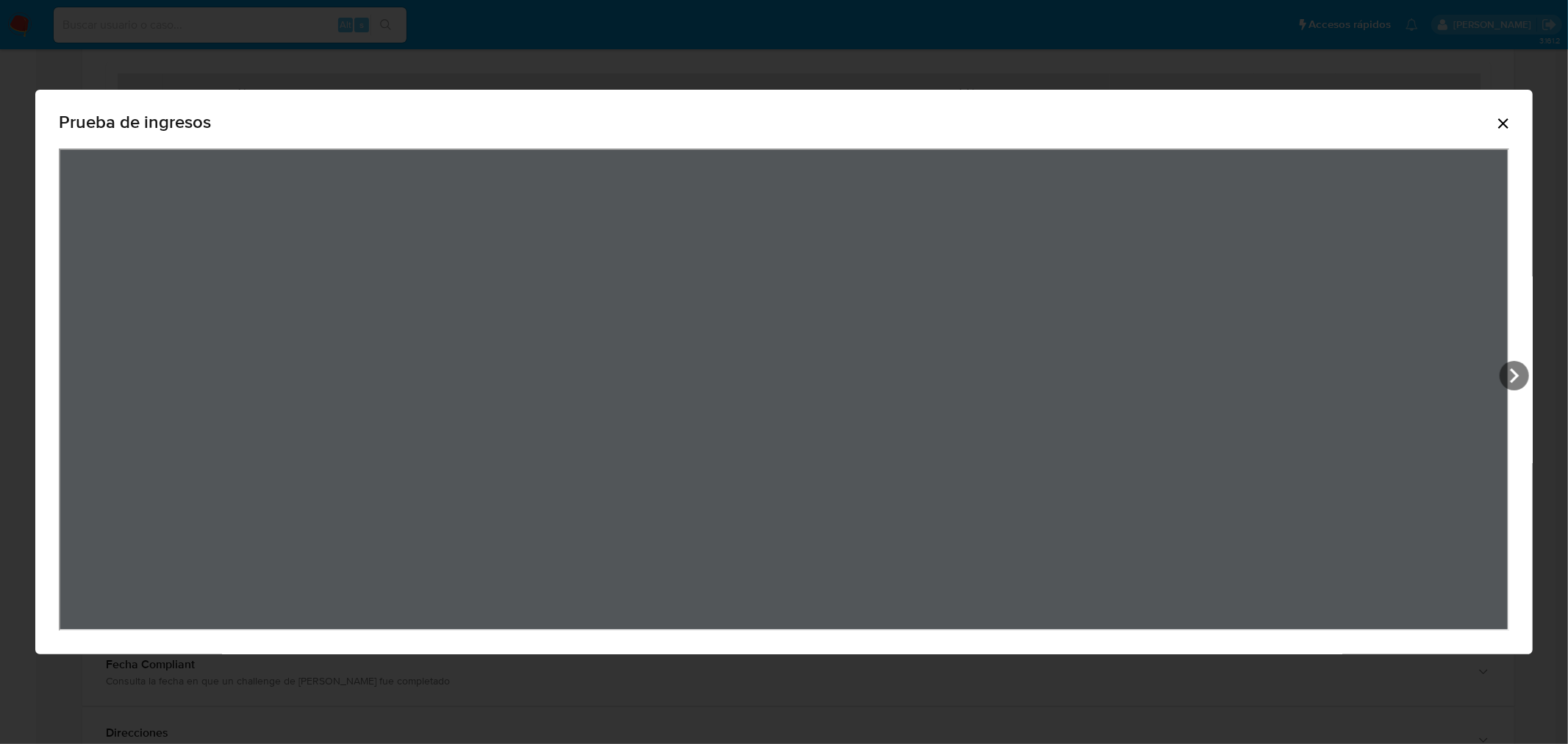
click at [1502, 119] on icon "Cerrar" at bounding box center [1503, 124] width 17 height 17
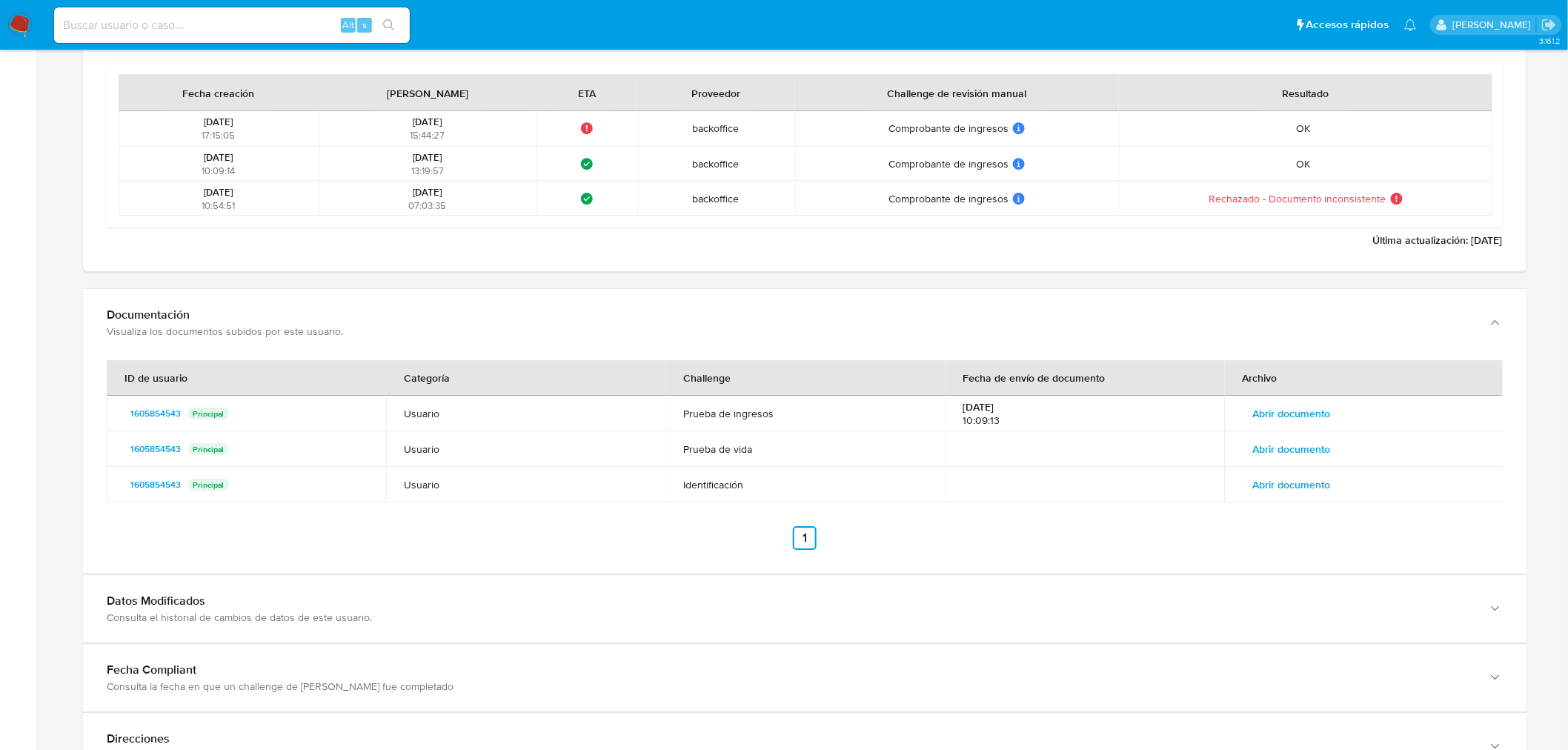
click at [1250, 439] on button "Abrir documento" at bounding box center [1292, 449] width 98 height 24
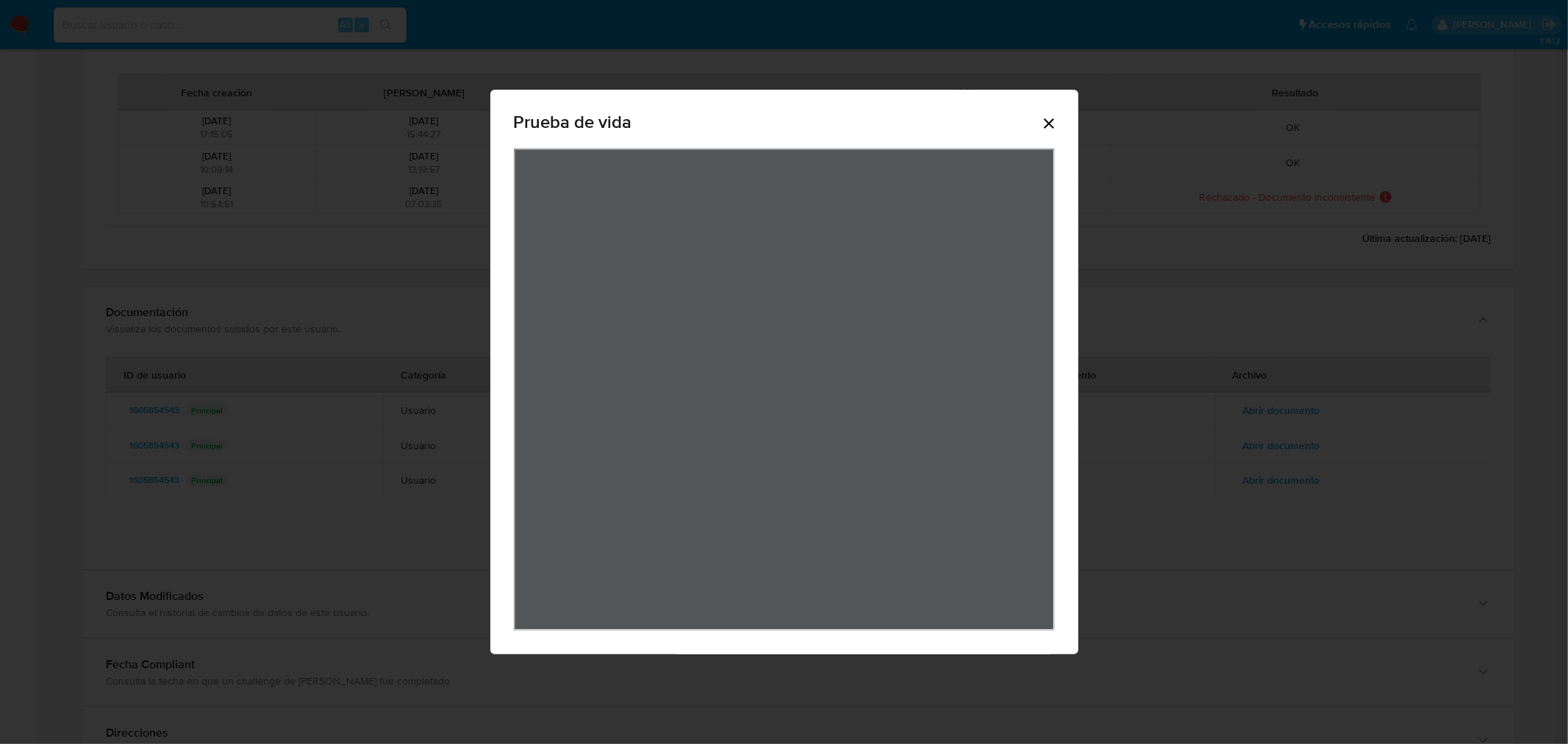
click at [1045, 132] on icon "Cerrar" at bounding box center [1049, 124] width 17 height 17
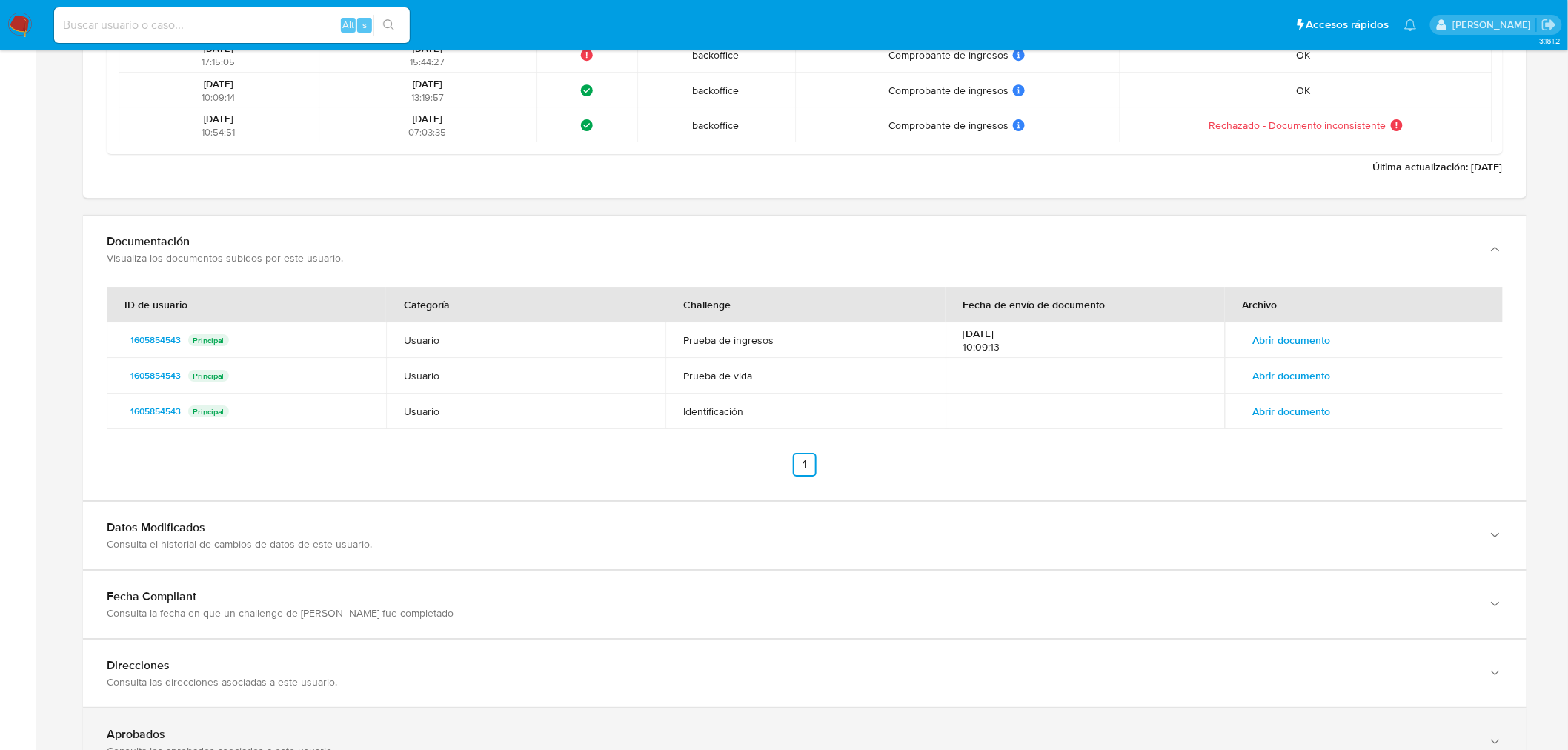
scroll to position [2162, 0]
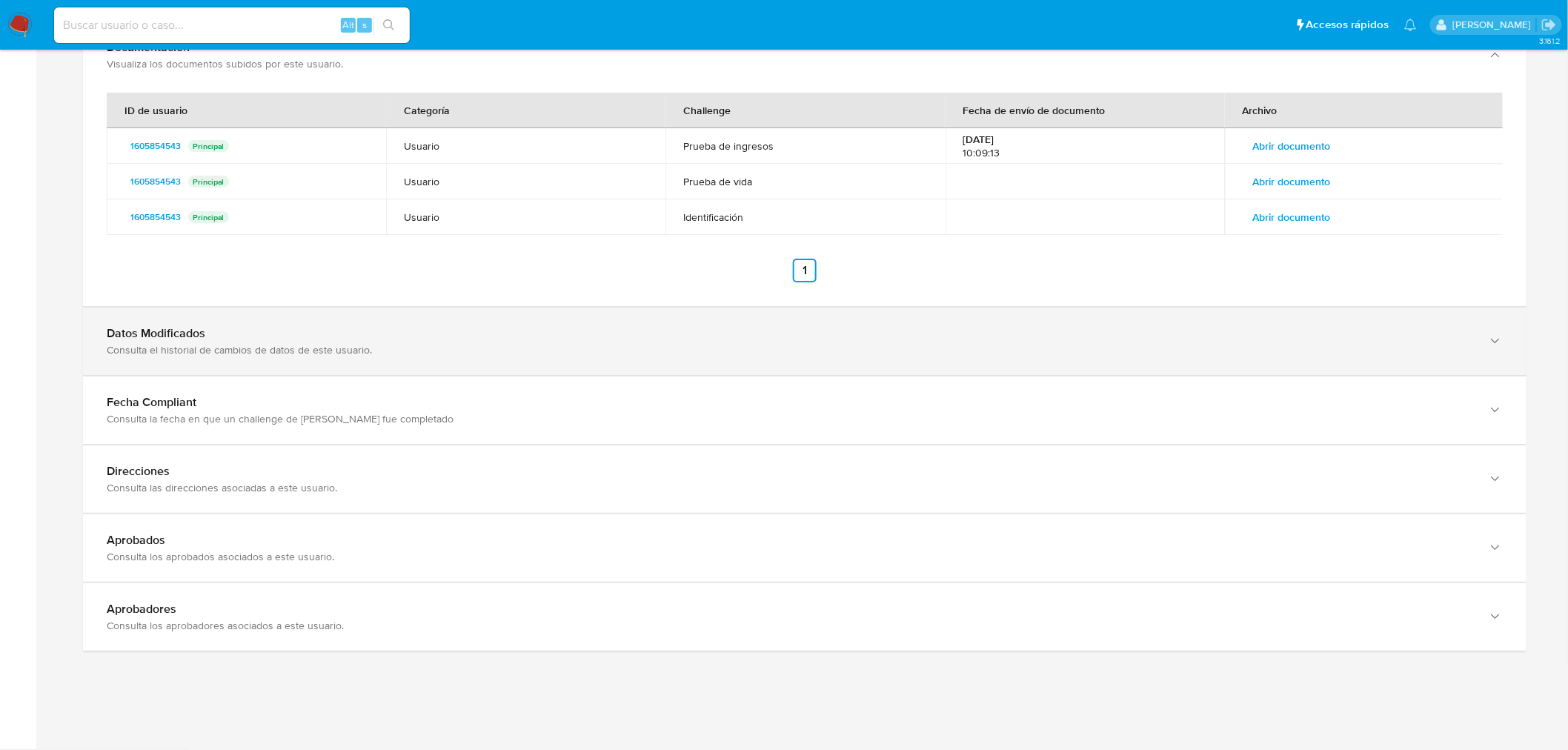
click at [713, 364] on div "Datos Modificados Consulta el historial de cambios de datos de este usuario." at bounding box center [804, 341] width 1443 height 67
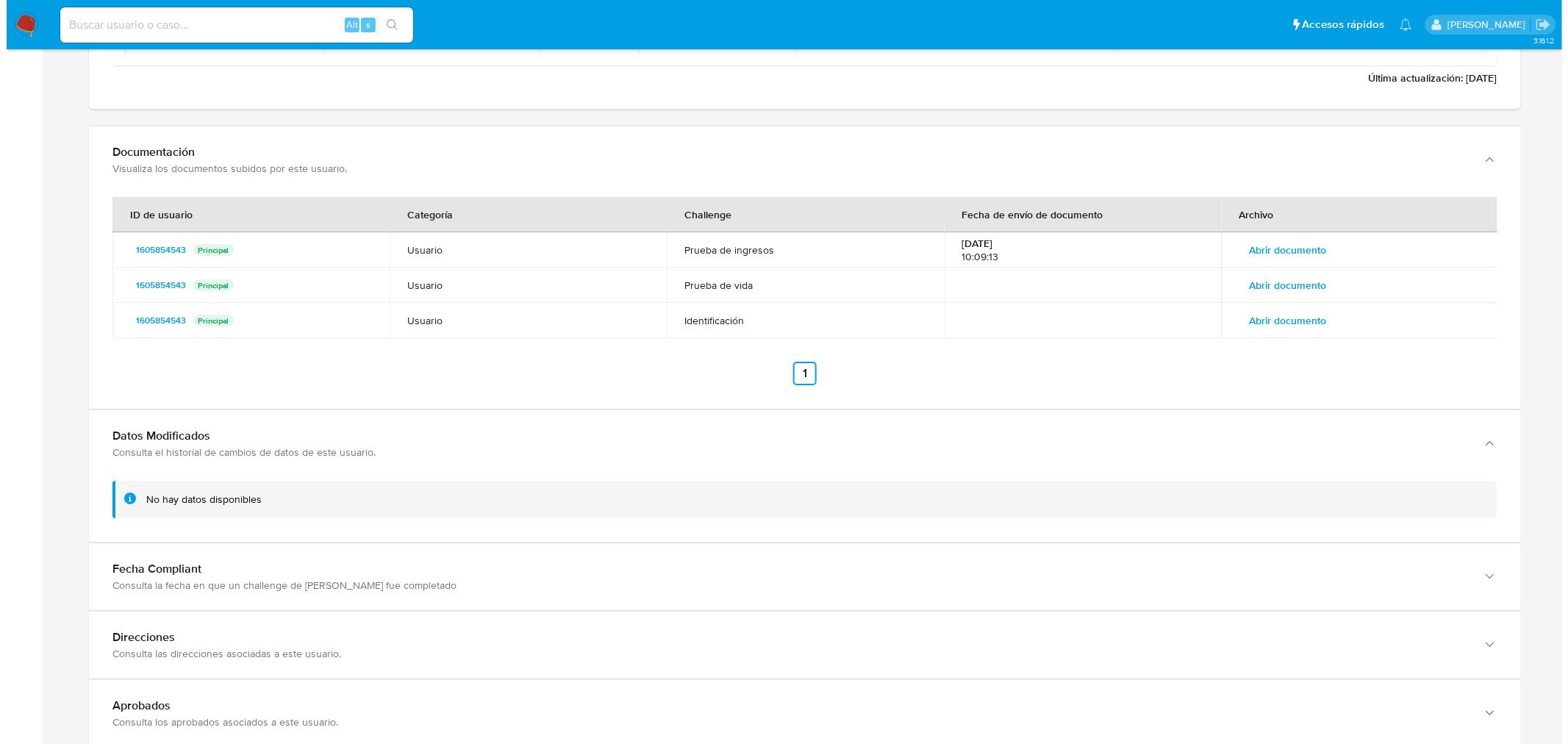
scroll to position [2043, 0]
click at [1306, 237] on span "Abrir documento" at bounding box center [1282, 247] width 77 height 21
